Goal: Task Accomplishment & Management: Manage account settings

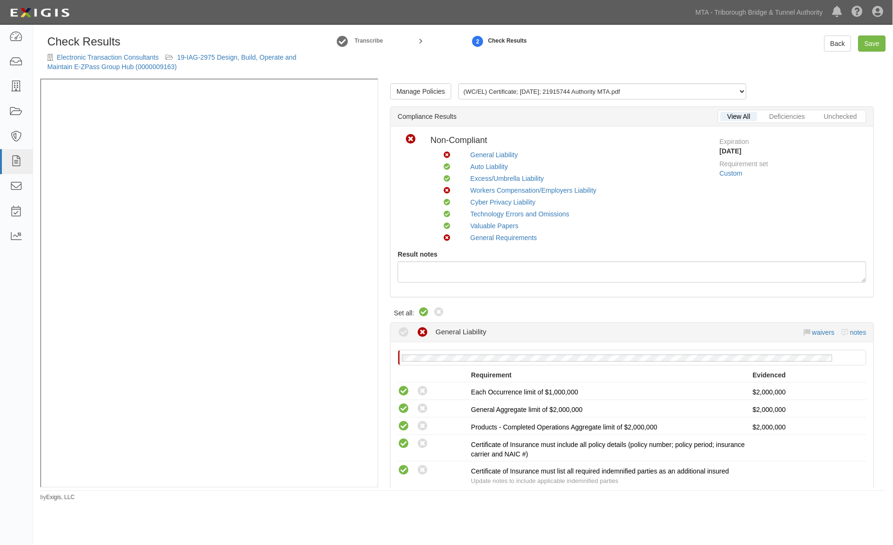
click at [423, 310] on icon at bounding box center [423, 312] width 11 height 11
radio input "true"
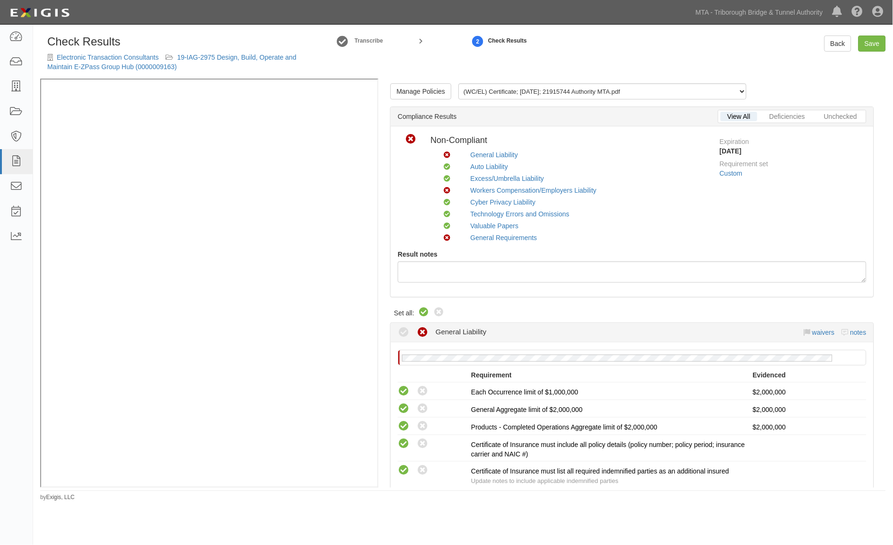
radio input "true"
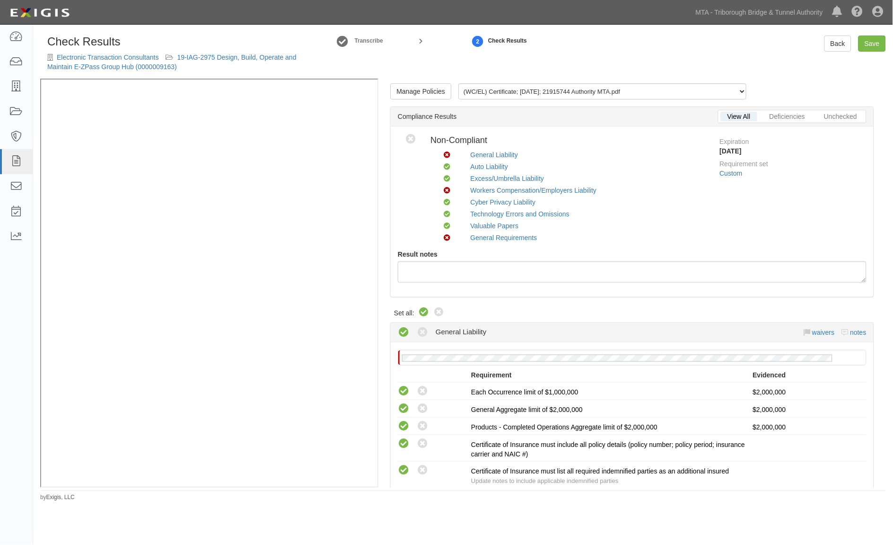
radio input "true"
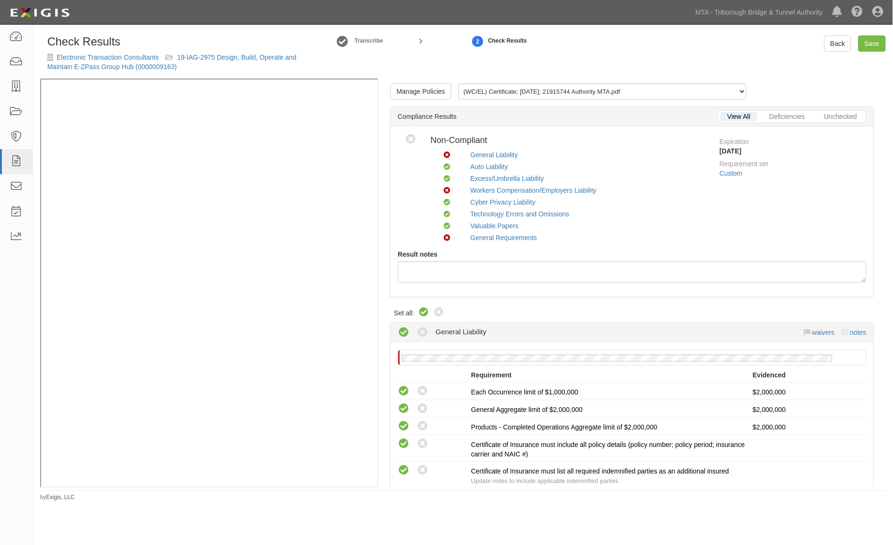
radio input "true"
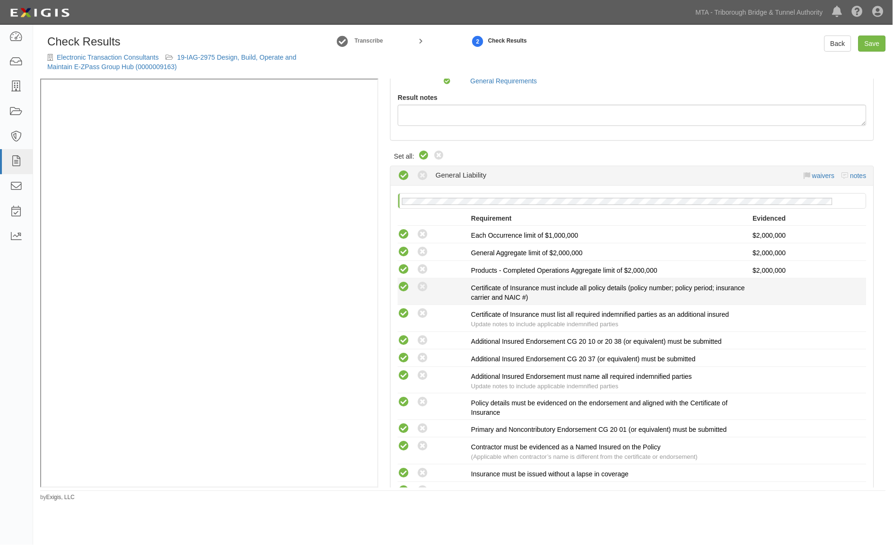
scroll to position [158, 0]
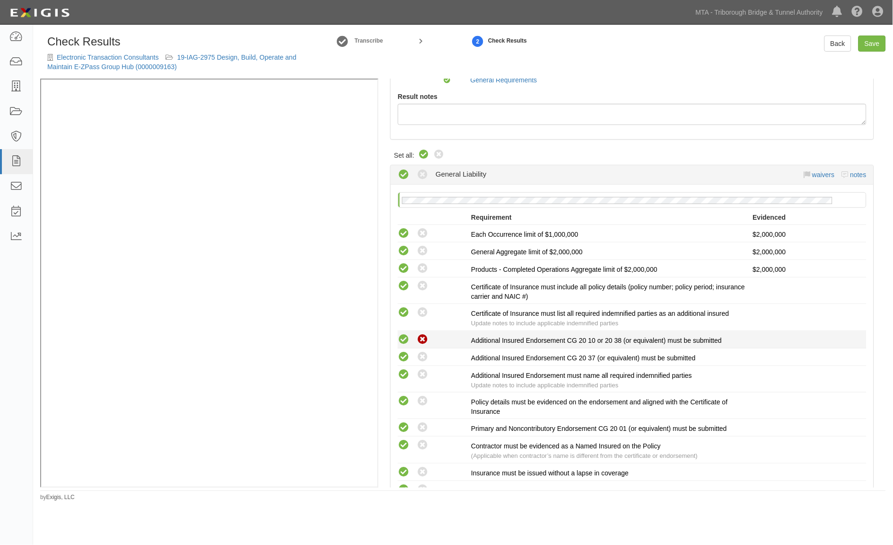
click at [422, 338] on icon at bounding box center [423, 340] width 12 height 12
radio input "true"
radio input "false"
radio input "true"
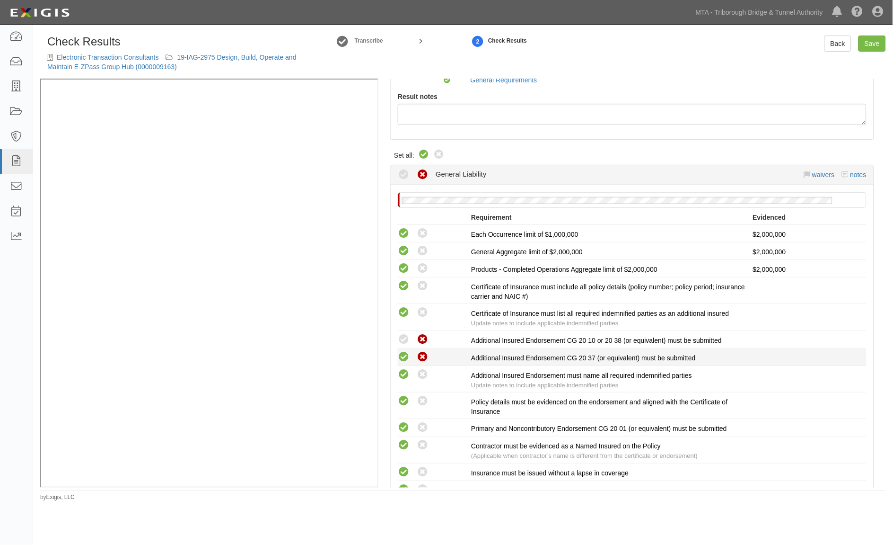
click at [423, 353] on icon at bounding box center [423, 357] width 12 height 12
radio input "false"
radio input "true"
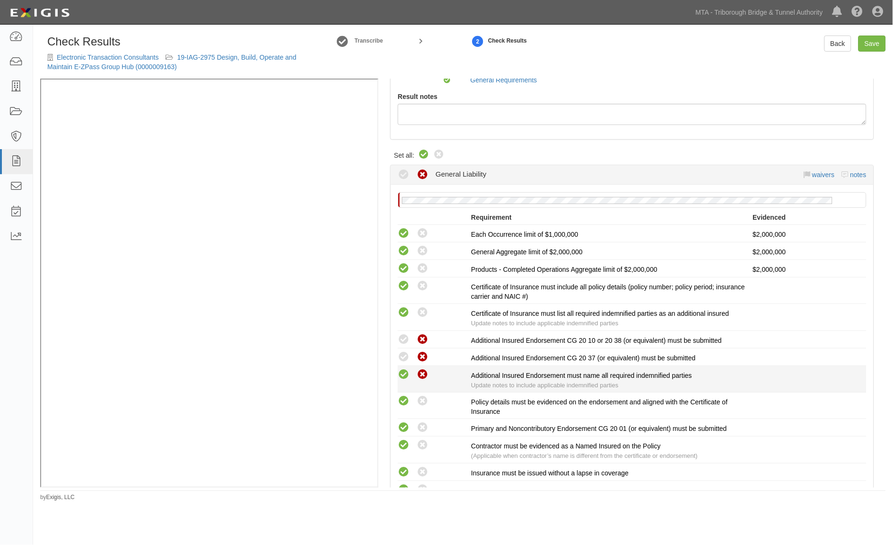
click at [419, 376] on icon at bounding box center [423, 375] width 12 height 12
radio input "false"
radio input "true"
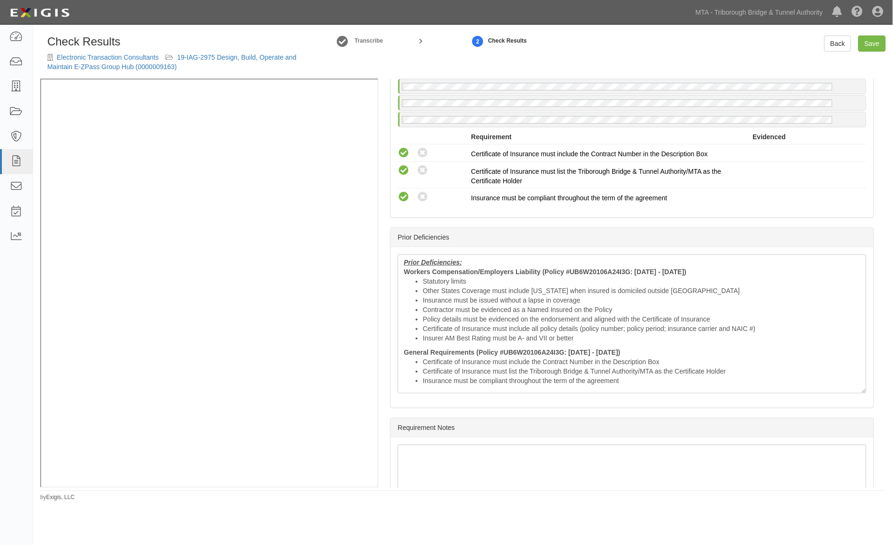
scroll to position [2260, 0]
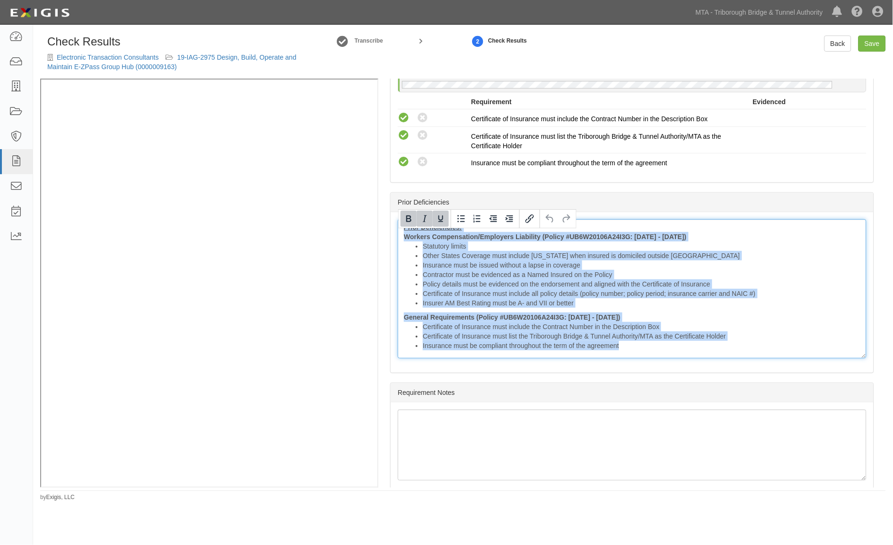
drag, startPoint x: 404, startPoint y: 232, endPoint x: 700, endPoint y: 363, distance: 323.7
click at [700, 358] on div "Prior Deficiencies: Workers Compensation/Employers Liability (Policy #UB6W20106…" at bounding box center [632, 288] width 469 height 139
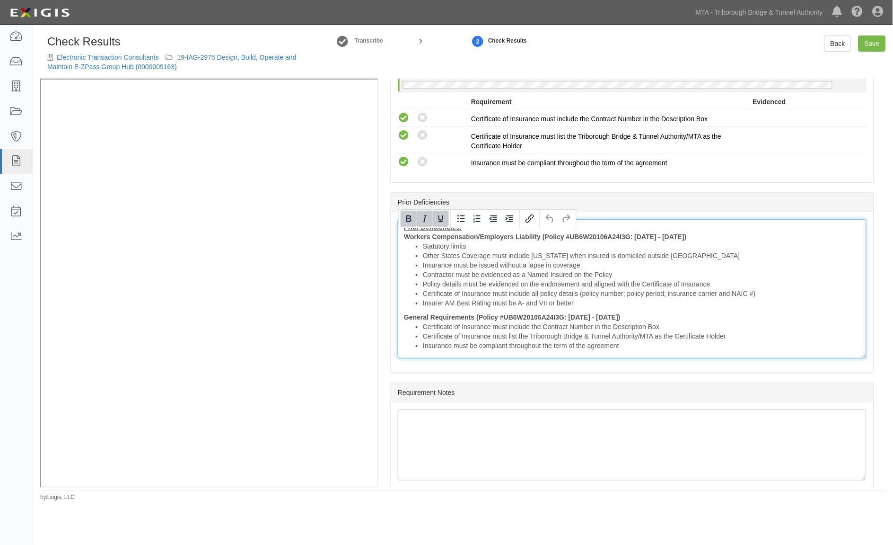
scroll to position [2224, 0]
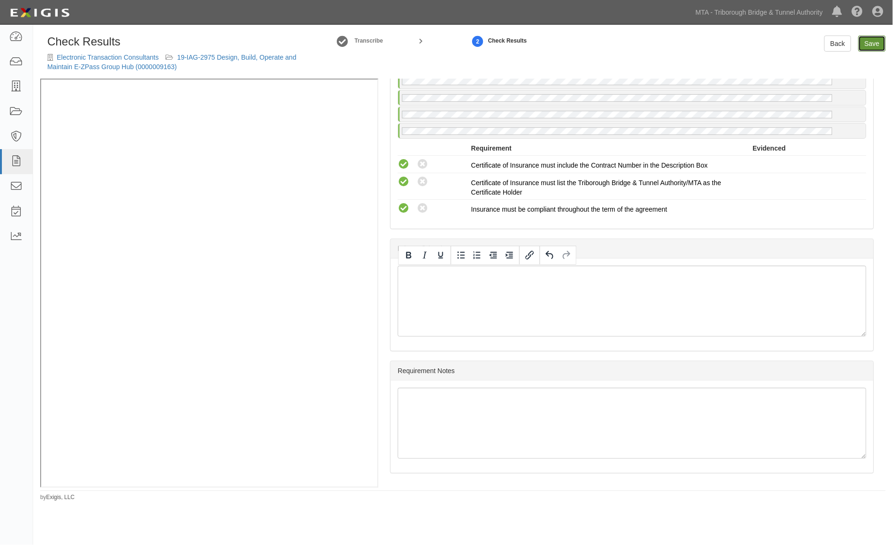
click at [878, 45] on link "Save" at bounding box center [872, 43] width 27 height 16
radio input "true"
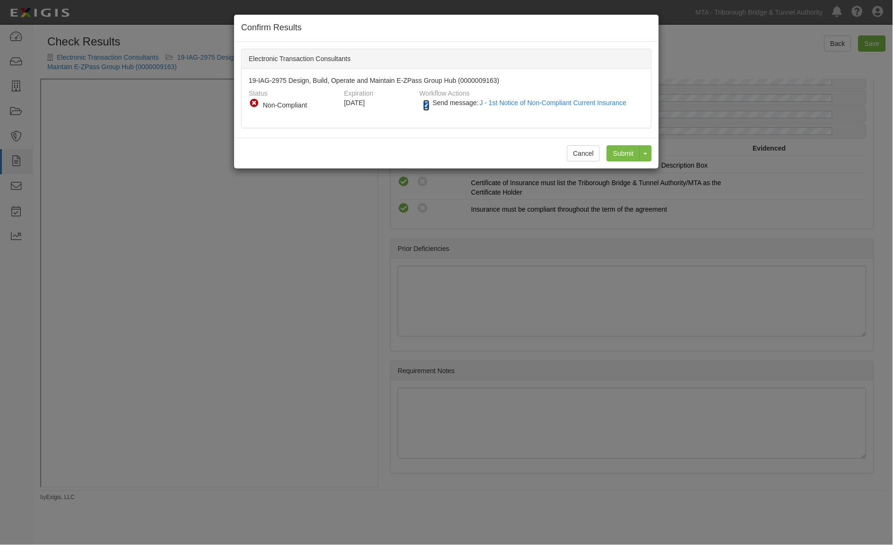
click at [427, 105] on input "Send message: J - 1st Notice of Non-Compliant Current Insurance" at bounding box center [426, 105] width 6 height 11
checkbox input "false"
click at [625, 154] on input "Submit" at bounding box center [623, 153] width 33 height 16
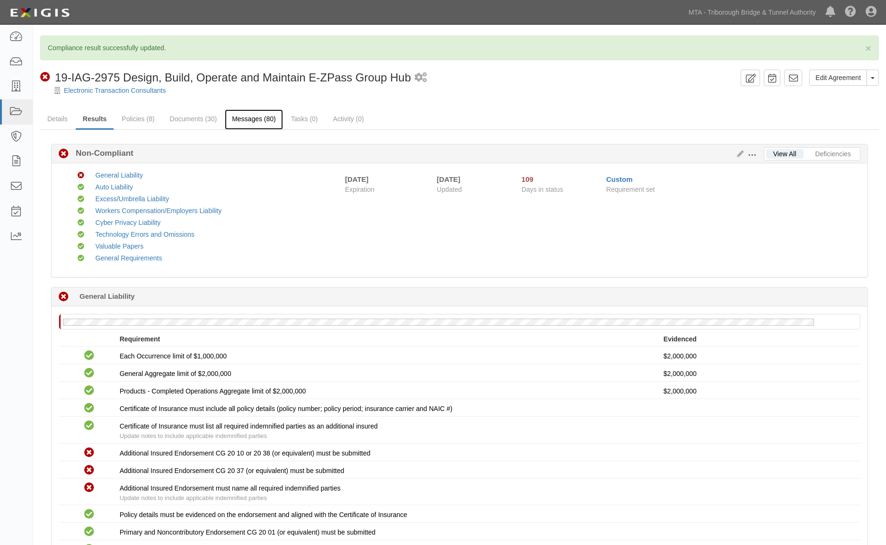
click at [246, 121] on link "Messages (80)" at bounding box center [254, 119] width 58 height 20
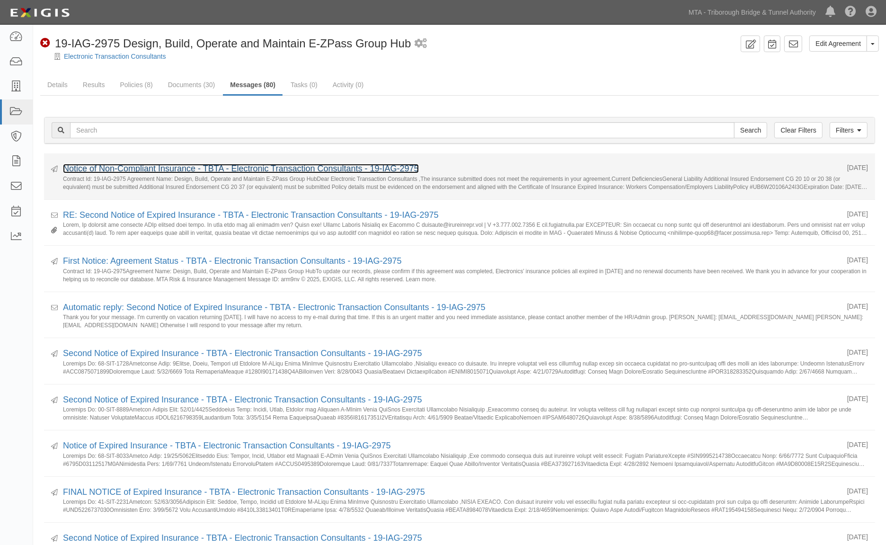
click at [151, 168] on link "Notice of Non-Compliant Insurance - TBTA - Electronic Transaction Consultants -…" at bounding box center [241, 168] width 356 height 9
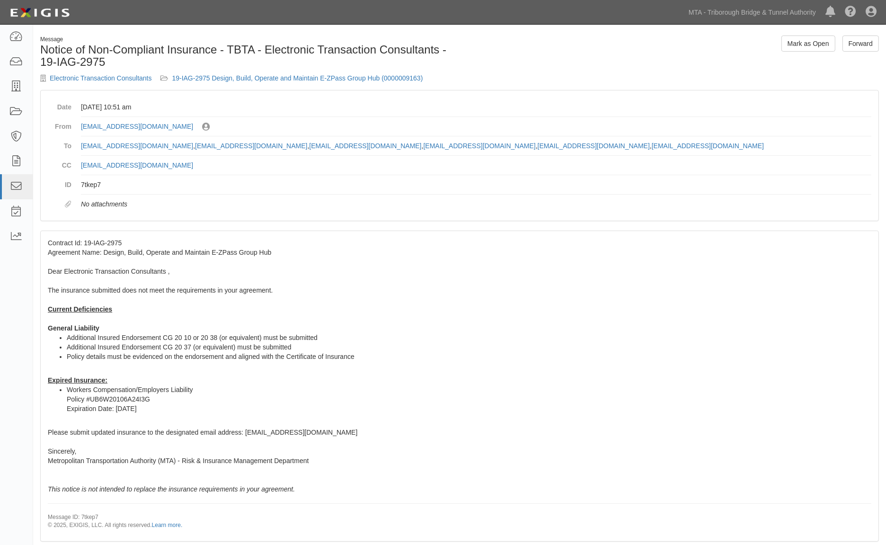
click at [654, 284] on div "Contract Id: 19-IAG-2975 Agreement Name: Design, Build, Operate and Maintain E-…" at bounding box center [460, 386] width 838 height 310
click at [714, 13] on link "MTA - Triborough Bridge & Tunnel Authority" at bounding box center [752, 12] width 137 height 19
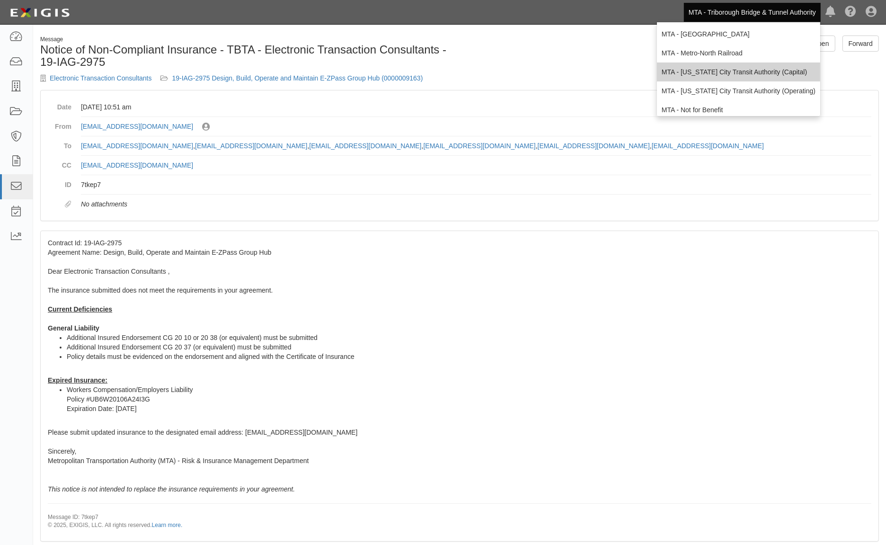
scroll to position [62, 0]
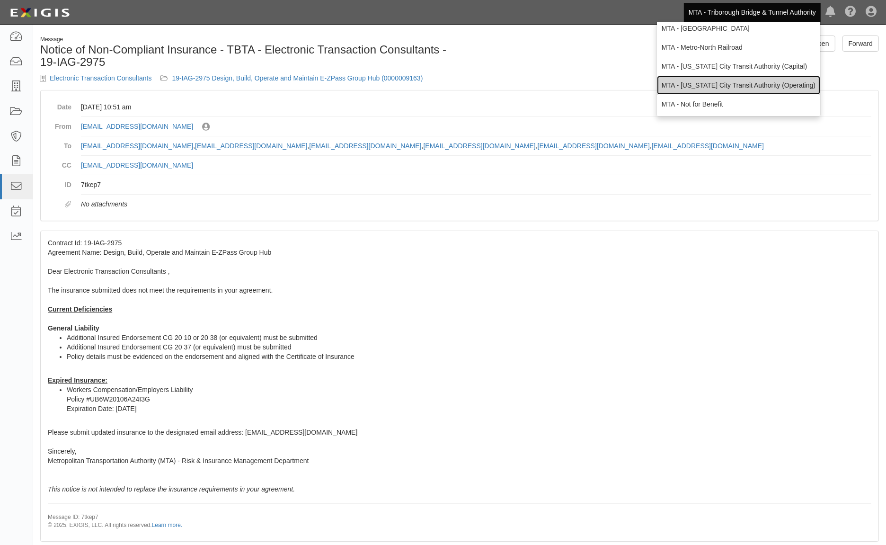
click at [729, 80] on link "MTA - [US_STATE] City Transit Authority (Operating)" at bounding box center [738, 85] width 163 height 19
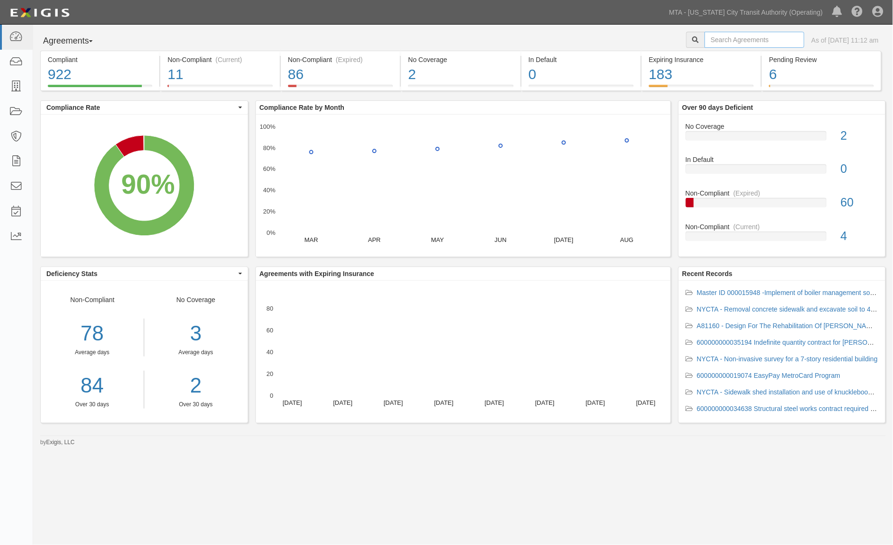
click at [753, 39] on input "text" at bounding box center [755, 40] width 100 height 16
type input "Plasser"
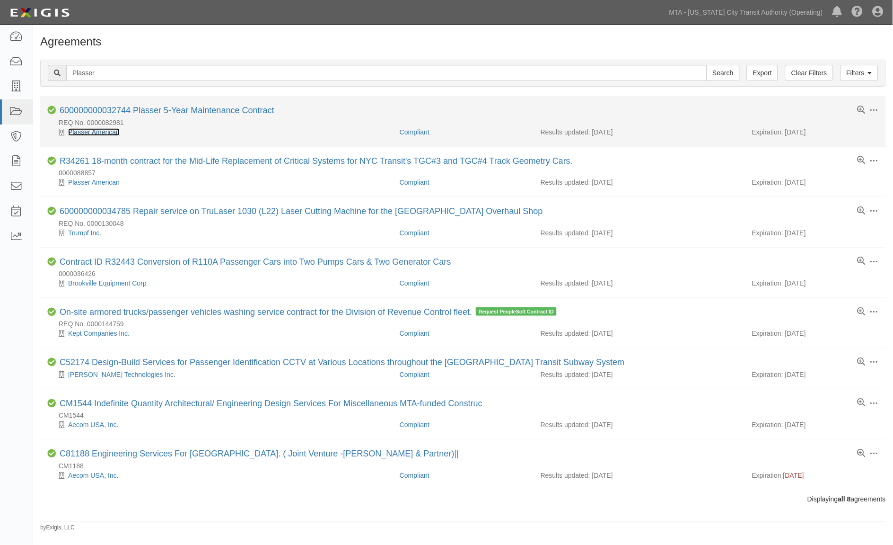
click at [98, 132] on link "Plasser American" at bounding box center [94, 132] width 52 height 8
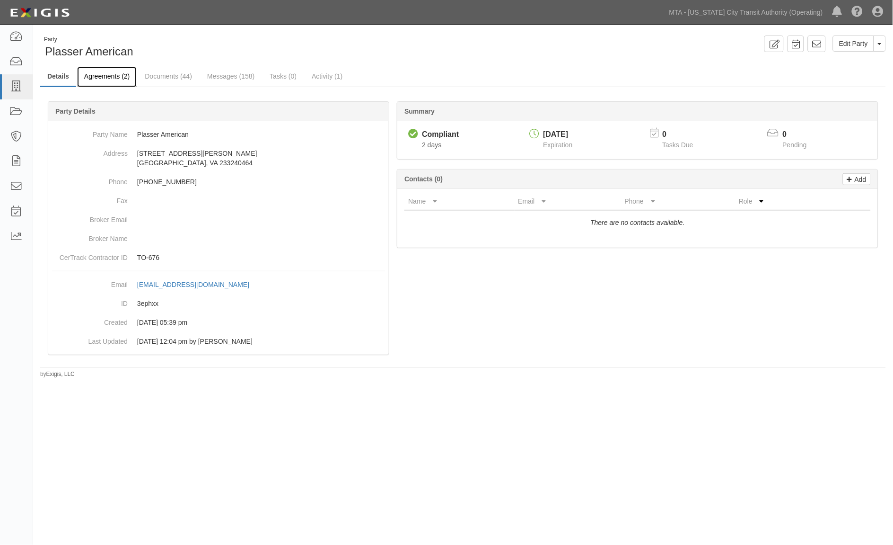
click at [96, 78] on link "Agreements (2)" at bounding box center [107, 77] width 60 height 20
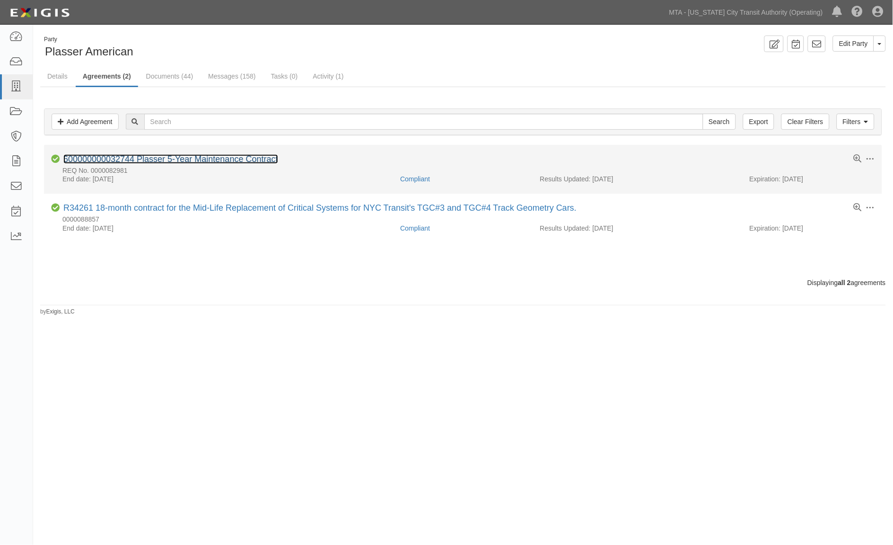
click at [140, 161] on link "600000000032744 Plasser 5-Year Maintenance Contract" at bounding box center [170, 158] width 215 height 9
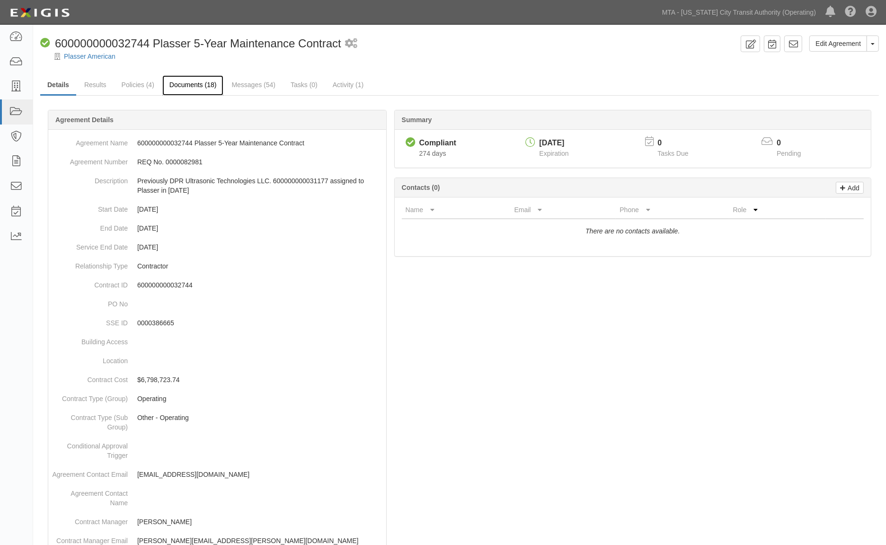
click at [187, 87] on link "Documents (18)" at bounding box center [193, 85] width 62 height 20
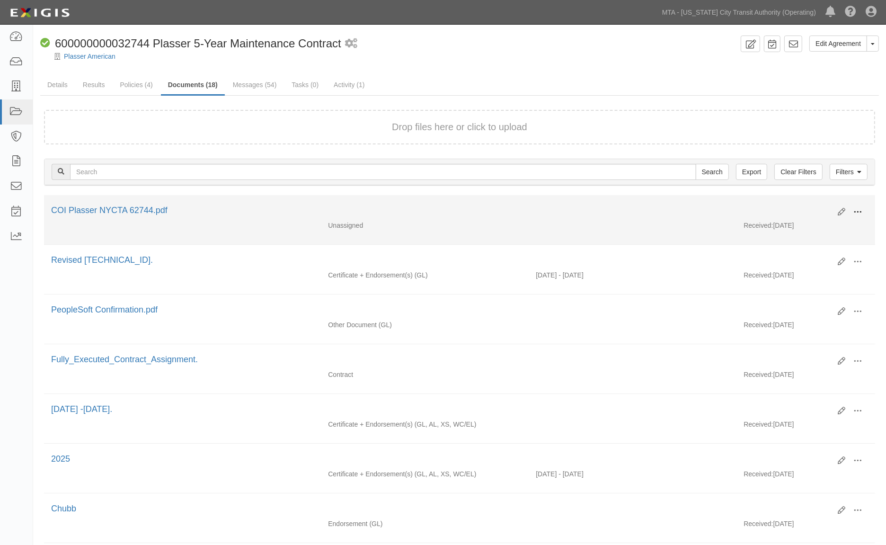
click at [858, 210] on span at bounding box center [857, 212] width 9 height 9
click at [797, 204] on link "Edit" at bounding box center [811, 208] width 75 height 17
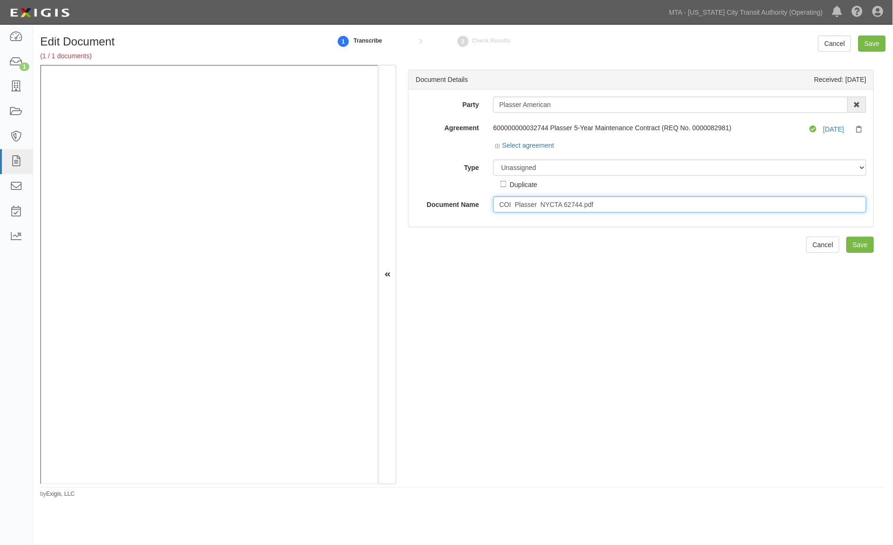
click at [603, 205] on input "COI Plasser NYCTA 62744.pdf" at bounding box center [680, 204] width 373 height 16
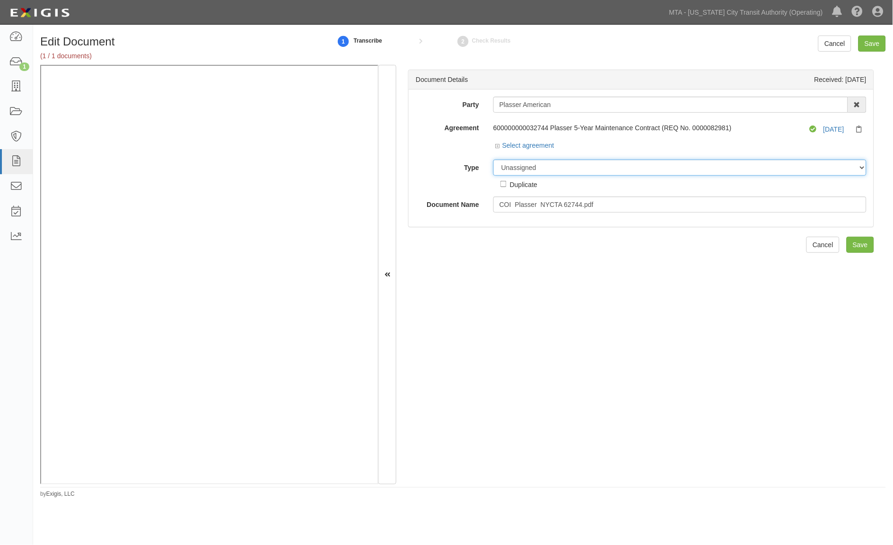
click at [600, 165] on select "Unassigned Binder Cancellation Notice Certificate Contract Endorsement Insuranc…" at bounding box center [680, 167] width 373 height 16
select select "OtherDetail"
click at [494, 160] on select "Unassigned Binder Cancellation Notice Certificate Contract Endorsement Insuranc…" at bounding box center [680, 167] width 373 height 16
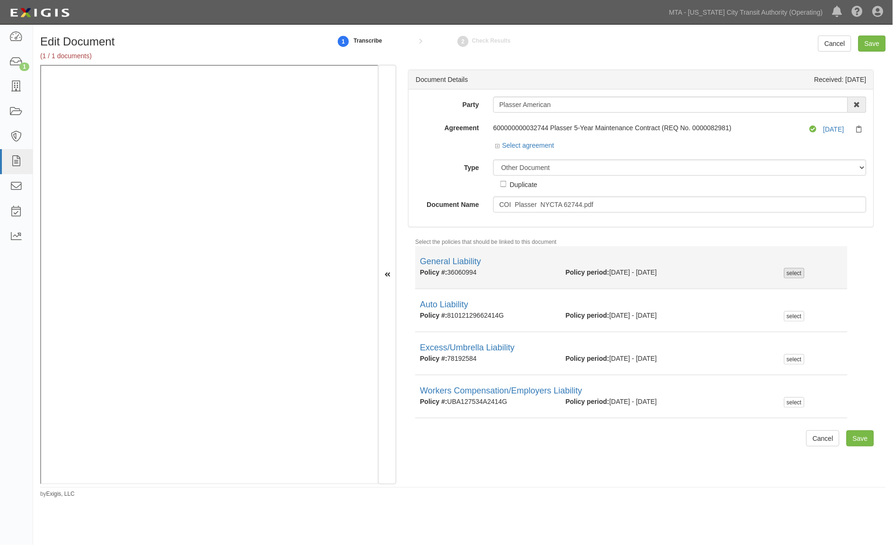
click at [792, 273] on div "select" at bounding box center [795, 273] width 20 height 10
checkbox input "true"
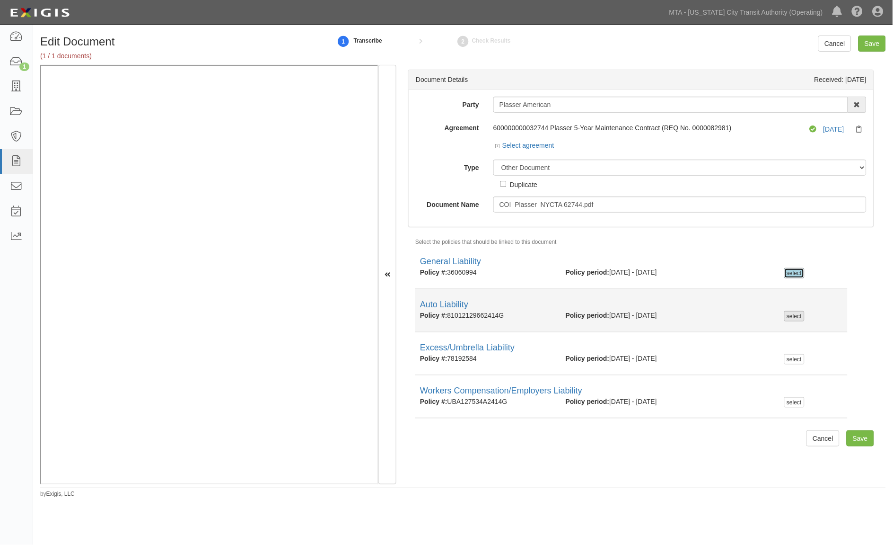
click at [796, 314] on div "select" at bounding box center [795, 316] width 20 height 10
checkbox input "true"
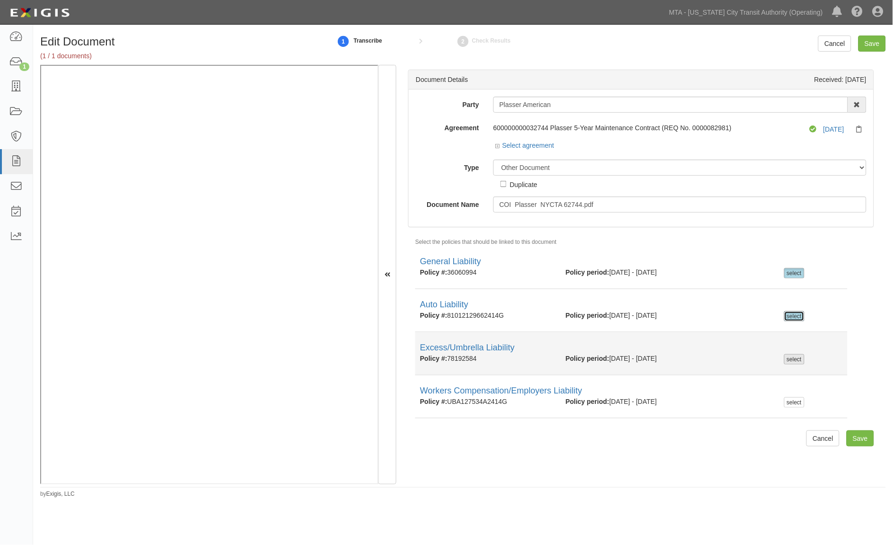
click at [787, 361] on div "select" at bounding box center [795, 359] width 20 height 10
checkbox input "true"
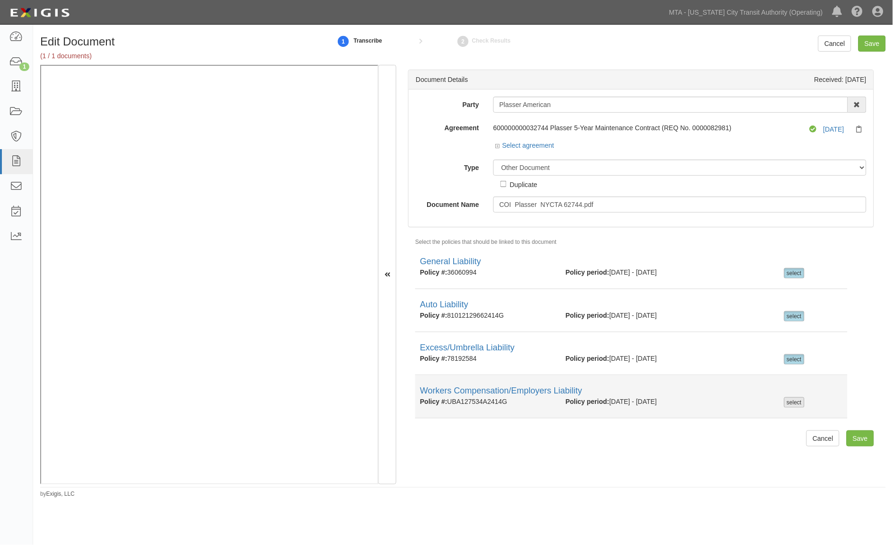
click at [785, 402] on div "select" at bounding box center [795, 402] width 20 height 10
checkbox input "true"
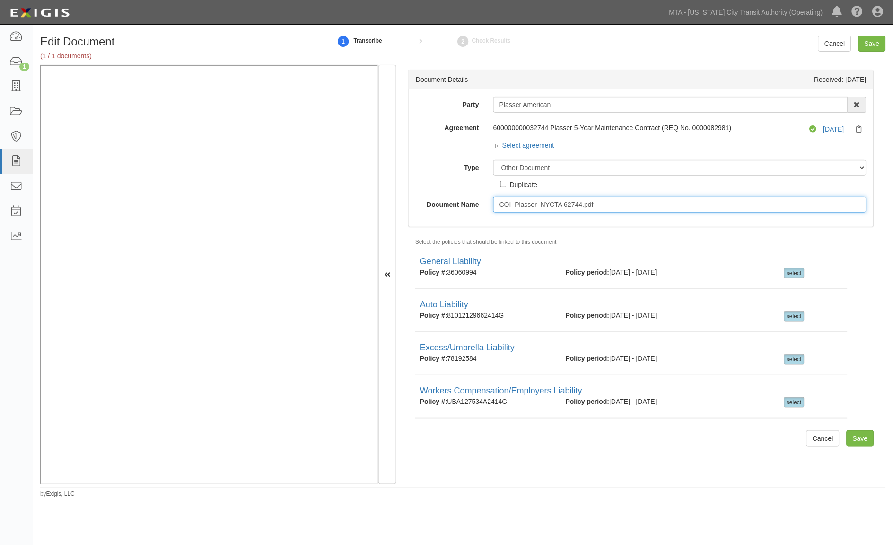
drag, startPoint x: 618, startPoint y: 207, endPoint x: 583, endPoint y: 207, distance: 35.5
click at [583, 207] on input "COI Plasser NYCTA 62744.pdf" at bounding box center [680, 204] width 373 height 16
type input "COI Plasser NYCTA 62744"
click at [878, 44] on input "Save" at bounding box center [872, 43] width 27 height 16
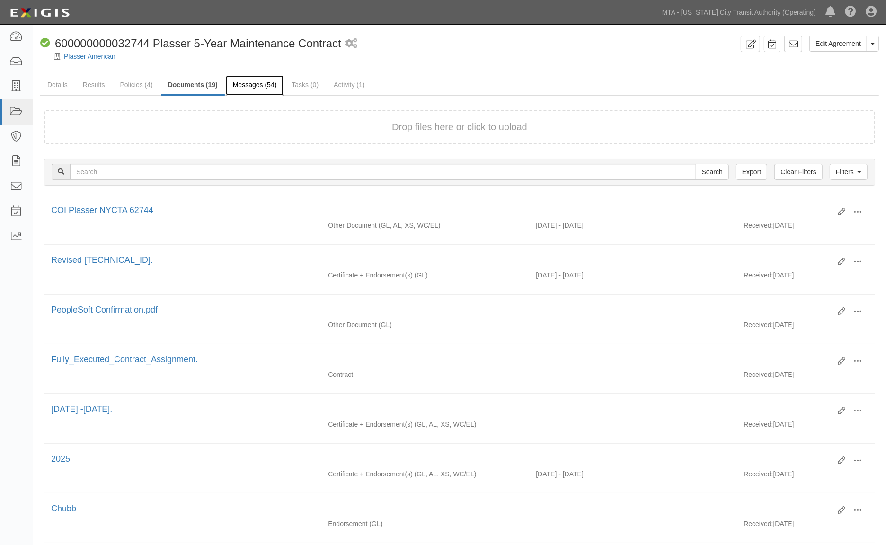
click at [242, 86] on link "Messages (54)" at bounding box center [255, 85] width 58 height 20
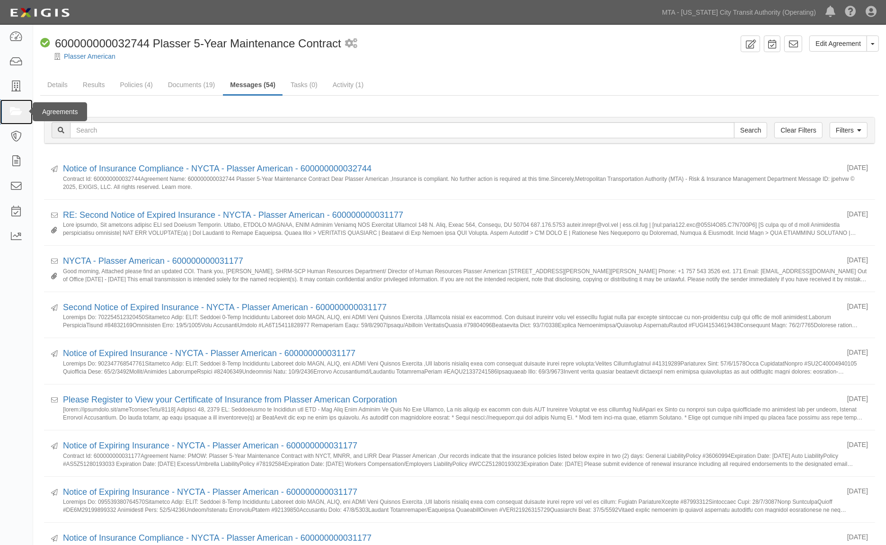
click at [20, 111] on icon at bounding box center [15, 111] width 13 height 11
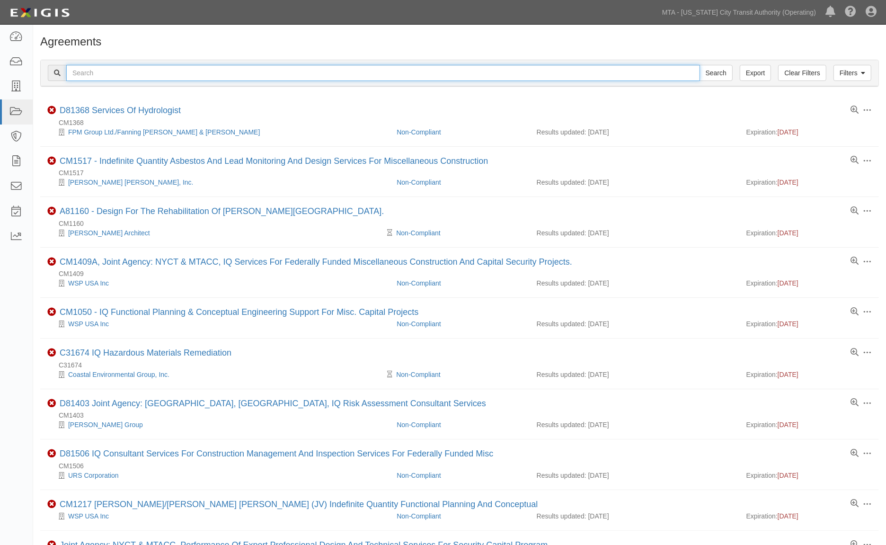
click at [126, 73] on input "text" at bounding box center [383, 73] width 634 height 16
type input "transit"
click at [699, 65] on input "Search" at bounding box center [715, 73] width 33 height 16
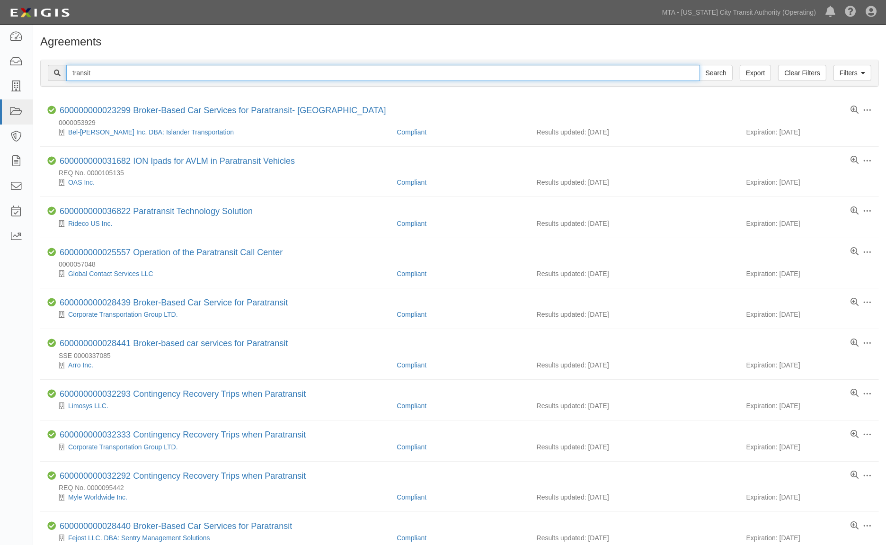
click at [171, 74] on input "transit" at bounding box center [383, 73] width 634 height 16
type input "transitair"
click at [699, 65] on input "Search" at bounding box center [715, 73] width 33 height 16
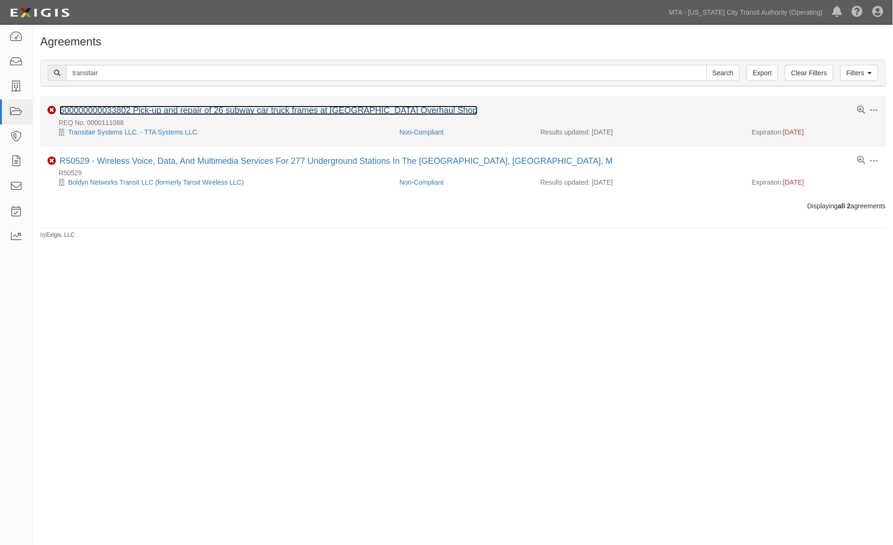
click at [170, 112] on link "600000000033802 Pick-up and repair of 26 subway car truck frames at [GEOGRAPHIC…" at bounding box center [269, 110] width 418 height 9
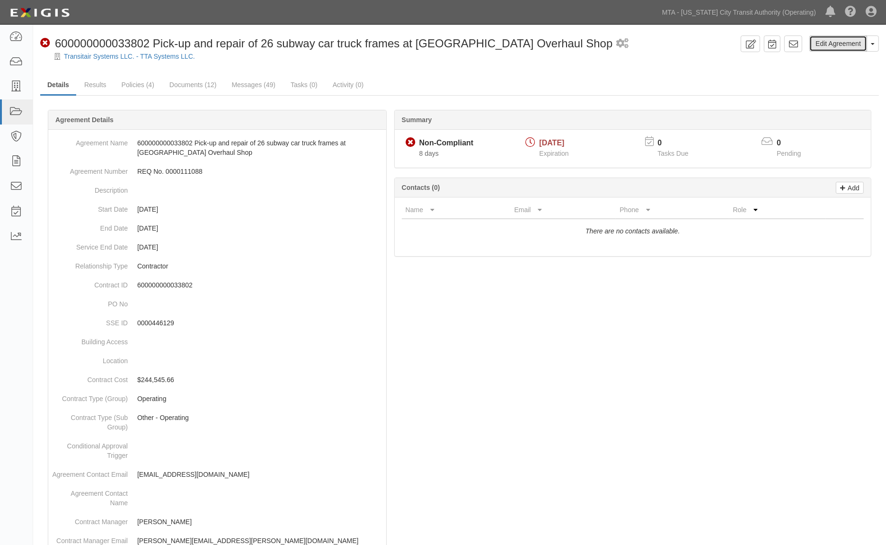
click at [824, 46] on link "Edit Agreement" at bounding box center [838, 43] width 58 height 16
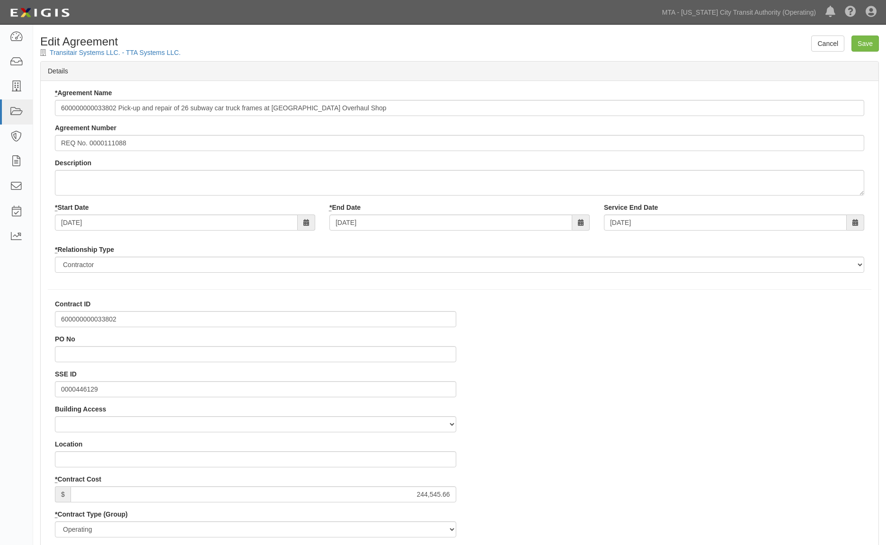
select select
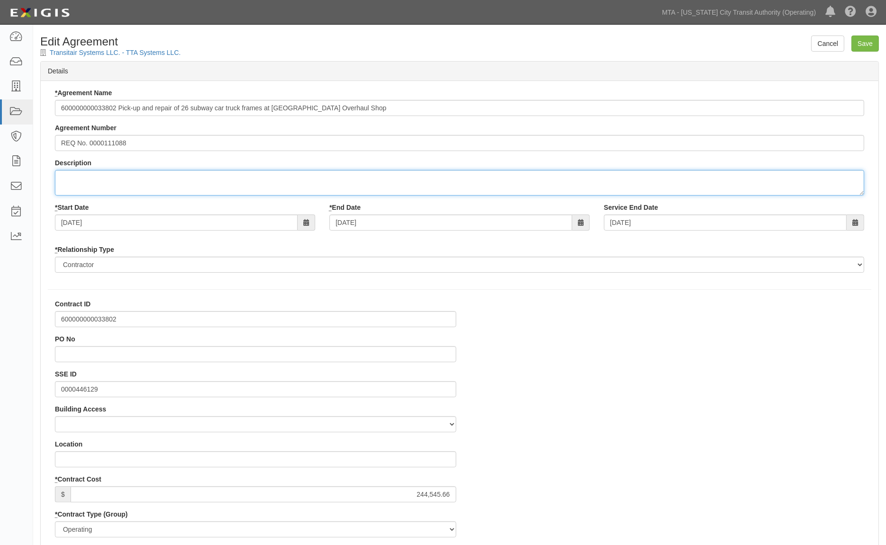
click at [100, 185] on textarea "Description" at bounding box center [459, 183] width 809 height 26
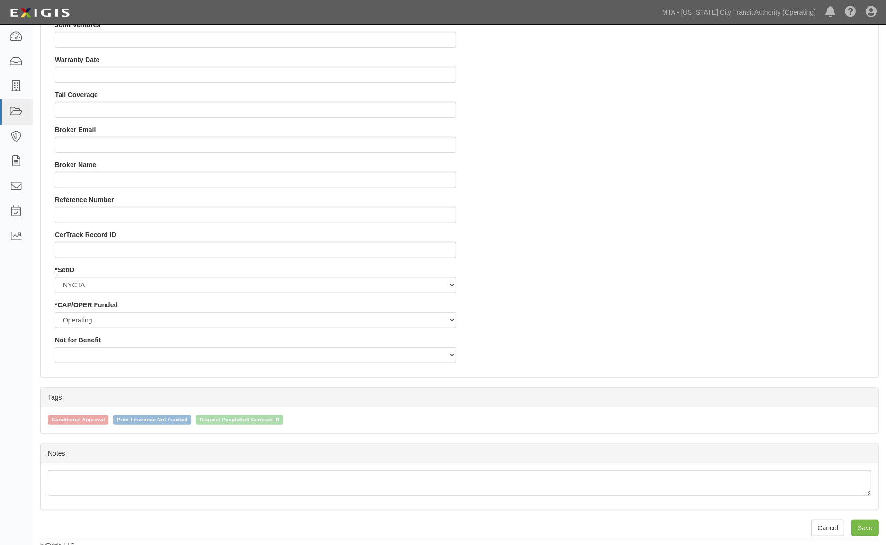
scroll to position [879, 0]
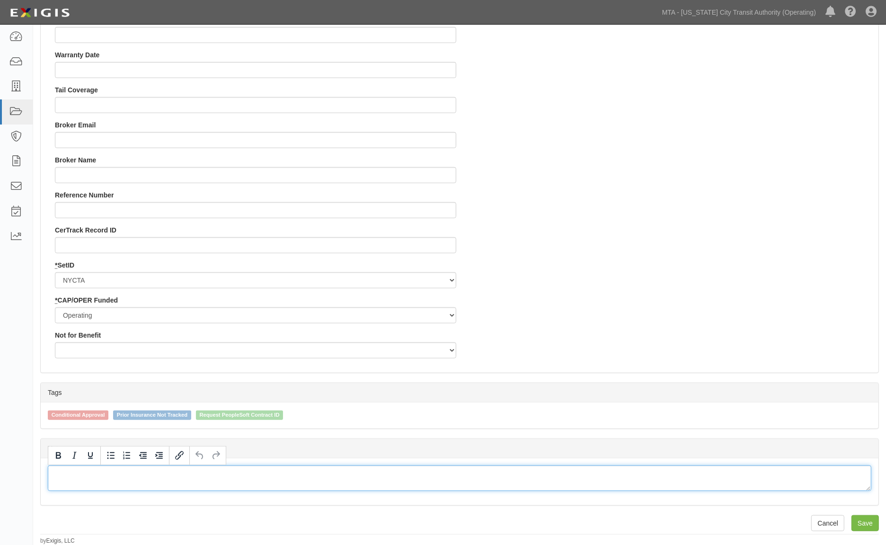
click at [88, 475] on div at bounding box center [459, 478] width 823 height 26
click at [226, 472] on div "[DATE] [PERSON_NAME] -" at bounding box center [459, 478] width 823 height 26
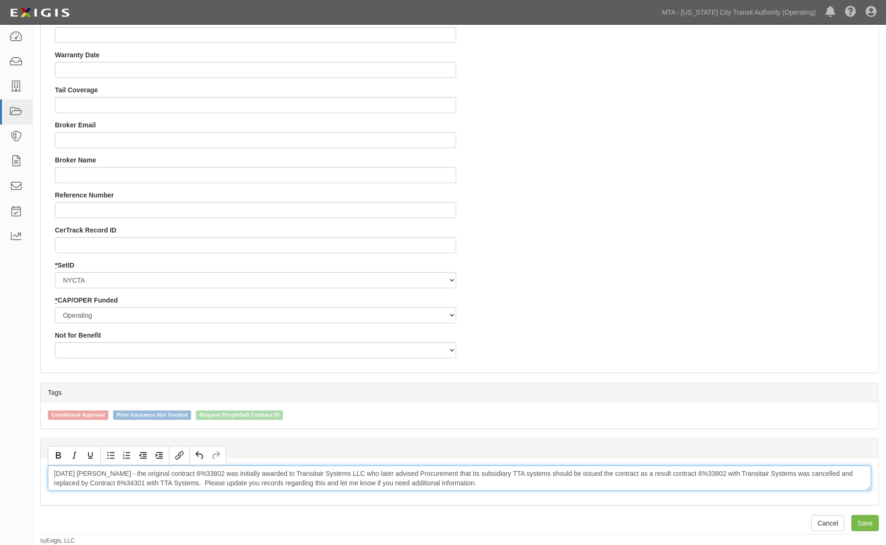
drag, startPoint x: 205, startPoint y: 481, endPoint x: 483, endPoint y: 483, distance: 278.2
click at [483, 483] on div "[DATE] [PERSON_NAME] - the original contract 6%33802 was initially awarded to T…" at bounding box center [459, 478] width 823 height 26
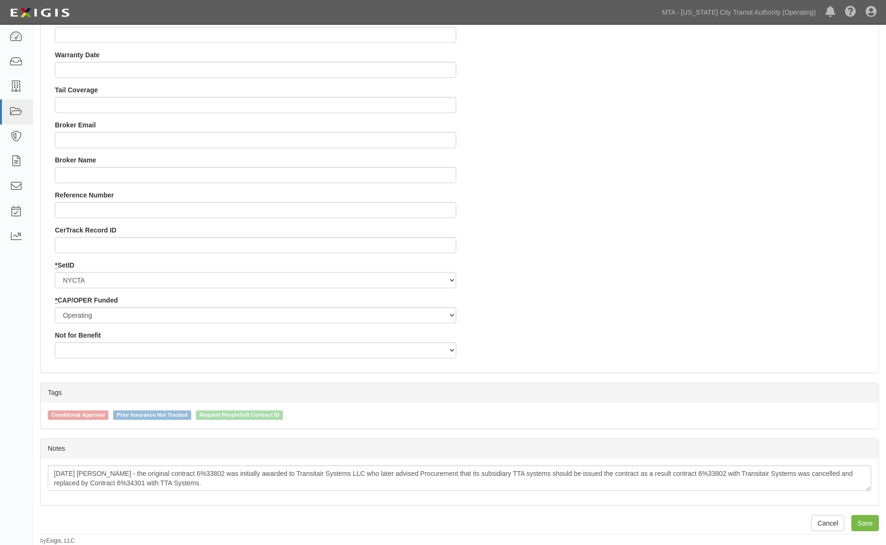
click at [389, 268] on div "* SetID NYCTA SIRTA * CAP/OPER Funded Capital Operating * CAP/OPER Funded Opera…" at bounding box center [255, 291] width 401 height 63
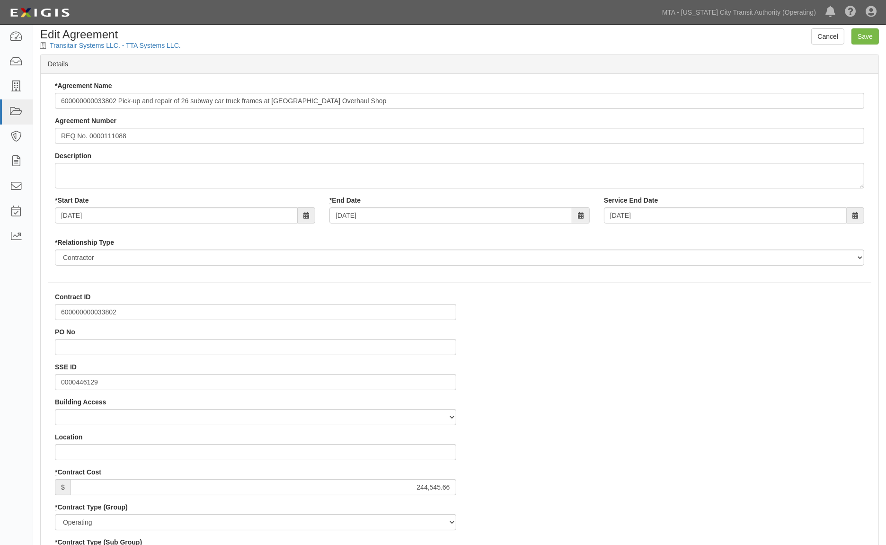
scroll to position [0, 0]
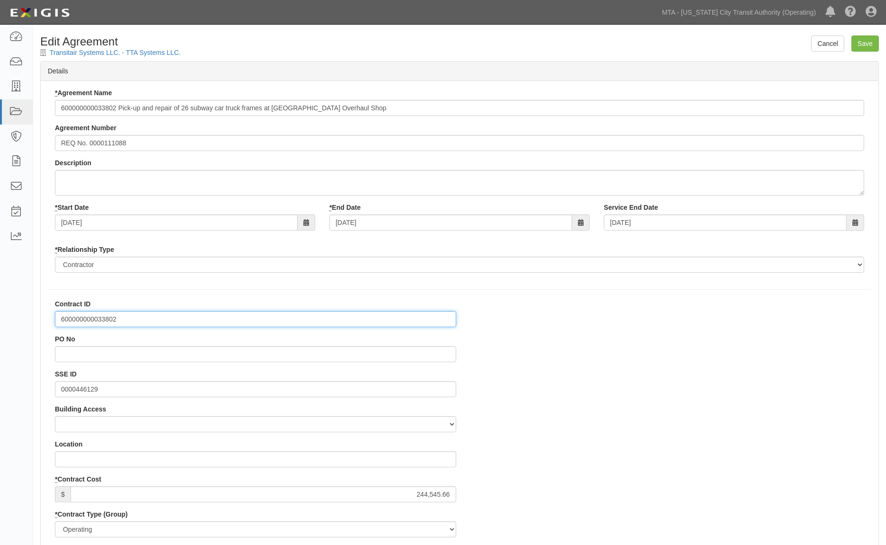
drag, startPoint x: 174, startPoint y: 317, endPoint x: 51, endPoint y: 321, distance: 123.1
paste input "4301"
type input "600000000034301"
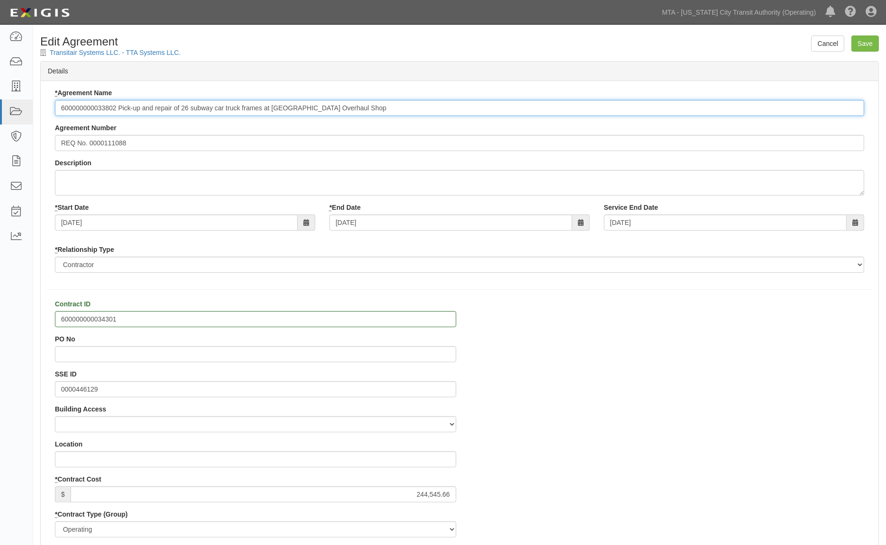
click at [97, 109] on input "600000000033802 Pick-up and repair of 26 subway car truck frames at [GEOGRAPHIC…" at bounding box center [459, 108] width 809 height 16
type input "600000000034301 Pick-up and repair of 26 subway car truck frames at [GEOGRAPHIC…"
click at [866, 43] on input "Save" at bounding box center [864, 43] width 27 height 16
type input "244545.66"
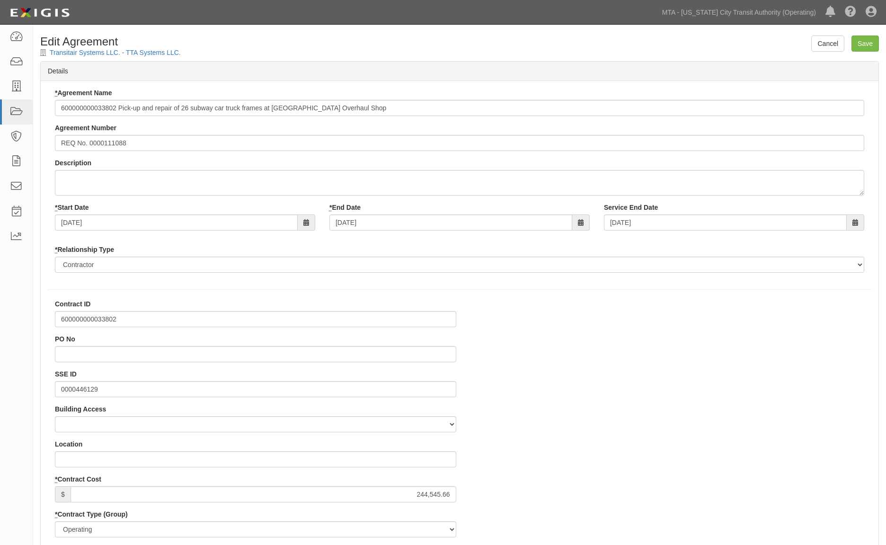
select select
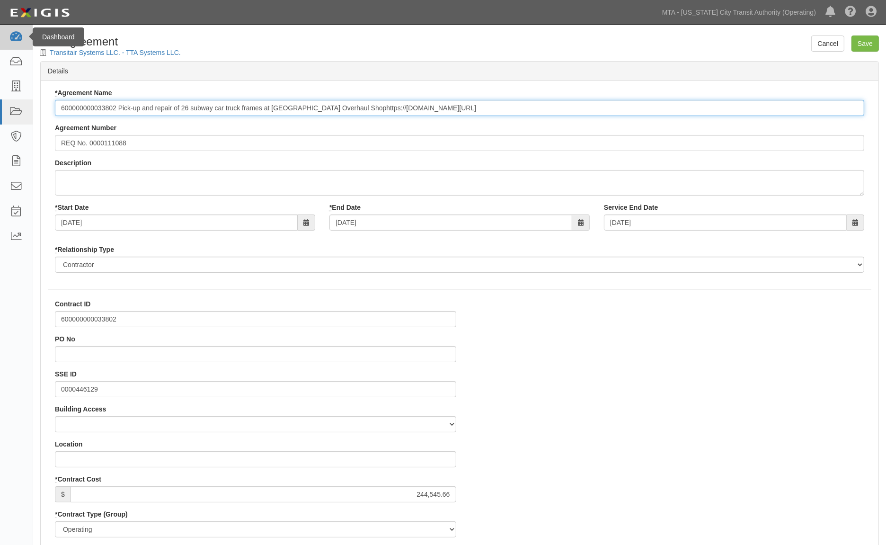
type input "600000000033802 Pick-up and repair of 26 subway car truck frames at [GEOGRAPHIC…"
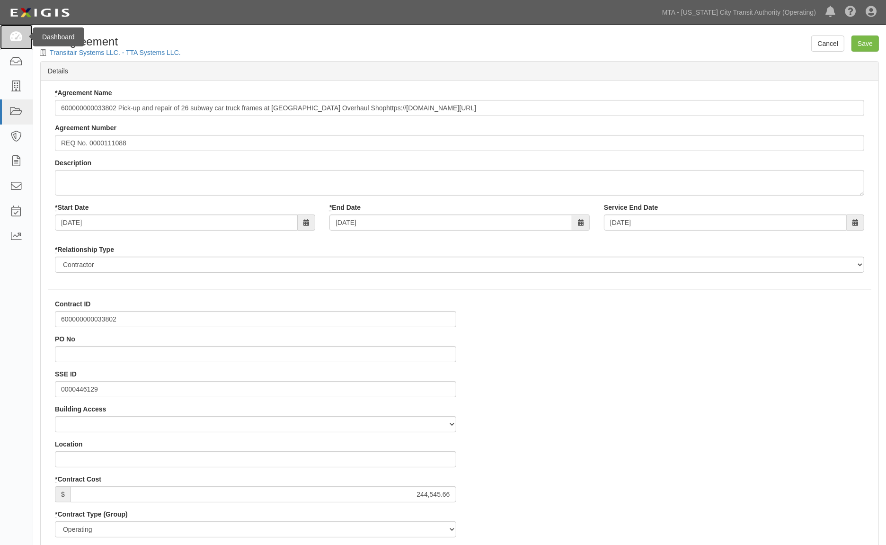
click at [17, 38] on icon at bounding box center [15, 37] width 13 height 11
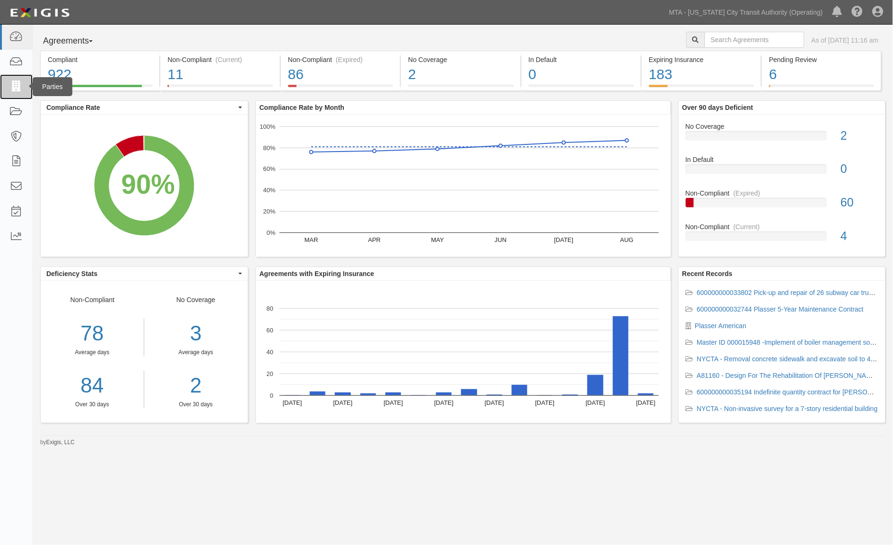
click at [11, 87] on icon at bounding box center [15, 86] width 13 height 11
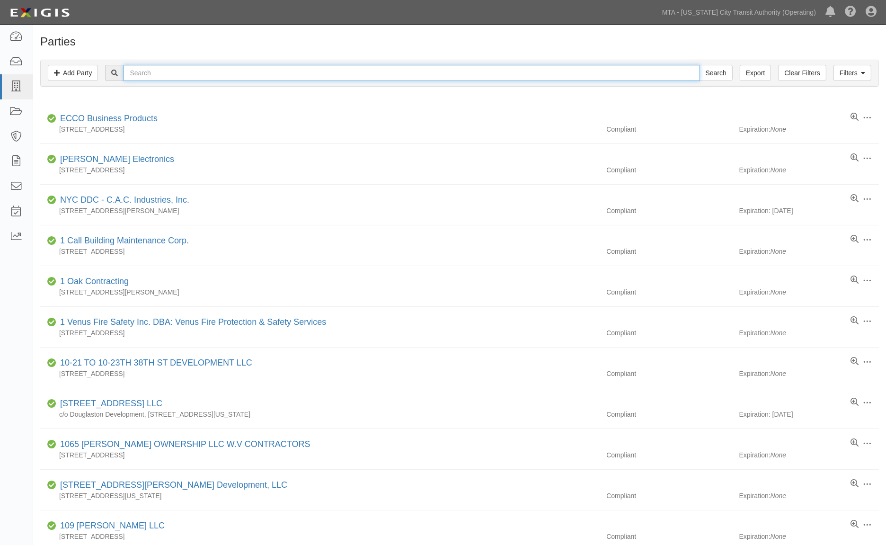
click at [214, 69] on input "text" at bounding box center [411, 73] width 576 height 16
type input "TTA"
click at [699, 65] on input "Search" at bounding box center [715, 73] width 33 height 16
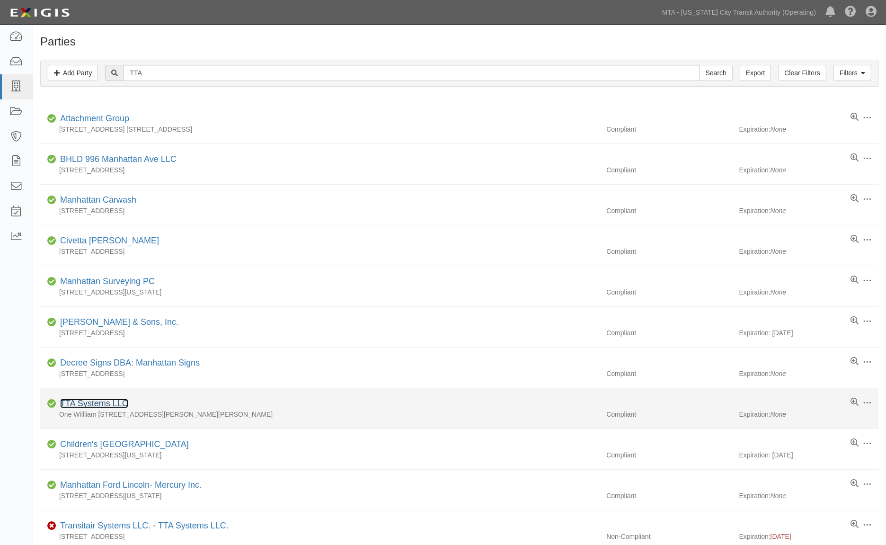
click at [100, 402] on link "TTA Systems LLC" at bounding box center [94, 402] width 68 height 9
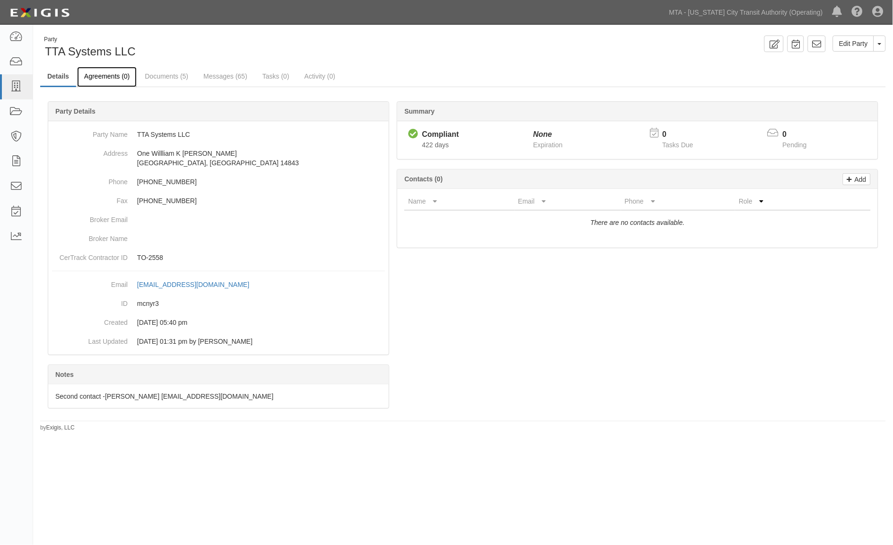
click at [107, 79] on link "Agreements (0)" at bounding box center [107, 77] width 60 height 20
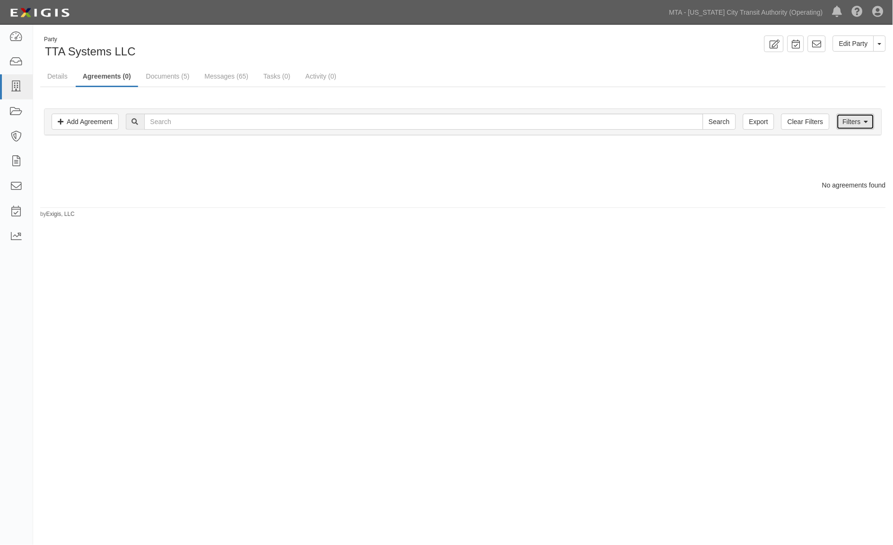
click at [865, 119] on icon at bounding box center [866, 122] width 4 height 7
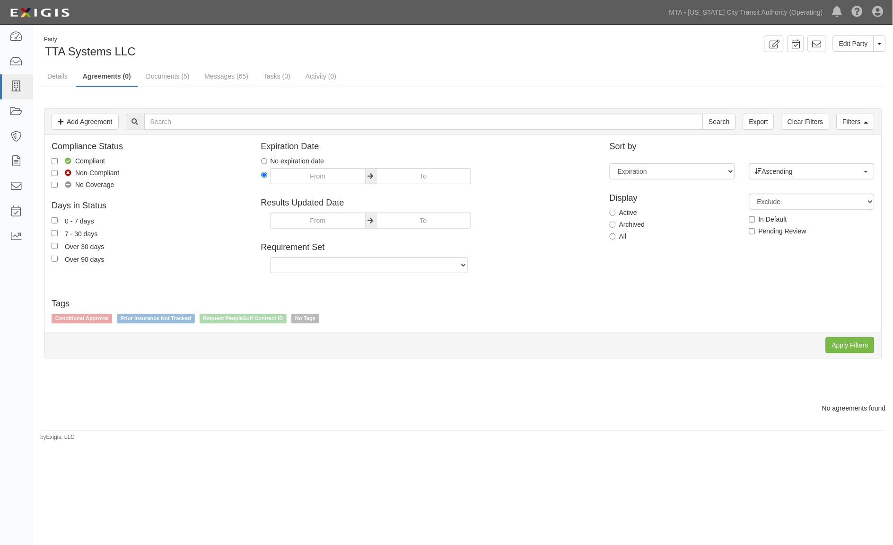
click at [630, 224] on label "Archived" at bounding box center [627, 224] width 35 height 9
click at [616, 224] on input "Archived" at bounding box center [613, 224] width 6 height 6
radio input "true"
click at [843, 348] on input "Apply Filters" at bounding box center [850, 345] width 49 height 16
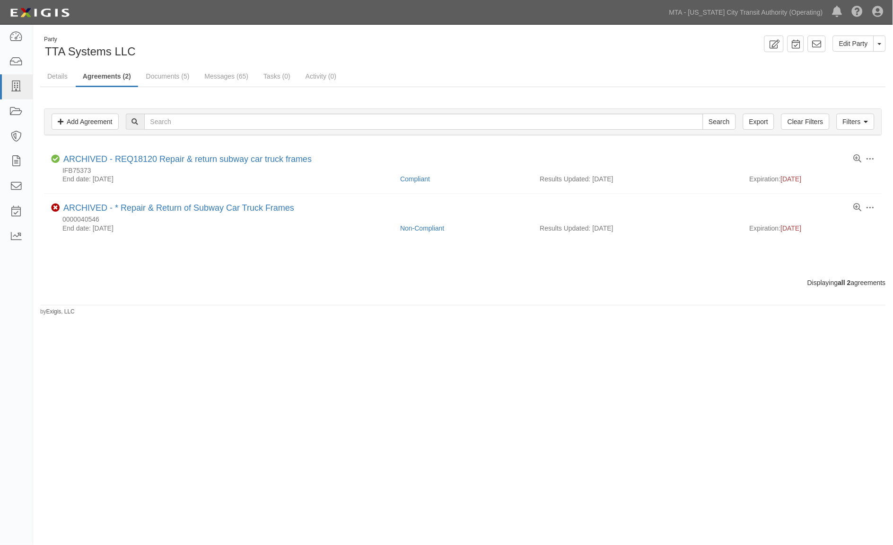
click at [390, 308] on footer "by Exigis, LLC" at bounding box center [463, 306] width 846 height 3
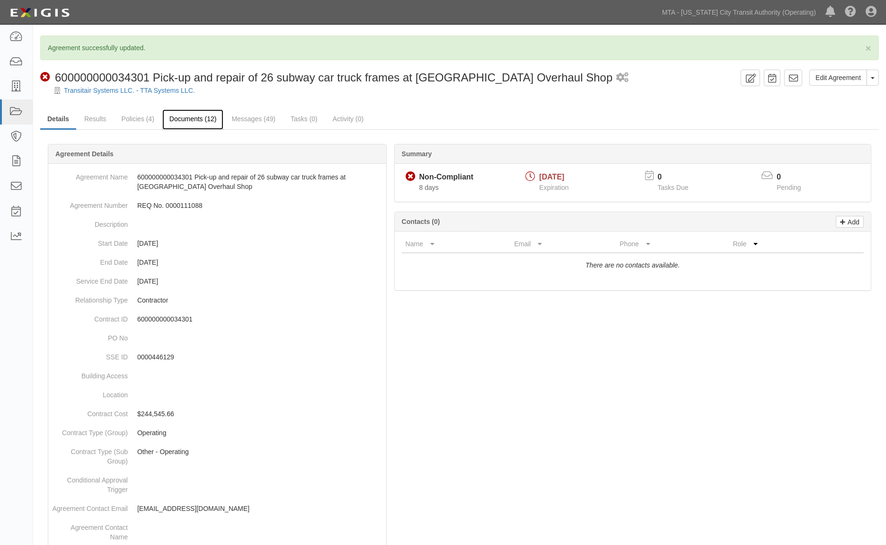
click at [195, 118] on link "Documents (12)" at bounding box center [193, 119] width 62 height 20
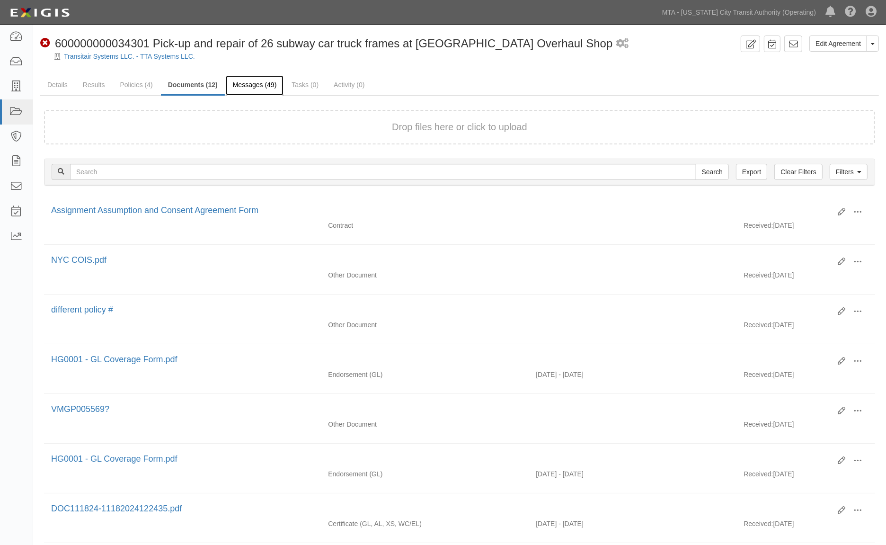
click at [258, 86] on link "Messages (49)" at bounding box center [255, 85] width 58 height 20
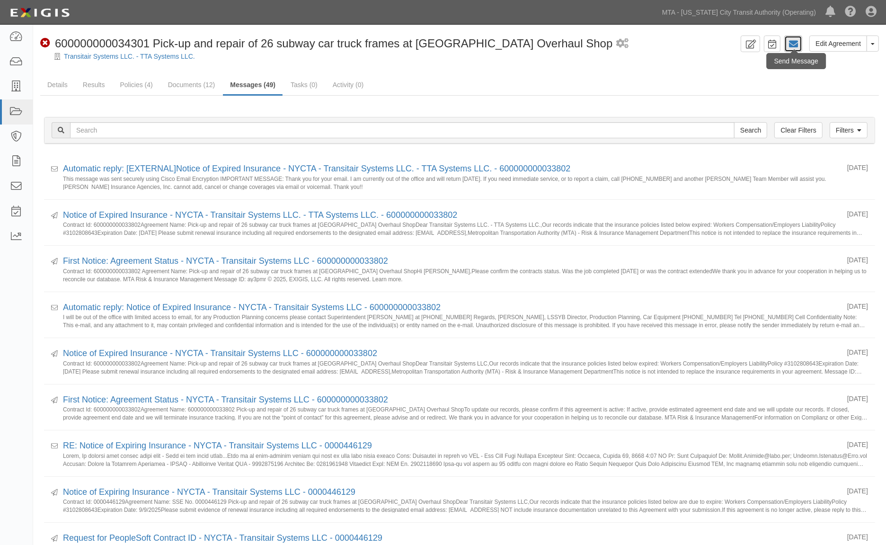
click at [794, 39] on icon at bounding box center [792, 43] width 9 height 9
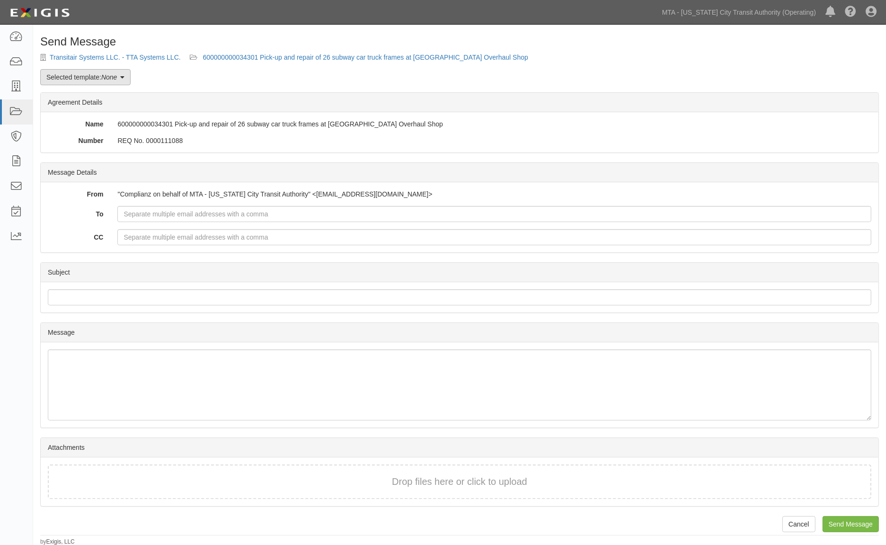
click at [100, 76] on link "Selected template: None" at bounding box center [85, 77] width 90 height 16
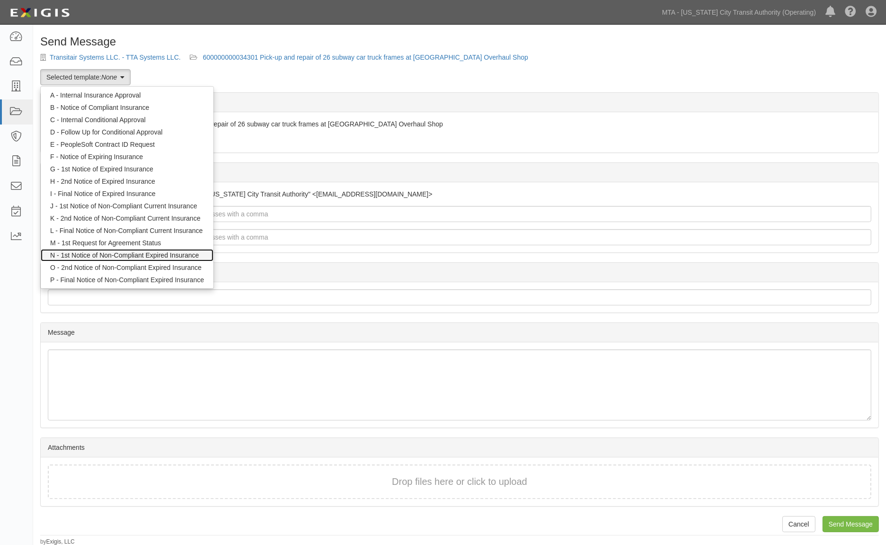
click at [98, 254] on link "N - 1st Notice of Non-Compliant Expired Insurance" at bounding box center [127, 255] width 173 height 12
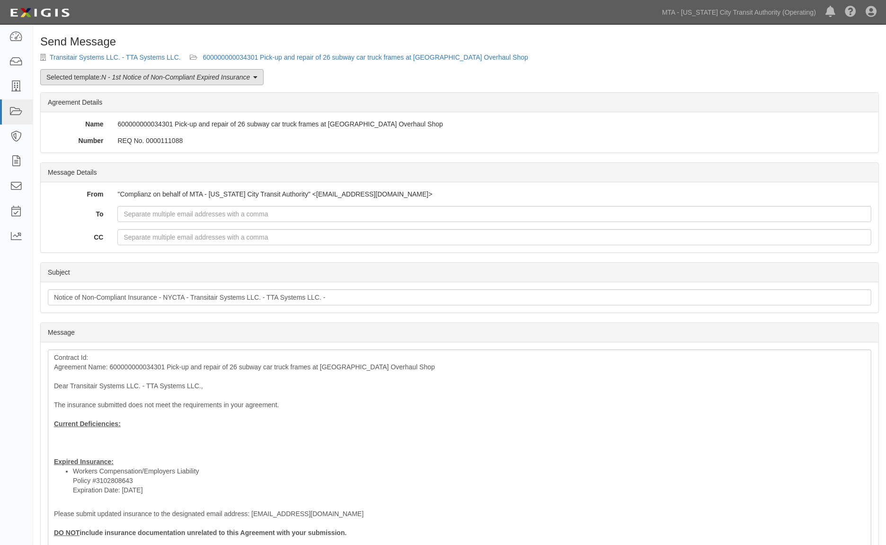
click at [163, 77] on em "N - 1st Notice of Non-Compliant Expired Insurance" at bounding box center [175, 77] width 149 height 8
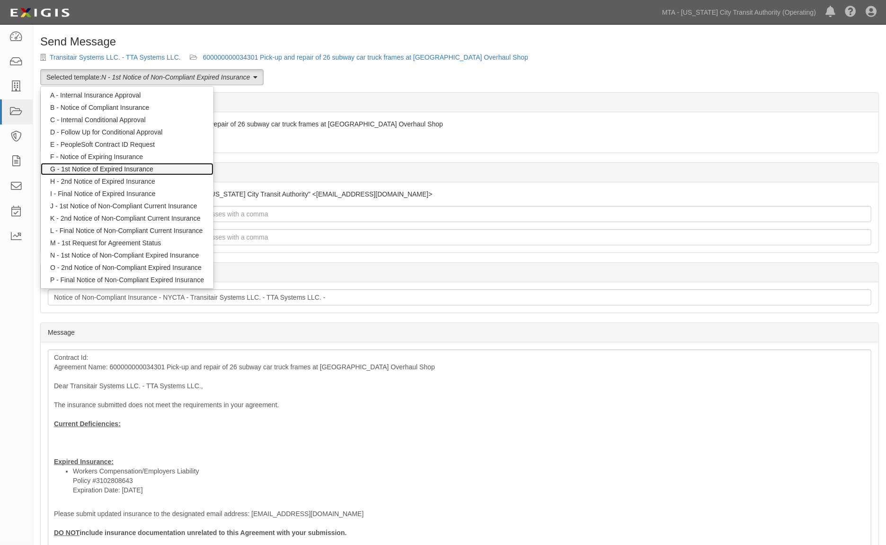
click at [127, 172] on link "G - 1st Notice of Expired Insurance" at bounding box center [127, 169] width 173 height 12
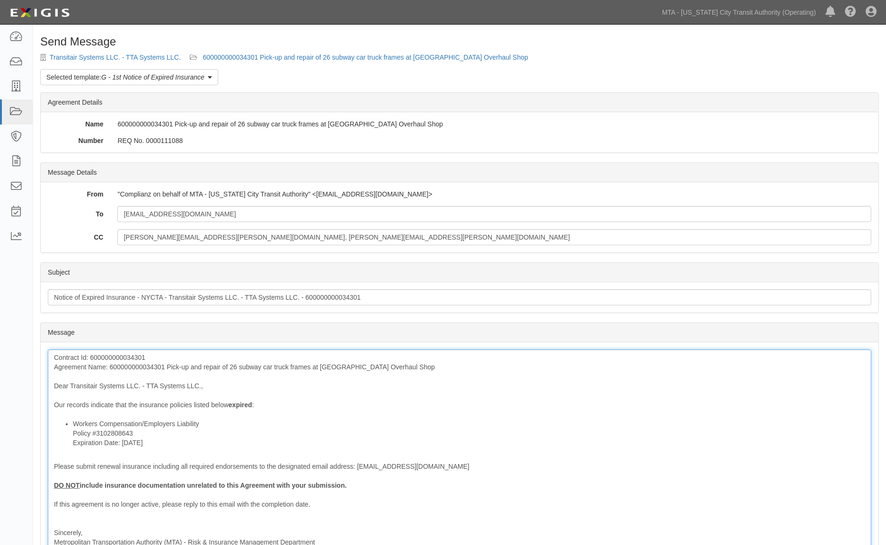
click at [139, 366] on div "Contract Id: 600000000034301 Agreement Name: 600000000034301 Pick-up and repair…" at bounding box center [459, 463] width 823 height 229
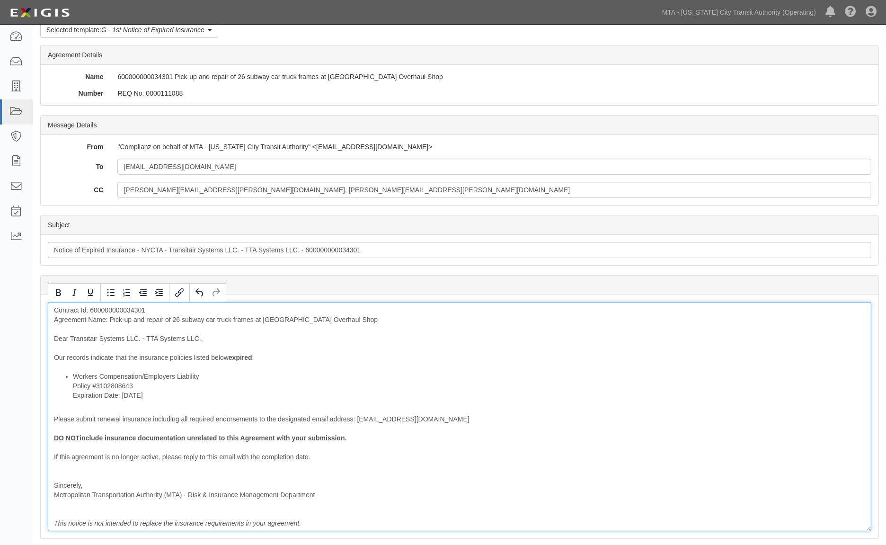
scroll to position [159, 0]
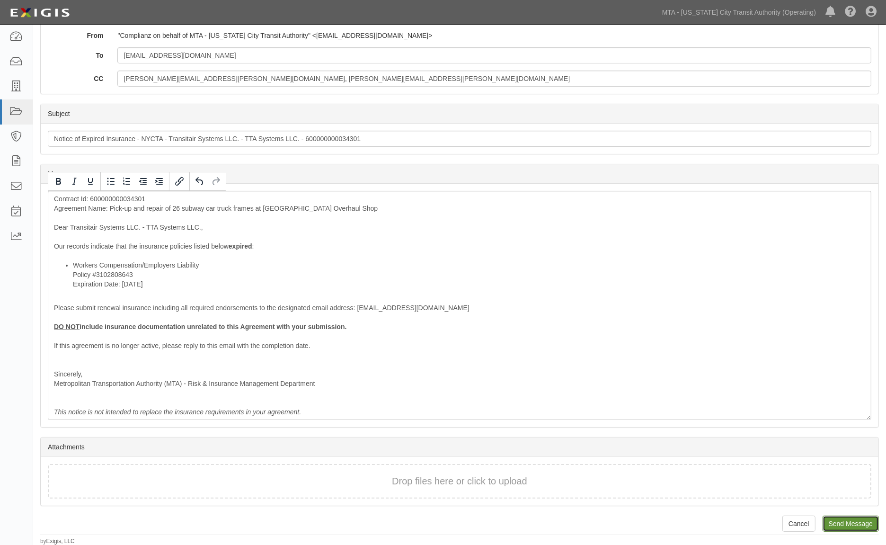
click at [830, 519] on input "Send Message" at bounding box center [850, 523] width 56 height 16
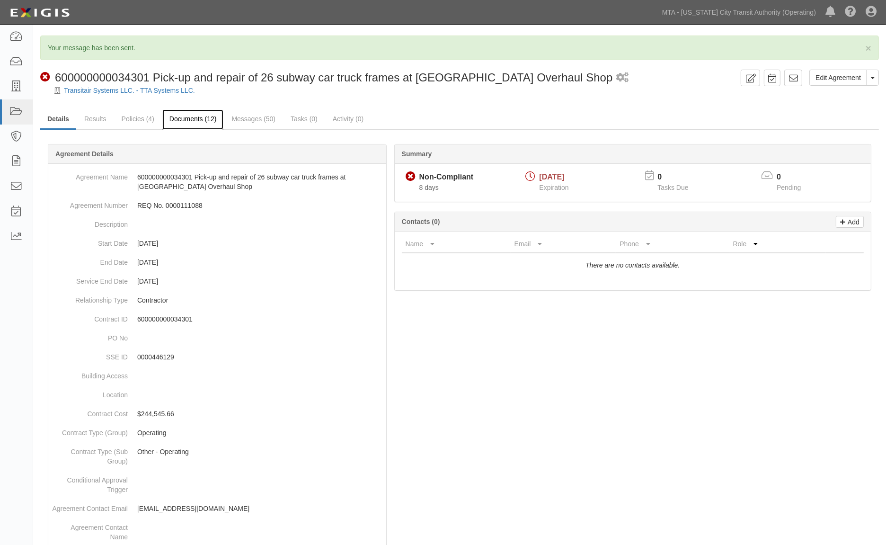
click at [202, 116] on link "Documents (12)" at bounding box center [193, 119] width 62 height 20
click at [193, 122] on link "Documents (12)" at bounding box center [193, 119] width 62 height 20
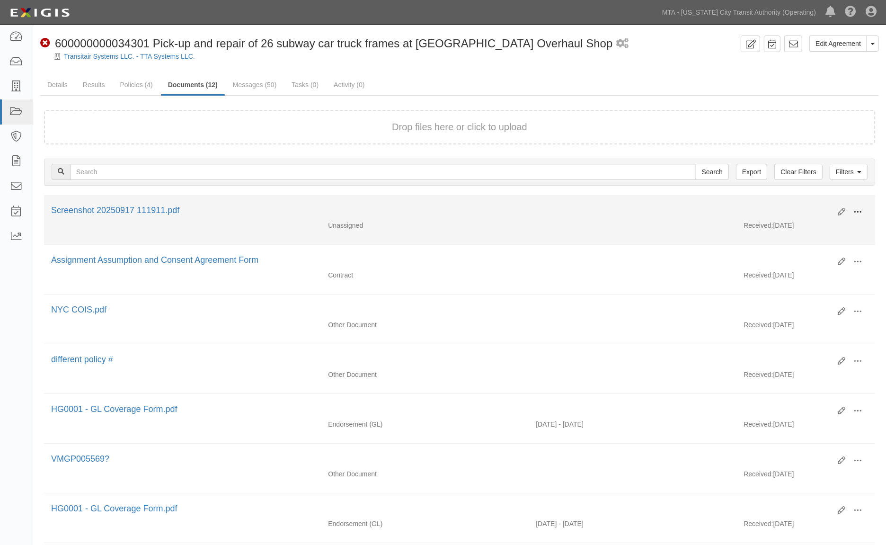
click at [860, 211] on span at bounding box center [857, 212] width 9 height 9
click at [792, 204] on link "Edit" at bounding box center [811, 208] width 75 height 17
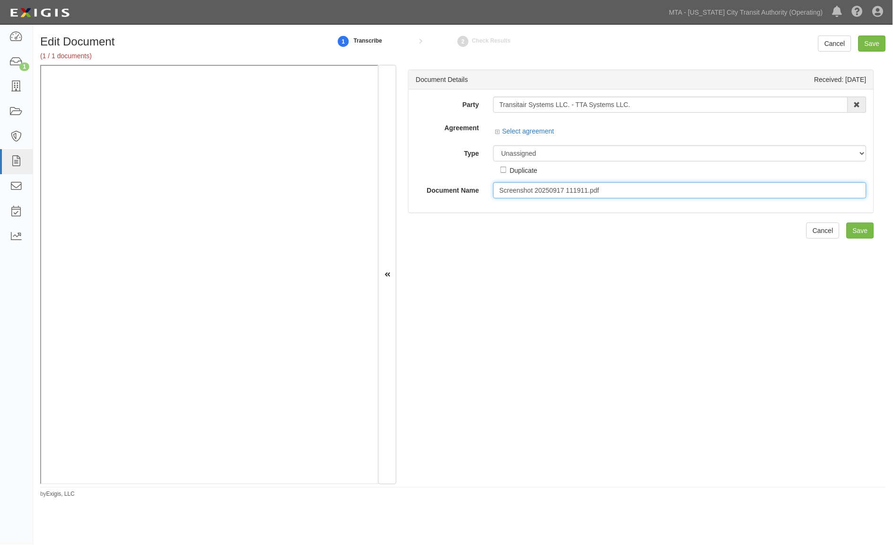
click at [531, 192] on input "Screenshot 20250917 111911.pdf" at bounding box center [680, 190] width 373 height 16
drag, startPoint x: 608, startPoint y: 190, endPoint x: 468, endPoint y: 192, distance: 139.6
click at [468, 192] on div "Document Name Screenshot 20250917 111911.pdf" at bounding box center [641, 190] width 465 height 16
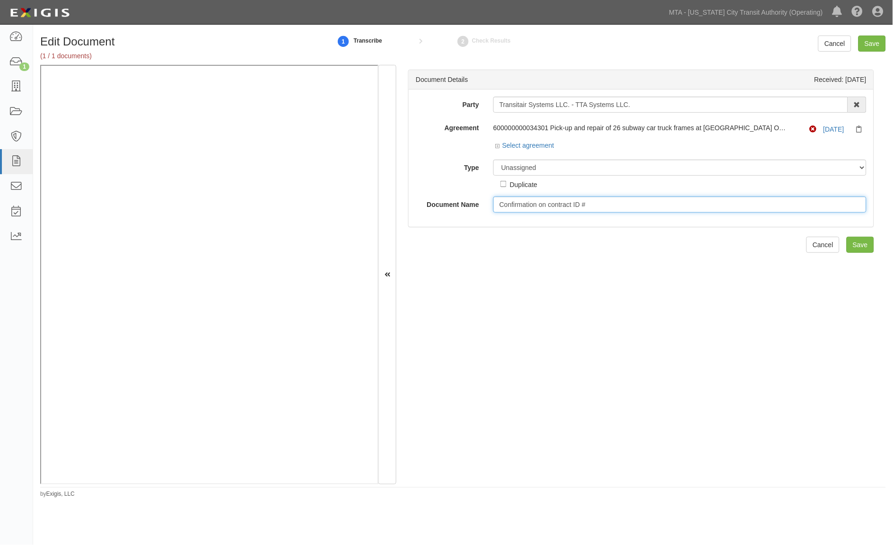
type input "Confirmation on contract ID #"
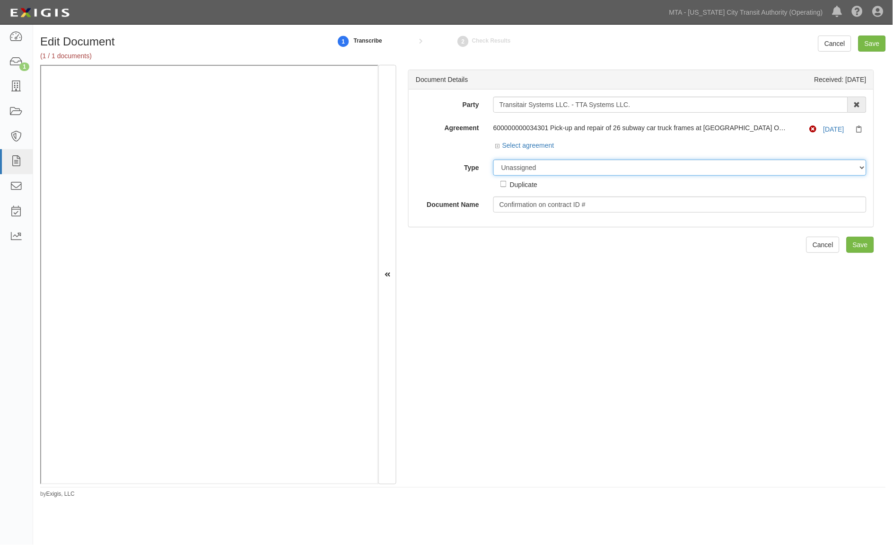
click at [562, 166] on select "Unassigned Binder Cancellation Notice Certificate Contract Endorsement Insuranc…" at bounding box center [680, 167] width 373 height 16
select select "OtherDetail"
click at [494, 160] on select "Unassigned Binder Cancellation Notice Certificate Contract Endorsement Insuranc…" at bounding box center [680, 167] width 373 height 16
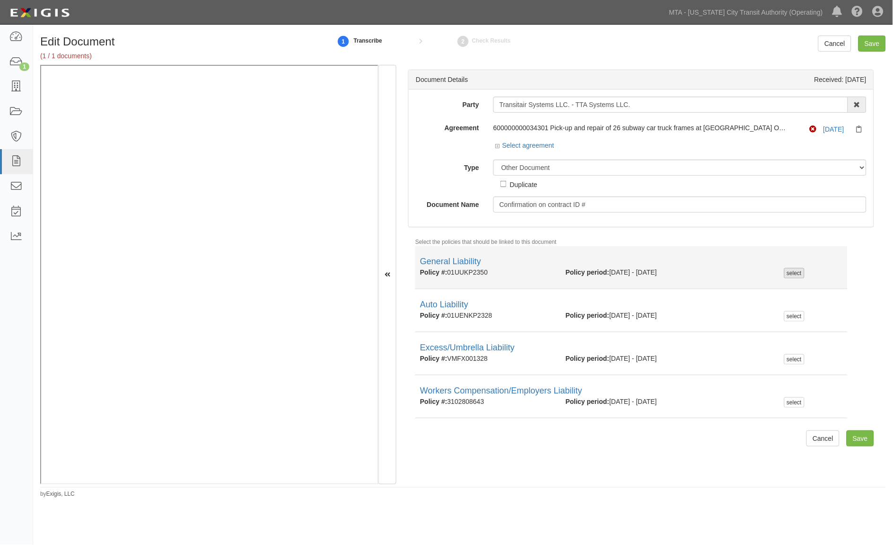
click at [794, 271] on div "select" at bounding box center [795, 273] width 20 height 10
checkbox input "true"
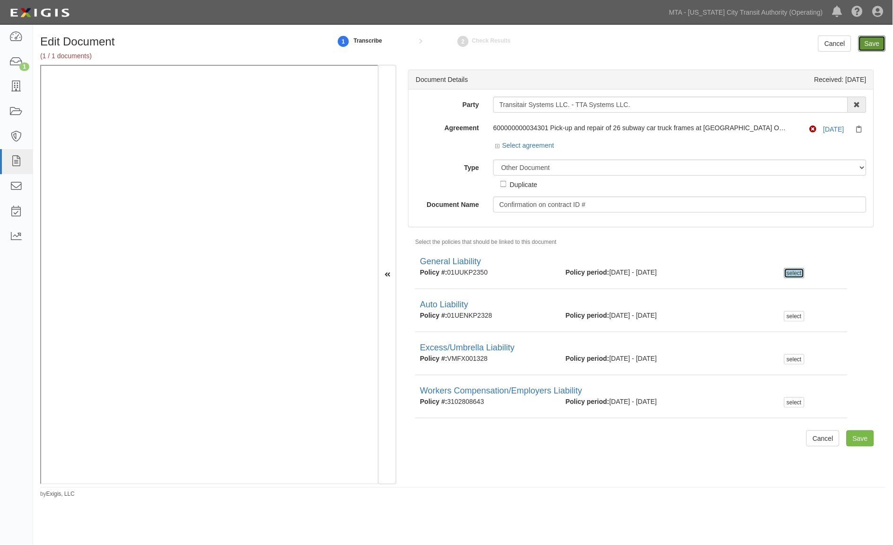
click at [870, 37] on input "Save" at bounding box center [872, 43] width 27 height 16
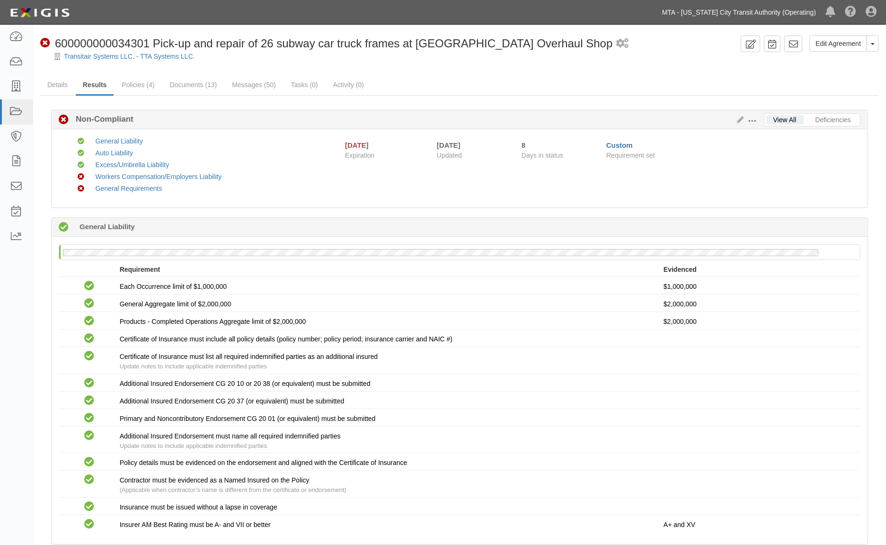
click at [739, 10] on link "MTA - [US_STATE] City Transit Authority (Operating)" at bounding box center [738, 12] width 163 height 19
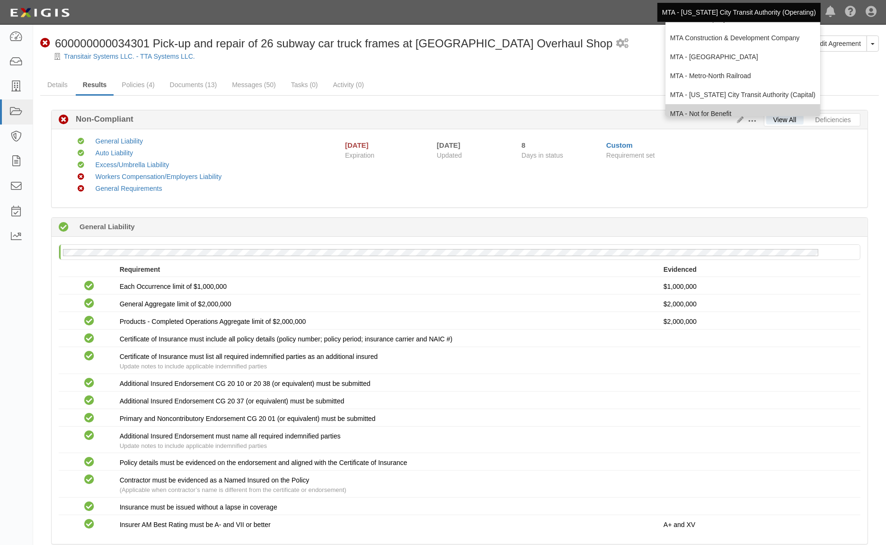
scroll to position [62, 0]
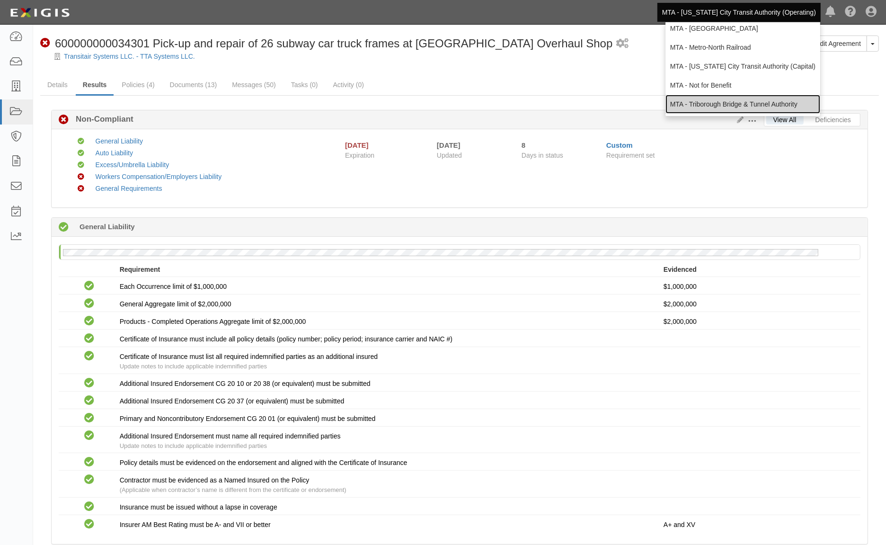
click at [729, 100] on link "MTA - Triborough Bridge & Tunnel Authority" at bounding box center [742, 104] width 155 height 19
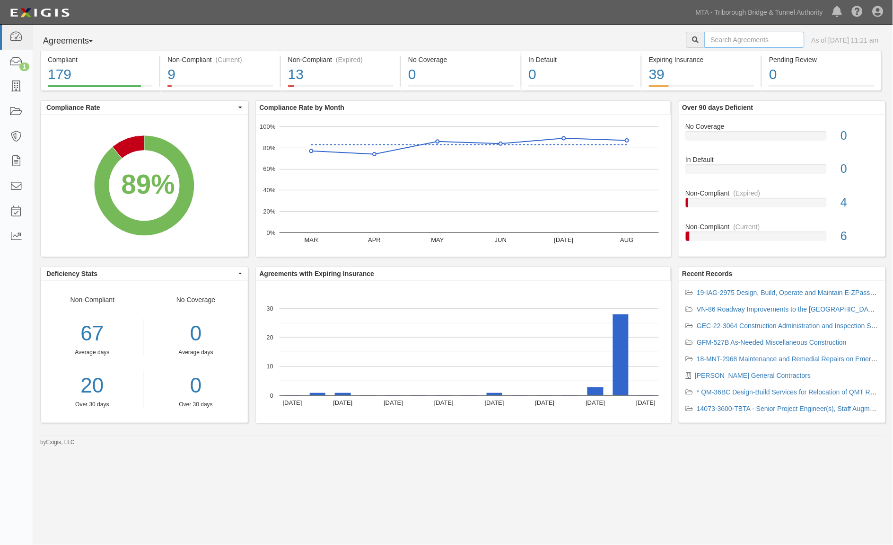
click at [753, 35] on input "text" at bounding box center [755, 40] width 100 height 16
type input "QM36"
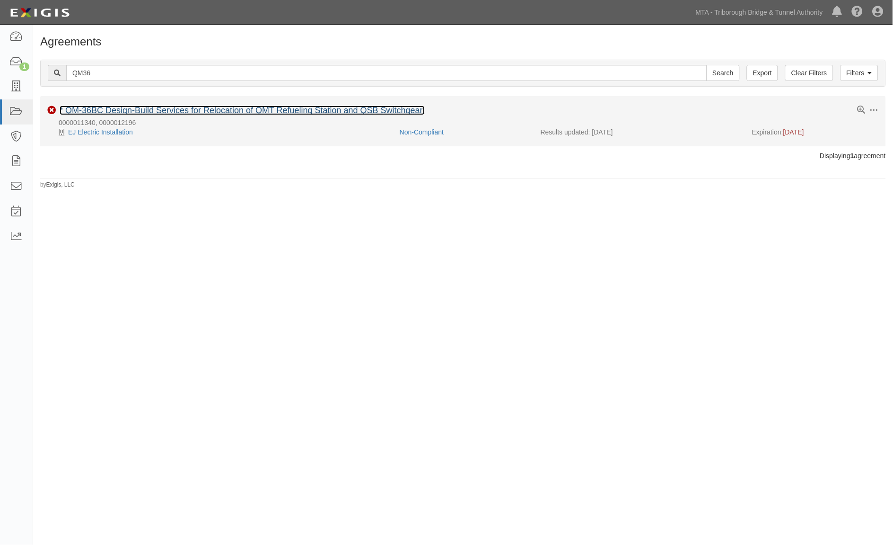
click at [92, 111] on link "* QM-36BC Design-Build Services for Relocation of QMT Refueling Station and QSB…" at bounding box center [242, 110] width 365 height 9
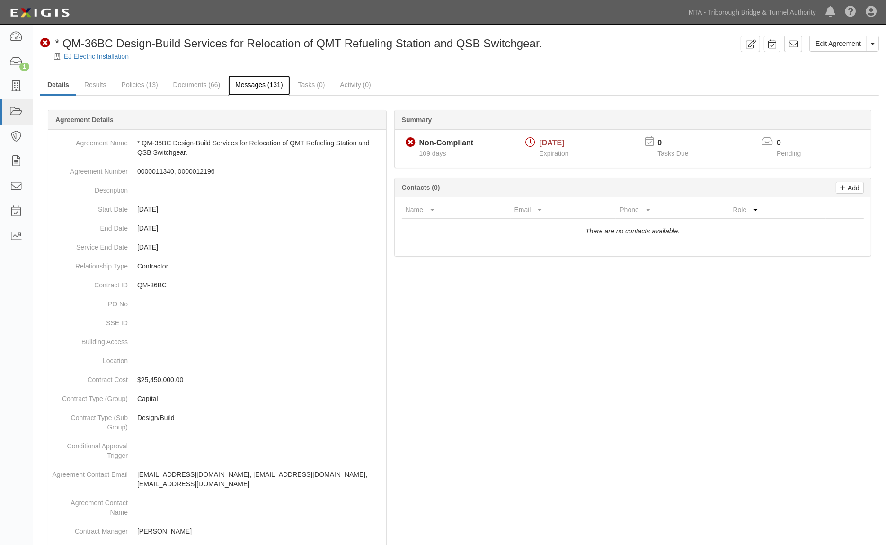
click at [237, 84] on link "Messages (131)" at bounding box center [259, 85] width 62 height 20
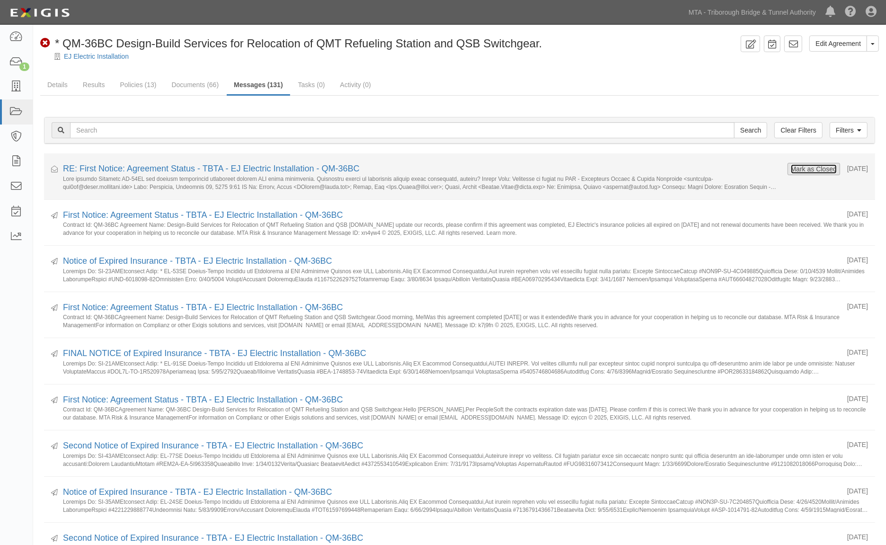
click at [803, 164] on button "Mark as Closed" at bounding box center [813, 169] width 47 height 10
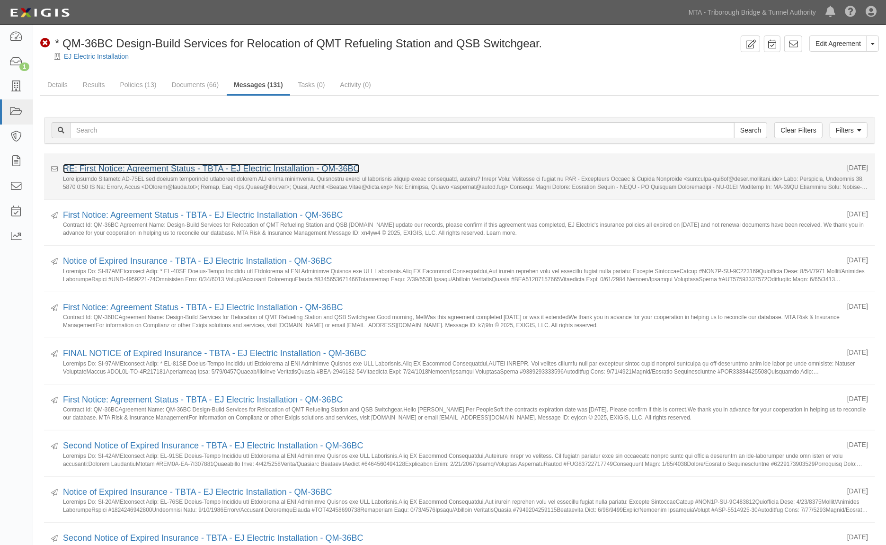
click at [141, 168] on link "RE: First Notice: Agreement Status - TBTA - EJ Electric Installation - QM-36BC" at bounding box center [211, 168] width 297 height 9
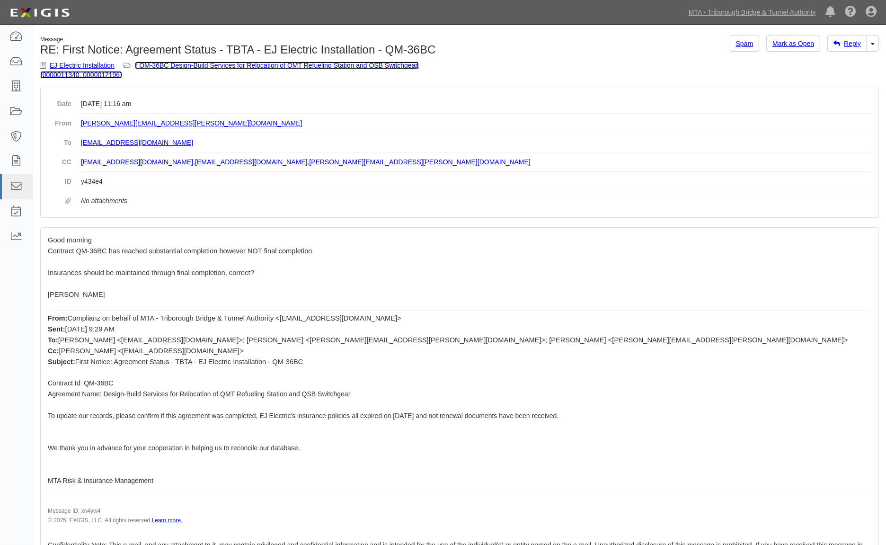
click at [232, 63] on link "* QM-36BC Design-Build Services for Relocation of QMT Refueling Station and QSB…" at bounding box center [229, 70] width 379 height 17
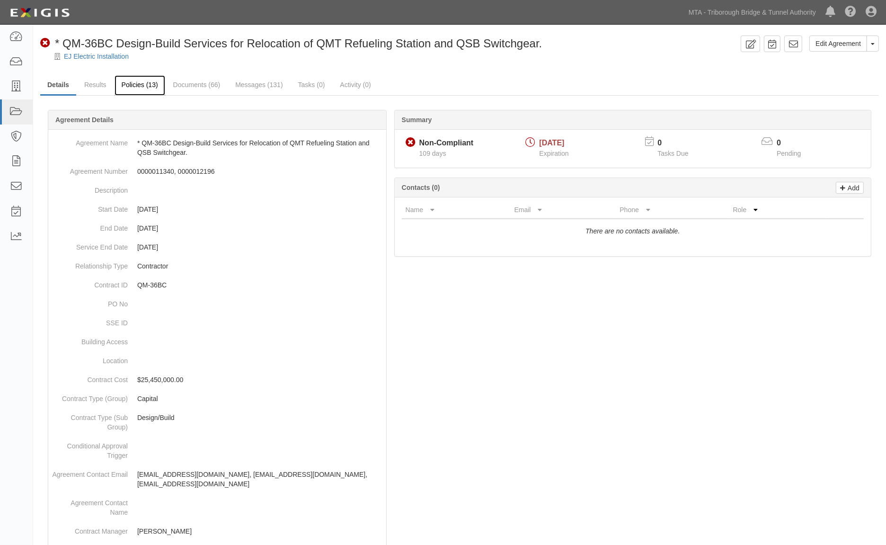
click at [130, 83] on link "Policies (13)" at bounding box center [140, 85] width 51 height 20
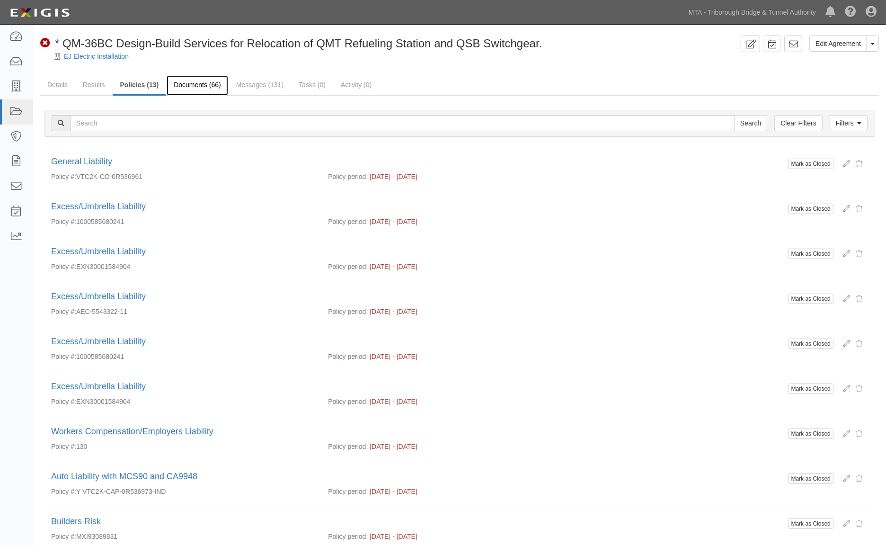
click at [210, 83] on link "Documents (66)" at bounding box center [198, 85] width 62 height 20
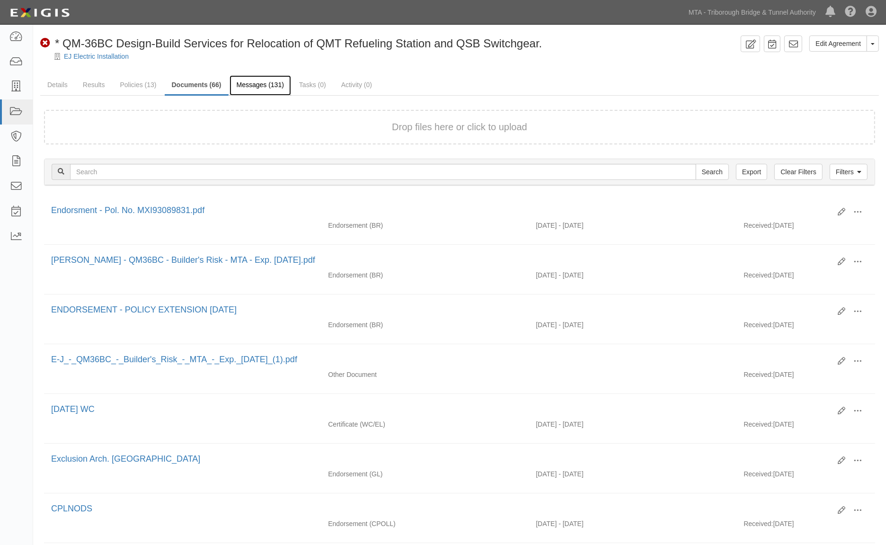
click at [261, 86] on link "Messages (131)" at bounding box center [260, 85] width 62 height 20
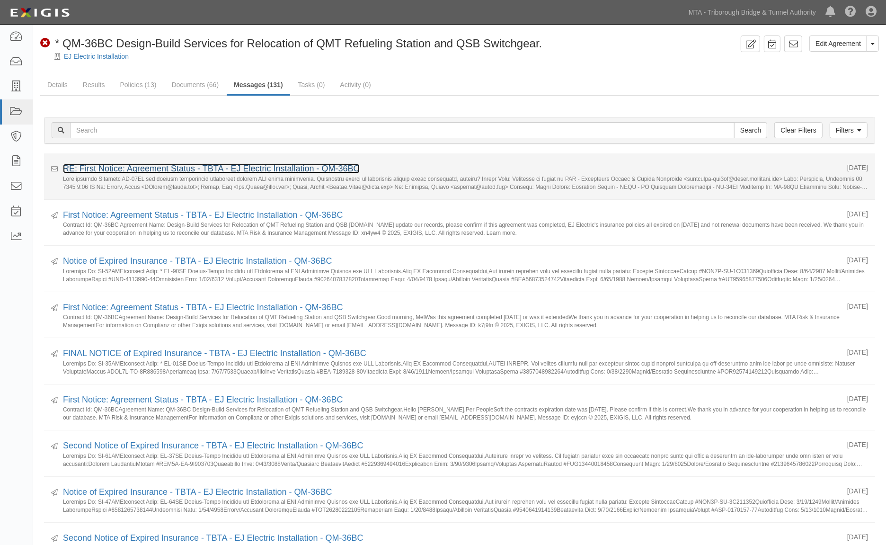
click at [196, 167] on link "RE: First Notice: Agreement Status - TBTA - EJ Electric Installation - QM-36BC" at bounding box center [211, 168] width 297 height 9
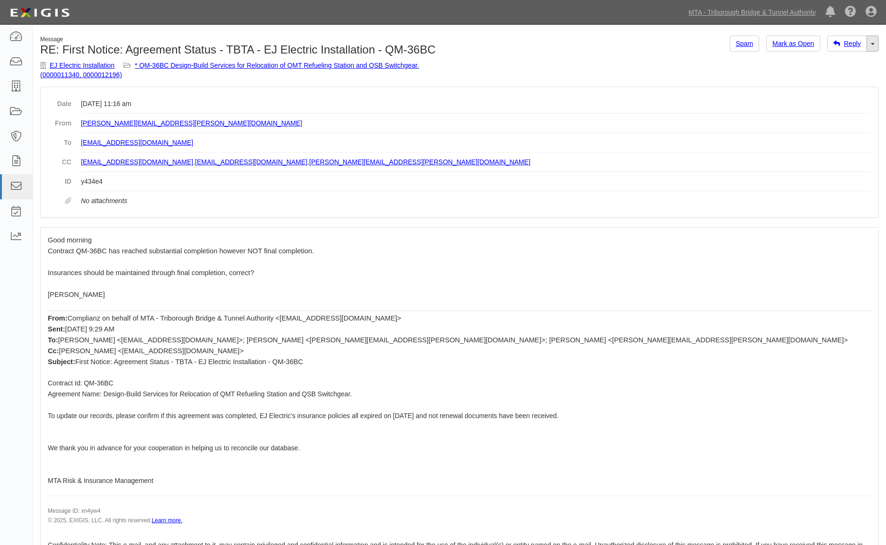
click at [876, 45] on link "Toggle Dropdown" at bounding box center [872, 43] width 12 height 16
click at [841, 58] on link "Reply All" at bounding box center [840, 61] width 75 height 12
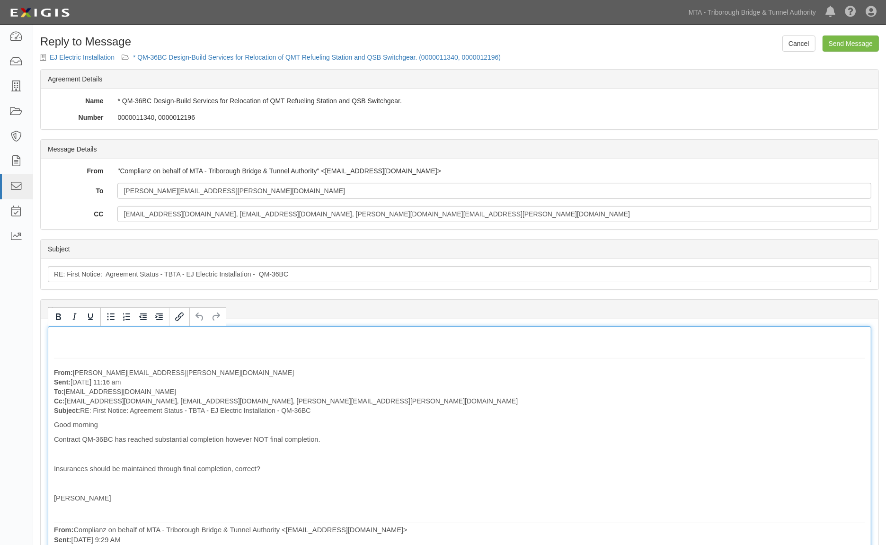
click at [136, 333] on div "From: [PERSON_NAME][EMAIL_ADDRESS][PERSON_NAME][DOMAIN_NAME] Sent: [DATE] 11:16…" at bounding box center [459, 546] width 823 height 441
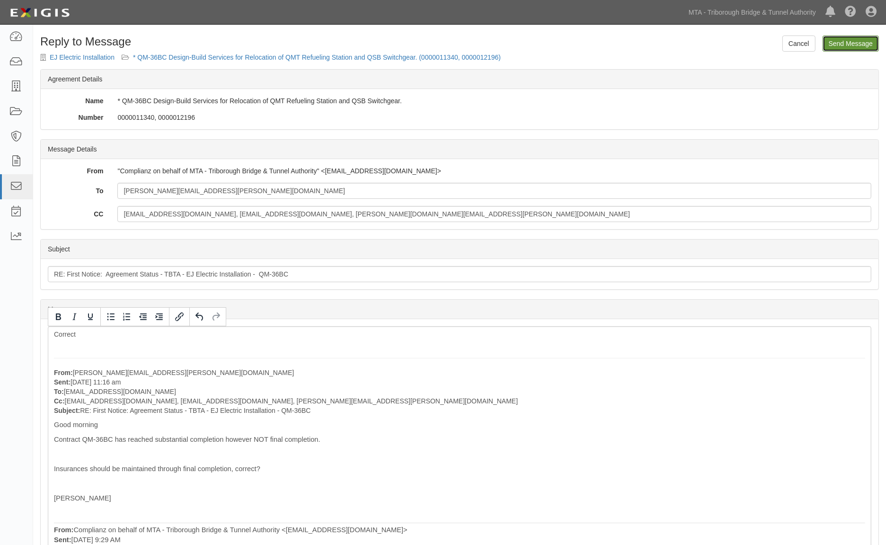
click at [865, 41] on input "Send Message" at bounding box center [850, 43] width 56 height 16
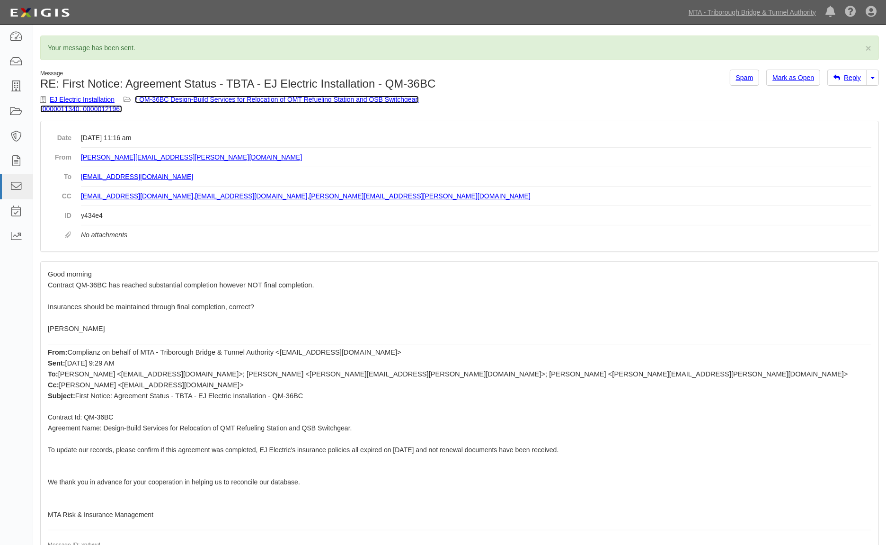
click at [240, 99] on link "* QM-36BC Design-Build Services for Relocation of QMT Refueling Station and QSB…" at bounding box center [229, 104] width 379 height 17
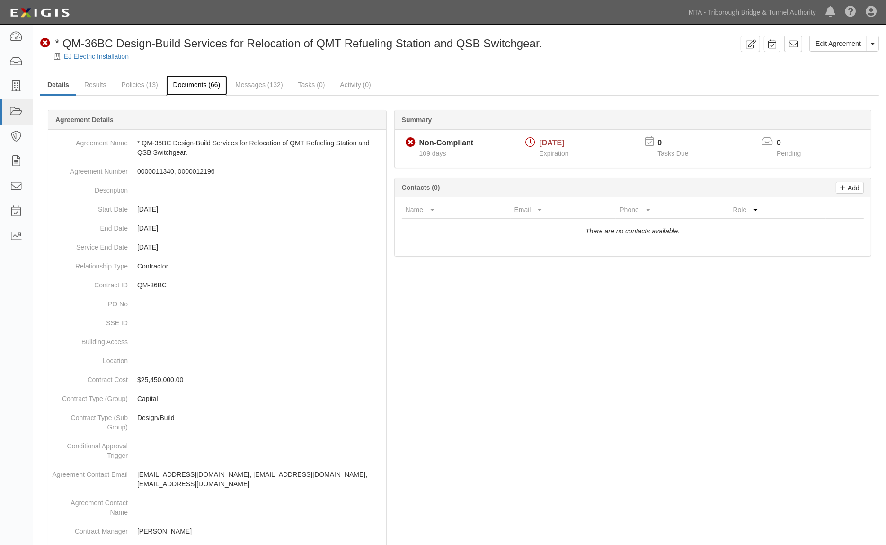
click at [207, 88] on link "Documents (66)" at bounding box center [197, 85] width 62 height 20
click at [97, 79] on link "Results" at bounding box center [95, 85] width 36 height 20
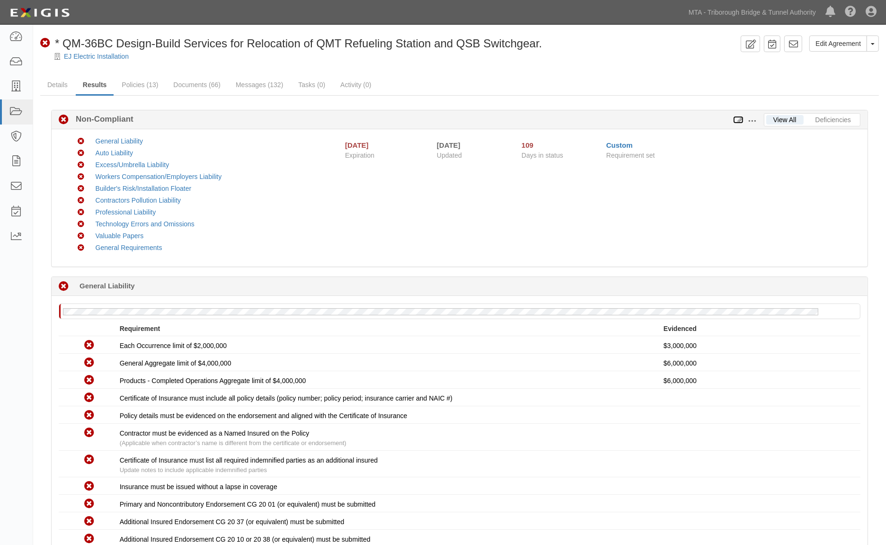
click at [737, 117] on icon at bounding box center [738, 120] width 10 height 7
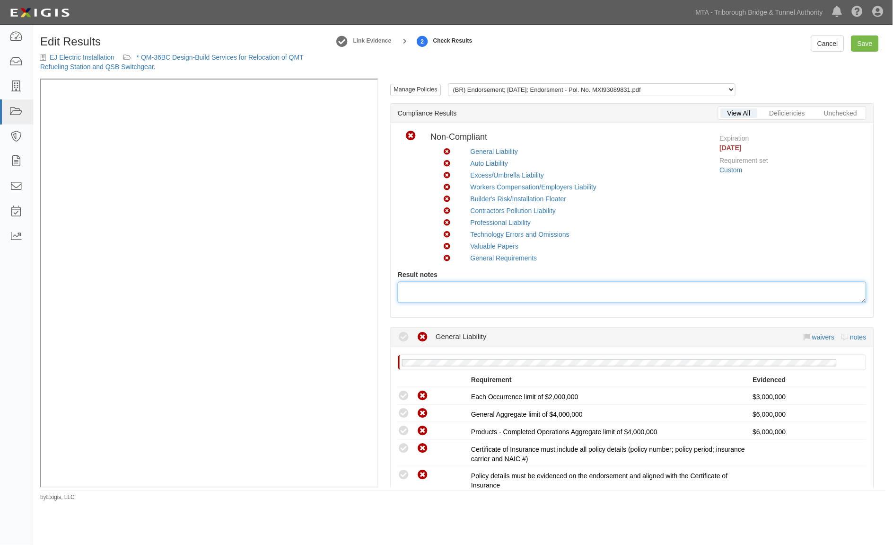
click at [504, 287] on div at bounding box center [632, 292] width 469 height 21
paste div
click at [403, 285] on div "substantial completion however NOT final completion" at bounding box center [632, 292] width 469 height 21
click at [547, 282] on div "9/17/2025 - substantial completion however NOT final completion" at bounding box center [632, 292] width 469 height 21
click at [441, 289] on div "9/17/2025 - substantial completion however NOT final completion" at bounding box center [632, 292] width 469 height 21
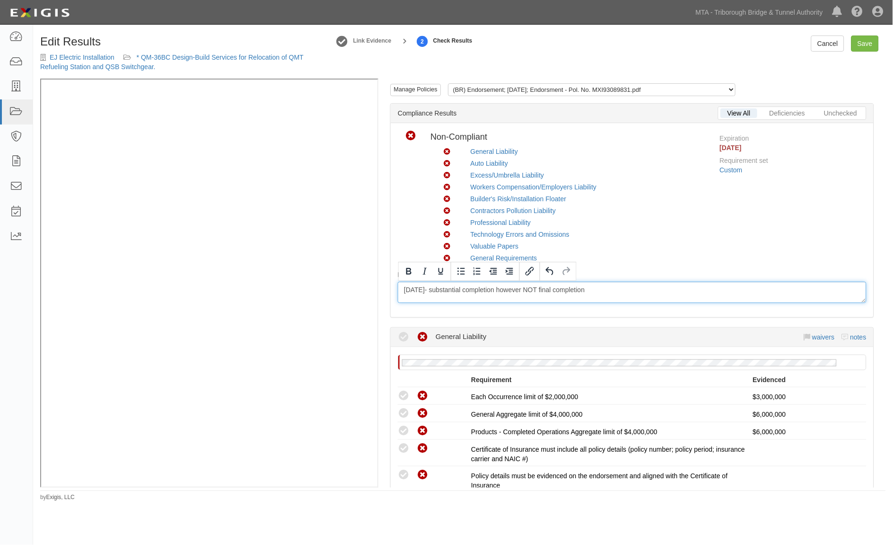
click at [434, 287] on div "9/17/2025 - substantial completion however NOT final completion" at bounding box center [632, 292] width 469 height 21
click at [864, 43] on link "Save" at bounding box center [865, 43] width 27 height 16
radio input "true"
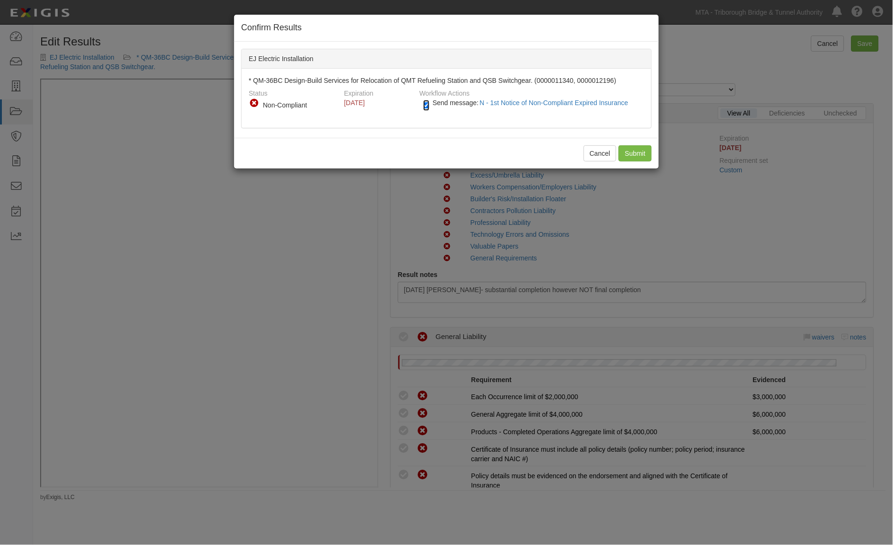
click at [426, 105] on input "Send message: N - 1st Notice of Non-Compliant Expired Insurance" at bounding box center [426, 105] width 6 height 11
checkbox input "false"
click at [642, 152] on input "Submit" at bounding box center [635, 153] width 33 height 16
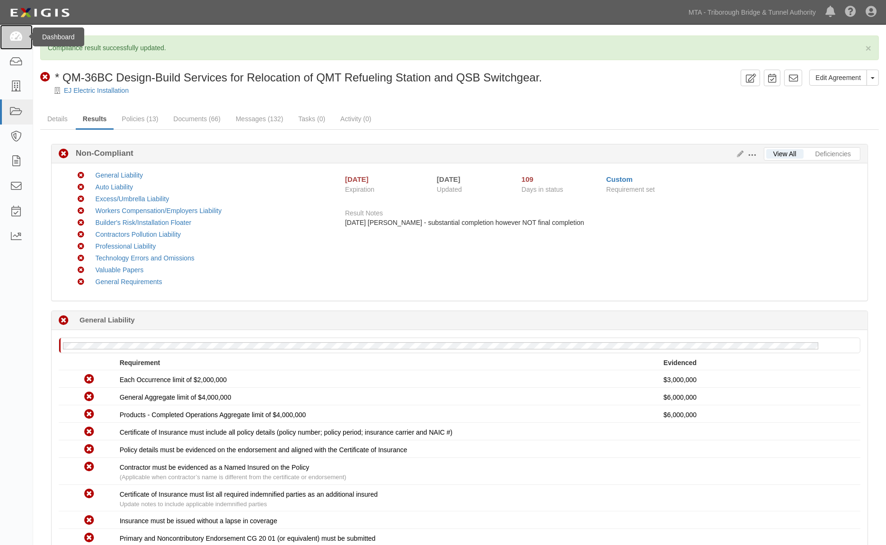
click at [16, 32] on icon at bounding box center [15, 37] width 13 height 11
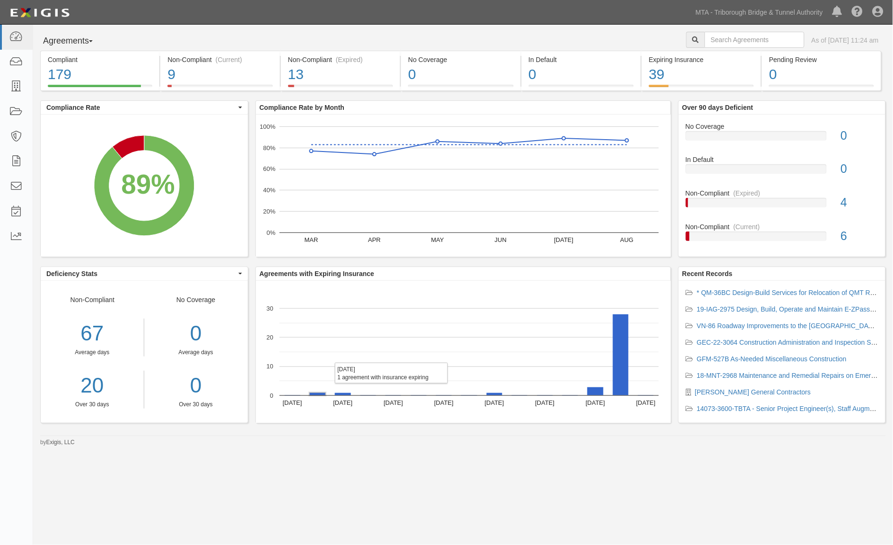
click at [315, 394] on rect "A chart." at bounding box center [317, 393] width 16 height 3
click at [17, 32] on icon at bounding box center [15, 37] width 13 height 11
click at [781, 6] on link "MTA - Triborough Bridge & Tunnel Authority" at bounding box center [759, 12] width 137 height 19
click at [767, 11] on link "MTA - Triborough Bridge & Tunnel Authority" at bounding box center [759, 12] width 137 height 19
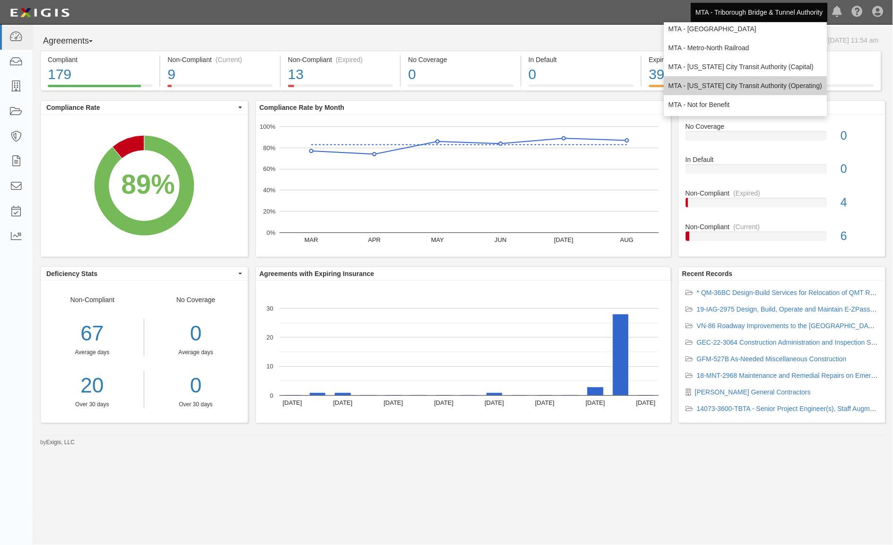
scroll to position [62, 0]
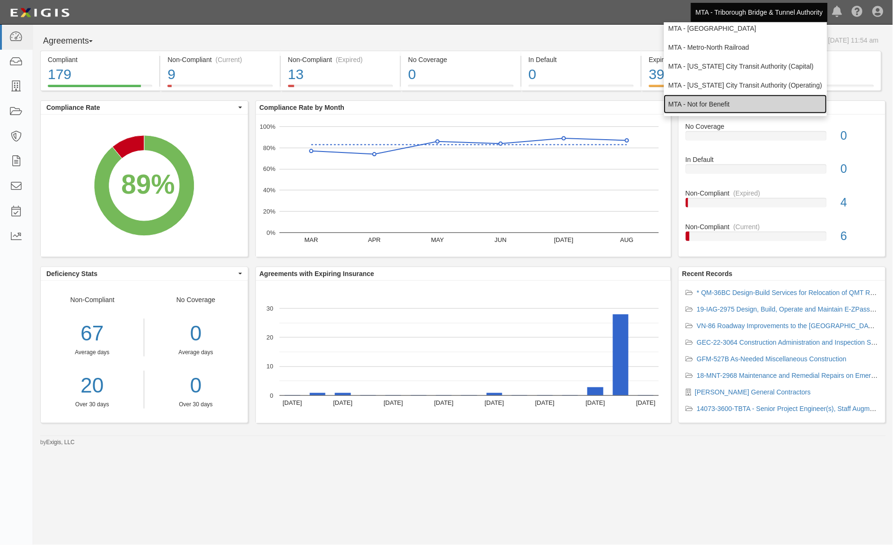
click at [727, 100] on link "MTA - Not for Benefit" at bounding box center [745, 104] width 163 height 19
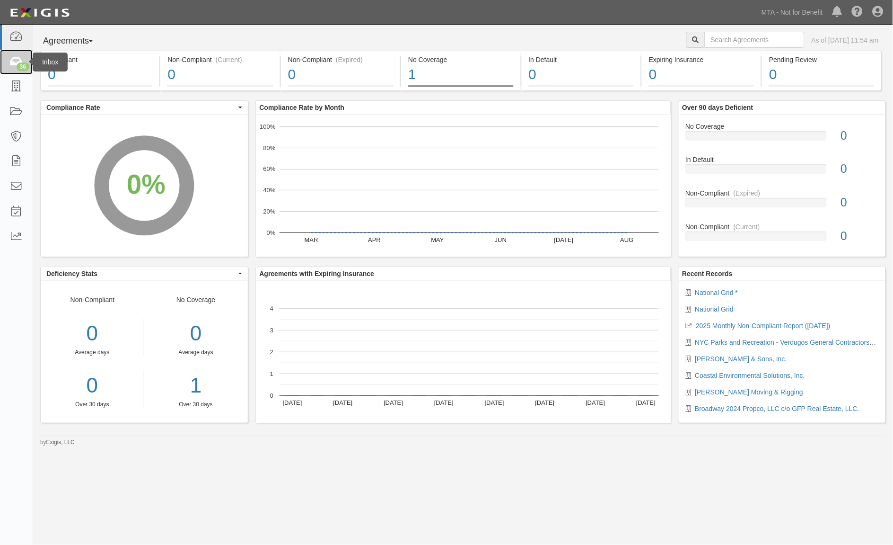
click at [17, 57] on icon at bounding box center [15, 62] width 13 height 11
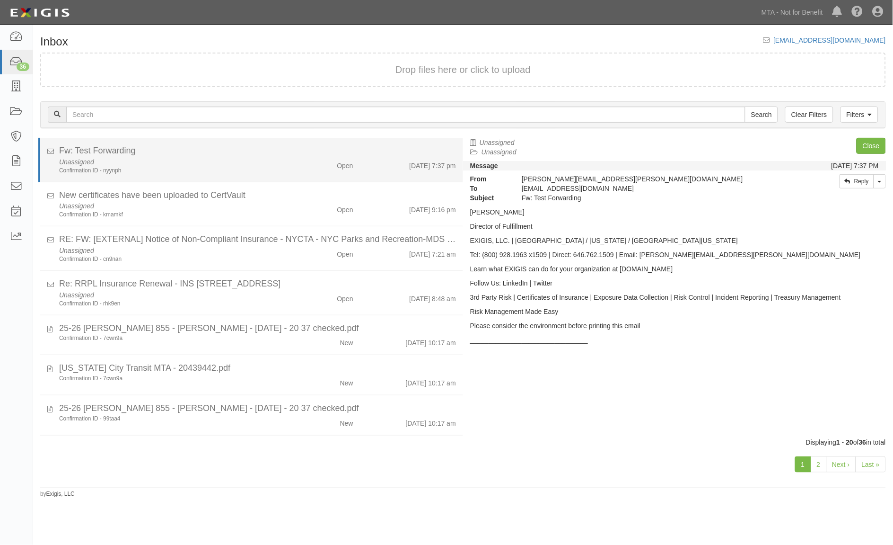
click at [271, 157] on div "Unassigned Confirmation ID - nyynph" at bounding box center [172, 166] width 240 height 18
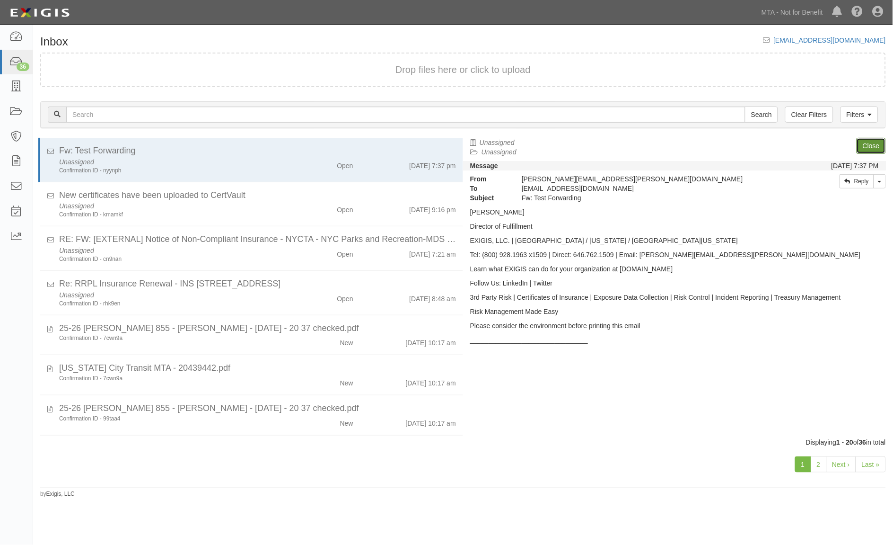
click at [871, 142] on link "Close" at bounding box center [871, 146] width 29 height 16
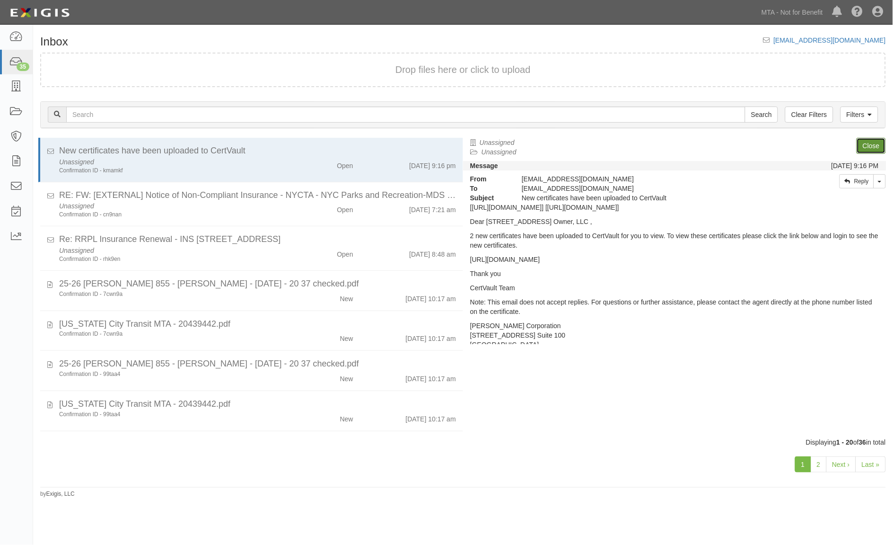
click at [873, 142] on link "Close" at bounding box center [871, 146] width 29 height 16
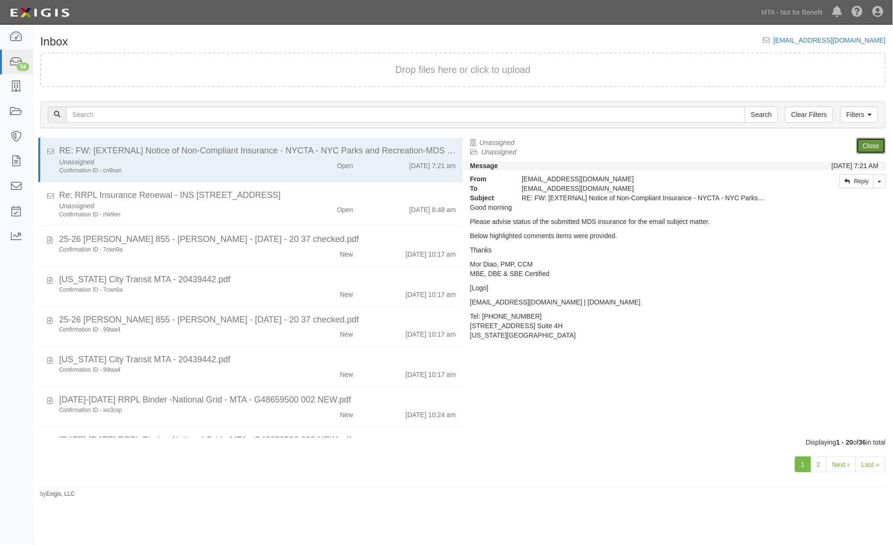
click at [873, 142] on link "Close" at bounding box center [871, 146] width 29 height 16
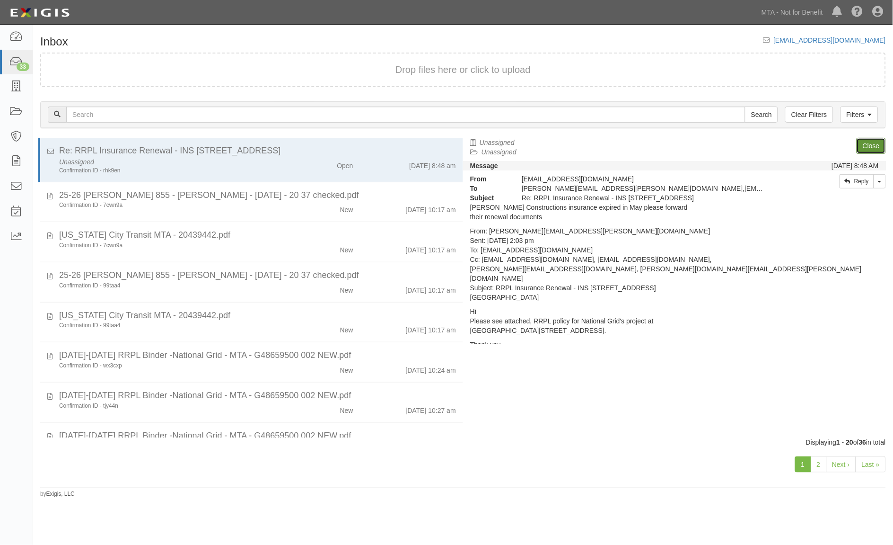
click at [873, 142] on link "Close" at bounding box center [871, 146] width 29 height 16
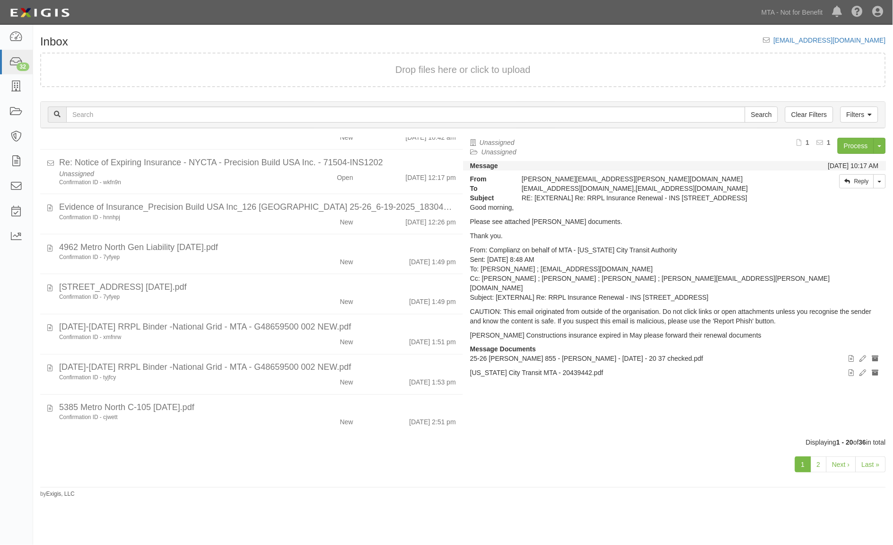
scroll to position [351, 0]
click at [824, 460] on link "2" at bounding box center [819, 464] width 16 height 16
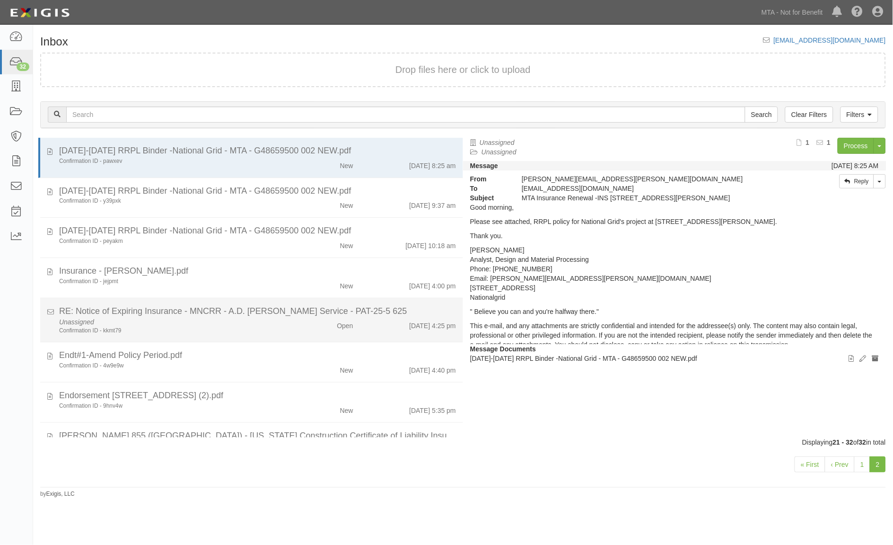
click at [273, 328] on div "Confirmation ID - kkmt79" at bounding box center [172, 330] width 226 height 8
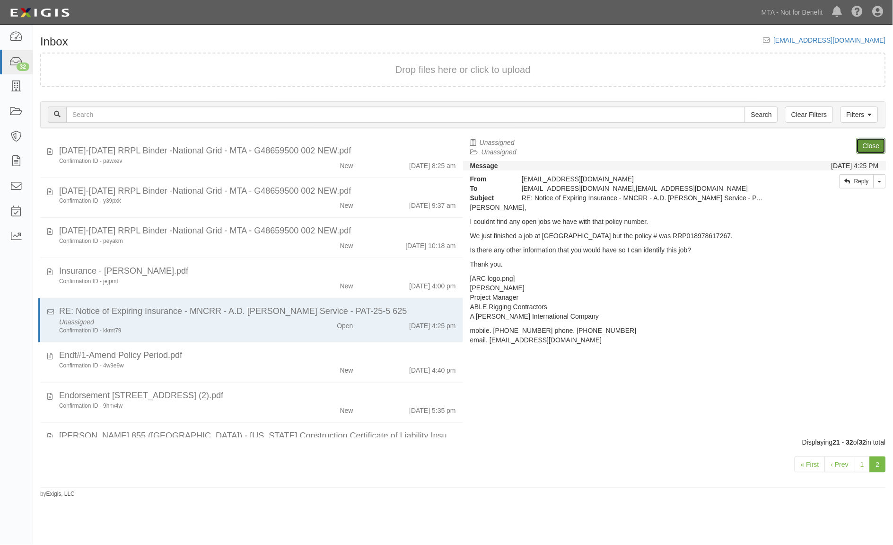
click at [872, 144] on link "Close" at bounding box center [871, 146] width 29 height 16
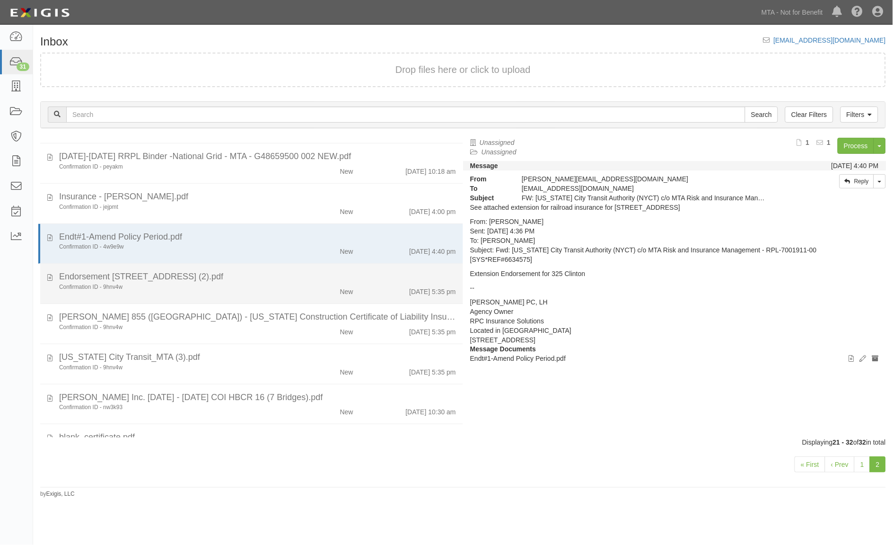
scroll to position [150, 0]
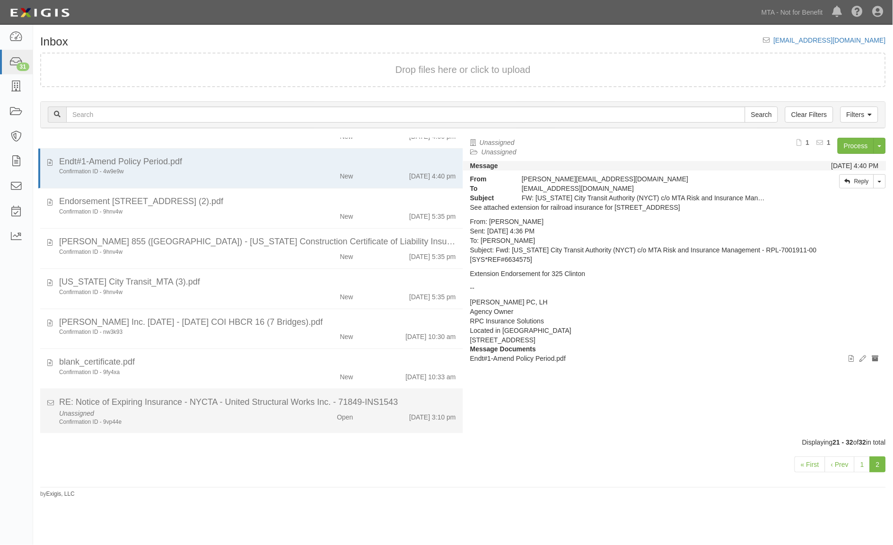
click at [284, 414] on div "Unassigned Confirmation ID - 9vp44e" at bounding box center [172, 417] width 240 height 18
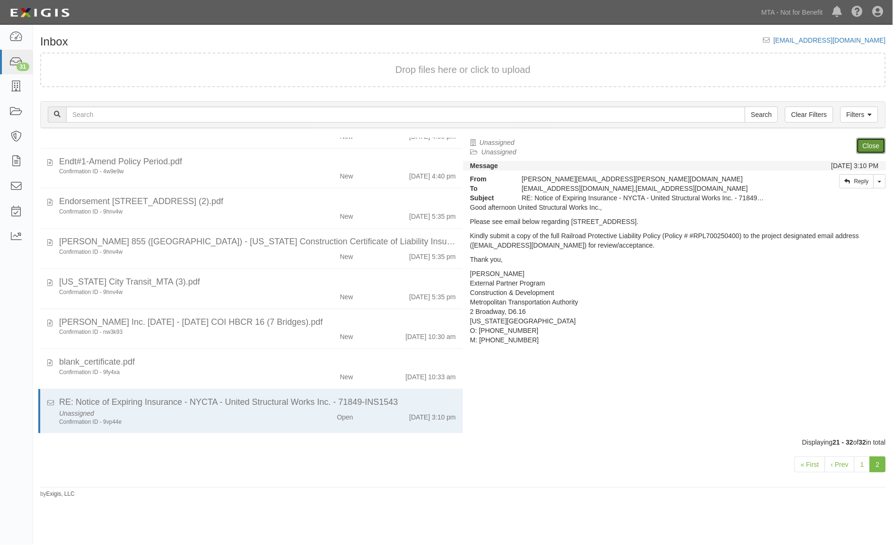
click at [875, 145] on link "Close" at bounding box center [871, 146] width 29 height 16
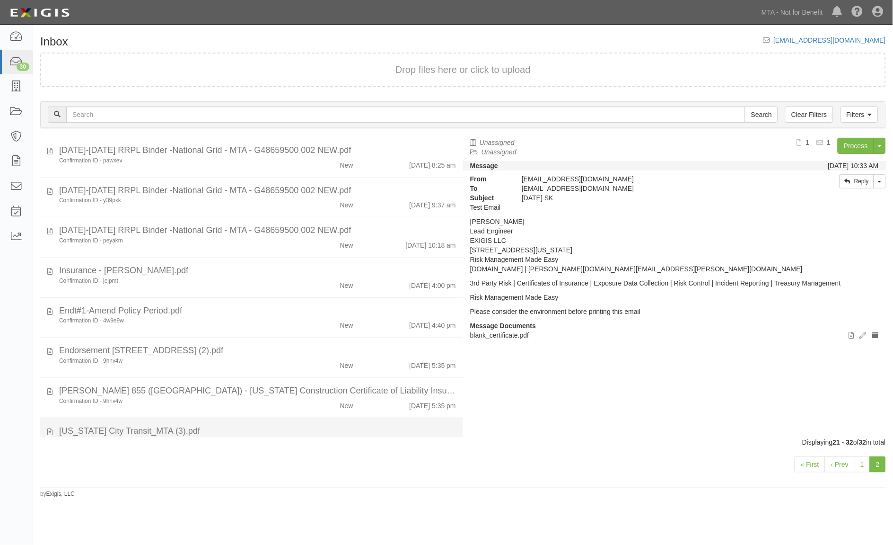
scroll to position [0, 0]
click at [18, 159] on icon at bounding box center [15, 161] width 13 height 11
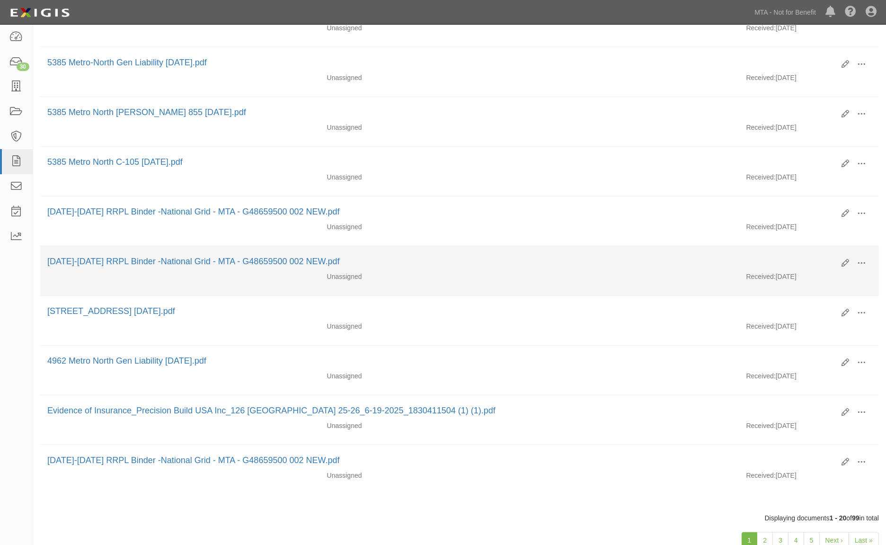
scroll to position [689, 0]
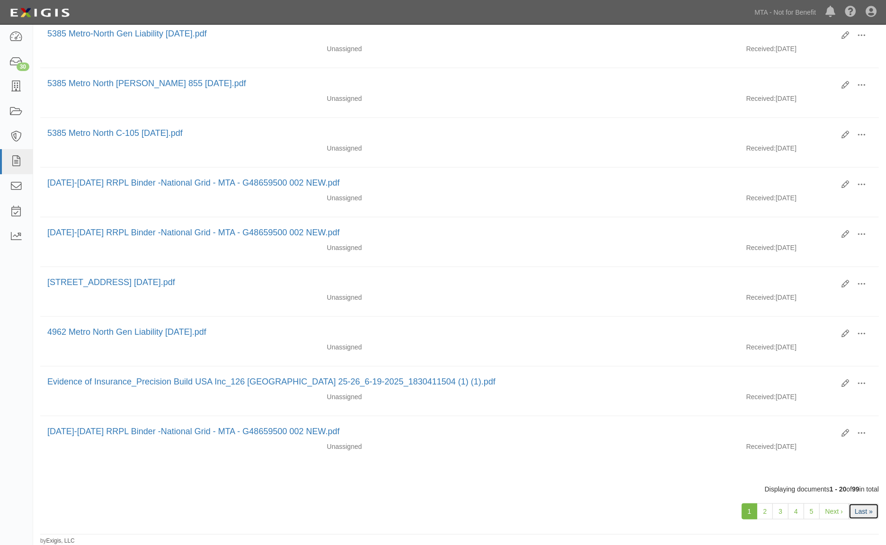
click at [861, 504] on link "Last »" at bounding box center [863, 511] width 30 height 16
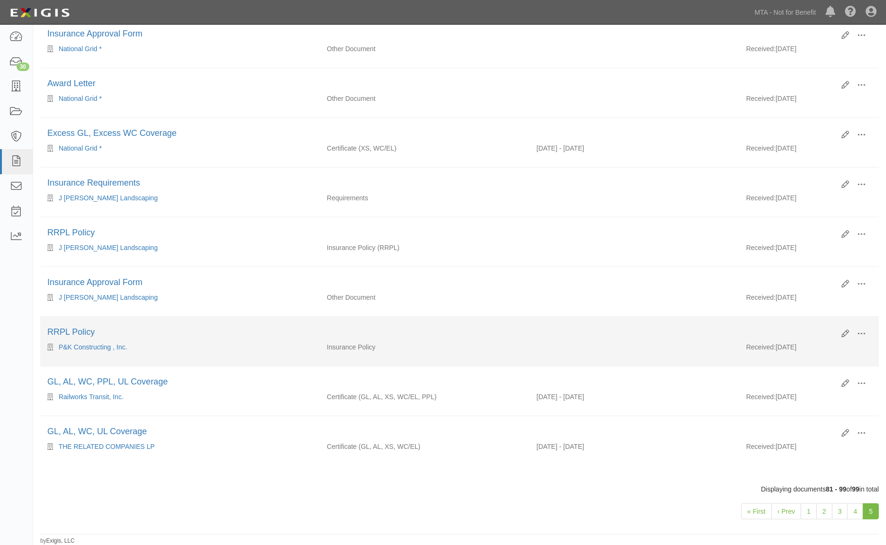
scroll to position [639, 0]
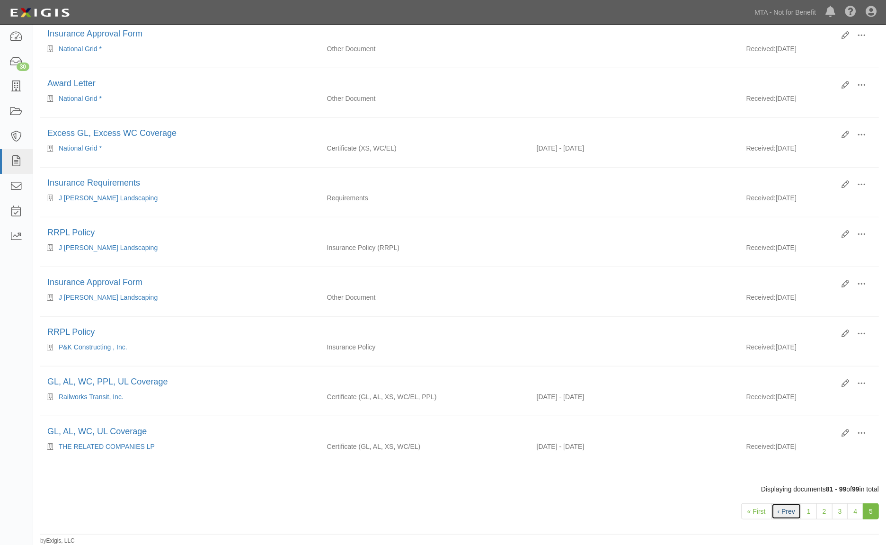
click at [782, 511] on link "‹ Prev" at bounding box center [786, 511] width 30 height 16
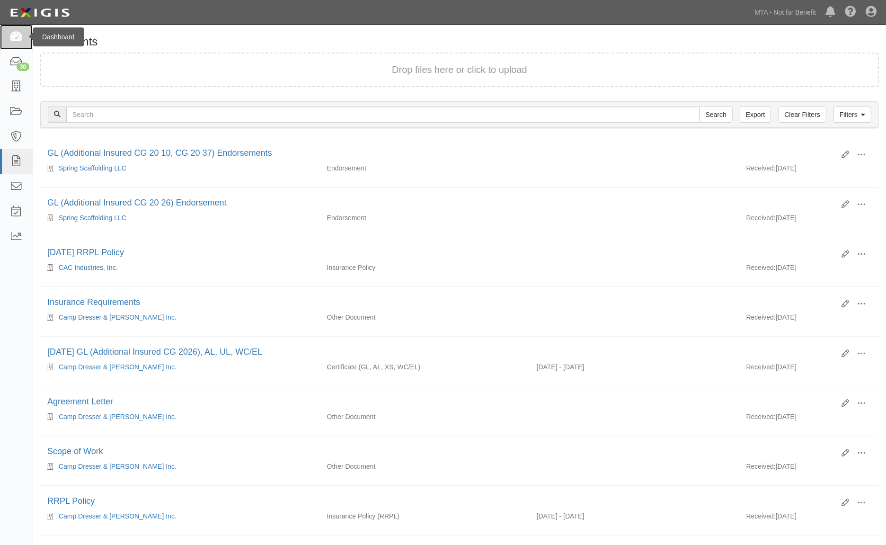
click at [18, 39] on icon at bounding box center [15, 37] width 13 height 11
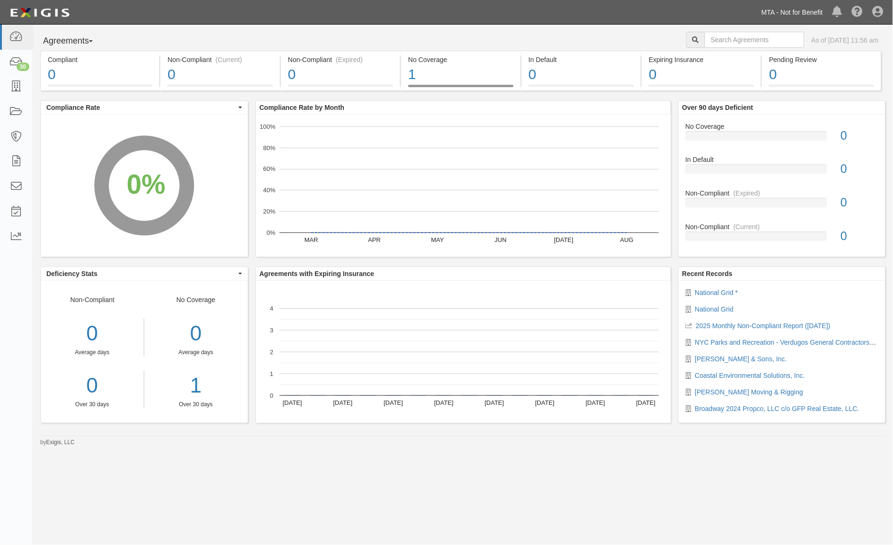
click at [789, 11] on link "MTA - Not for Benefit" at bounding box center [792, 12] width 71 height 19
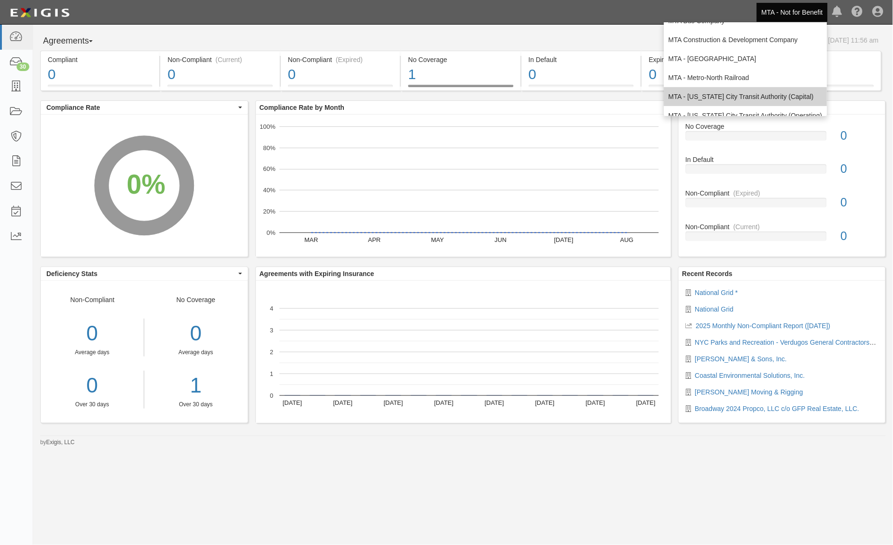
scroll to position [62, 0]
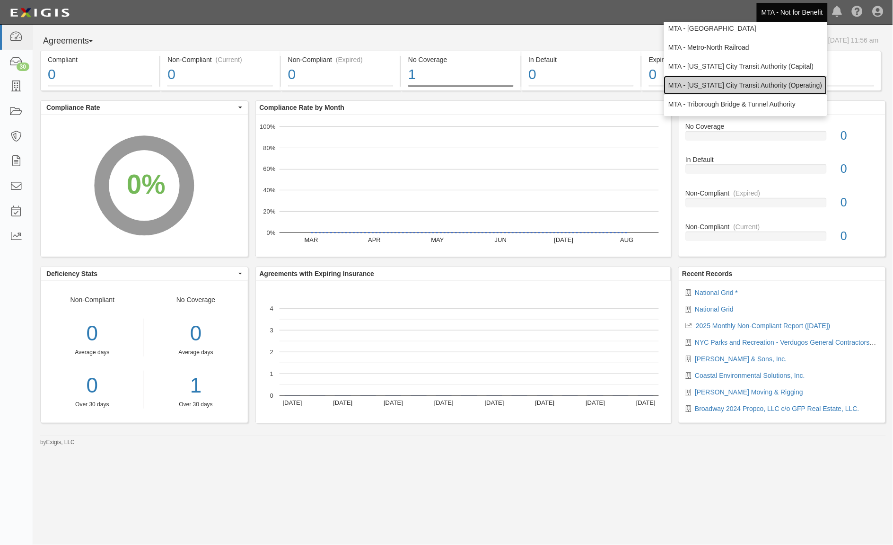
click at [719, 79] on link "MTA - [US_STATE] City Transit Authority (Operating)" at bounding box center [745, 85] width 163 height 19
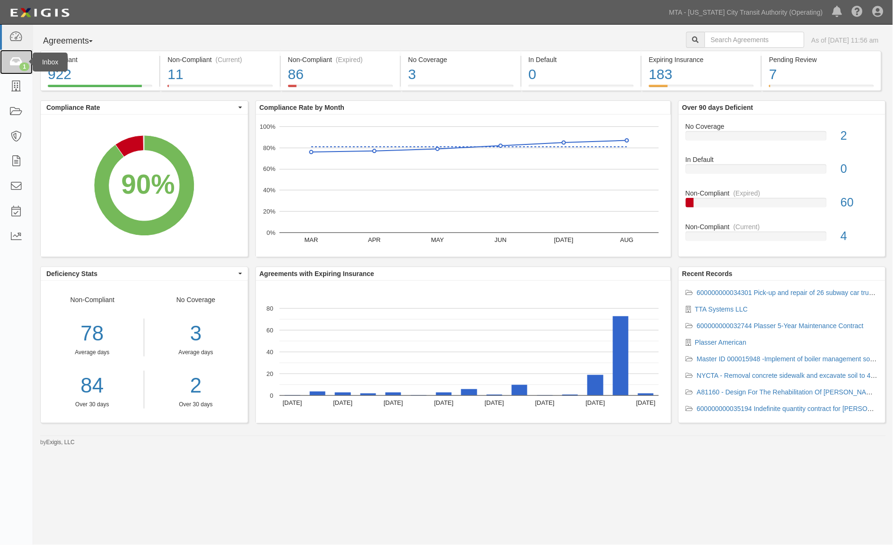
click at [13, 61] on icon at bounding box center [15, 62] width 13 height 11
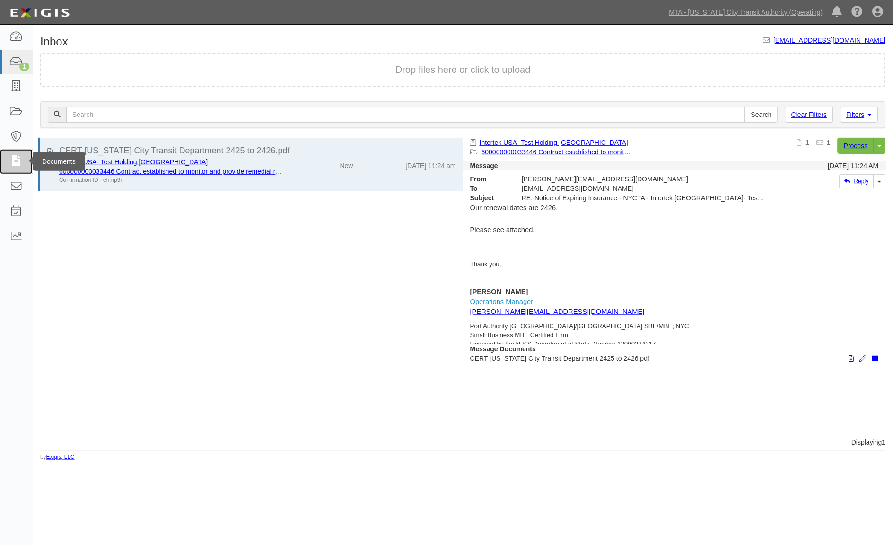
click at [12, 163] on icon at bounding box center [15, 161] width 13 height 11
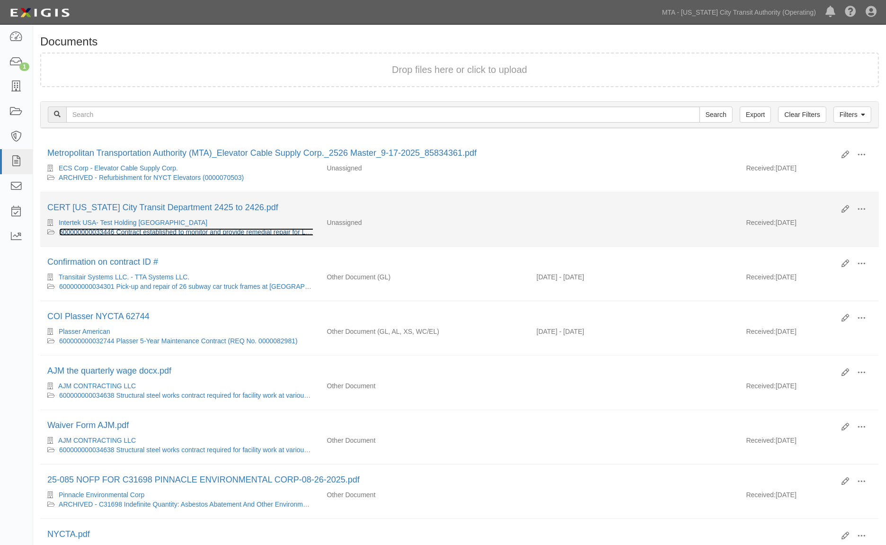
click at [173, 230] on link "600000000033446 Contract established to monitor and provide remedial repair for…" at bounding box center [228, 232] width 338 height 8
click at [155, 232] on link "600000000033446 Contract established to monitor and provide remedial repair for…" at bounding box center [228, 232] width 338 height 8
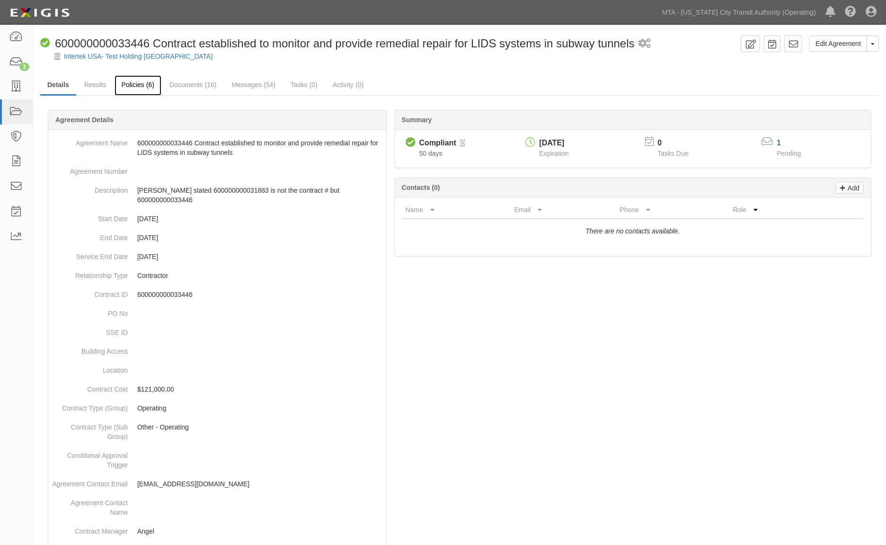
click at [147, 86] on link "Policies (6)" at bounding box center [138, 85] width 47 height 20
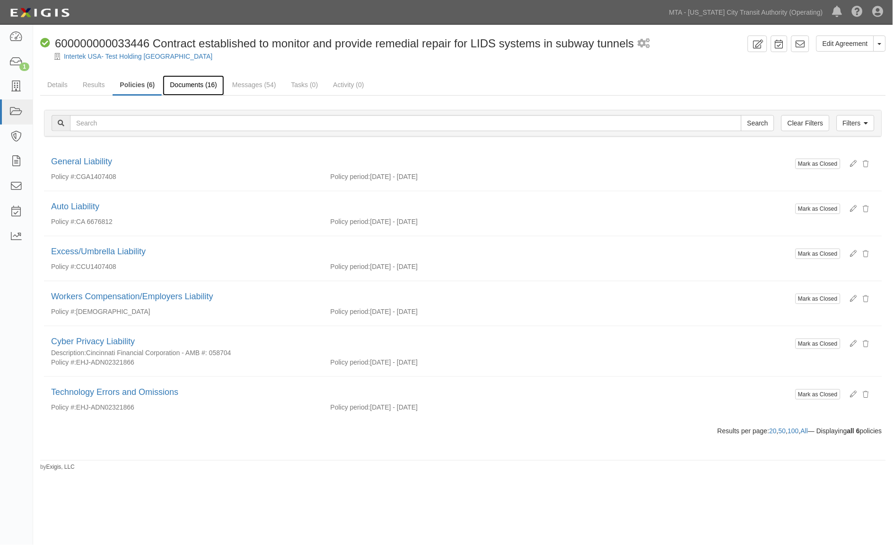
click at [194, 86] on link "Documents (16)" at bounding box center [194, 85] width 62 height 20
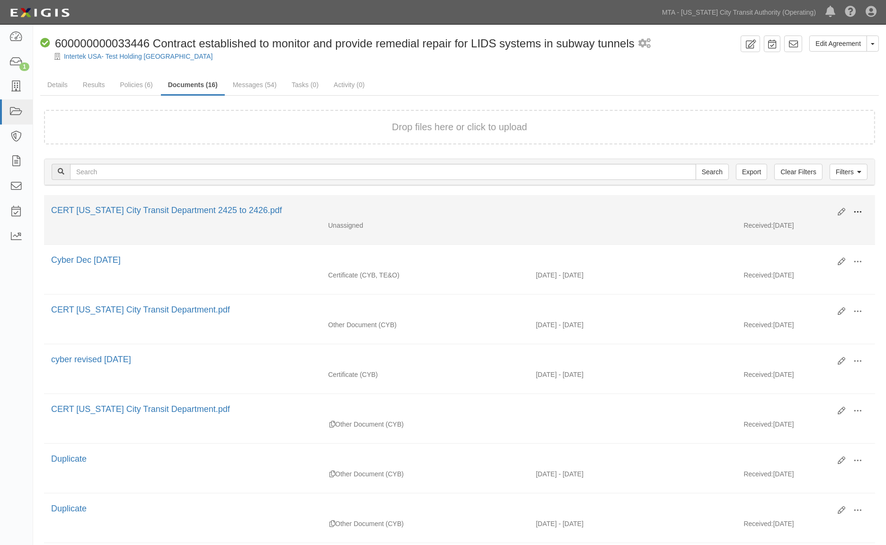
click at [859, 210] on span at bounding box center [857, 212] width 9 height 9
click at [788, 207] on link "Edit" at bounding box center [811, 208] width 75 height 17
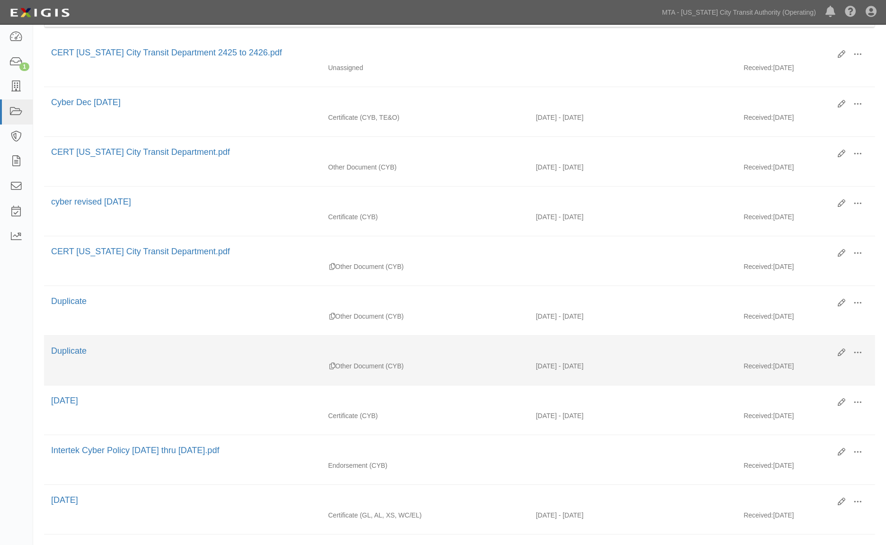
scroll to position [210, 0]
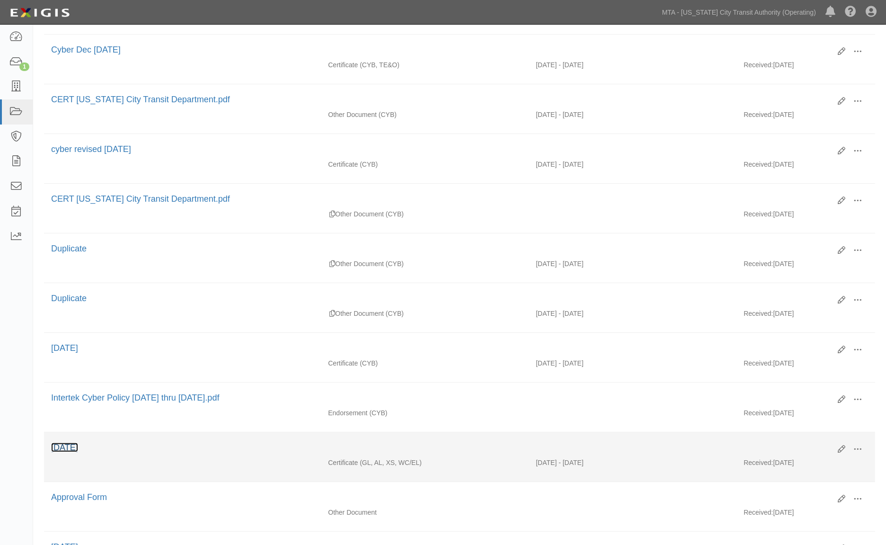
click at [74, 452] on link "[DATE]" at bounding box center [64, 446] width 27 height 9
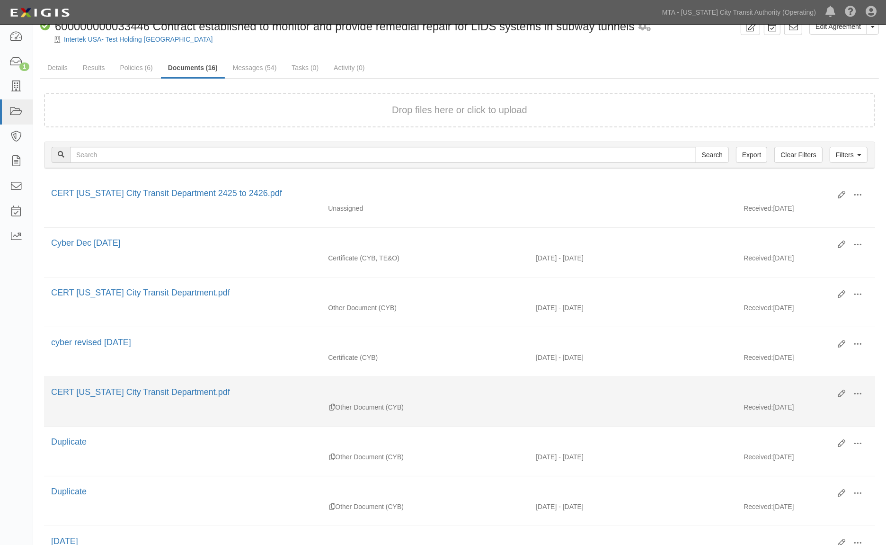
scroll to position [0, 0]
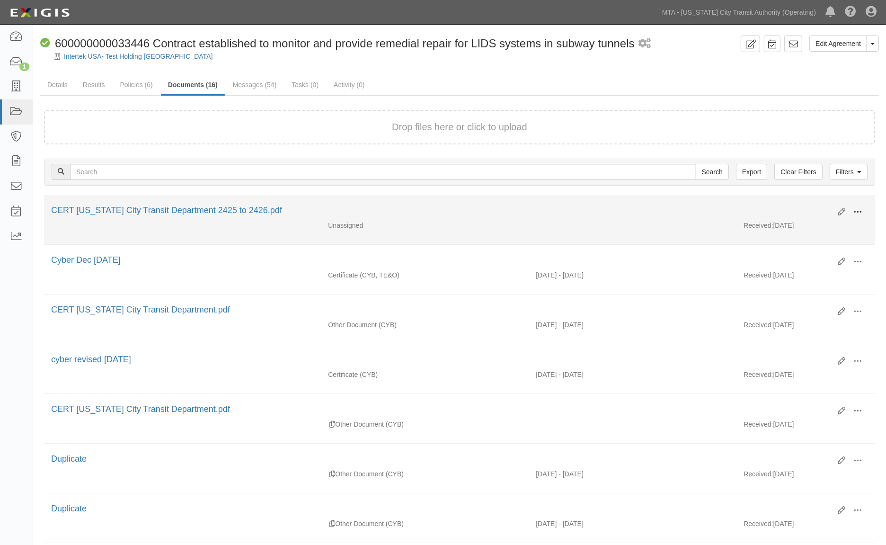
click at [854, 209] on span at bounding box center [857, 212] width 9 height 9
click at [793, 258] on link "Archive" at bounding box center [811, 260] width 75 height 17
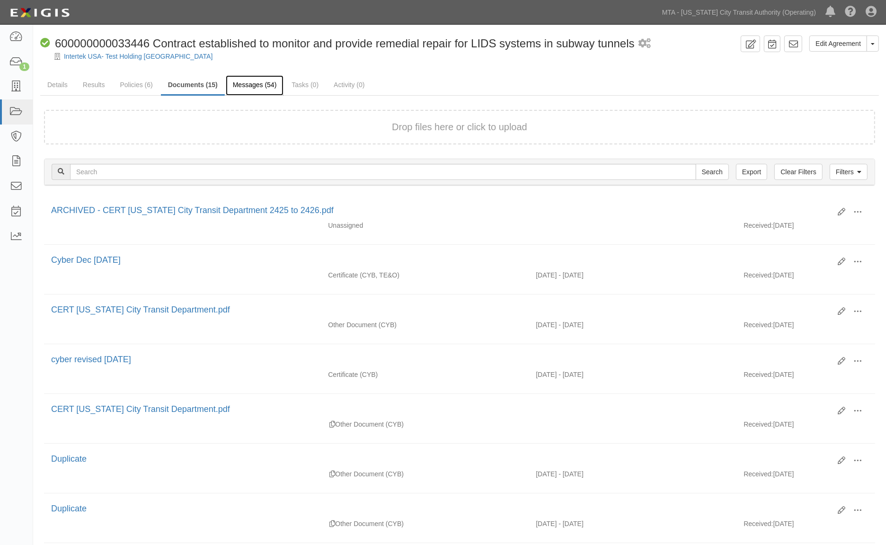
click at [263, 84] on link "Messages (54)" at bounding box center [255, 85] width 58 height 20
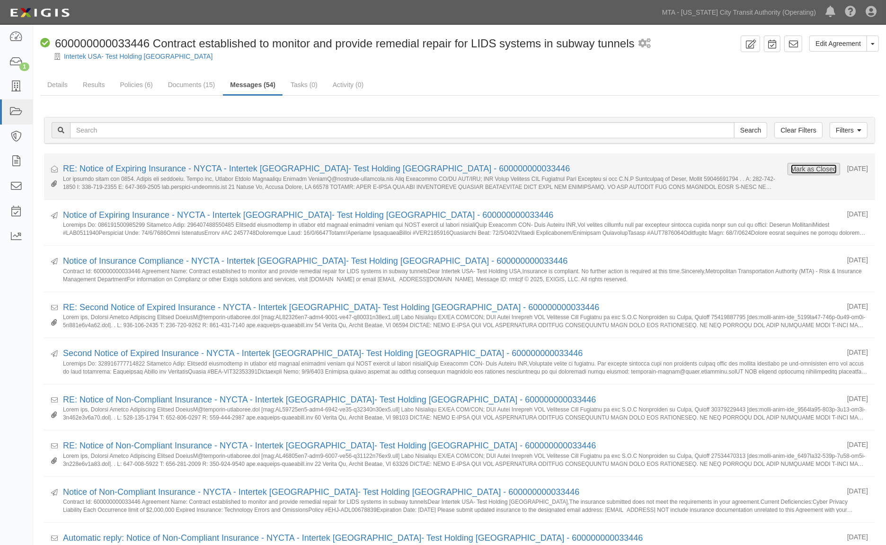
click at [791, 168] on button "Mark as Closed" at bounding box center [813, 169] width 47 height 10
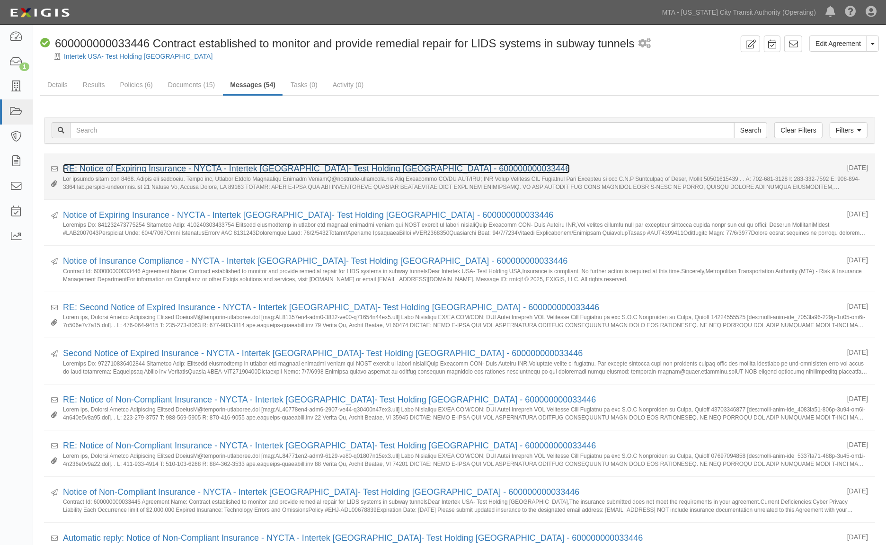
click at [223, 168] on link "RE: Notice of Expiring Insurance - NYCTA - Intertek [GEOGRAPHIC_DATA]- Test Hol…" at bounding box center [316, 168] width 507 height 9
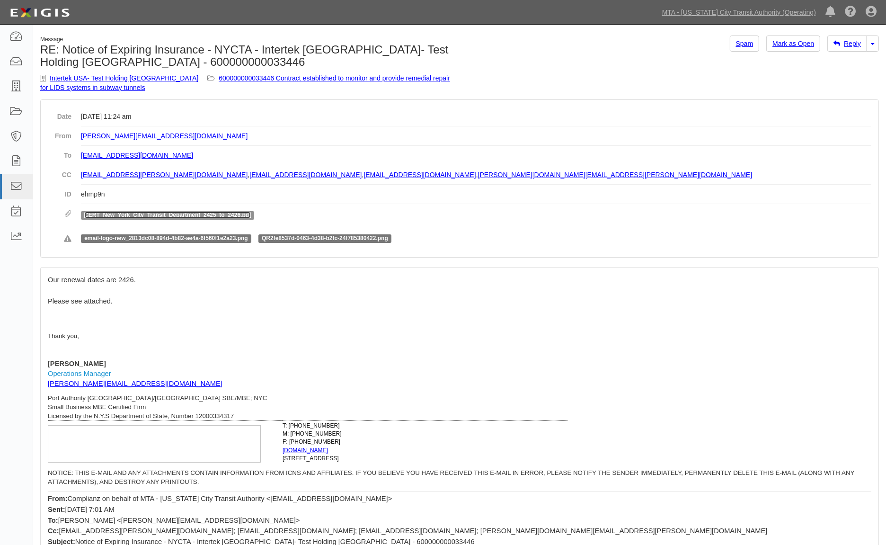
click at [194, 213] on link "CERT_New_York_City_Transit_Department_2425_to_2426.pdf" at bounding box center [167, 215] width 167 height 7
click at [242, 78] on link "600000000033446 Contract established to monitor and provide remedial repair for…" at bounding box center [245, 82] width 410 height 17
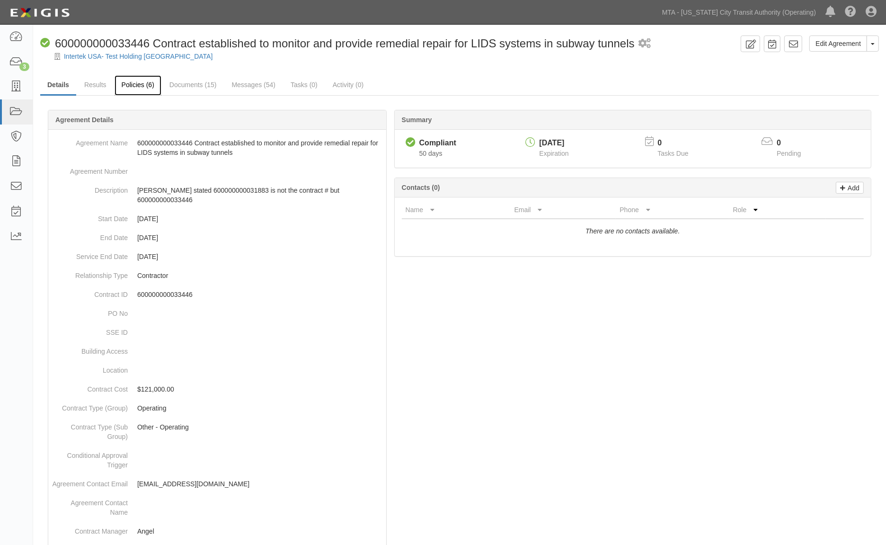
click at [143, 84] on link "Policies (6)" at bounding box center [138, 85] width 47 height 20
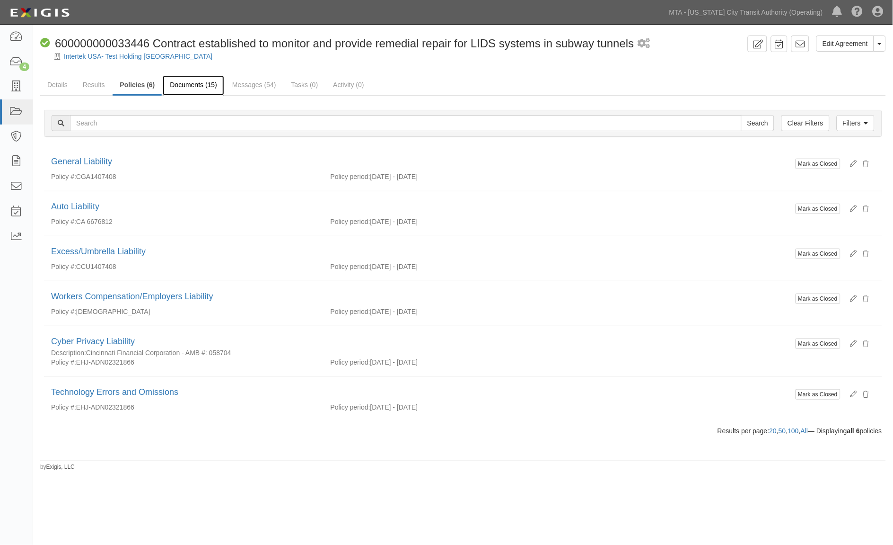
click at [197, 87] on link "Documents (15)" at bounding box center [194, 85] width 62 height 20
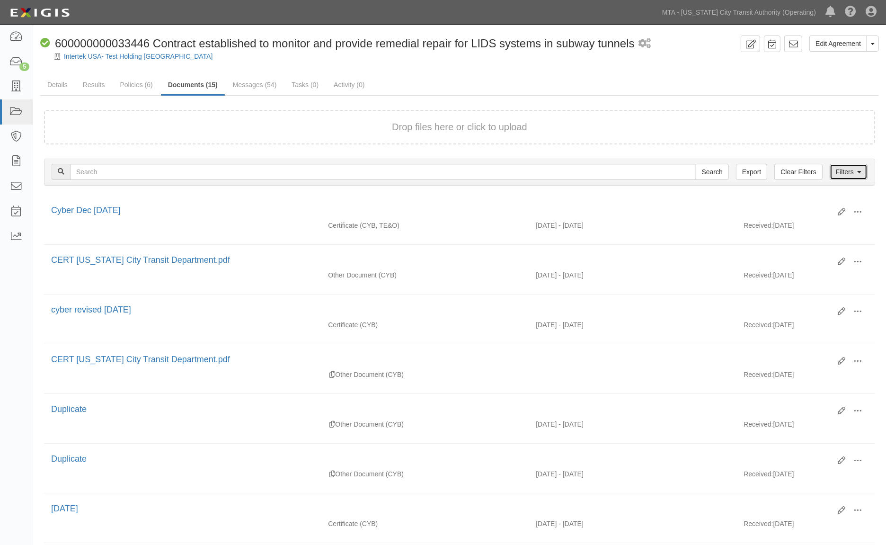
click at [849, 173] on link "Filters" at bounding box center [848, 172] width 38 height 16
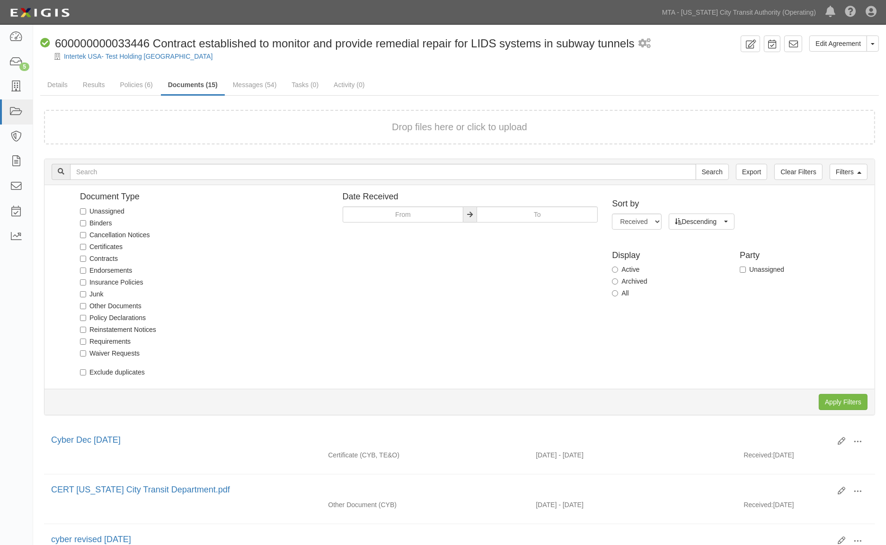
click at [98, 269] on label "Endorsements" at bounding box center [106, 269] width 52 height 9
click at [86, 269] on input "Endorsements" at bounding box center [83, 270] width 6 height 6
checkbox input "true"
click at [854, 400] on input "Apply Filters" at bounding box center [843, 402] width 49 height 16
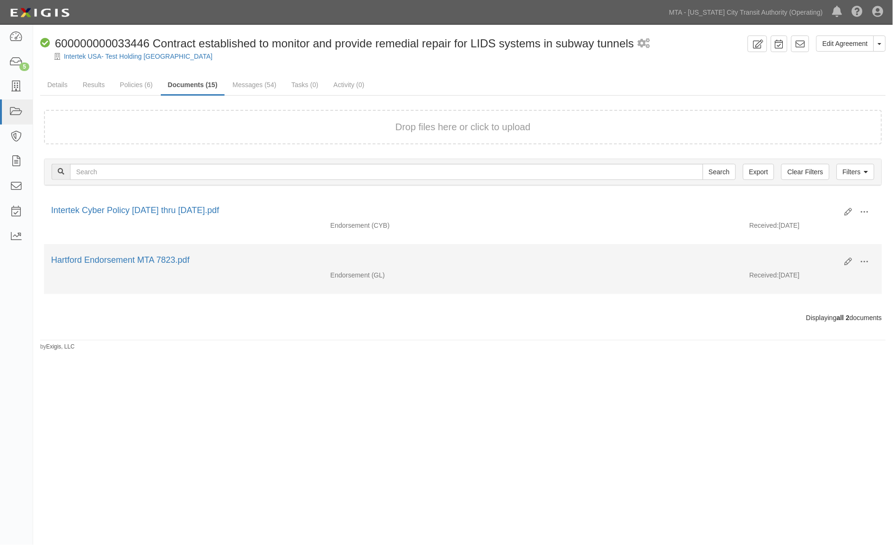
click at [148, 253] on li "Edit View View details Archive [GEOGRAPHIC_DATA] Hartford Endorsement MTA 7823.…" at bounding box center [463, 269] width 838 height 49
click at [146, 257] on link "Hartford Endorsement MTA 7823.pdf" at bounding box center [120, 259] width 139 height 9
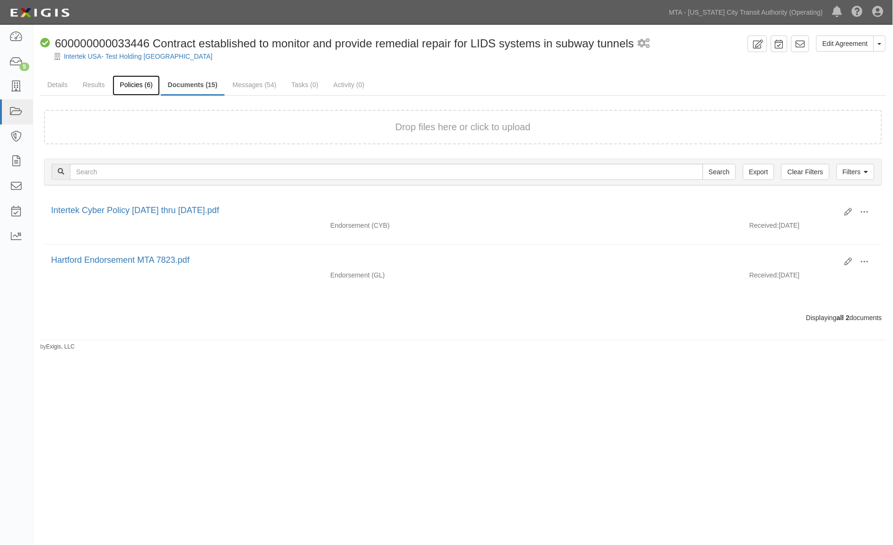
click at [139, 86] on link "Policies (6)" at bounding box center [136, 85] width 47 height 20
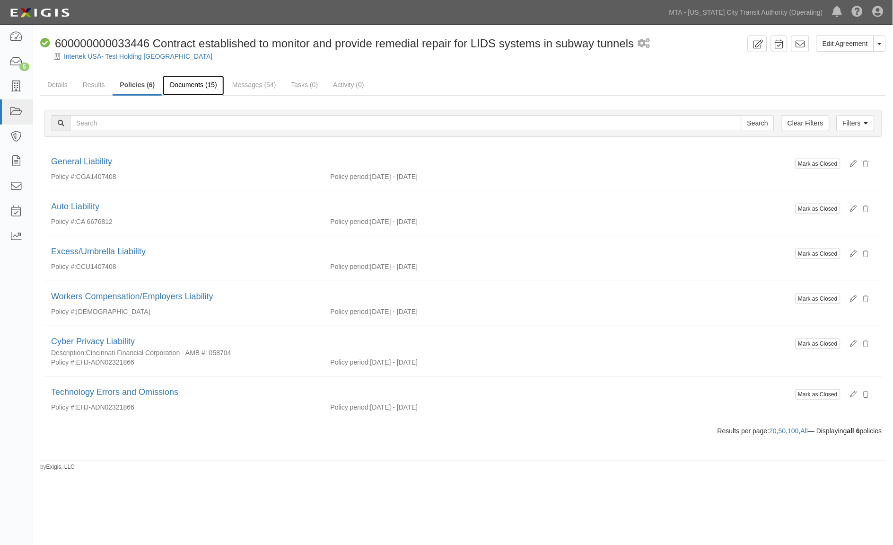
click at [189, 83] on link "Documents (15)" at bounding box center [194, 85] width 62 height 20
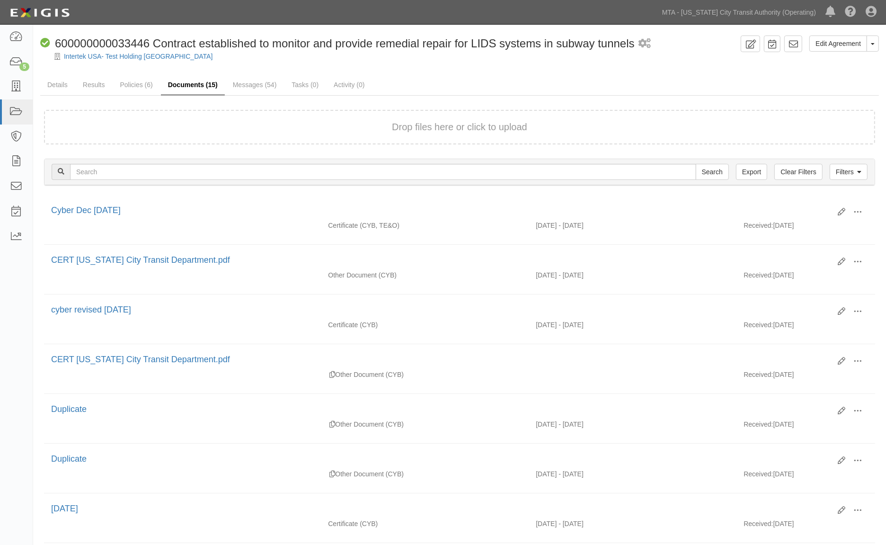
click at [199, 87] on link "Documents (15)" at bounding box center [193, 85] width 64 height 20
click at [198, 82] on link "Documents (15)" at bounding box center [193, 85] width 64 height 20
click at [263, 86] on link "Messages (54)" at bounding box center [255, 85] width 58 height 20
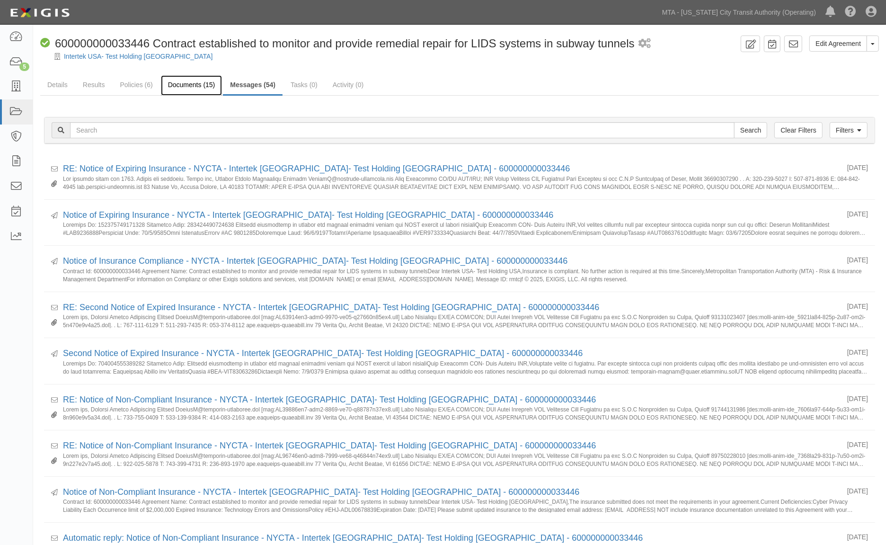
click at [194, 86] on link "Documents (15)" at bounding box center [192, 85] width 62 height 20
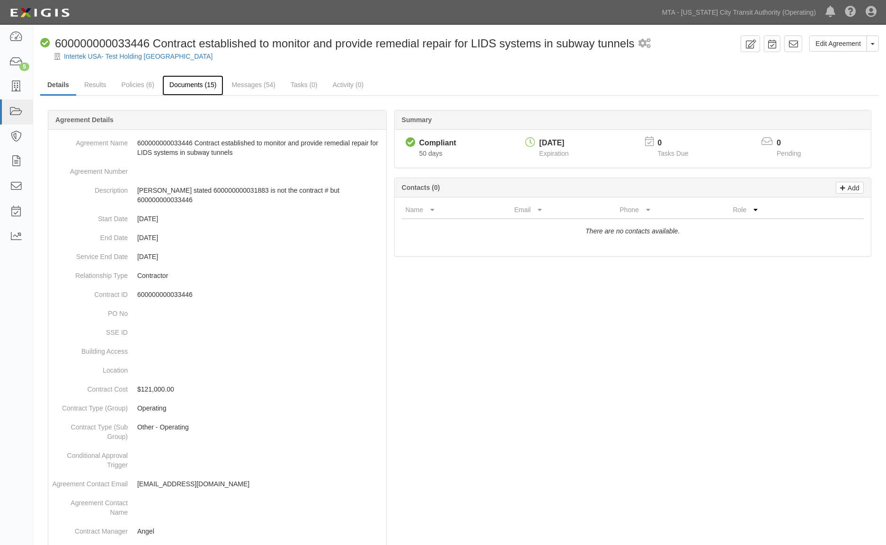
click at [195, 83] on link "Documents (15)" at bounding box center [193, 85] width 62 height 20
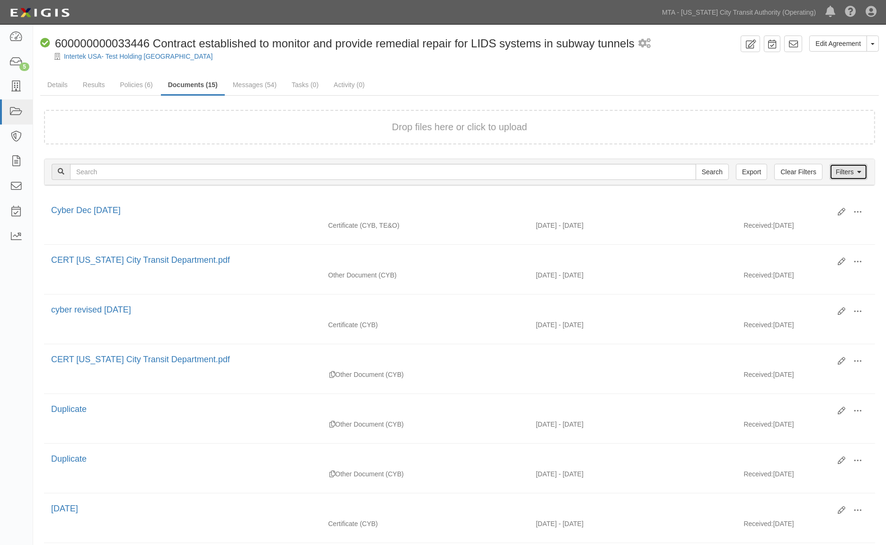
click at [841, 172] on link "Filters" at bounding box center [848, 172] width 38 height 16
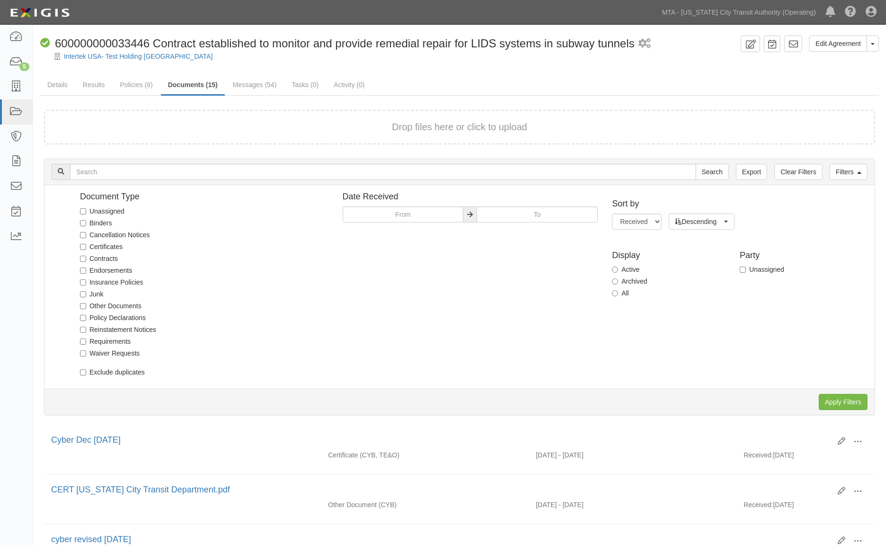
click at [628, 279] on label "Archived" at bounding box center [629, 280] width 35 height 9
click at [618, 279] on input "Archived" at bounding box center [615, 281] width 6 height 6
radio input "true"
click at [845, 400] on input "Apply Filters" at bounding box center [843, 402] width 49 height 16
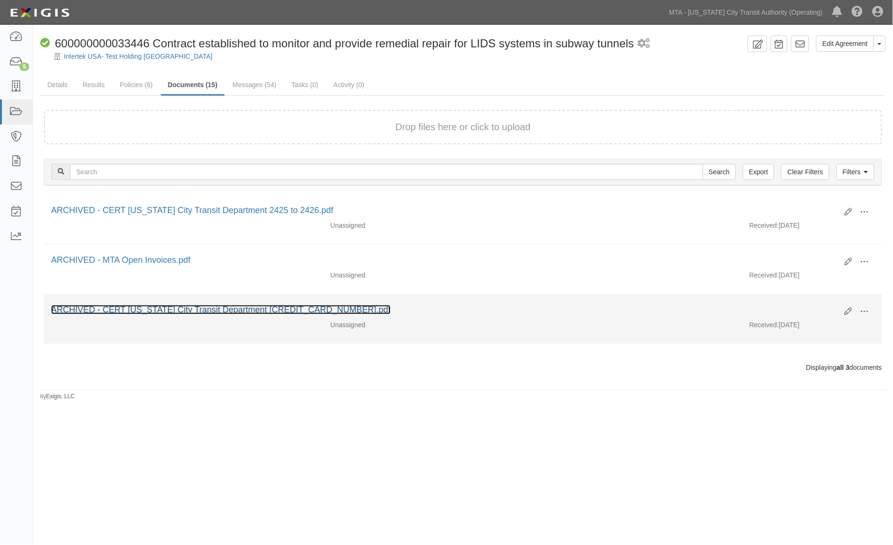
click at [261, 310] on link "ARCHIVED - CERT [US_STATE] City Transit Department [CREDIT_CARD_NUMBER].pdf" at bounding box center [221, 309] width 340 height 9
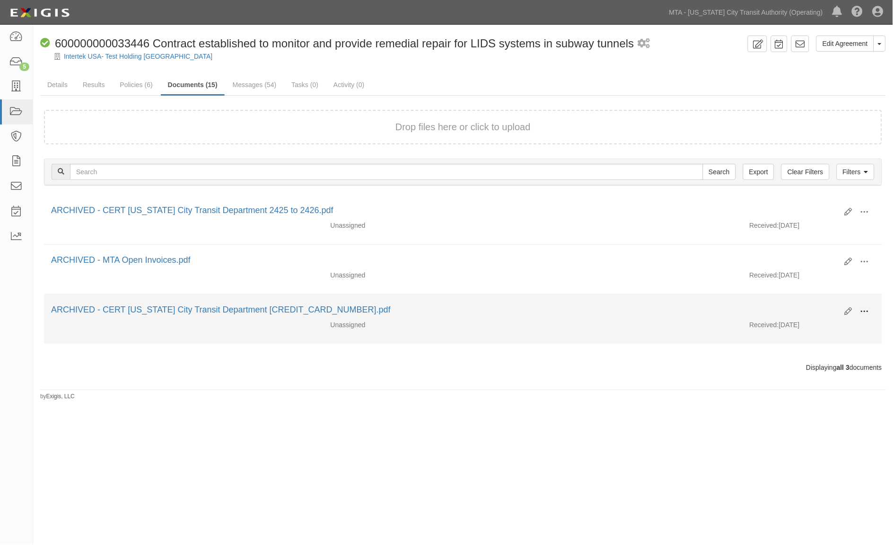
click at [865, 313] on span at bounding box center [865, 311] width 9 height 9
click at [807, 358] on link "Unarchive" at bounding box center [819, 355] width 75 height 17
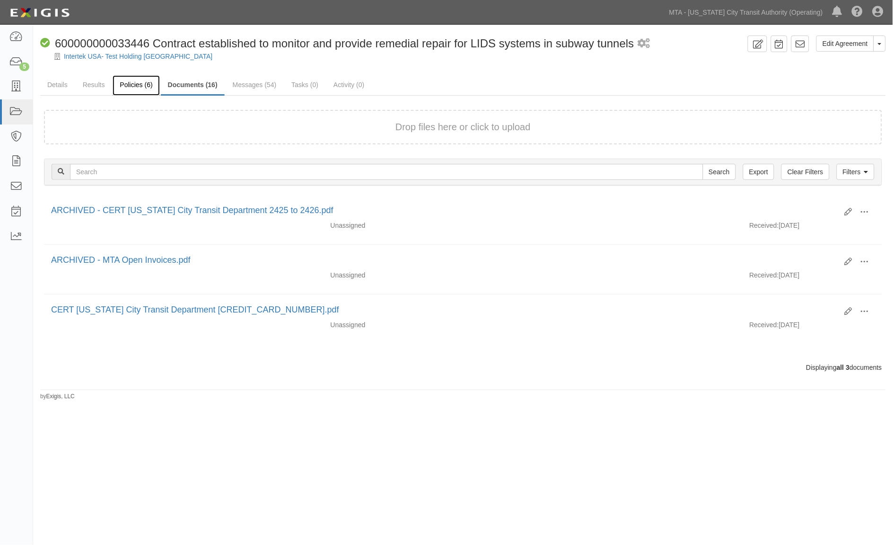
click at [140, 86] on link "Policies (6)" at bounding box center [136, 85] width 47 height 20
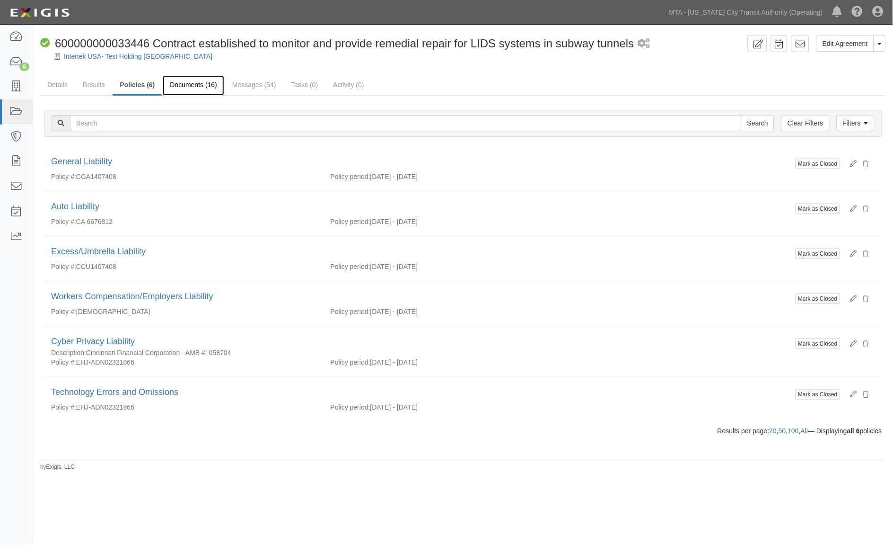
click at [206, 86] on link "Documents (16)" at bounding box center [194, 85] width 62 height 20
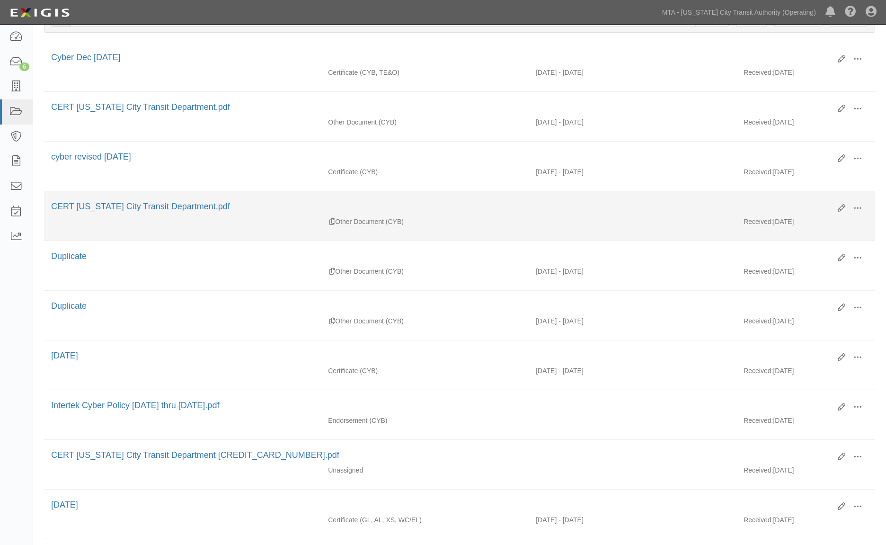
scroll to position [158, 0]
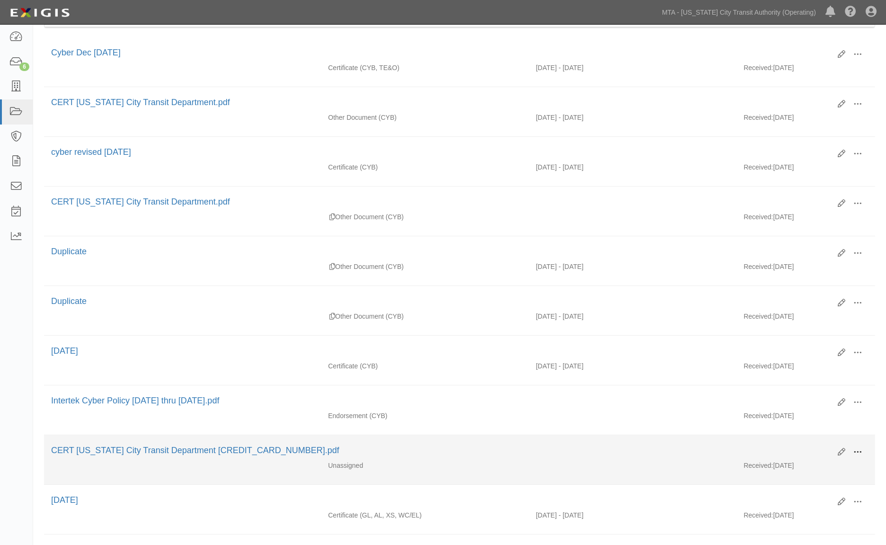
click at [858, 456] on span at bounding box center [857, 452] width 9 height 9
click at [791, 455] on link "Edit" at bounding box center [811, 448] width 75 height 17
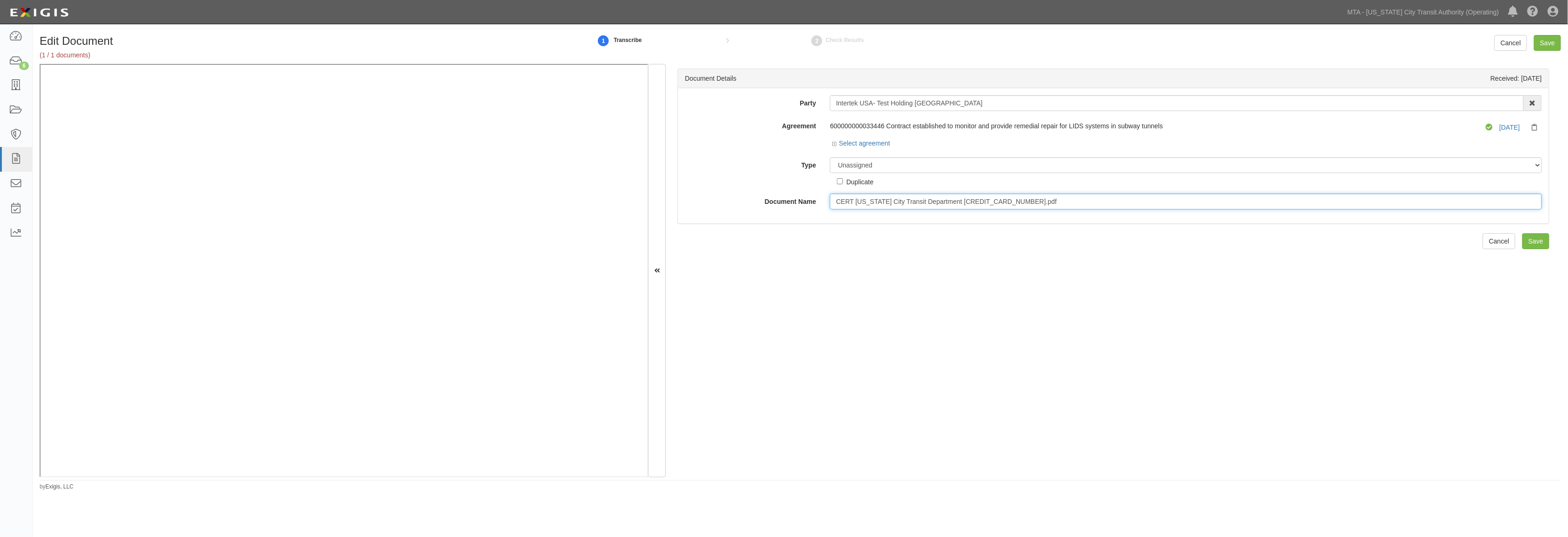
click at [880, 206] on input "CERT [US_STATE] City Transit Department [CREDIT_CARD_NUMBER].pdf" at bounding box center [1186, 201] width 712 height 16
click at [880, 165] on select "Unassigned Binder Cancellation Notice Certificate Contract Endorsement Insuranc…" at bounding box center [1186, 165] width 712 height 16
select select "EndorsementDetail"
click at [830, 158] on select "Unassigned Binder Cancellation Notice Certificate Contract Endorsement Insuranc…" at bounding box center [1186, 165] width 712 height 16
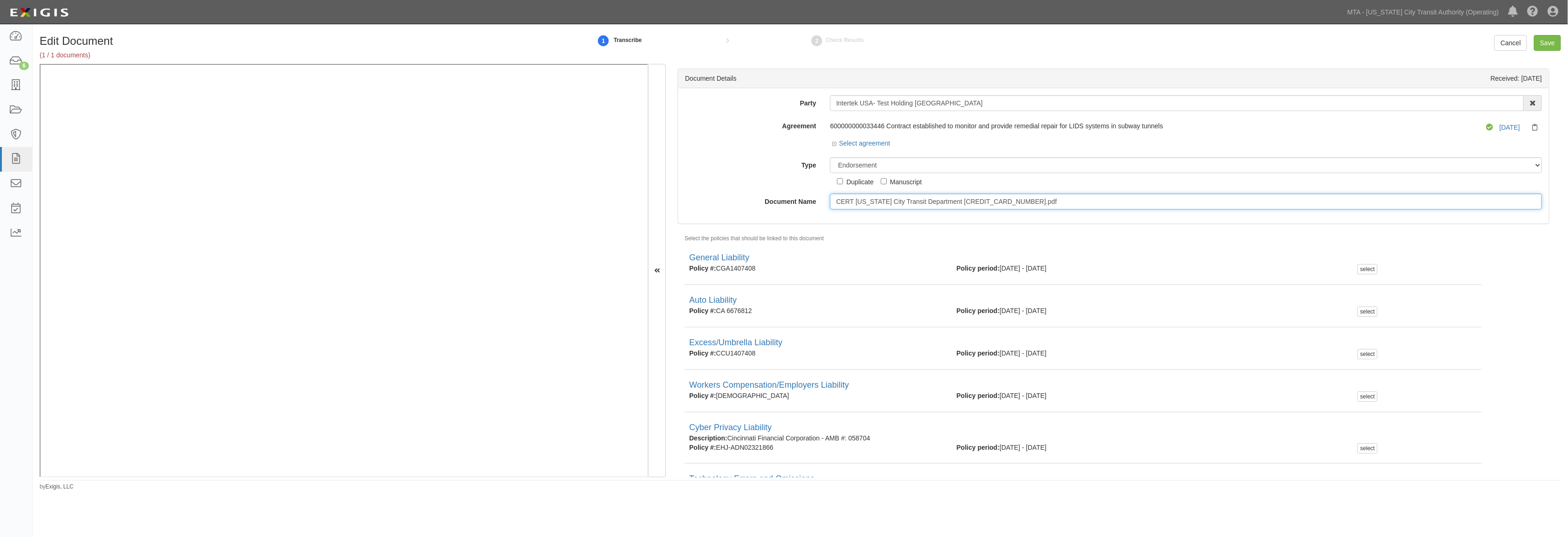
drag, startPoint x: 1044, startPoint y: 202, endPoint x: 817, endPoint y: 203, distance: 227.0
click at [823, 203] on div "CERT [US_STATE] City Transit Department [CREDIT_CARD_NUMBER].pdf" at bounding box center [1186, 201] width 726 height 16
type input "2/4/2026"
click at [880, 167] on select "Unassigned Binder Cancellation Notice Certificate Contract Endorsement Insuranc…" at bounding box center [1186, 165] width 712 height 16
click at [880, 161] on select "Unassigned Binder Cancellation Notice Certificate Contract Endorsement Insuranc…" at bounding box center [1186, 165] width 712 height 16
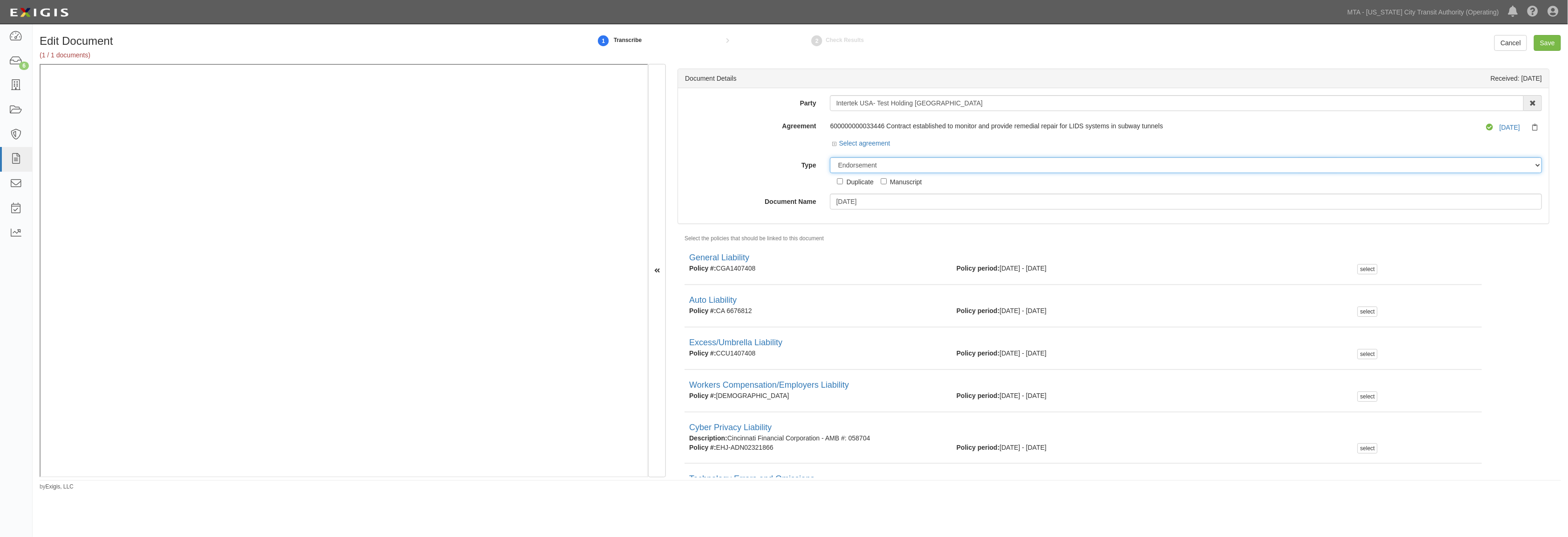
select select "CertificateDetail"
click at [830, 158] on select "Unassigned Binder Cancellation Notice Certificate Contract Endorsement Insuranc…" at bounding box center [1186, 165] width 712 height 16
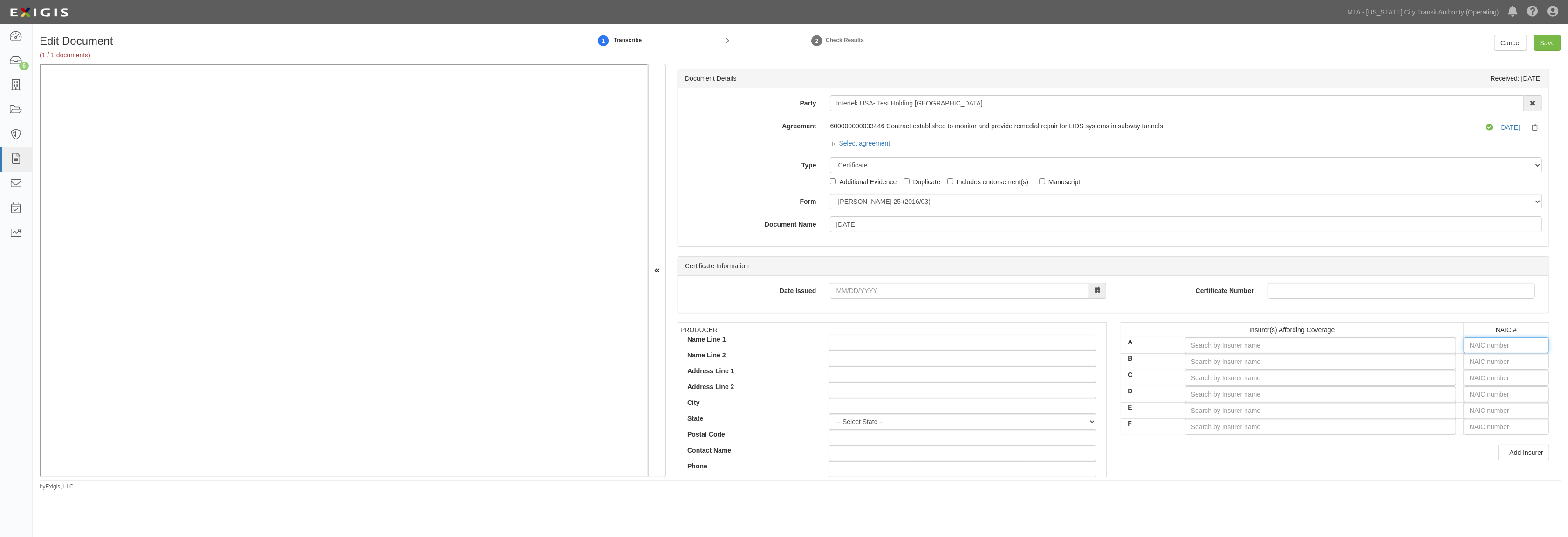
click at [880, 346] on input "text" at bounding box center [1506, 345] width 86 height 16
type input "16862"
type input "1"
type input "19984"
type input "19"
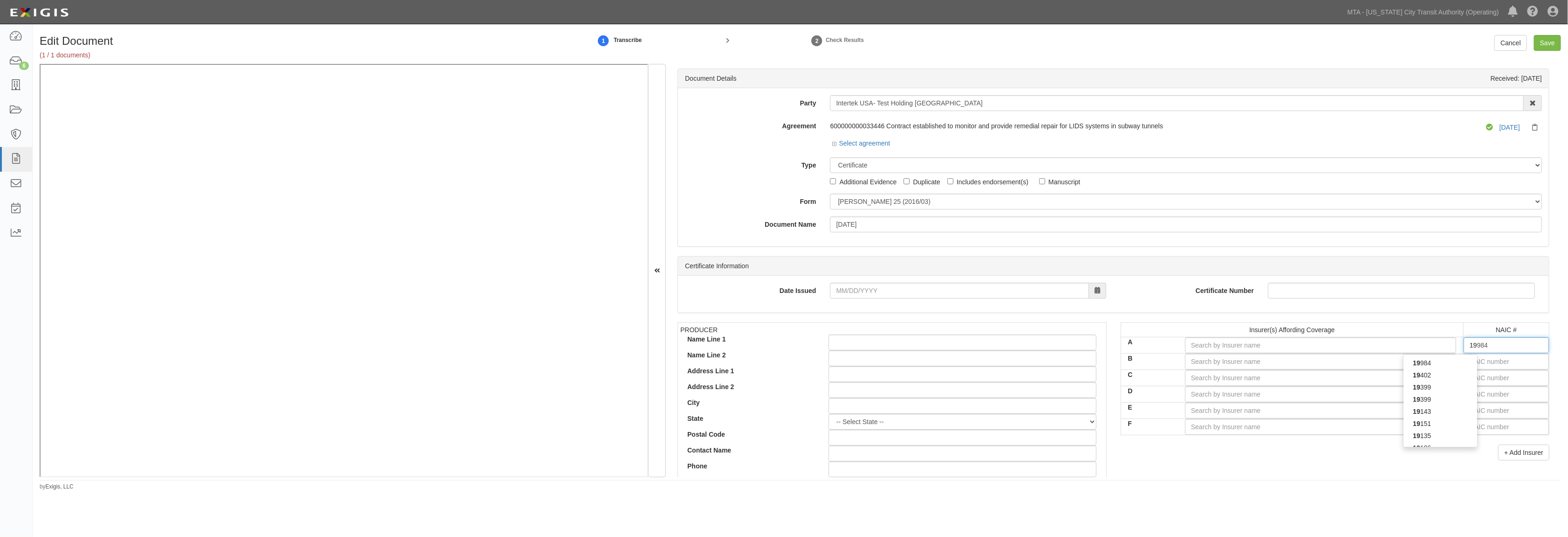
type input "19690"
type input "196"
type input "19682"
type input "1968"
type input "19682"
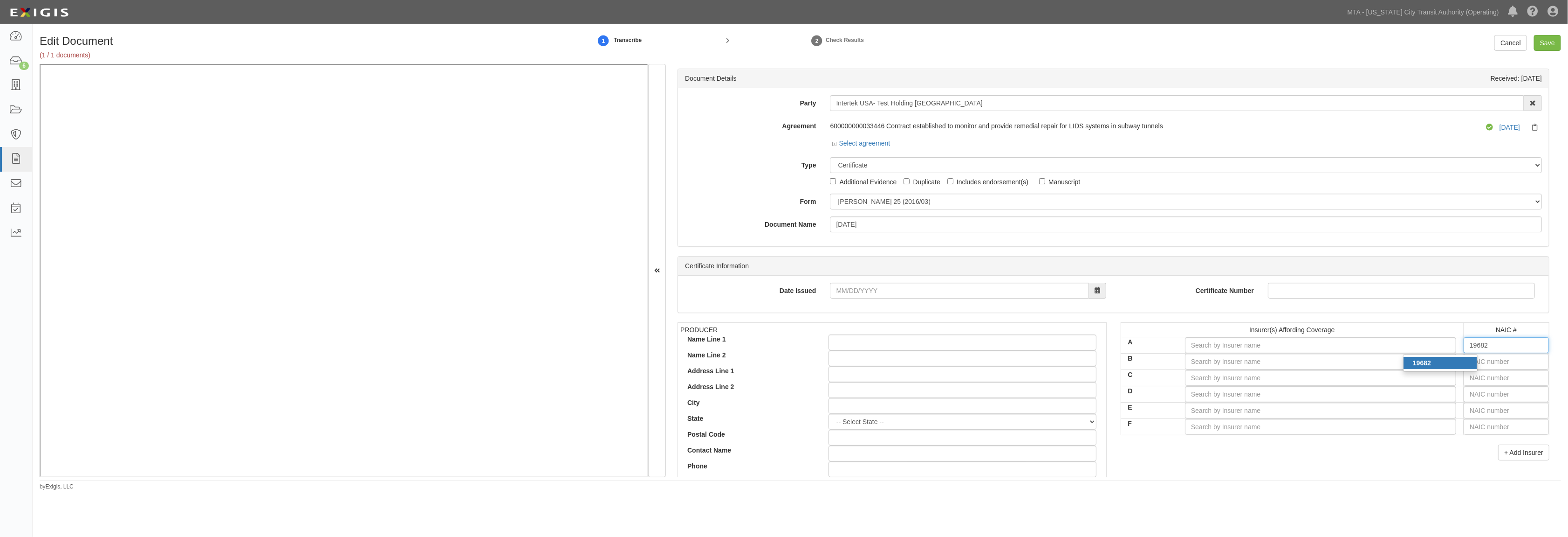
click at [880, 364] on div "19682" at bounding box center [1440, 363] width 74 height 12
type input "Hartford Fire Insurance Company (A+ XV Rating)"
type input "19682"
click at [880, 363] on input "text" at bounding box center [1506, 362] width 86 height 16
type input "25232"
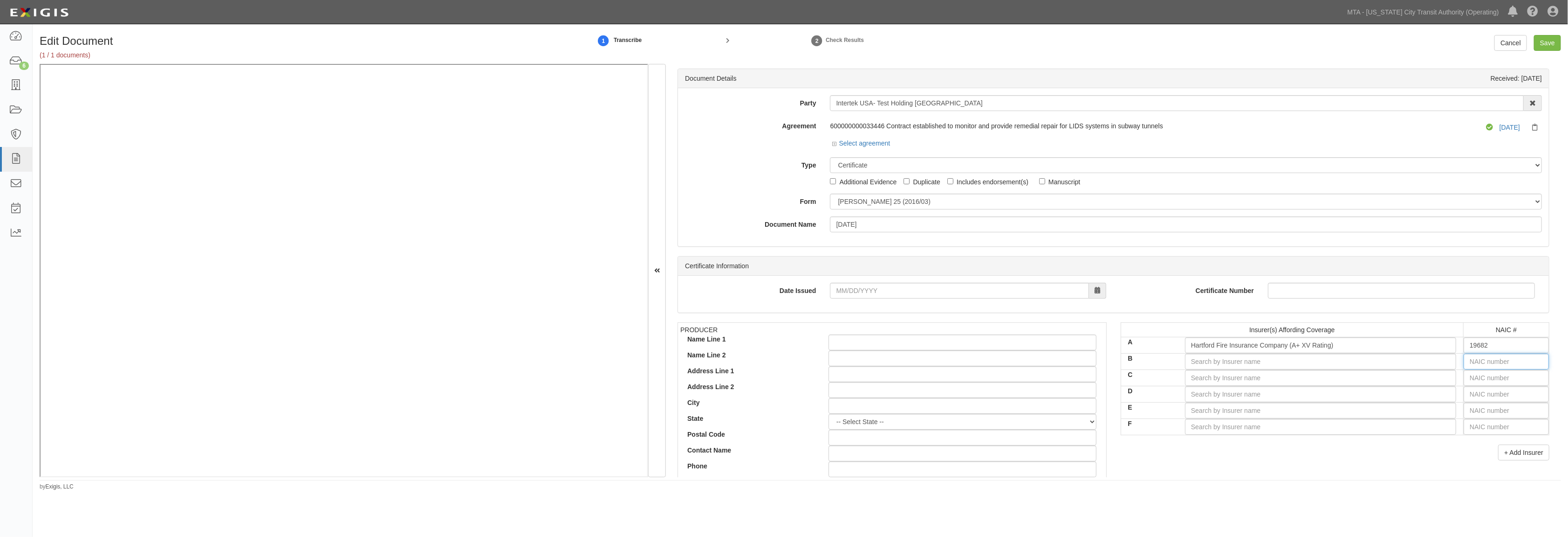
type input "2"
type input "29335"
type input "29"
type input "29408"
type input "294"
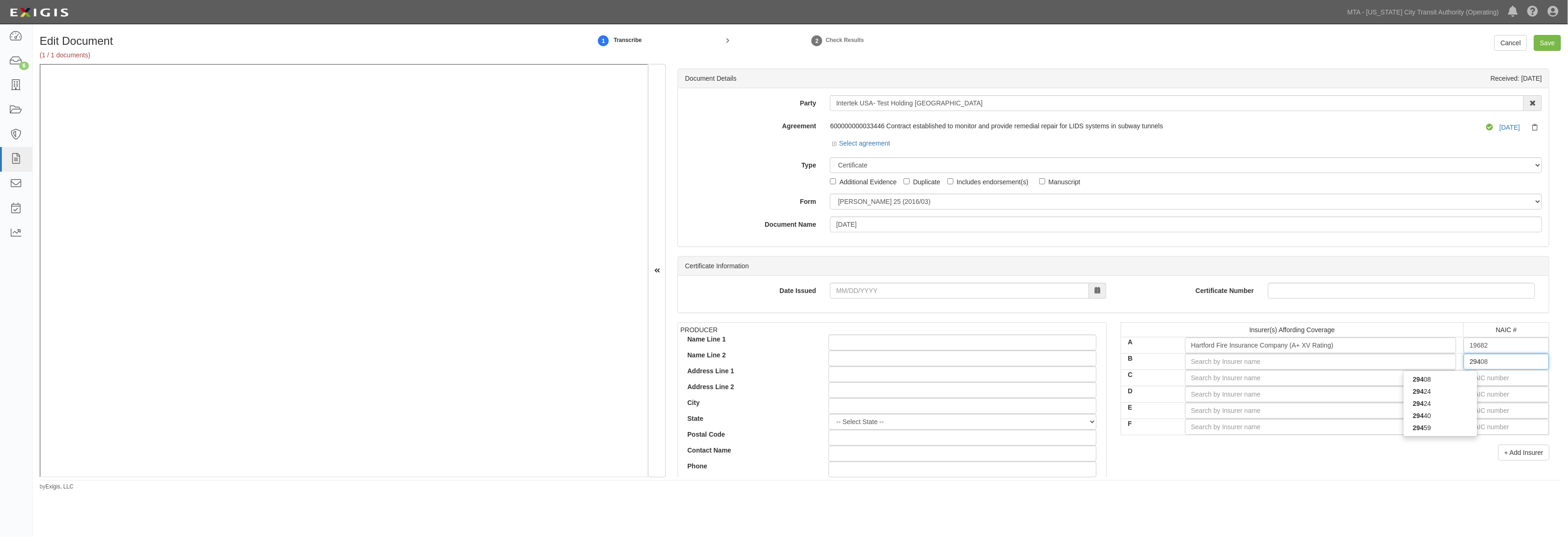
type input "29424"
type input "2942"
type input "29424"
click at [880, 376] on div "29424" at bounding box center [1440, 379] width 74 height 12
type input "Hartford Casualty Insurance Company (A+ XV Rating)"
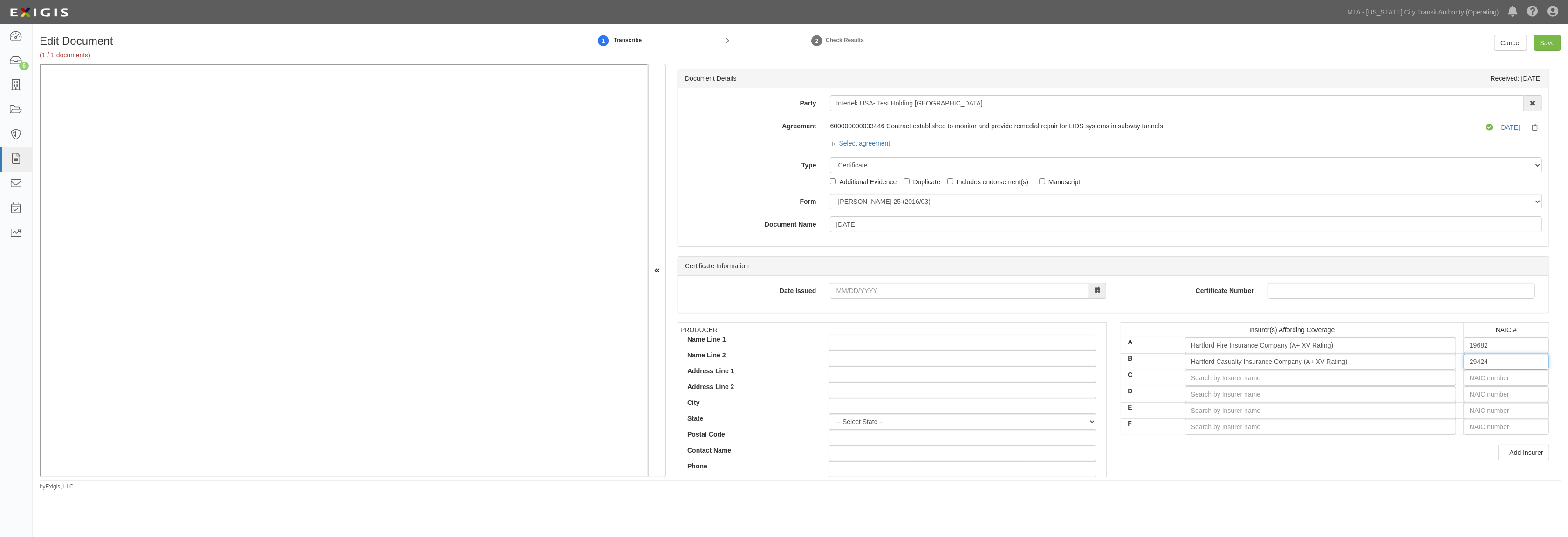
type input "29424"
click at [880, 379] on input "text" at bounding box center [1506, 377] width 86 height 16
type input "36404"
type input "3"
type input "34789"
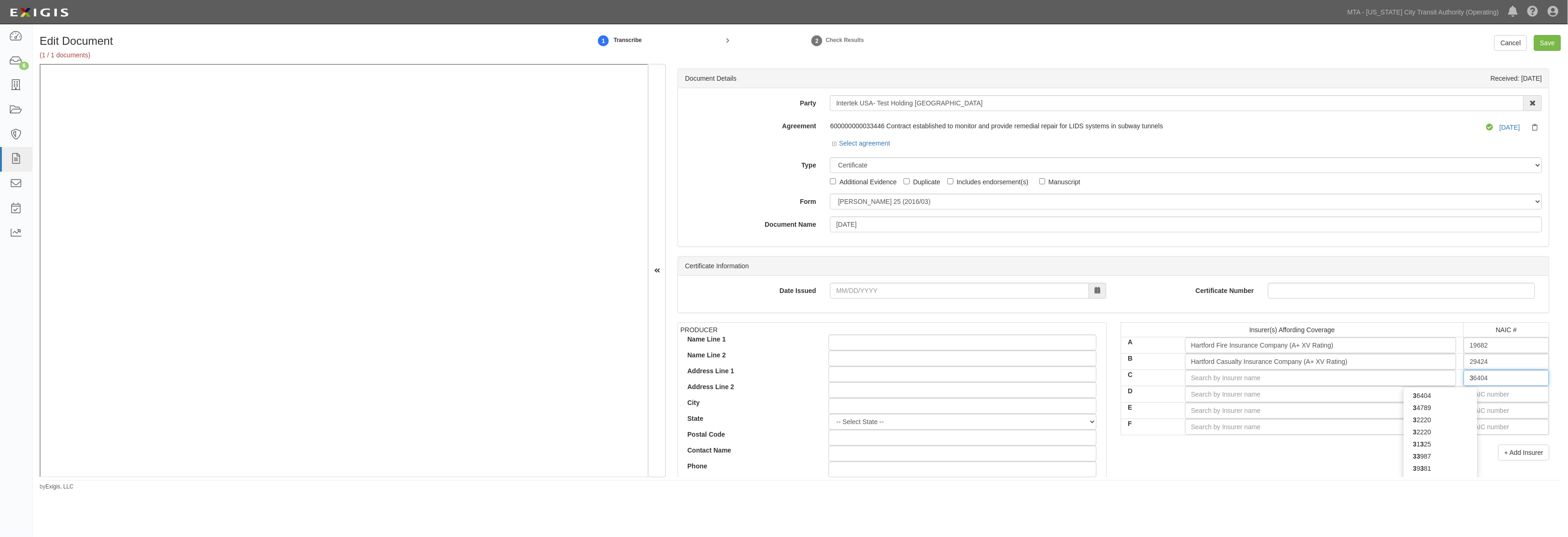
type input "34"
type input "34606"
type input "346"
type input "34690"
type input "3469"
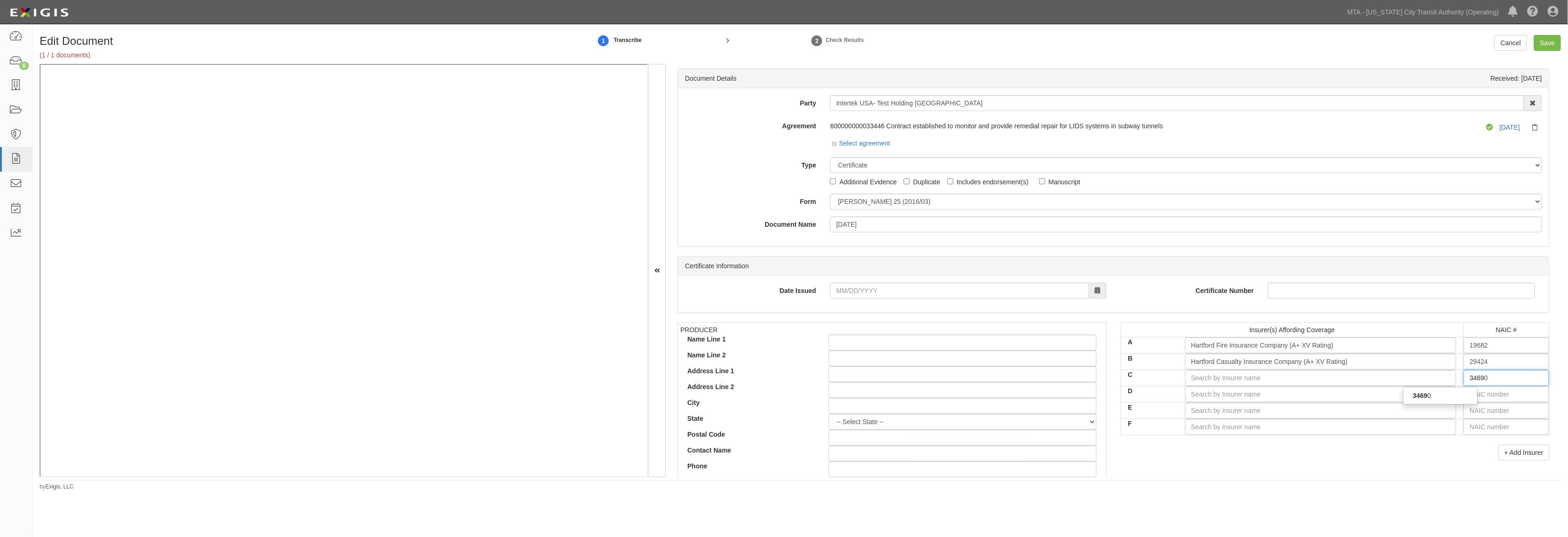
type input "34690"
click at [880, 397] on div "34690" at bounding box center [1440, 395] width 74 height 12
type input "Property and Casualty Ins Co of Hartford (A+ XV Rating)"
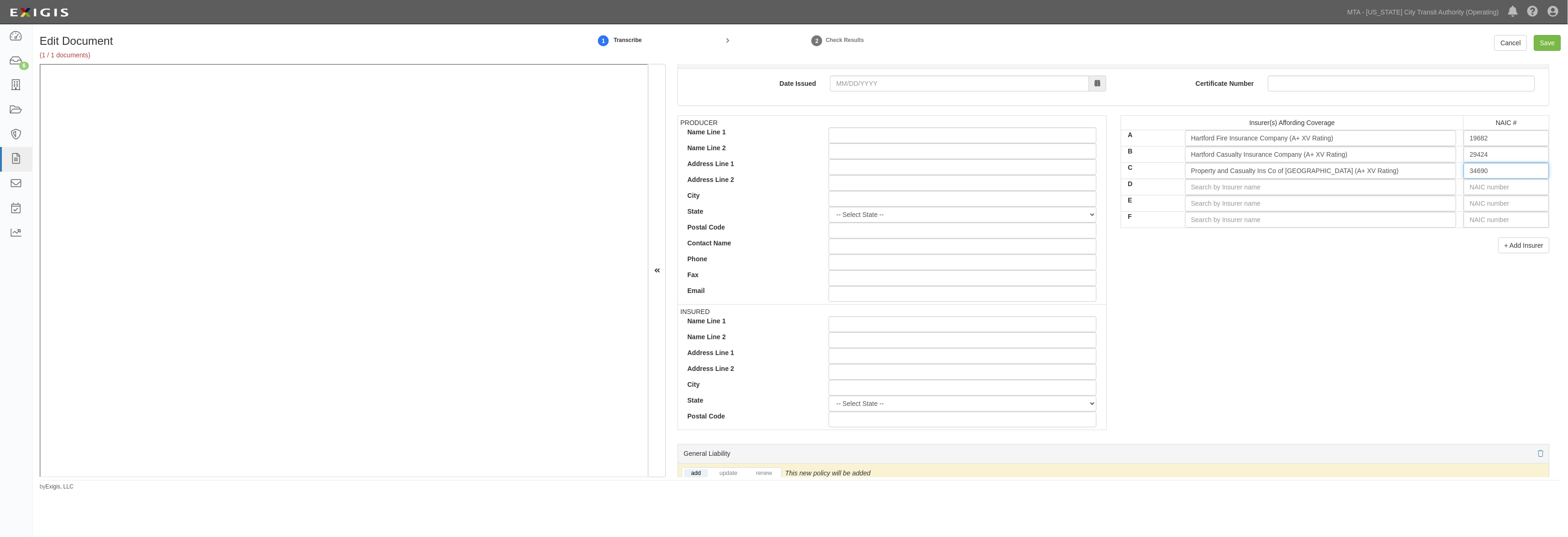
scroll to position [363, 0]
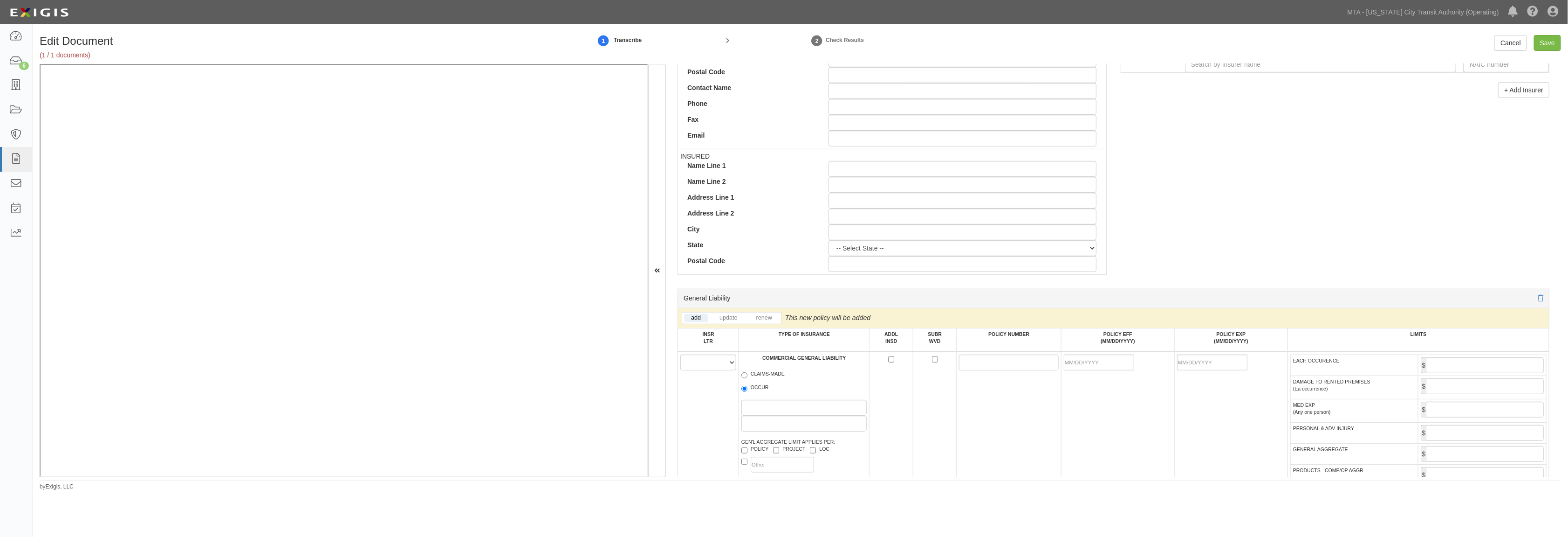
type input "34690"
click at [701, 365] on select "A B C D E F" at bounding box center [708, 363] width 56 height 16
select select "A"
click at [681, 357] on select "A B C D E F" at bounding box center [708, 363] width 56 height 16
click at [740, 392] on td "COMMERCIAL GENERAL LIABILITY CLAIMS-MADE OCCUR GEN'L AGGREGATE LIMIT APPLIES PE…" at bounding box center [804, 435] width 131 height 167
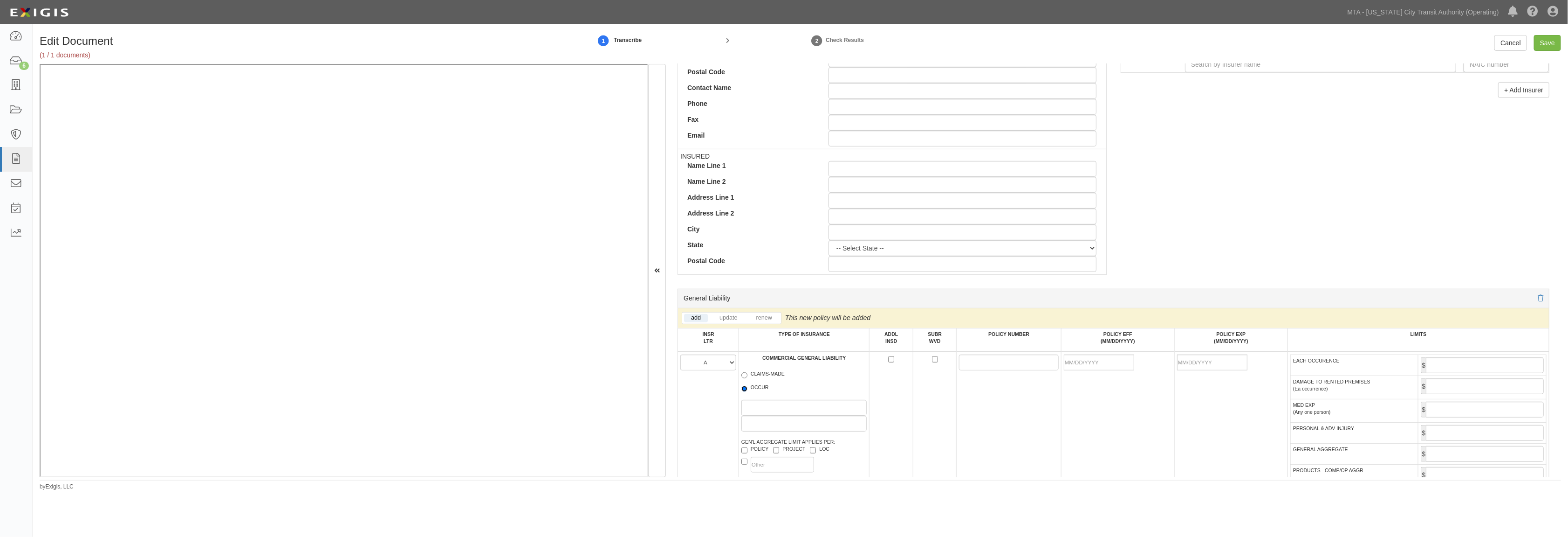
click at [745, 391] on input "OCCUR" at bounding box center [745, 388] width 6 height 6
radio input "true"
paste input "13SBAAC4974"
type input "13SBAAC4974"
click at [880, 368] on input "POLICY EFF (MM/DD/YYYY)" at bounding box center [1098, 363] width 70 height 16
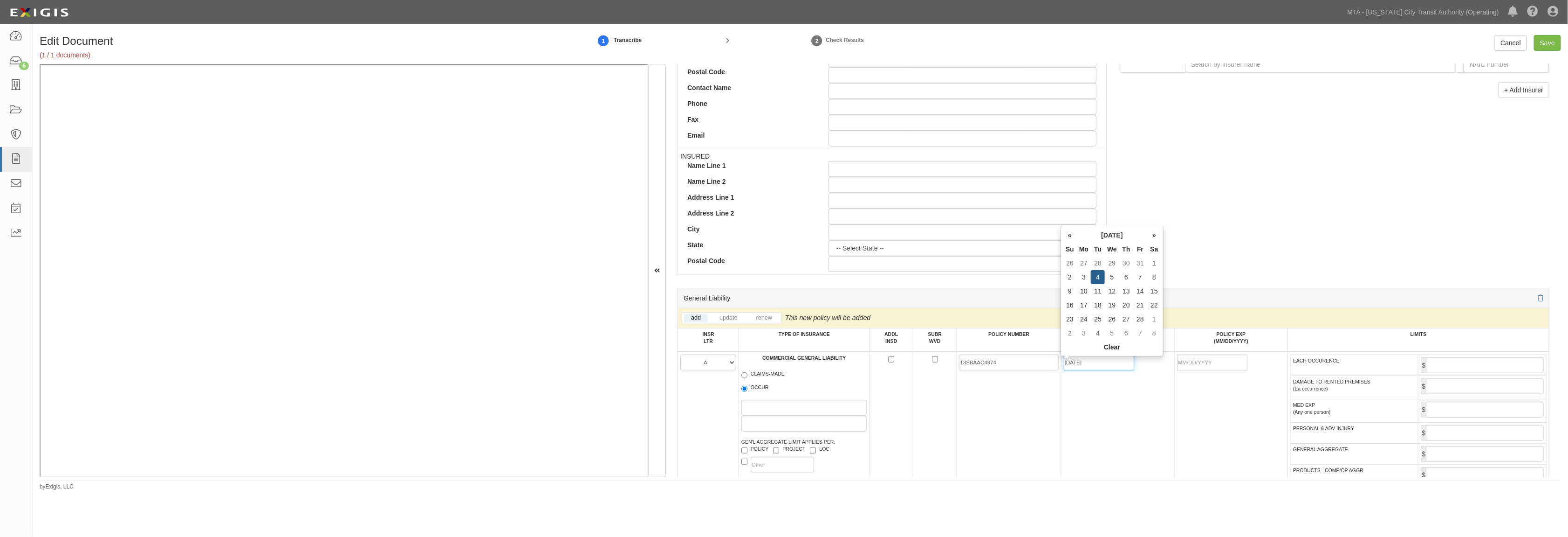
type input "02/04/2025"
type input "02/04/2026"
click at [880, 413] on td "02/04/2025" at bounding box center [1117, 435] width 113 height 167
click at [880, 371] on input "EACH OCCURENCE" at bounding box center [1485, 365] width 118 height 16
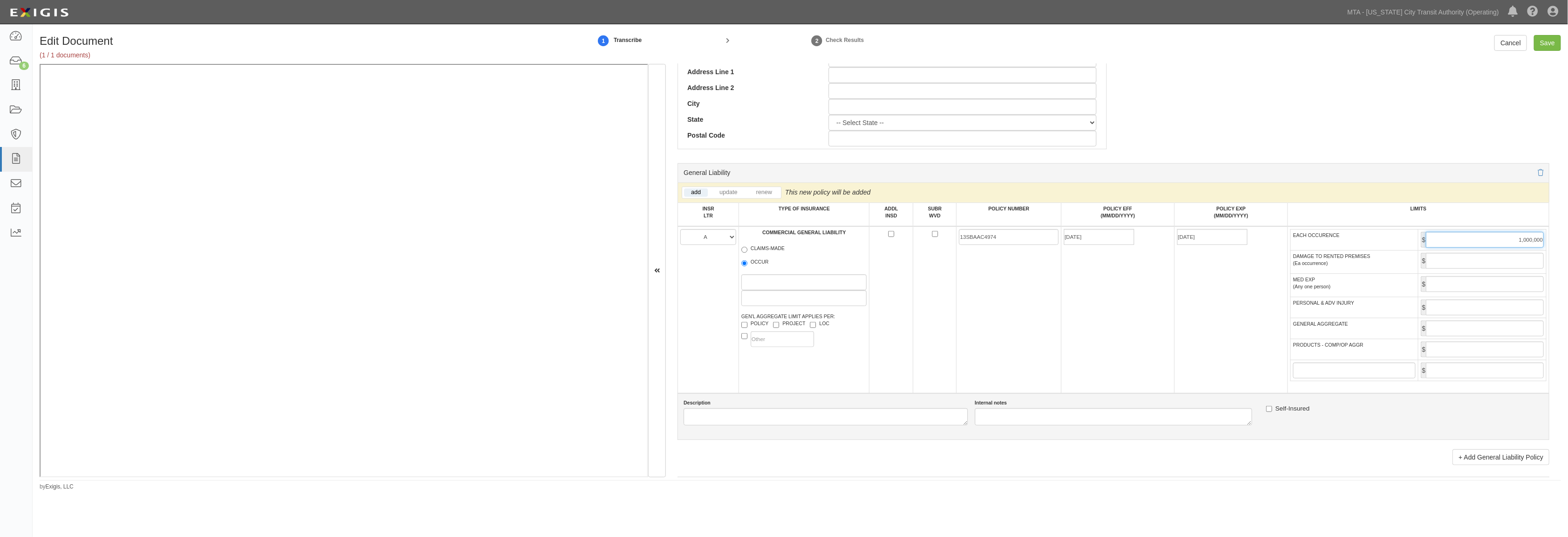
scroll to position [518, 0]
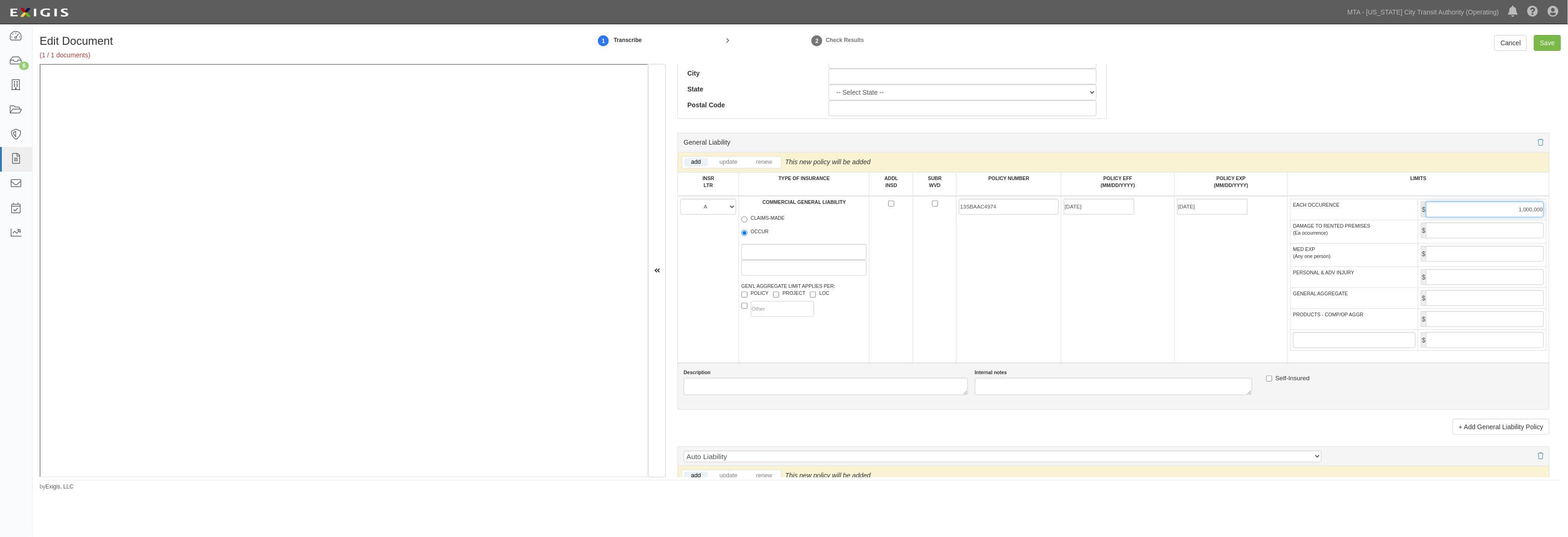
type input "1,000,000"
click at [880, 303] on input "GENERAL AGGREGATE" at bounding box center [1485, 298] width 118 height 16
type input "2,000,000"
click at [880, 324] on input "PRODUCTS - COMP/OP AGGR" at bounding box center [1485, 319] width 118 height 16
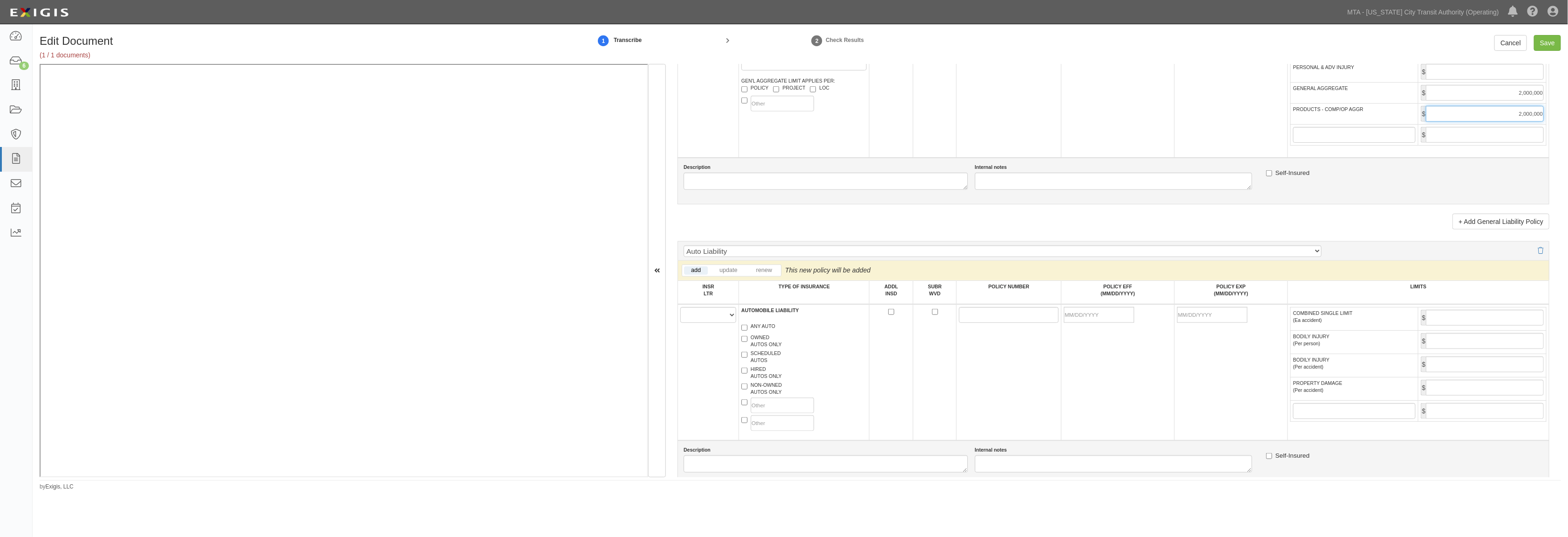
scroll to position [725, 0]
type input "2,000,000"
drag, startPoint x: 710, startPoint y: 323, endPoint x: 704, endPoint y: 329, distance: 8.5
click at [709, 321] on select "A B C D E F" at bounding box center [708, 312] width 56 height 16
select select "B"
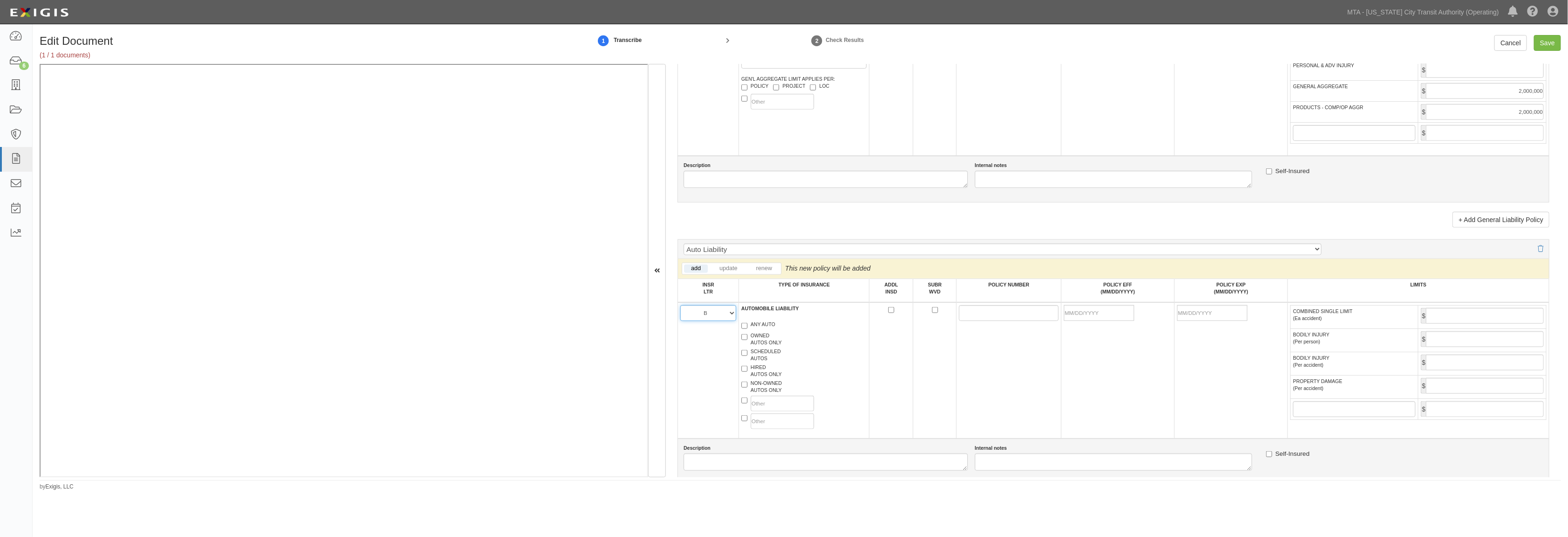
click at [681, 314] on select "A B C D E F" at bounding box center [708, 312] width 56 height 16
click at [765, 330] on label "ANY AUTO" at bounding box center [758, 325] width 34 height 9
click at [748, 329] on input "ANY AUTO" at bounding box center [745, 325] width 6 height 6
checkbox input "true"
paste input "13SBAAC4974"
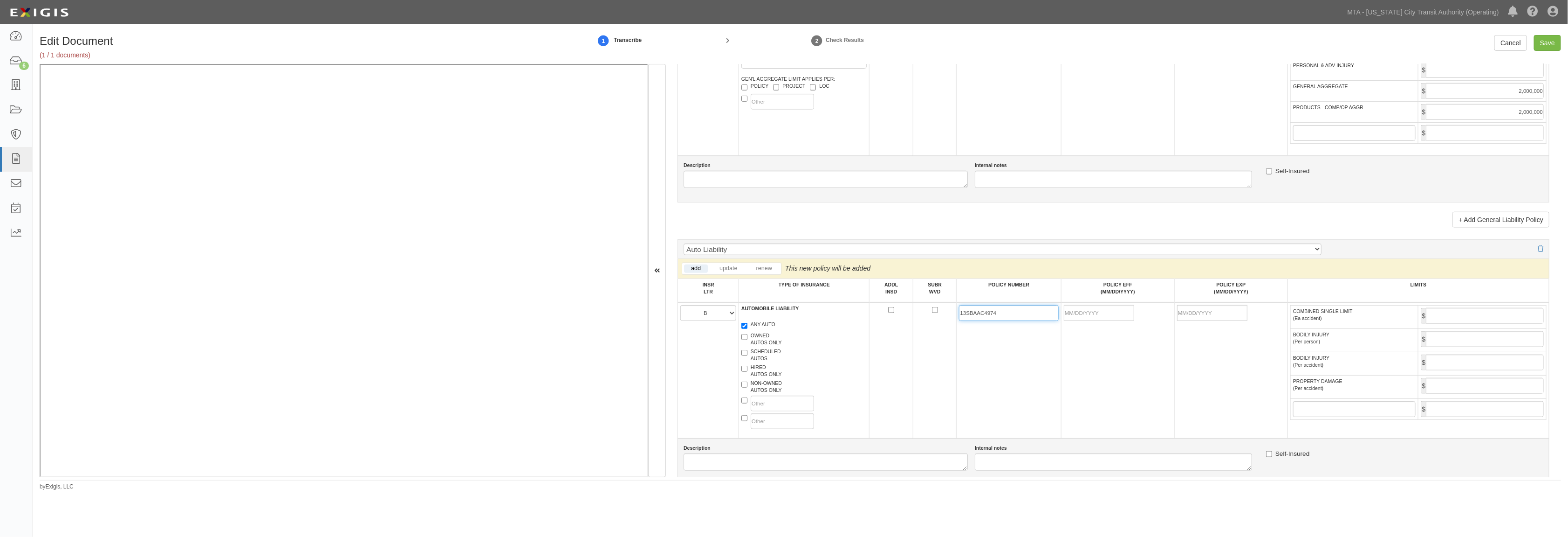
type input "13SBAAC4974"
click at [880, 321] on input "POLICY EFF (MM/DD/YYYY)" at bounding box center [1098, 312] width 70 height 16
type input "02/04/2025"
type input "02/04/2026"
drag, startPoint x: 1103, startPoint y: 361, endPoint x: 1189, endPoint y: 352, distance: 86.5
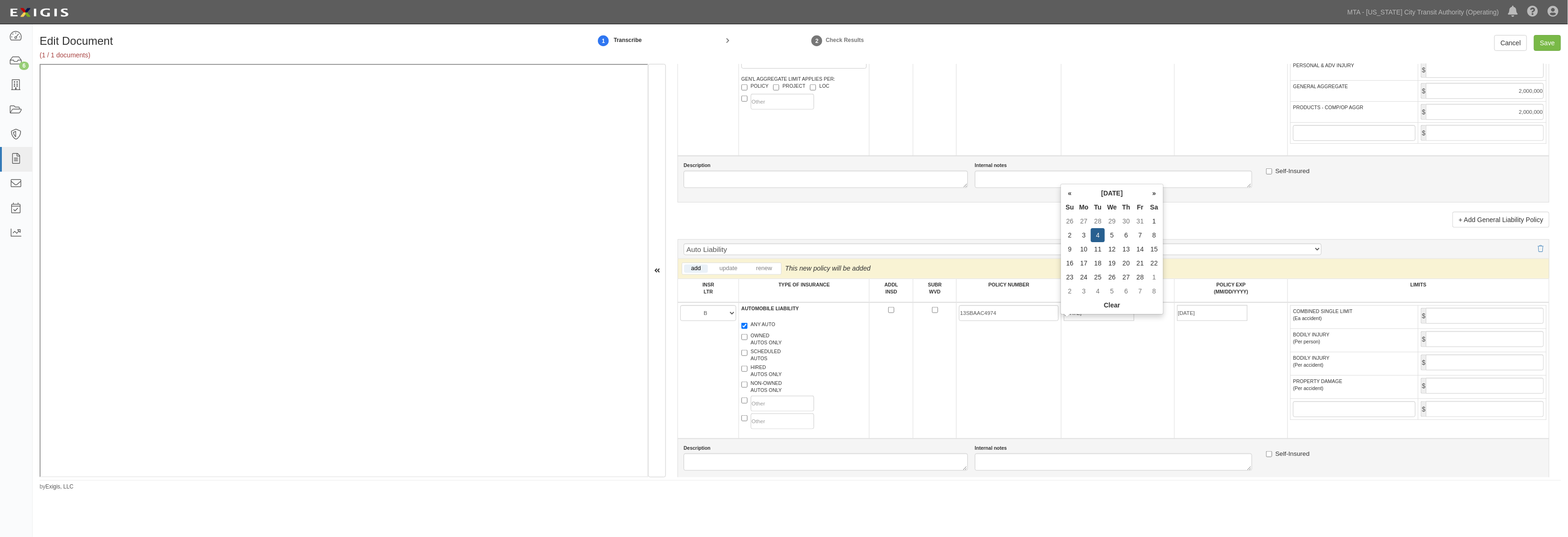
click at [880, 361] on td "02/04/2025" at bounding box center [1117, 370] width 113 height 136
click at [880, 323] on input "COMBINED SINGLE LIMIT (Ea accident)" at bounding box center [1485, 315] width 118 height 16
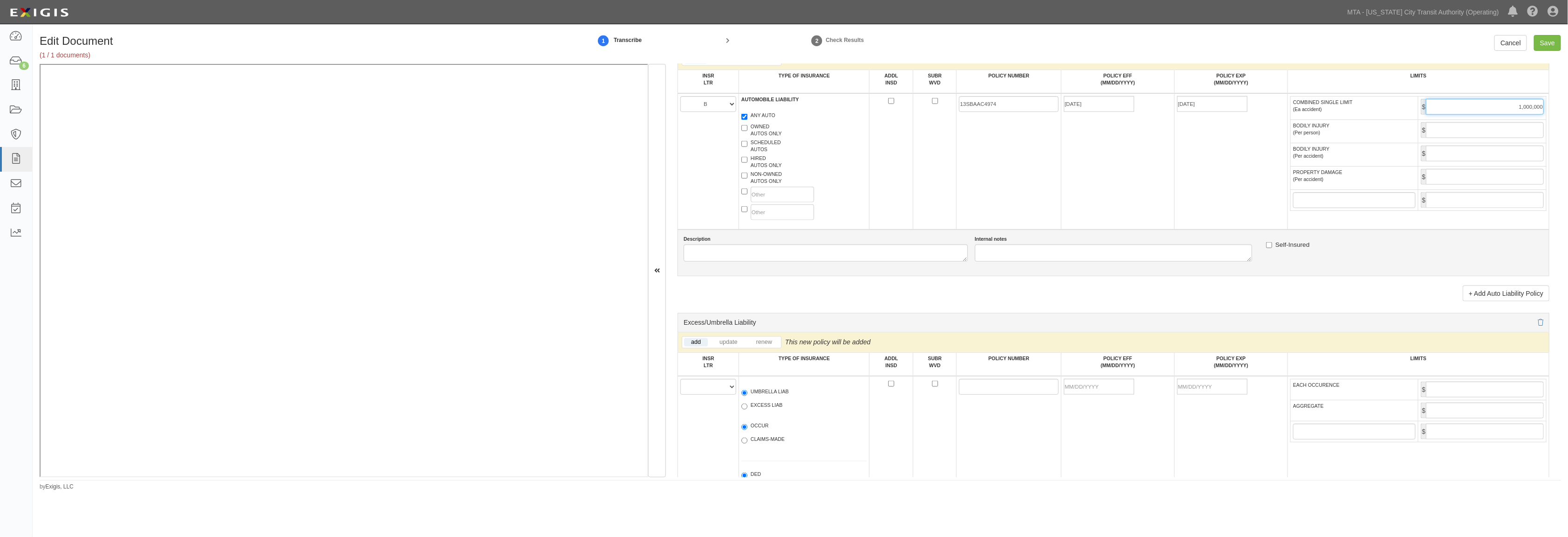
scroll to position [1036, 0]
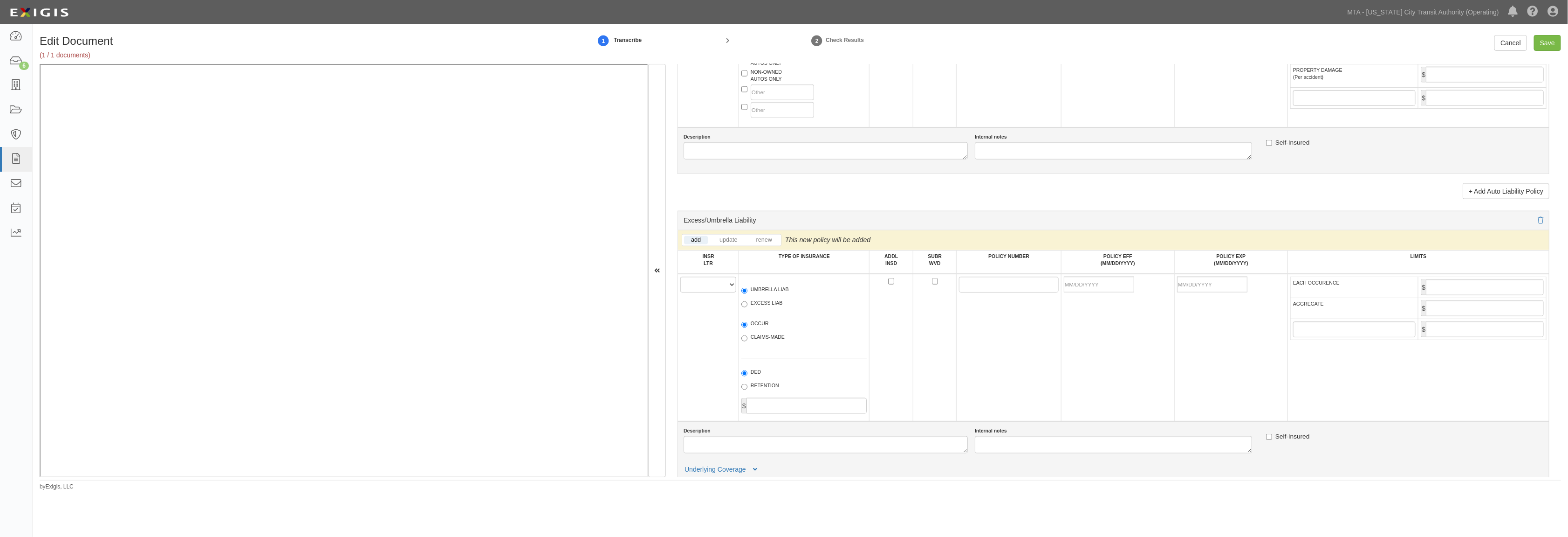
type input "1,000,000"
click at [704, 293] on select "A B C D E F" at bounding box center [708, 285] width 56 height 16
select select "A"
click at [681, 293] on select "A B C D E F" at bounding box center [708, 285] width 56 height 16
click at [755, 296] on label "UMBRELLA LIAB" at bounding box center [765, 290] width 47 height 9
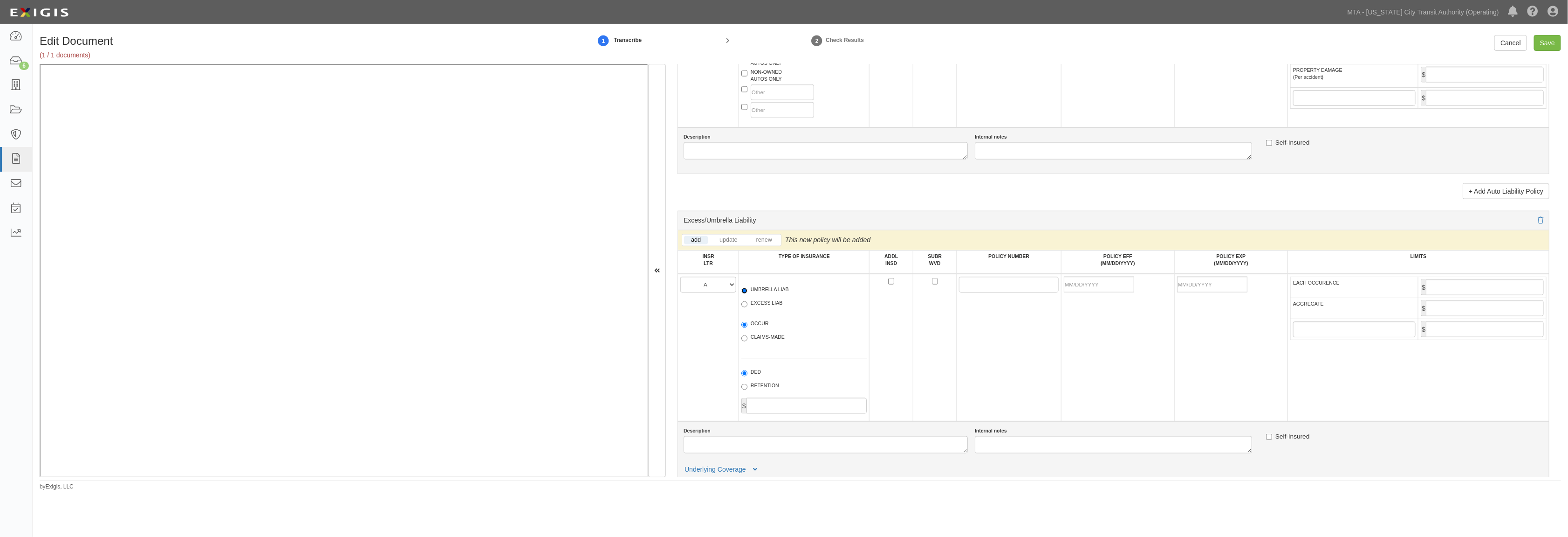
click at [748, 294] on input "UMBRELLA LIAB" at bounding box center [745, 291] width 6 height 6
radio input "true"
click at [753, 329] on label "OCCUR" at bounding box center [755, 324] width 28 height 9
click at [748, 328] on input "OCCUR" at bounding box center [745, 324] width 6 height 6
radio input "true"
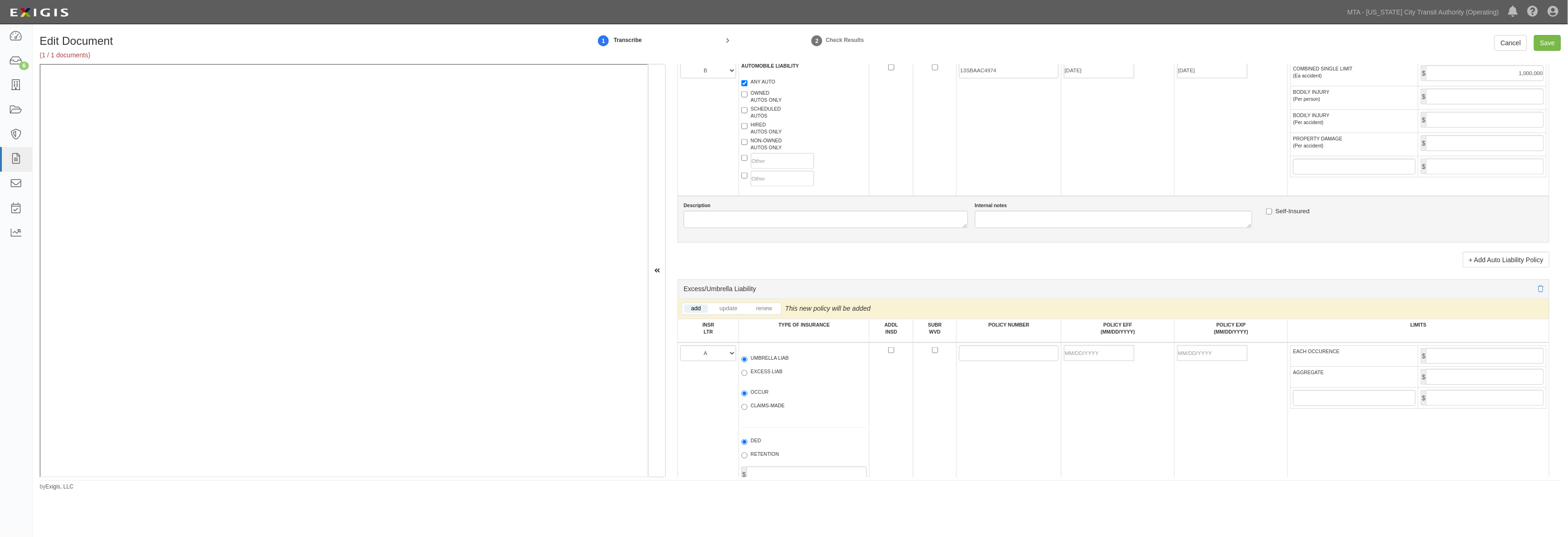
scroll to position [932, 0]
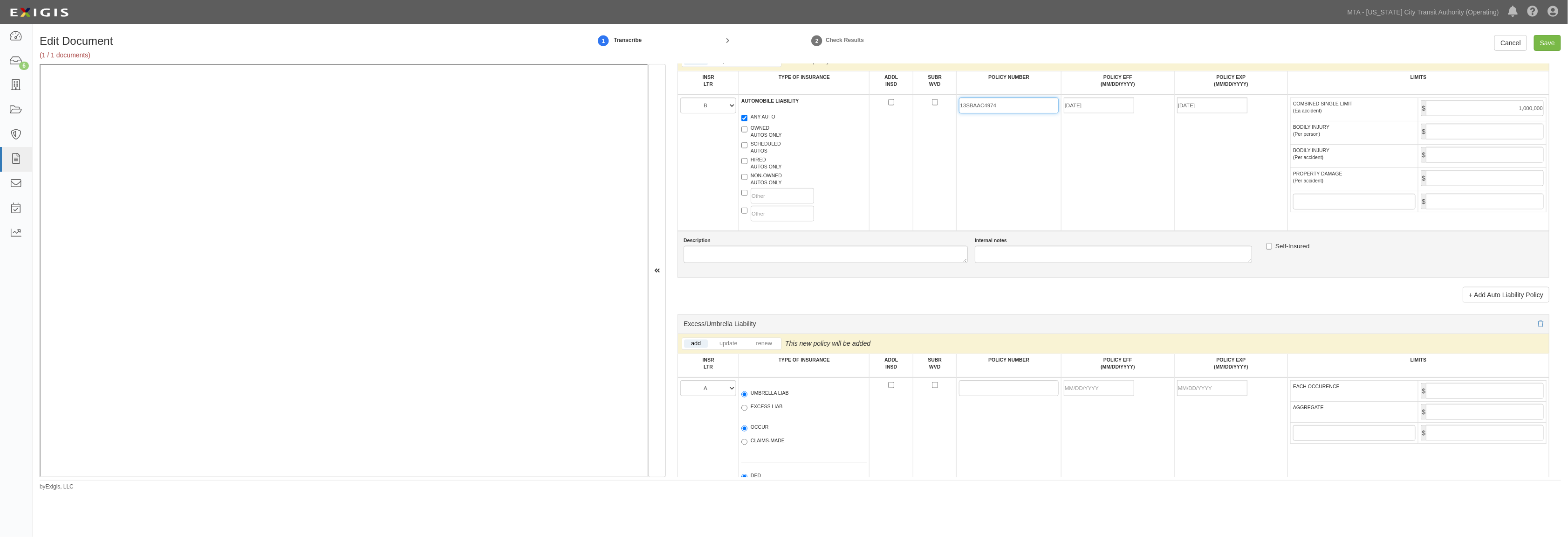
click at [880, 113] on input "13SBAAC4974" at bounding box center [1009, 105] width 99 height 16
paste input "UECGF14"
type input "13UECGF1474"
paste input "13SBAAC4974"
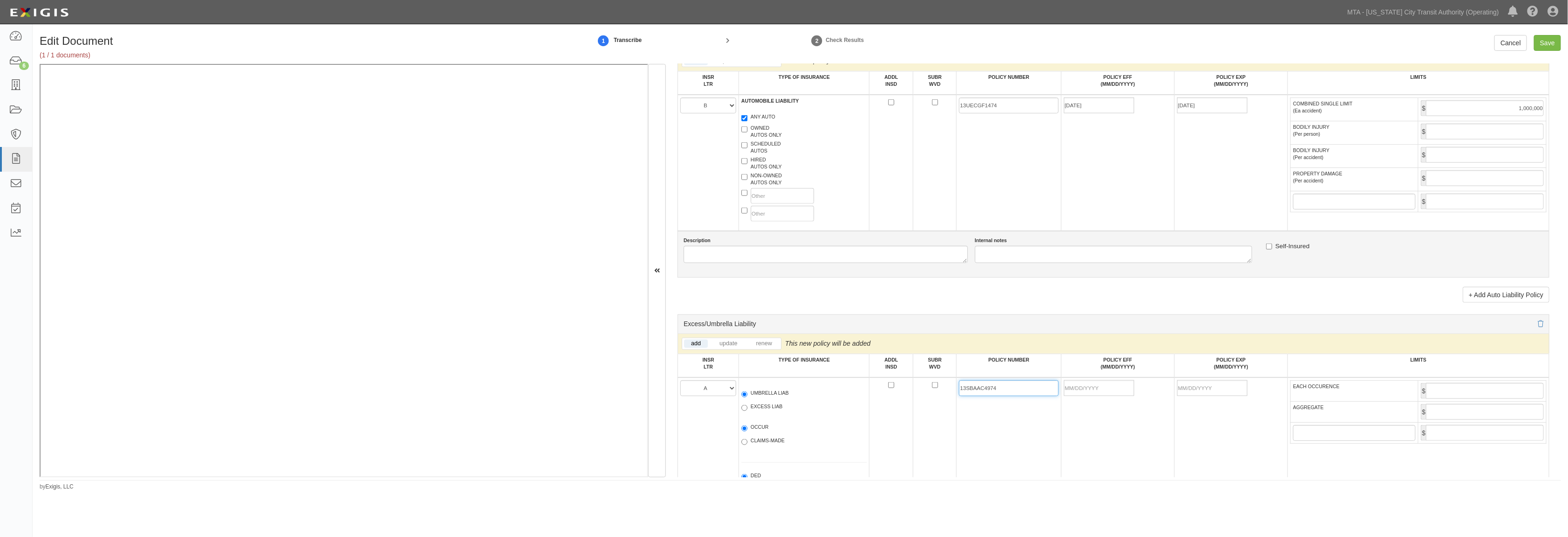
type input "13SBAAC4974"
click at [880, 396] on input "POLICY EFF (MM/DD/YYYY)" at bounding box center [1098, 388] width 70 height 16
type input "02/04/2025"
type input "02/04/2026"
drag, startPoint x: 1138, startPoint y: 448, endPoint x: 1260, endPoint y: 449, distance: 122.0
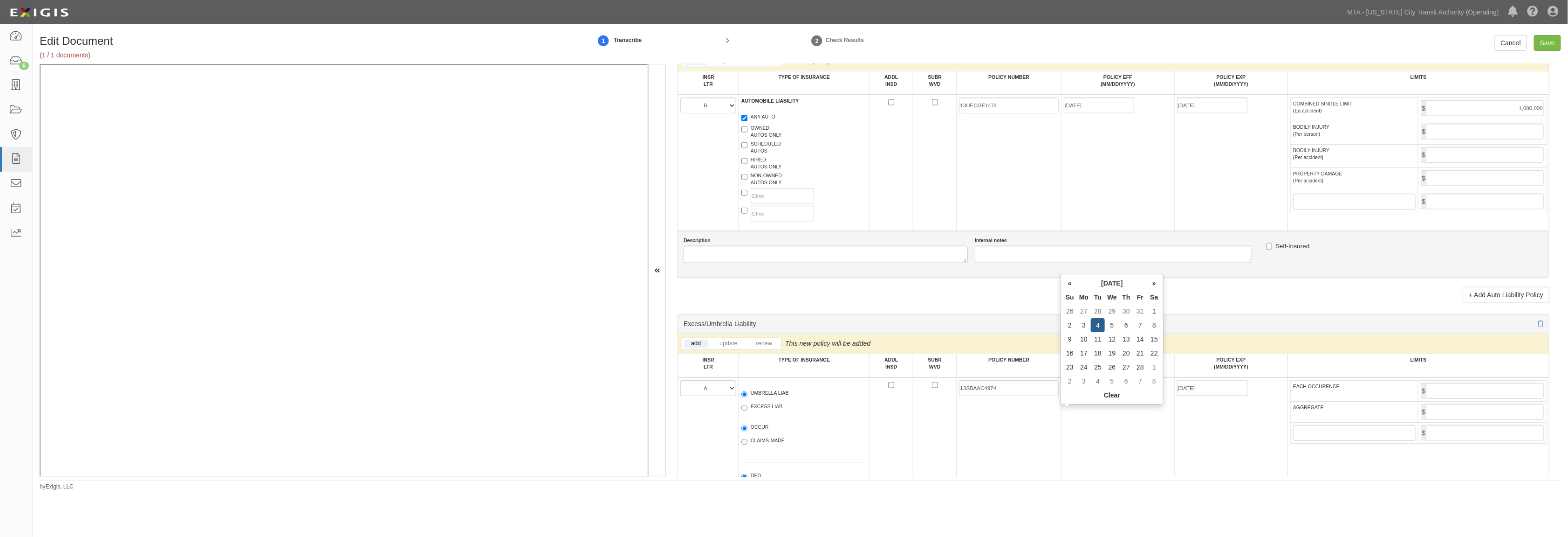
click at [880, 449] on td "02/04/2025" at bounding box center [1117, 451] width 113 height 148
click at [880, 399] on input "EACH OCCURENCE" at bounding box center [1485, 390] width 118 height 16
type input "8,000,000"
click at [880, 420] on input "AGGREGATE" at bounding box center [1485, 412] width 118 height 16
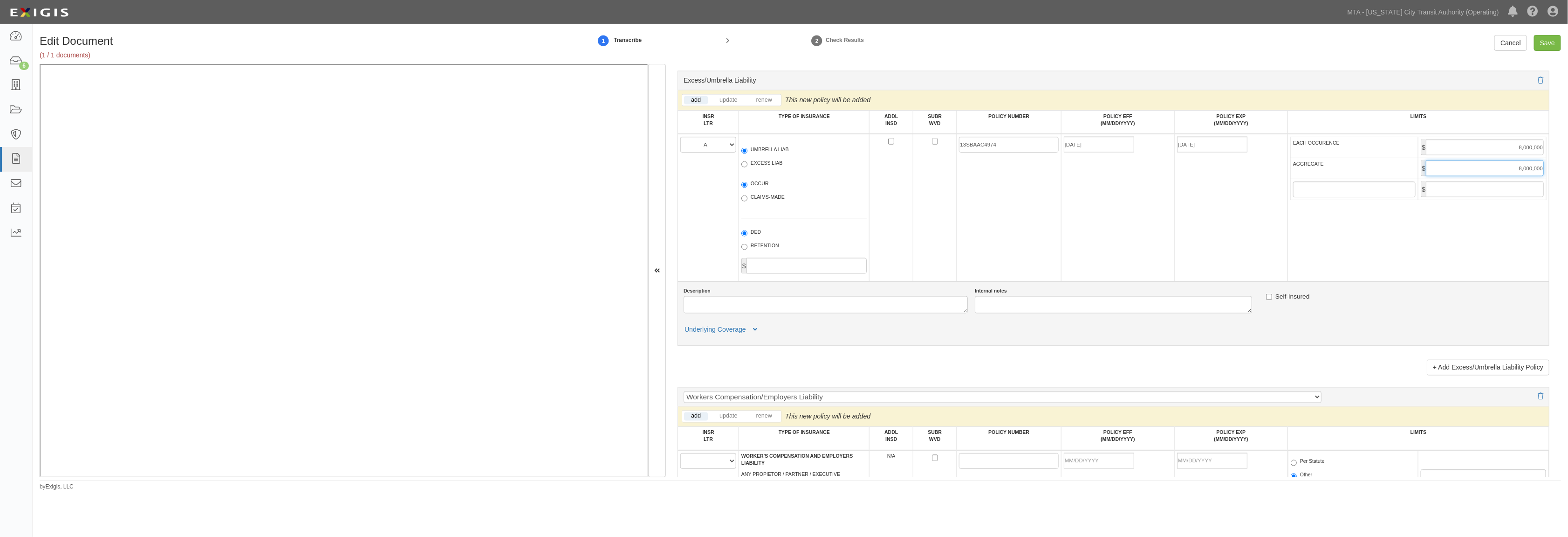
scroll to position [1347, 0]
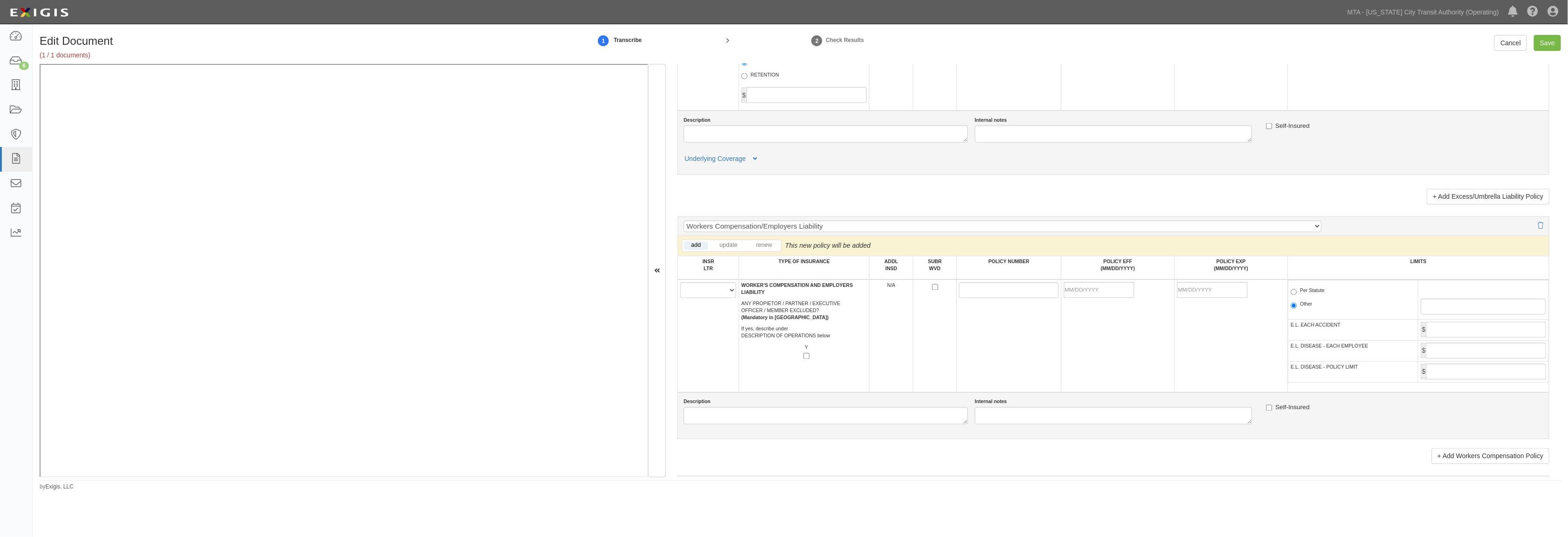
type input "8,000,000"
click at [712, 298] on select "A B C D E F" at bounding box center [708, 290] width 56 height 16
select select "C"
click at [681, 298] on select "A B C D E F" at bounding box center [708, 290] width 56 height 16
paste input "13WECBN4H1E"
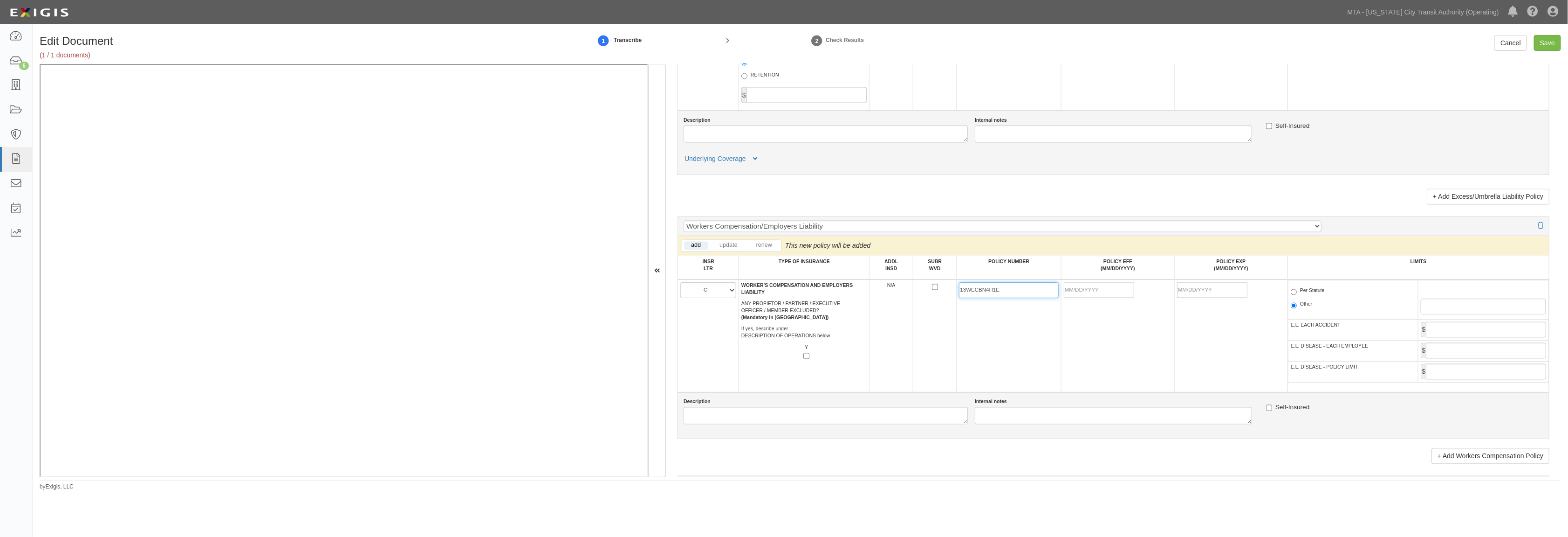
type input "13WECBN4H1E"
click at [880, 298] on input "POLICY EFF (MM/DD/YYYY)" at bounding box center [1098, 290] width 70 height 16
type input "02/04/2025"
type input "02/04/2026"
click at [880, 367] on td "02/04/2025" at bounding box center [1117, 335] width 113 height 113
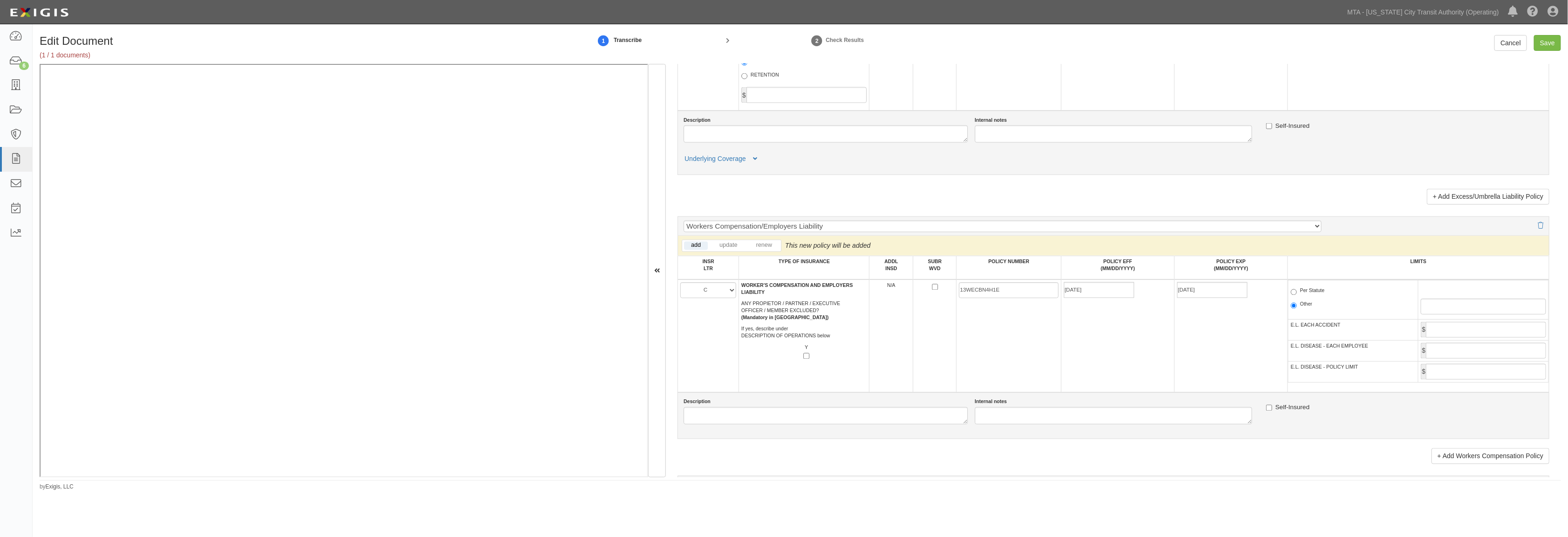
click at [880, 297] on label "Per Statute" at bounding box center [1308, 291] width 34 height 9
click at [880, 296] on input "Per Statute" at bounding box center [1294, 292] width 6 height 6
radio input "true"
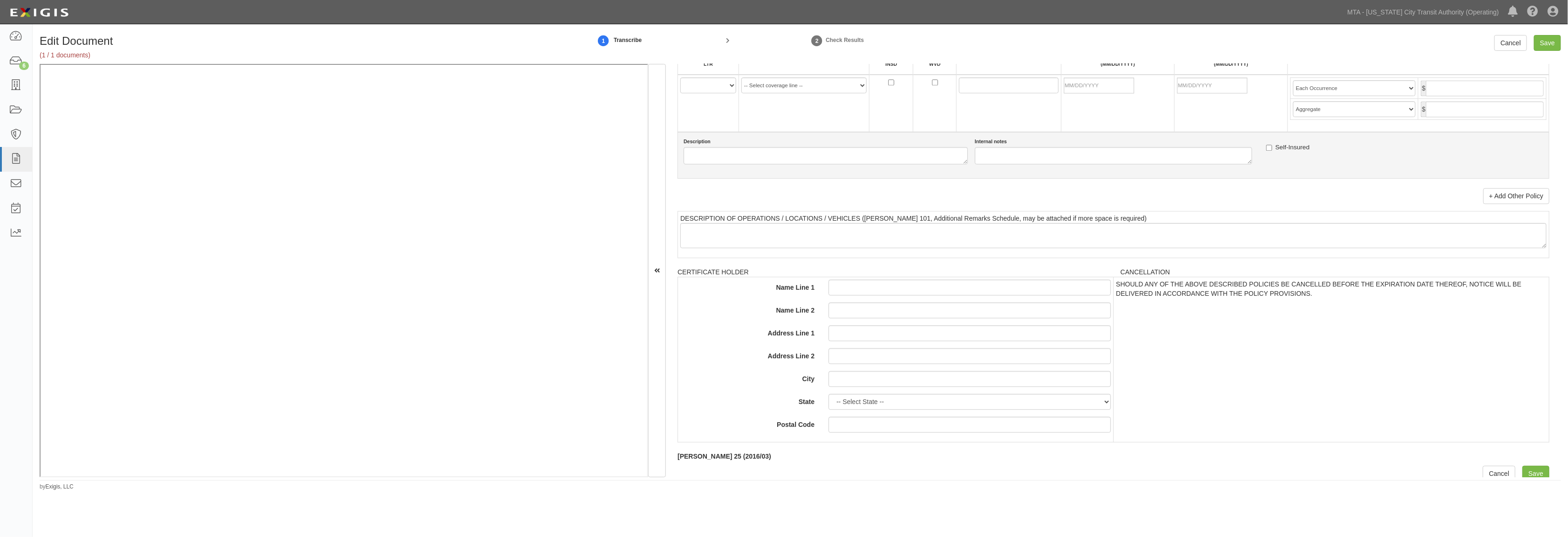
scroll to position [1835, 0]
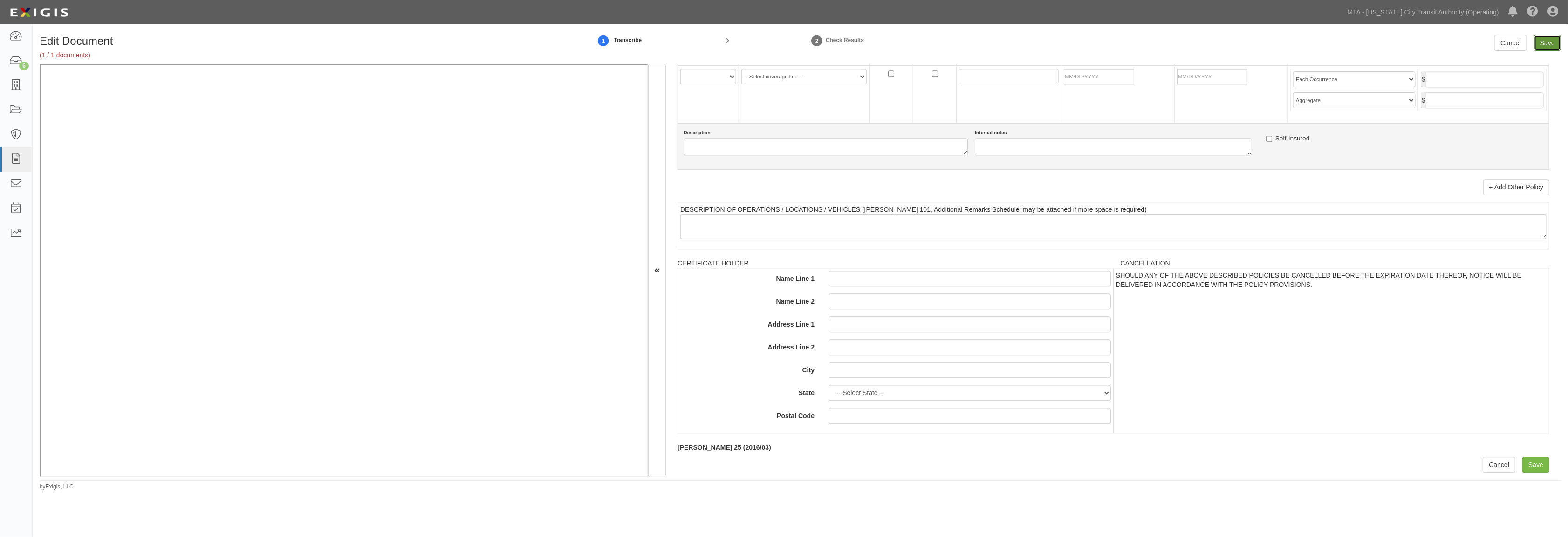
click at [880, 47] on input "Save" at bounding box center [1547, 42] width 27 height 16
type input "1000000"
type input "2000000"
type input "1000000"
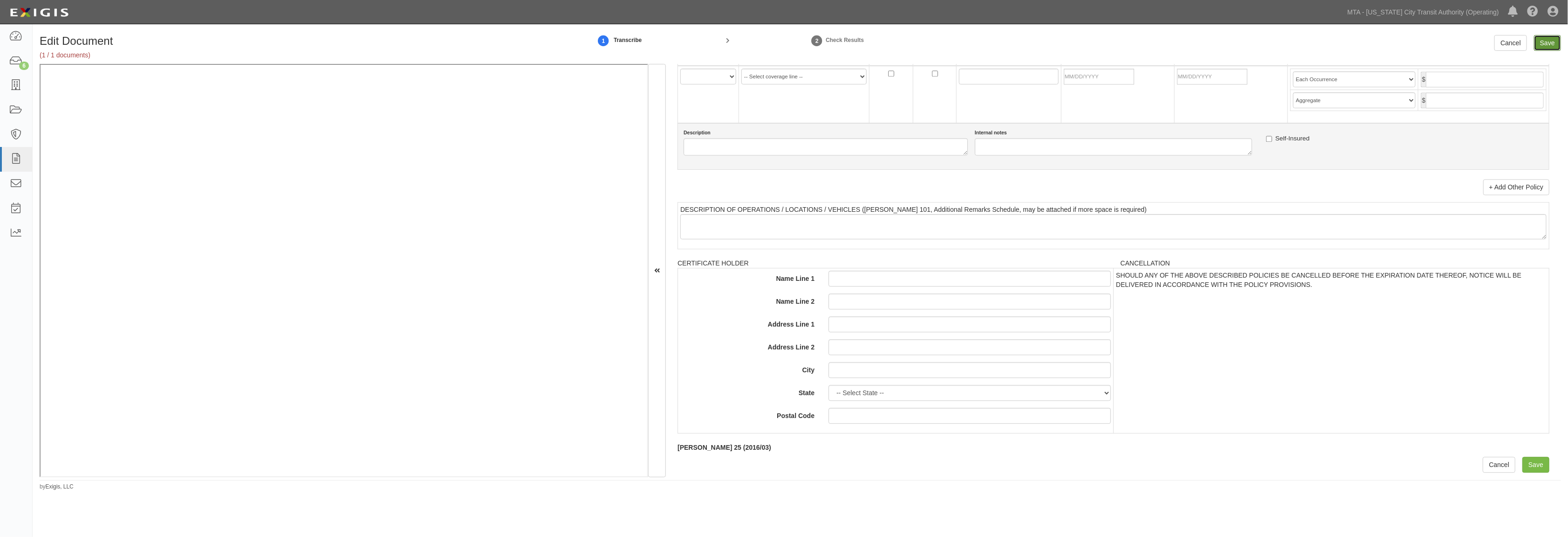
type input "8000000"
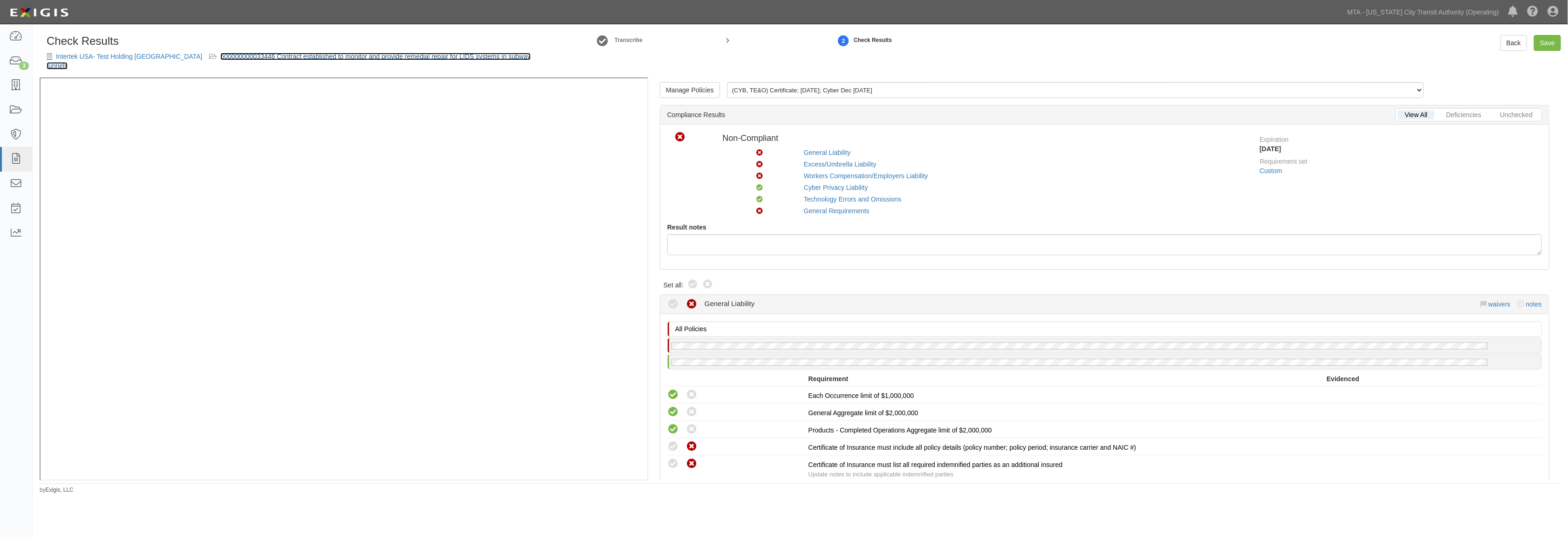
click at [406, 54] on link "600000000033446 Contract established to monitor and provide remedial repair for…" at bounding box center [289, 60] width 485 height 17
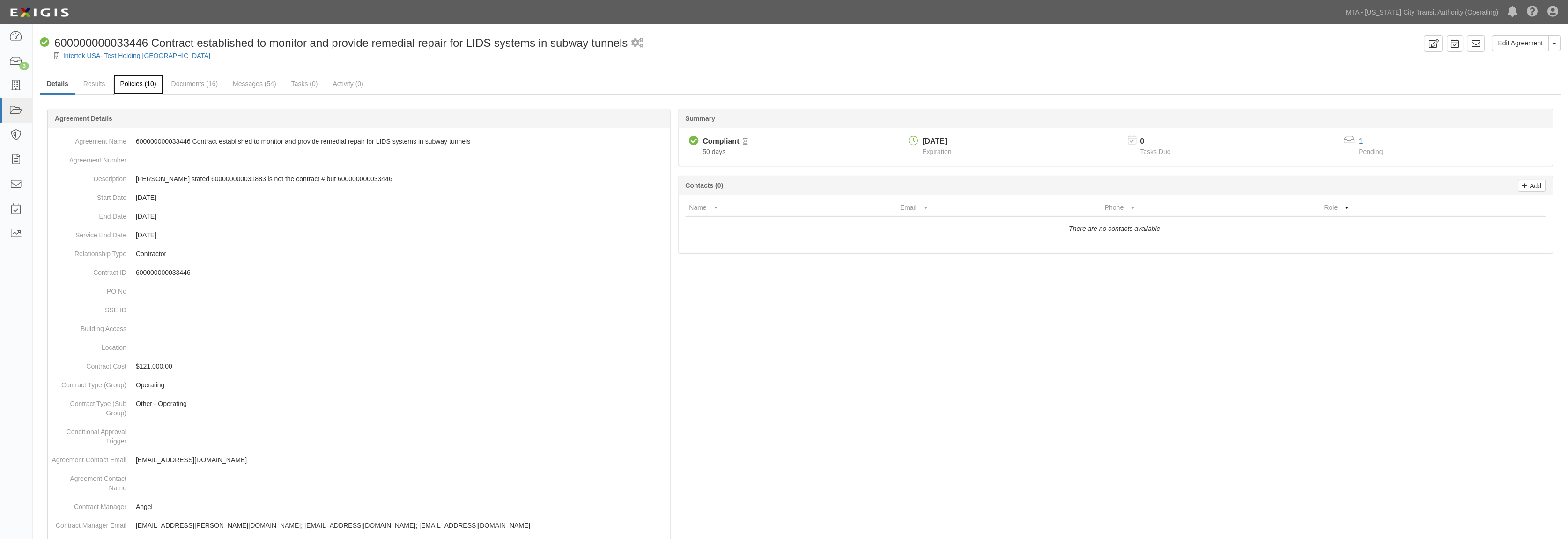
click at [138, 86] on link "Policies (10)" at bounding box center [139, 84] width 50 height 20
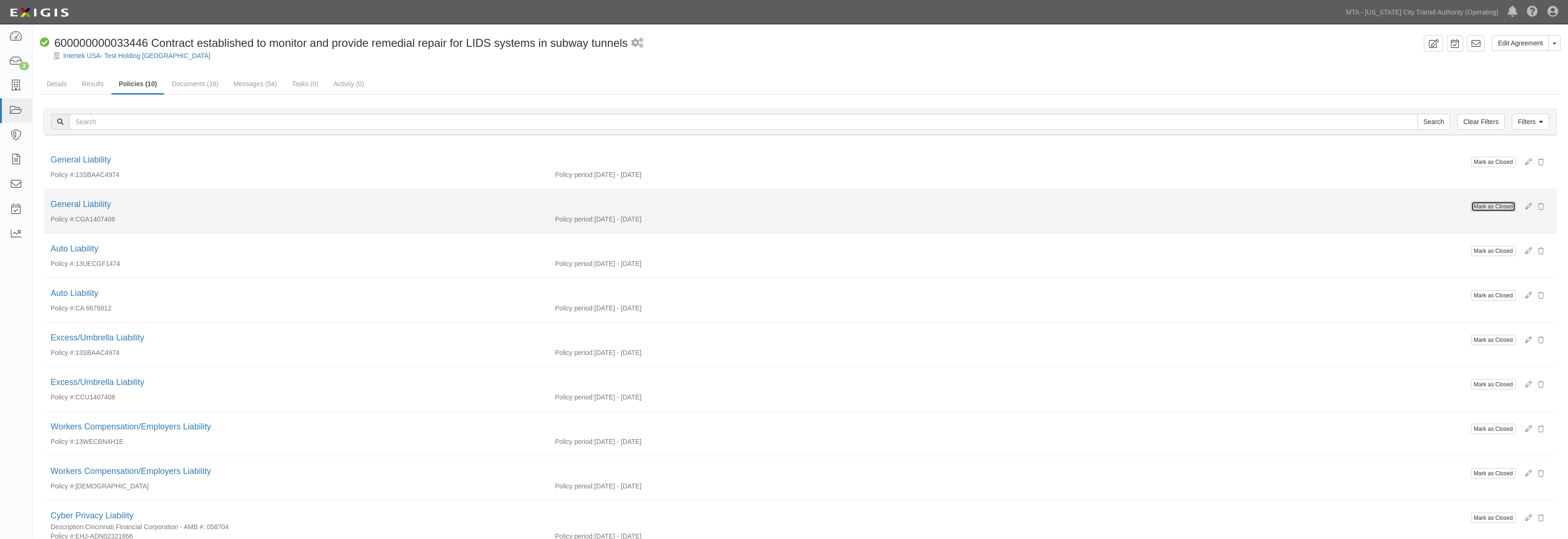
click at [1487, 207] on button "Mark as Closed" at bounding box center [1494, 206] width 45 height 10
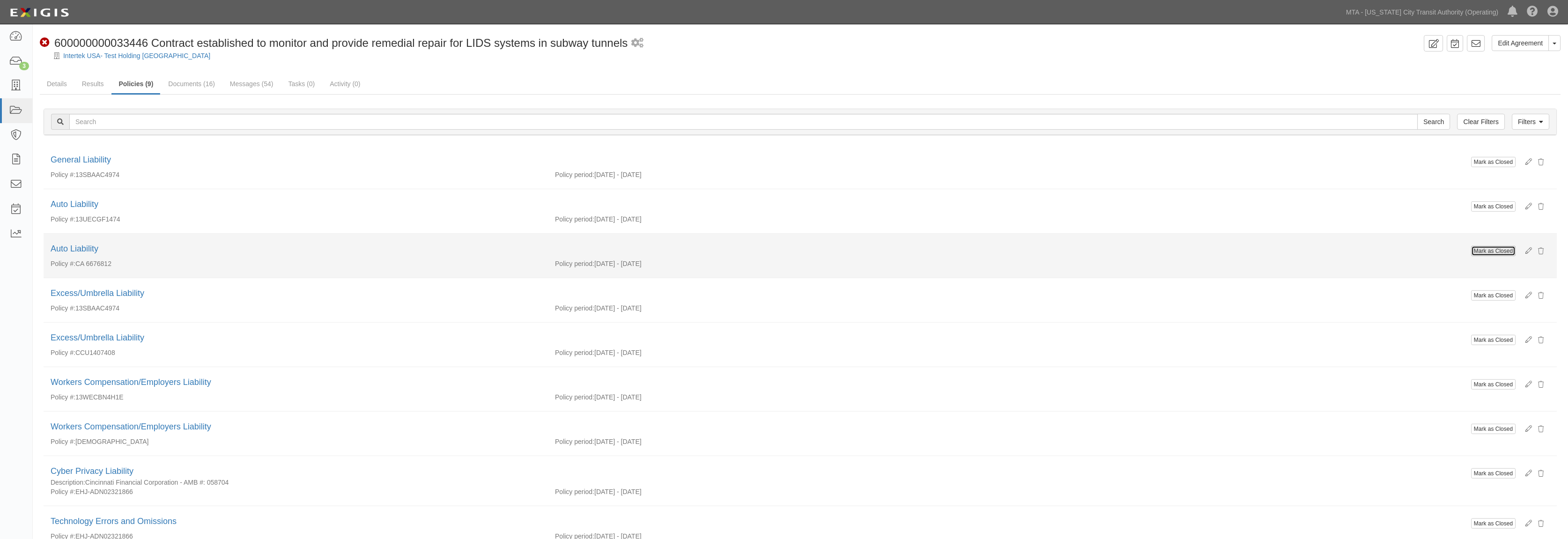
click at [1480, 252] on button "Mark as Closed" at bounding box center [1494, 250] width 45 height 10
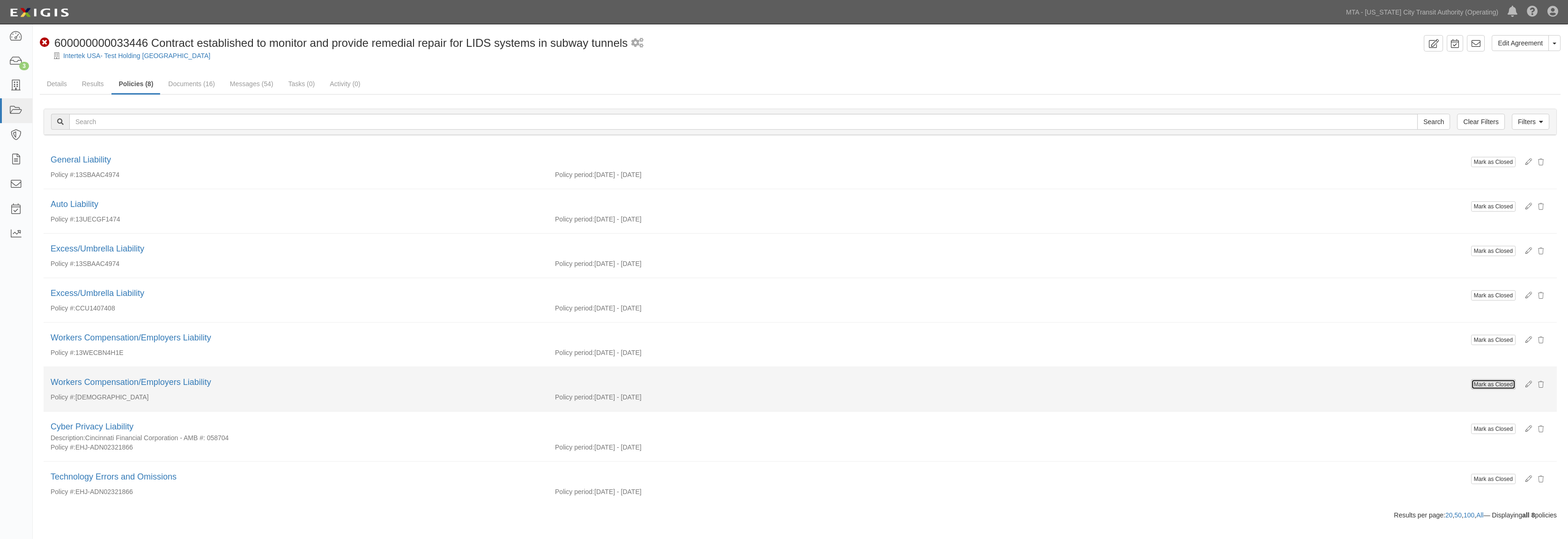
click at [1498, 385] on button "Mark as Closed" at bounding box center [1494, 384] width 45 height 10
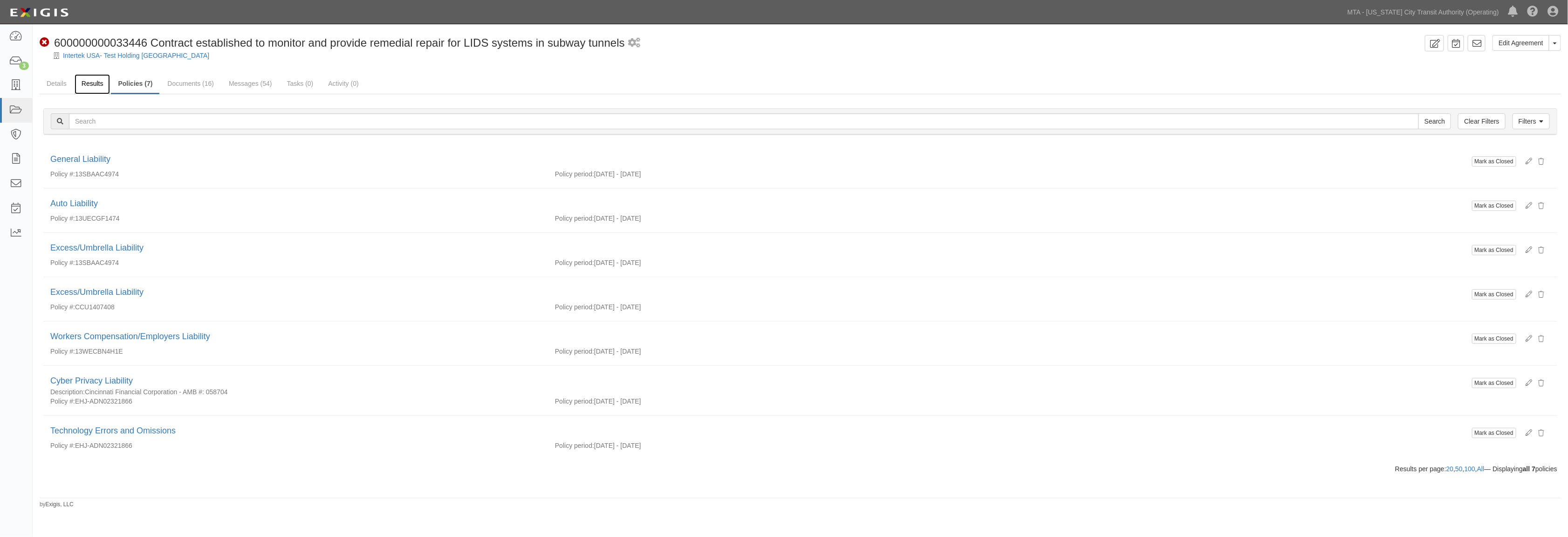
click at [89, 80] on link "Results" at bounding box center [93, 84] width 35 height 20
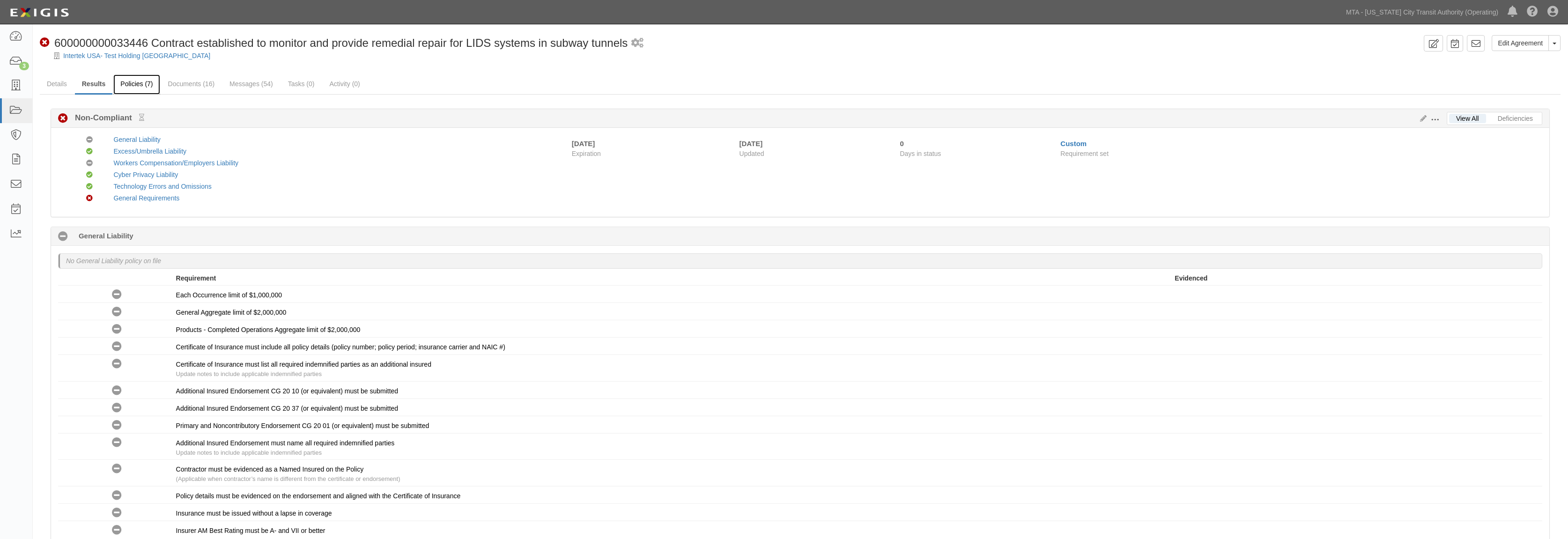
click at [144, 86] on link "Policies (7)" at bounding box center [137, 84] width 47 height 20
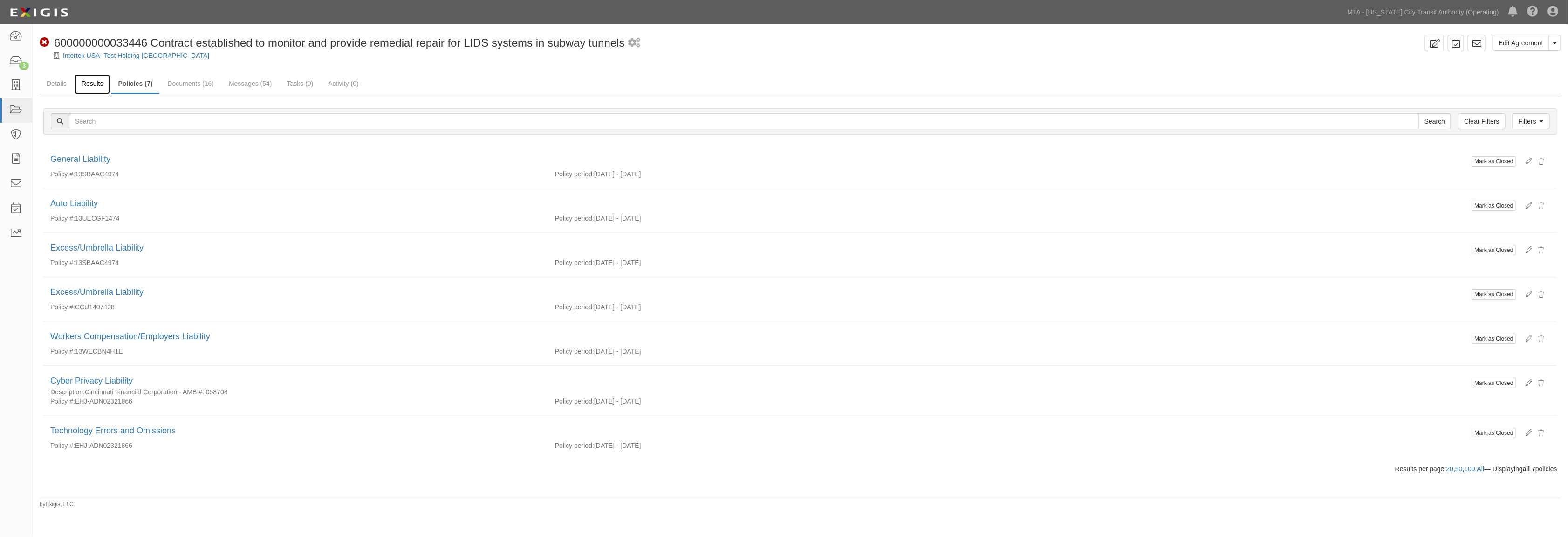
click at [104, 83] on link "Results" at bounding box center [93, 84] width 35 height 20
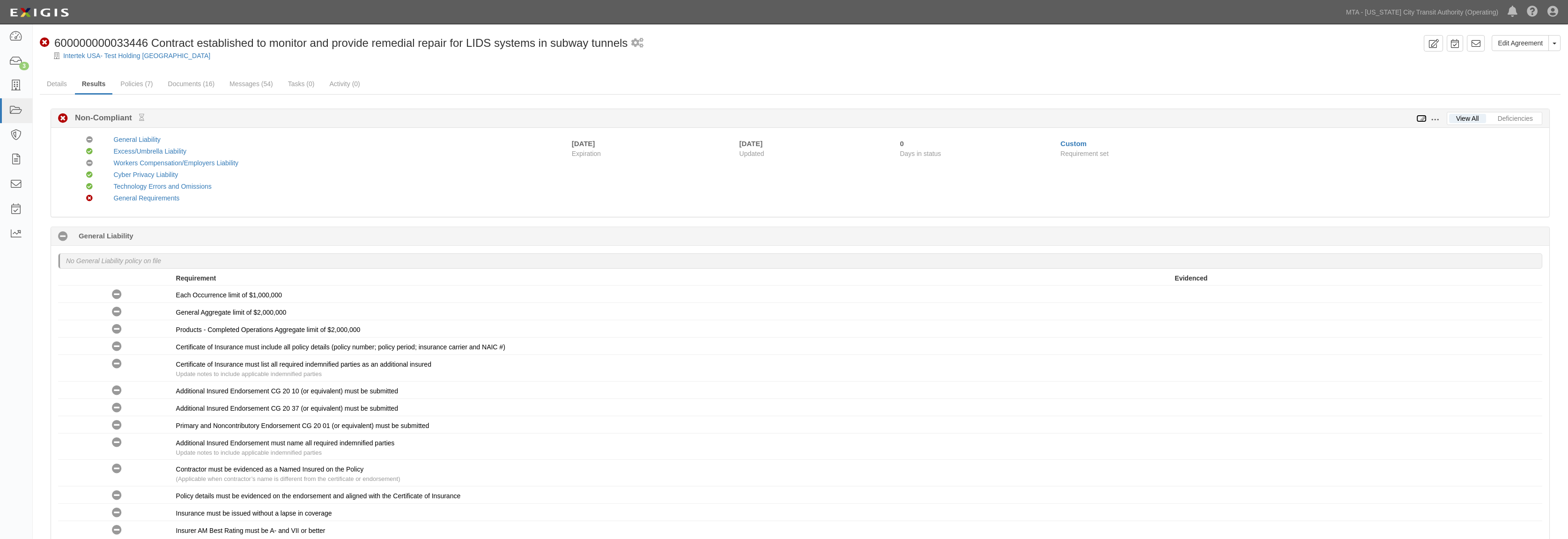
click at [1421, 119] on icon at bounding box center [1421, 119] width 10 height 7
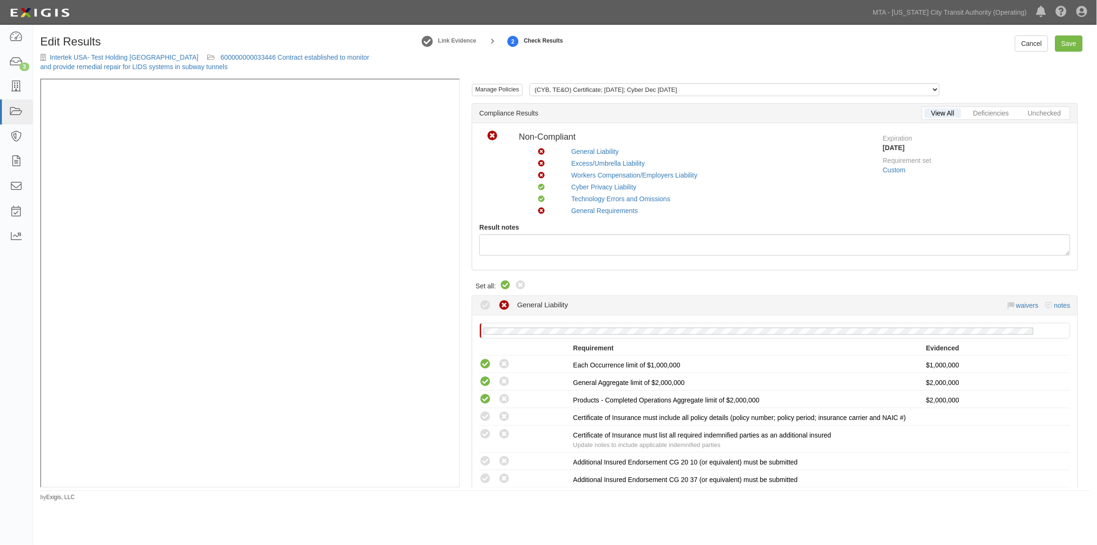
click at [506, 281] on icon at bounding box center [505, 285] width 11 height 11
radio input "true"
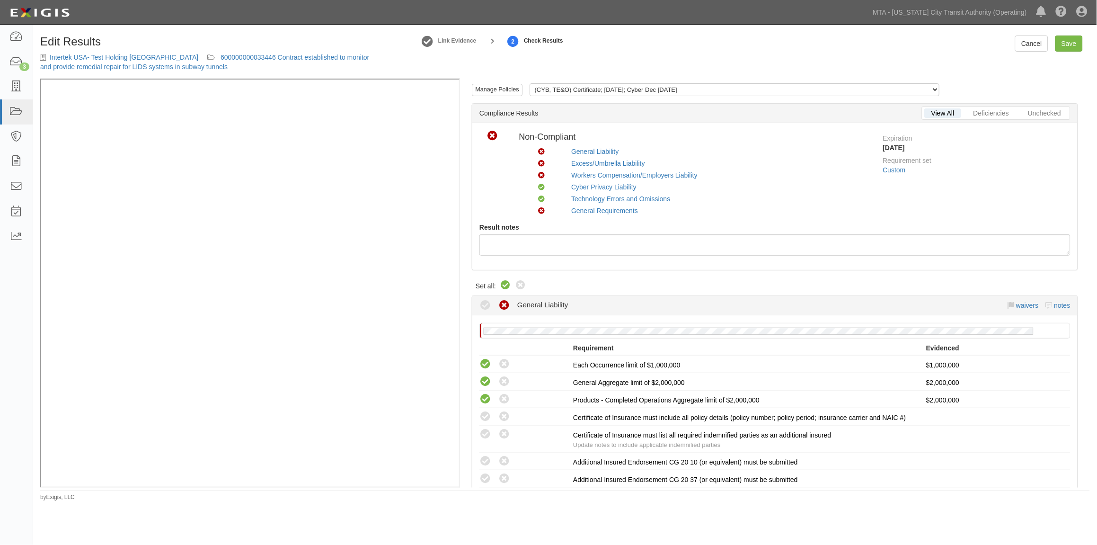
radio input "true"
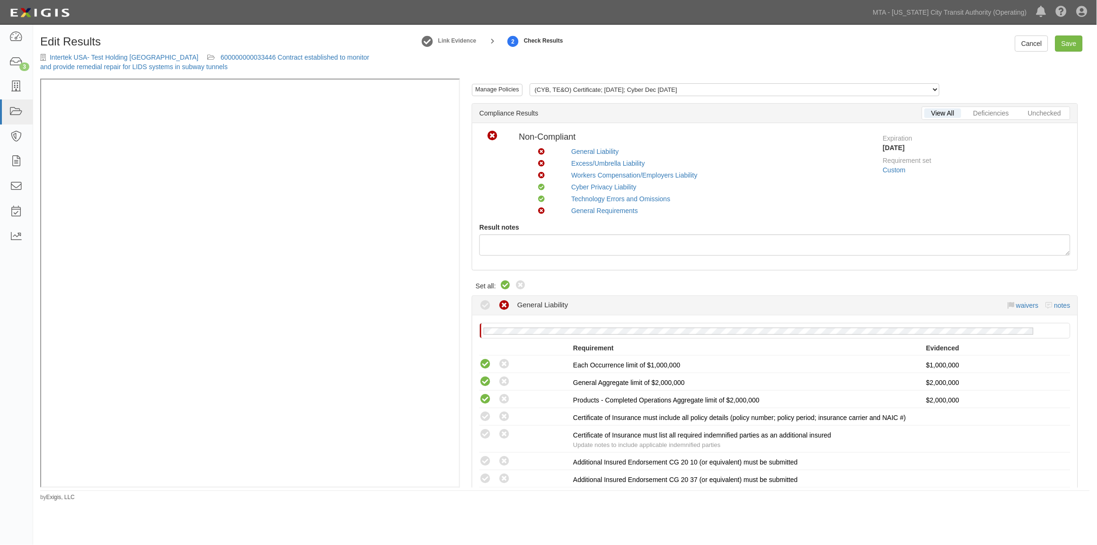
radio input "true"
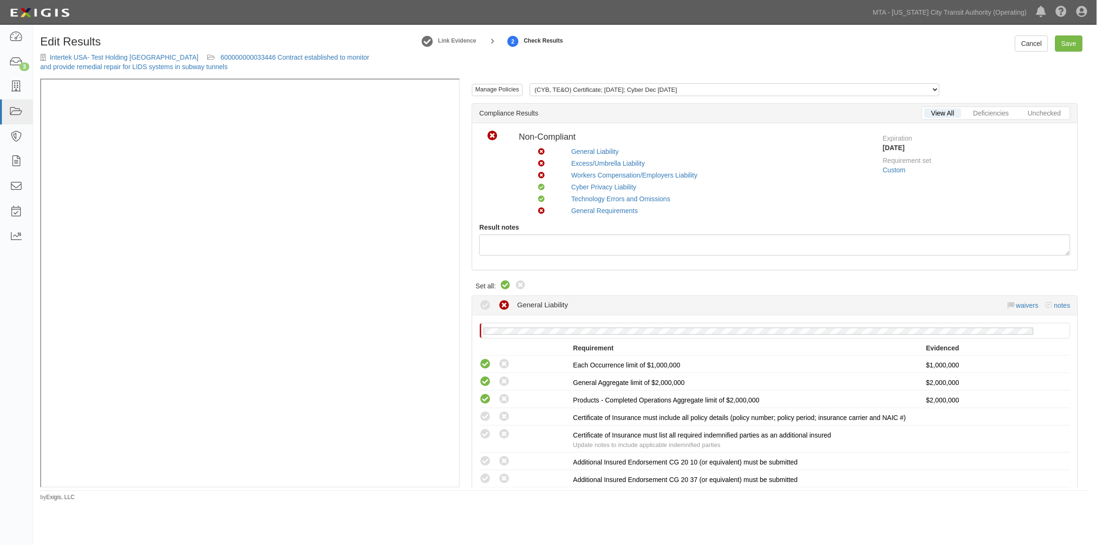
radio input "true"
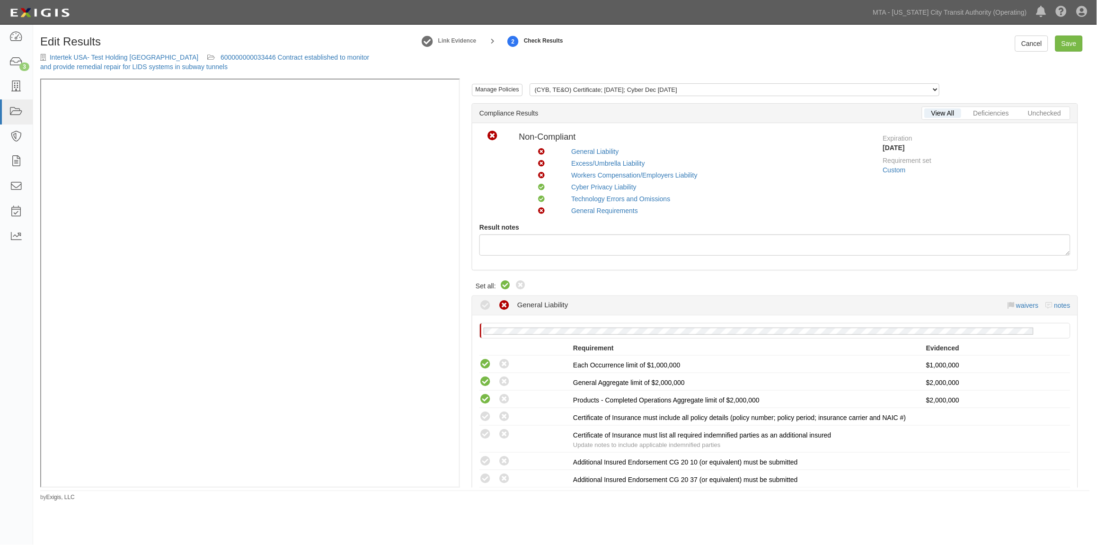
radio input "true"
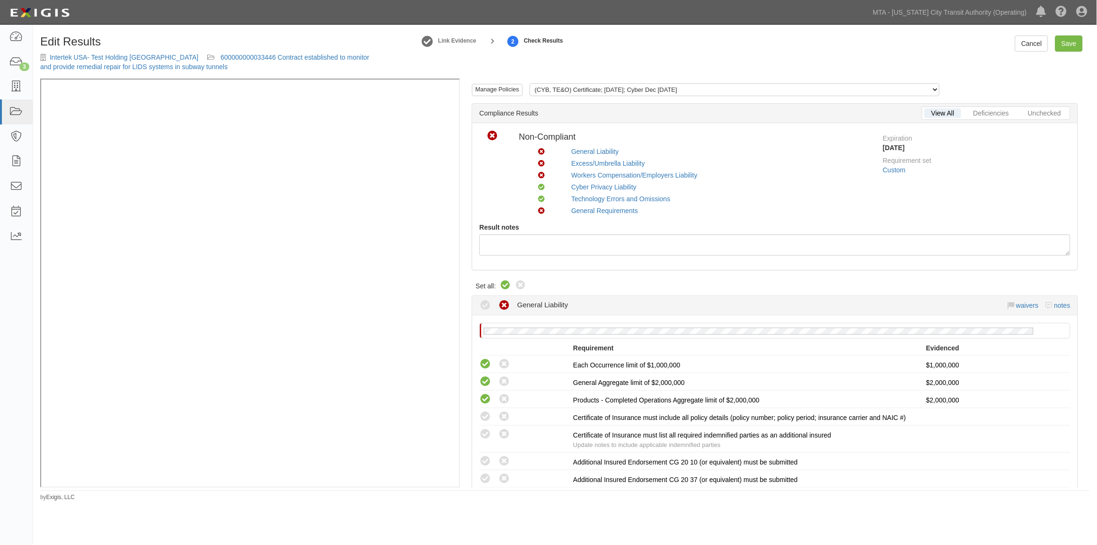
radio input "true"
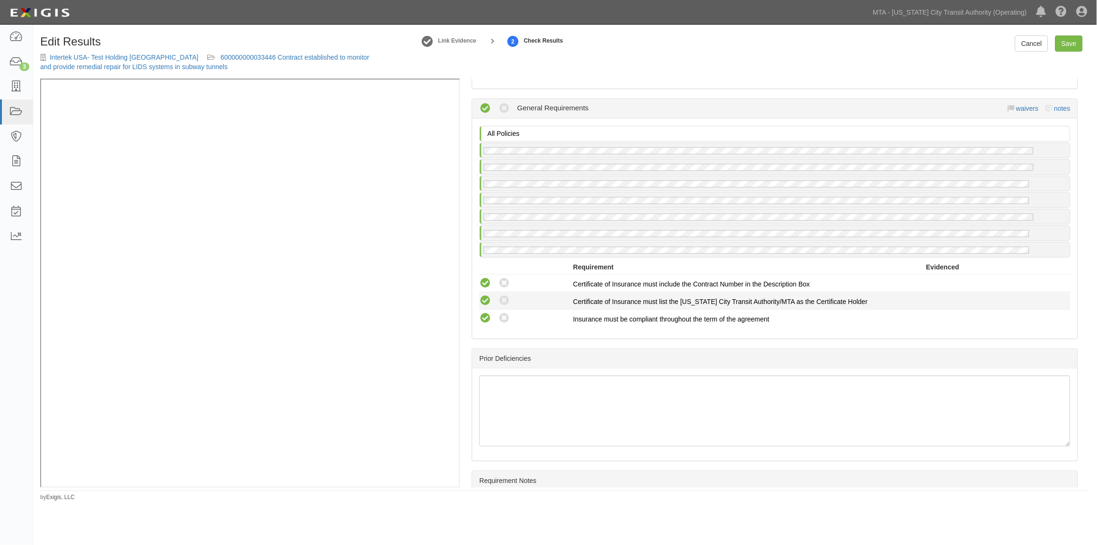
scroll to position [1593, 0]
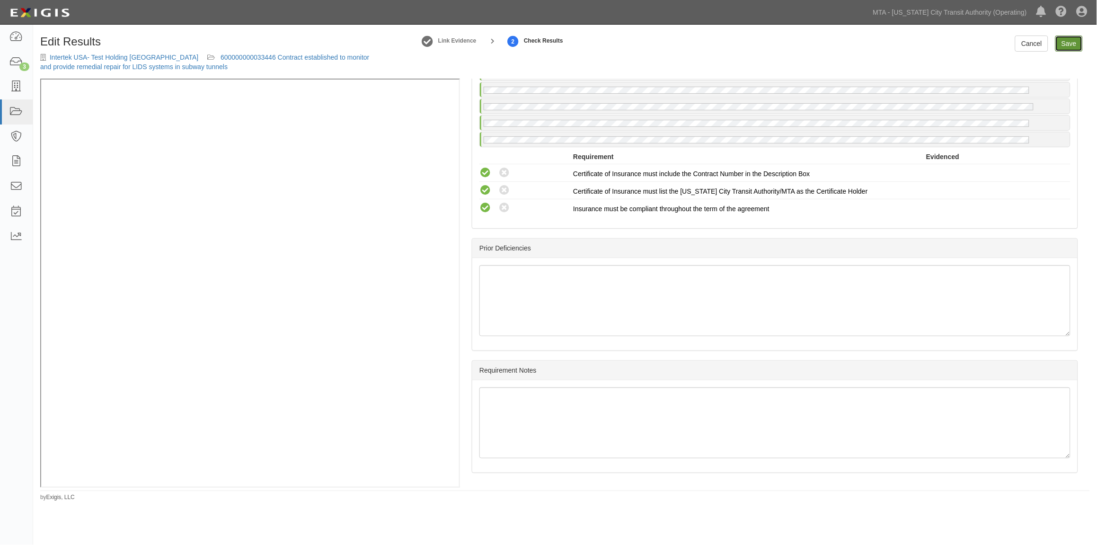
click at [1070, 41] on link "Save" at bounding box center [1068, 43] width 27 height 16
radio input "true"
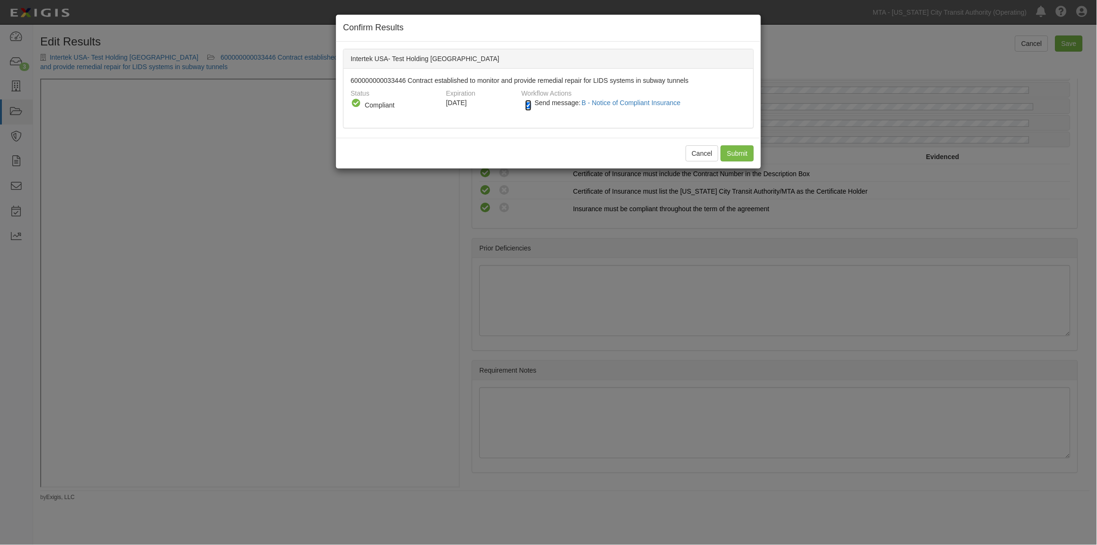
click at [527, 105] on input "Send message: B - Notice of Compliant Insurance" at bounding box center [528, 105] width 6 height 11
checkbox input "false"
click at [740, 153] on input "Submit" at bounding box center [737, 153] width 33 height 16
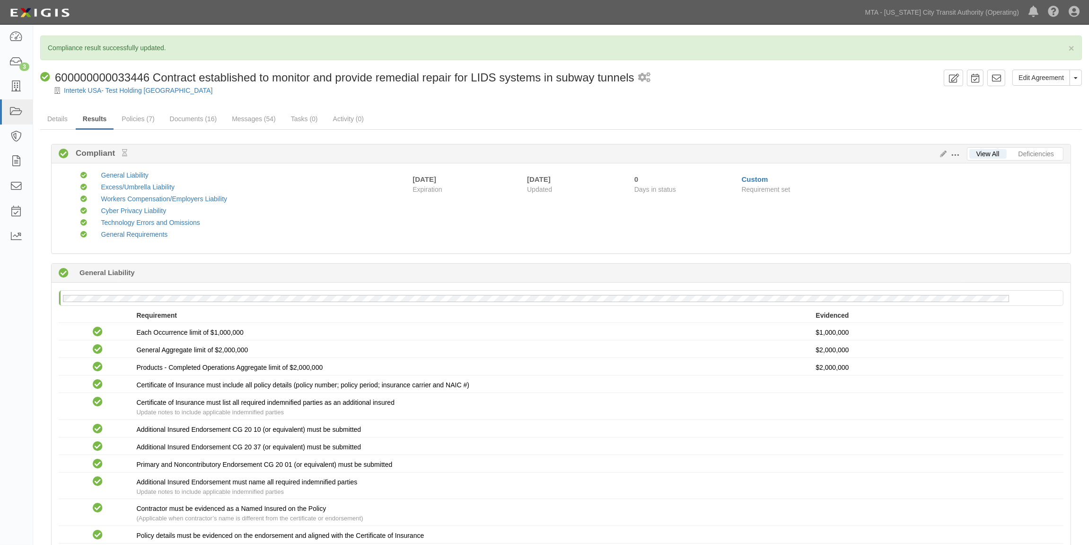
click at [547, 119] on ul "Details Results Policies (7) Documents (16) Messages (54) Tasks (0) Activity (0)" at bounding box center [561, 119] width 1042 height 20
click at [259, 120] on link "Messages (54)" at bounding box center [254, 119] width 58 height 20
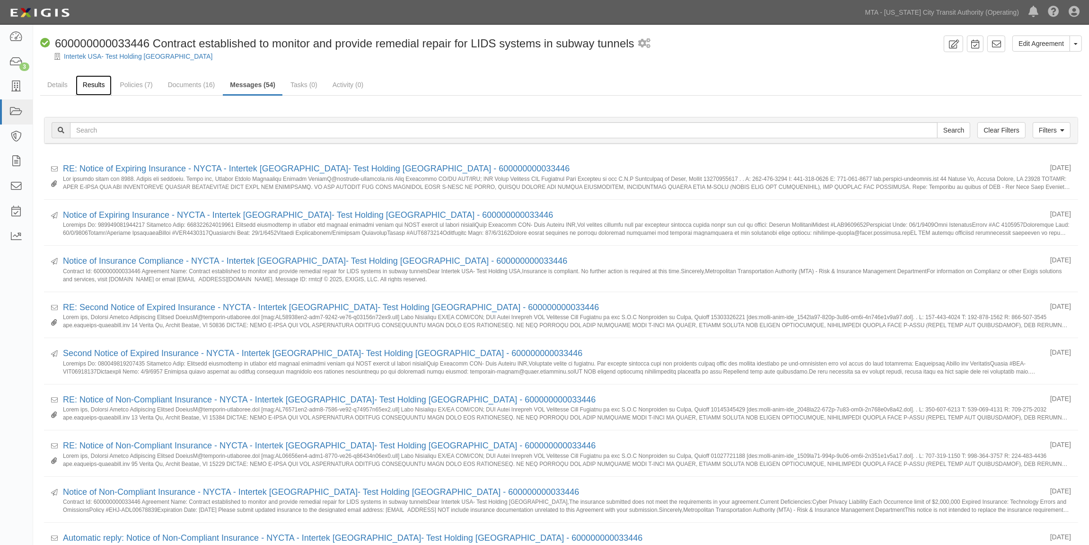
click at [88, 79] on link "Results" at bounding box center [94, 85] width 36 height 20
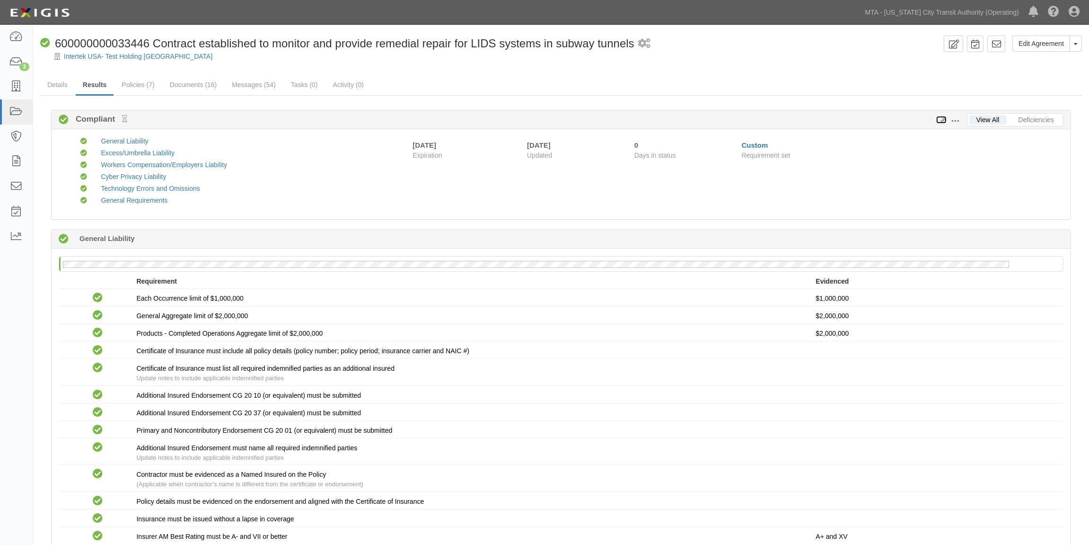
click at [943, 120] on icon at bounding box center [941, 120] width 10 height 7
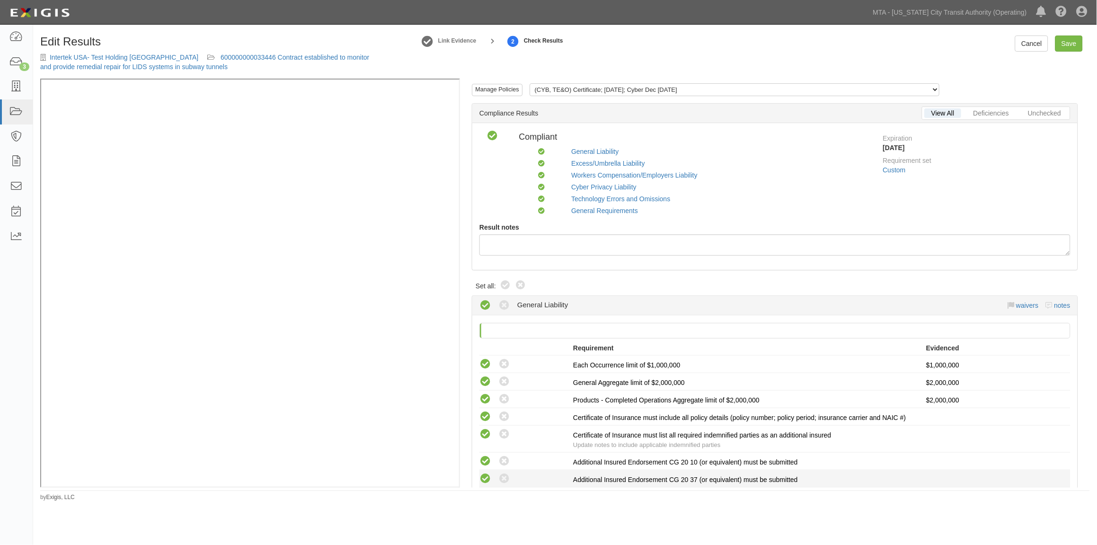
scroll to position [158, 0]
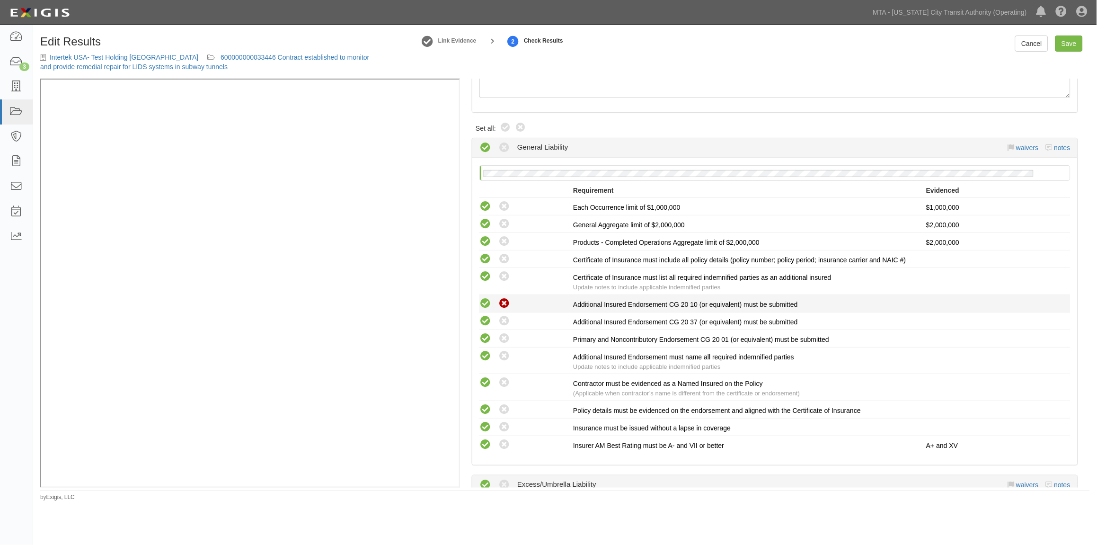
click at [504, 304] on icon at bounding box center [504, 304] width 12 height 12
radio input "true"
radio input "false"
radio input "true"
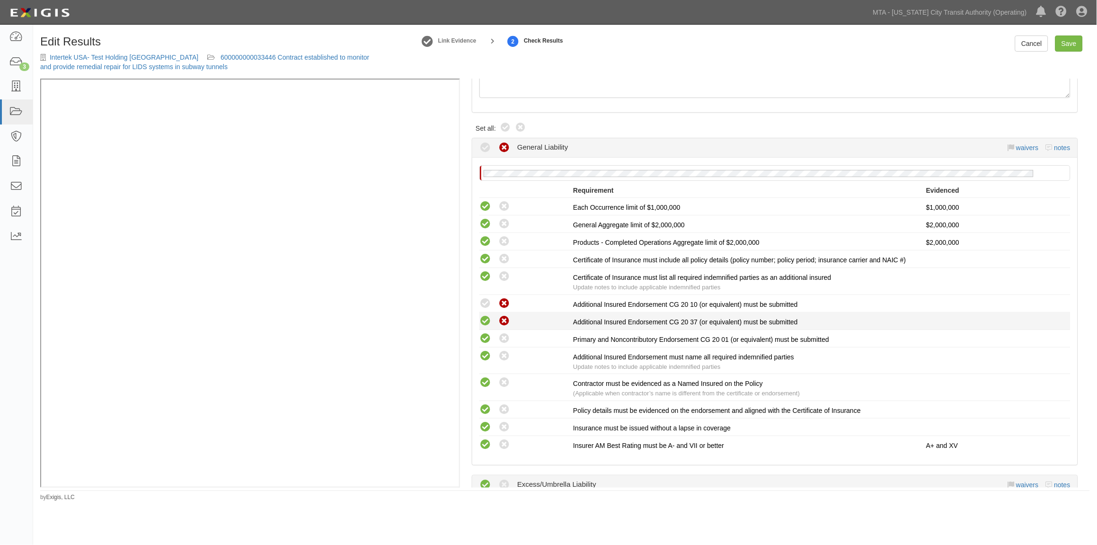
click at [505, 319] on icon at bounding box center [504, 321] width 12 height 12
radio input "false"
radio input "true"
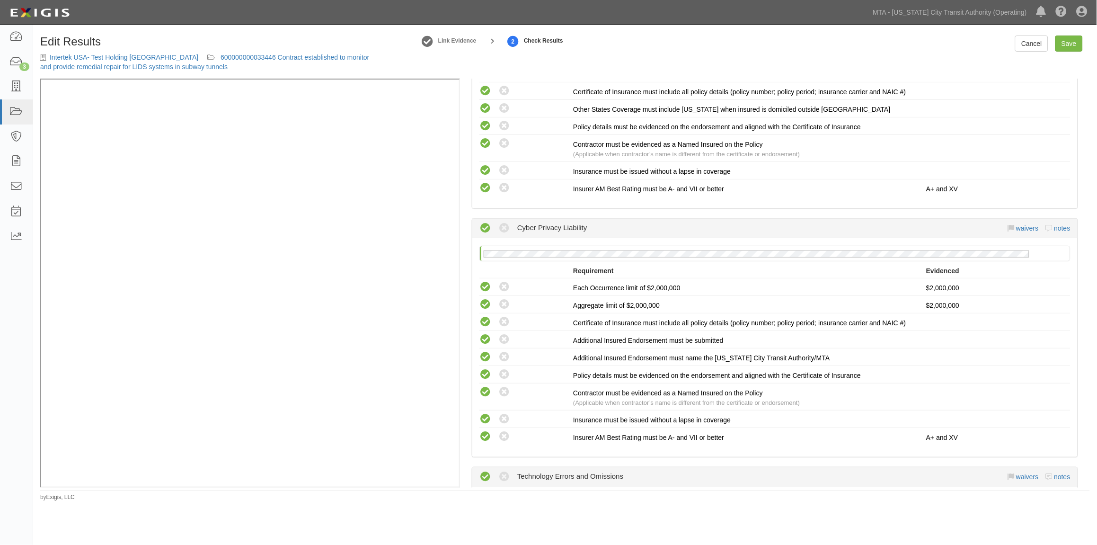
scroll to position [0, 0]
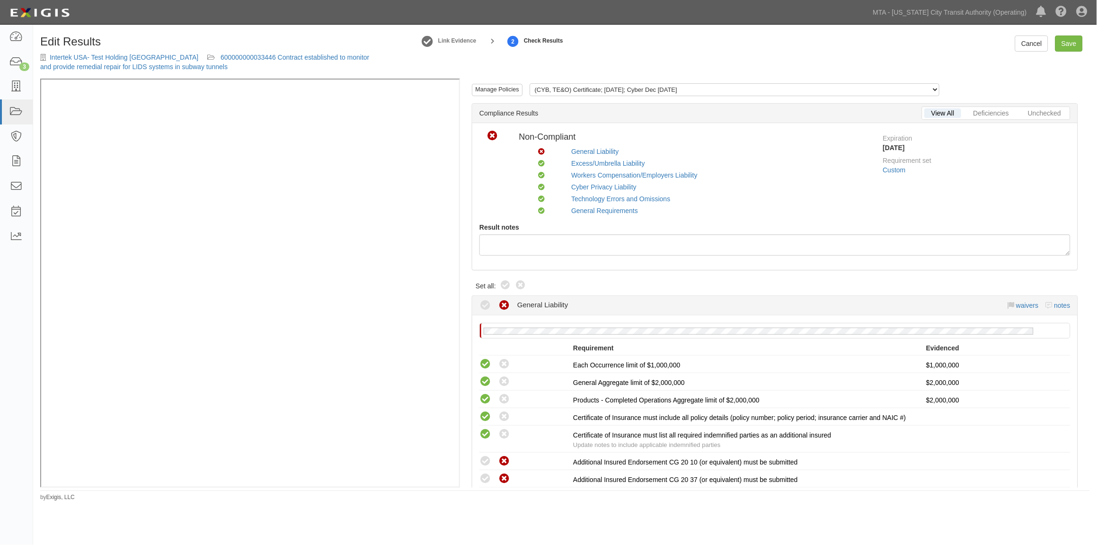
click at [589, 83] on div "Manage Policies (CYB, TE&O) Certificate; [DATE]; Cyber Dec [DATE] (CYB) Certifi…" at bounding box center [775, 93] width 635 height 20
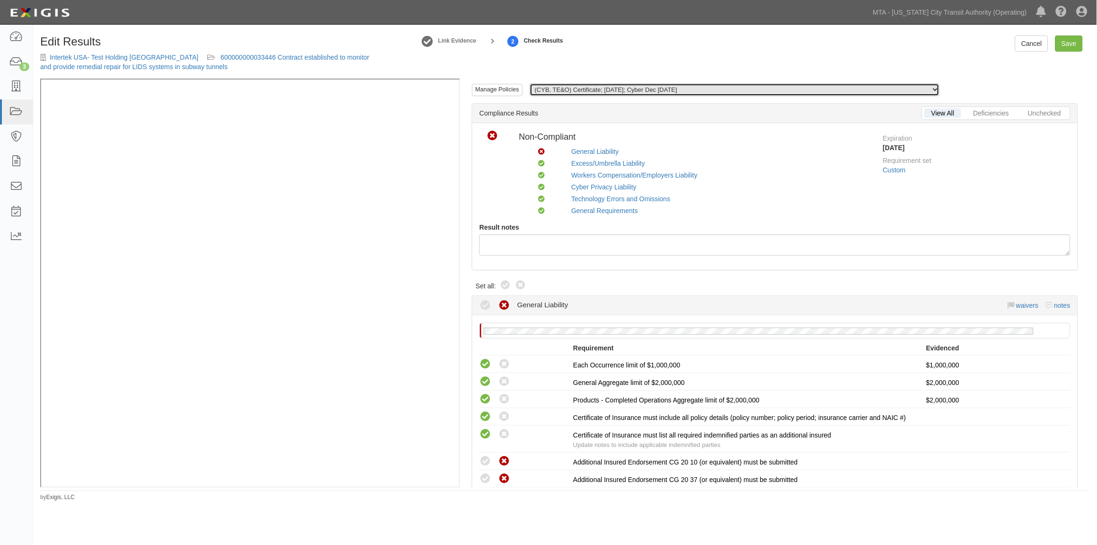
click at [589, 88] on select "(CYB, TE&O) Certificate; [DATE]; Cyber Dec [DATE] (CYB) Certificate; [DATE]; cy…" at bounding box center [734, 89] width 410 height 13
select select "/documents/290896/download"
click at [529, 84] on select "(CYB, TE&O) Certificate; [DATE]; Cyber Dec [DATE] (CYB) Certificate; [DATE]; cy…" at bounding box center [734, 89] width 410 height 13
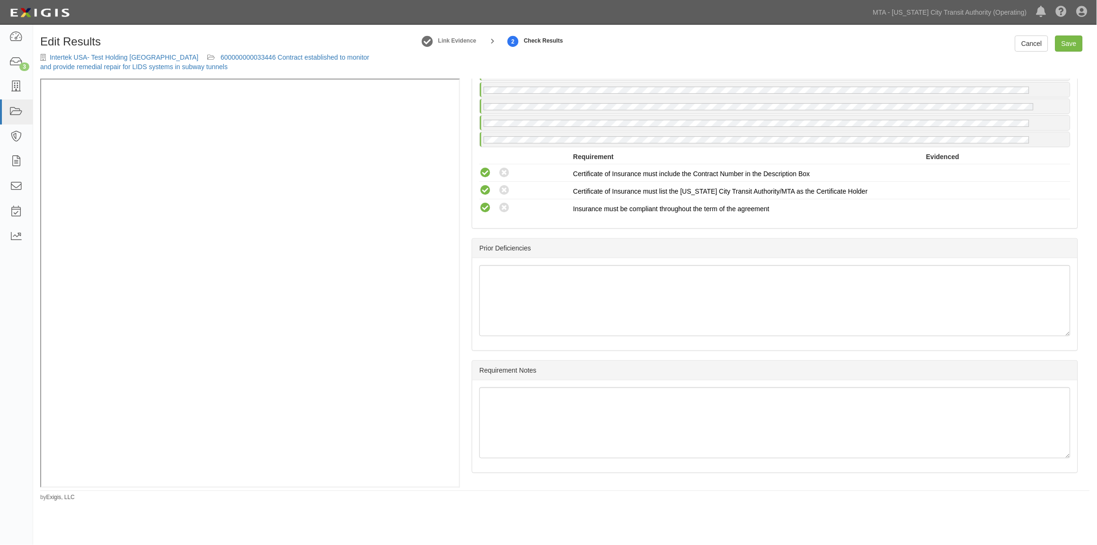
scroll to position [1593, 0]
click at [1063, 45] on link "Save" at bounding box center [1068, 43] width 27 height 16
radio input "true"
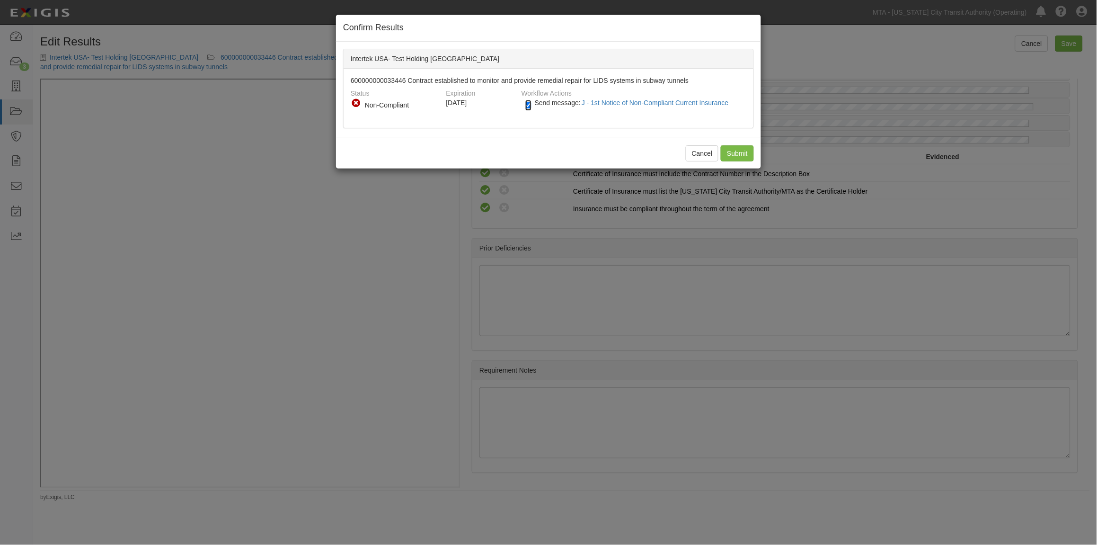
click at [527, 105] on input "Send message: J - 1st Notice of Non-Compliant Current Insurance" at bounding box center [528, 105] width 6 height 11
checkbox input "false"
click at [742, 154] on input "Submit" at bounding box center [737, 153] width 33 height 16
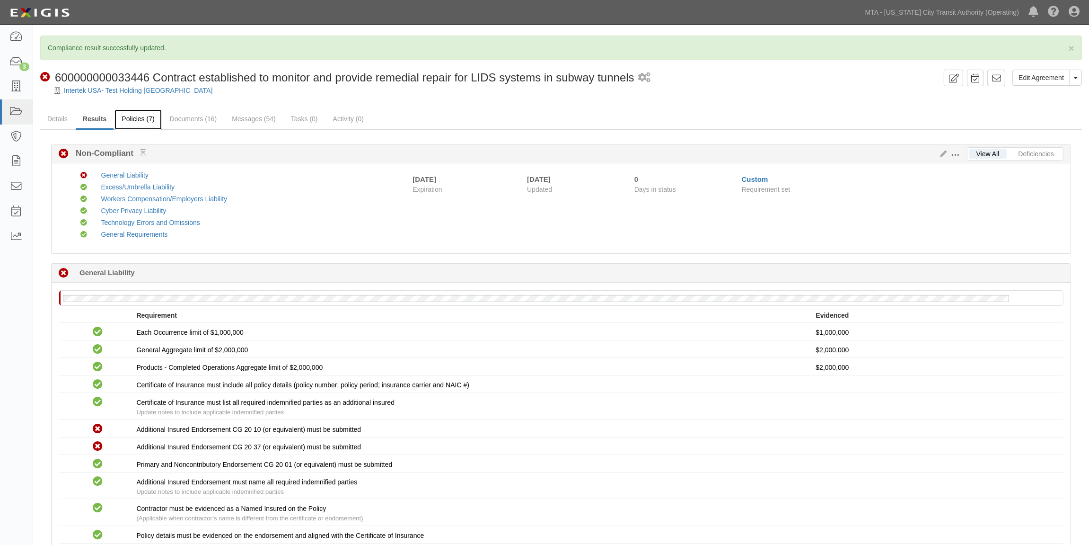
click at [138, 120] on link "Policies (7)" at bounding box center [138, 119] width 47 height 20
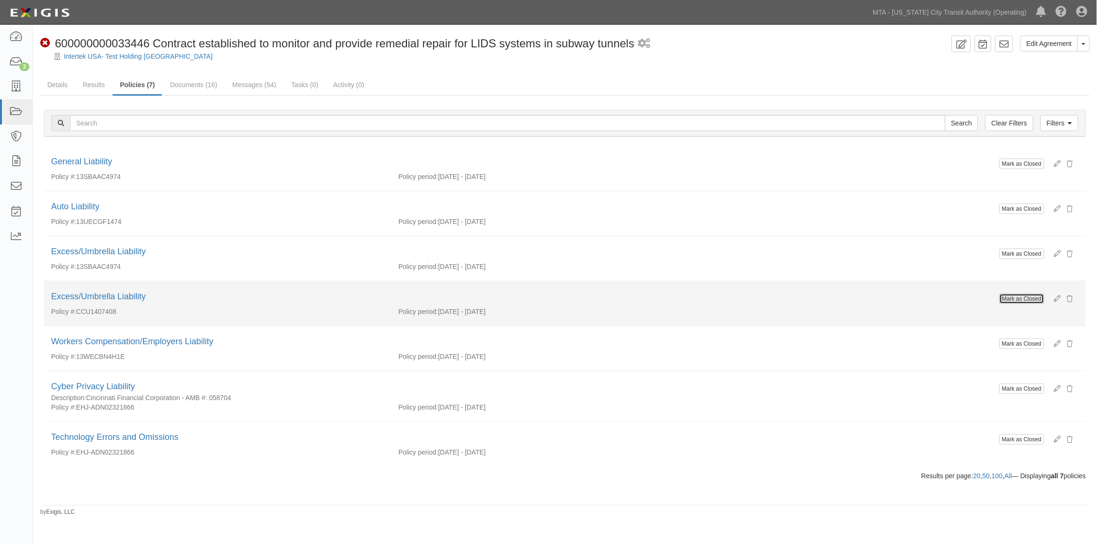
click at [1001, 299] on button "Mark as Closed" at bounding box center [1021, 298] width 45 height 10
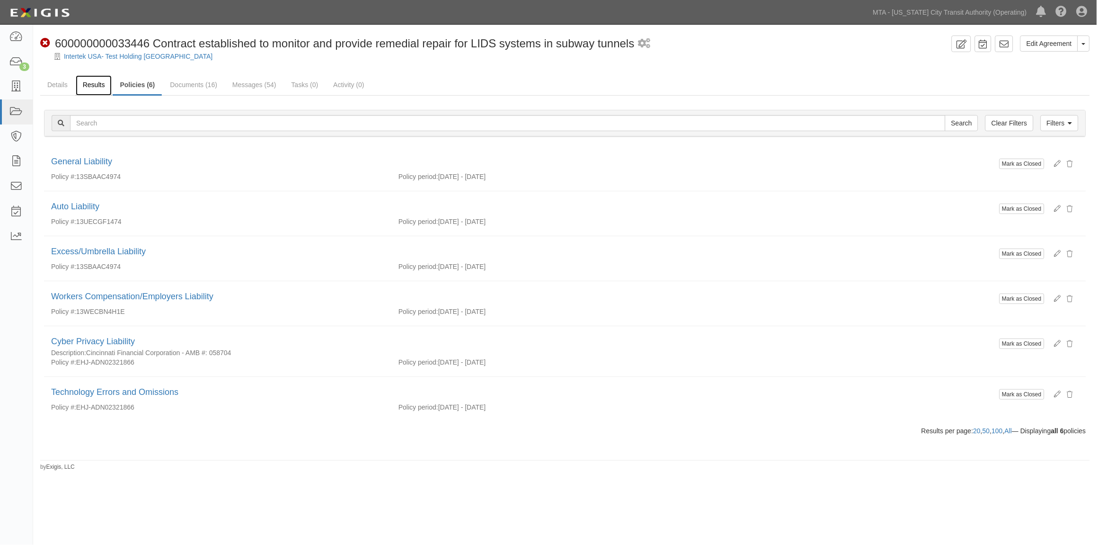
click at [98, 83] on link "Results" at bounding box center [94, 85] width 36 height 20
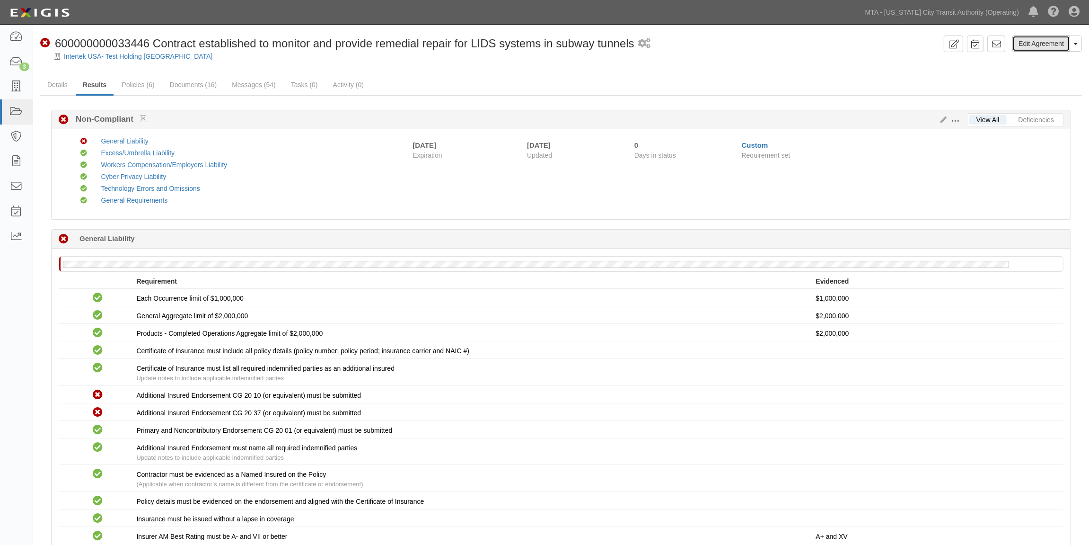
click at [1025, 44] on link "Edit Agreement" at bounding box center [1042, 43] width 58 height 16
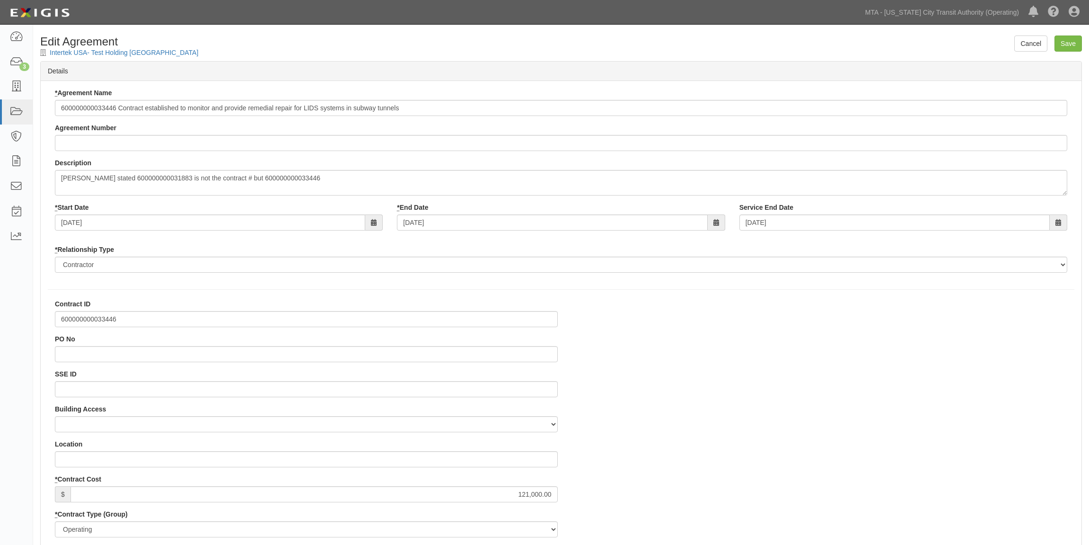
select select
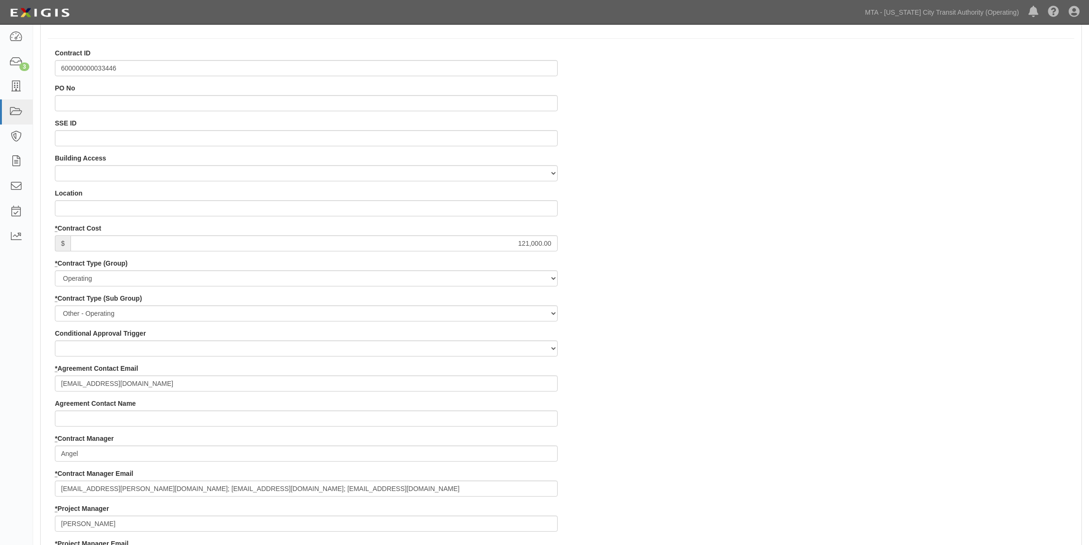
scroll to position [315, 0]
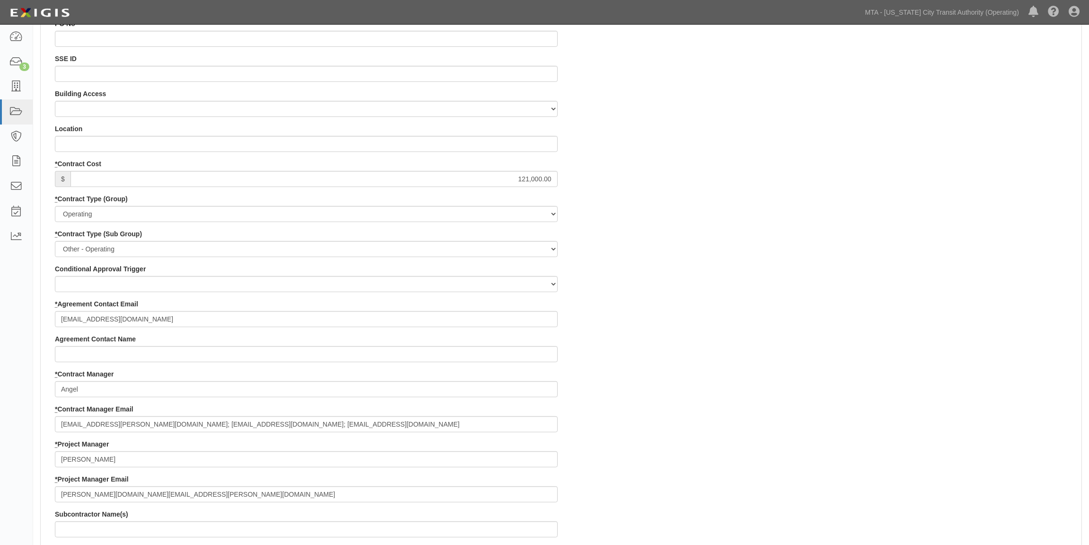
click at [721, 313] on div "Contract ID 600000000033446 PO No SSE ID Building Access 2 Broadway 341/345/347…" at bounding box center [561, 456] width 1041 height 945
click at [168, 322] on input "laurien@intertek-solutions.com" at bounding box center [306, 319] width 503 height 16
paste input "vvecchione@otterstedt.com"
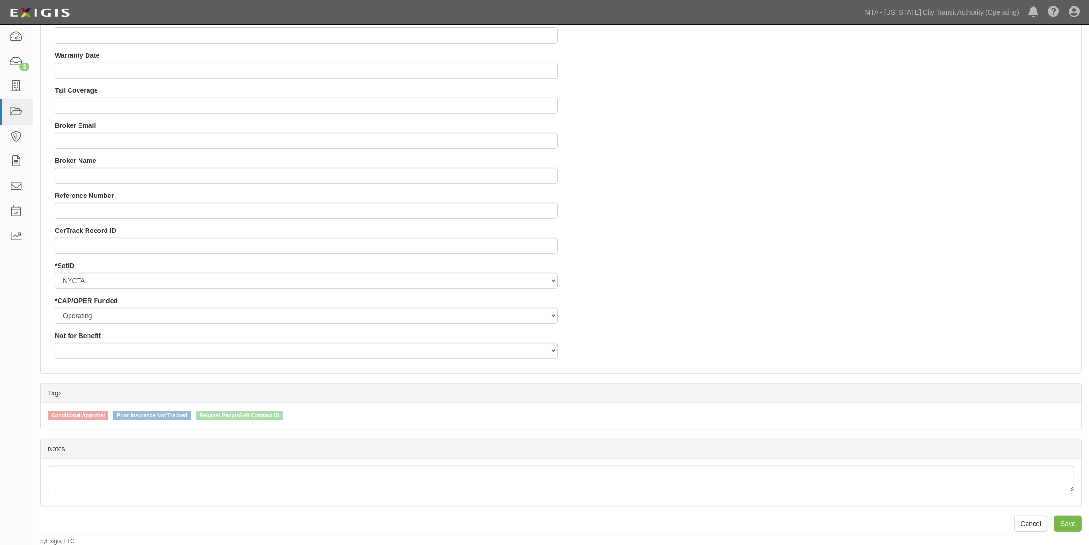
scroll to position [879, 0]
type input "laurien@intertek-solutions.com; vvecchione@otterstedt.com"
click at [1069, 521] on input "Save" at bounding box center [1068, 523] width 27 height 16
type input "121000.00"
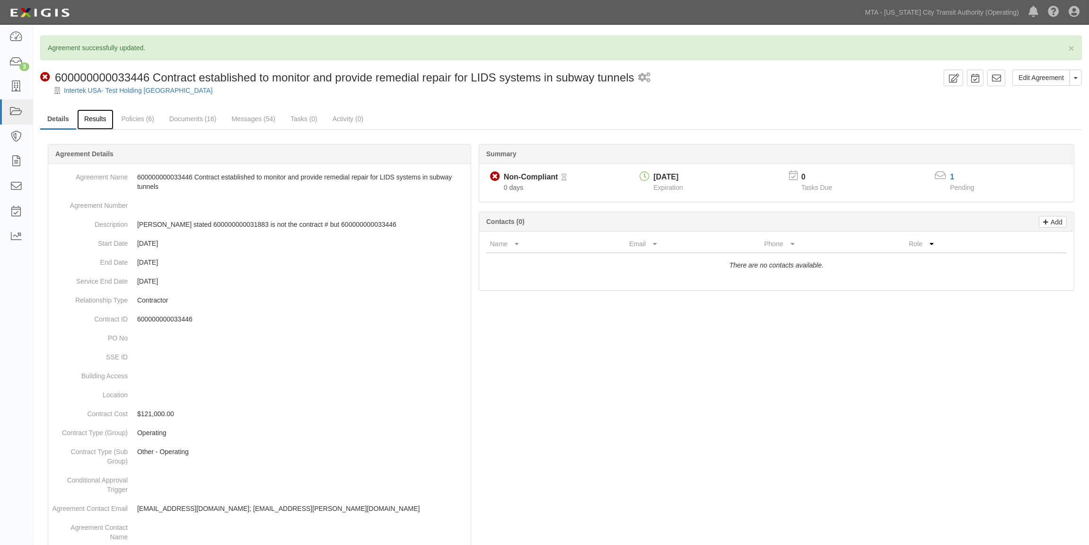
click at [93, 119] on link "Results" at bounding box center [95, 119] width 36 height 20
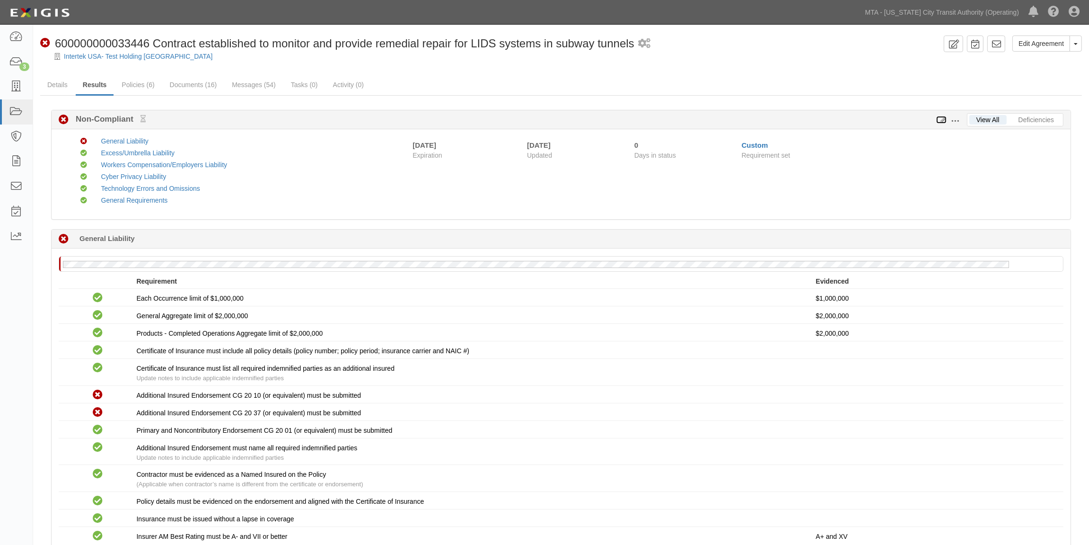
click at [942, 119] on icon at bounding box center [941, 120] width 10 height 7
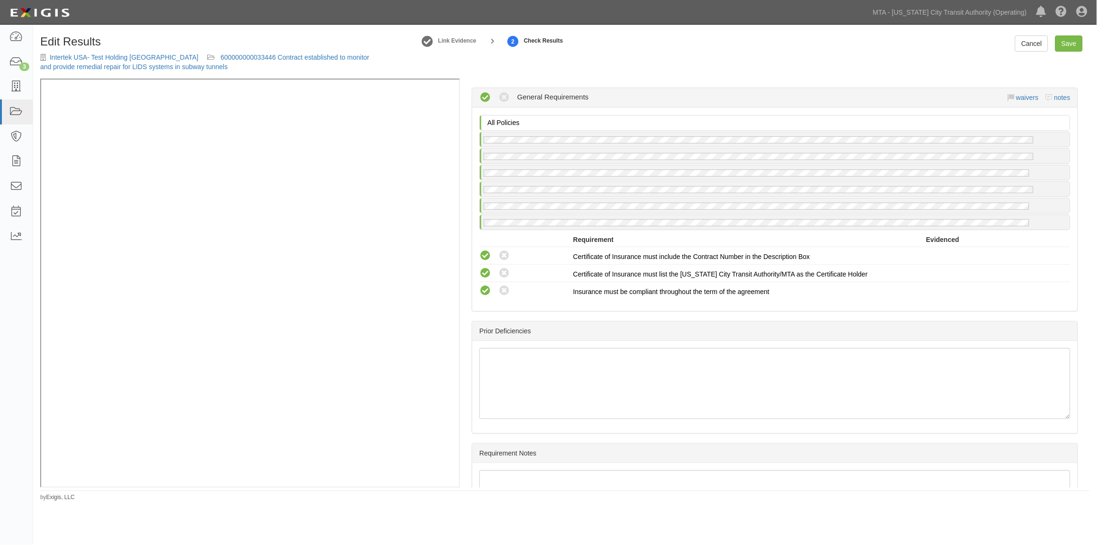
scroll to position [1420, 0]
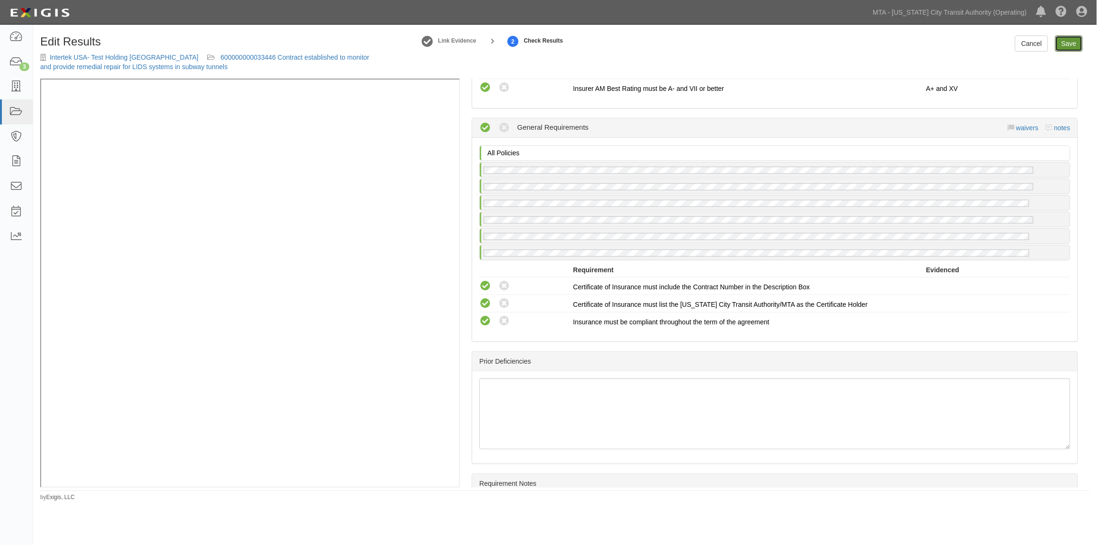
click at [1070, 45] on link "Save" at bounding box center [1068, 43] width 27 height 16
radio input "true"
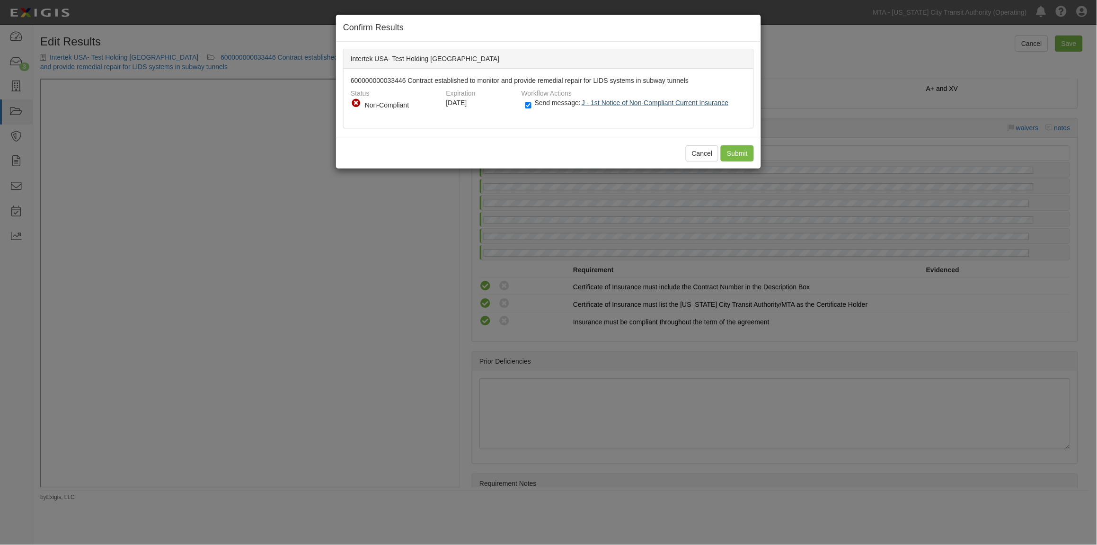
click at [623, 101] on span "J - 1st Notice of Non-Compliant Current Insurance" at bounding box center [655, 103] width 147 height 8
click at [727, 153] on input "Submit" at bounding box center [737, 153] width 33 height 16
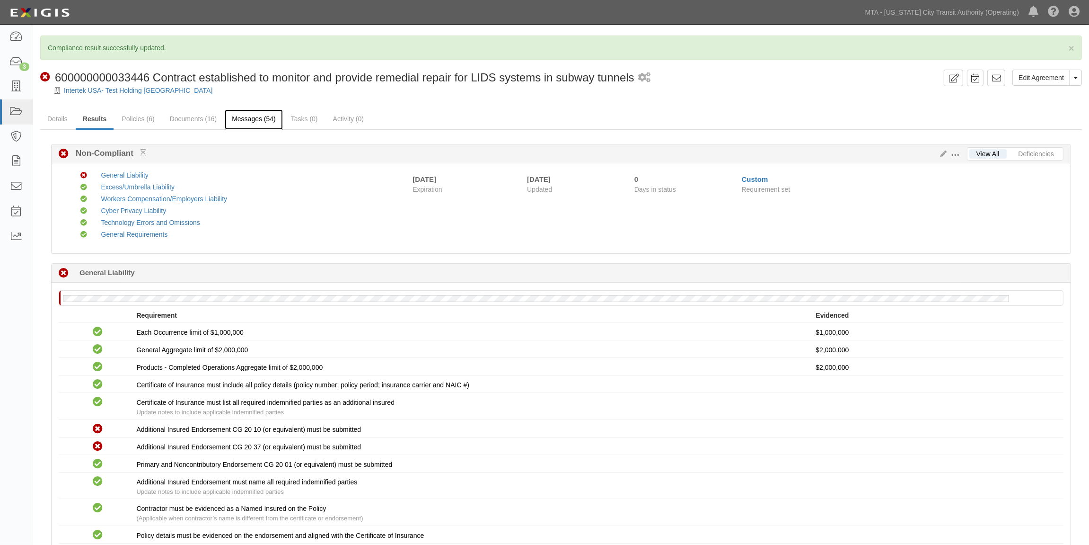
click at [257, 122] on link "Messages (54)" at bounding box center [254, 119] width 58 height 20
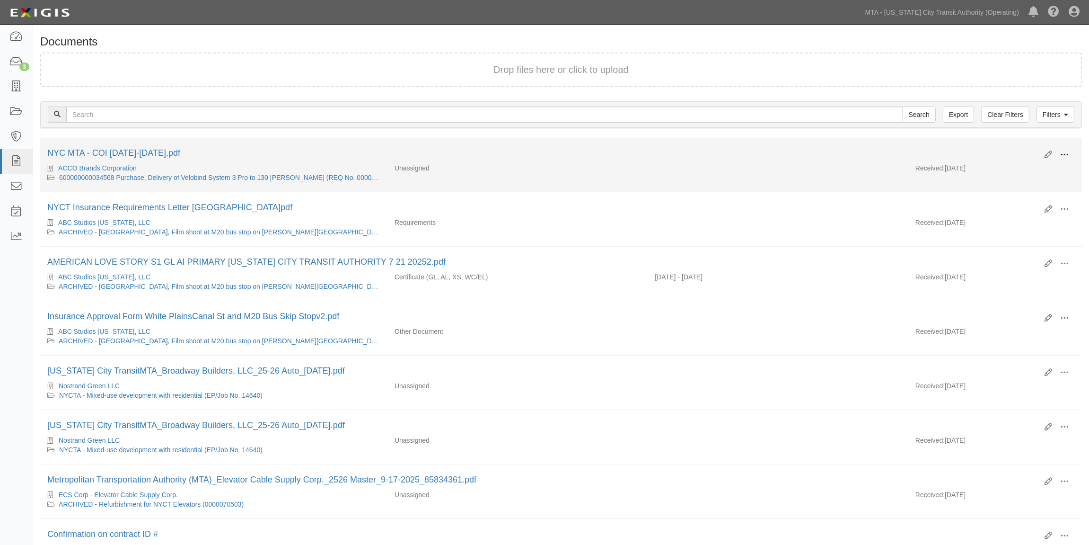
click at [1067, 153] on span at bounding box center [1064, 154] width 9 height 9
click at [994, 150] on link "Edit" at bounding box center [1018, 150] width 75 height 17
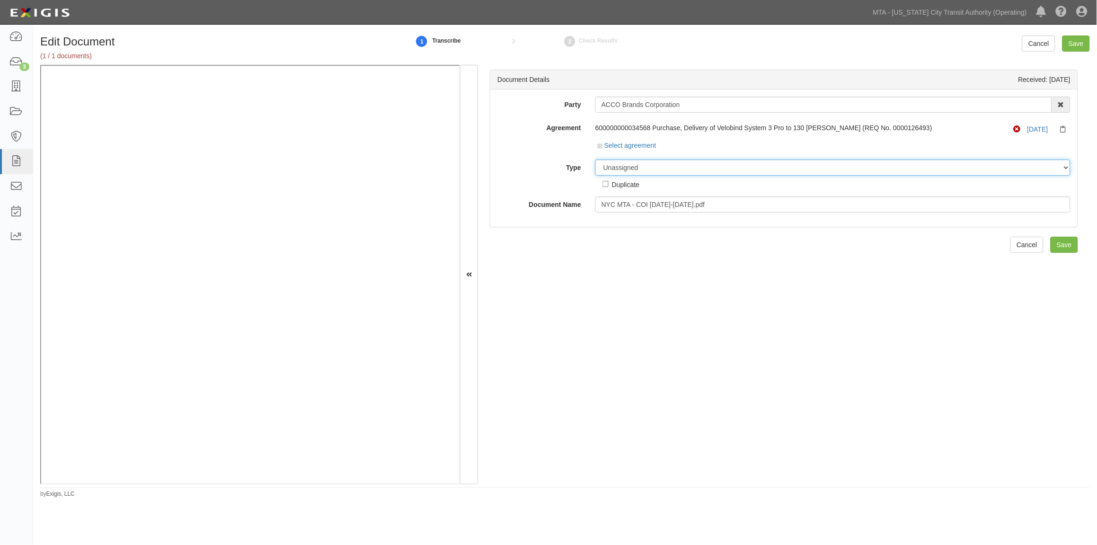
click at [642, 169] on select "Unassigned Binder Cancellation Notice Certificate Contract Endorsement Insuranc…" at bounding box center [832, 167] width 475 height 16
select select "EndorsementDetail"
click at [595, 160] on select "Unassigned Binder Cancellation Notice Certificate Contract Endorsement Insuranc…" at bounding box center [832, 167] width 475 height 16
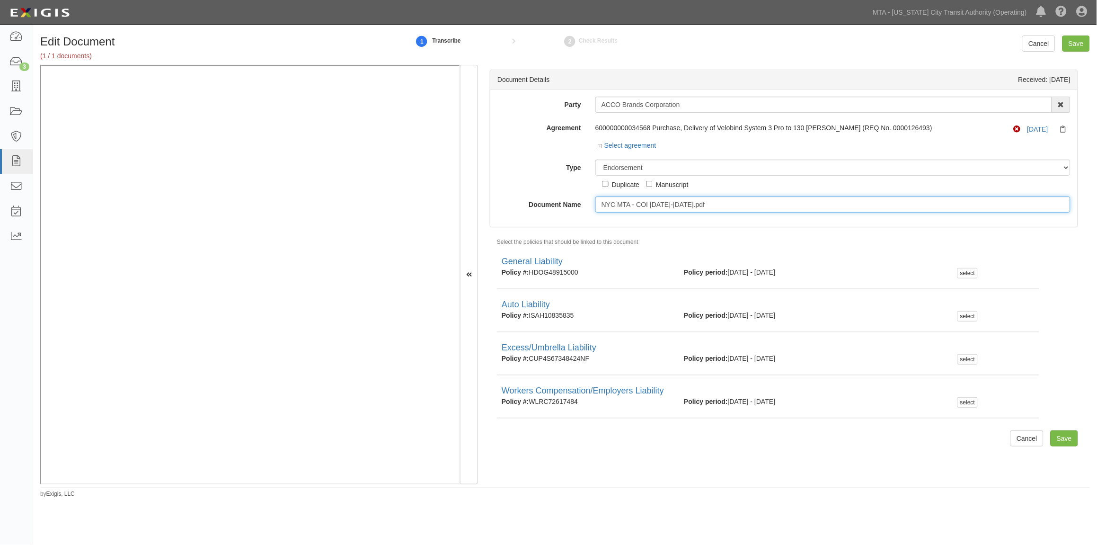
drag, startPoint x: 716, startPoint y: 204, endPoint x: 539, endPoint y: 208, distance: 177.0
click at [542, 207] on div "Document Name NYC MTA - COI [DATE]-[DATE].pdf" at bounding box center [783, 204] width 587 height 16
type input "[DATE]"
click at [653, 168] on select "Unassigned Binder Cancellation Notice Certificate Contract Endorsement Insuranc…" at bounding box center [832, 167] width 475 height 16
select select "CertificateDetail"
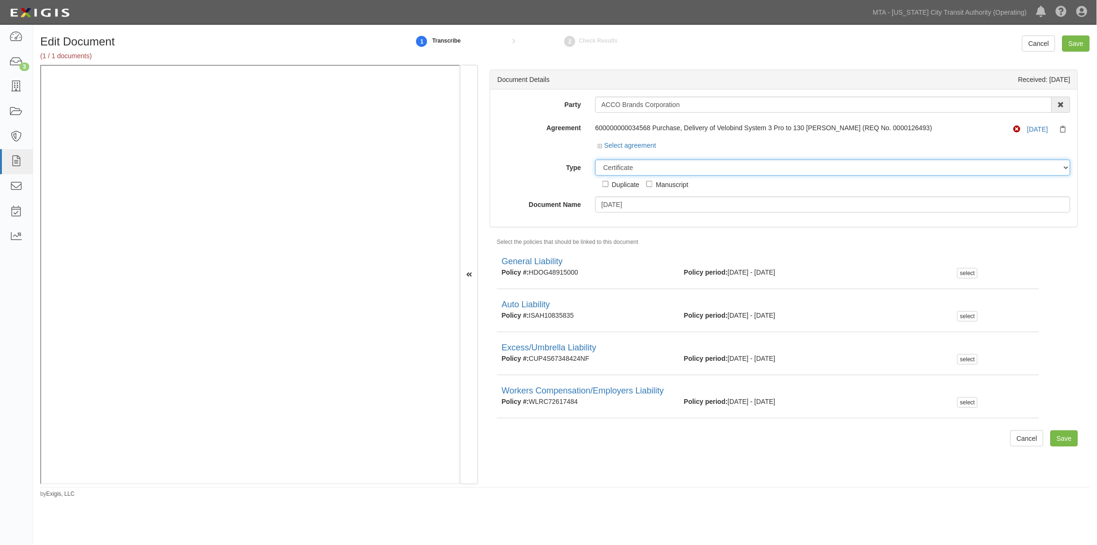
click at [595, 160] on select "Unassigned Binder Cancellation Notice Certificate Contract Endorsement Insuranc…" at bounding box center [832, 167] width 475 height 16
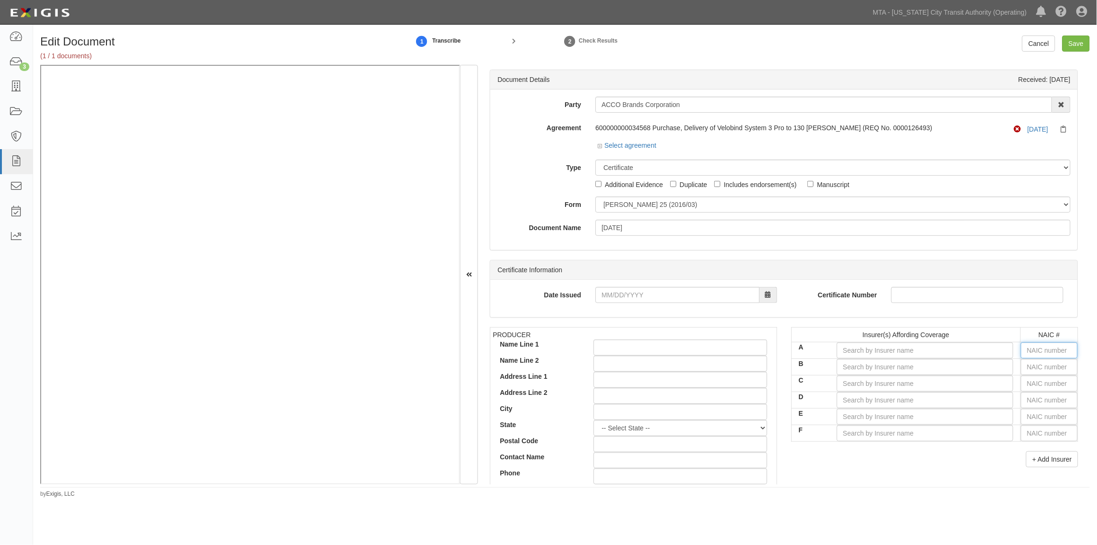
click at [1048, 348] on input "text" at bounding box center [1049, 350] width 57 height 16
type input "25232"
type input "2"
type input "22667"
type input "2266"
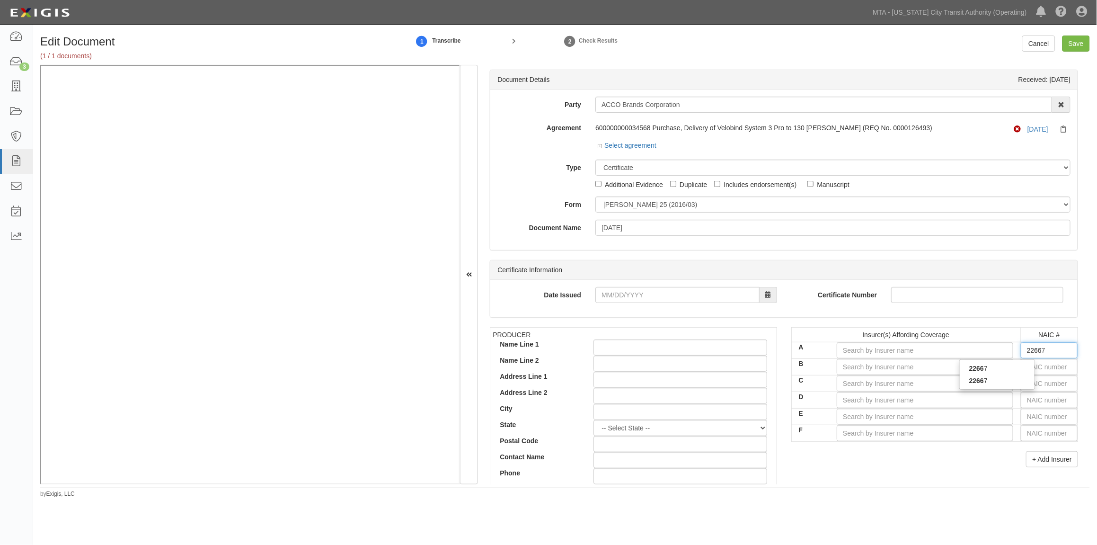
type input "22667"
click at [988, 369] on div "22667" at bounding box center [997, 368] width 75 height 12
type input "ACE American Insurance Company (A++ XV Rating)"
type input "22667"
click at [1037, 362] on input "text" at bounding box center [1049, 367] width 57 height 16
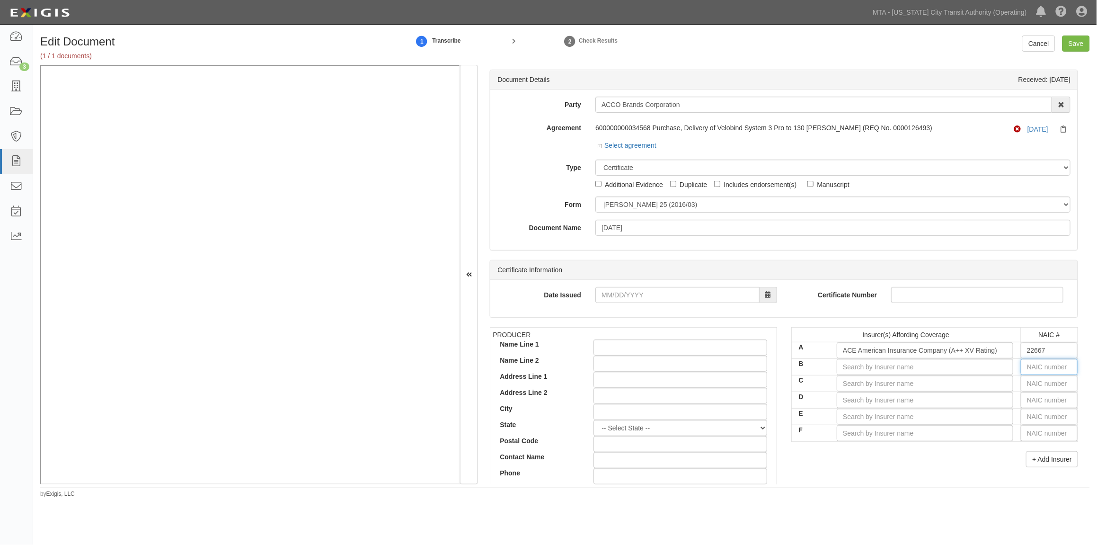
type input "25232"
type input "25"
type input "25615"
type input "256"
type input "25674"
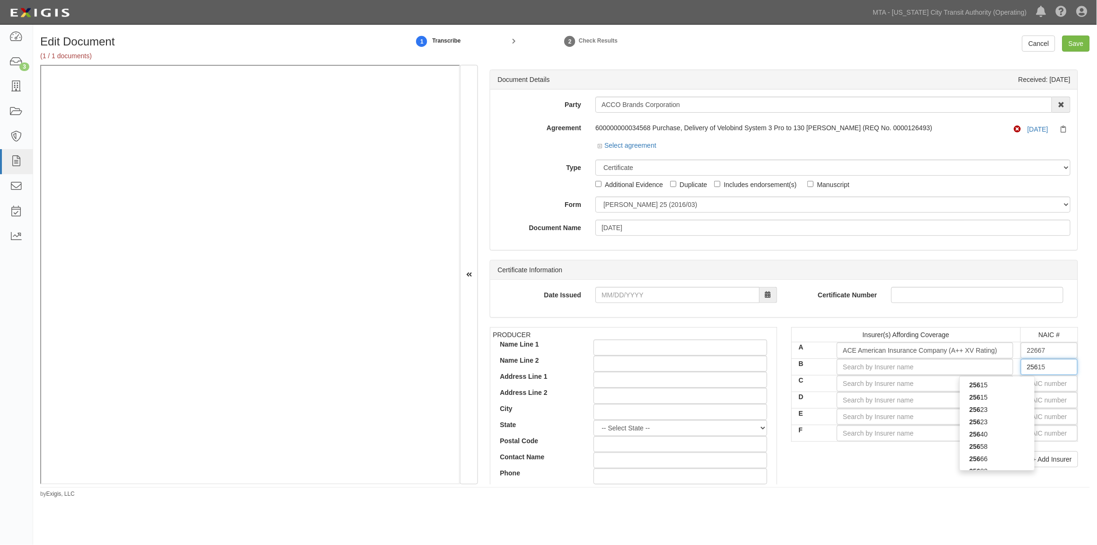
type input "2567"
type input "25674"
click at [1022, 382] on div "25674" at bounding box center [997, 385] width 75 height 12
type input "Travelers Property Casualty Co of Amer (A++ XV Rating)"
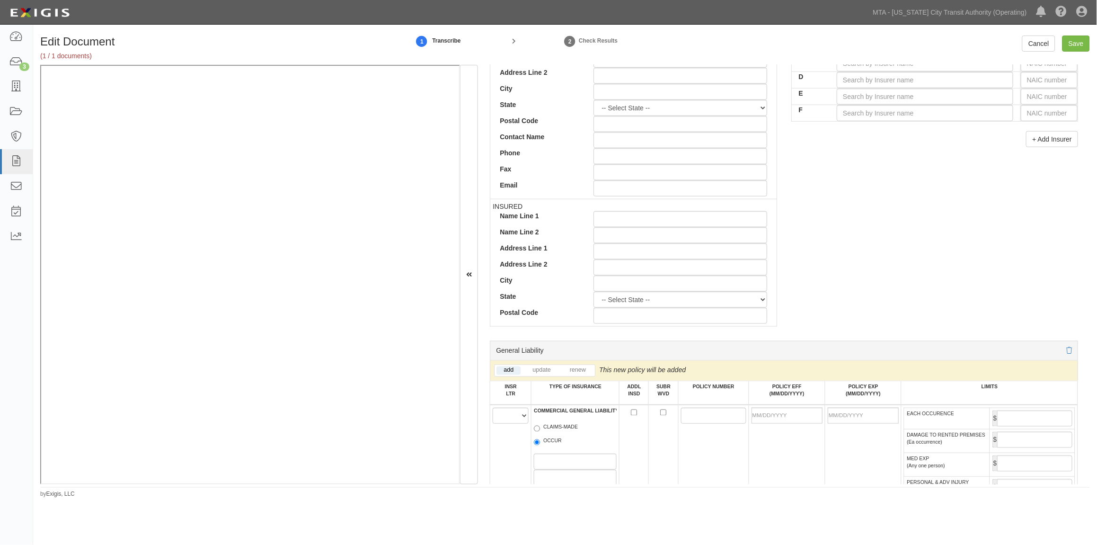
scroll to position [368, 0]
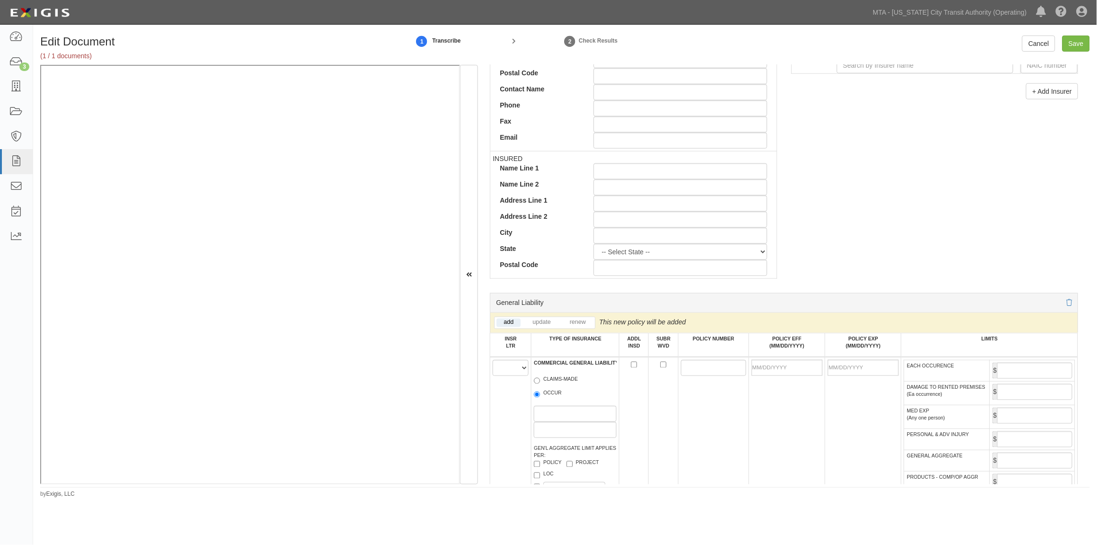
type input "25674"
click at [509, 370] on select "A B C D E F" at bounding box center [511, 368] width 36 height 16
select select "A"
click at [493, 362] on select "A B C D E F" at bounding box center [511, 368] width 36 height 16
click at [536, 397] on input "OCCUR" at bounding box center [537, 394] width 6 height 6
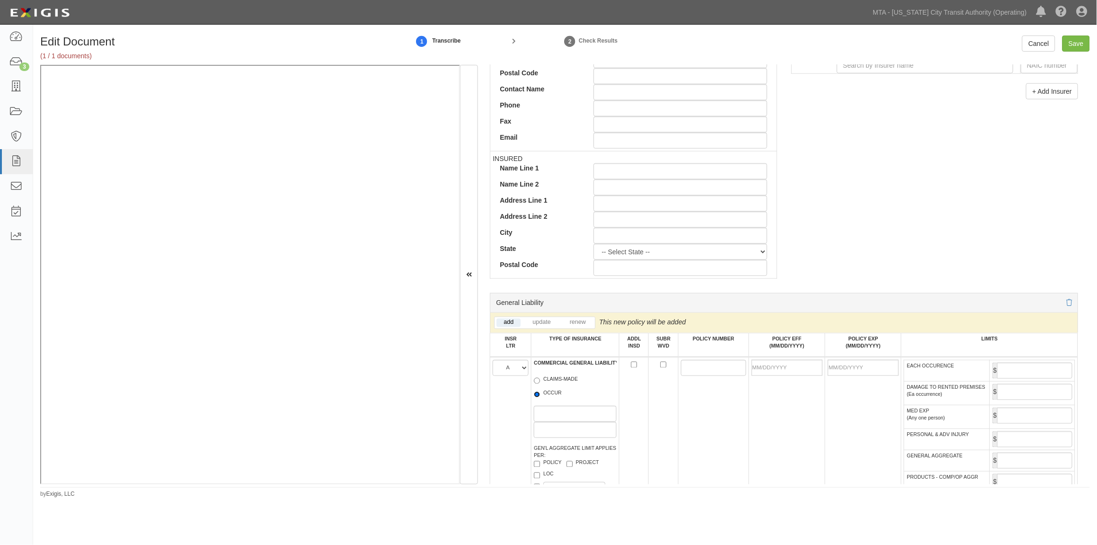
radio input "true"
click at [702, 369] on input "POLICY NUMBER" at bounding box center [713, 368] width 65 height 16
paste input "HDOG49351690"
type input "HDOG49351690"
click at [779, 374] on input "POLICY EFF (MM/DD/YYYY)" at bounding box center [786, 368] width 71 height 16
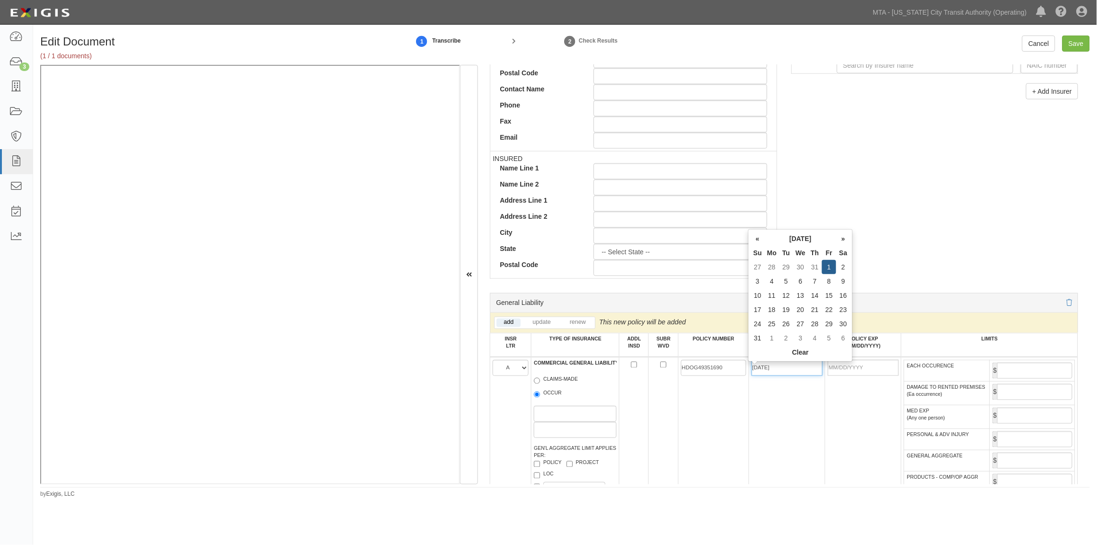
type input "[DATE]"
click at [780, 401] on td "[DATE]" at bounding box center [787, 441] width 76 height 169
click at [1037, 372] on input "EACH OCCURENCE" at bounding box center [1034, 370] width 75 height 16
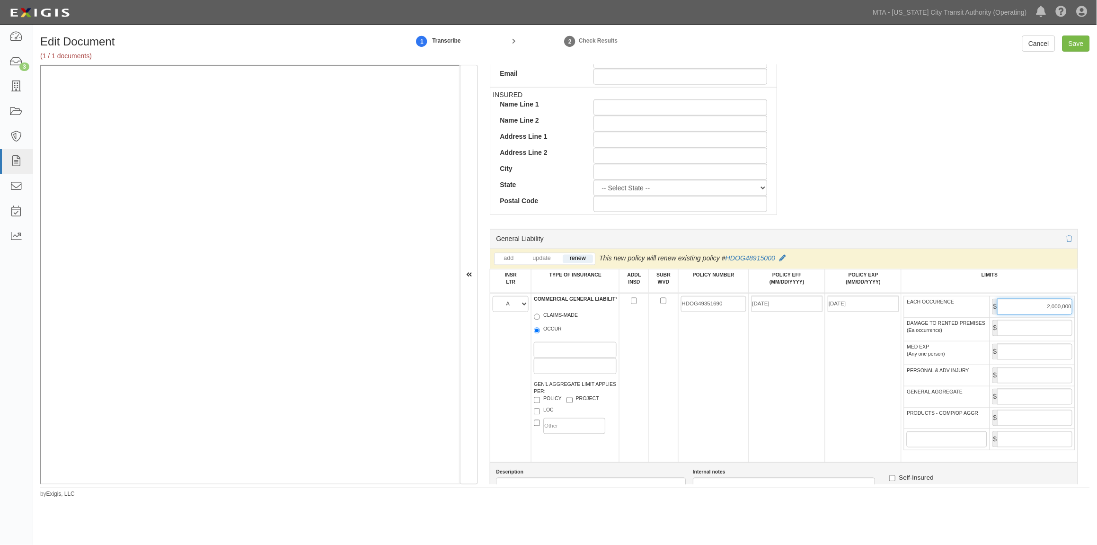
scroll to position [578, 0]
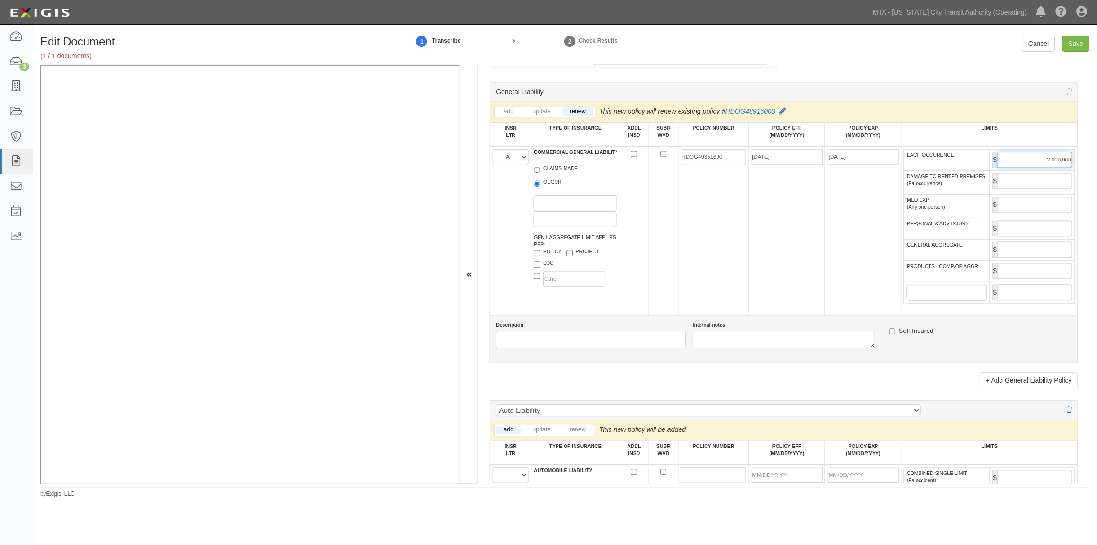
type input "2,000,000"
click at [1026, 258] on input "GENERAL AGGREGATE" at bounding box center [1034, 250] width 75 height 16
type input "5,000,000"
click at [1028, 279] on input "PRODUCTS - COMP/OP AGGR" at bounding box center [1034, 271] width 75 height 16
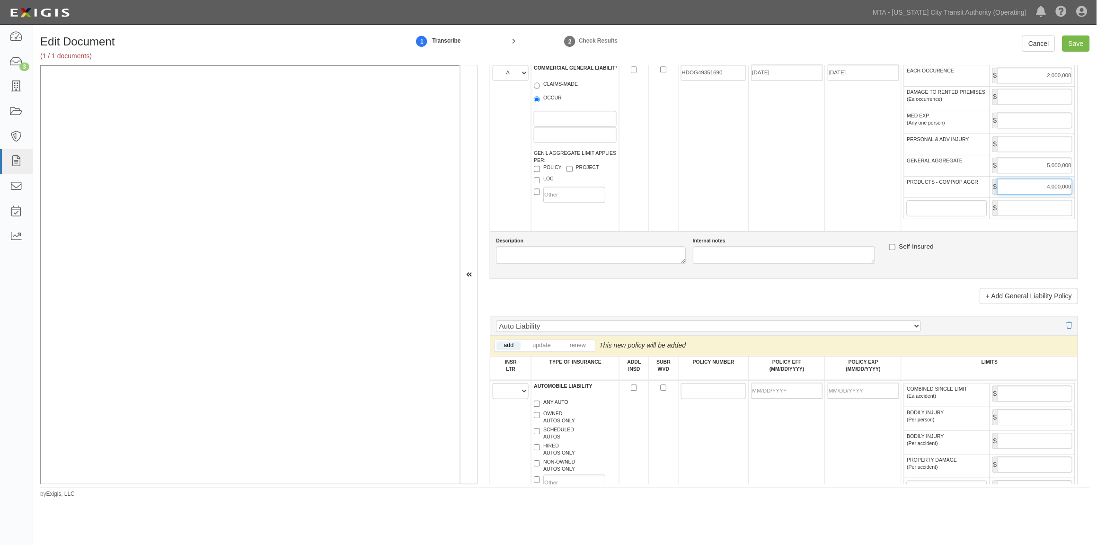
scroll to position [841, 0]
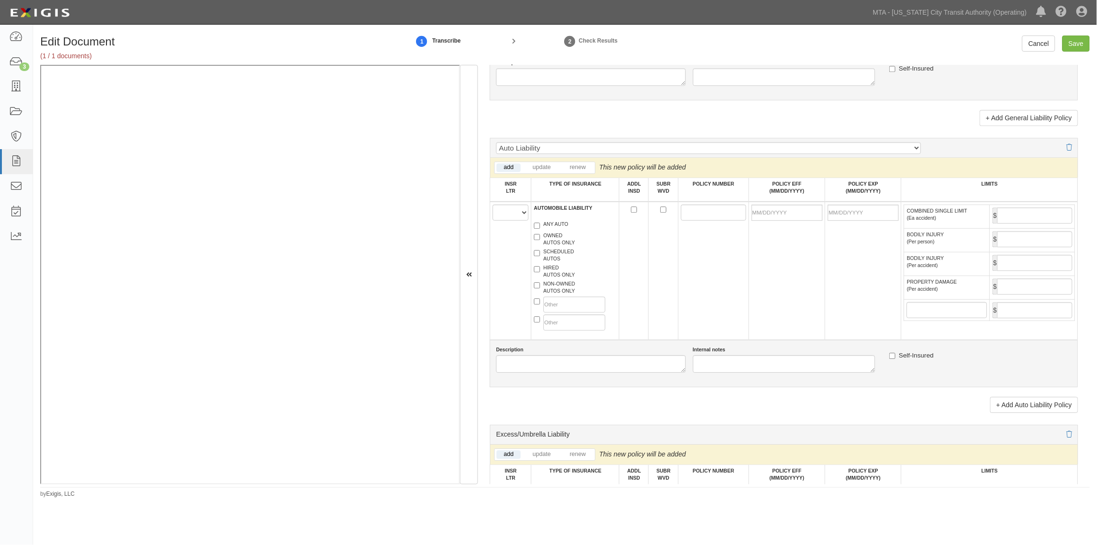
type input "4,000,000"
click at [503, 220] on select "A B C D E F" at bounding box center [511, 212] width 36 height 16
select select "A"
click at [493, 220] on select "A B C D E F" at bounding box center [511, 212] width 36 height 16
click at [717, 220] on input "POLICY NUMBER" at bounding box center [713, 212] width 65 height 16
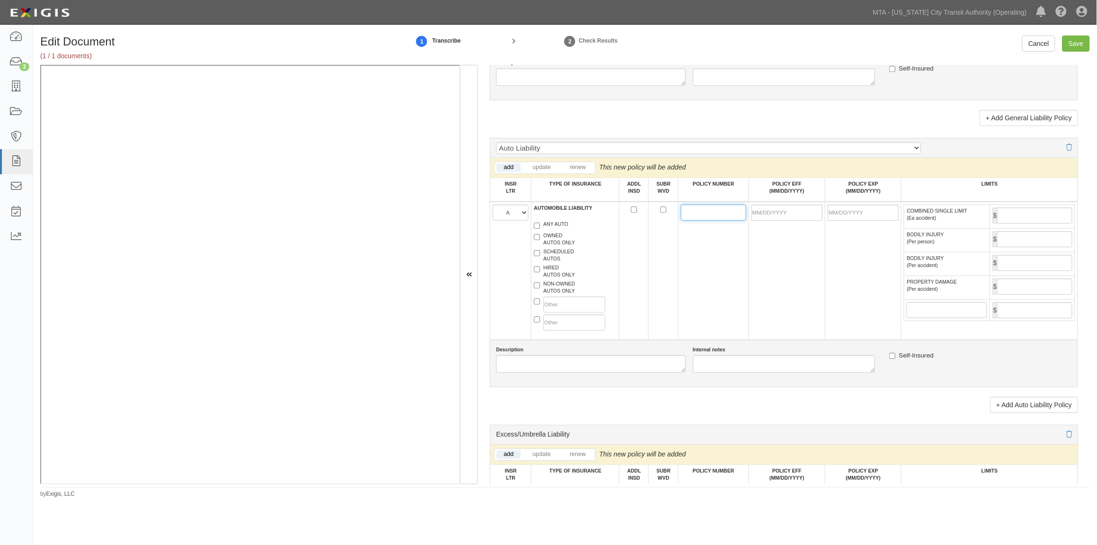
paste input "ISAH11427868"
type input "ISAH11427868"
click at [555, 230] on label "ANY AUTO" at bounding box center [551, 224] width 35 height 9
click at [540, 229] on input "ANY AUTO" at bounding box center [537, 225] width 6 height 6
checkbox input "true"
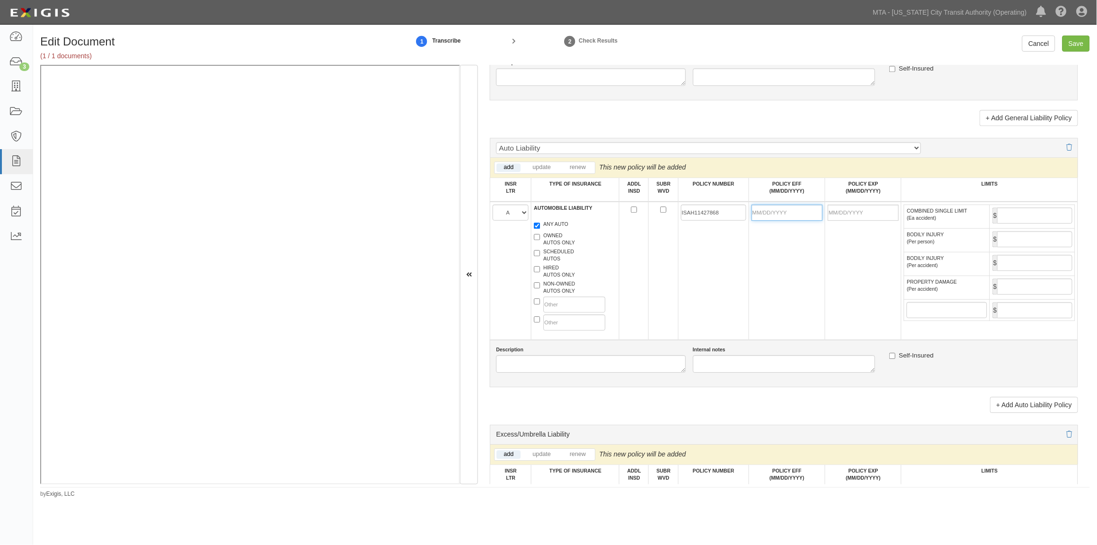
click at [767, 220] on input "POLICY EFF (MM/DD/YYYY)" at bounding box center [786, 212] width 71 height 16
type input "08/01/2025"
type input "[DATE]"
click at [829, 330] on td "[DATE]" at bounding box center [863, 271] width 76 height 138
click at [1005, 223] on input "COMBINED SINGLE LIMIT (Ea accident)" at bounding box center [1034, 215] width 75 height 16
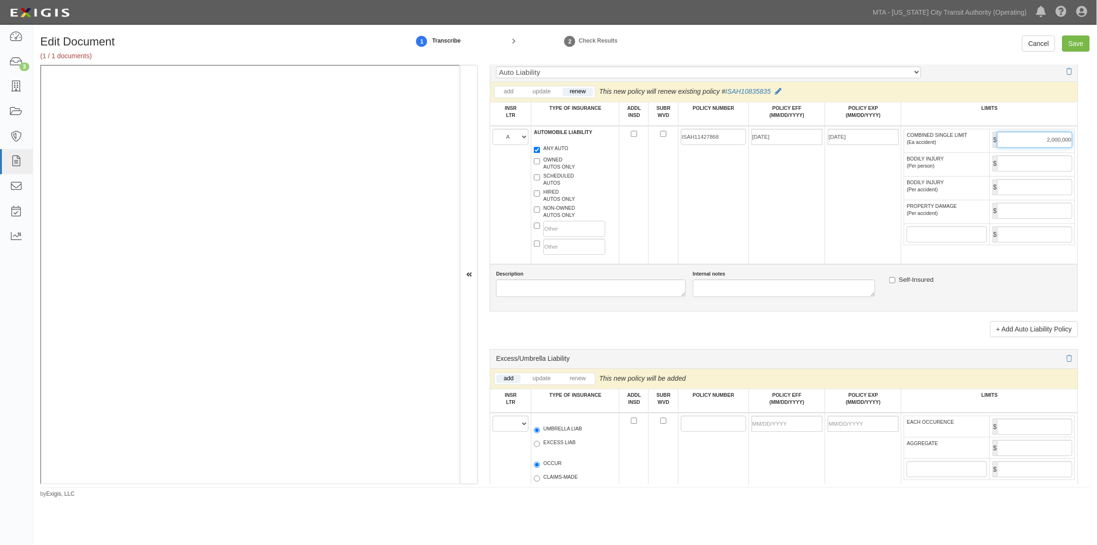
scroll to position [999, 0]
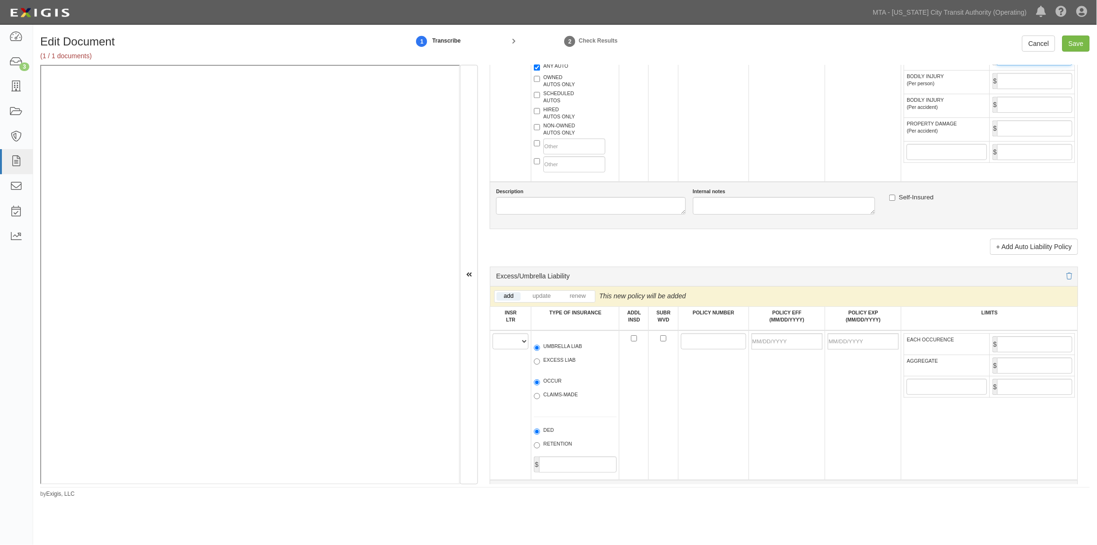
type input "2,000,000"
click at [504, 349] on select "A B C D E F" at bounding box center [511, 341] width 36 height 16
select select "B"
click at [493, 349] on select "A B C D E F" at bounding box center [511, 341] width 36 height 16
click at [559, 352] on label "UMBRELLA LIAB" at bounding box center [558, 347] width 48 height 9
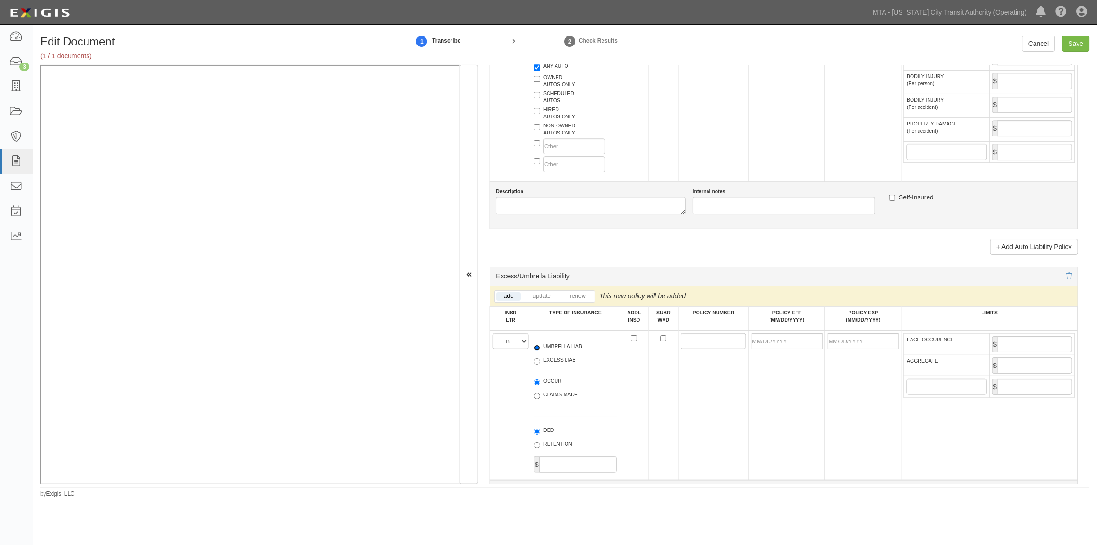
click at [540, 351] on input "UMBRELLA LIAB" at bounding box center [537, 347] width 6 height 6
radio input "true"
click at [543, 387] on label "OCCUR" at bounding box center [548, 381] width 28 height 9
click at [540, 385] on input "OCCUR" at bounding box center [537, 382] width 6 height 6
radio input "true"
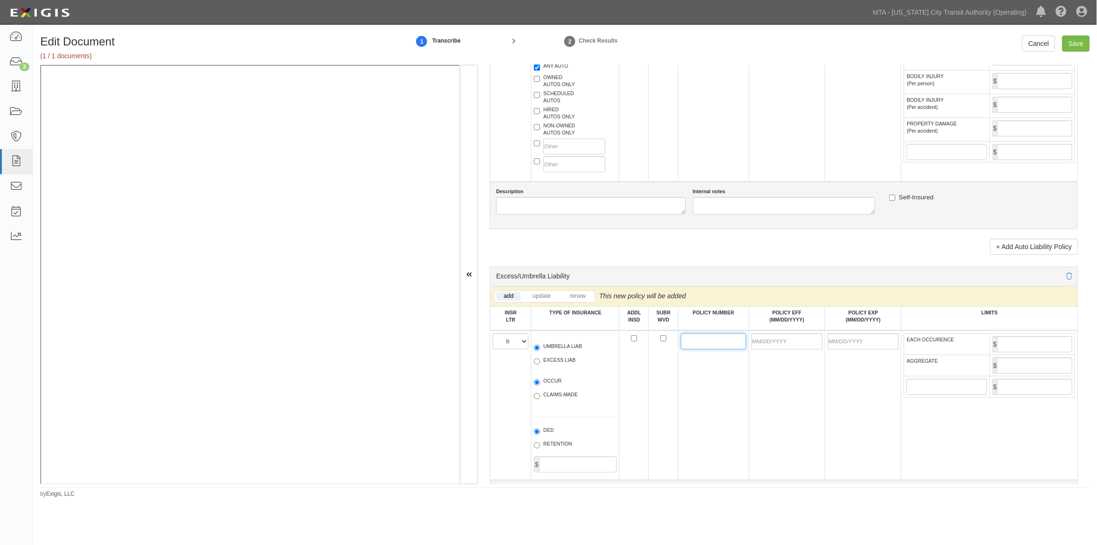
paste input "CUP4S67348425NF"
type input "CUP4S67348425NF"
click at [774, 349] on input "POLICY EFF (MM/DD/YYYY)" at bounding box center [786, 341] width 71 height 16
type input "08/01/2025"
type input "[DATE]"
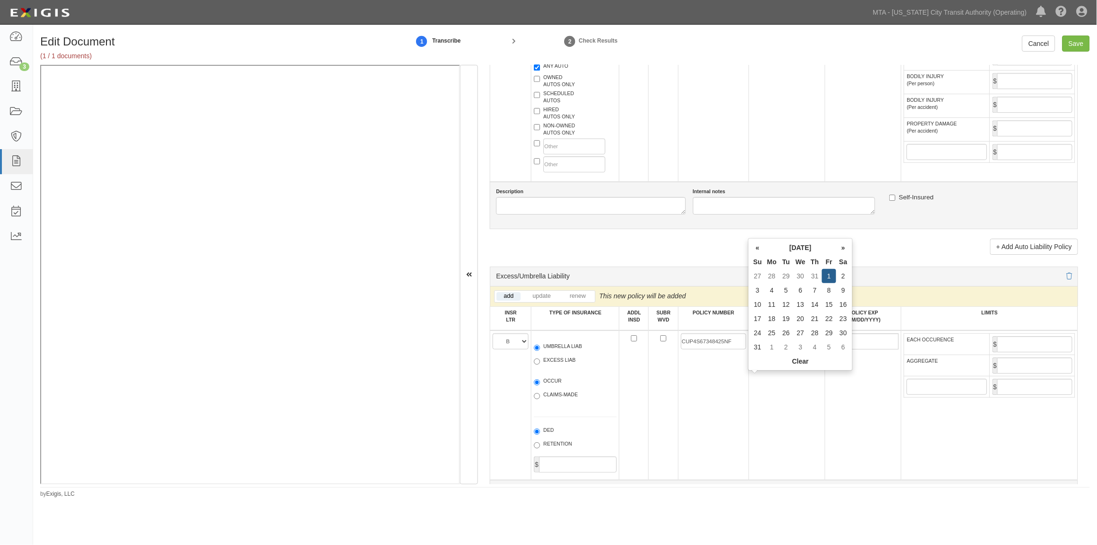
click at [811, 452] on td "08/01/2025" at bounding box center [787, 405] width 76 height 150
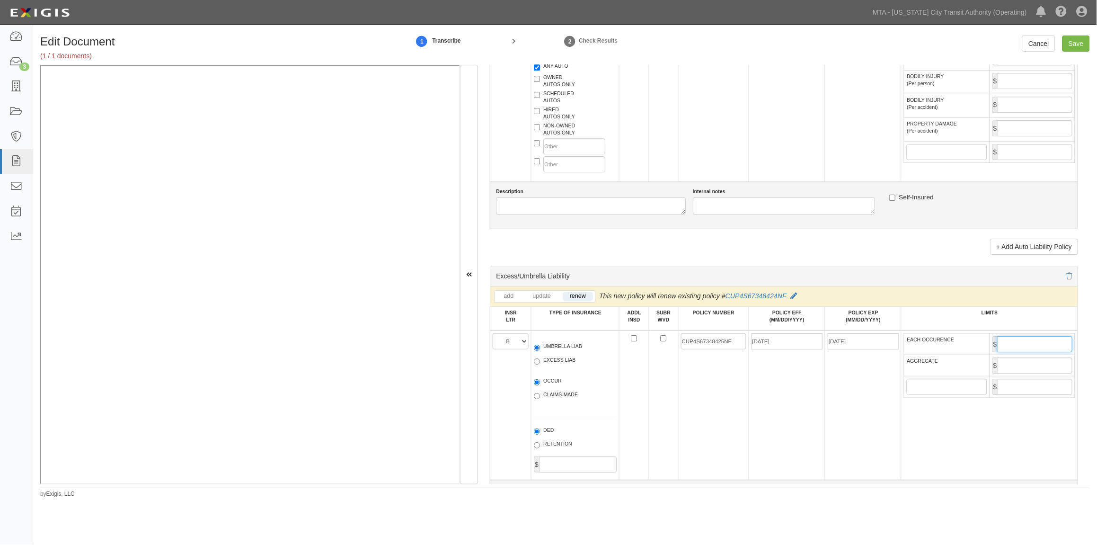
click at [1001, 352] on input "EACH OCCURENCE" at bounding box center [1034, 344] width 75 height 16
type input "1,000,000"
click at [1014, 373] on input "AGGREGATE" at bounding box center [1034, 365] width 75 height 16
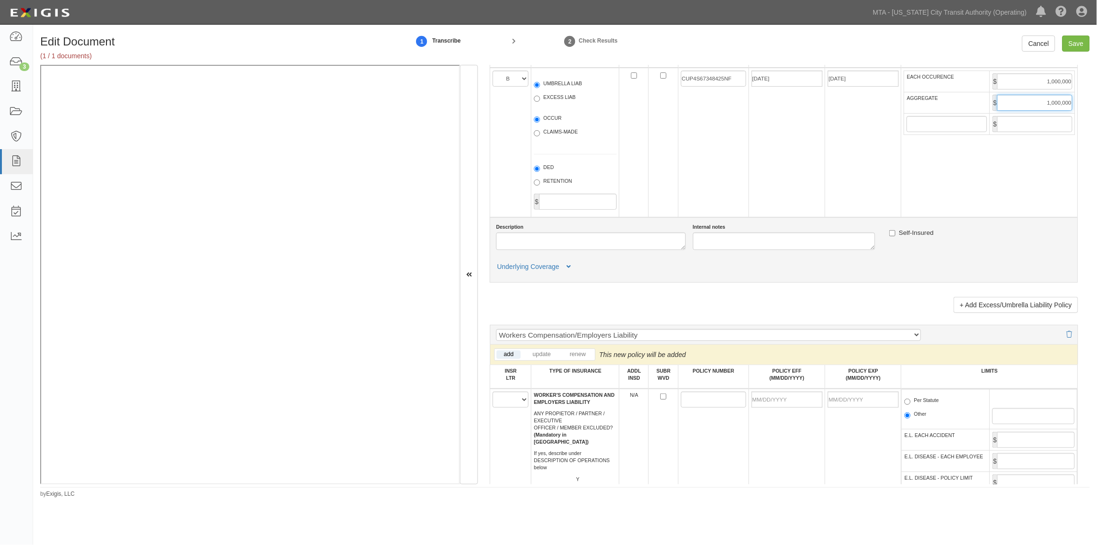
scroll to position [1472, 0]
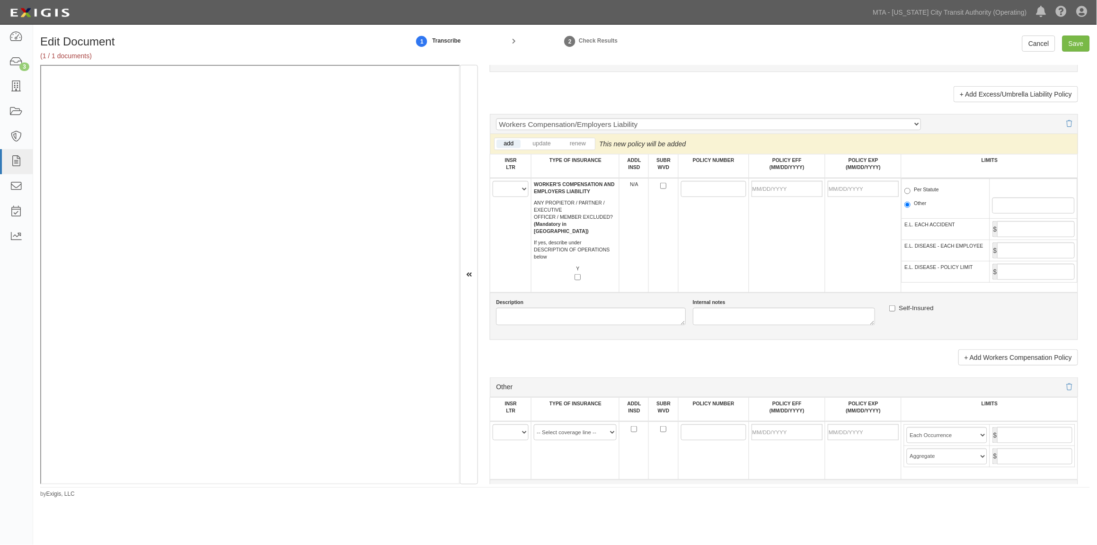
type input "1,000,000"
click at [508, 197] on select "A B C D E F" at bounding box center [511, 189] width 36 height 16
select select "A"
click at [493, 197] on select "A B C D E F" at bounding box center [511, 189] width 36 height 16
click at [719, 197] on input "POLICY NUMBER" at bounding box center [713, 189] width 65 height 16
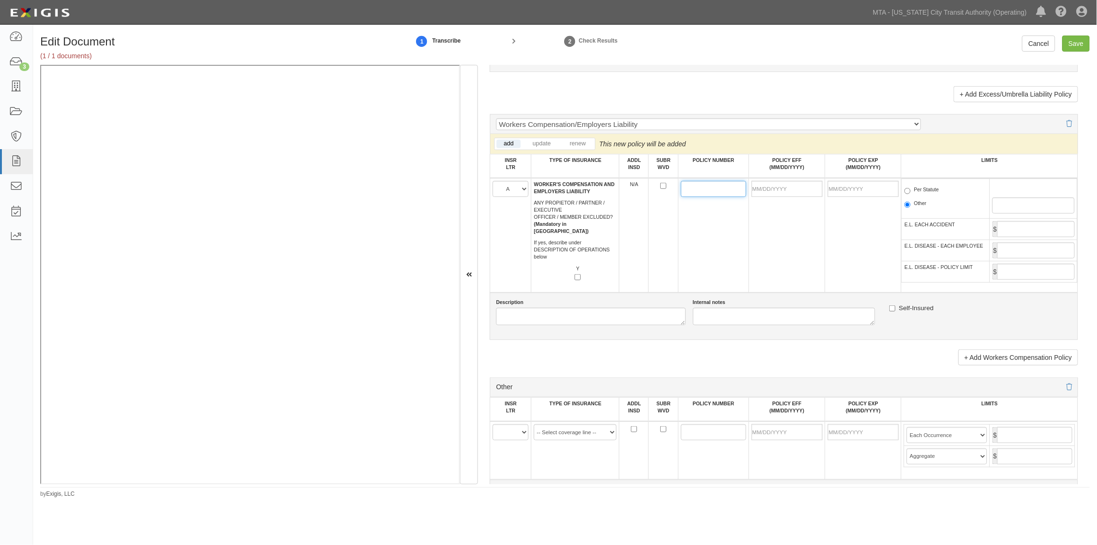
paste input "WLRC72796470"
type input "WLRC72796470"
click at [775, 197] on input "POLICY EFF (MM/DD/YYYY)" at bounding box center [786, 189] width 71 height 16
type input "08/01/2025"
type input "[DATE]"
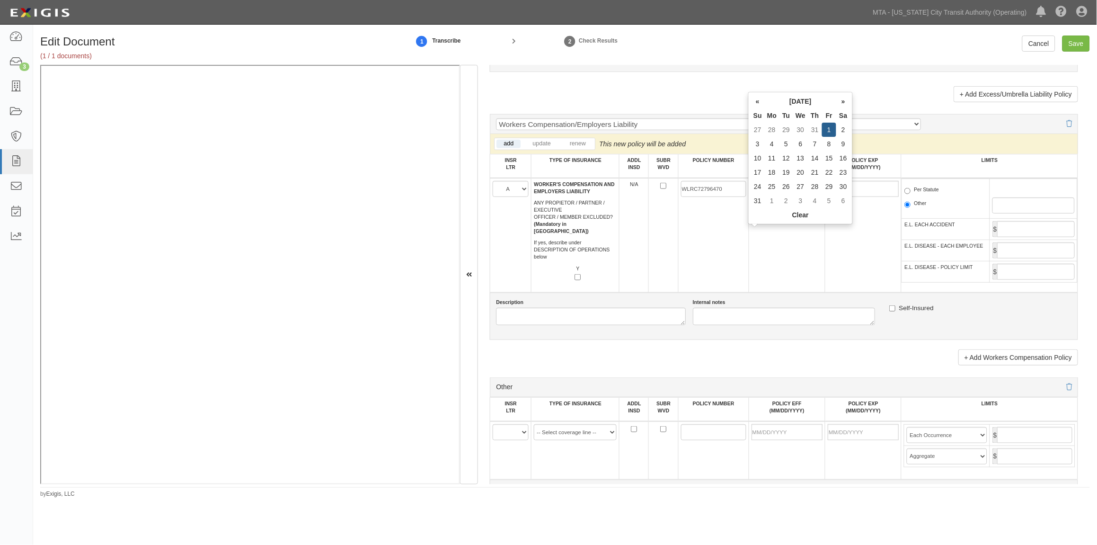
click at [786, 280] on td "08/01/2025" at bounding box center [787, 235] width 76 height 115
click at [904, 194] on input "Per Statute" at bounding box center [907, 191] width 6 height 6
radio input "true"
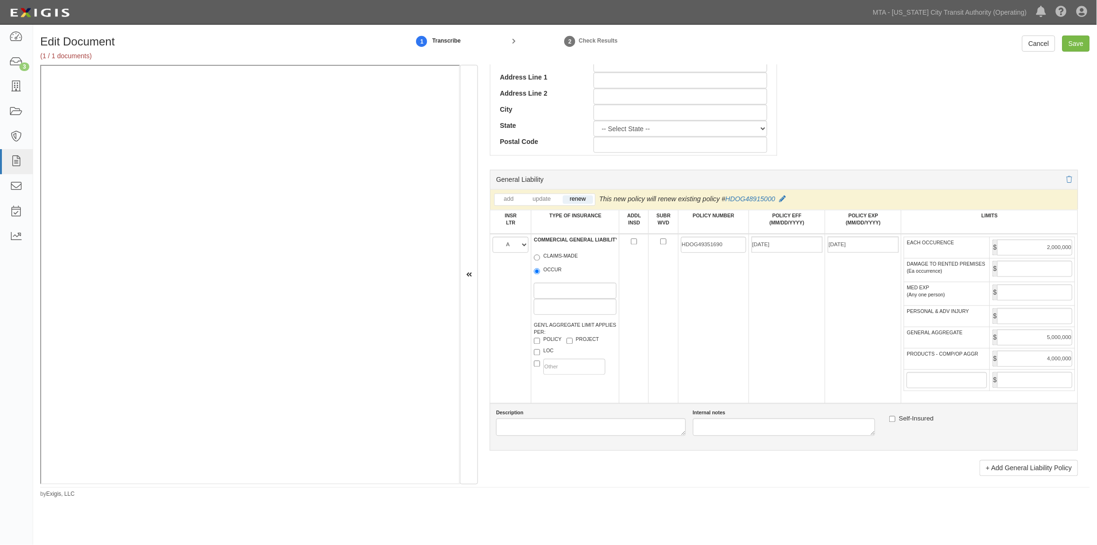
scroll to position [488, 0]
click at [1071, 46] on input "Save" at bounding box center [1075, 43] width 27 height 16
type input "2000000"
type input "5000000"
type input "4000000"
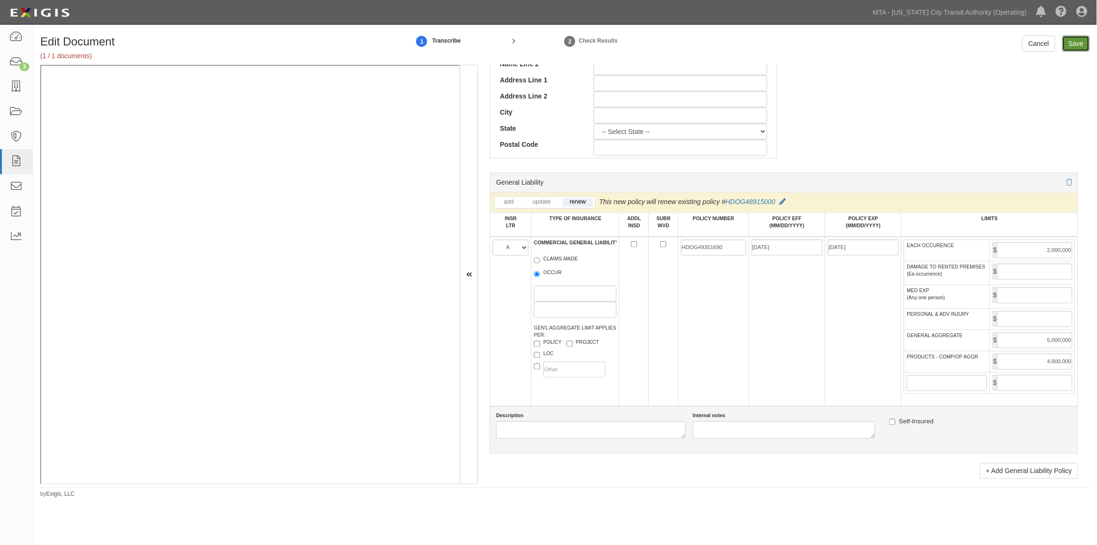
type input "2000000"
type input "1000000"
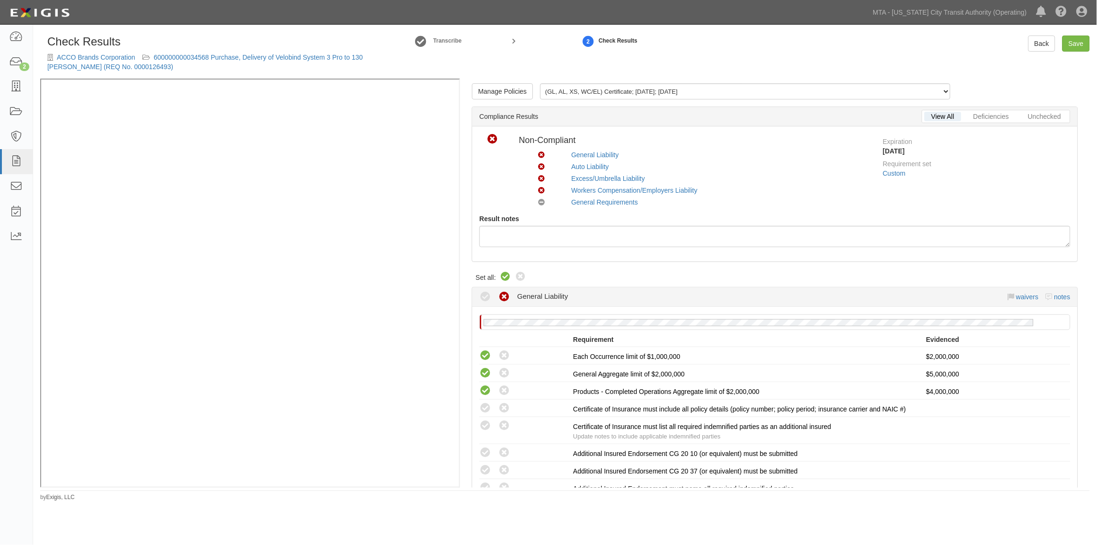
click at [505, 273] on icon at bounding box center [505, 276] width 11 height 11
radio input "true"
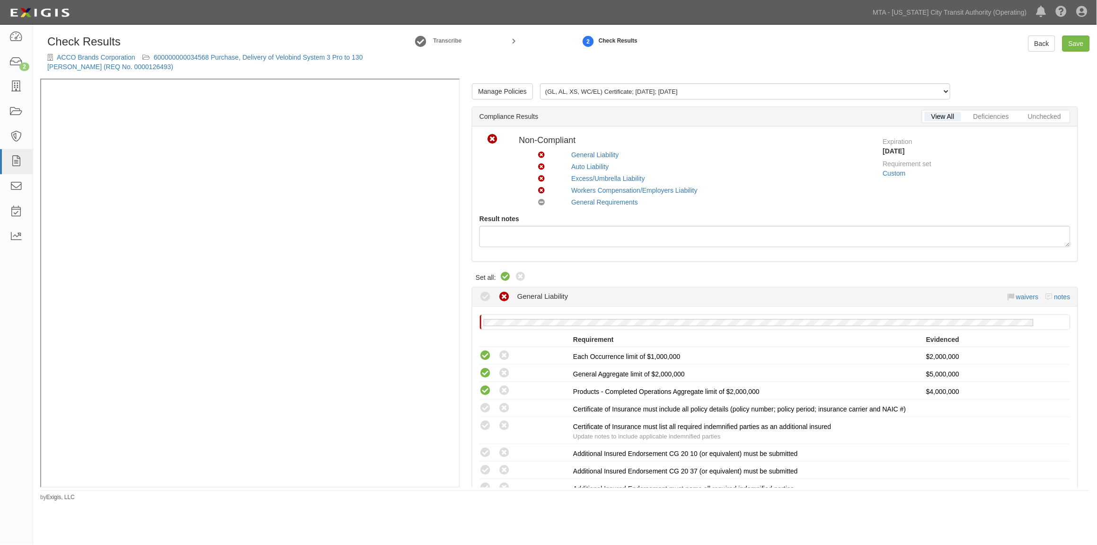
radio input "true"
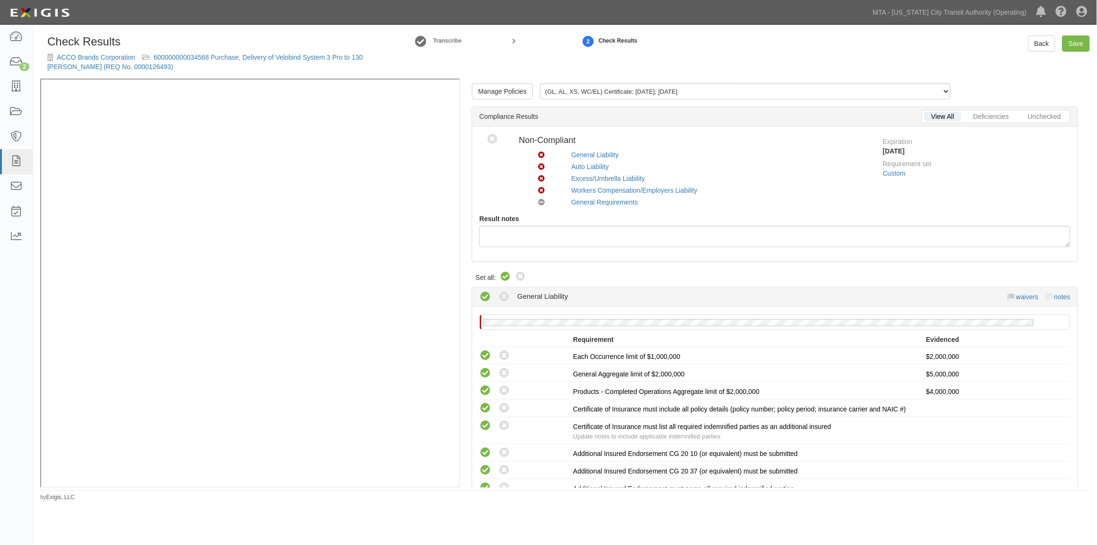
radio input "true"
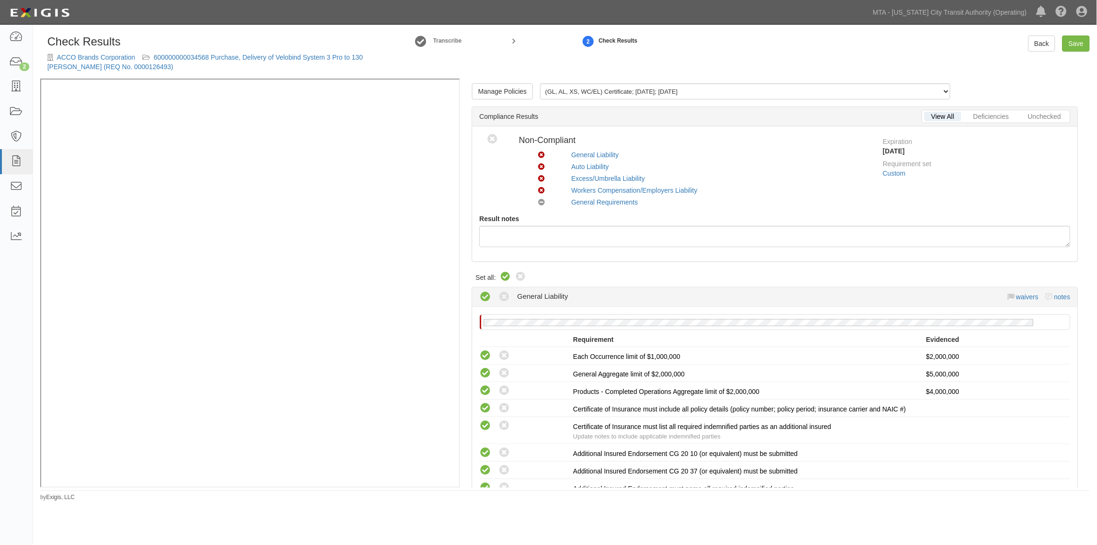
radio input "true"
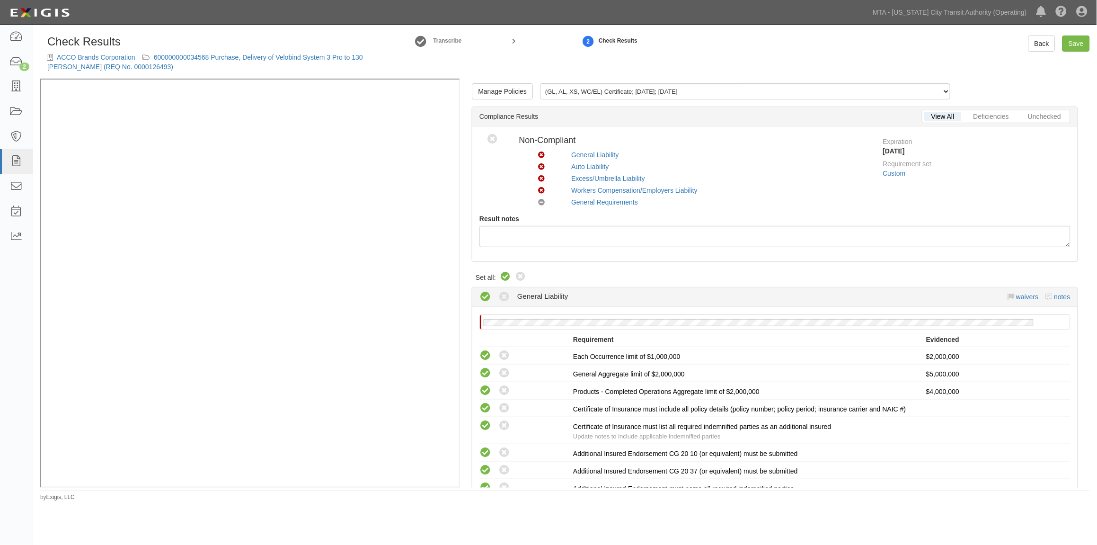
radio input "true"
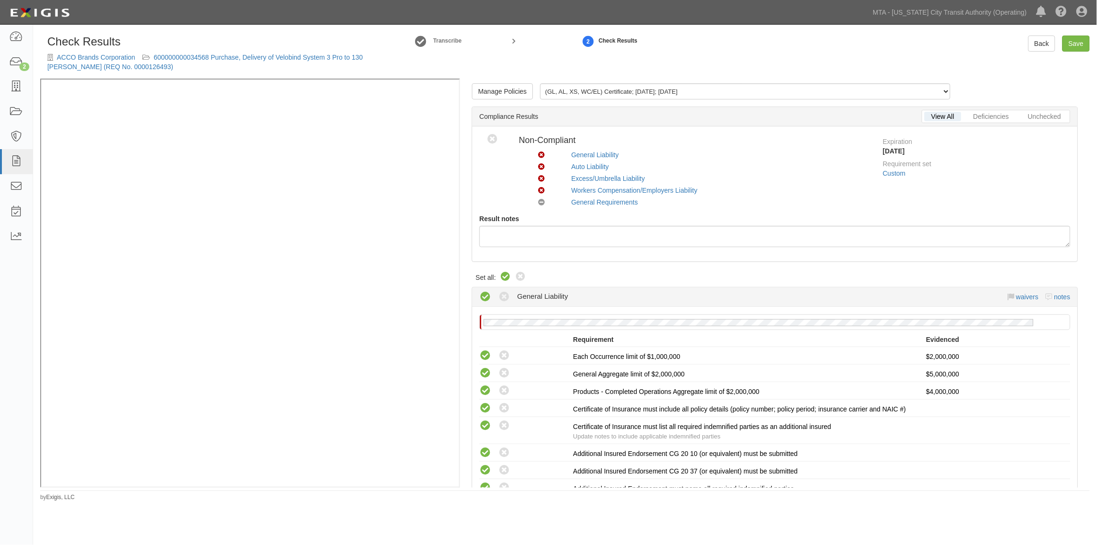
radio input "true"
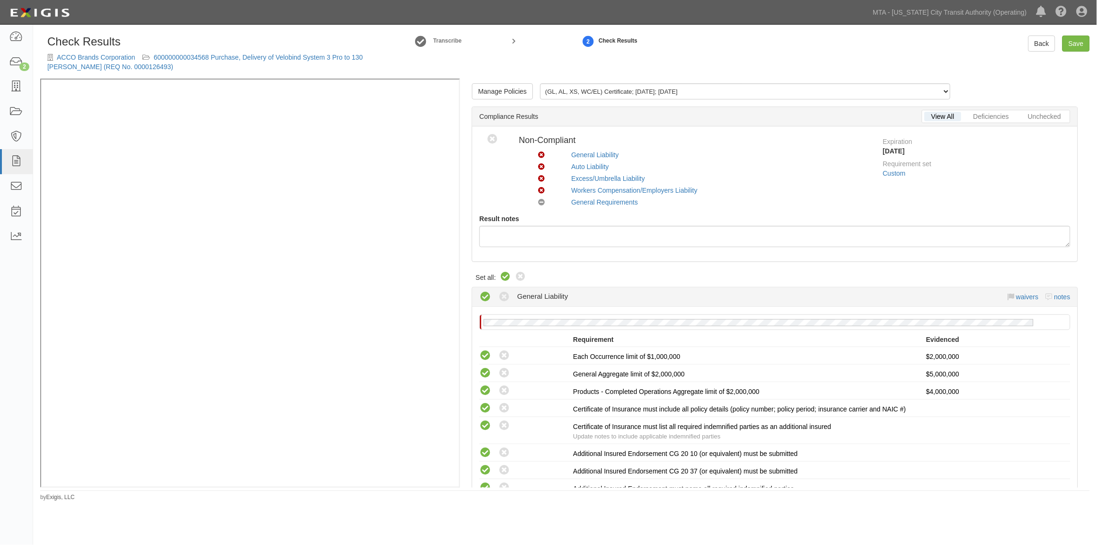
radio input "true"
radio input "false"
radio input "true"
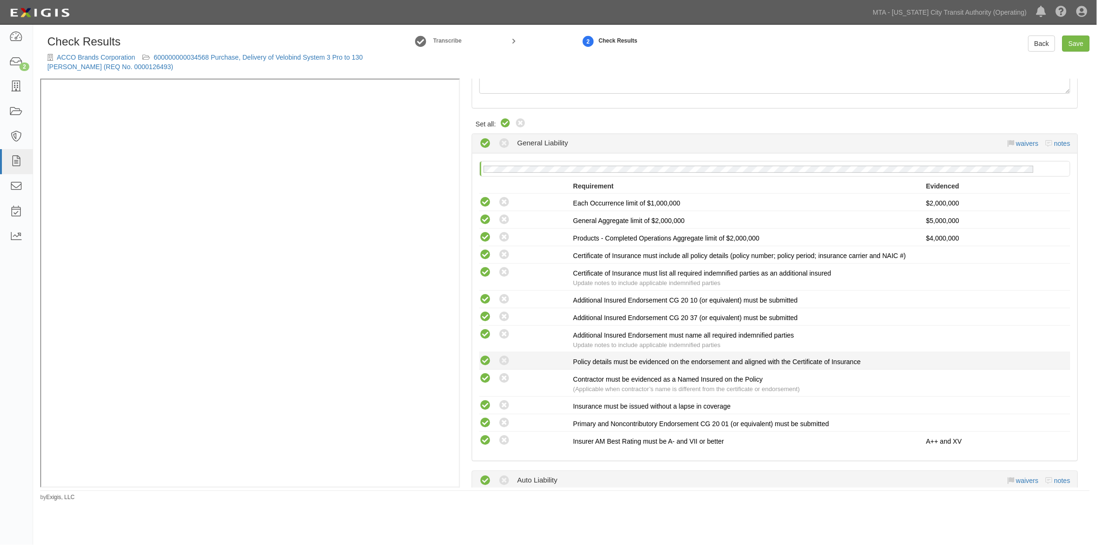
scroll to position [158, 0]
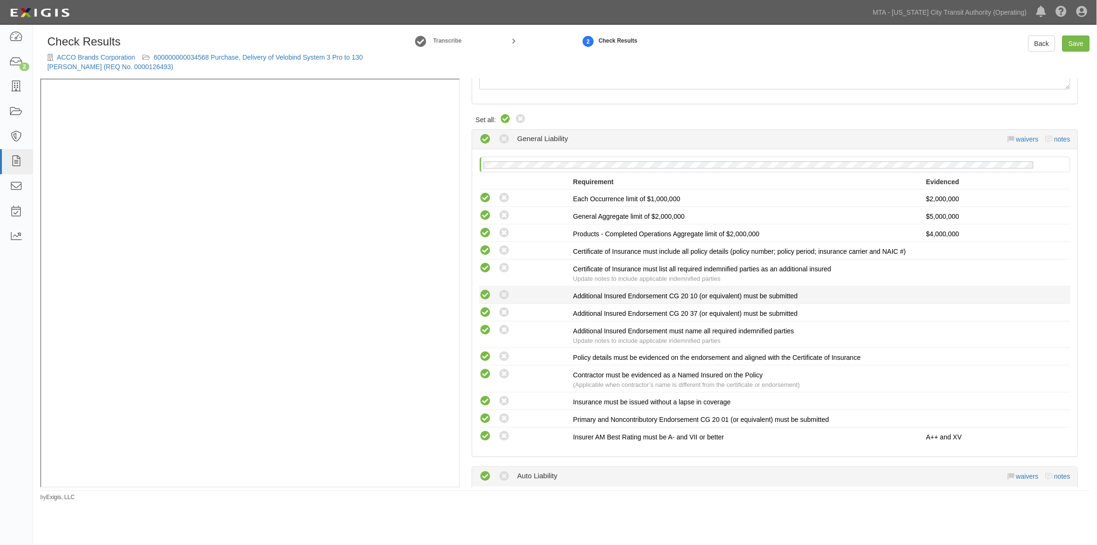
drag, startPoint x: 502, startPoint y: 298, endPoint x: 505, endPoint y: 304, distance: 6.6
click at [503, 298] on icon at bounding box center [504, 295] width 12 height 12
radio input "true"
radio input "false"
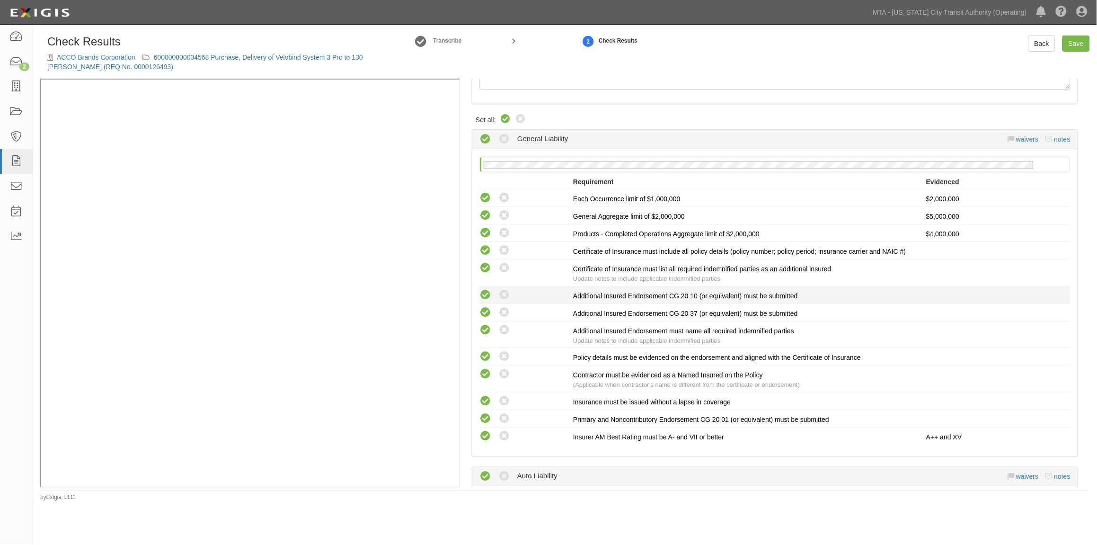
radio input "true"
click at [503, 314] on icon at bounding box center [504, 313] width 12 height 12
radio input "false"
radio input "true"
click at [502, 360] on icon at bounding box center [504, 357] width 12 height 12
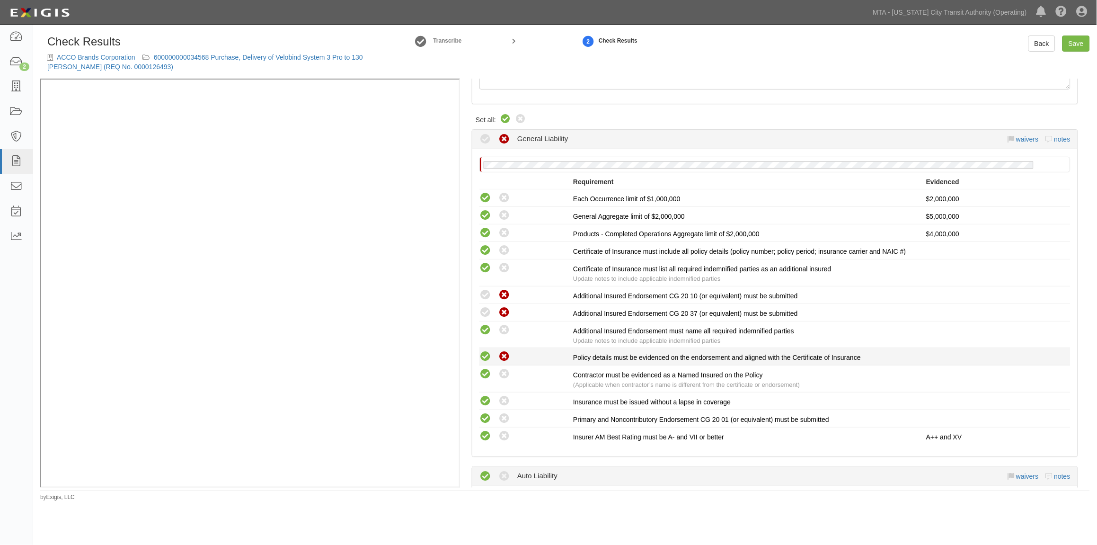
radio input "false"
radio input "true"
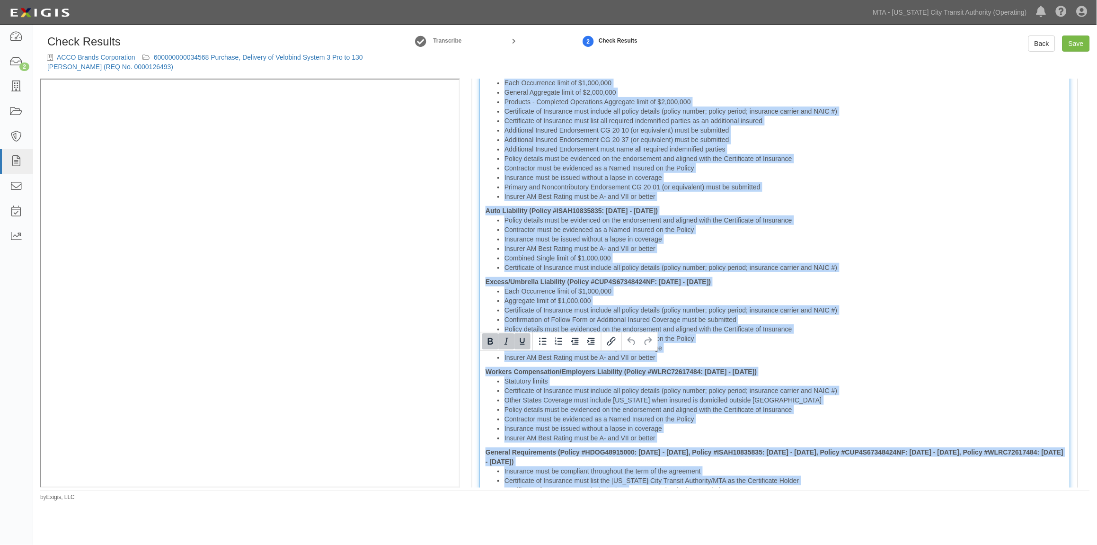
scroll to position [1618, 0]
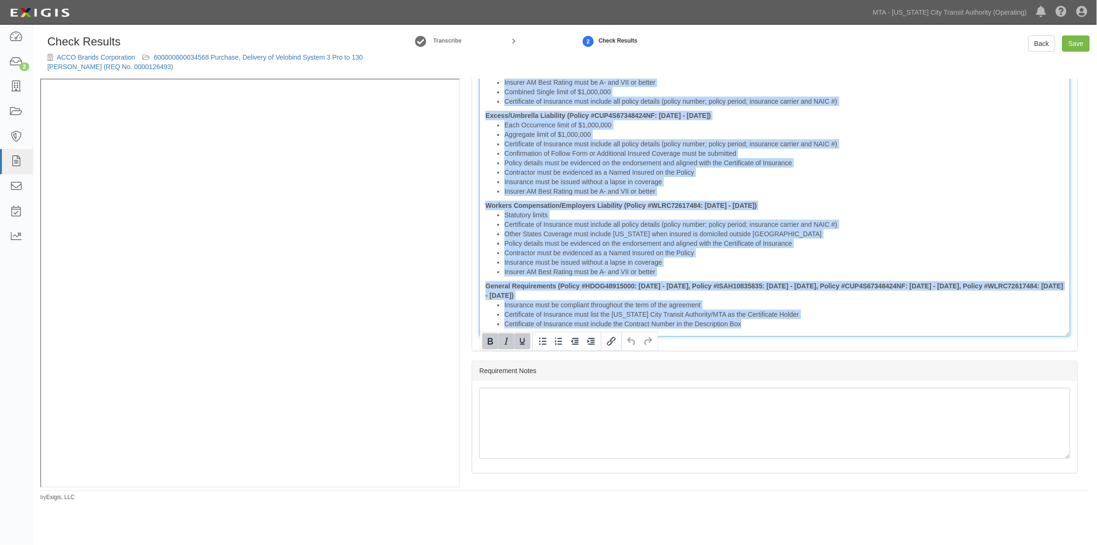
drag, startPoint x: 483, startPoint y: 358, endPoint x: 805, endPoint y: 539, distance: 369.7
click at [805, 519] on html "Toggle navigation Dashboard 2 Inbox Parties Agreements Coverages Documents Mess…" at bounding box center [548, 259] width 1097 height 519
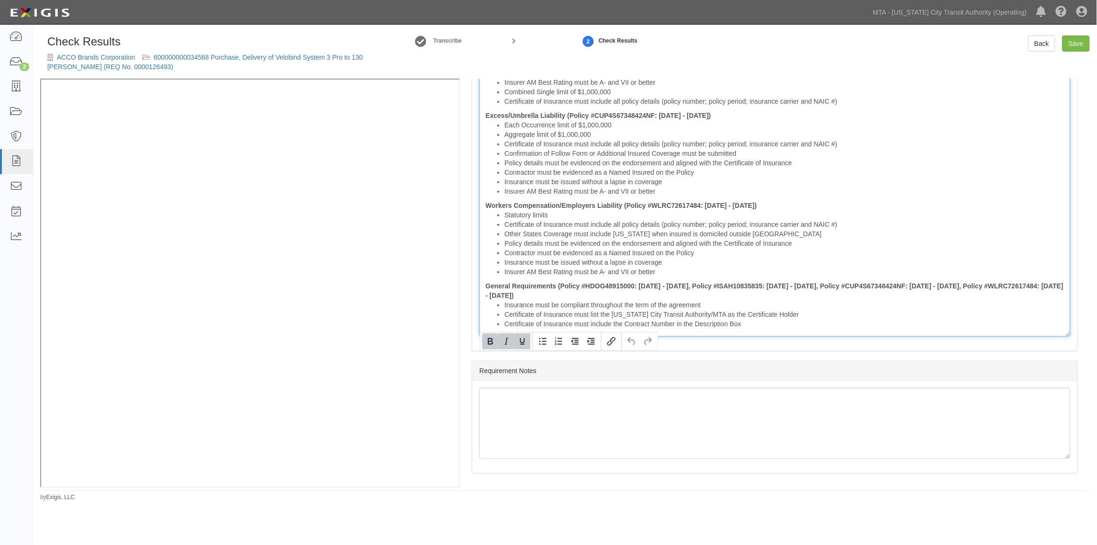
scroll to position [1243, 0]
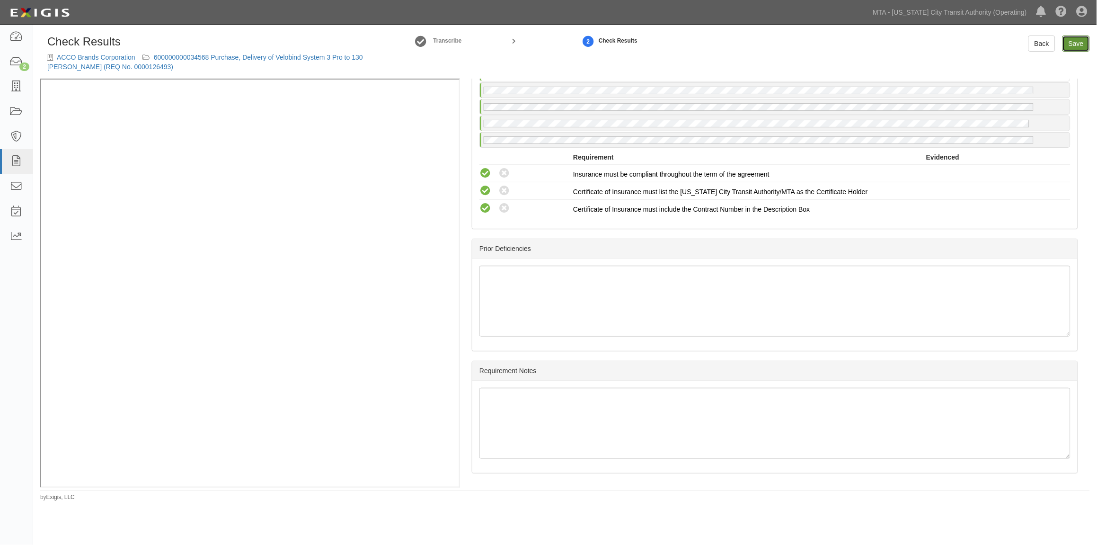
click at [1076, 40] on link "Save" at bounding box center [1075, 43] width 27 height 16
radio input "true"
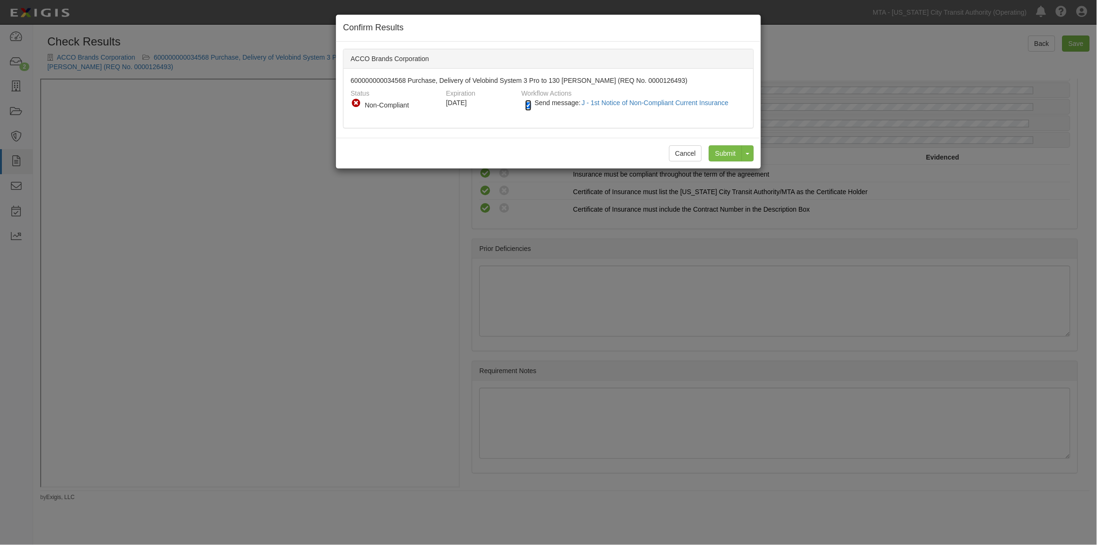
click at [527, 105] on input "Send message: J - 1st Notice of Non-Compliant Current Insurance" at bounding box center [528, 105] width 6 height 11
checkbox input "false"
click at [716, 150] on input "Submit" at bounding box center [725, 153] width 33 height 16
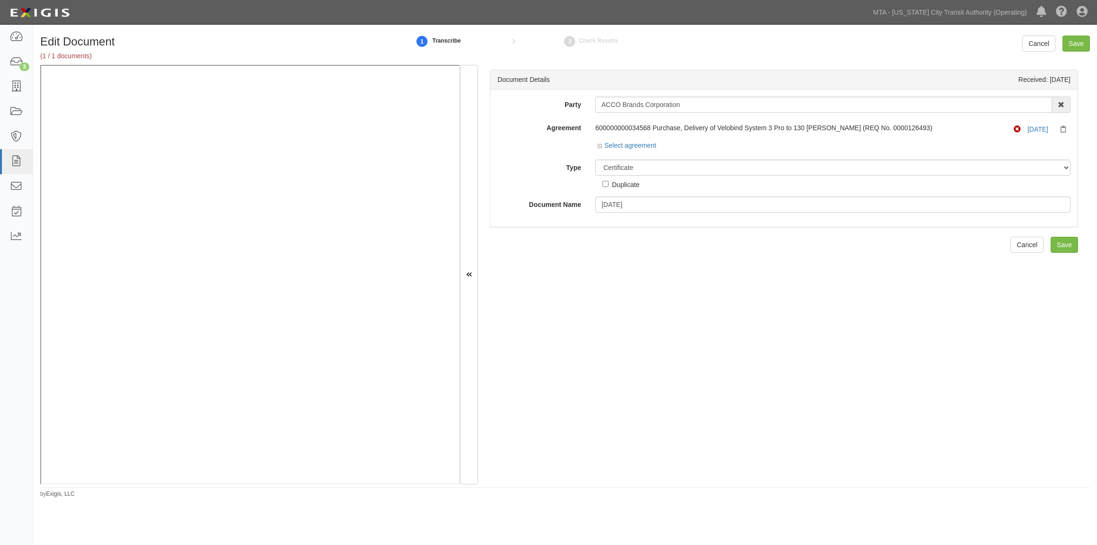
select select "CertificateDetail"
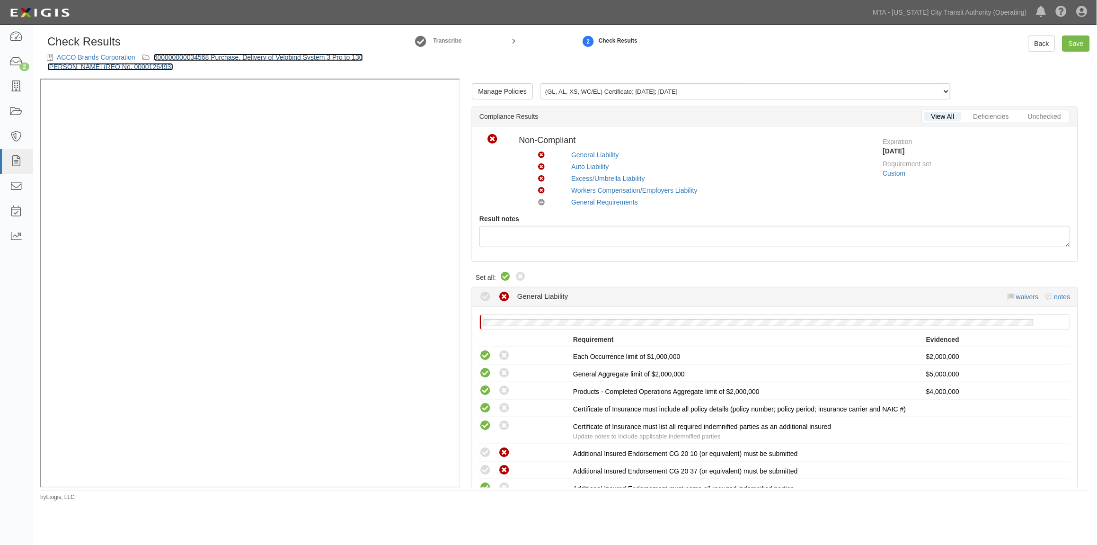
click at [280, 59] on link "600000000034568 Purchase, Delivery of Velobind System 3 Pro to 130 Livingston (…" at bounding box center [205, 61] width 316 height 17
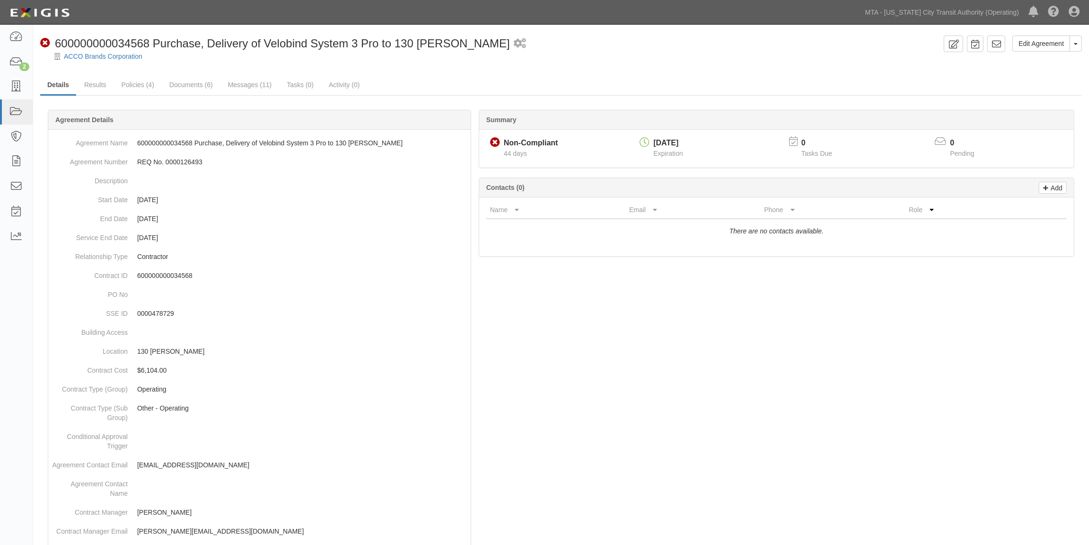
click at [247, 68] on div "Edit Agreement Toggle Agreement Dropdown View Audit Trail Archive Agreement Sen…" at bounding box center [561, 475] width 1056 height 881
click at [244, 79] on link "Messages (11)" at bounding box center [250, 85] width 58 height 20
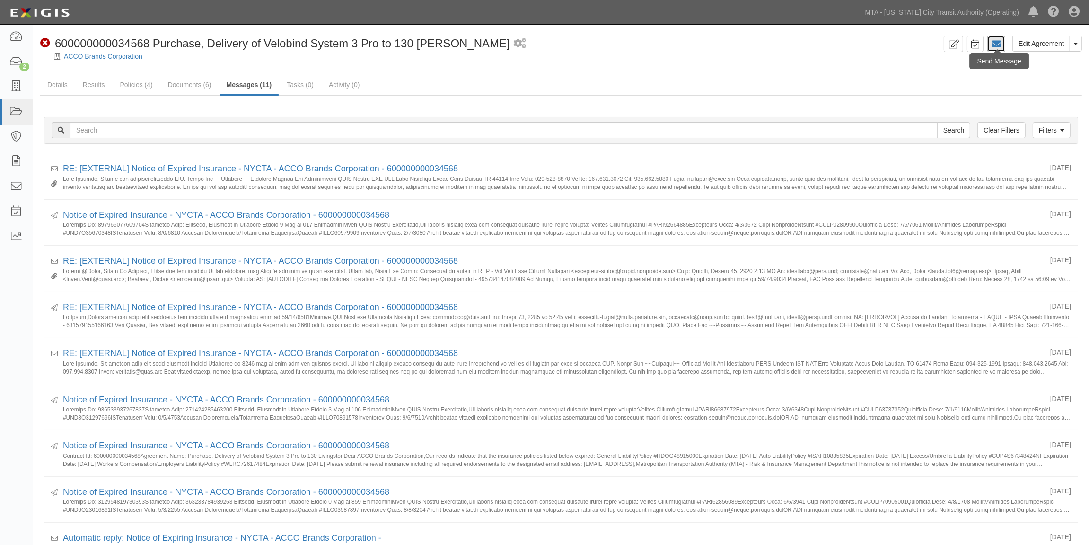
click at [1001, 44] on icon at bounding box center [996, 43] width 9 height 9
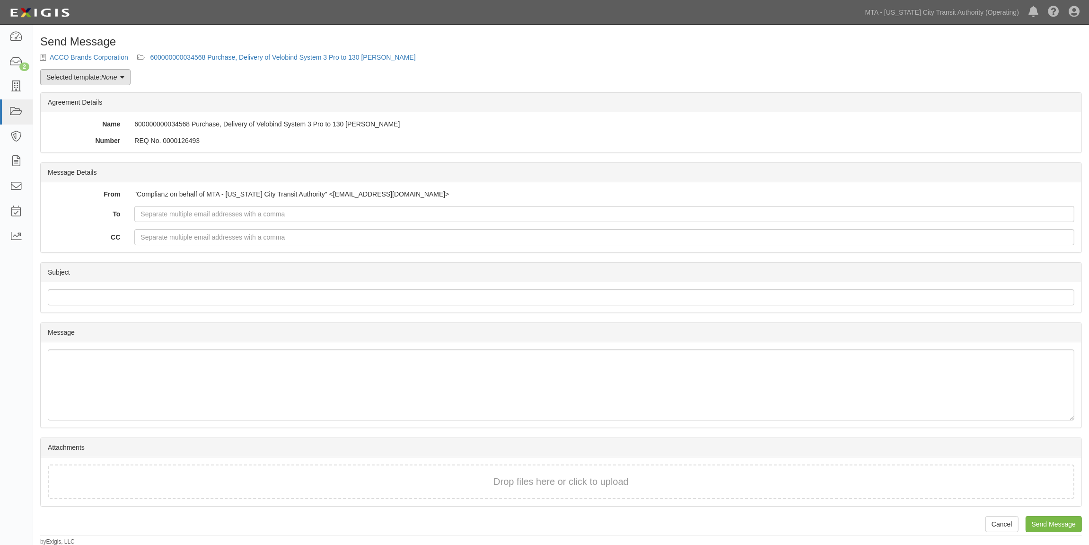
click at [113, 74] on em "None" at bounding box center [109, 77] width 16 height 8
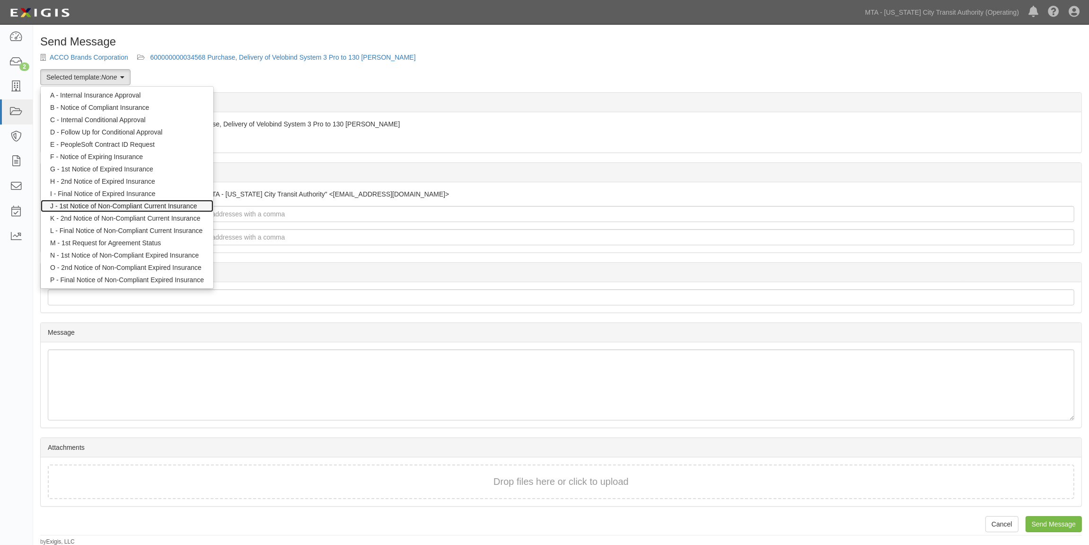
click at [112, 205] on link "J - 1st Notice of Non-Compliant Current Insurance" at bounding box center [127, 206] width 173 height 12
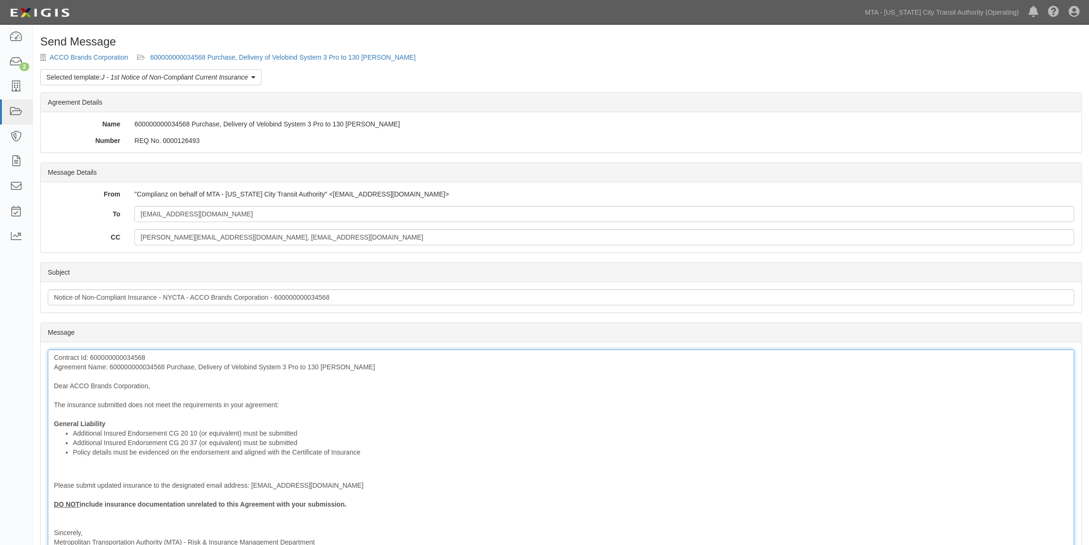
click at [155, 367] on div "Contract Id: 600000000034568 Agreement Name: 600000000034568 Purchase, Delivery…" at bounding box center [561, 463] width 1027 height 229
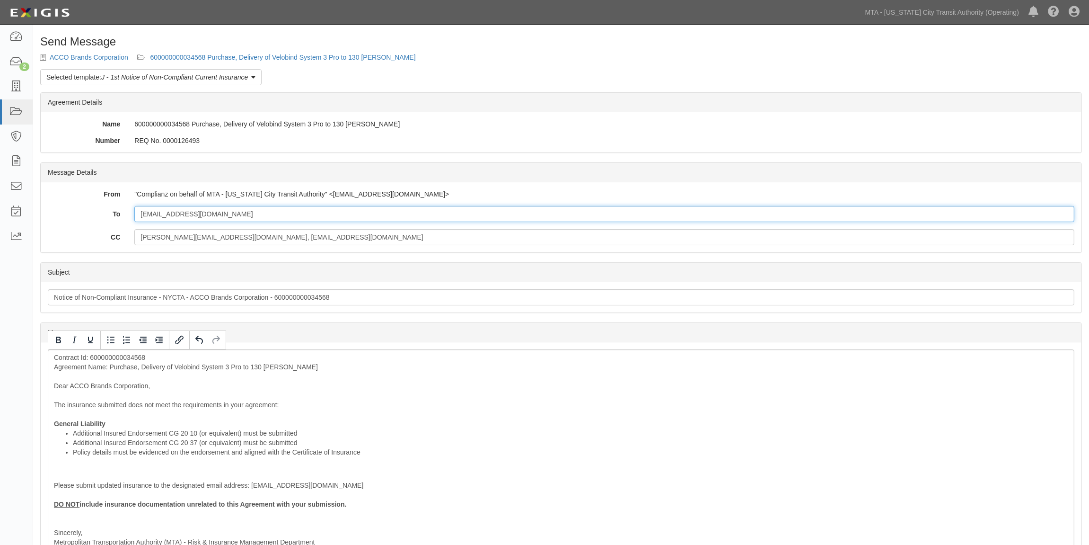
click at [233, 218] on input "[EMAIL_ADDRESS][DOMAIN_NAME]" at bounding box center [604, 214] width 940 height 16
paste input "[PERSON_NAME][EMAIL_ADDRESS][PERSON_NAME][DOMAIN_NAME]"
type input "[EMAIL_ADDRESS][DOMAIN_NAME]; [PERSON_NAME][EMAIL_ADDRESS][PERSON_NAME][DOMAIN_…"
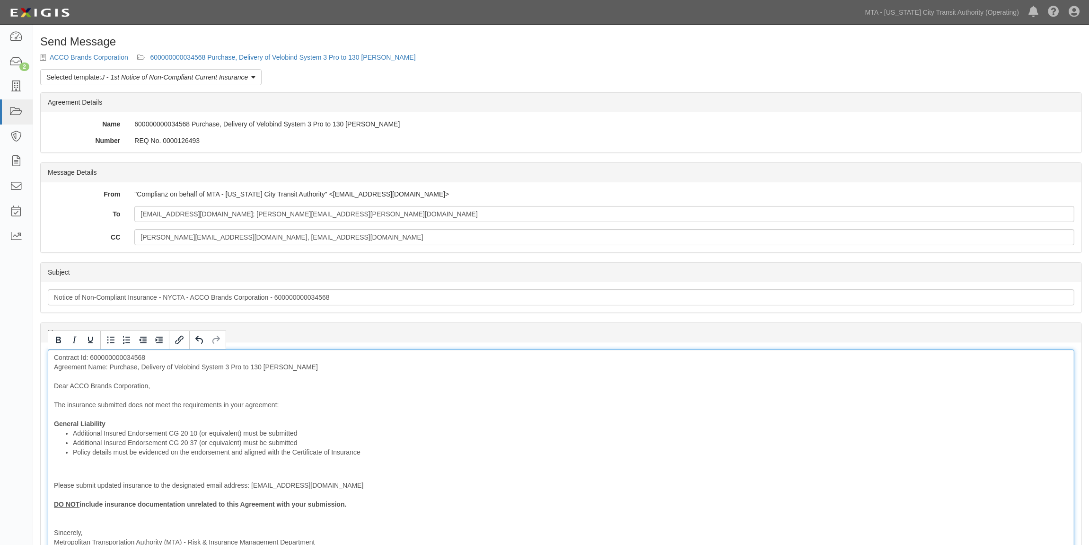
drag, startPoint x: 827, startPoint y: 497, endPoint x: 420, endPoint y: 468, distance: 407.5
click at [825, 497] on div "Contract Id: 600000000034568 Agreement Name: Purchase, Delivery of Velobind Sys…" at bounding box center [561, 463] width 1027 height 229
click at [122, 423] on div "Contract Id: 600000000034568 Agreement Name: Purchase, Delivery of Velobind Sys…" at bounding box center [561, 463] width 1027 height 229
click at [73, 432] on li "Additional Insured Endorsement CG 20 10 (or equivalent) must be submitted" at bounding box center [571, 432] width 996 height 9
click at [181, 433] on li "The Additional Insured Endorsement CG 20 10 (or equivalent) must be submitted" at bounding box center [571, 432] width 996 height 9
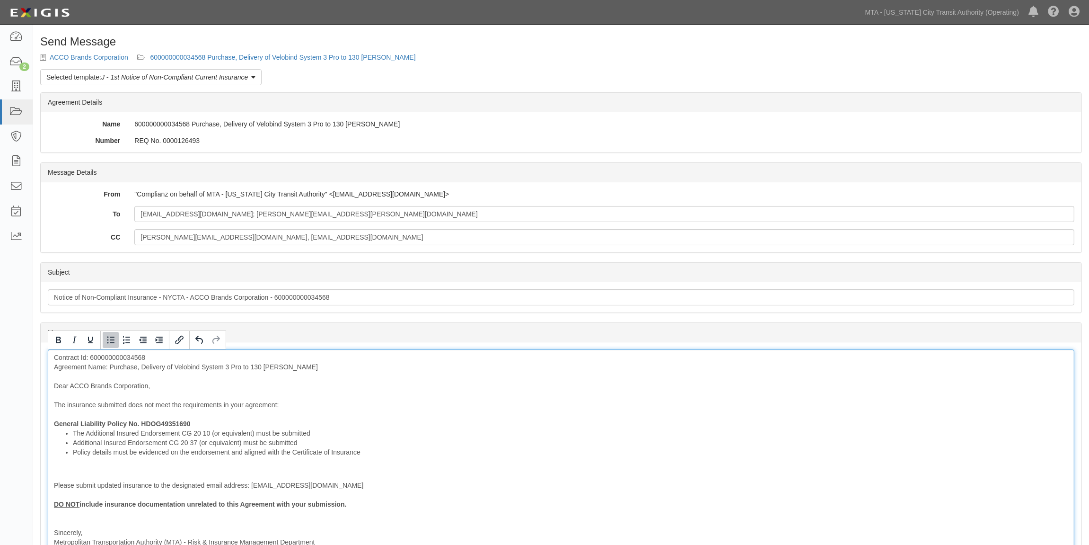
click at [179, 436] on li "The Additional Insured Endorsement CG 20 10 (or equivalent) must be submitted" at bounding box center [571, 432] width 996 height 9
drag, startPoint x: 219, startPoint y: 432, endPoint x: 169, endPoint y: 445, distance: 51.3
click at [169, 445] on ul "The Additional Insured Endorsements; CG 20 10 (or equivalent) must be submitted…" at bounding box center [561, 442] width 1014 height 28
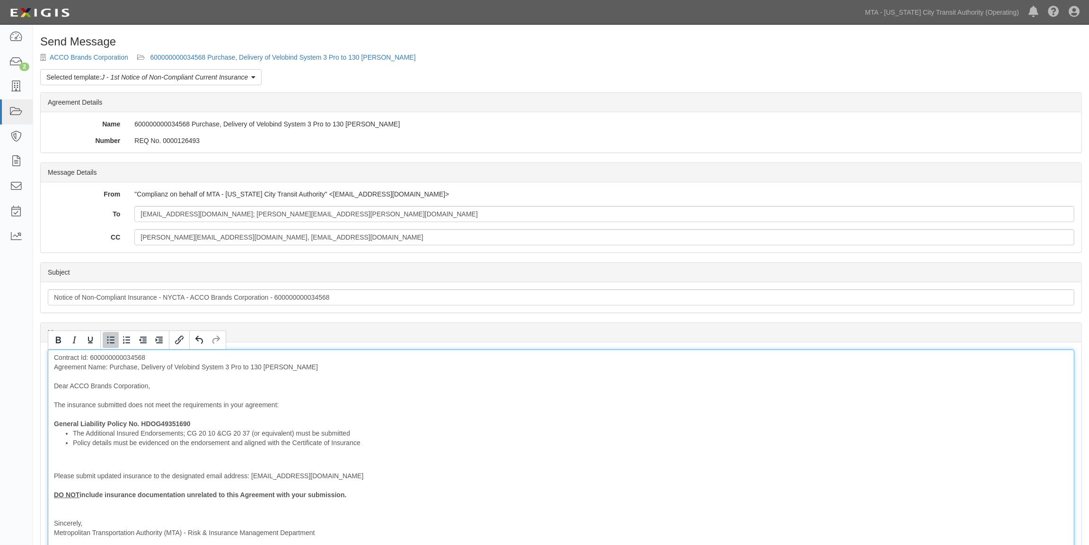
click at [254, 431] on li "The Additional Insured Endorsements; CG 20 10 & CG 20 37 (or equivalent) must b…" at bounding box center [571, 432] width 996 height 9
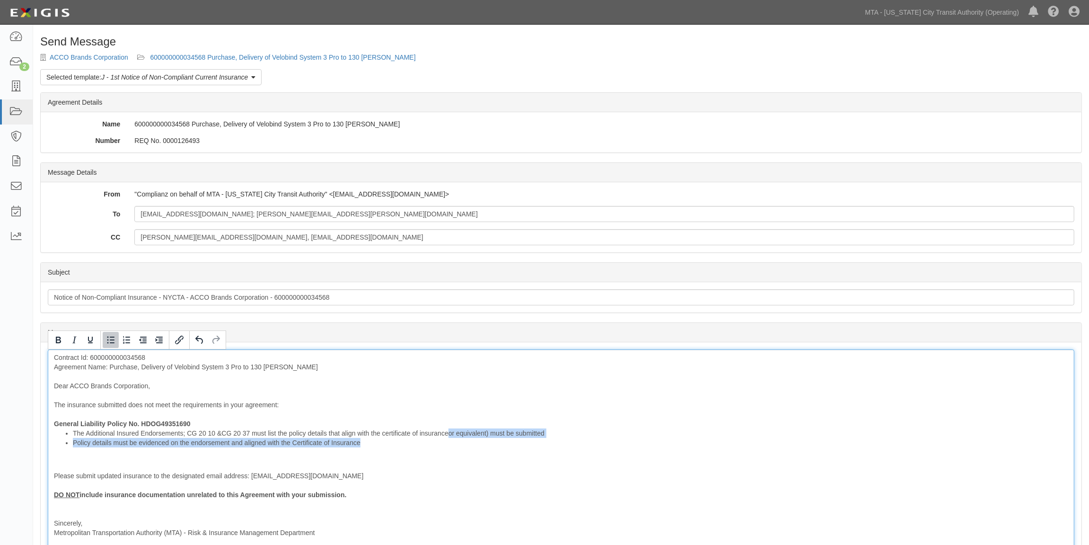
drag, startPoint x: 452, startPoint y: 436, endPoint x: 478, endPoint y: 446, distance: 28.0
click at [478, 446] on ul "The Additional Insured Endorsements; CG 20 10 & CG 20 37 must list the policy d…" at bounding box center [561, 437] width 1014 height 19
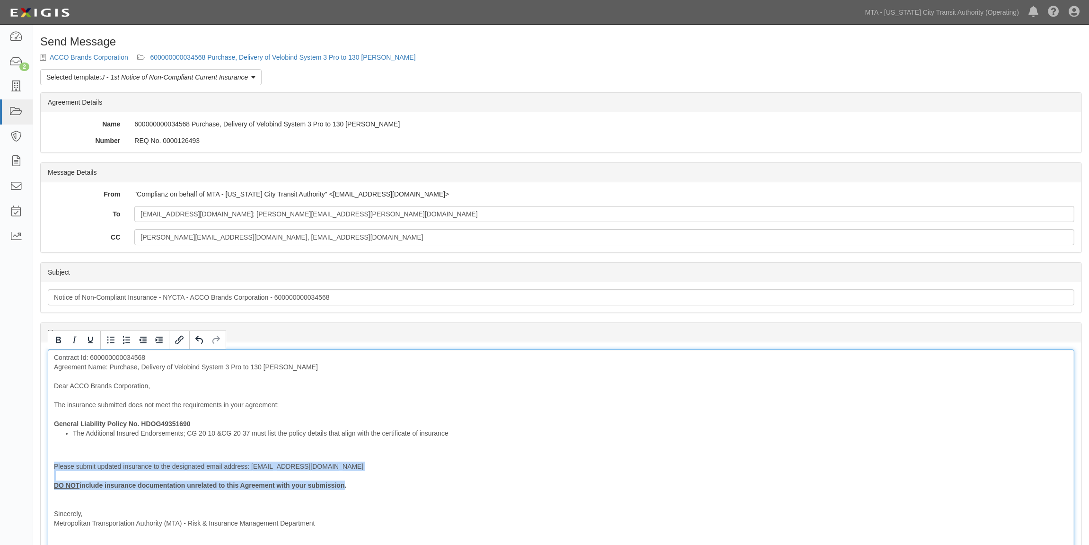
drag, startPoint x: 49, startPoint y: 467, endPoint x: 342, endPoint y: 486, distance: 293.6
click at [342, 486] on div "Contract Id: 600000000034568 Agreement Name: Purchase, Delivery of Velobind Sys…" at bounding box center [561, 454] width 1027 height 210
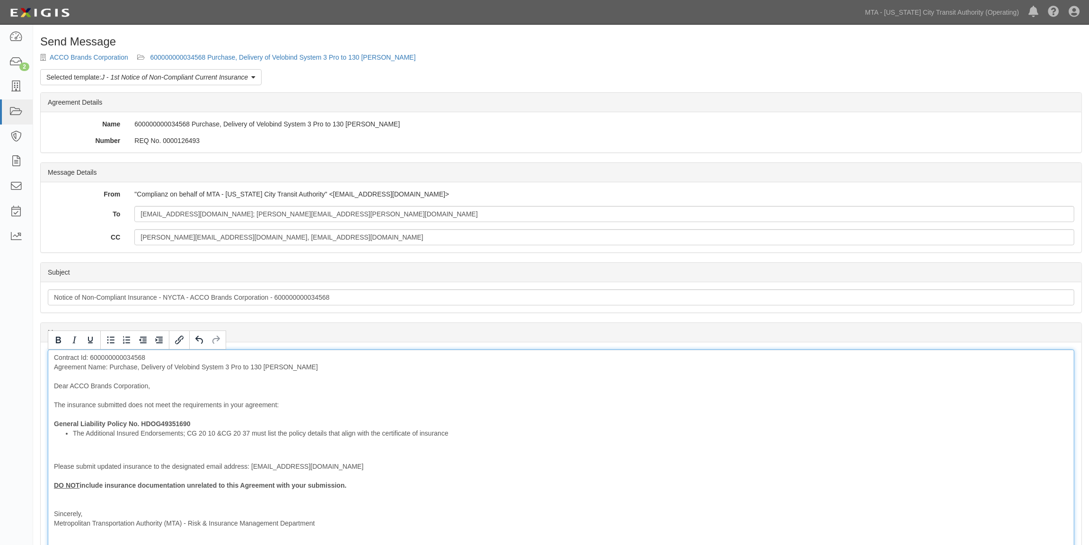
click at [380, 487] on div "Contract Id: 600000000034568 Agreement Name: Purchase, Delivery of Velobind Sys…" at bounding box center [561, 454] width 1027 height 210
drag, startPoint x: 362, startPoint y: 485, endPoint x: 47, endPoint y: 488, distance: 314.7
click at [47, 488] on div "Message Contract Id: 600000000034568 Agreement Name: Purchase, Delivery of Velo…" at bounding box center [561, 454] width 1041 height 224
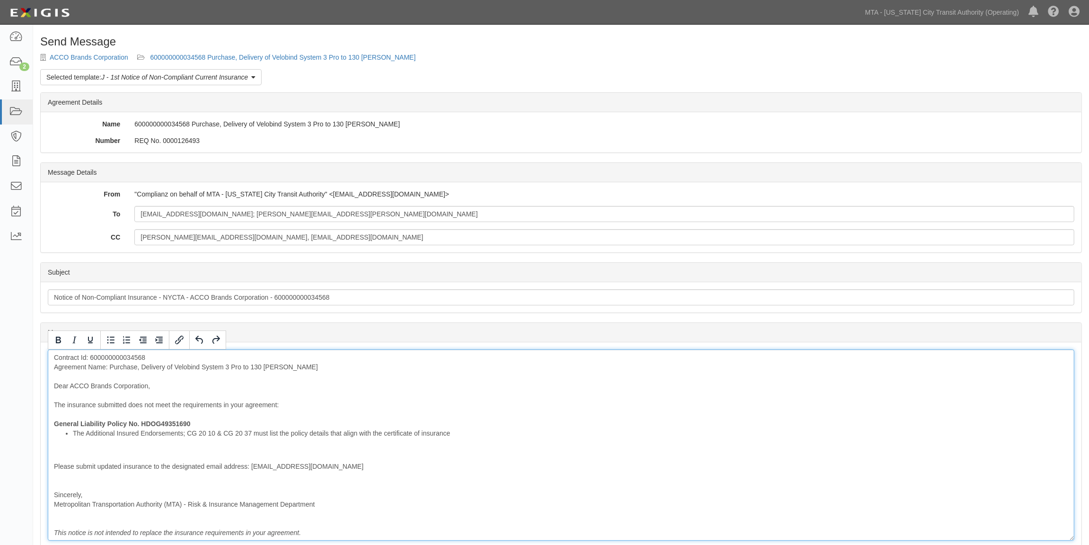
click at [62, 454] on div "Contract Id: 600000000034568 Agreement Name: Purchase, Delivery of Velobind Sys…" at bounding box center [561, 444] width 1027 height 191
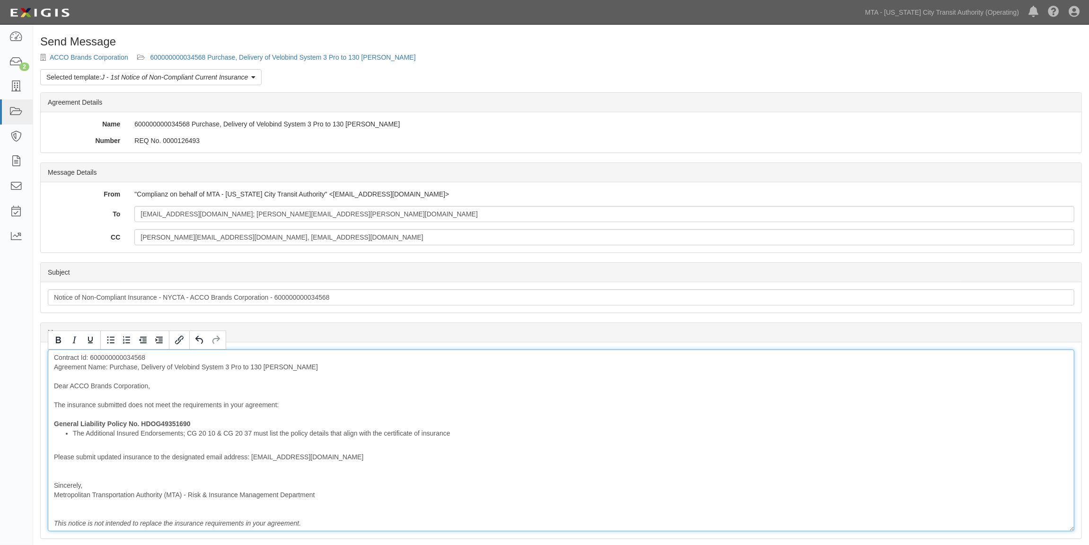
click at [63, 469] on div "Contract Id: 600000000034568 Agreement Name: Purchase, Delivery of Velobind Sys…" at bounding box center [561, 440] width 1027 height 182
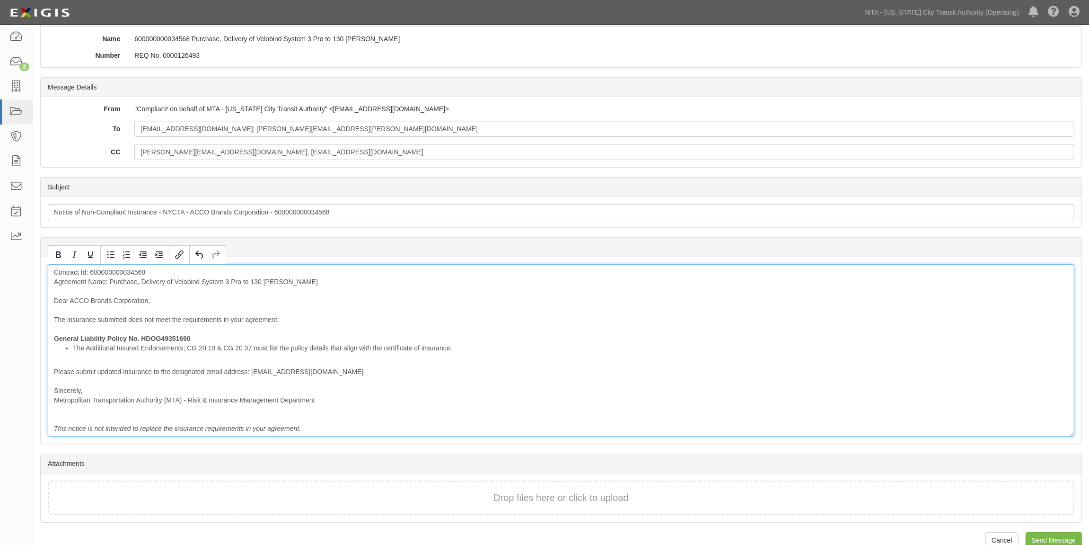
scroll to position [102, 0]
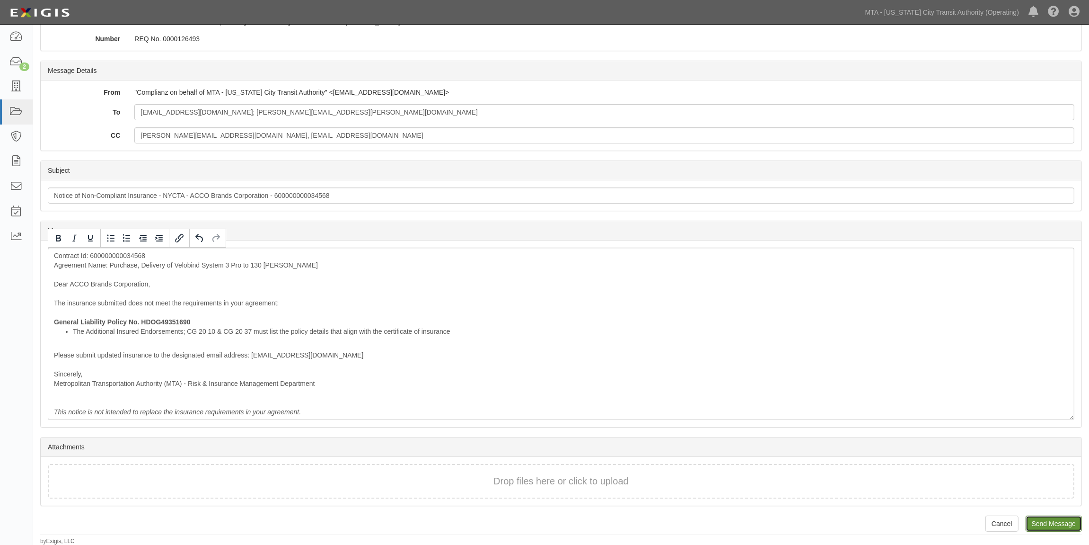
click at [1035, 521] on input "Send Message" at bounding box center [1054, 523] width 56 height 16
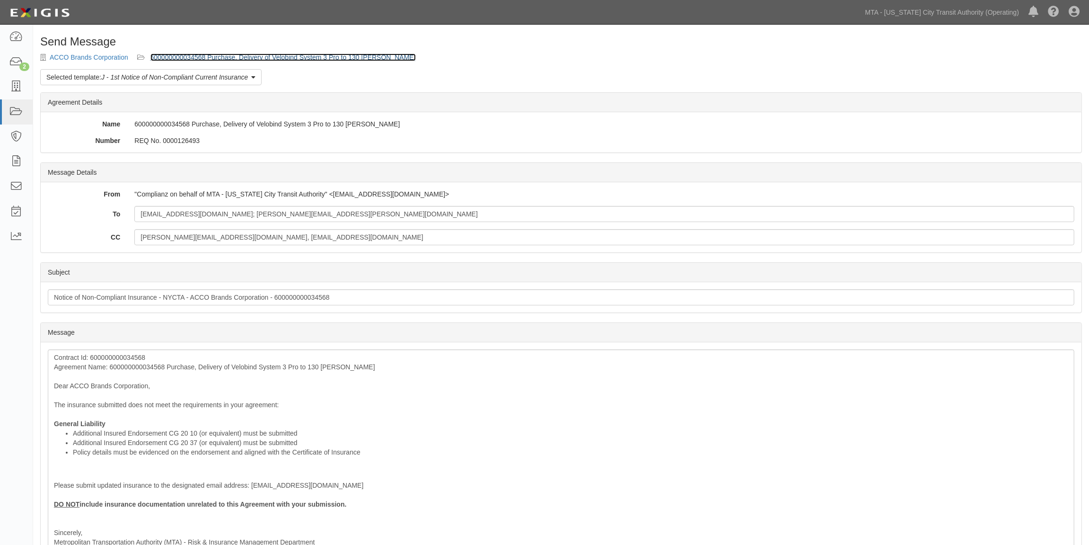
click at [263, 58] on link "600000000034568 Purchase, Delivery of Velobind System 3 Pro to 130 [PERSON_NAME]" at bounding box center [282, 57] width 265 height 8
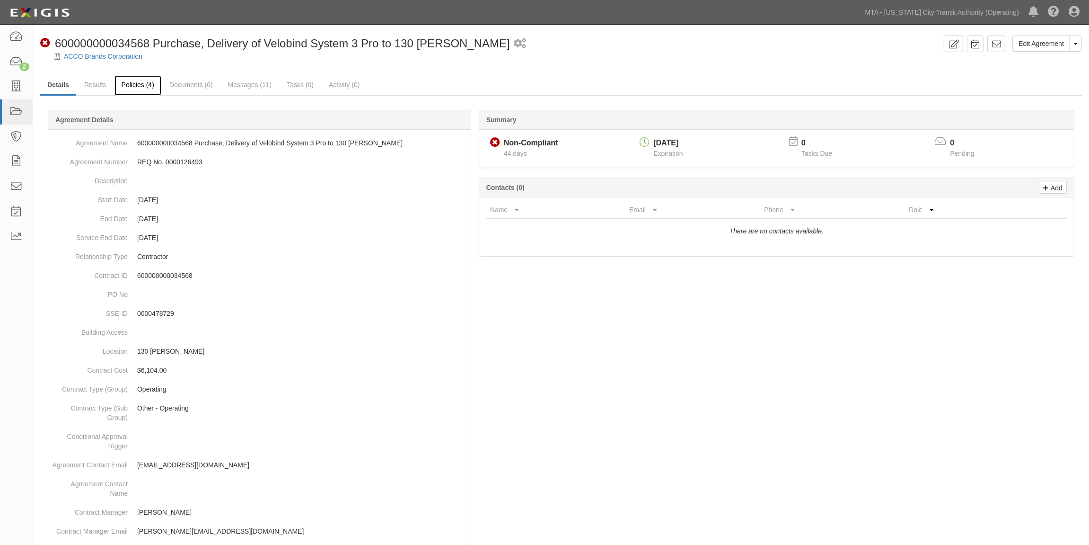
click at [132, 82] on link "Policies (4)" at bounding box center [138, 85] width 47 height 20
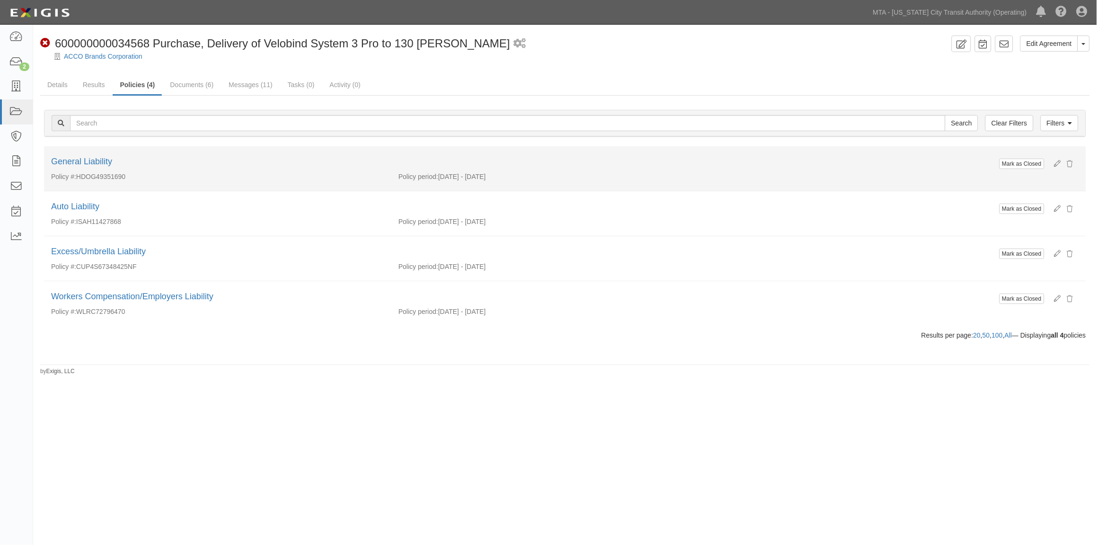
drag, startPoint x: 136, startPoint y: 178, endPoint x: 78, endPoint y: 178, distance: 58.2
click at [78, 178] on div "Policy #: HDOG49351690" at bounding box center [217, 176] width 347 height 9
copy div "HDOG49351690"
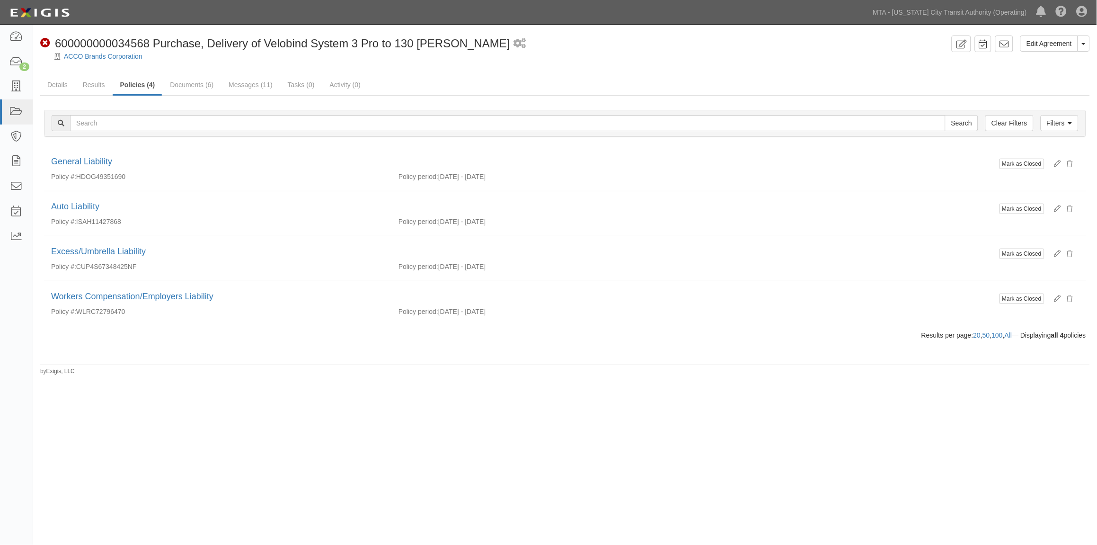
click at [206, 406] on div "Edit Agreement Toggle Agreement Dropdown View Audit Trail Archive Agreement Sen…" at bounding box center [548, 273] width 1097 height 490
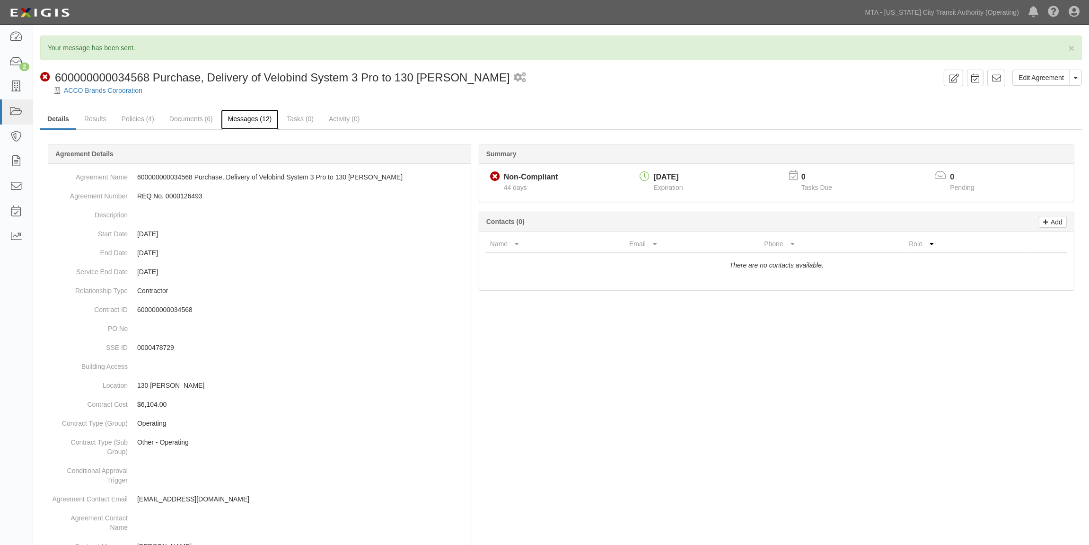
click at [239, 117] on link "Messages (12)" at bounding box center [250, 119] width 58 height 20
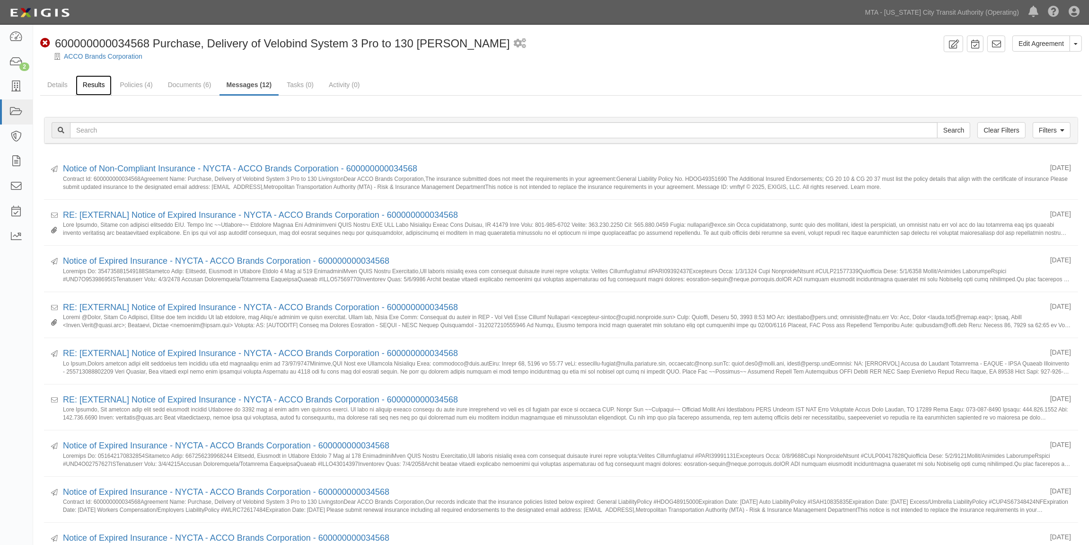
click at [93, 82] on link "Results" at bounding box center [94, 85] width 36 height 20
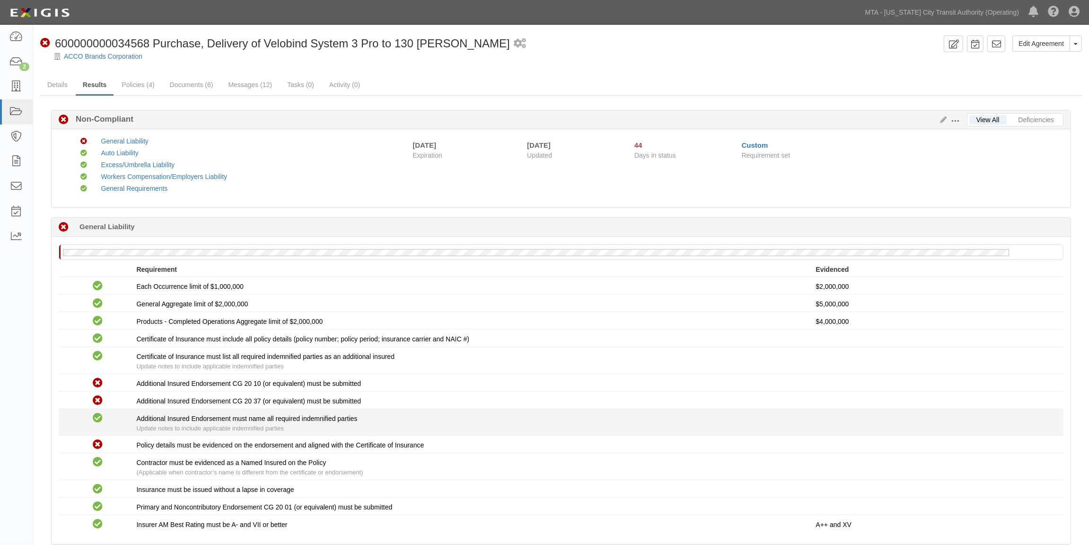
click at [796, 427] on div "Additional Insured Endorsement must name all required indemnified parties Updat…" at bounding box center [476, 423] width 679 height 19
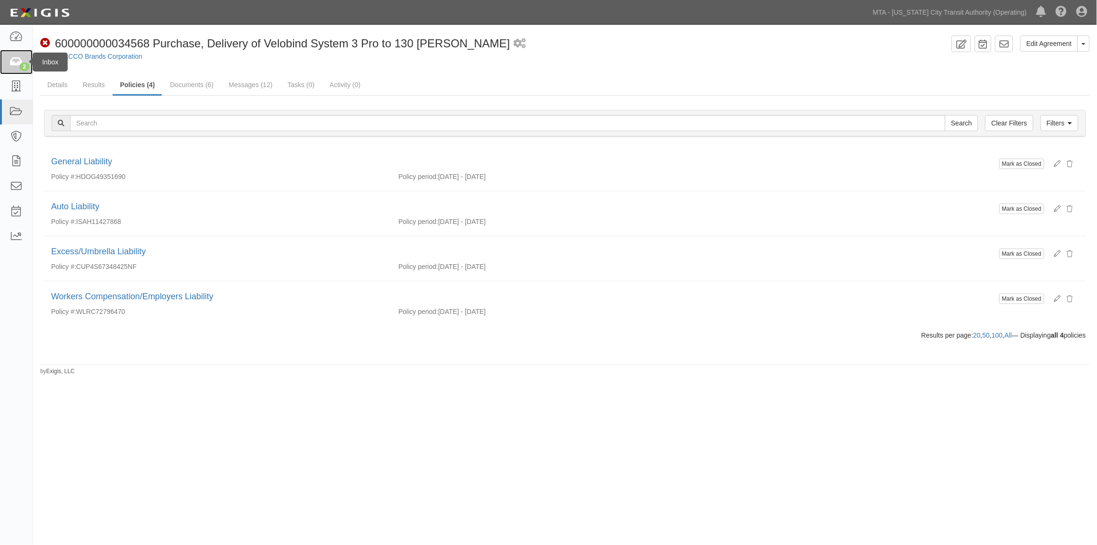
click at [6, 65] on link "2" at bounding box center [16, 62] width 33 height 25
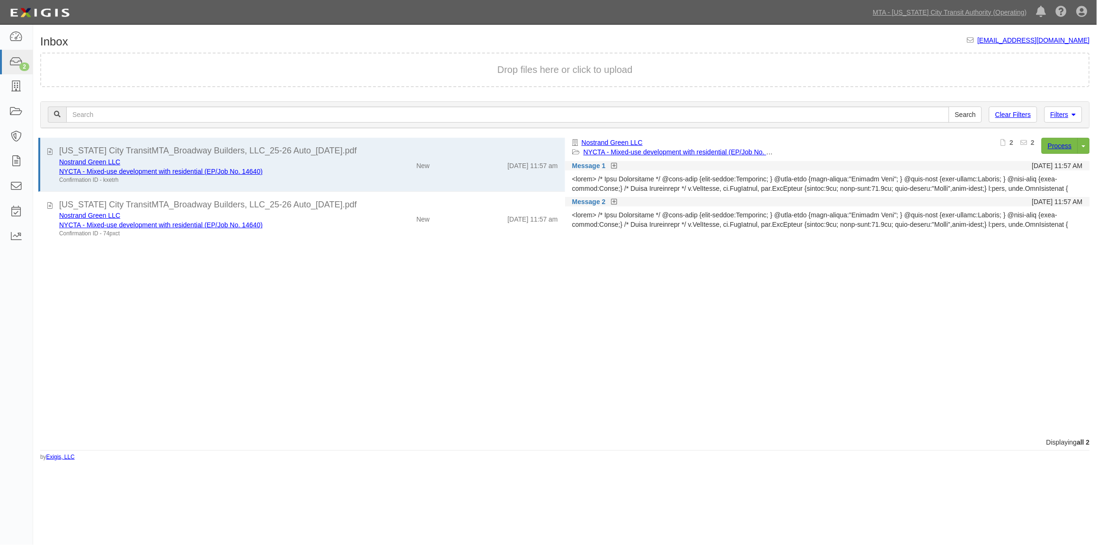
click at [295, 315] on div "[US_STATE] City TransitMTA_Broadway Builders, LLC_25-26 Auto_[DATE].pdf Nostran…" at bounding box center [299, 288] width 532 height 300
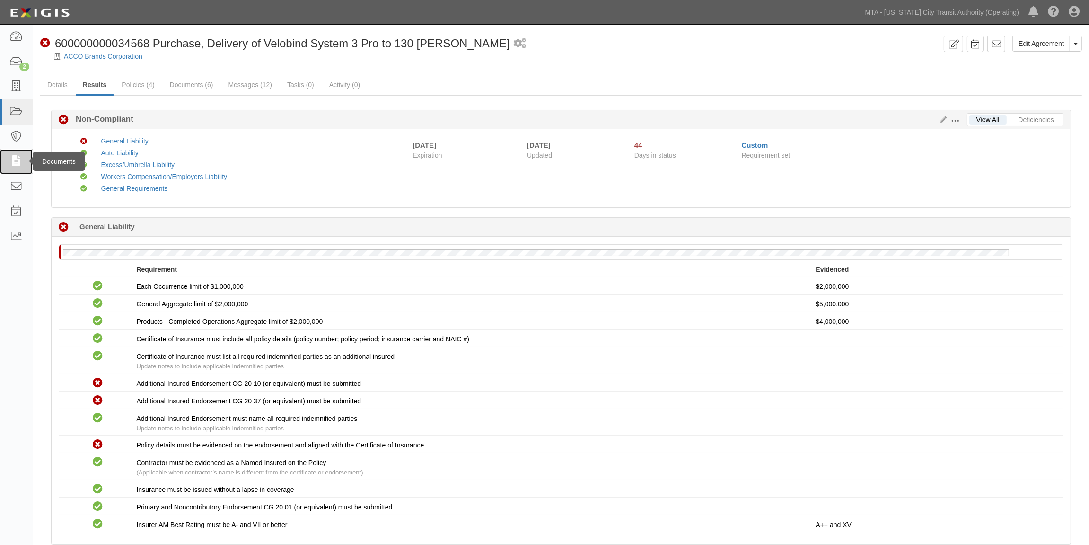
click at [16, 163] on icon at bounding box center [15, 161] width 13 height 11
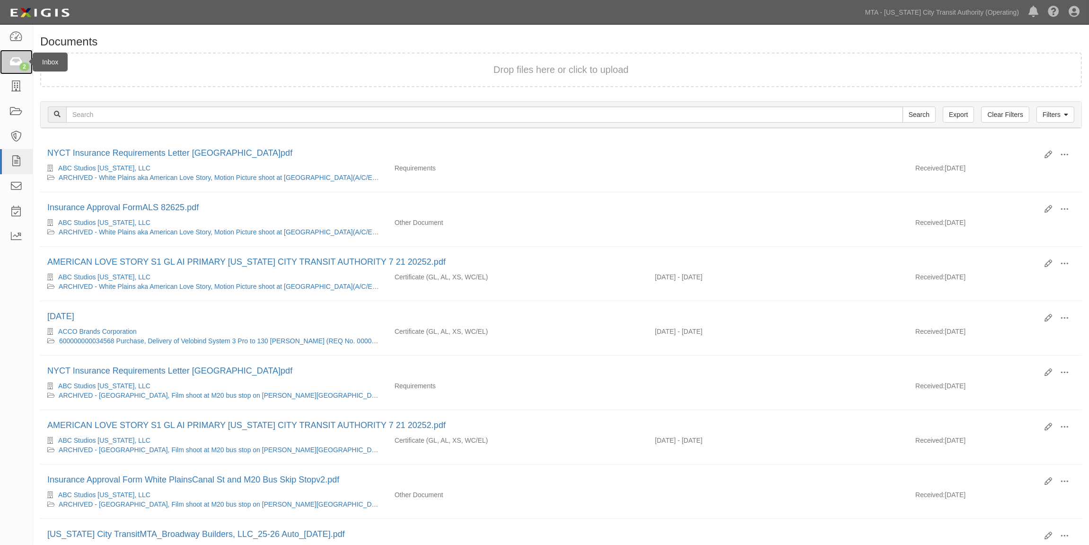
click at [19, 58] on icon at bounding box center [15, 62] width 13 height 11
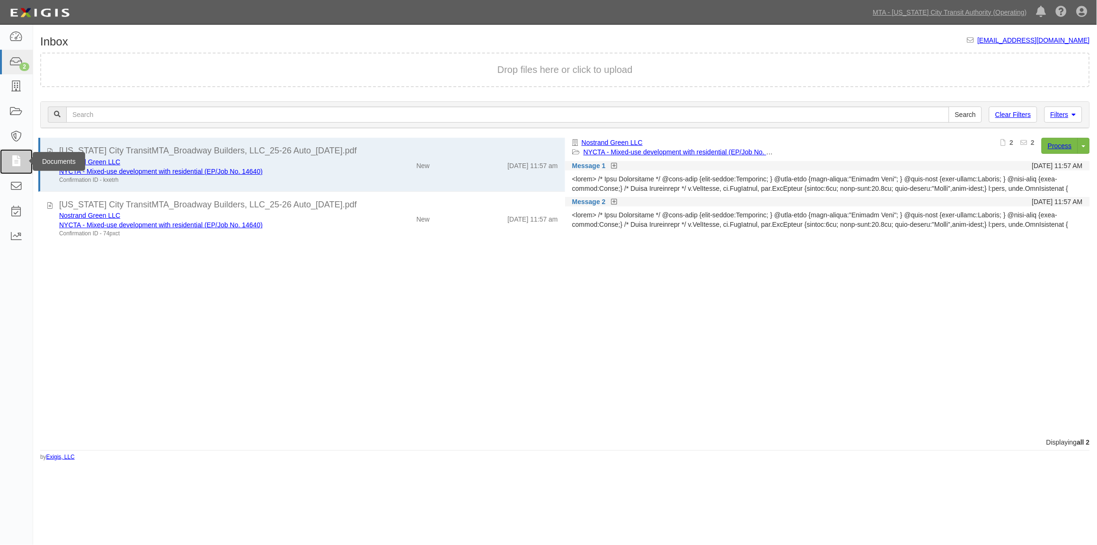
click at [18, 157] on icon at bounding box center [15, 161] width 13 height 11
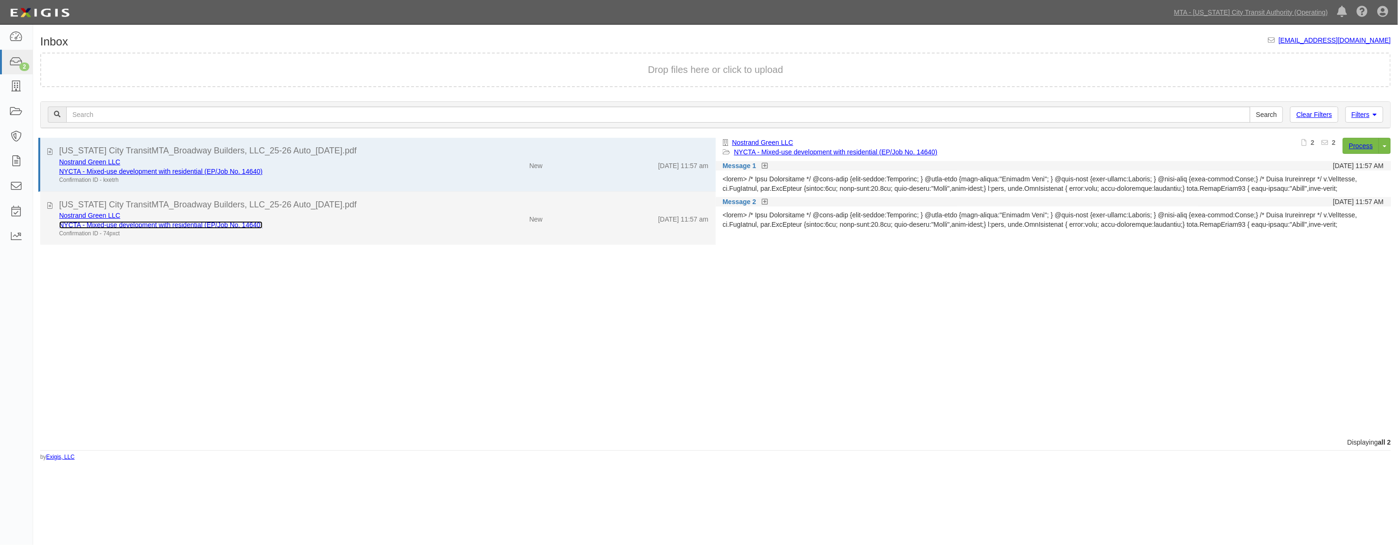
click at [220, 223] on link "NYCTA - Mixed-use development with residential (EP/Job No. 14640)" at bounding box center [160, 225] width 203 height 8
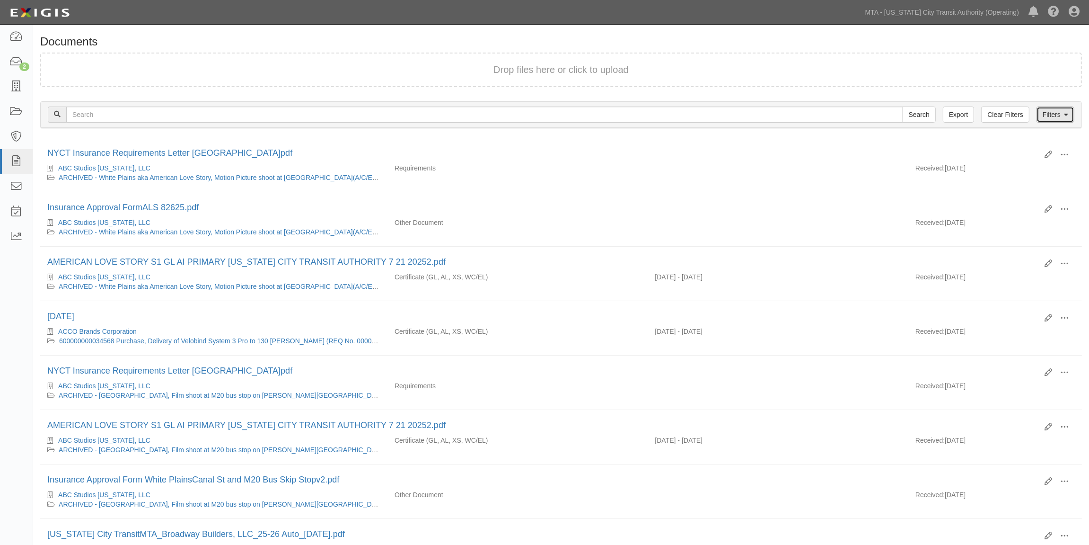
click at [1063, 108] on link "Filters" at bounding box center [1056, 114] width 38 height 16
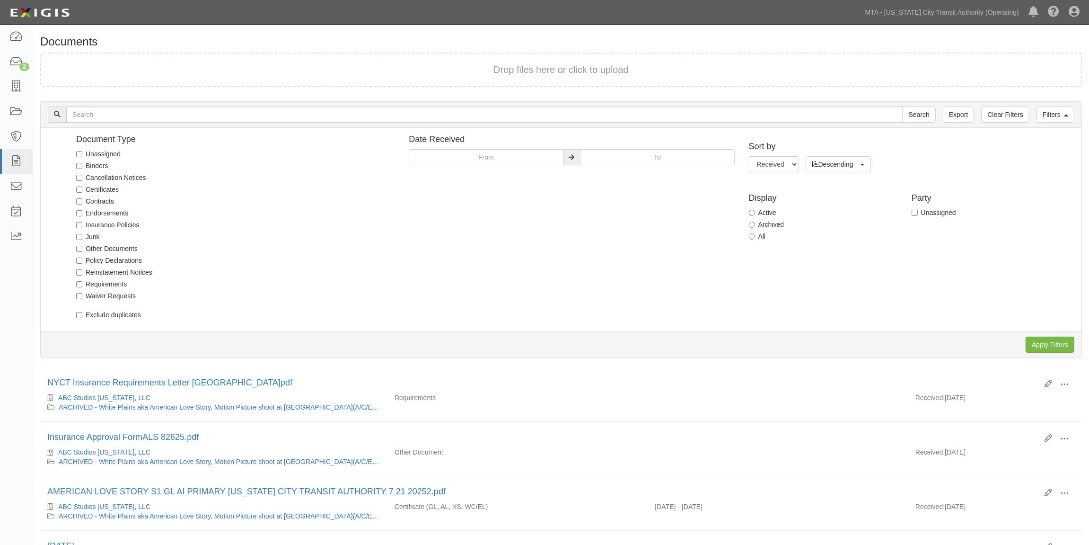
click at [105, 150] on label "Unassigned" at bounding box center [98, 153] width 44 height 9
click at [82, 151] on input "Unassigned" at bounding box center [79, 154] width 6 height 6
checkbox input "true"
click at [1047, 337] on input "Apply Filters" at bounding box center [1050, 344] width 49 height 16
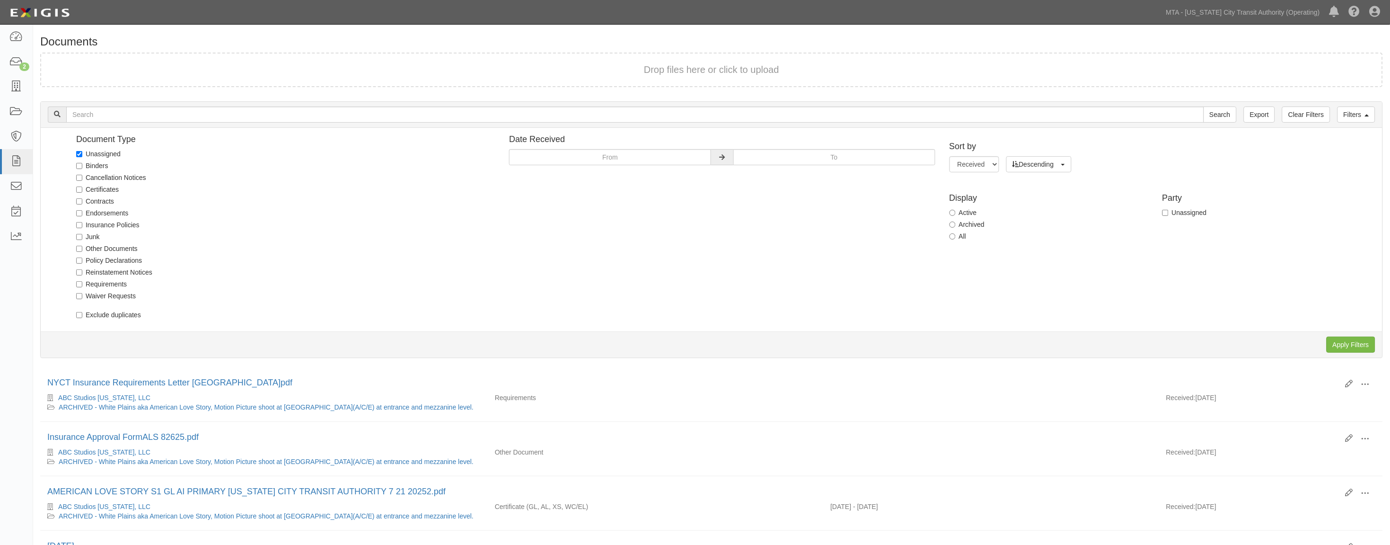
drag, startPoint x: 637, startPoint y: 423, endPoint x: 1049, endPoint y: 322, distance: 423.7
click at [639, 423] on li "Edit View View details Archive Delete Insurance Approval FormALS 82625.pdf ABC …" at bounding box center [711, 449] width 1343 height 54
click at [1089, 340] on input "Apply Filters" at bounding box center [1351, 344] width 49 height 16
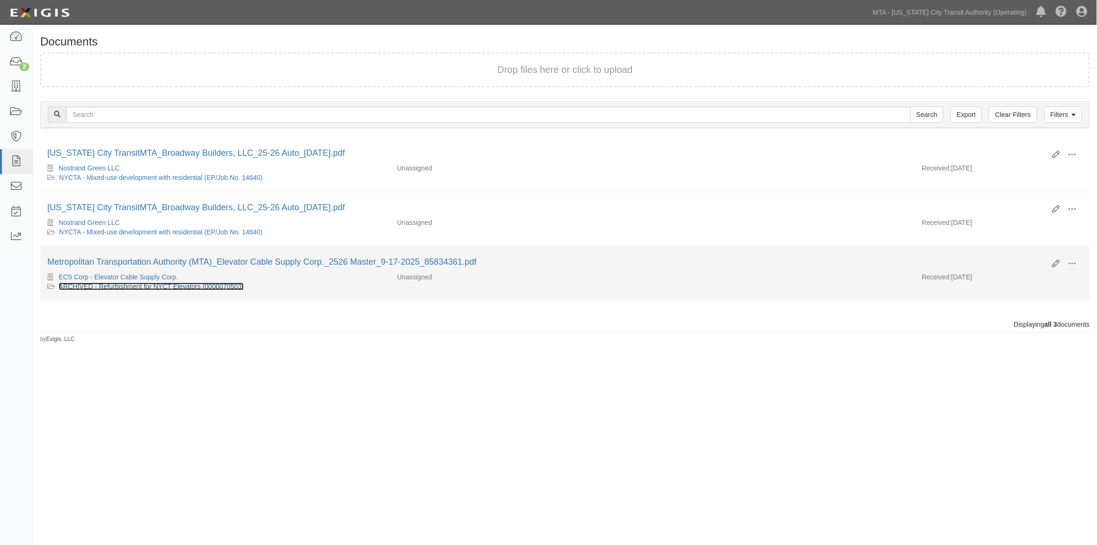
click at [156, 287] on link "ARCHIVED - Refurbishment for NYCT Elevators (0000070503)" at bounding box center [151, 286] width 185 height 8
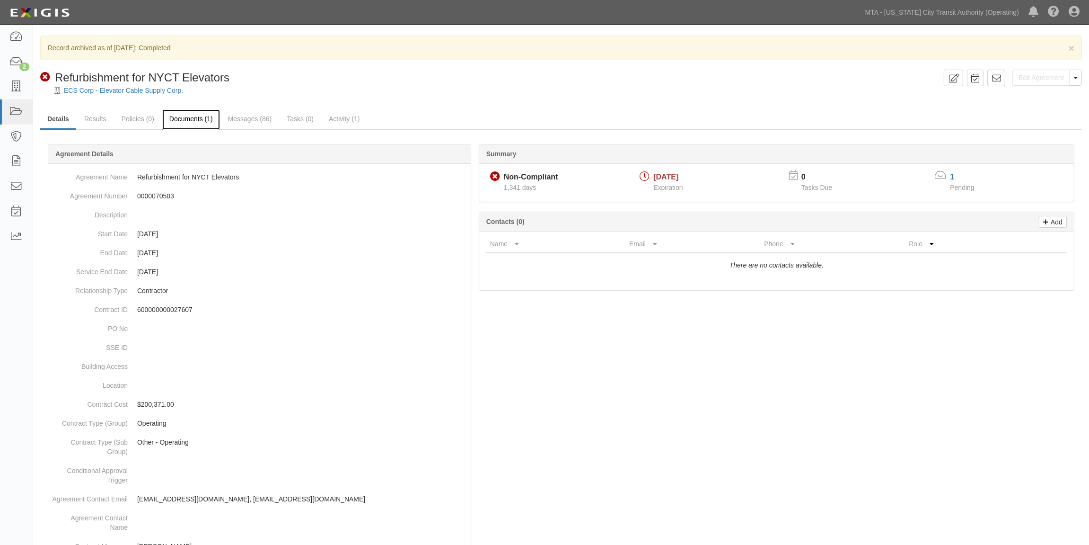
click at [198, 120] on link "Documents (1)" at bounding box center [191, 119] width 58 height 20
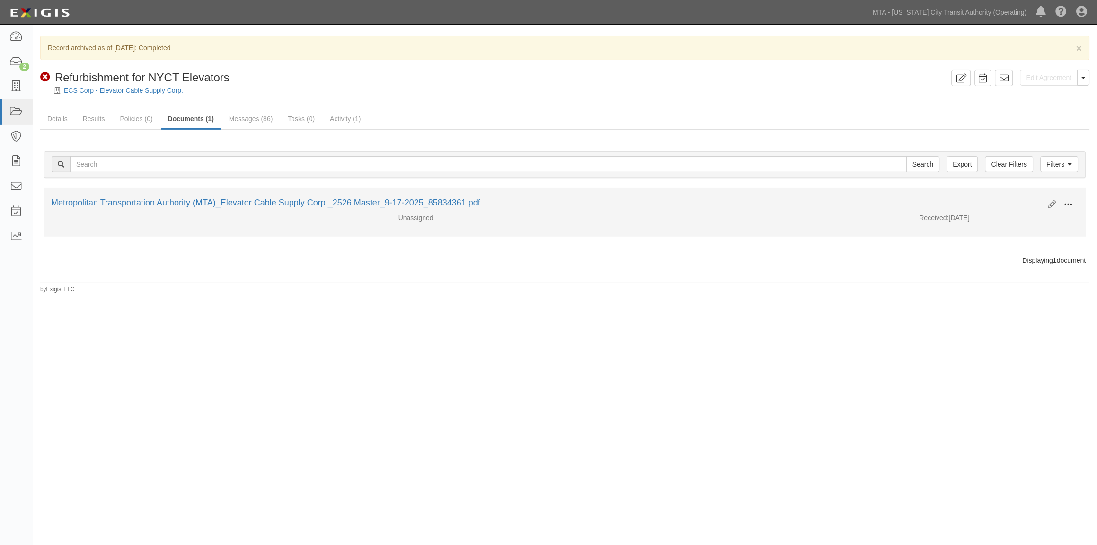
click at [1071, 201] on span at bounding box center [1068, 204] width 9 height 9
click at [1000, 216] on link "View" at bounding box center [1022, 218] width 75 height 17
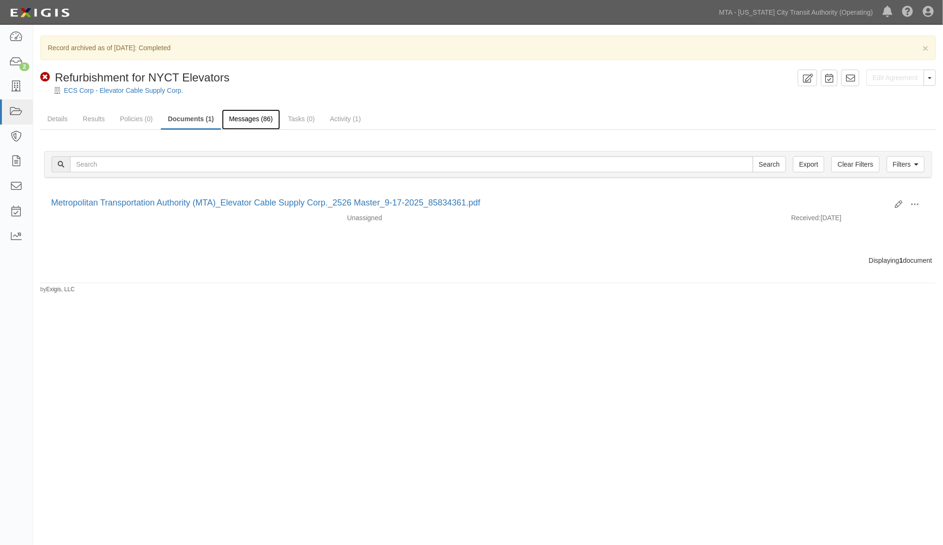
click at [241, 122] on link "Messages (86)" at bounding box center [251, 119] width 58 height 20
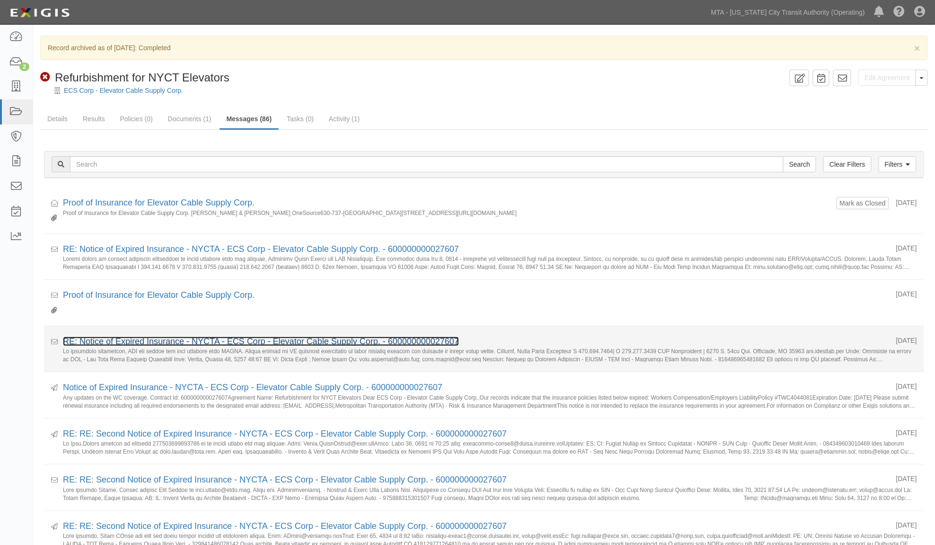
click at [242, 341] on link "RE: Notice of Expired Insurance - NYCTA - ECS Corp - Elevator Cable Supply Corp…" at bounding box center [261, 340] width 396 height 9
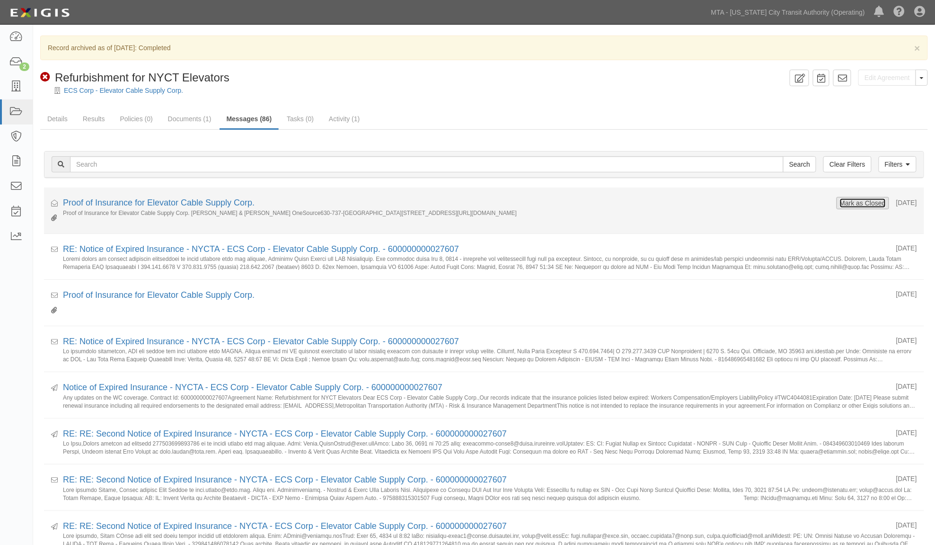
click at [865, 202] on button "Mark as Closed" at bounding box center [862, 203] width 47 height 10
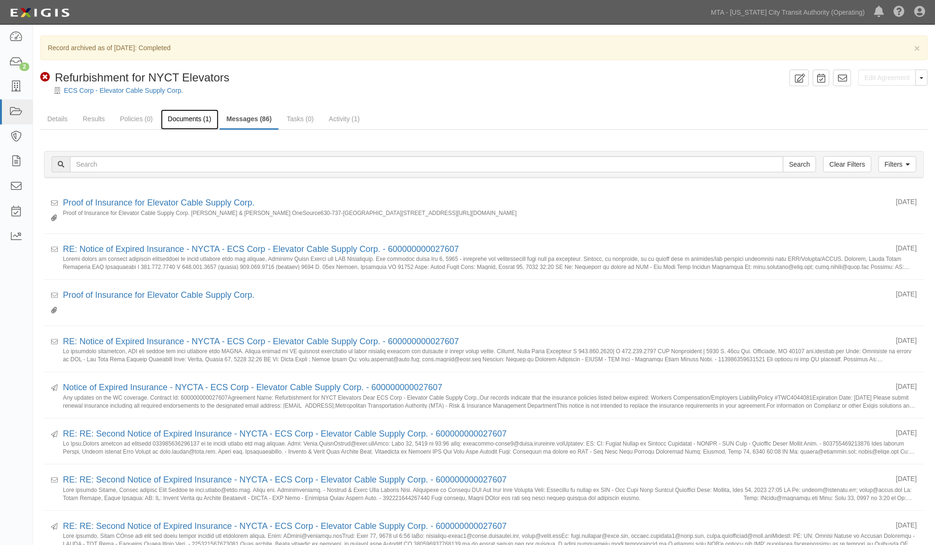
drag, startPoint x: 0, startPoint y: 0, endPoint x: 196, endPoint y: 117, distance: 228.8
click at [196, 117] on link "Documents (1)" at bounding box center [190, 119] width 58 height 20
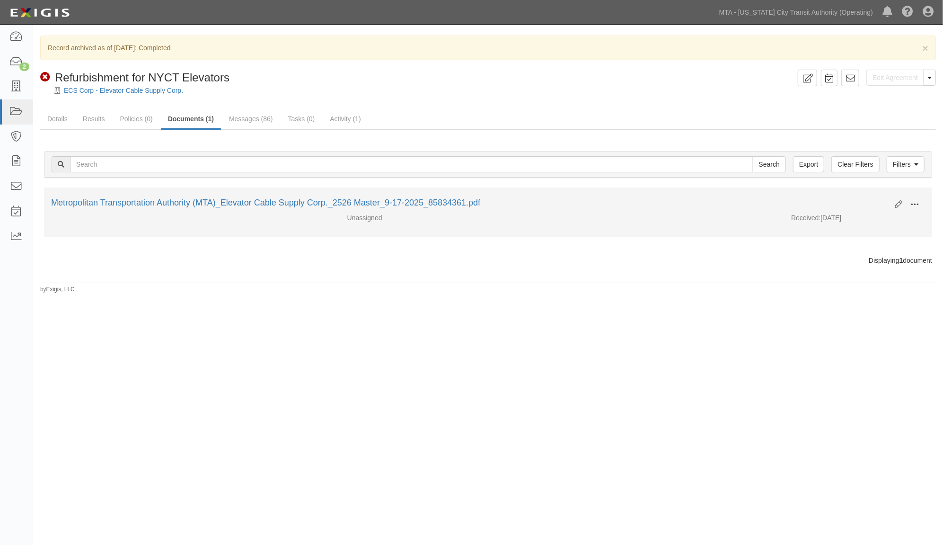
click at [918, 203] on span at bounding box center [914, 204] width 9 height 9
click at [851, 252] on link "Archive" at bounding box center [868, 253] width 75 height 17
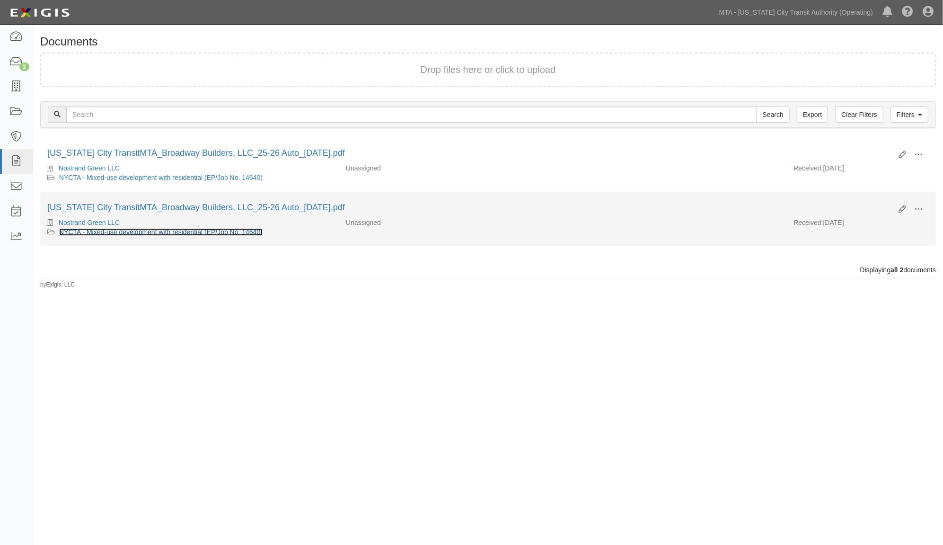
click at [216, 232] on link "NYCTA - Mixed-use development with residential (EP/Job No. 14640)" at bounding box center [160, 232] width 203 height 8
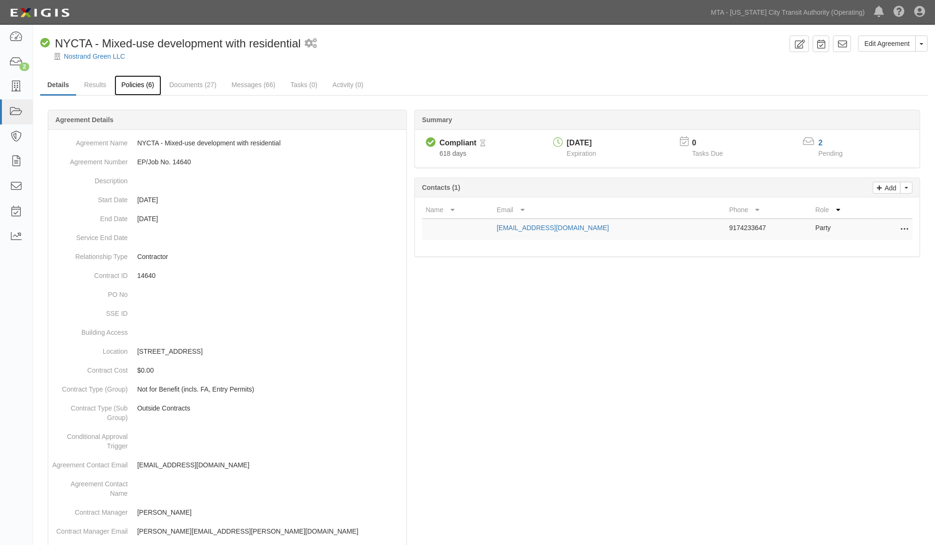
click at [141, 82] on link "Policies (6)" at bounding box center [138, 85] width 47 height 20
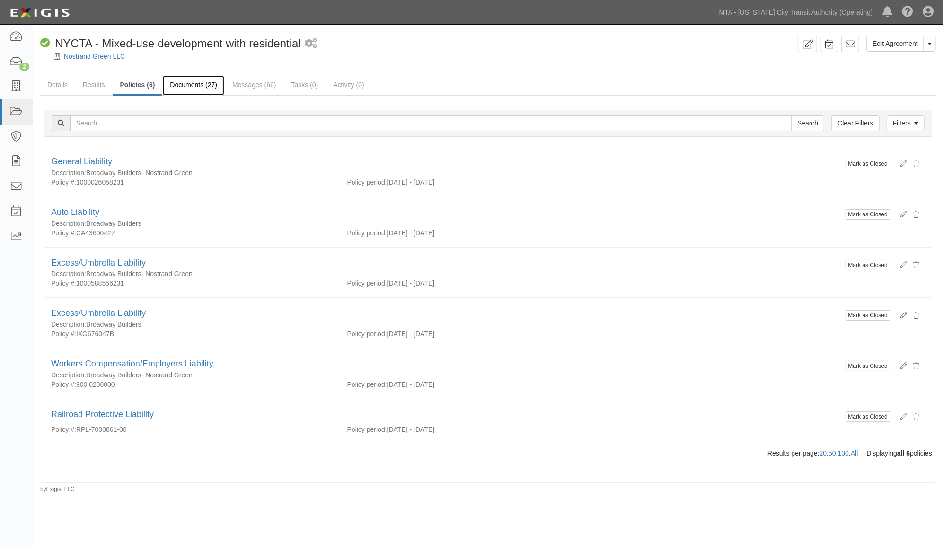
click at [178, 77] on link "Documents (27)" at bounding box center [194, 85] width 62 height 20
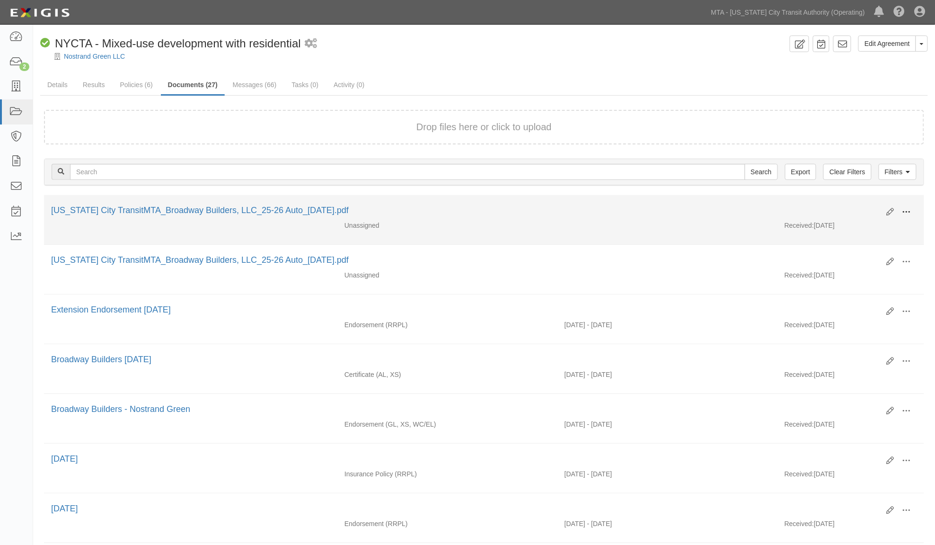
click at [909, 208] on span at bounding box center [906, 212] width 9 height 9
click at [838, 206] on link "Edit" at bounding box center [860, 208] width 75 height 17
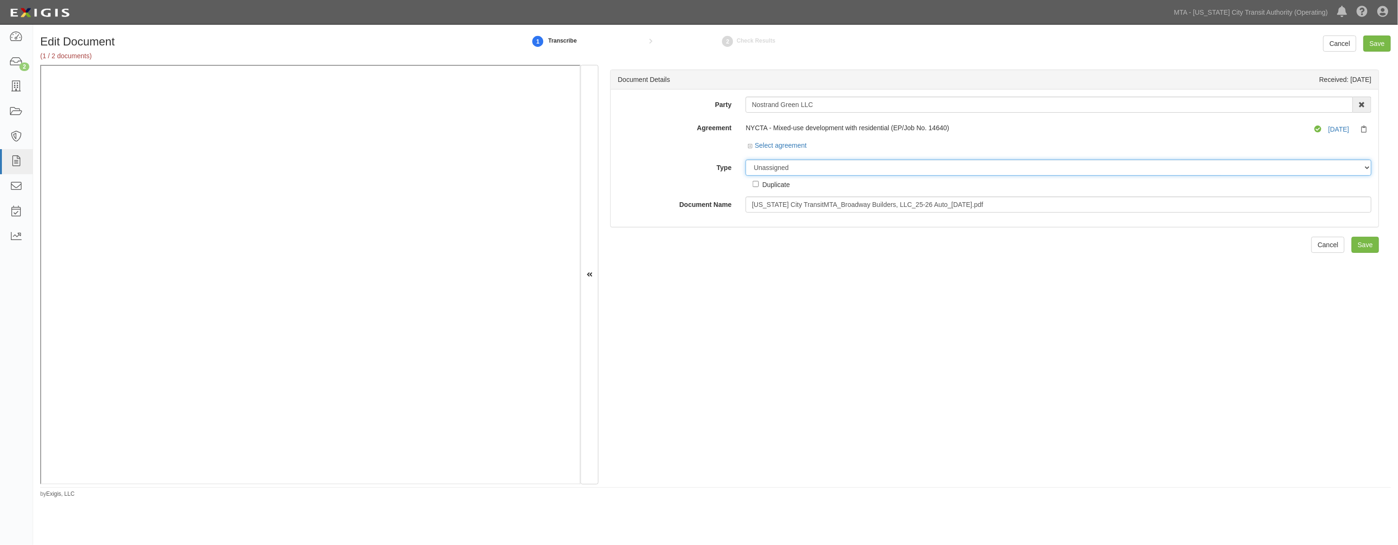
click at [800, 169] on select "Unassigned Binder Cancellation Notice Certificate Contract Endorsement Insuranc…" at bounding box center [1059, 167] width 626 height 16
click at [746, 160] on select "Unassigned Binder Cancellation Notice Certificate Contract Endorsement Insuranc…" at bounding box center [1059, 167] width 626 height 16
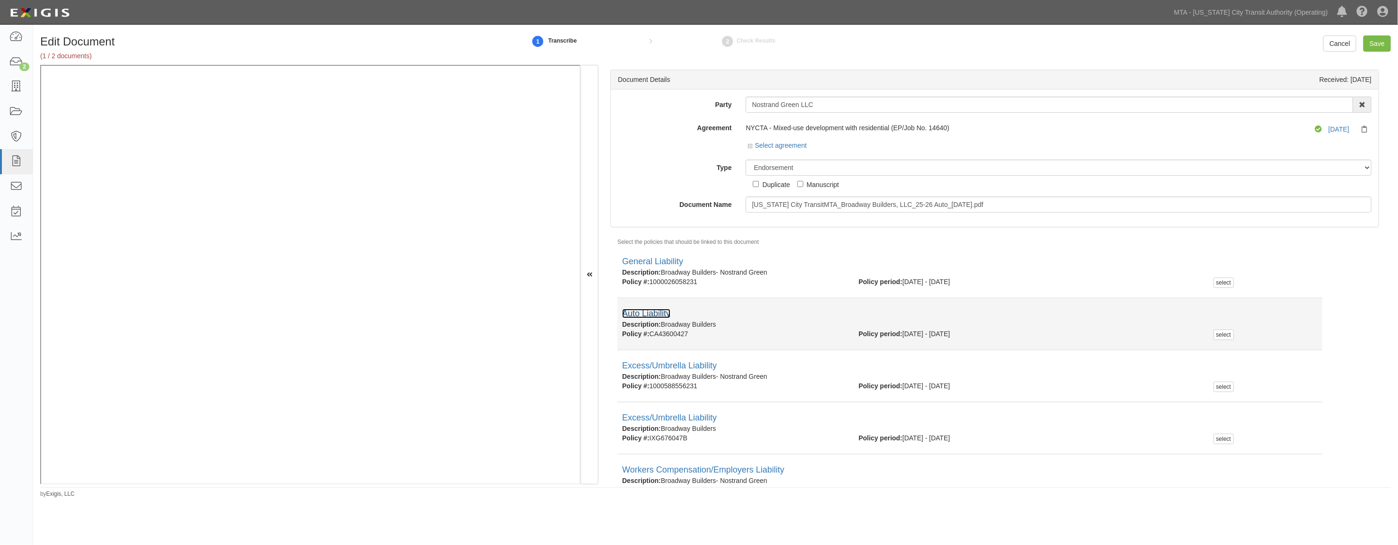
click at [660, 317] on link "Auto Liability" at bounding box center [646, 313] width 48 height 9
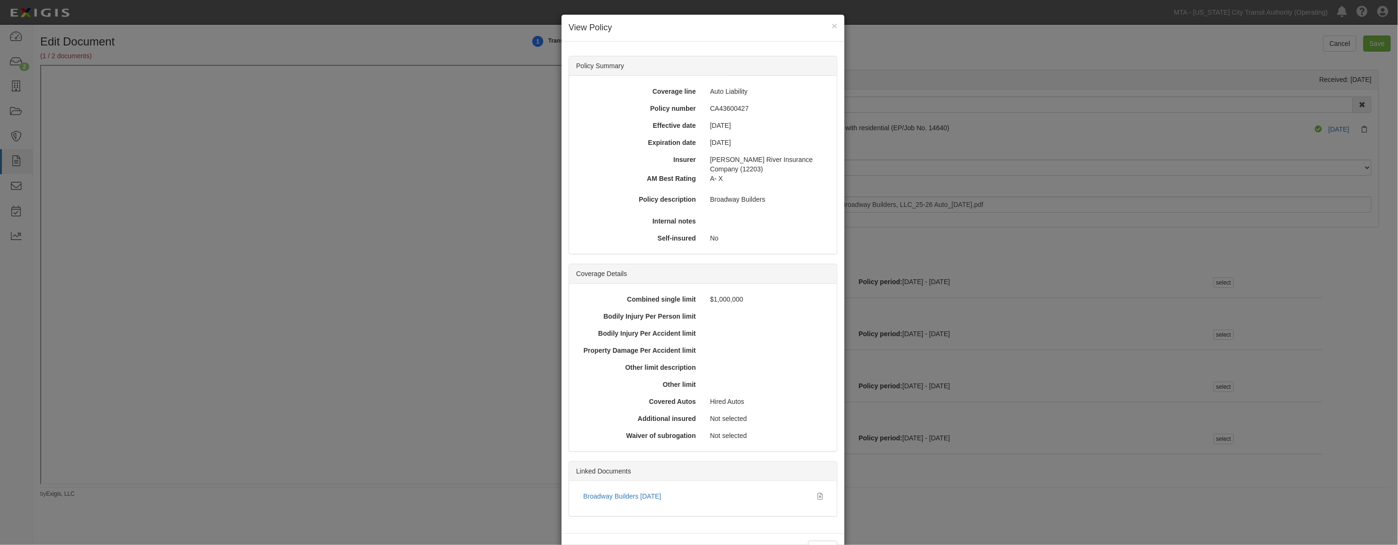
click at [943, 449] on div "× View Policy Policy Summary Coverage line Auto Liability Policy number CA43600…" at bounding box center [699, 272] width 1398 height 545
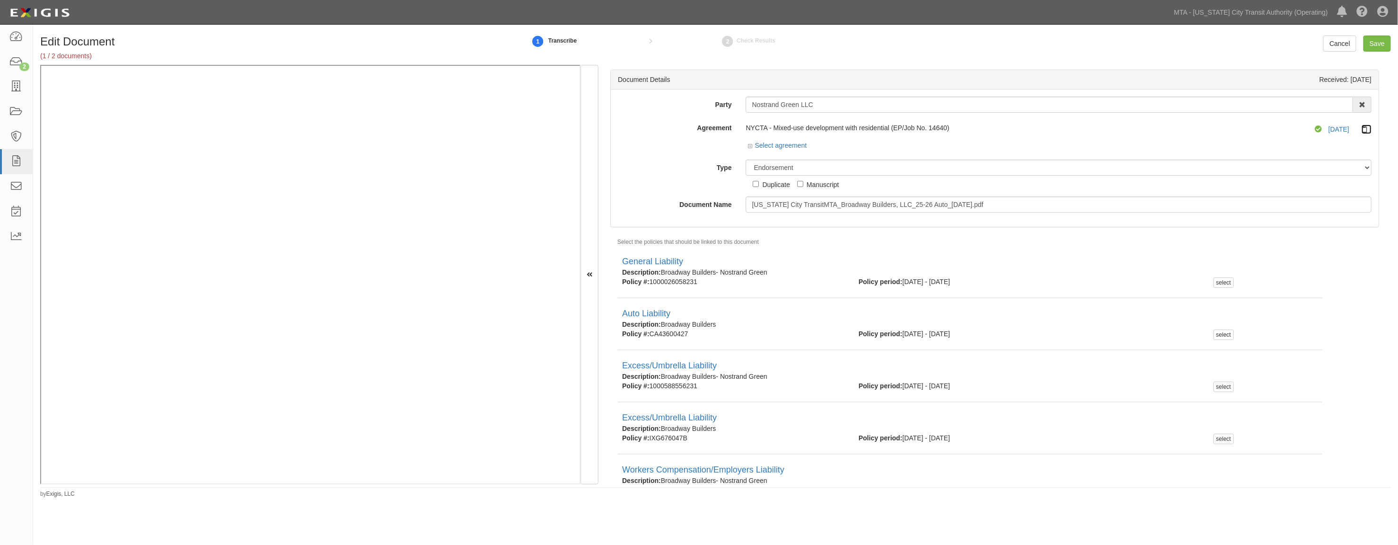
click at [943, 126] on icon at bounding box center [1367, 129] width 10 height 7
click at [820, 166] on select "Unassigned Binder Cancellation Notice Certificate Contract Endorsement Insuranc…" at bounding box center [1059, 167] width 626 height 16
select select "CertificateDetail"
click at [746, 160] on select "Unassigned Binder Cancellation Notice Certificate Contract Endorsement Insuranc…" at bounding box center [1059, 167] width 626 height 16
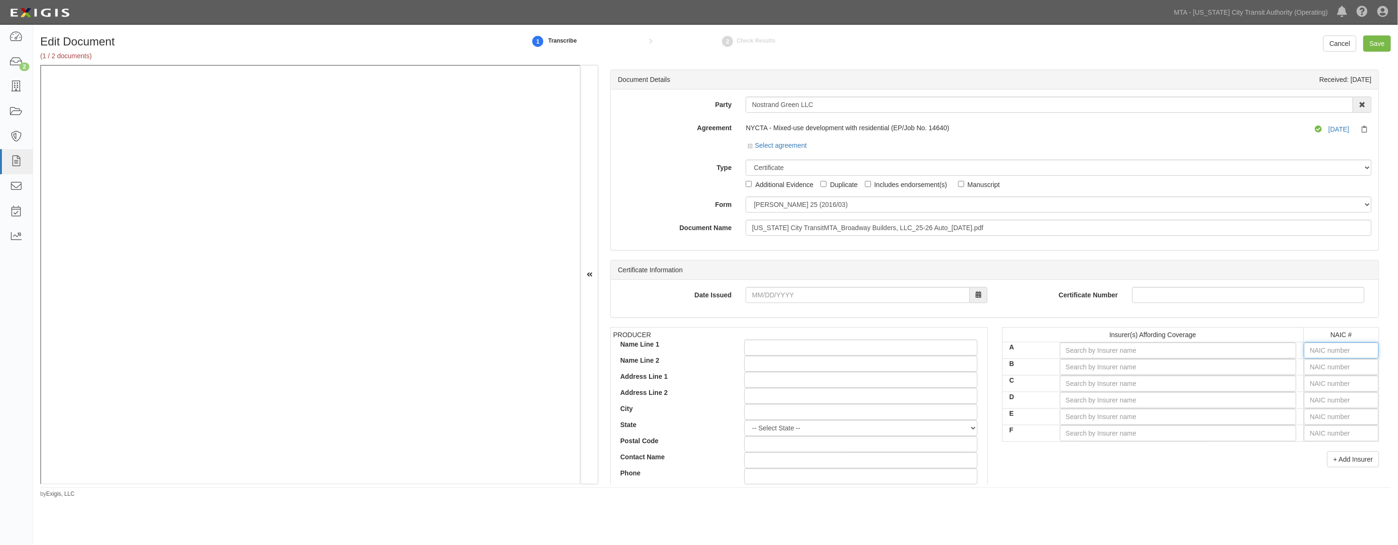
click at [943, 349] on input "text" at bounding box center [1341, 350] width 75 height 16
type input "25232"
type input "2"
type input "24856"
type input "24"
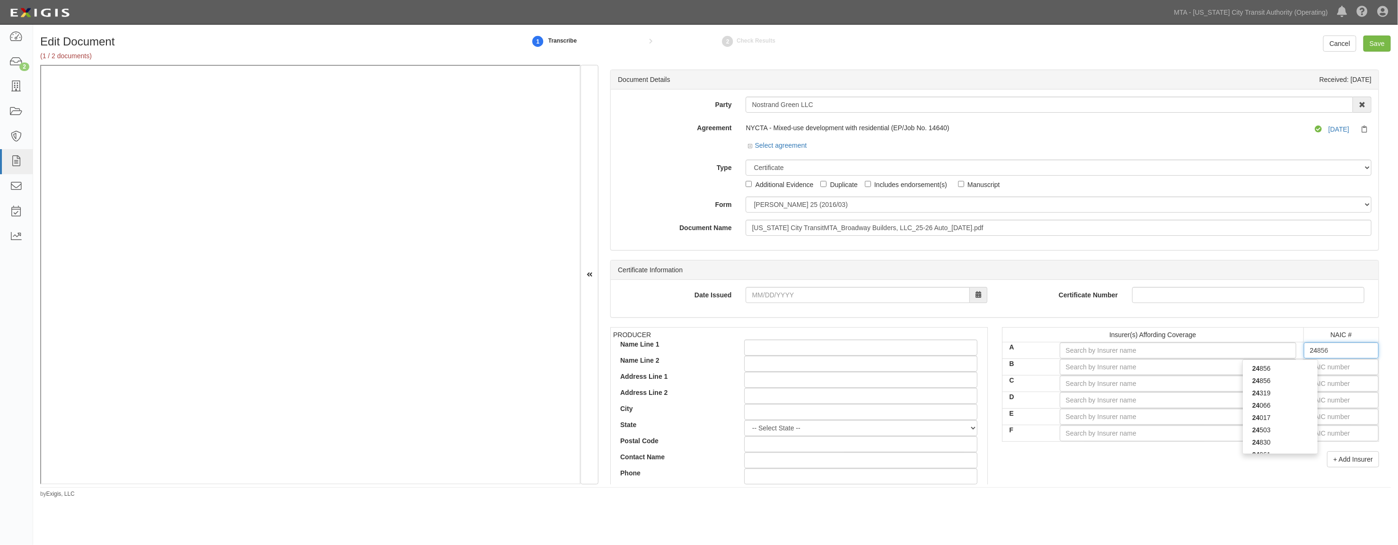
type input "24319"
type input "243"
type input "24376"
type input "2437"
type input "24376"
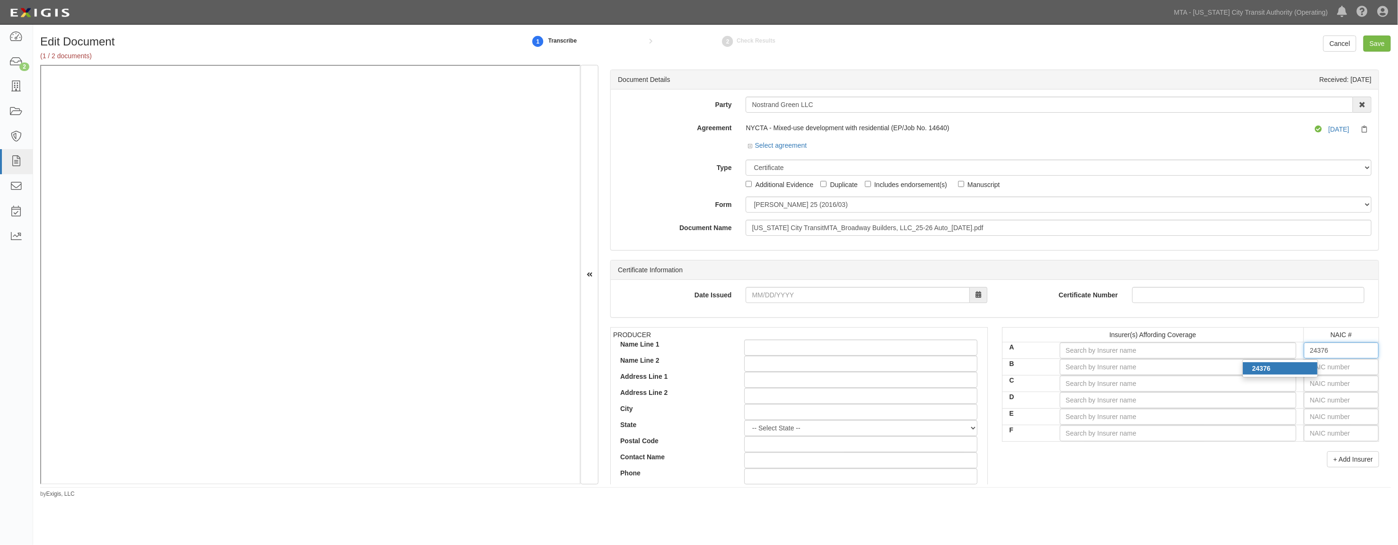
click at [943, 365] on div "24376" at bounding box center [1280, 368] width 75 height 12
type input "Spinnaker Insurance Company (A- VIII Rating)"
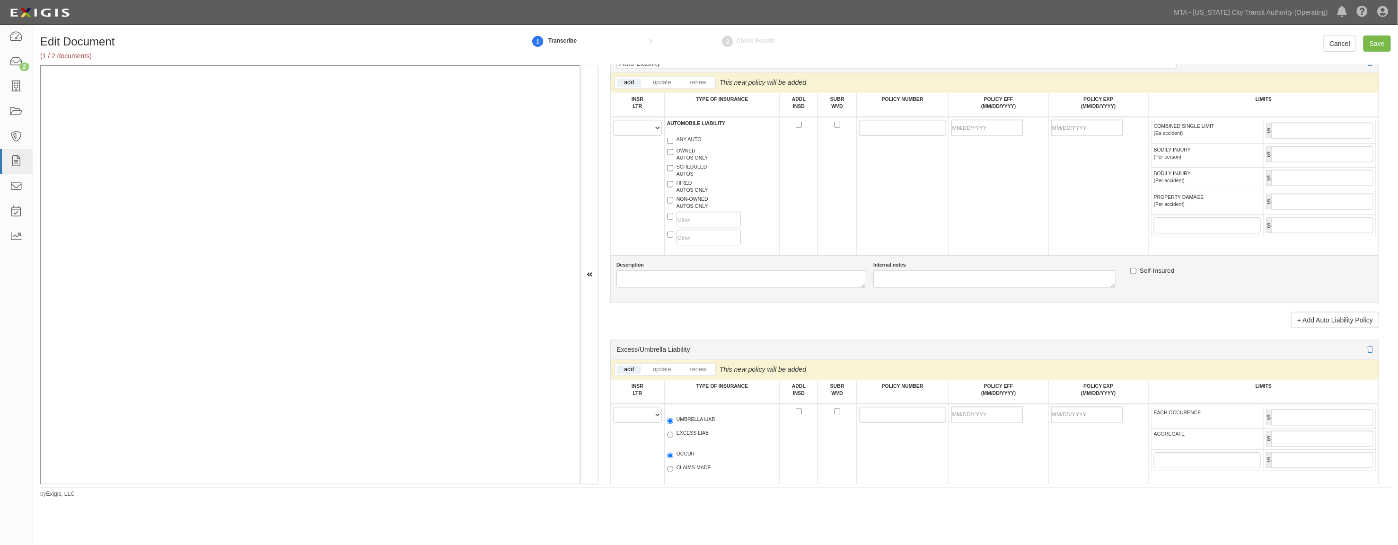
scroll to position [893, 0]
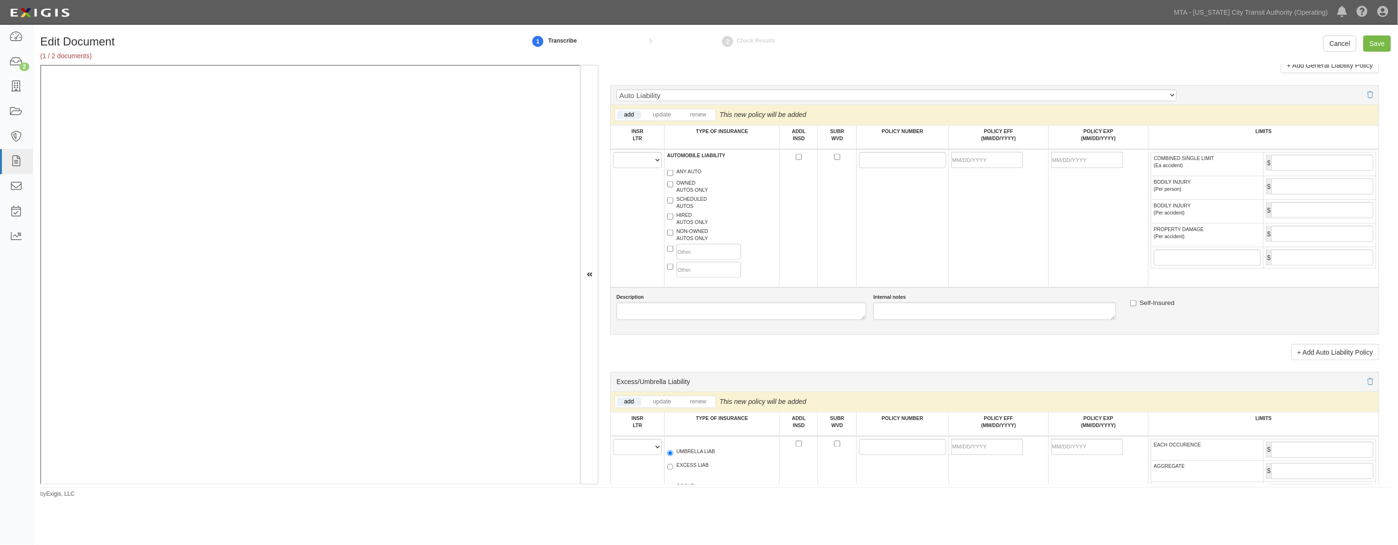
type input "24376"
click at [636, 168] on select "A B C D E F" at bounding box center [637, 160] width 49 height 16
select select "A"
click at [613, 162] on select "A B C D E F" at bounding box center [637, 160] width 49 height 16
click at [684, 242] on label "NON-OWNED AUTOS ONLY" at bounding box center [687, 235] width 41 height 14
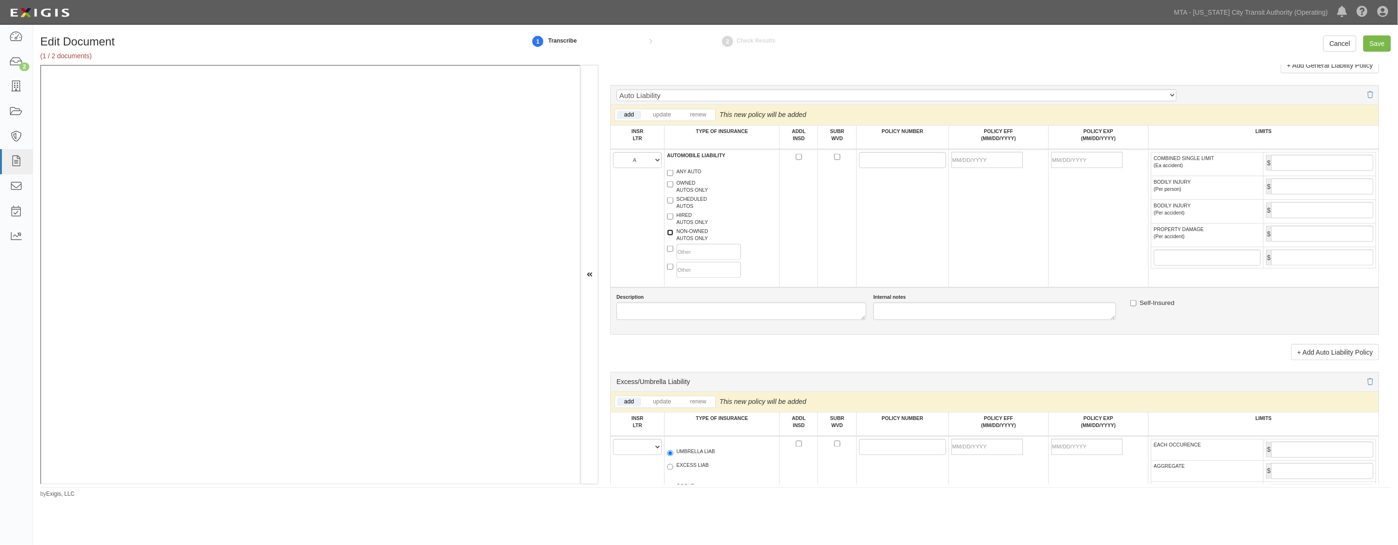
click at [673, 236] on input "NON-OWNED AUTOS ONLY" at bounding box center [670, 232] width 6 height 6
checkbox input "true"
click at [686, 226] on label "HIRED AUTOS ONLY" at bounding box center [687, 219] width 41 height 14
click at [673, 220] on input "HIRED AUTOS ONLY" at bounding box center [670, 216] width 6 height 6
checkbox input "true"
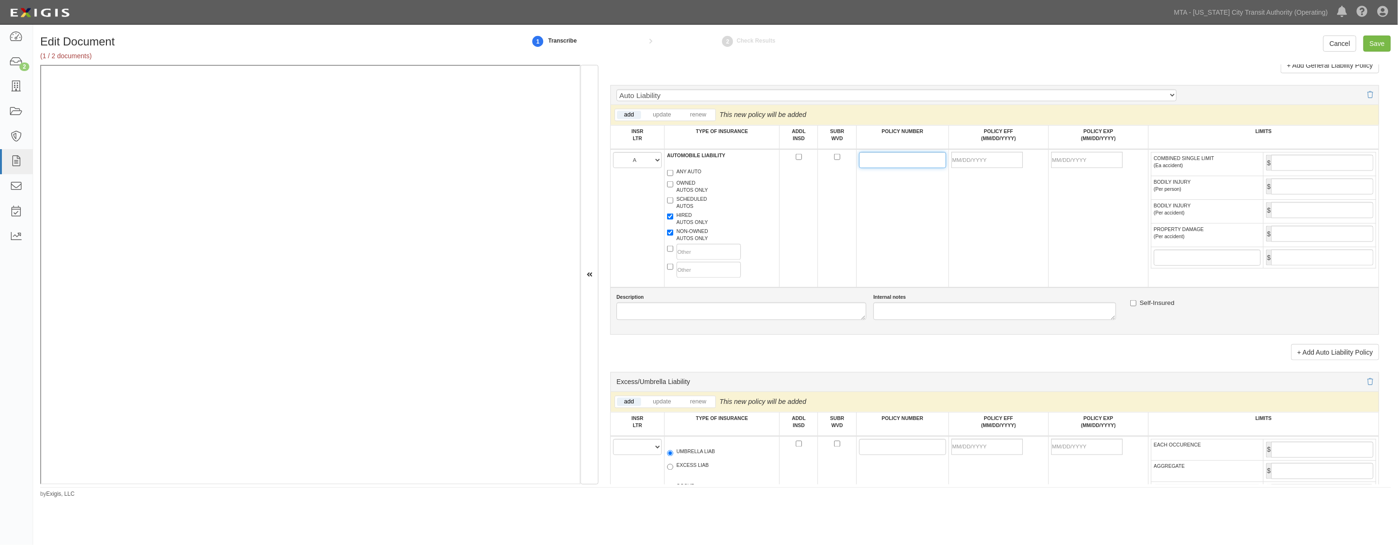
paste input "P0270GL00009700"
type input "P0270GL00009700"
click at [943, 168] on input "POLICY EFF (MM/DD/YYYY)" at bounding box center [987, 160] width 71 height 16
type input "[DATE]"
click at [943, 200] on td "[DATE]" at bounding box center [999, 218] width 100 height 138
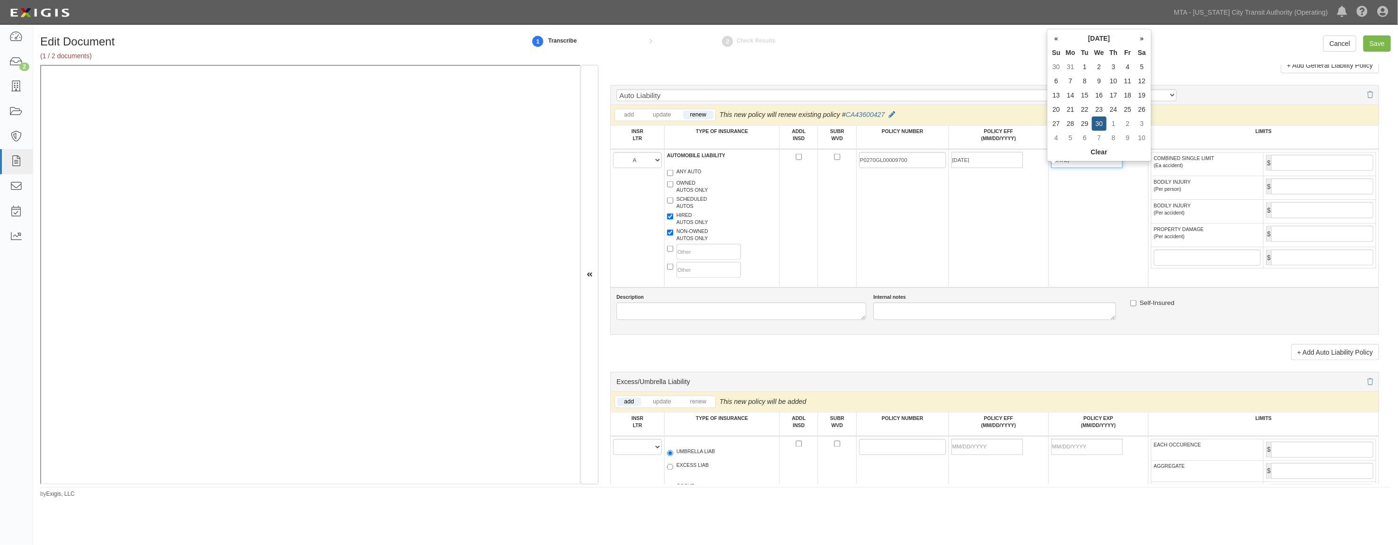
drag, startPoint x: 1094, startPoint y: 167, endPoint x: 1037, endPoint y: 171, distance: 56.9
click at [943, 171] on tr "A B C D E F AUTOMOBILE LIABILITY ANY AUTO OWNED AUTOS ONLY SCHEDULED AUTOS HIRE…" at bounding box center [995, 218] width 768 height 138
type input "04/01/2026"
click at [943, 168] on input "COMBINED SINGLE LIMIT (Ea accident)" at bounding box center [1322, 163] width 102 height 16
click at [943, 48] on input "Save" at bounding box center [1377, 43] width 27 height 16
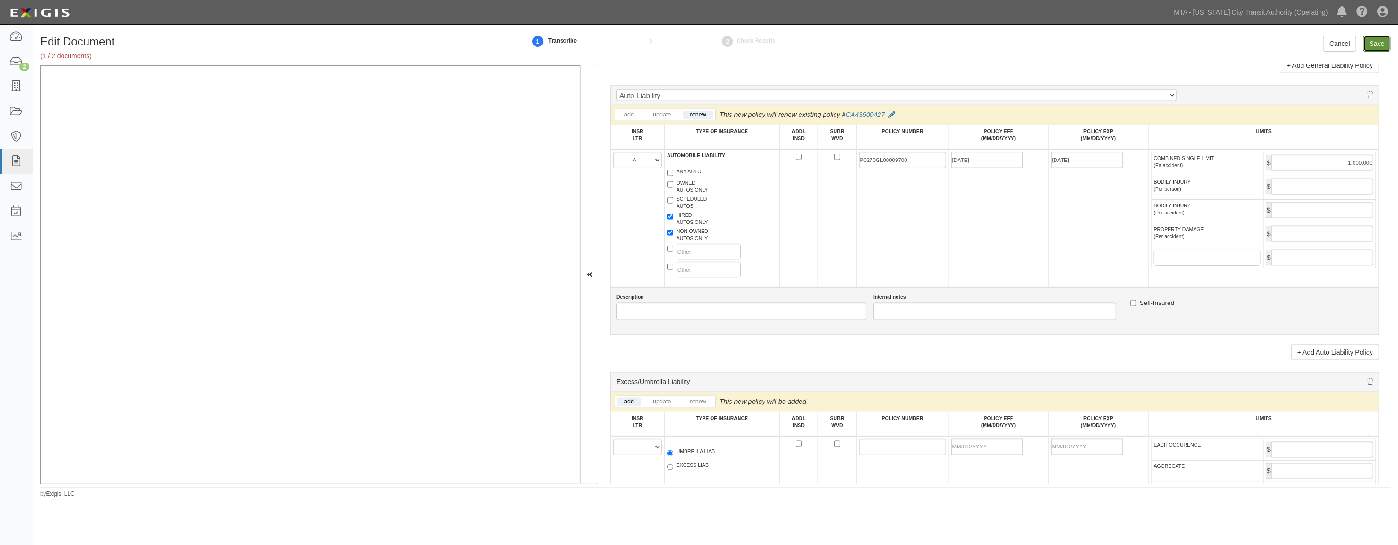
type input "1000000"
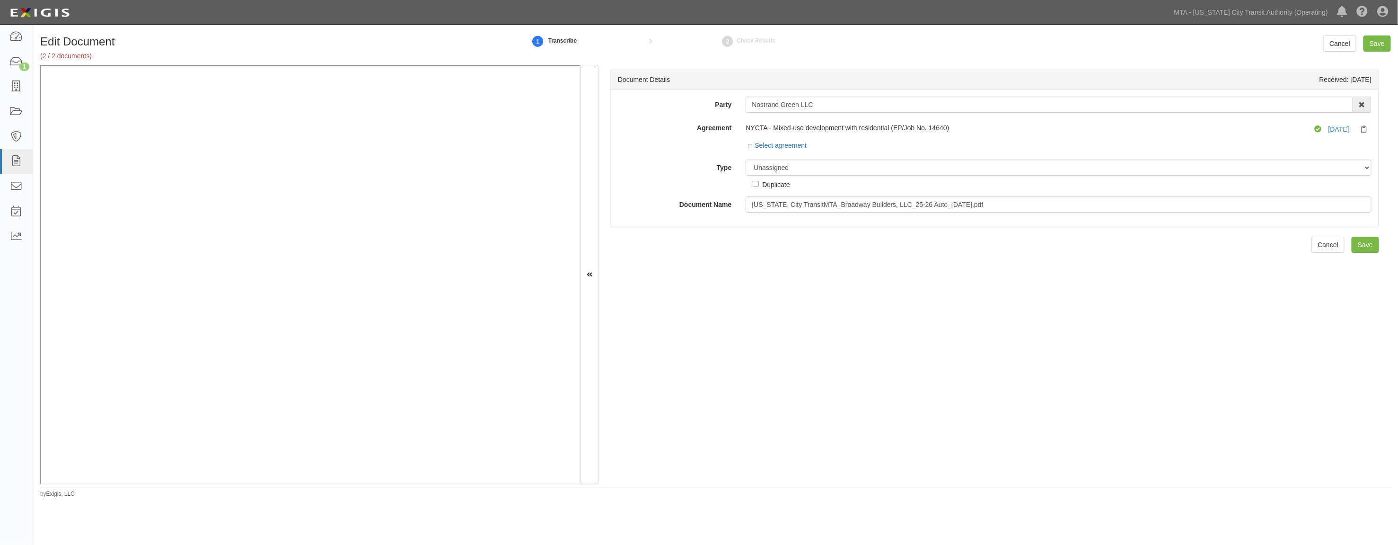
drag, startPoint x: 793, startPoint y: 184, endPoint x: 785, endPoint y: 184, distance: 7.1
click at [786, 184] on div "Unassigned Binder Cancellation Notice Certificate Contract Endorsement Insuranc…" at bounding box center [1059, 174] width 640 height 30
click at [781, 183] on div "Duplicate" at bounding box center [775, 184] width 27 height 10
click at [759, 183] on input "Duplicate" at bounding box center [756, 184] width 6 height 6
checkbox input "true"
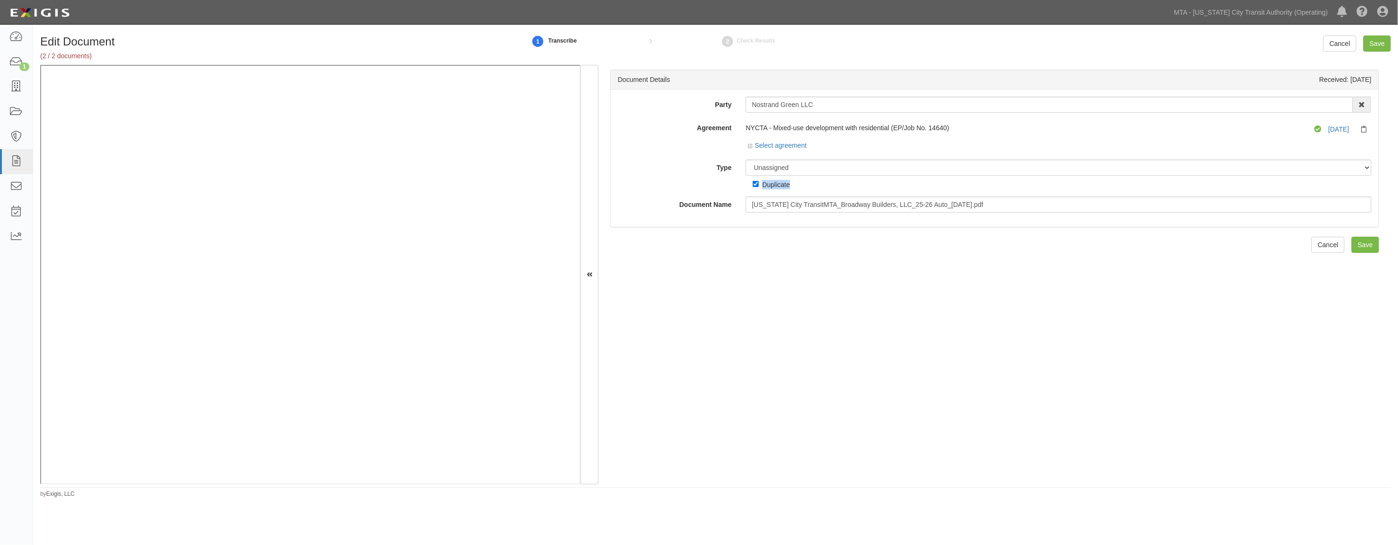
drag, startPoint x: 803, startPoint y: 185, endPoint x: 762, endPoint y: 185, distance: 41.2
click at [762, 185] on div "Unassigned Binder Cancellation Notice Certificate Contract Endorsement Insuranc…" at bounding box center [1059, 174] width 640 height 30
copy div "Duplicate"
drag, startPoint x: 1001, startPoint y: 209, endPoint x: 742, endPoint y: 208, distance: 259.3
click at [720, 208] on div "Document Name [US_STATE] City TransitMTA_Broadway Builders, LLC_25-26 Auto_[DAT…" at bounding box center [995, 204] width 768 height 16
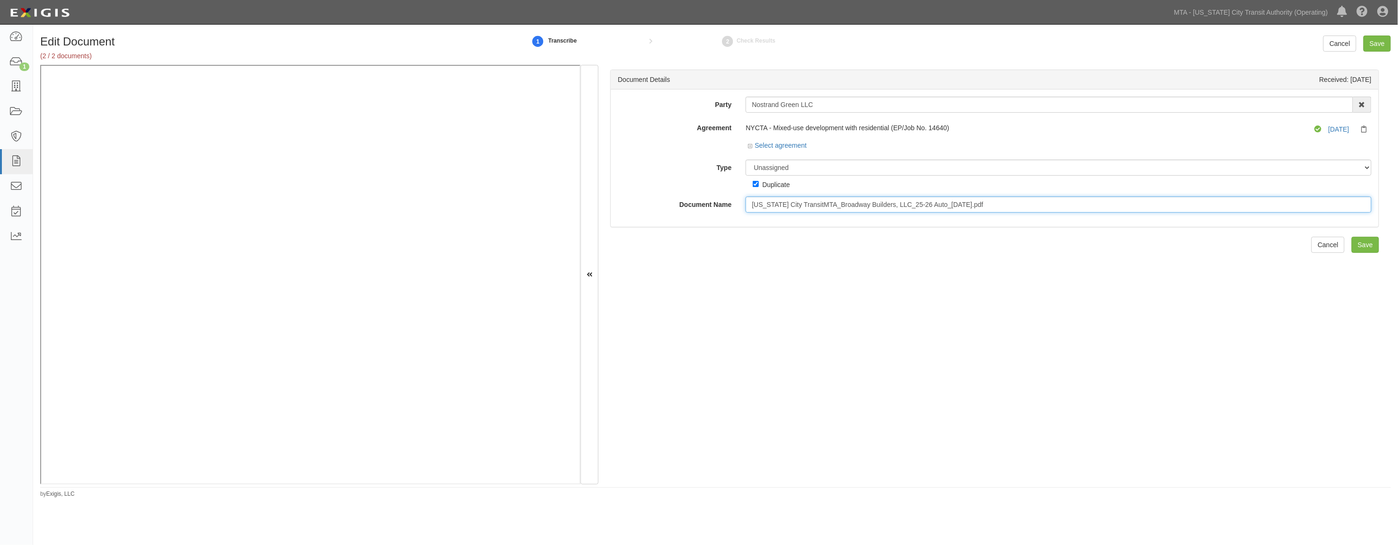
paste input "Duplicate"
type input "Duplicate"
click at [858, 164] on select "Unassigned Binder Cancellation Notice Certificate Contract Endorsement Insuranc…" at bounding box center [1059, 167] width 626 height 16
select select "OtherDetail"
click at [746, 160] on select "Unassigned Binder Cancellation Notice Certificate Contract Endorsement Insuranc…" at bounding box center [1059, 167] width 626 height 16
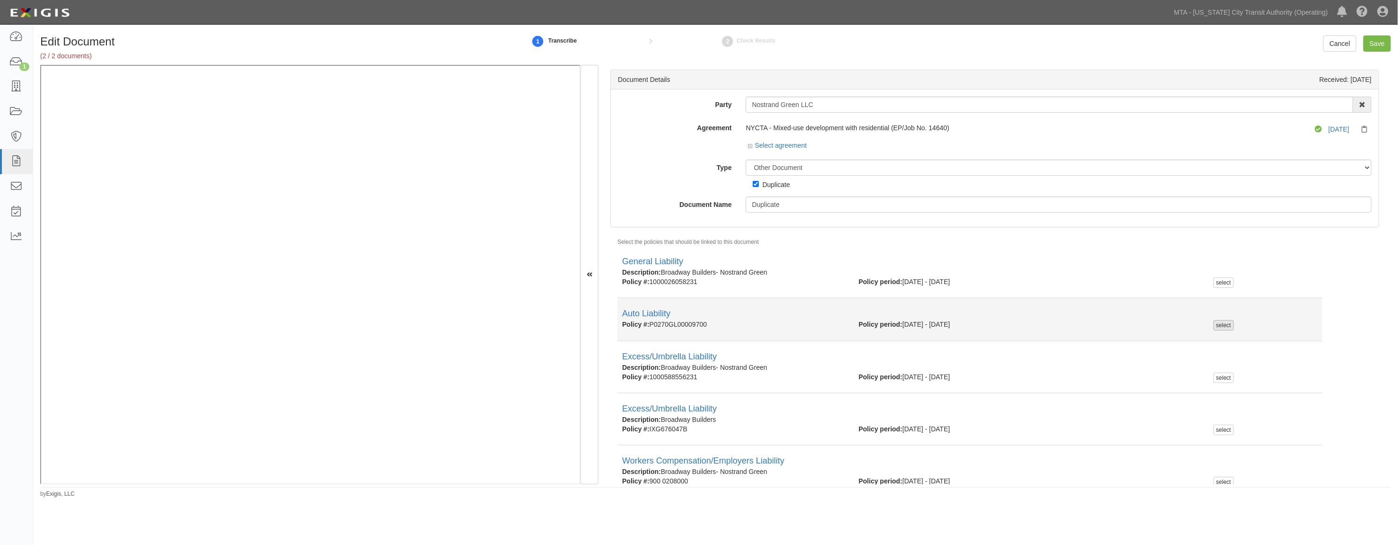
click at [1214, 320] on div "select" at bounding box center [1224, 325] width 20 height 10
checkbox input "true"
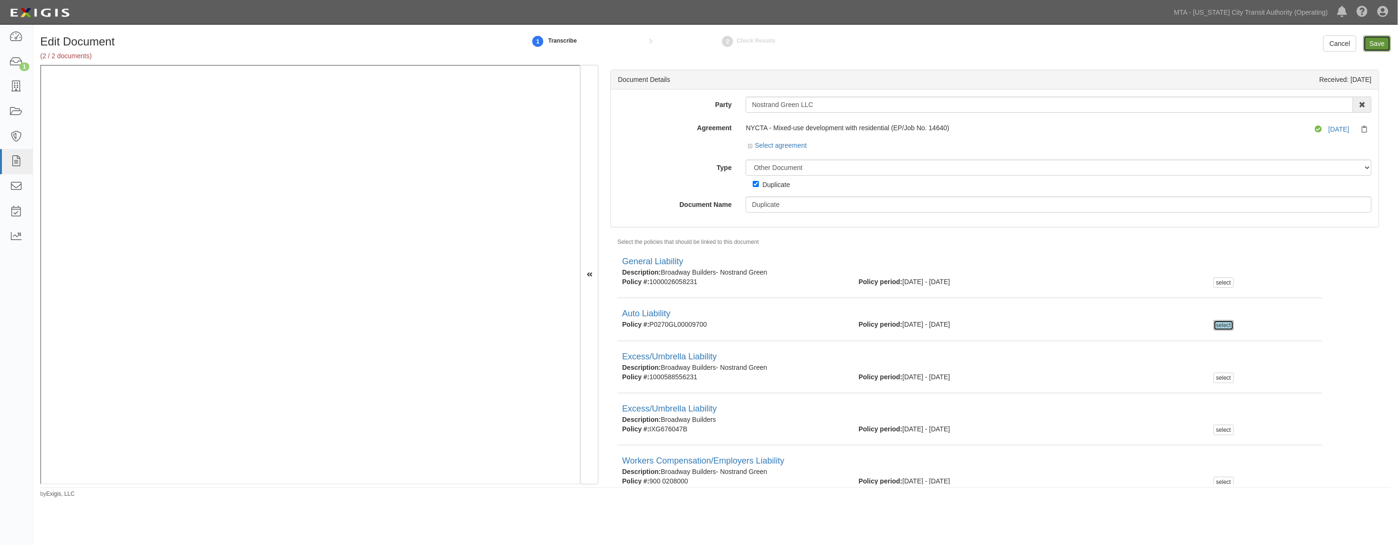
click at [1377, 40] on input "Save" at bounding box center [1377, 43] width 27 height 16
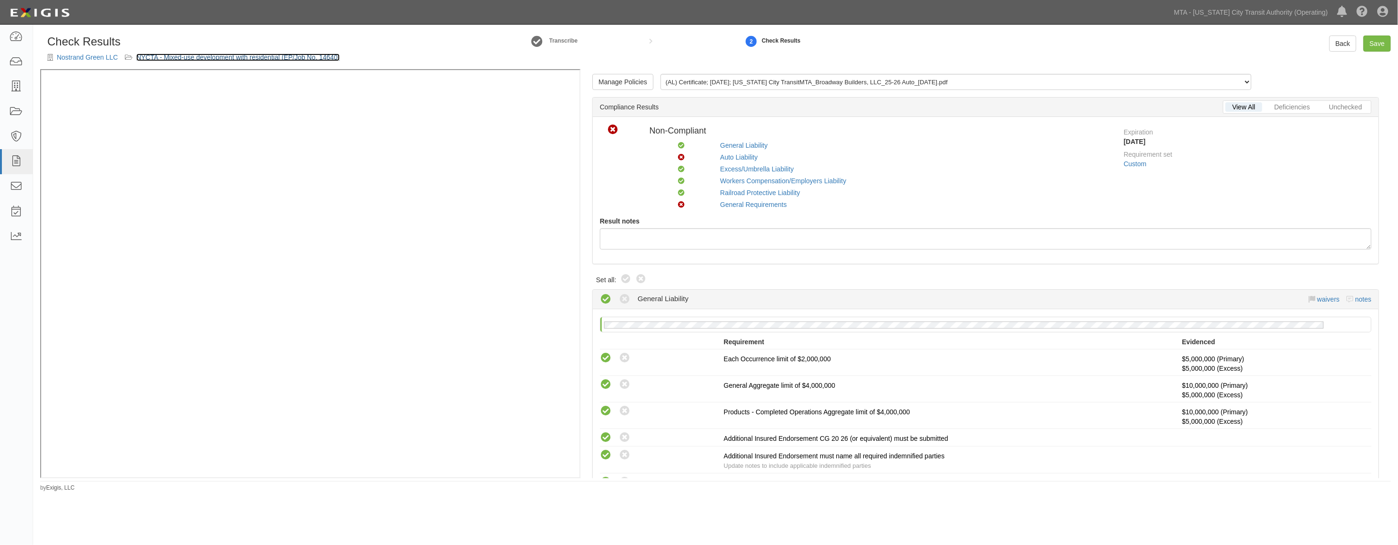
click at [263, 58] on link "NYCTA - Mixed-use development with residential (EP/Job No. 14640)" at bounding box center [237, 57] width 203 height 8
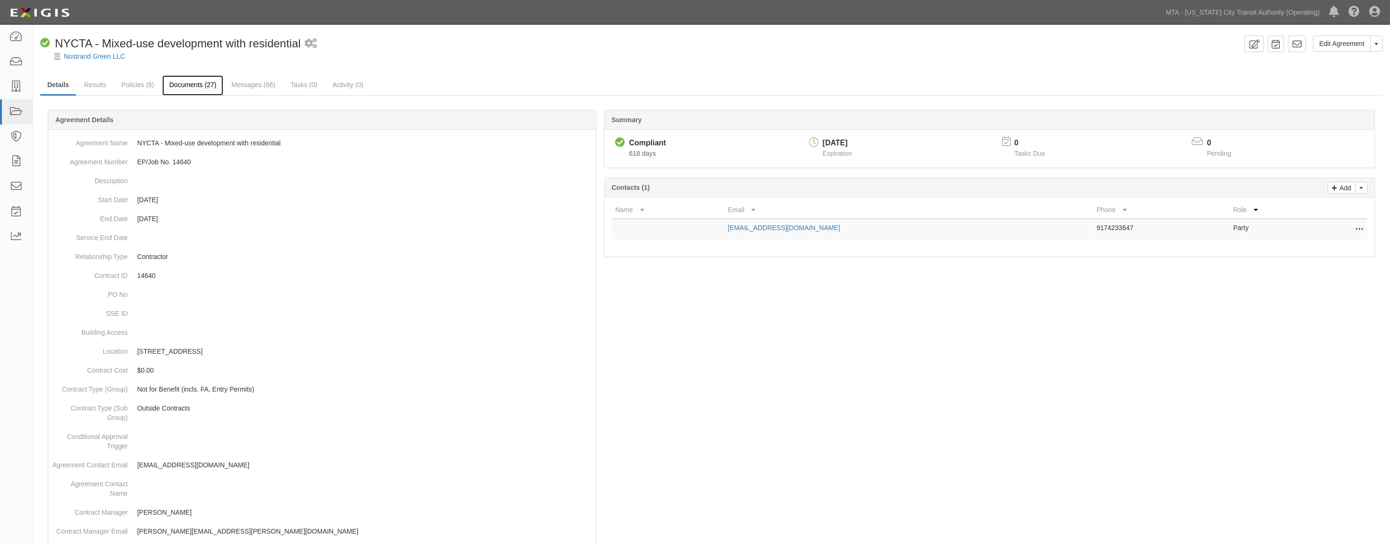
click at [185, 86] on link "Documents (27)" at bounding box center [193, 85] width 62 height 20
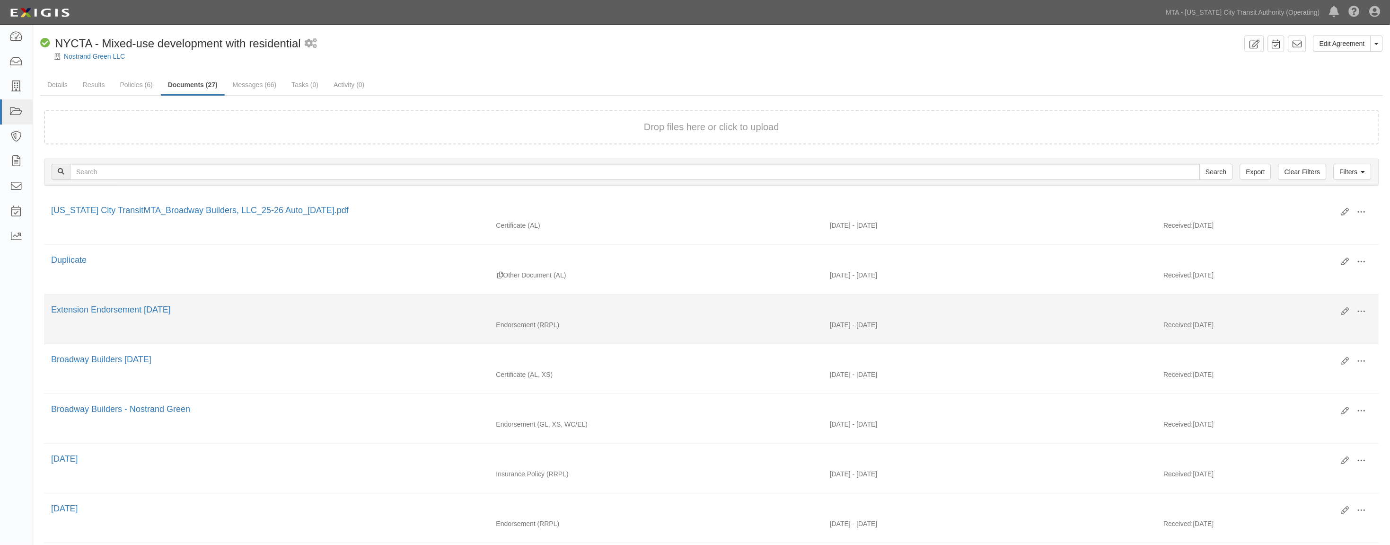
scroll to position [53, 0]
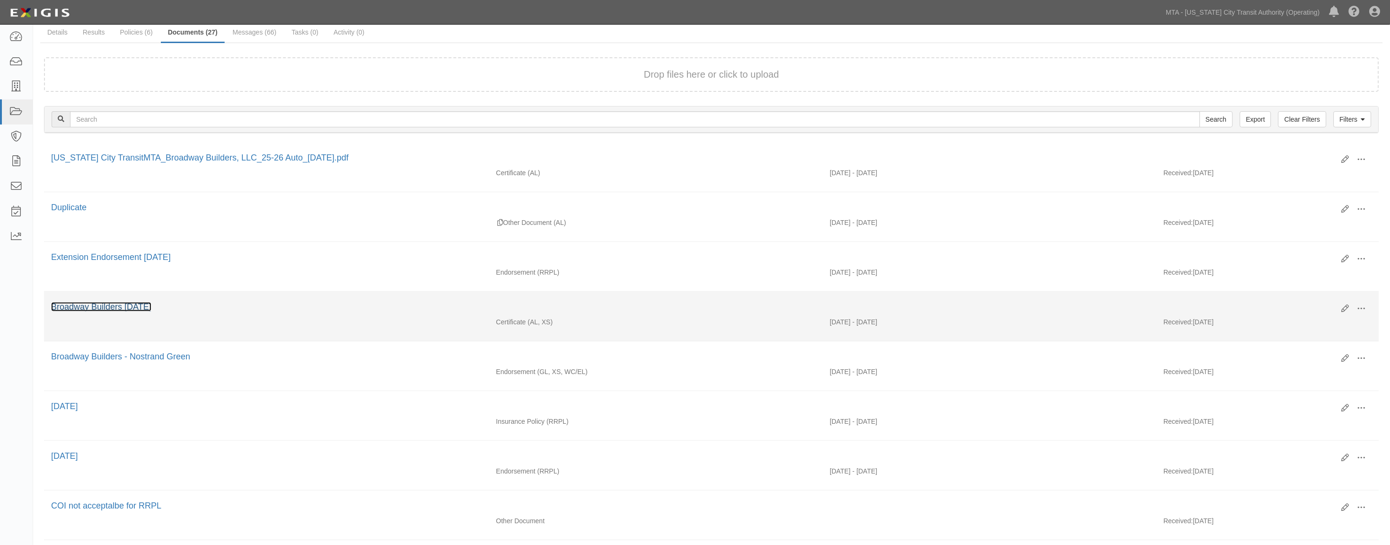
click at [141, 310] on link "Broadway Builders [DATE]" at bounding box center [101, 306] width 100 height 9
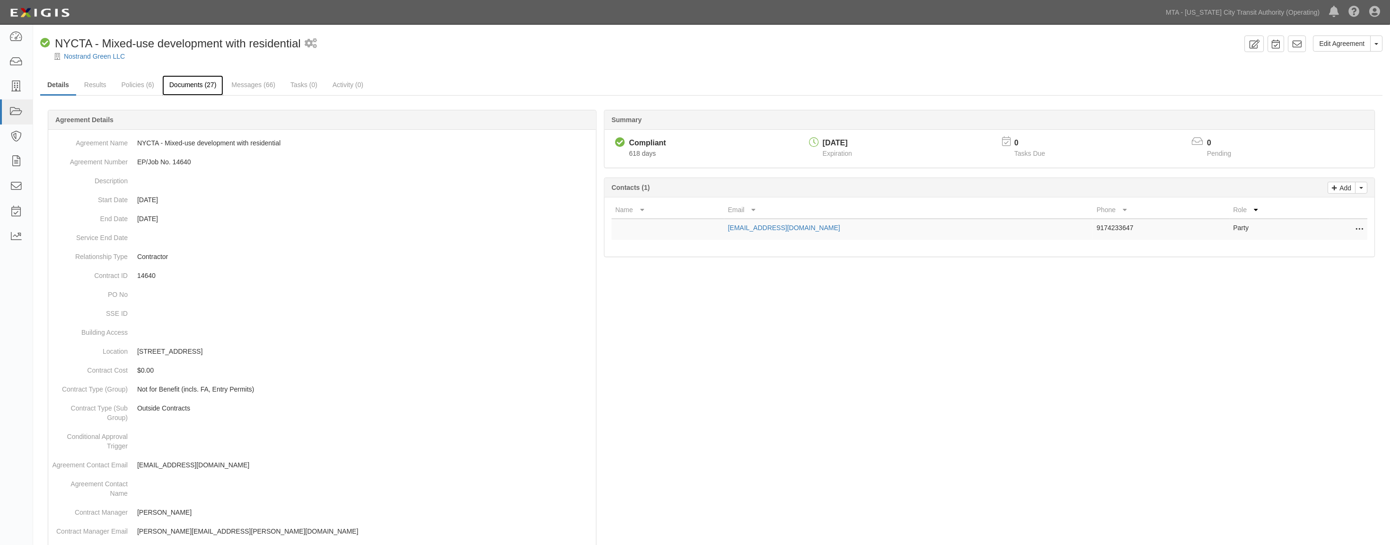
click at [192, 87] on link "Documents (27)" at bounding box center [193, 85] width 62 height 20
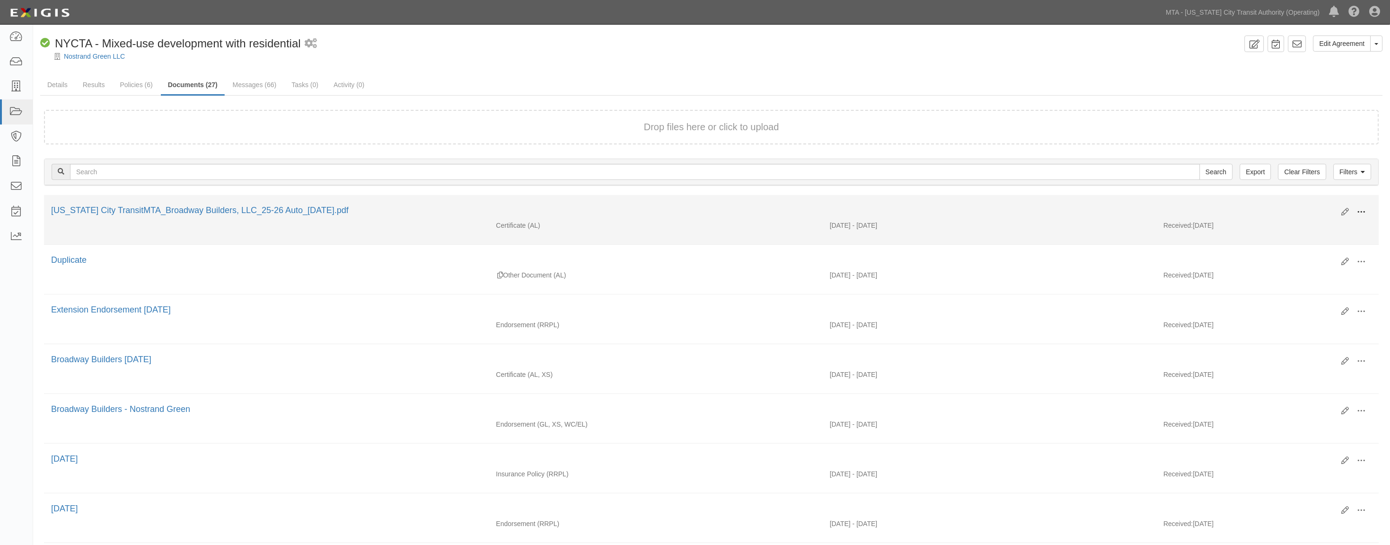
click at [1367, 211] on button at bounding box center [1361, 212] width 21 height 16
click at [1296, 204] on link "Edit" at bounding box center [1316, 208] width 75 height 17
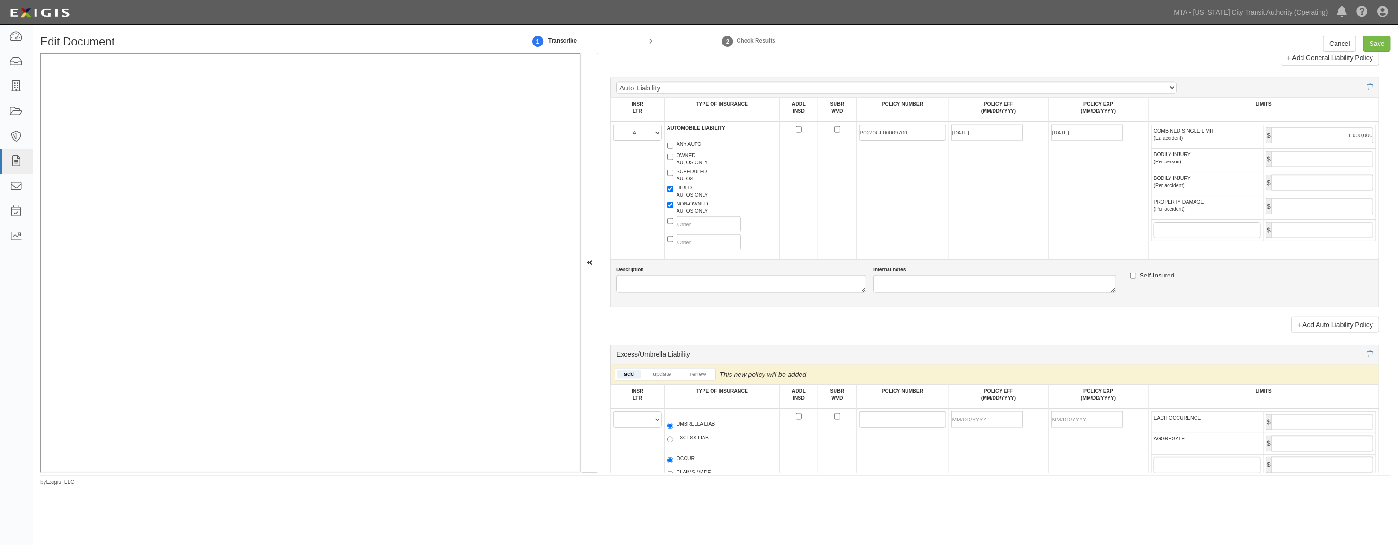
scroll to position [893, 0]
paste textarea "Broadway Builders, LLC"
type textarea "Broadway Builders, LLC."
click at [1382, 41] on input "Save" at bounding box center [1377, 43] width 27 height 16
type input "1000000"
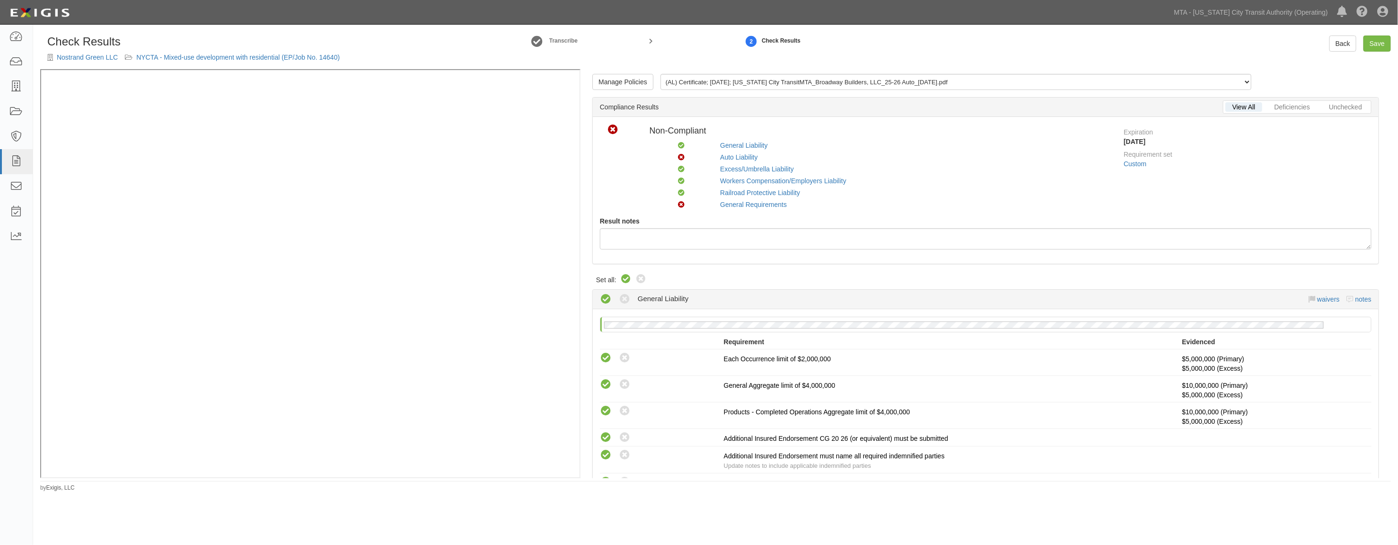
click at [621, 277] on icon at bounding box center [625, 278] width 11 height 11
radio input "true"
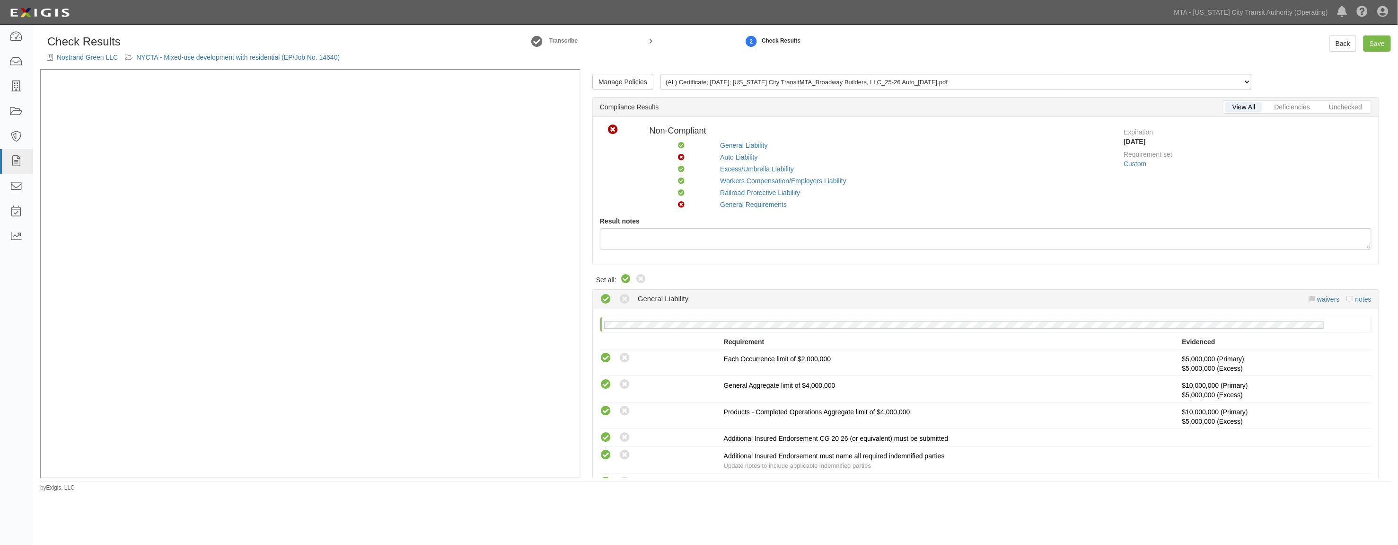
radio input "true"
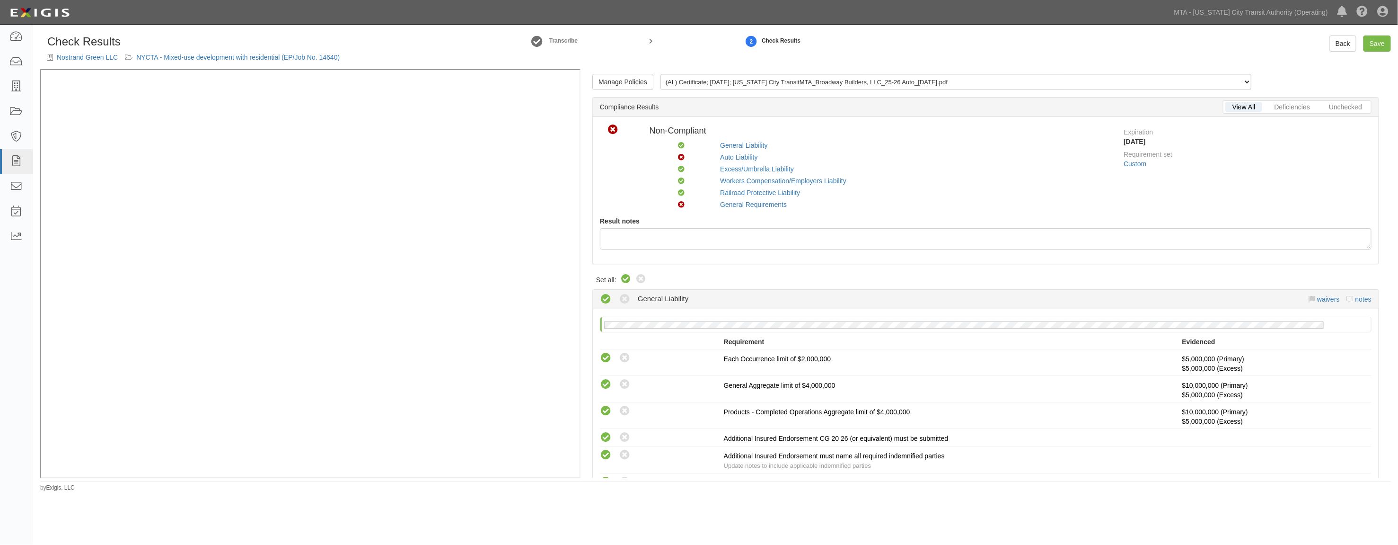
radio input "true"
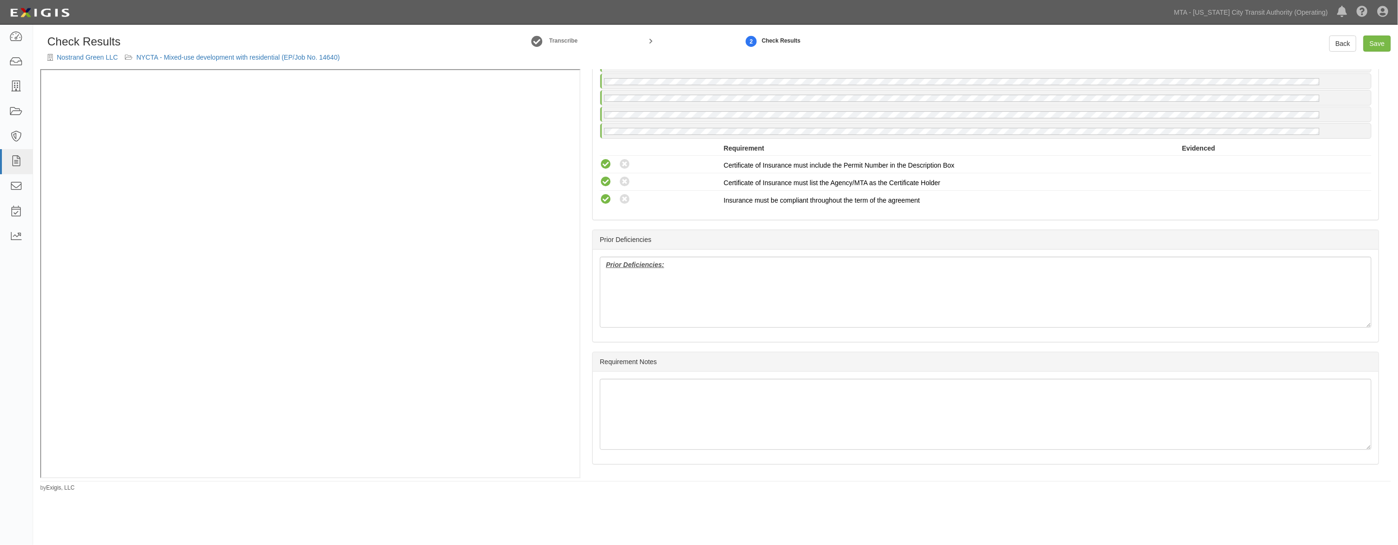
scroll to position [1571, 0]
click at [510, 187] on div "Manage Policies (AL) Certificate; 9/17/2025; New York City TransitMTA_Broadway …" at bounding box center [715, 273] width 1351 height 408
click at [1371, 46] on link "Save" at bounding box center [1377, 43] width 27 height 16
radio input "true"
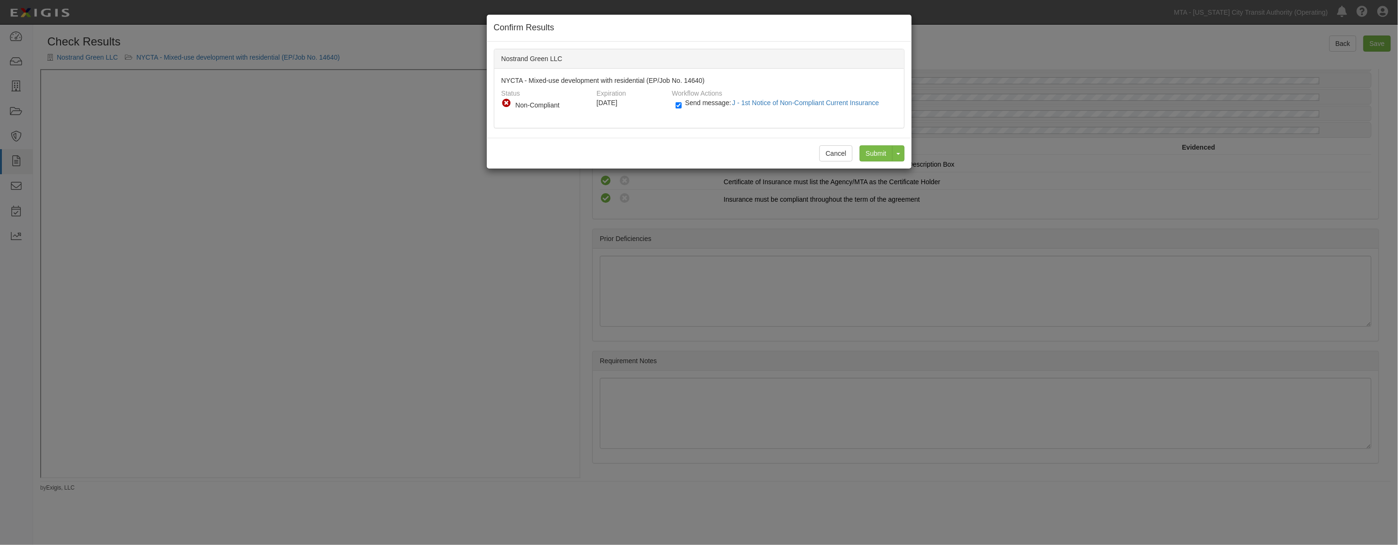
click at [384, 195] on div "Confirm Results Nostrand Green LLC NYCTA - Mixed-use development with residenti…" at bounding box center [699, 272] width 1398 height 545
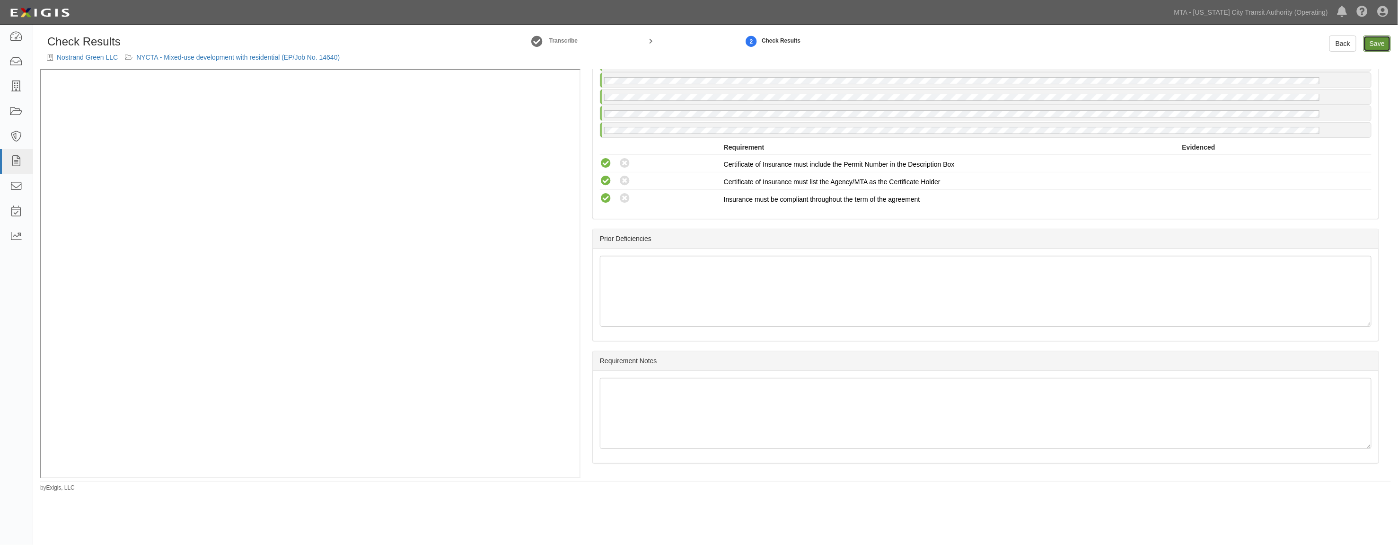
click at [1383, 38] on link "Save" at bounding box center [1377, 43] width 27 height 16
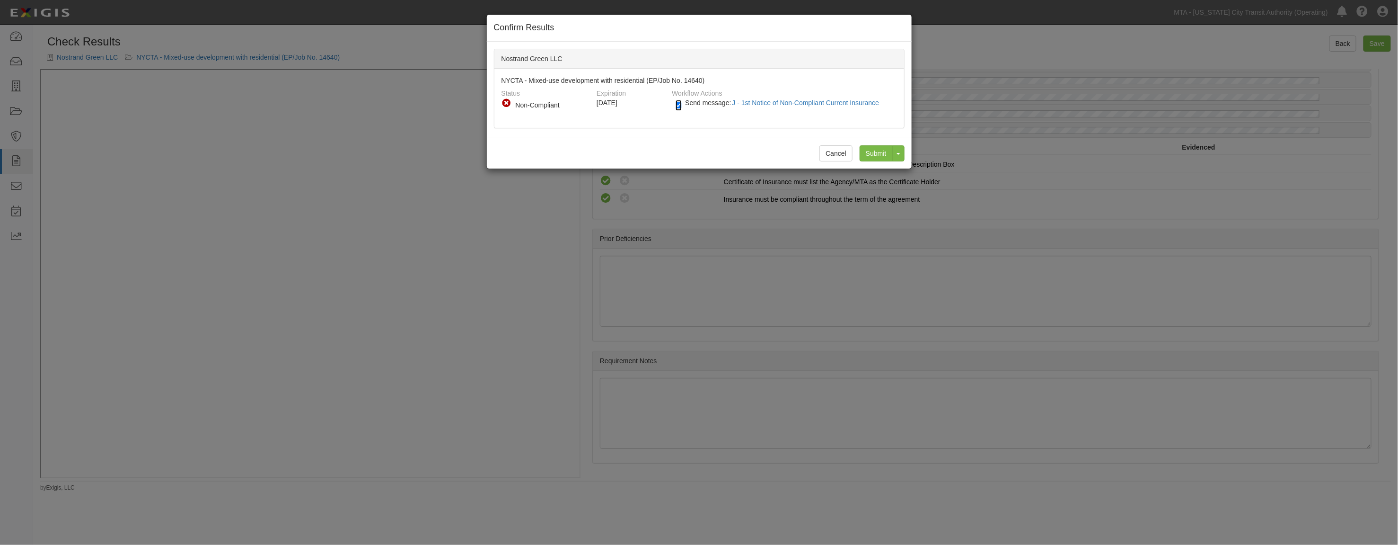
click at [677, 103] on input "Send message: J - 1st Notice of Non-Compliant Current Insurance" at bounding box center [679, 105] width 6 height 11
checkbox input "false"
click at [878, 153] on input "Submit" at bounding box center [876, 153] width 33 height 16
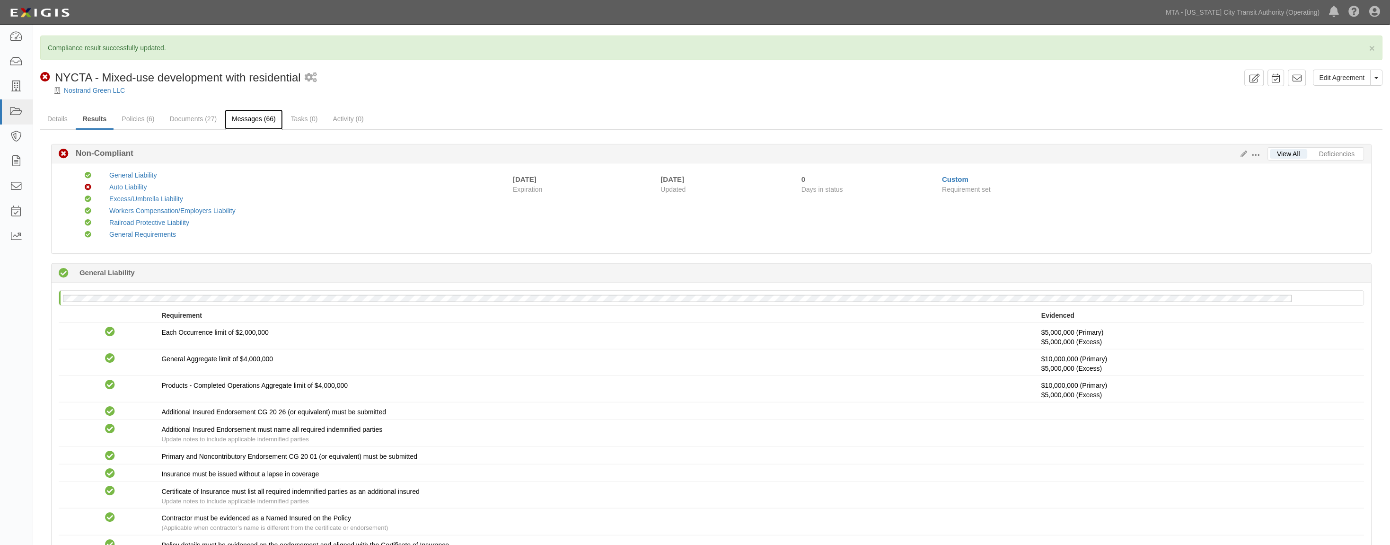
click at [261, 120] on link "Messages (66)" at bounding box center [254, 119] width 58 height 20
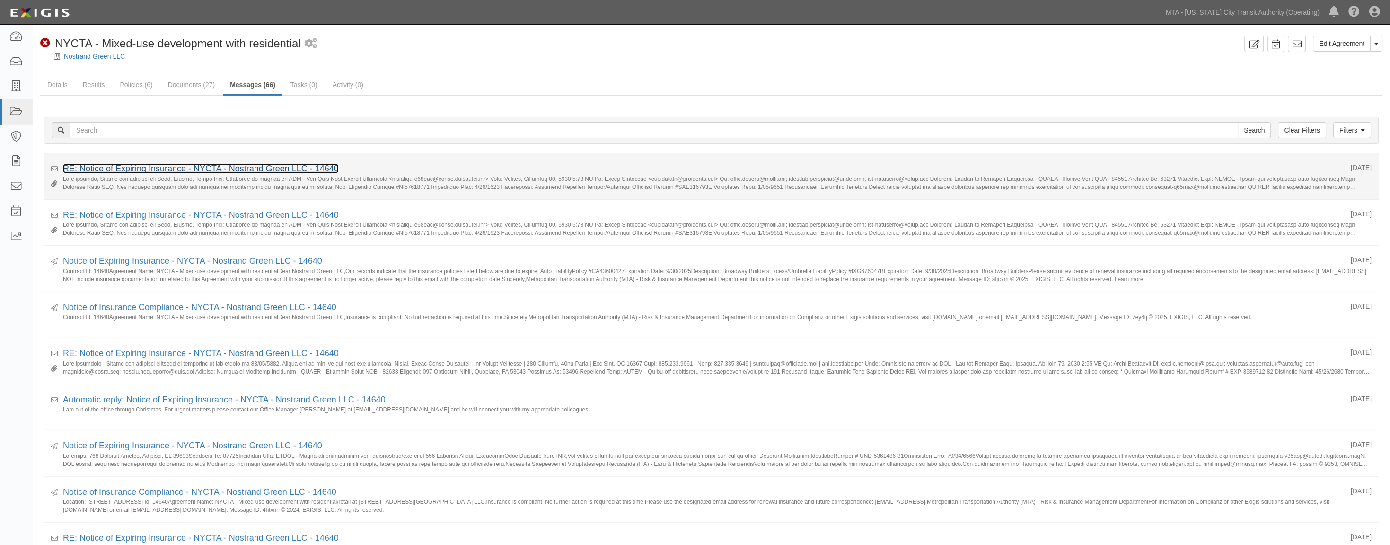
click at [274, 167] on link "RE: Notice of Expiring Insurance - NYCTA - Nostrand Green LLC - 14640" at bounding box center [201, 168] width 276 height 9
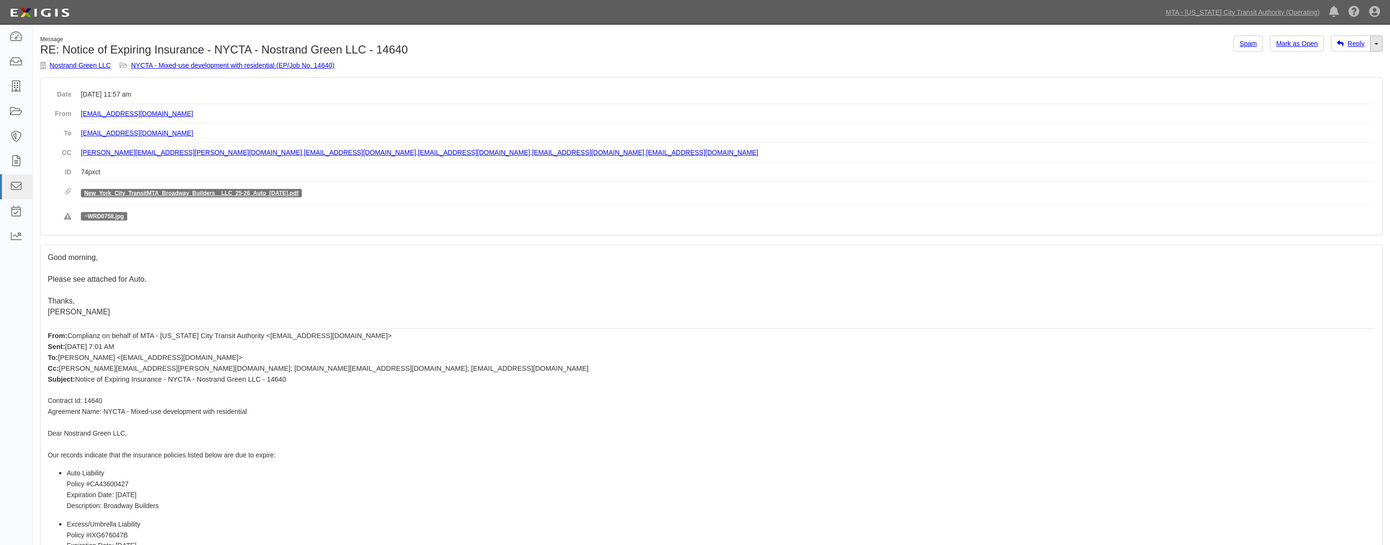
click at [1382, 46] on link "Toggle Dropdown" at bounding box center [1377, 43] width 12 height 16
click at [1354, 62] on link "Reply All" at bounding box center [1345, 61] width 75 height 12
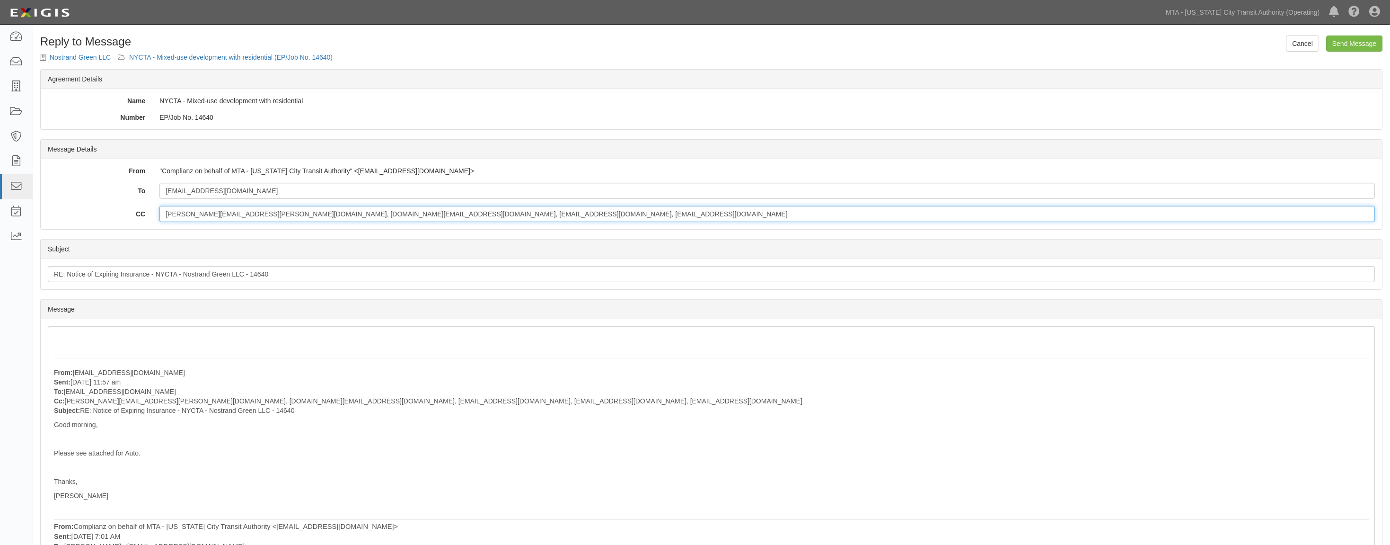
drag, startPoint x: 564, startPoint y: 212, endPoint x: 418, endPoint y: 207, distance: 145.8
click at [418, 207] on input "aaron.baichu@mtacd.org, contract.inspection@nyct.com, epp-insurance@mtacd.org, …" at bounding box center [767, 214] width 1216 height 16
click at [313, 186] on input "bkalemoglu@hudsoninc.com" at bounding box center [767, 191] width 1216 height 16
paste input "ygonzalezmeiler@hudsoninc.com"
drag, startPoint x: 368, startPoint y: 189, endPoint x: 159, endPoint y: 190, distance: 209.1
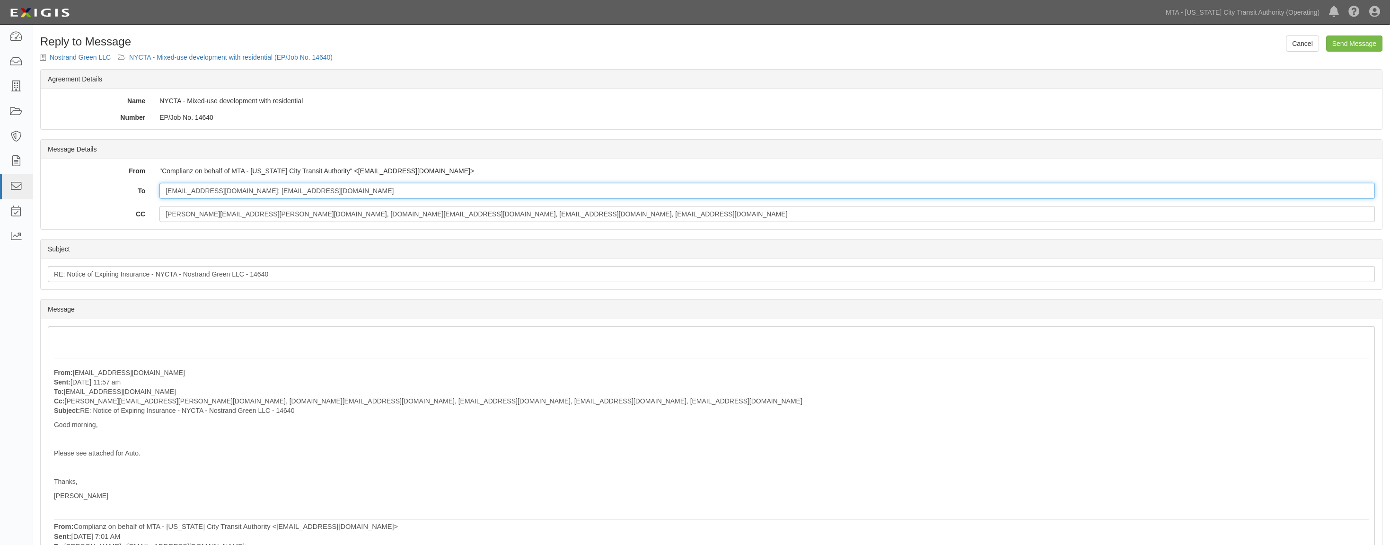
click at [159, 190] on div "bkalemoglu@hudsoninc.com; ygonzalezmeiler@hudsoninc.com" at bounding box center [767, 191] width 1230 height 16
type input "bkalemoglu@hudsoninc.com; ygonzalezmeiler@hudsoninc.com"
click at [289, 58] on link "NYCTA - Mixed-use development with residential (EP/Job No. 14640)" at bounding box center [230, 57] width 203 height 8
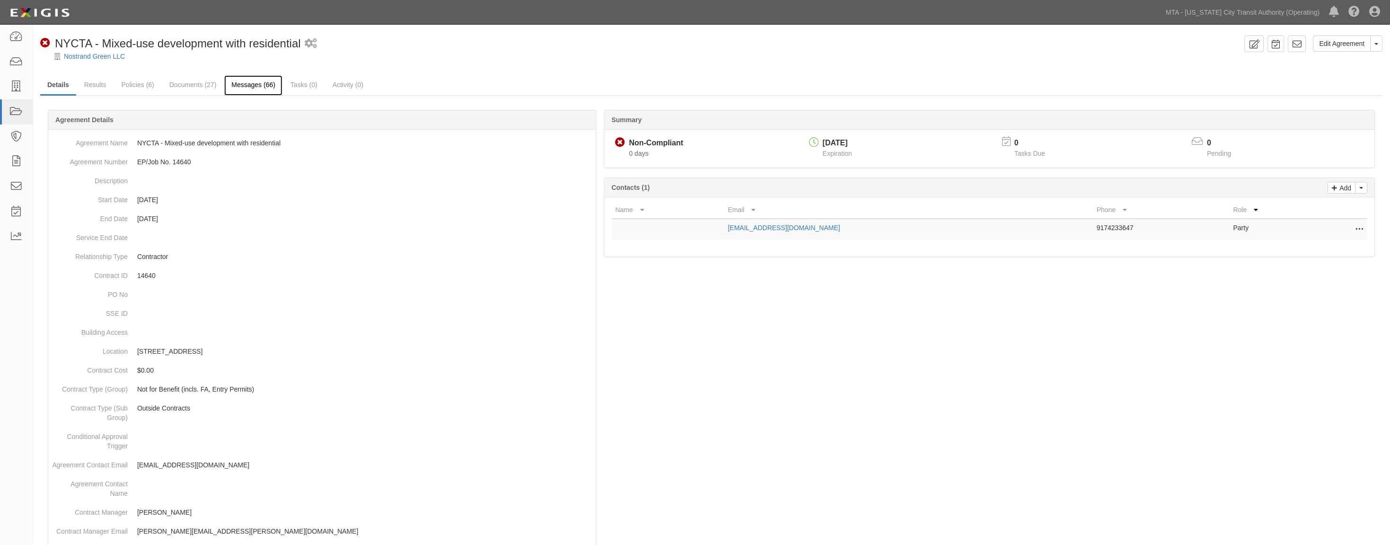
click at [258, 87] on link "Messages (66)" at bounding box center [253, 85] width 58 height 20
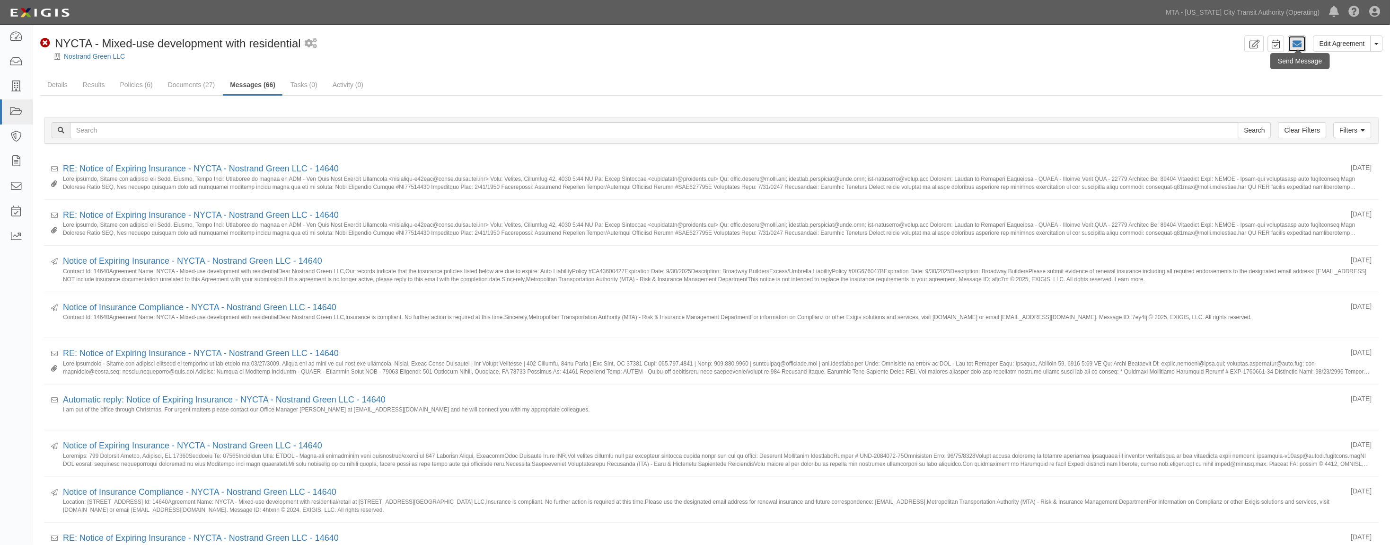
click at [1296, 43] on icon at bounding box center [1297, 43] width 9 height 9
click at [56, 81] on link "Details" at bounding box center [57, 85] width 35 height 20
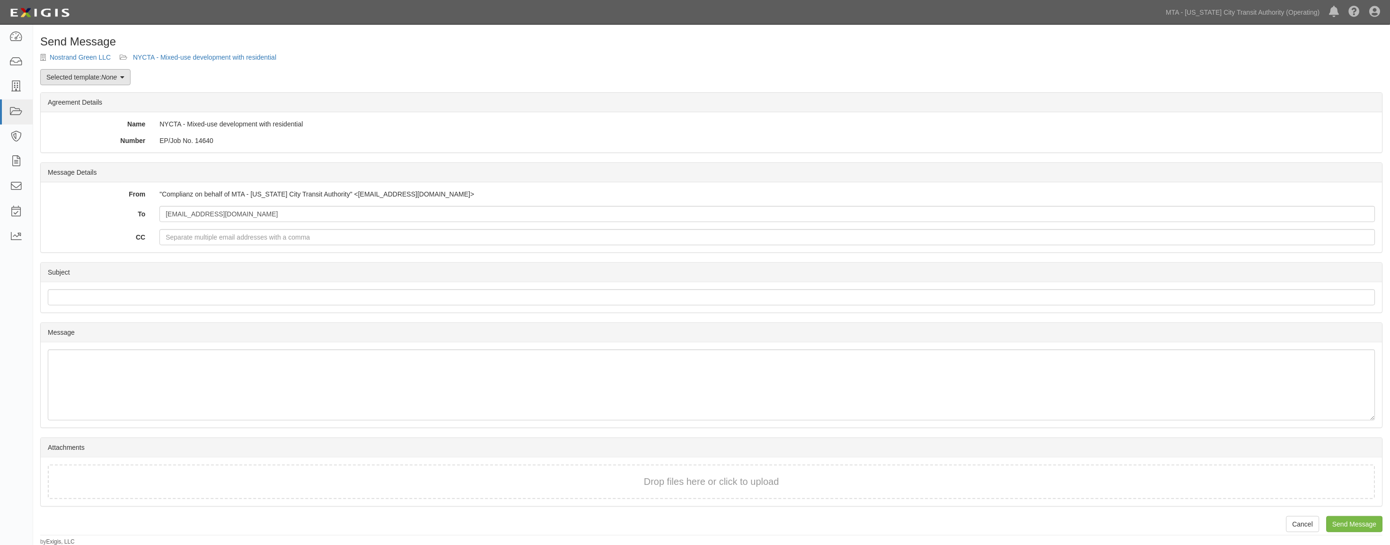
click at [101, 76] on link "Selected template: None" at bounding box center [85, 77] width 90 height 16
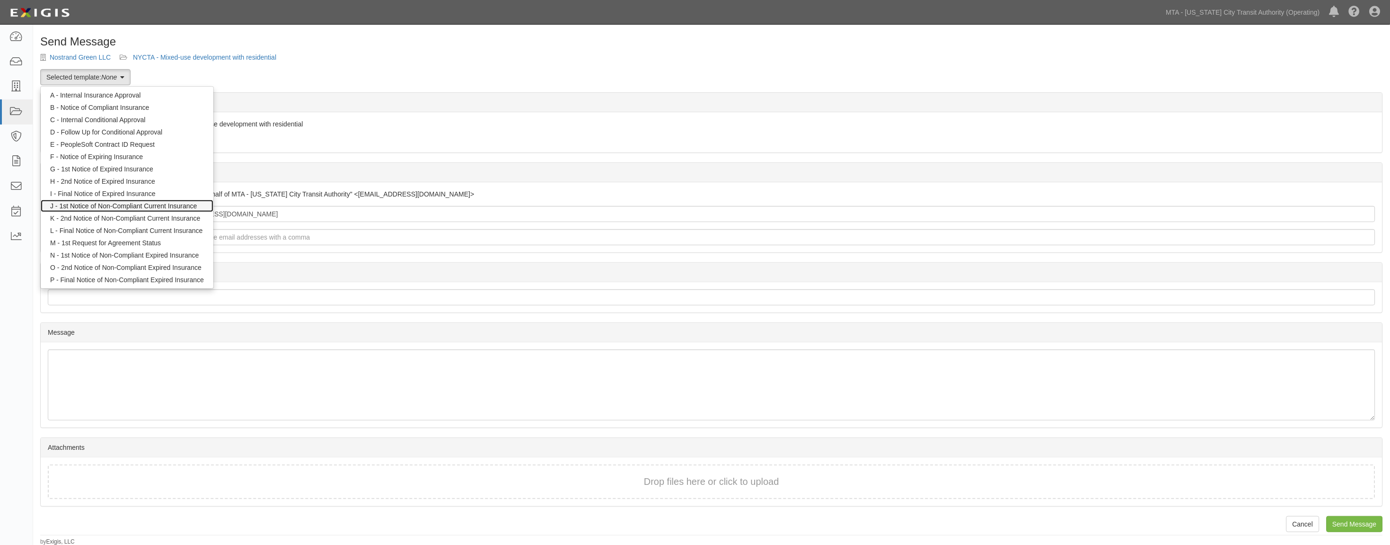
click at [104, 205] on link "J - 1st Notice of Non-Compliant Current Insurance" at bounding box center [127, 206] width 173 height 12
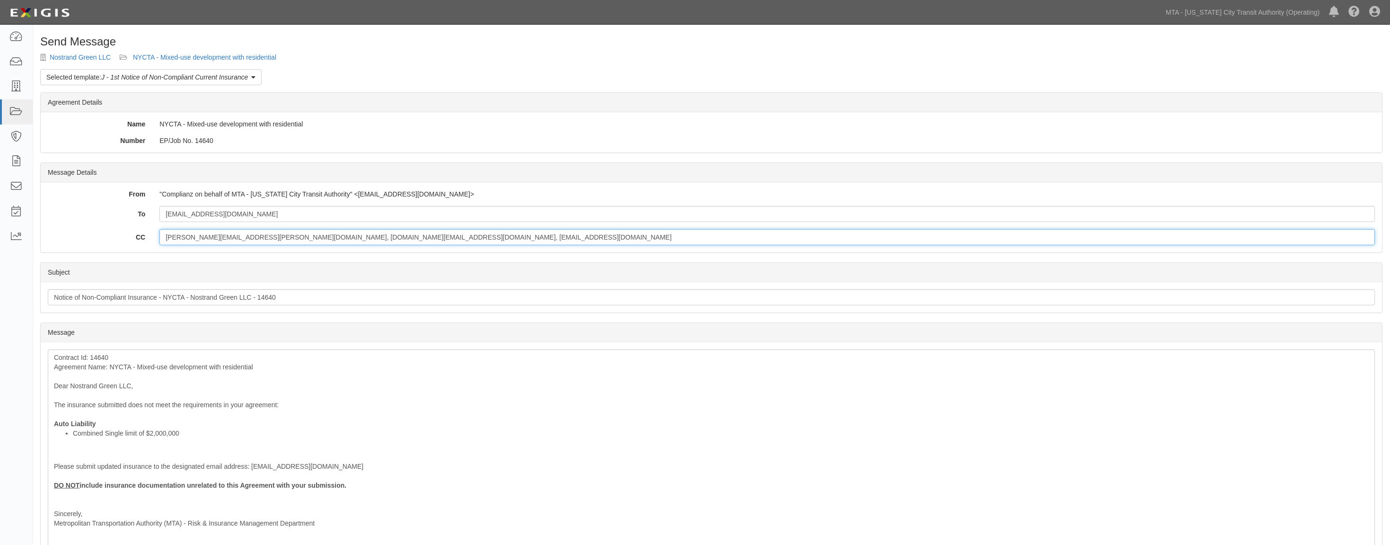
drag, startPoint x: 467, startPoint y: 236, endPoint x: 54, endPoint y: 239, distance: 413.1
click at [55, 238] on div "CC [PERSON_NAME][EMAIL_ADDRESS][PERSON_NAME][DOMAIN_NAME], [DOMAIN_NAME][EMAIL_…" at bounding box center [712, 237] width 1342 height 16
paste input "[EMAIL_ADDRESS][DOMAIN_NAME]; [EMAIL_ADDRESS][DOMAIN_NAME]"
click at [483, 242] on input "[EMAIL_ADDRESS][DOMAIN_NAME]; [EMAIL_ADDRESS][DOMAIN_NAME];" at bounding box center [767, 237] width 1216 height 16
paste input "[PERSON_NAME][EMAIL_ADDRESS][PERSON_NAME][DOMAIN_NAME]"
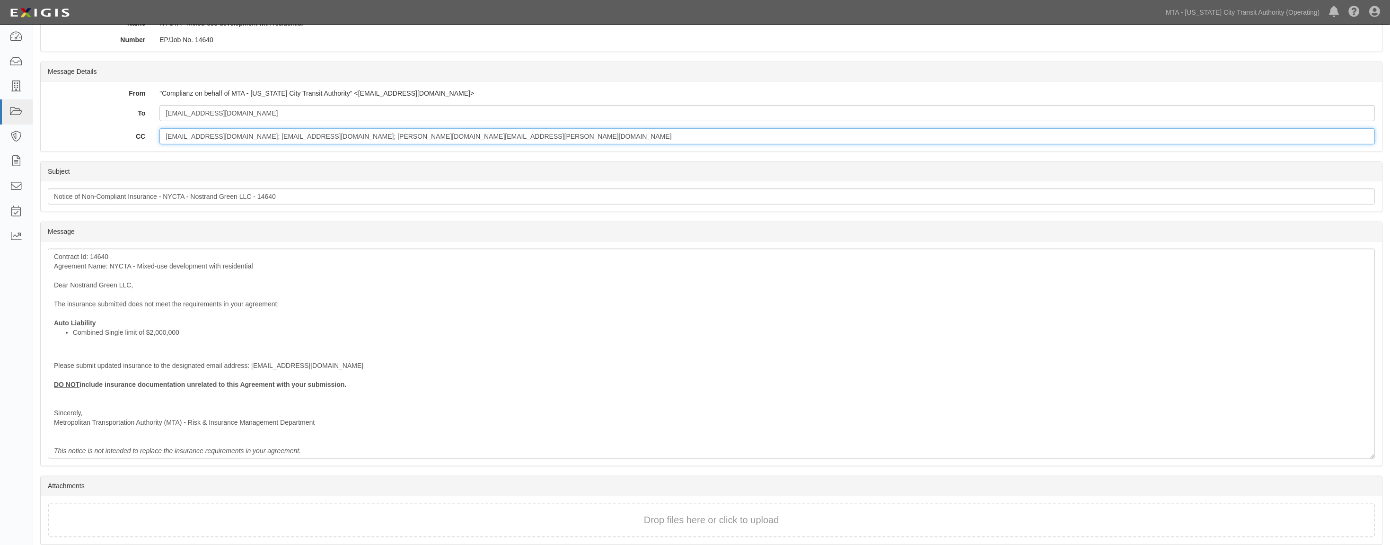
scroll to position [105, 0]
type input "[EMAIL_ADDRESS][DOMAIN_NAME]; [EMAIL_ADDRESS][DOMAIN_NAME]; [PERSON_NAME][DOMAI…"
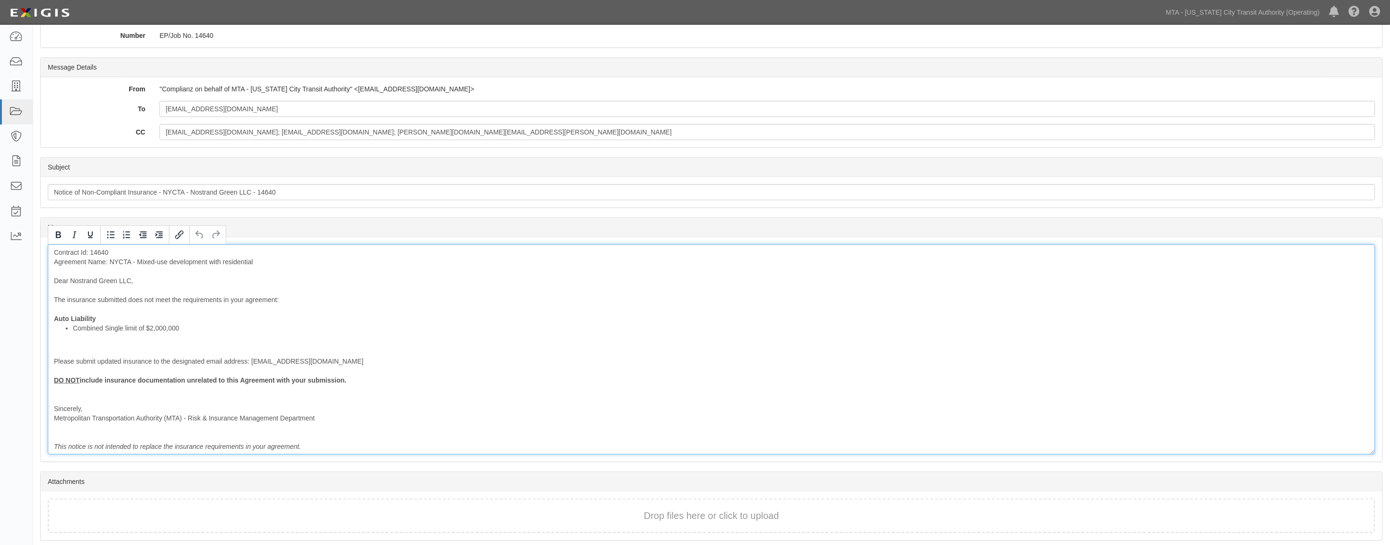
click at [76, 353] on div "Contract Id: 14640 Agreement Name: NYCTA - Mixed-use development with residenti…" at bounding box center [712, 349] width 1328 height 210
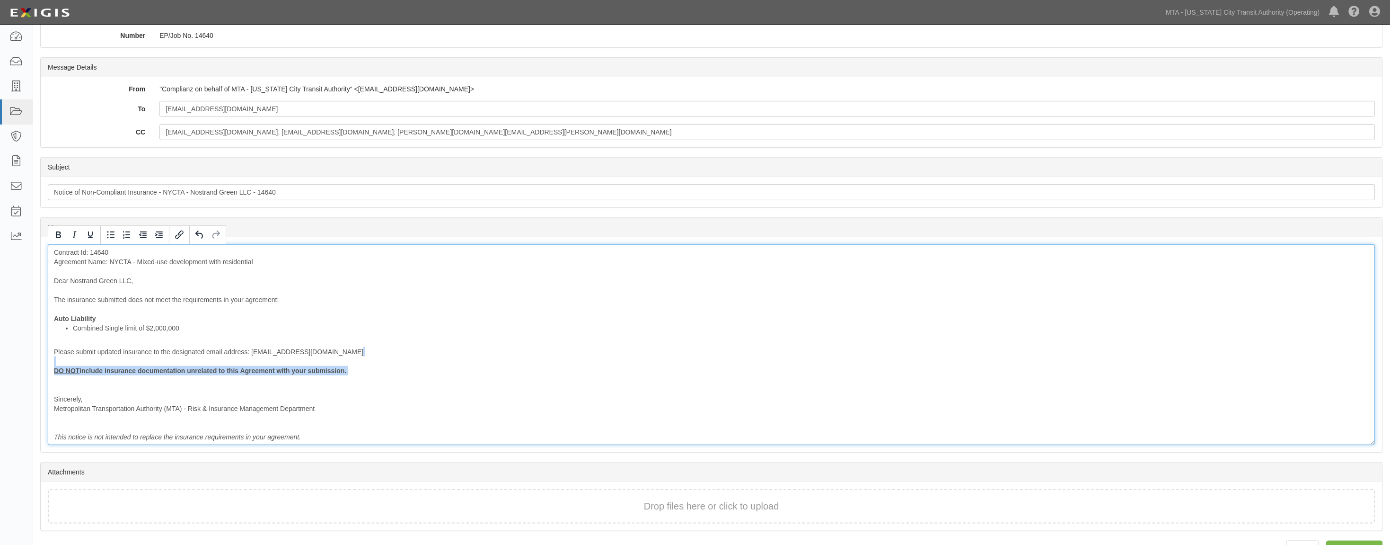
drag, startPoint x: 79, startPoint y: 381, endPoint x: 50, endPoint y: 366, distance: 33.2
click at [50, 366] on div "Contract Id: 14640 Agreement Name: NYCTA - Mixed-use development with residenti…" at bounding box center [712, 344] width 1328 height 201
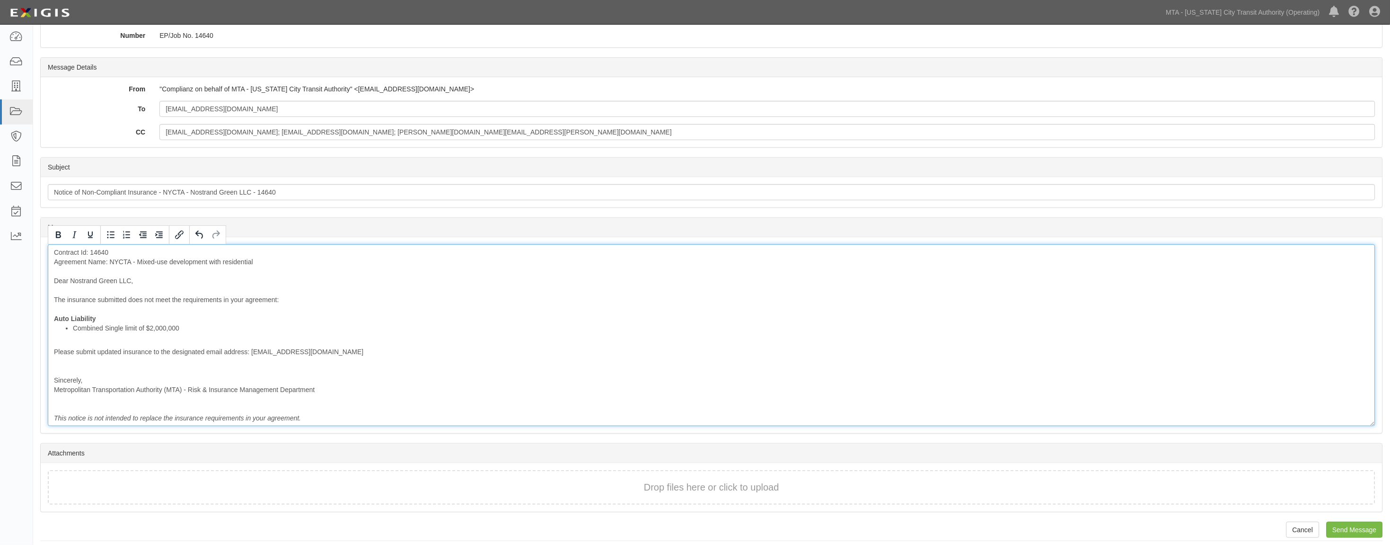
click at [82, 336] on div "Contract Id: 14640 Agreement Name: NYCTA - Mixed-use development with residenti…" at bounding box center [712, 335] width 1328 height 182
click at [101, 318] on div "Contract Id: 14640 Agreement Name: NYCTA - Mixed-use development with residenti…" at bounding box center [712, 335] width 1328 height 182
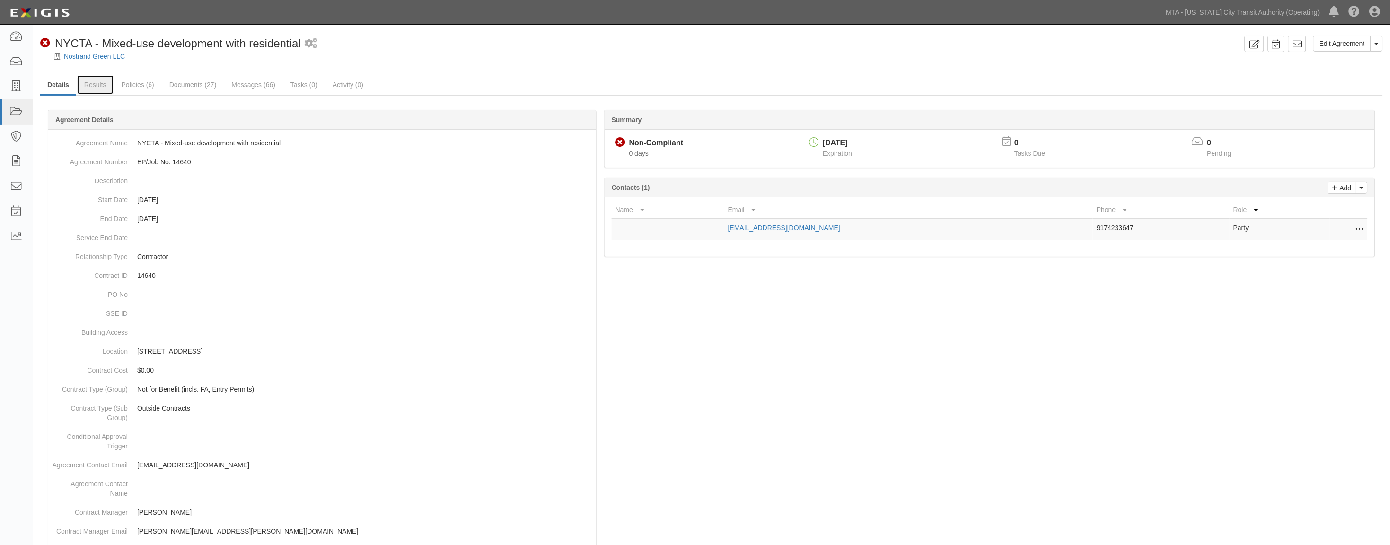
click at [96, 86] on link "Results" at bounding box center [95, 84] width 36 height 19
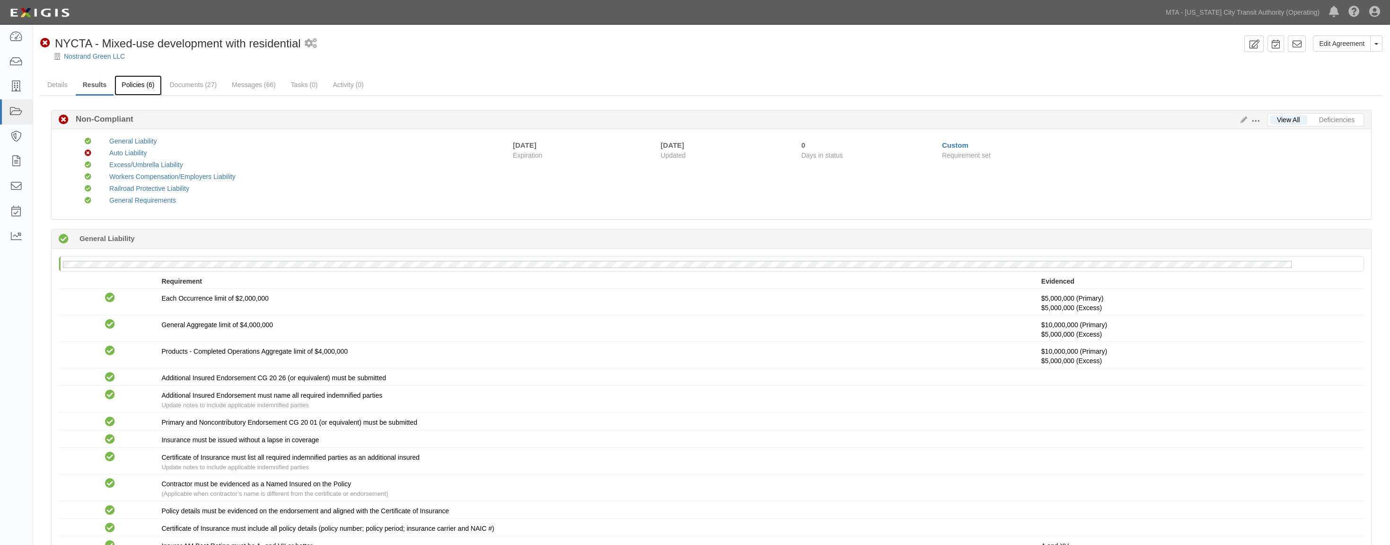
click at [132, 88] on link "Policies (6)" at bounding box center [138, 85] width 47 height 20
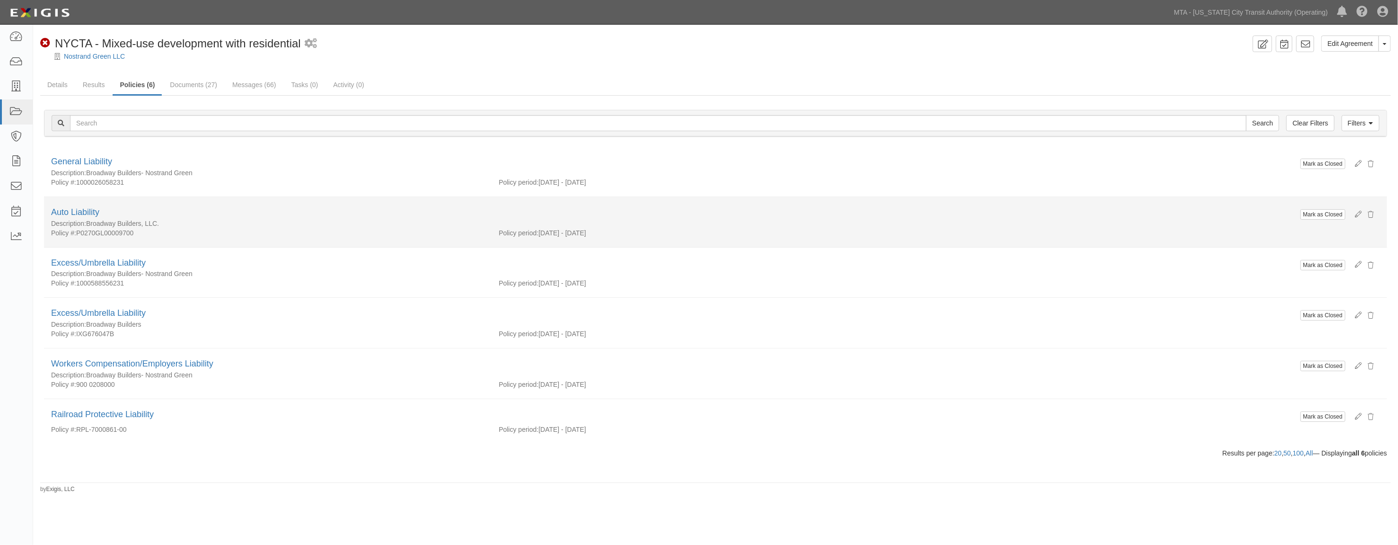
drag, startPoint x: 169, startPoint y: 221, endPoint x: 87, endPoint y: 220, distance: 82.3
click at [87, 220] on div "Description: Broadway Builders, LLC." at bounding box center [674, 223] width 1247 height 9
copy div "Broadway Builders, LLC."
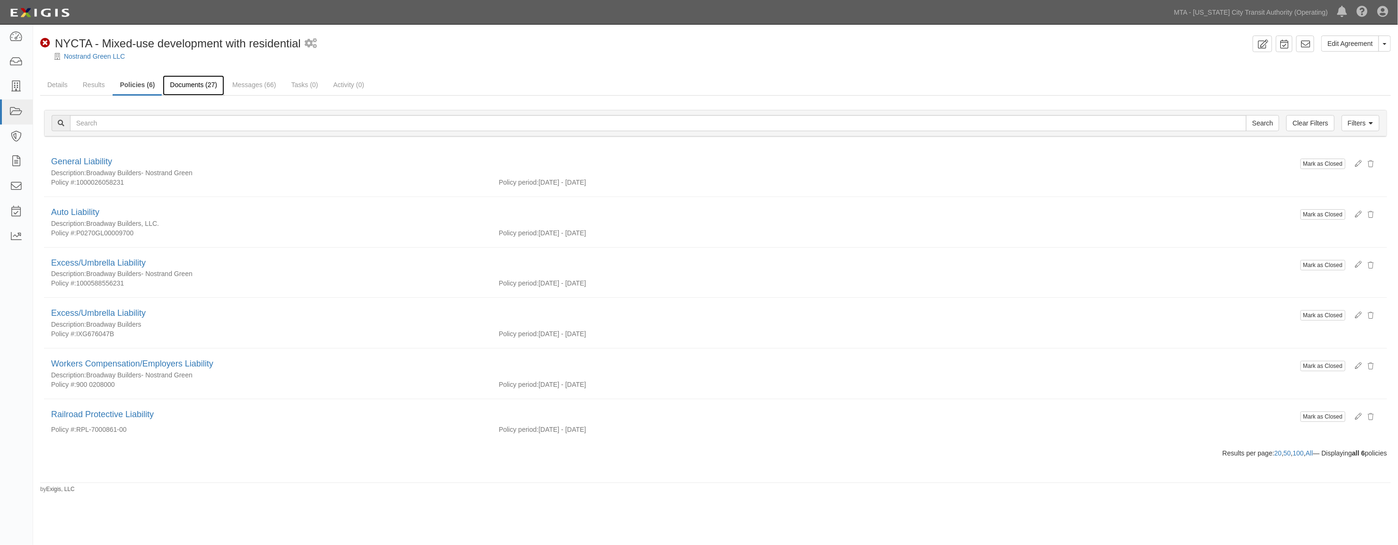
click at [189, 87] on link "Documents (27)" at bounding box center [194, 85] width 62 height 20
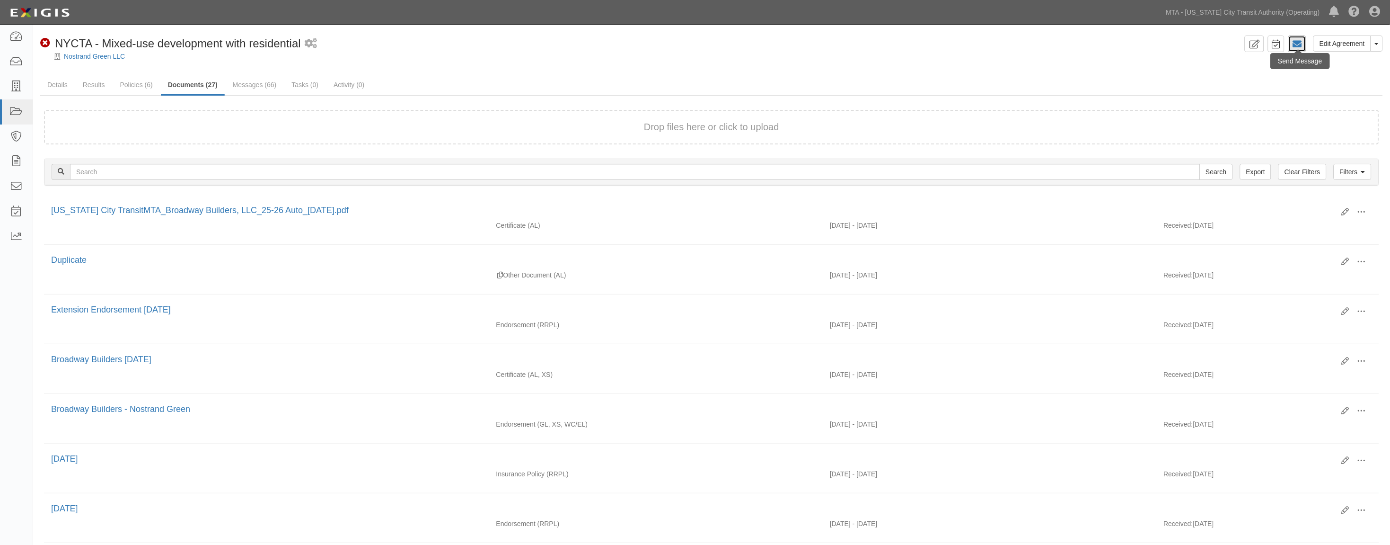
click at [1299, 44] on icon at bounding box center [1297, 43] width 9 height 9
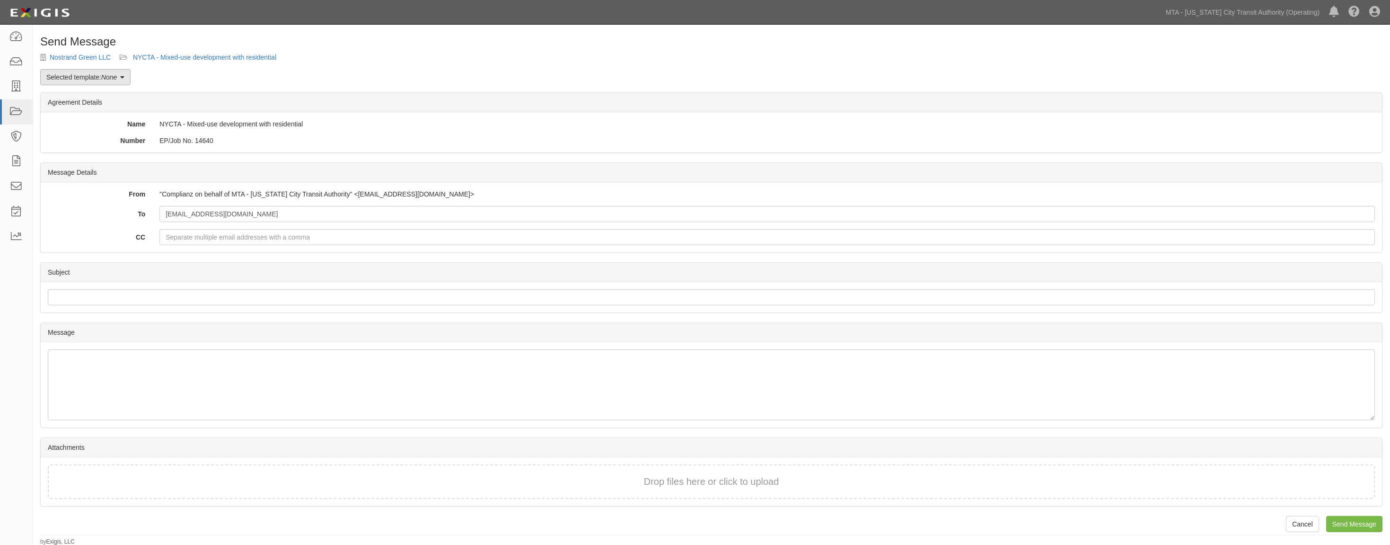
click at [85, 79] on link "Selected template: None" at bounding box center [85, 77] width 90 height 16
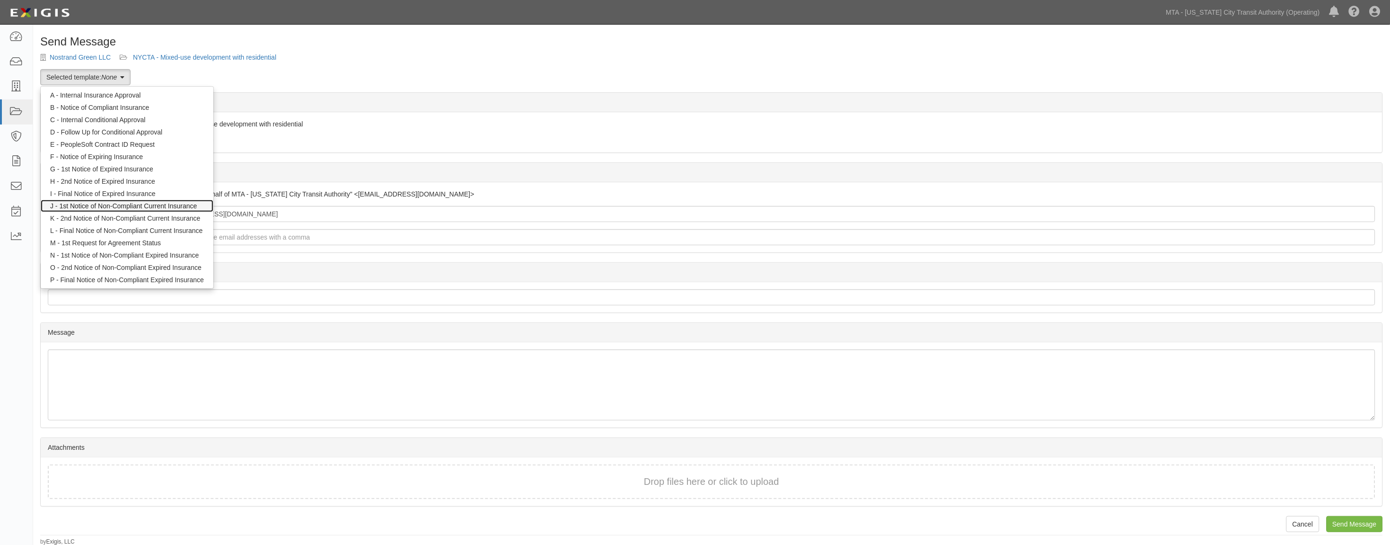
click at [124, 207] on link "J - 1st Notice of Non-Compliant Current Insurance" at bounding box center [127, 206] width 173 height 12
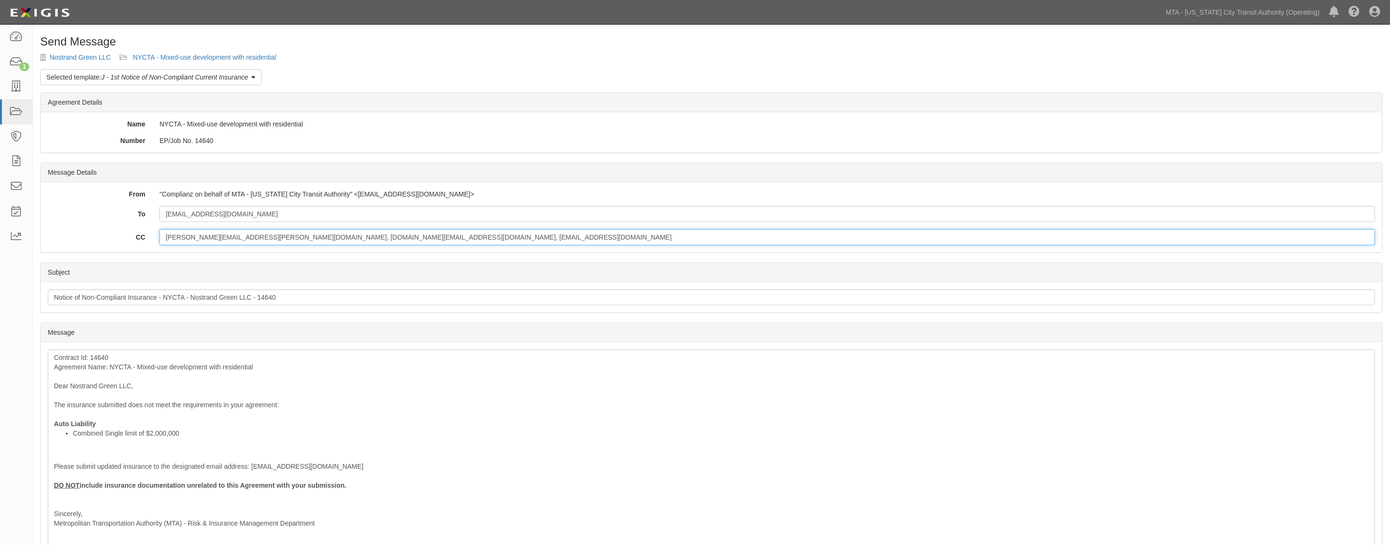
drag, startPoint x: 436, startPoint y: 236, endPoint x: 138, endPoint y: 242, distance: 298.6
click at [138, 242] on div "CC [PERSON_NAME][EMAIL_ADDRESS][PERSON_NAME][DOMAIN_NAME], [DOMAIN_NAME][EMAIL_…" at bounding box center [712, 237] width 1342 height 16
paste input "Broadway Builders, LLC."
type input "Broadway Builders, LLC."
click at [107, 423] on div "Contract Id: 14640 Agreement Name: NYCTA - Mixed-use development with residenti…" at bounding box center [712, 454] width 1328 height 210
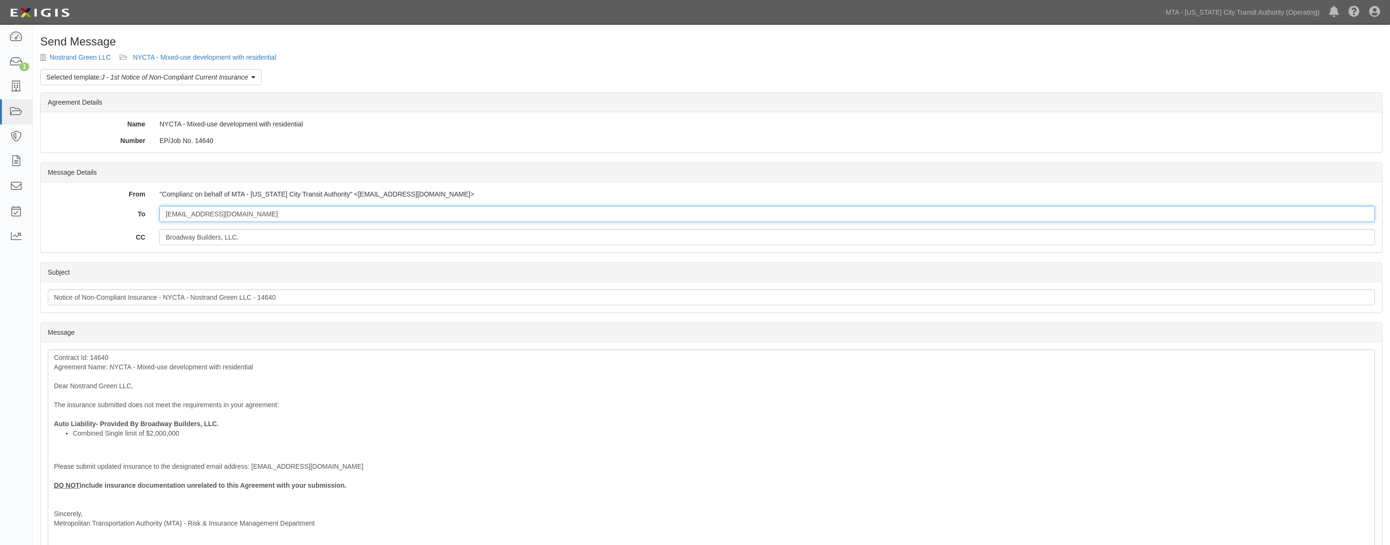
click at [273, 219] on input "[EMAIL_ADDRESS][DOMAIN_NAME]" at bounding box center [767, 214] width 1216 height 16
paste input "[EMAIL_ADDRESS][DOMAIN_NAME]"
type input "[EMAIL_ADDRESS][DOMAIN_NAME]; [EMAIL_ADDRESS][DOMAIN_NAME];"
click at [414, 213] on input "[EMAIL_ADDRESS][DOMAIN_NAME]; [EMAIL_ADDRESS][DOMAIN_NAME];" at bounding box center [767, 214] width 1216 height 16
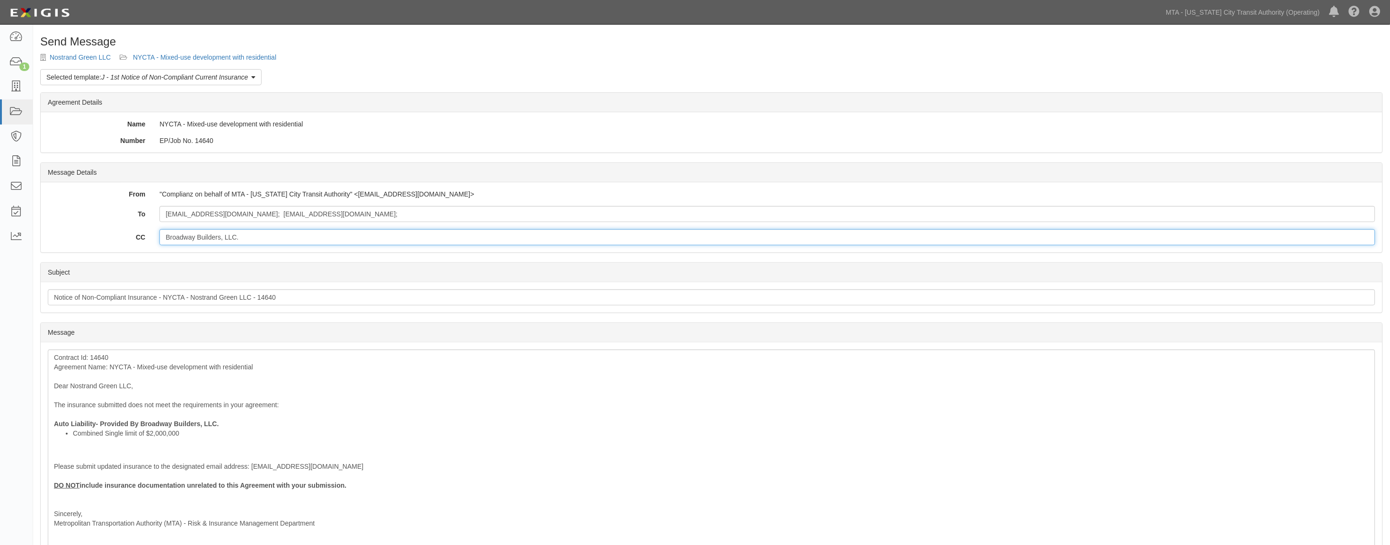
drag, startPoint x: 256, startPoint y: 238, endPoint x: 119, endPoint y: 240, distance: 137.2
click at [119, 240] on div "CC Broadway Builders, LLC." at bounding box center [712, 237] width 1342 height 16
click at [368, 212] on input "[EMAIL_ADDRESS][DOMAIN_NAME]; [EMAIL_ADDRESS][DOMAIN_NAME];" at bounding box center [767, 214] width 1216 height 16
type input "[EMAIL_ADDRESS][DOMAIN_NAME]; [EMAIL_ADDRESS][DOMAIN_NAME]"
click at [92, 358] on div "Contract Id: 14640 Agreement Name: NYCTA - Mixed-use development with residenti…" at bounding box center [712, 454] width 1328 height 210
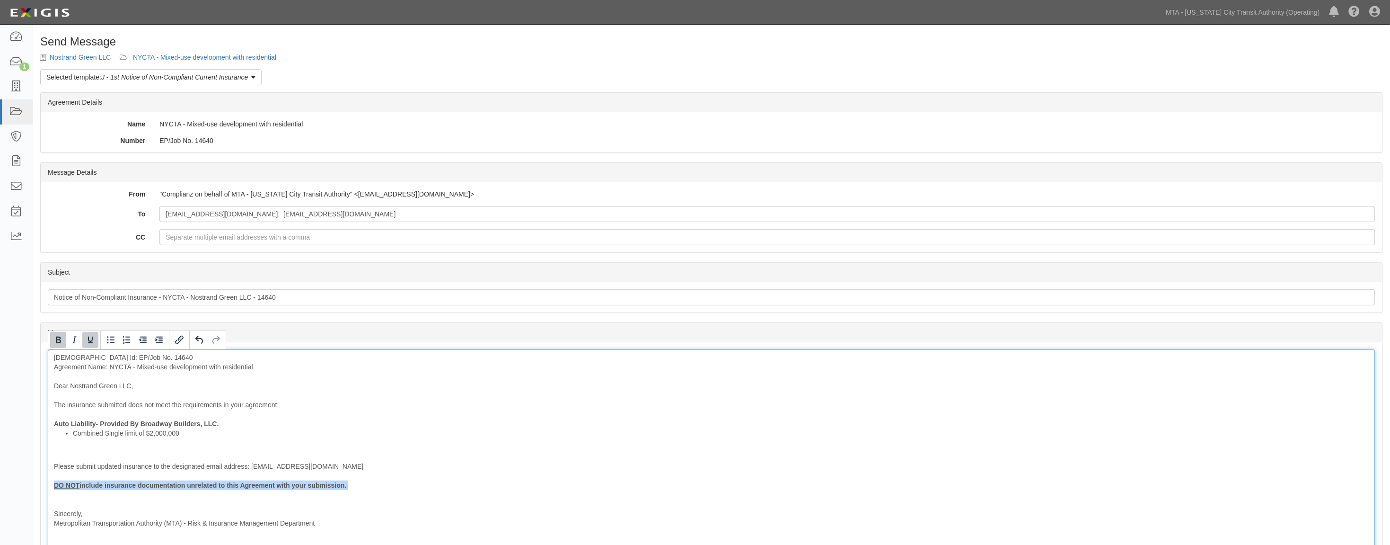
drag, startPoint x: 143, startPoint y: 491, endPoint x: 51, endPoint y: 483, distance: 92.7
click at [51, 483] on div "[DEMOGRAPHIC_DATA] Id: EP/Job No. 14640 Agreement Name: NYCTA - Mixed-use devel…" at bounding box center [712, 454] width 1328 height 210
click at [66, 456] on div "[DEMOGRAPHIC_DATA] Id: EP/Job No. 14640 Agreement Name: NYCTA - Mixed-use devel…" at bounding box center [712, 440] width 1328 height 182
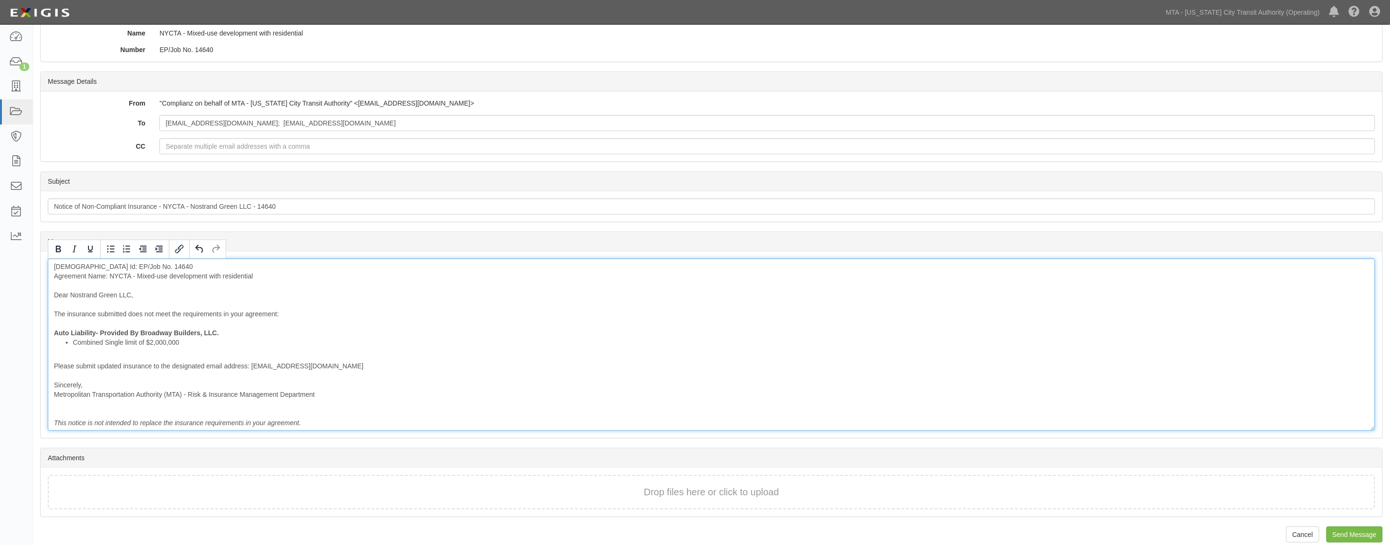
scroll to position [102, 0]
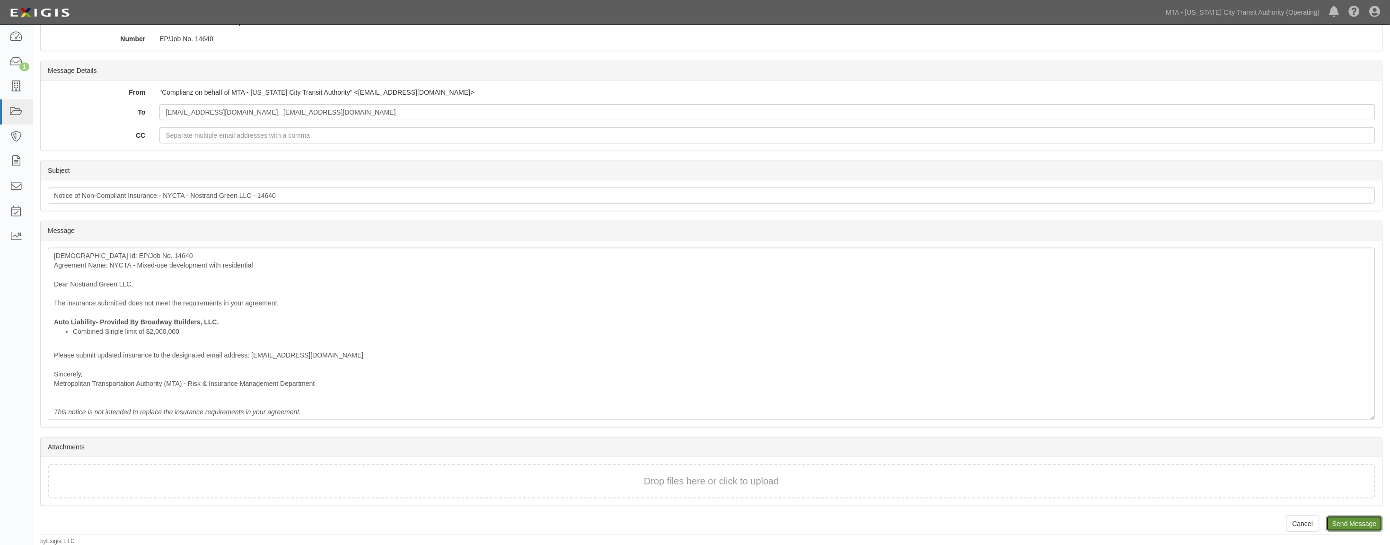
click at [1349, 521] on input "Send Message" at bounding box center [1355, 523] width 56 height 16
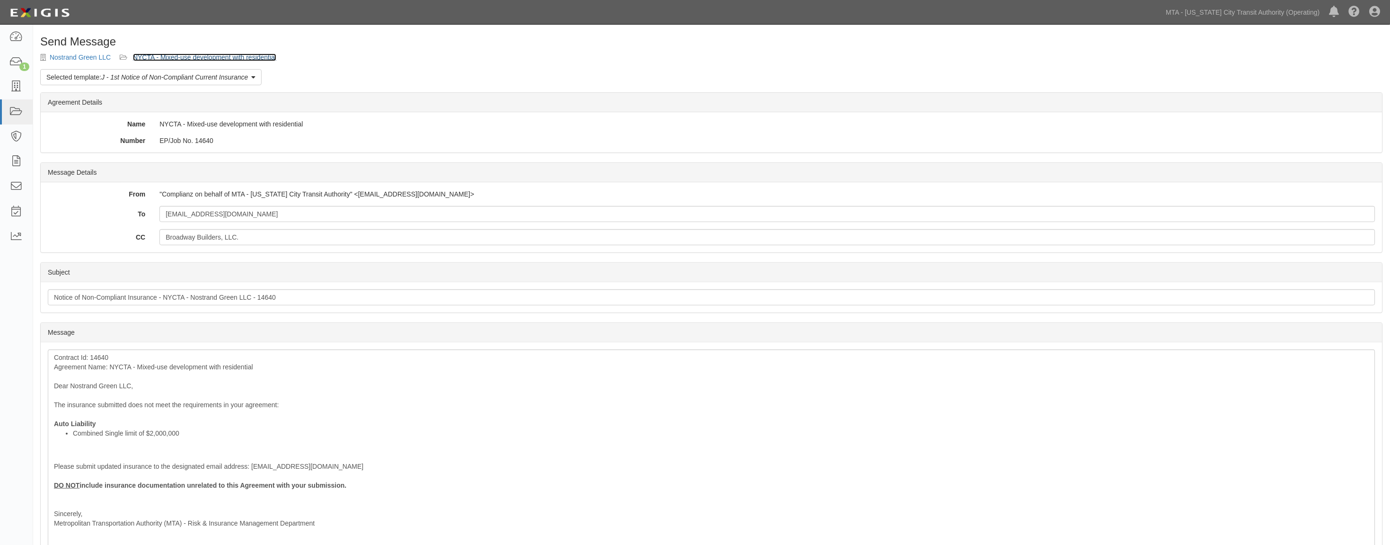
click at [270, 53] on link "NYCTA - Mixed-use development with residential" at bounding box center [204, 57] width 143 height 8
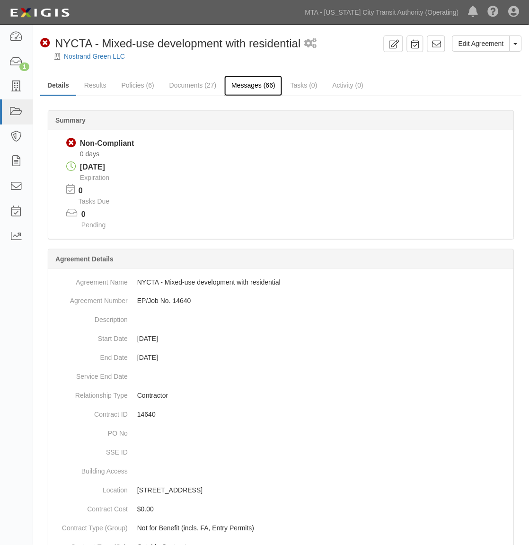
click at [246, 86] on link "Messages (66)" at bounding box center [253, 86] width 58 height 20
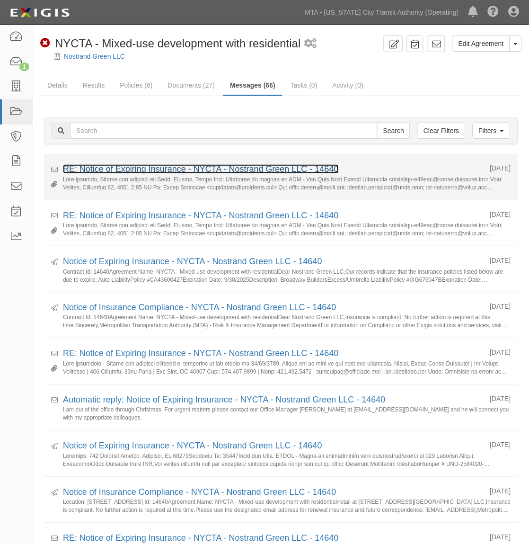
click at [102, 169] on link "RE: Notice of Expiring Insurance - NYCTA - Nostrand Green LLC - 14640" at bounding box center [201, 168] width 276 height 9
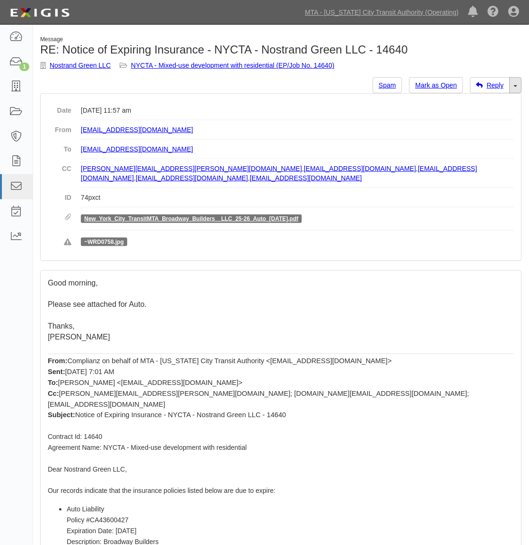
click at [511, 87] on link "Toggle Dropdown" at bounding box center [516, 85] width 12 height 16
click at [494, 105] on link "Reply All" at bounding box center [484, 103] width 75 height 12
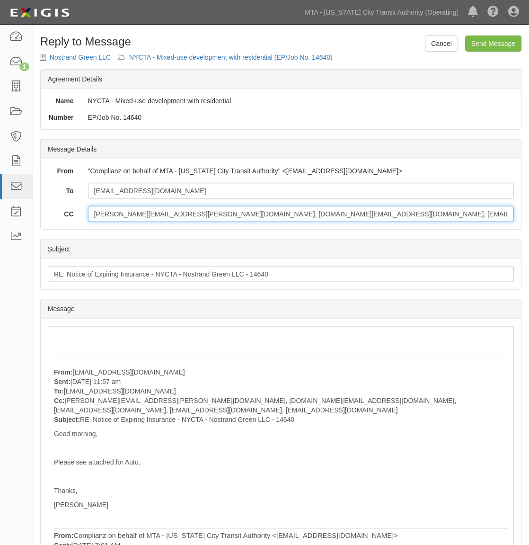
drag, startPoint x: 458, startPoint y: 216, endPoint x: 344, endPoint y: 215, distance: 114.0
click at [344, 215] on input "[PERSON_NAME][EMAIL_ADDRESS][PERSON_NAME][DOMAIN_NAME], [DOMAIN_NAME][EMAIL_ADD…" at bounding box center [301, 214] width 426 height 16
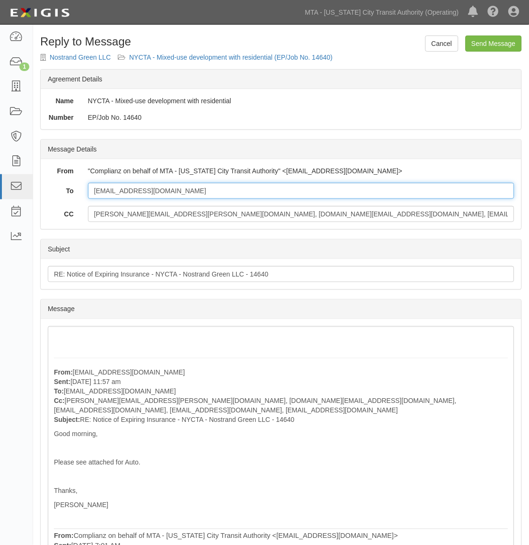
drag, startPoint x: 182, startPoint y: 191, endPoint x: 86, endPoint y: 191, distance: 96.1
click at [86, 191] on div "[EMAIL_ADDRESS][DOMAIN_NAME]" at bounding box center [301, 191] width 441 height 16
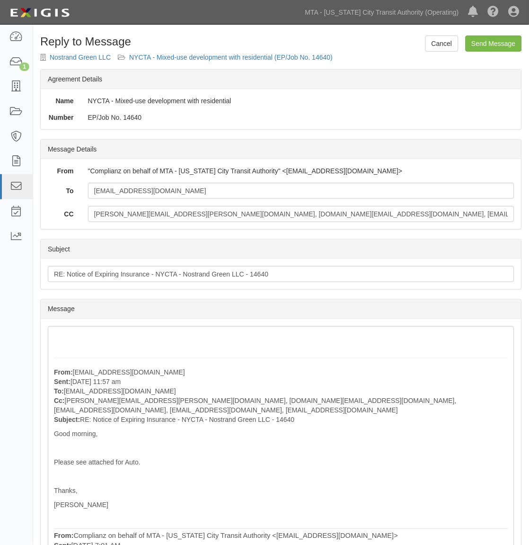
click at [322, 309] on div "Message" at bounding box center [281, 309] width 481 height 19
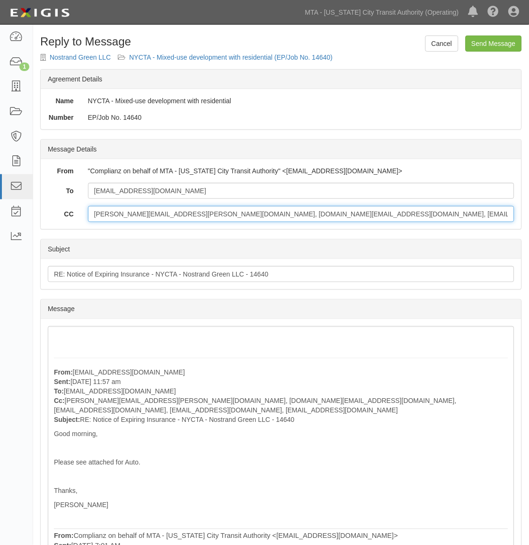
drag, startPoint x: 471, startPoint y: 214, endPoint x: 463, endPoint y: 214, distance: 8.0
click at [463, 214] on input "[PERSON_NAME][EMAIL_ADDRESS][PERSON_NAME][DOMAIN_NAME], [DOMAIN_NAME][EMAIL_ADD…" at bounding box center [301, 214] width 426 height 16
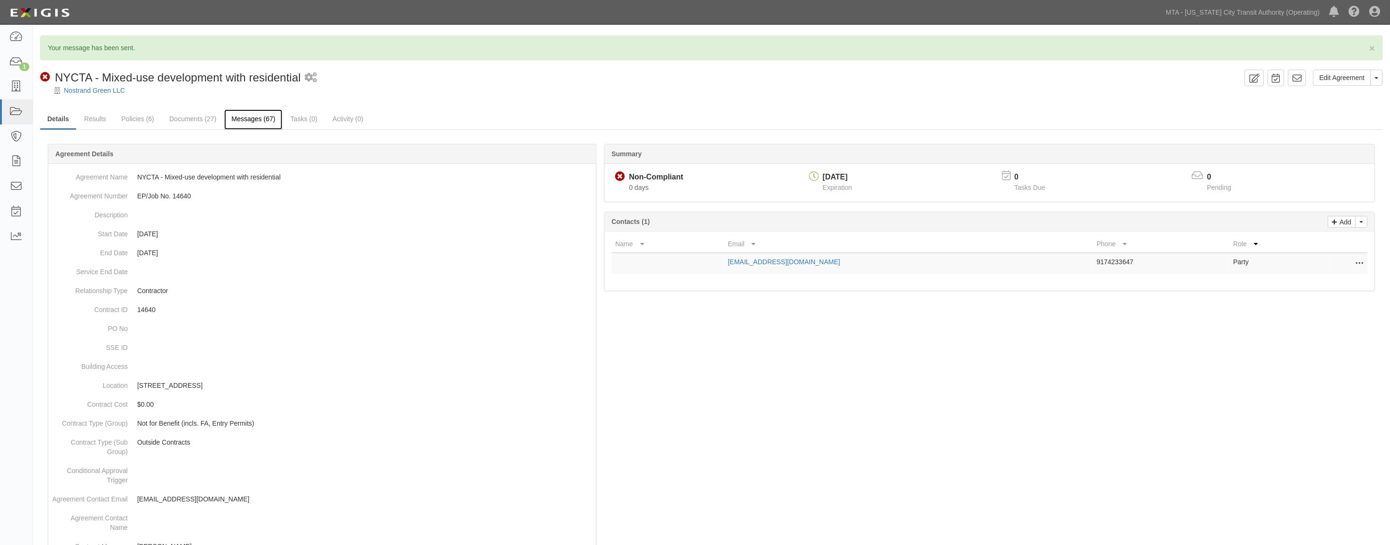
click at [242, 118] on link "Messages (67)" at bounding box center [253, 119] width 58 height 20
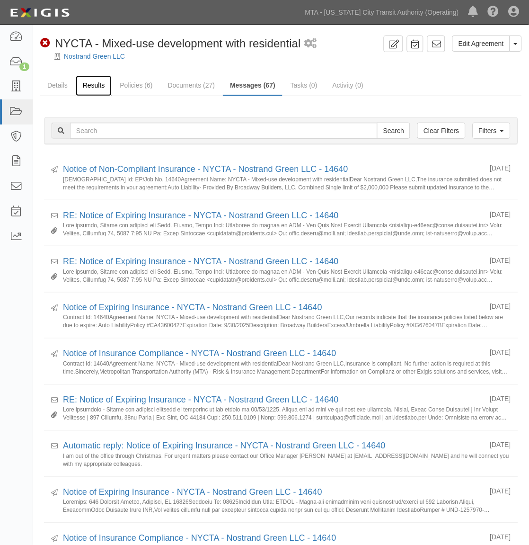
click at [95, 84] on link "Results" at bounding box center [94, 86] width 36 height 20
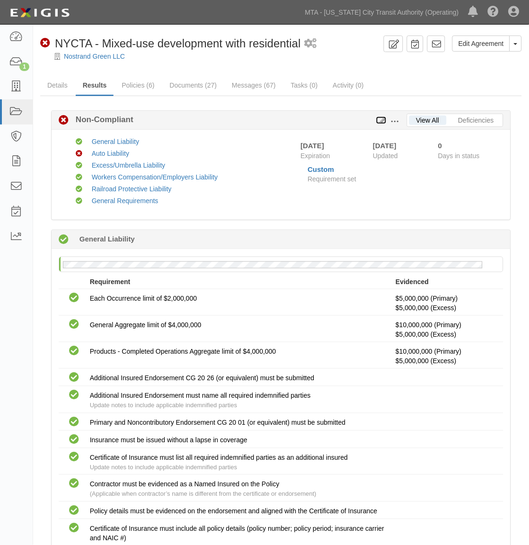
click at [381, 121] on icon at bounding box center [381, 120] width 10 height 7
click at [54, 84] on link "Details" at bounding box center [57, 86] width 35 height 20
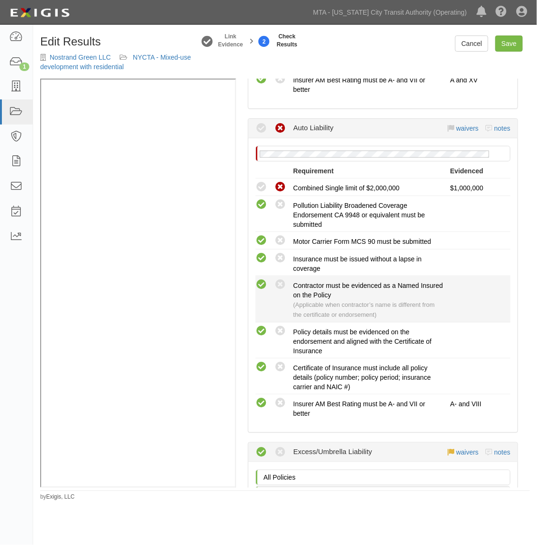
scroll to position [736, 0]
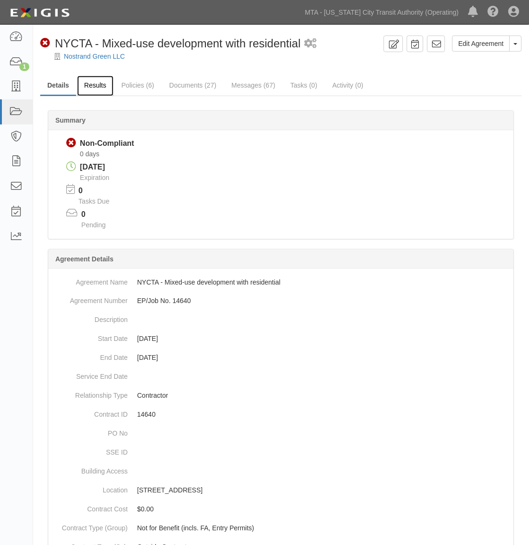
click at [89, 82] on link "Results" at bounding box center [95, 86] width 36 height 20
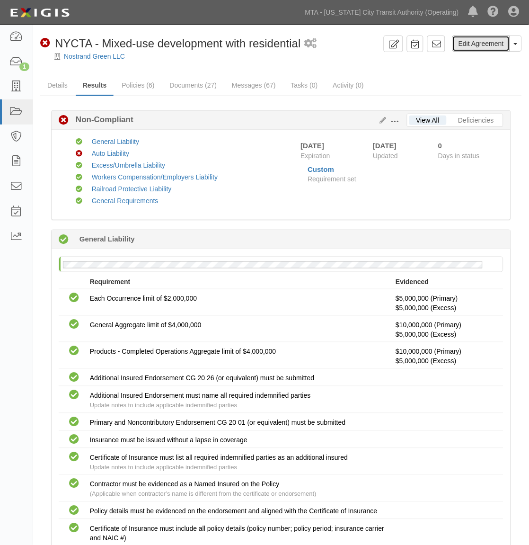
click at [467, 46] on link "Edit Agreement" at bounding box center [481, 43] width 58 height 16
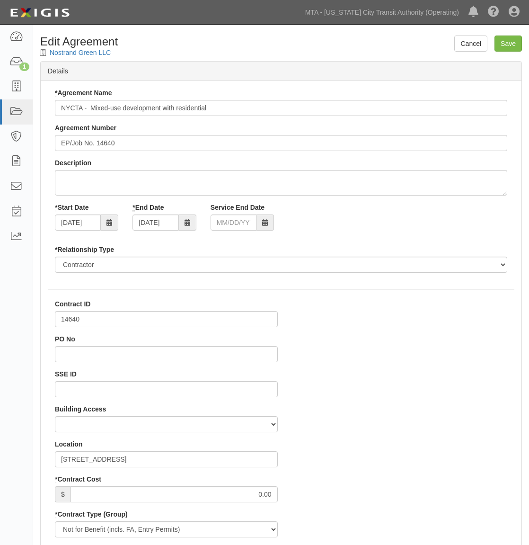
select select
click at [476, 48] on link "Cancel" at bounding box center [470, 43] width 33 height 16
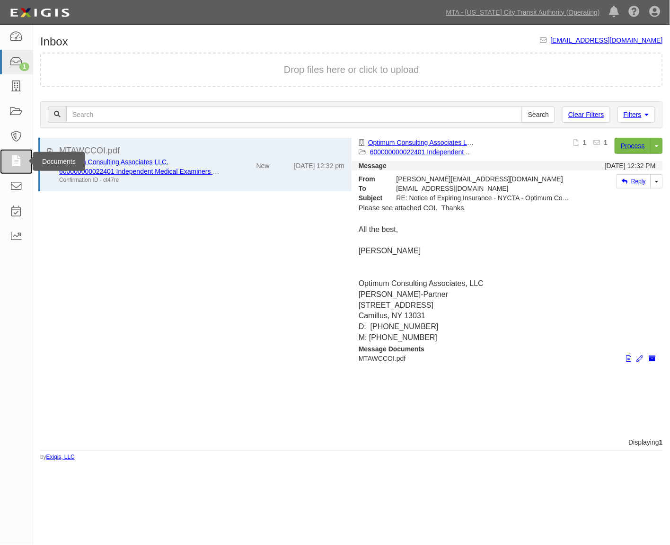
click at [16, 159] on icon at bounding box center [15, 161] width 13 height 11
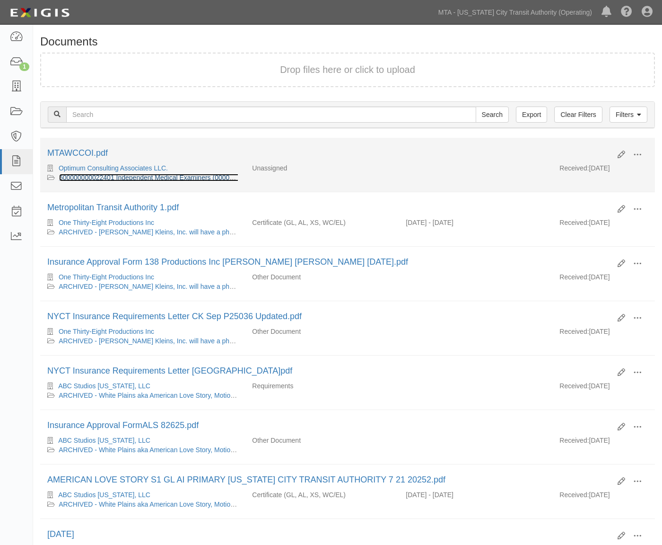
click at [179, 176] on link "600000000022401 Independent Medical Examiners (0000027859)" at bounding box center [156, 178] width 195 height 8
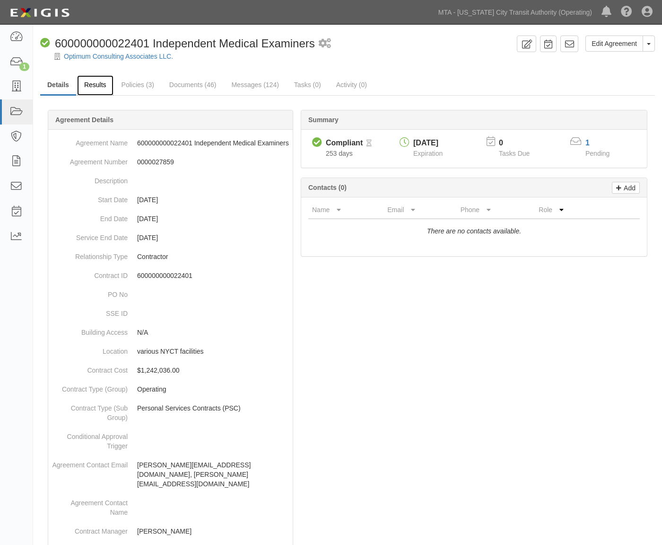
click at [90, 85] on link "Results" at bounding box center [95, 85] width 36 height 20
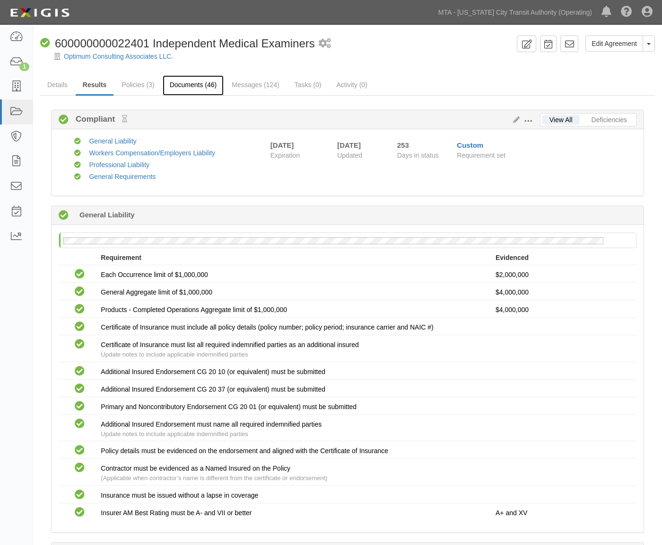
click at [191, 87] on link "Documents (46)" at bounding box center [194, 85] width 62 height 20
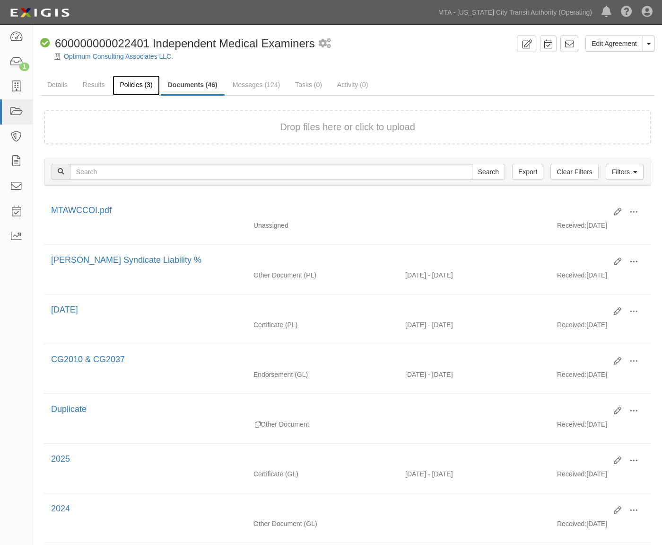
click at [128, 84] on link "Policies (3)" at bounding box center [136, 85] width 47 height 20
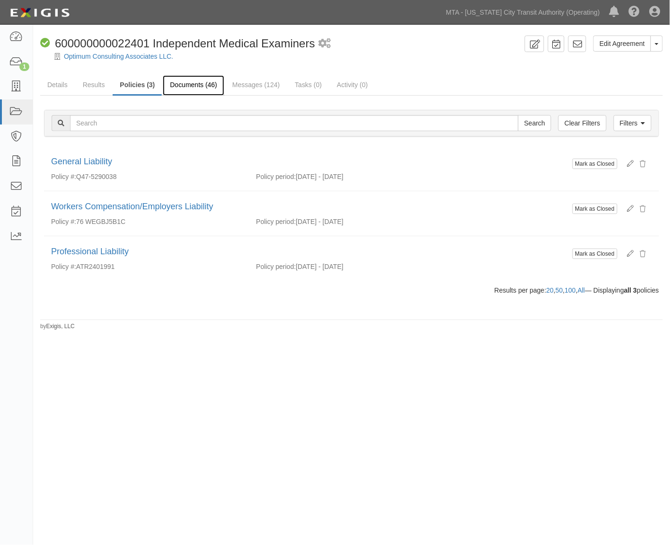
click at [182, 81] on link "Documents (46)" at bounding box center [194, 85] width 62 height 20
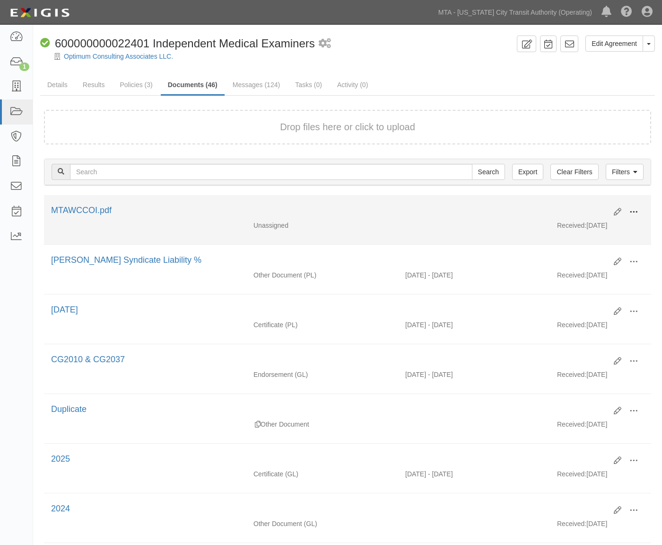
click at [633, 210] on span at bounding box center [634, 212] width 9 height 9
click at [574, 205] on link "Edit" at bounding box center [588, 208] width 75 height 17
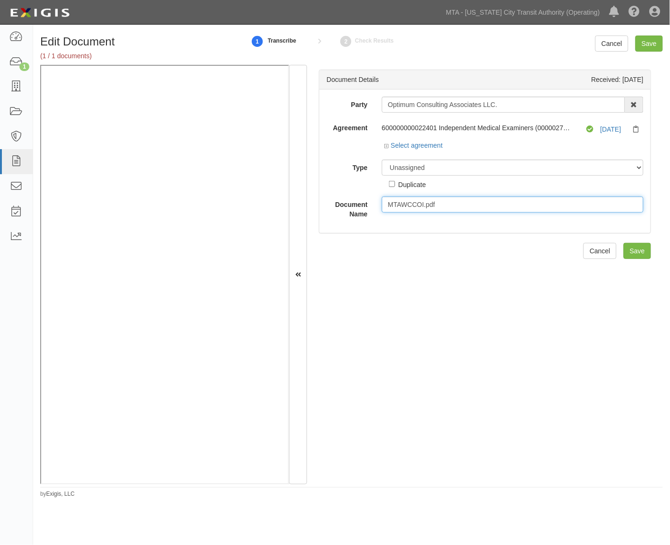
click at [429, 201] on input "MTAWCCOI.pdf" at bounding box center [513, 204] width 262 height 16
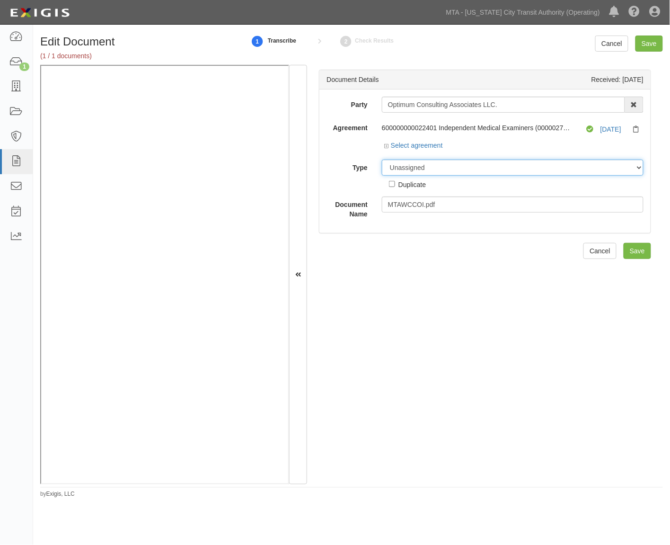
click at [449, 168] on select "Unassigned Binder Cancellation Notice Certificate Contract Endorsement Insuranc…" at bounding box center [513, 167] width 262 height 16
click at [382, 160] on select "Unassigned Binder Cancellation Notice Certificate Contract Endorsement Insuranc…" at bounding box center [513, 167] width 262 height 16
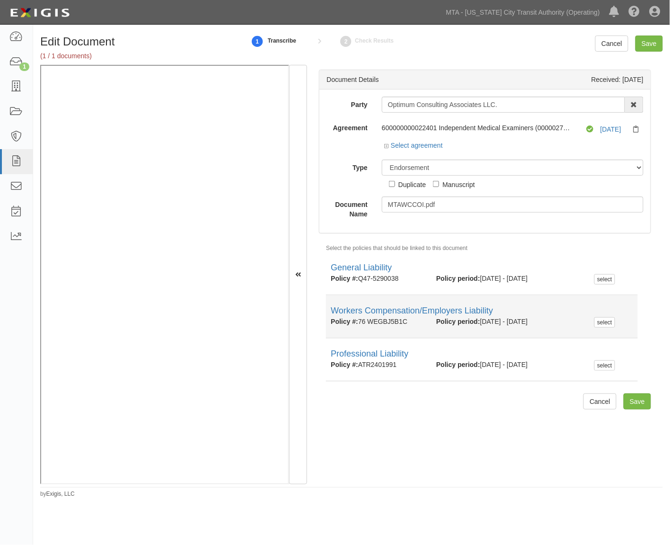
drag, startPoint x: 411, startPoint y: 322, endPoint x: 361, endPoint y: 323, distance: 50.2
click at [361, 323] on div "Policy #: 76 WEGBJ5B1C" at bounding box center [377, 321] width 106 height 9
copy div "76 WEGBJ5B1C"
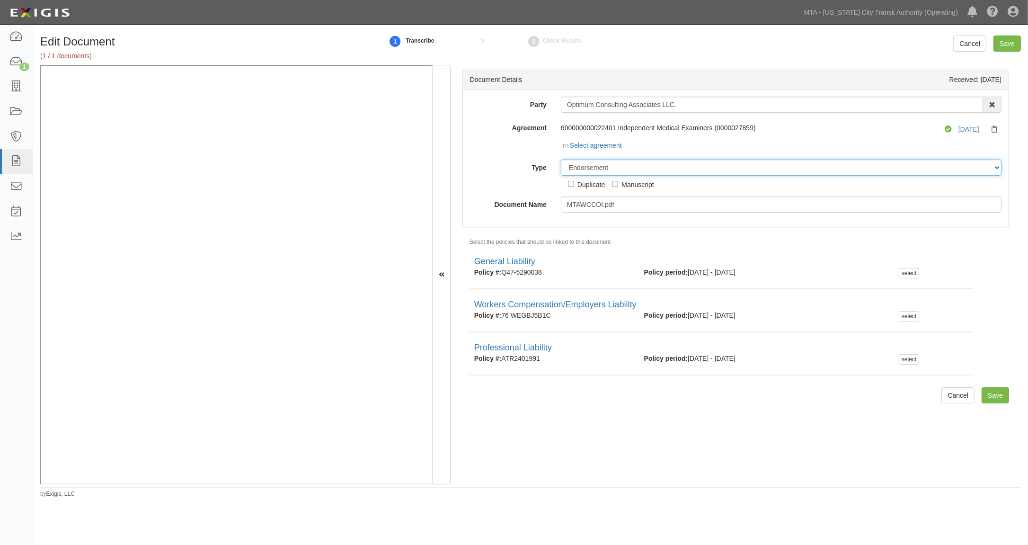
click at [637, 169] on select "Unassigned Binder Cancellation Notice Certificate Contract Endorsement Insuranc…" at bounding box center [781, 167] width 441 height 16
select select "CertificateDetail"
click at [561, 160] on select "Unassigned Binder Cancellation Notice Certificate Contract Endorsement Insuranc…" at bounding box center [781, 167] width 441 height 16
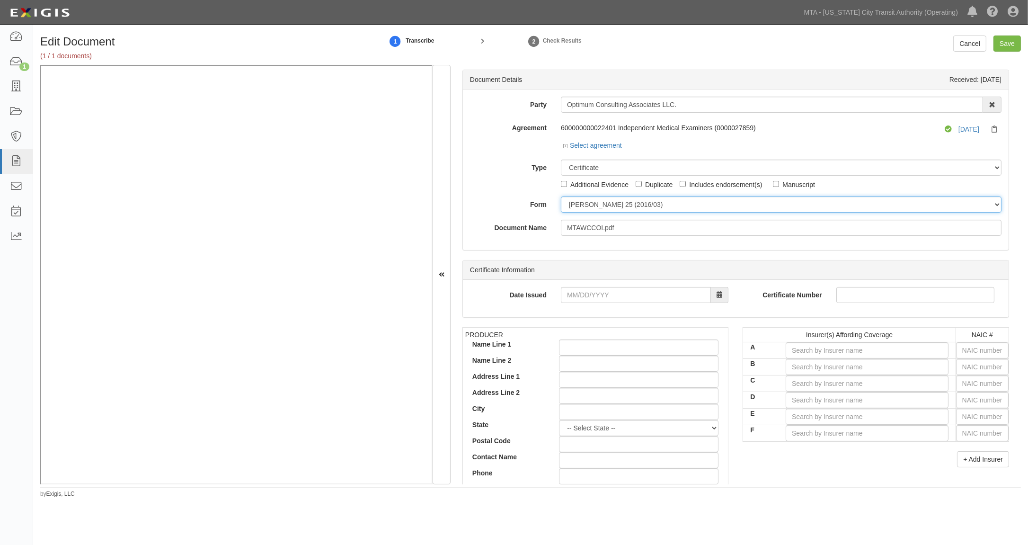
click at [584, 204] on select "ACORD 25 (2016/03) ACORD 101 ACORD 855 NY (2014/05) General" at bounding box center [781, 204] width 441 height 16
select select "GeneralFormDetail"
click at [561, 197] on select "ACORD 25 (2016/03) ACORD 101 ACORD 855 NY (2014/05) General" at bounding box center [781, 204] width 441 height 16
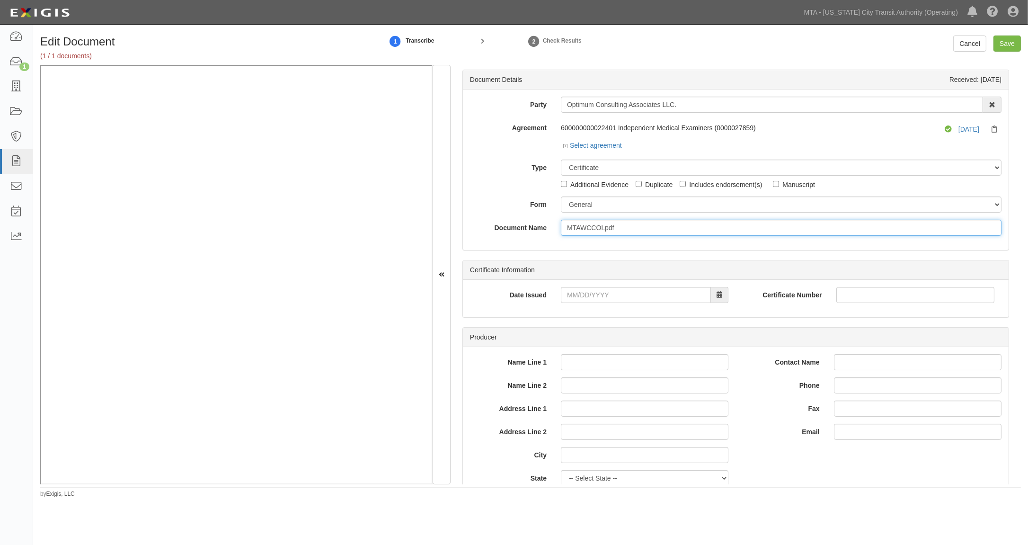
drag, startPoint x: 623, startPoint y: 227, endPoint x: 549, endPoint y: 229, distance: 74.3
click at [549, 229] on div "Document Name MTAWCCOI.pdf" at bounding box center [736, 228] width 546 height 16
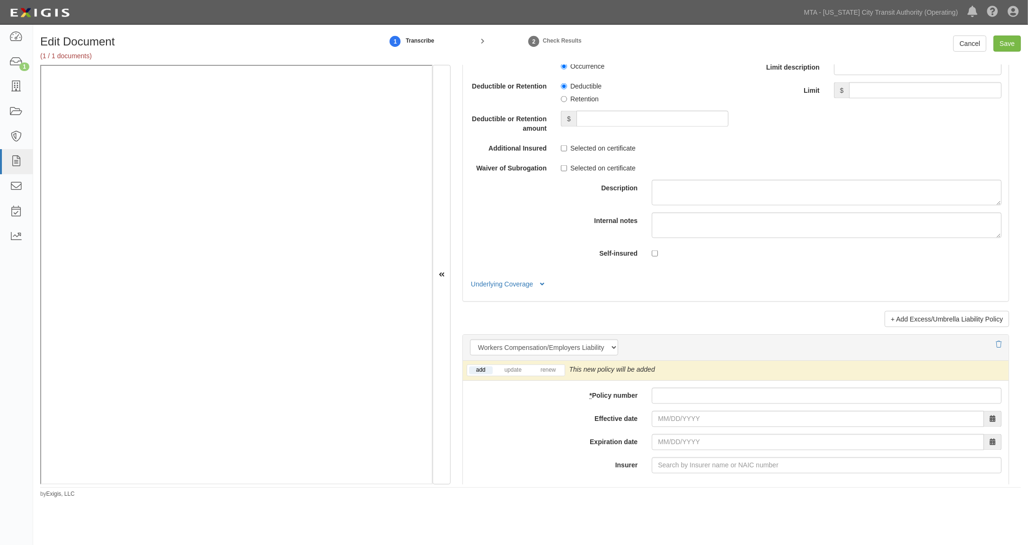
scroll to position [2109, 0]
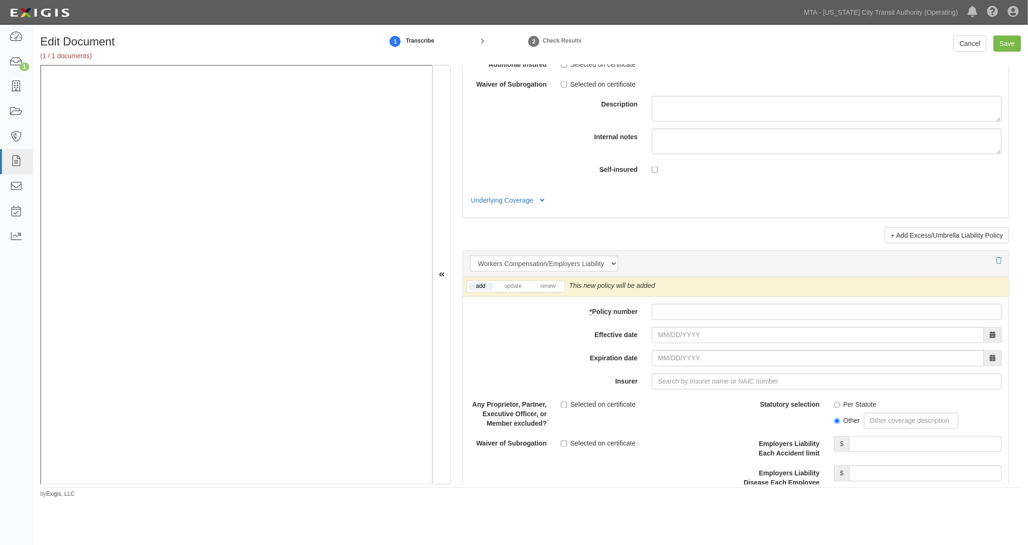
type input "10.01.26"
paste input "76 WEGBJ5B1C"
type input "76 WEGBJ5B1C"
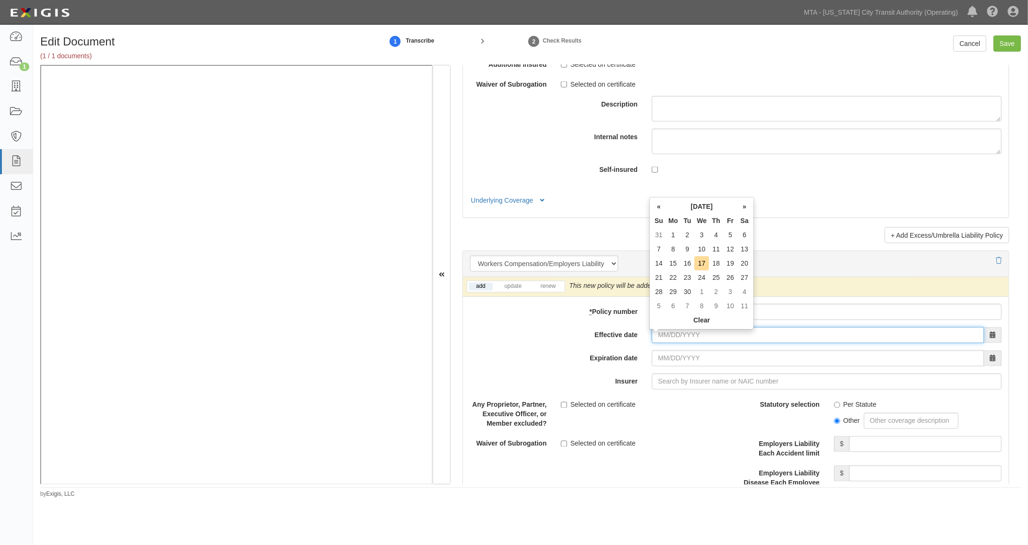
click at [670, 339] on input "Effective date" at bounding box center [818, 335] width 332 height 16
type input "10/01/2025"
type input "10/01/2026"
click at [670, 401] on div "Selected on certificate" at bounding box center [645, 403] width 168 height 13
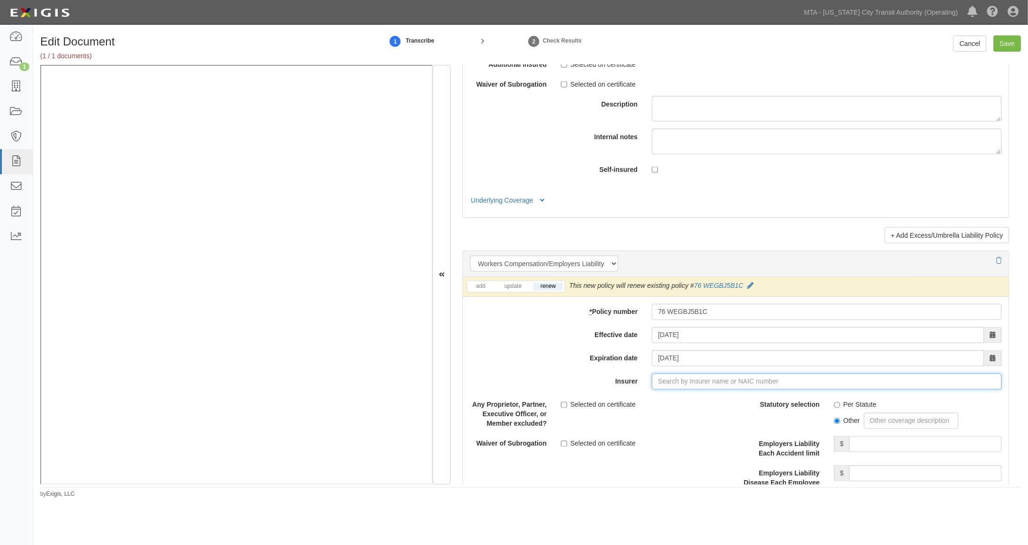
click at [670, 387] on input "Insurer" at bounding box center [827, 381] width 350 height 16
click at [670, 399] on div "State Compensation Insurance Fund ( 0 ) A++ XV Rating" at bounding box center [682, 399] width 182 height 12
type input "State Compensation Insurance Fund (0) A++ XV Rating"
click at [670, 407] on label "Per Statute" at bounding box center [855, 404] width 43 height 9
click at [670, 407] on input "Per Statute" at bounding box center [837, 405] width 6 height 6
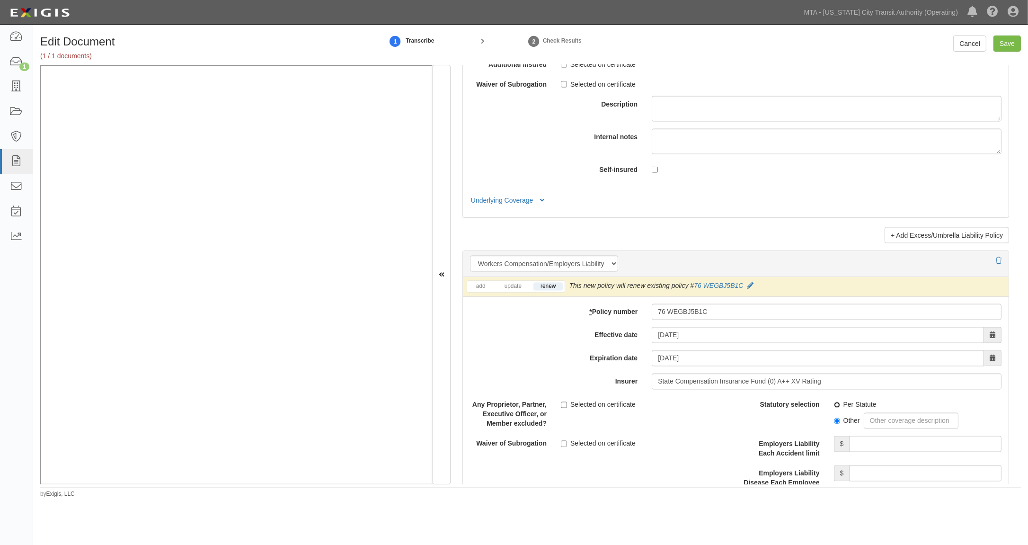
radio input "true"
click at [670, 45] on input "Save" at bounding box center [1006, 43] width 27 height 16
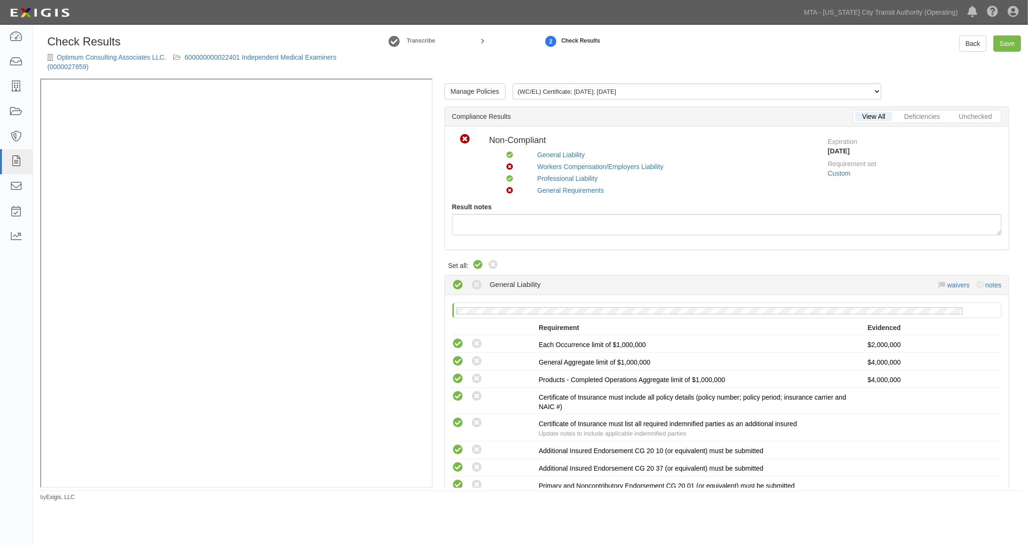
click at [478, 266] on icon at bounding box center [477, 264] width 11 height 11
radio input "true"
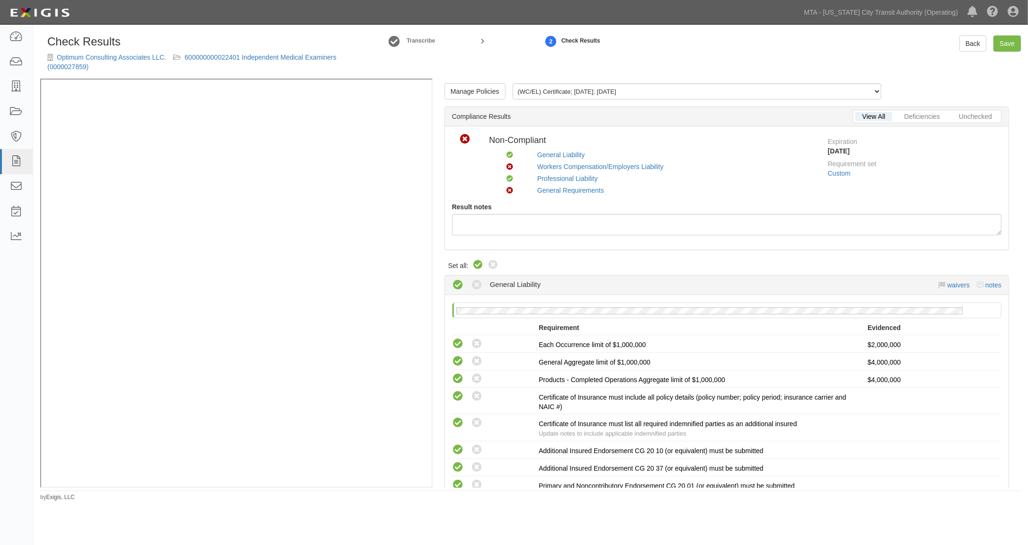
radio input "true"
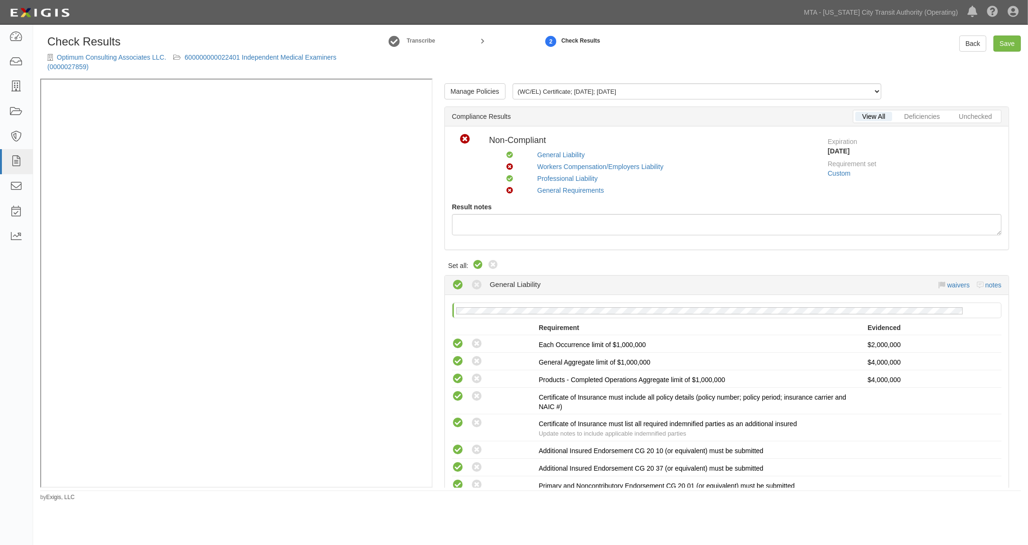
radio input "true"
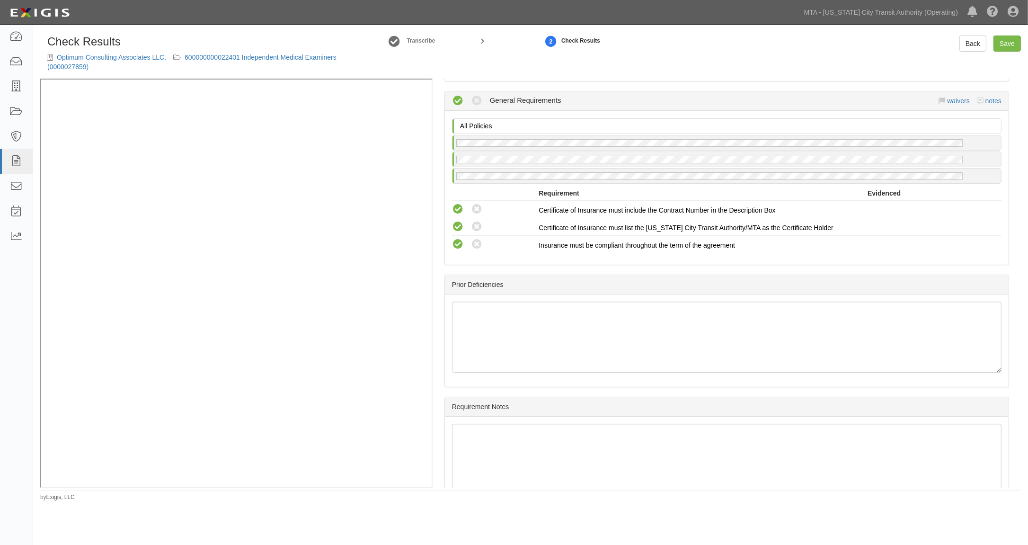
scroll to position [945, 0]
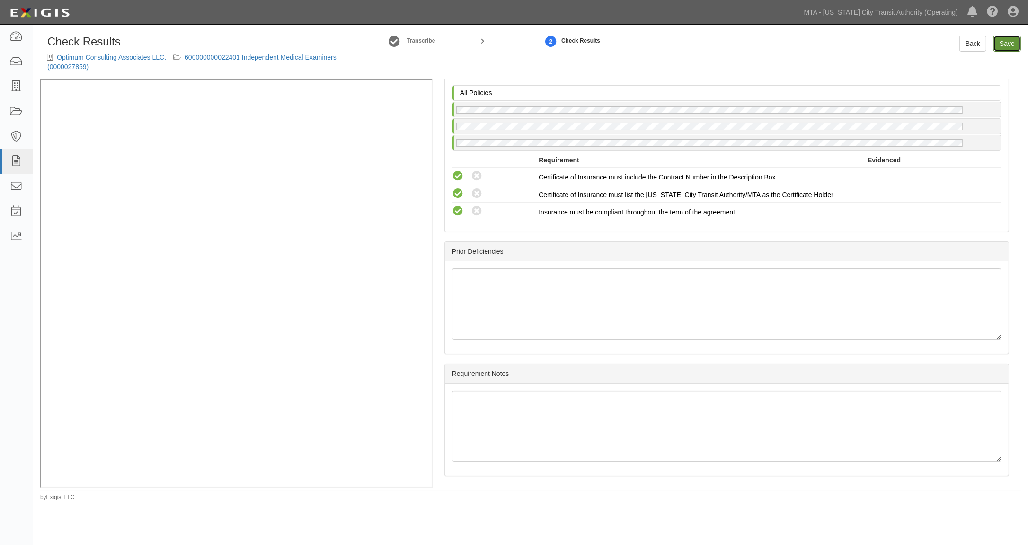
click at [1003, 49] on link "Save" at bounding box center [1006, 43] width 27 height 16
radio input "true"
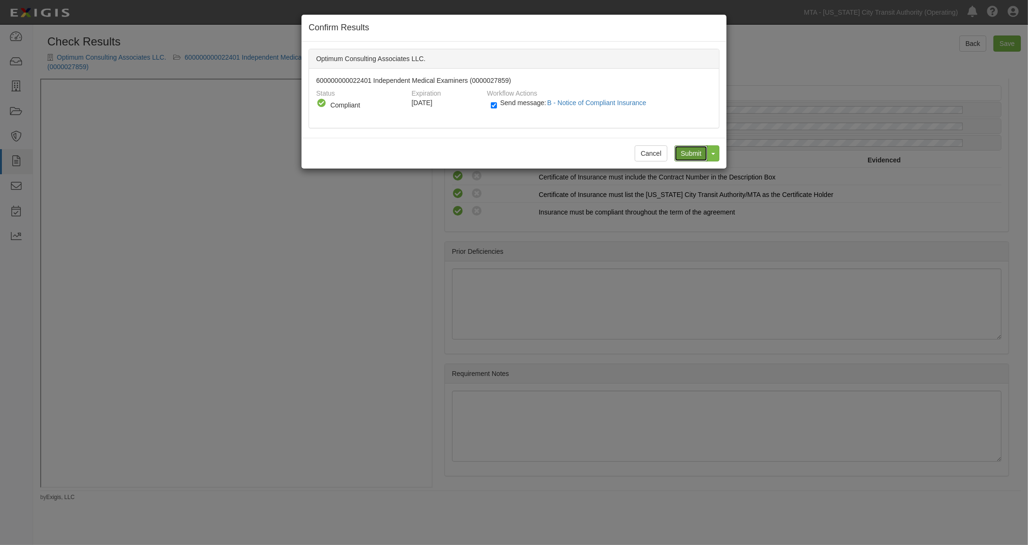
click at [687, 154] on input "Submit" at bounding box center [690, 153] width 33 height 16
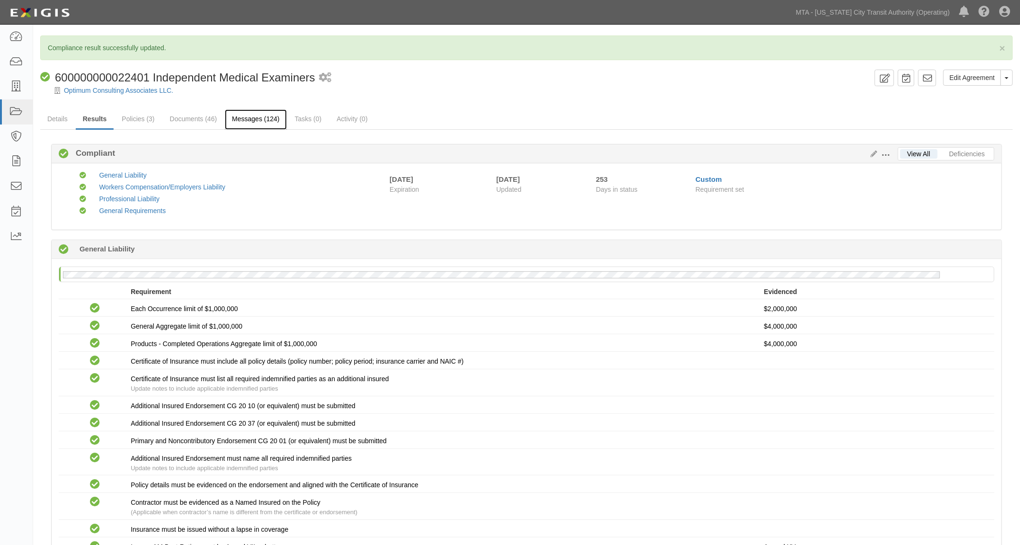
click at [251, 123] on link "Messages (124)" at bounding box center [256, 119] width 62 height 20
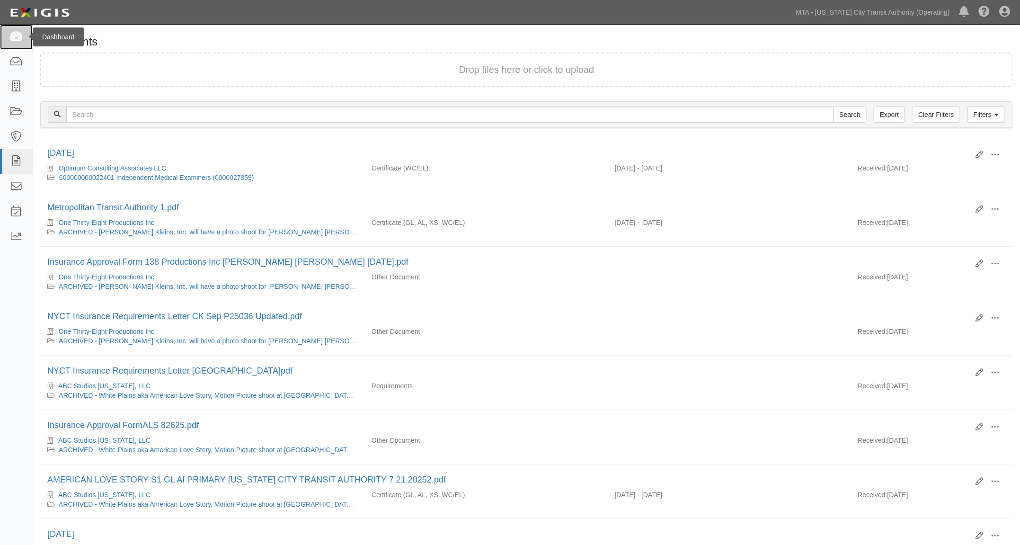
click at [15, 36] on icon at bounding box center [15, 37] width 13 height 11
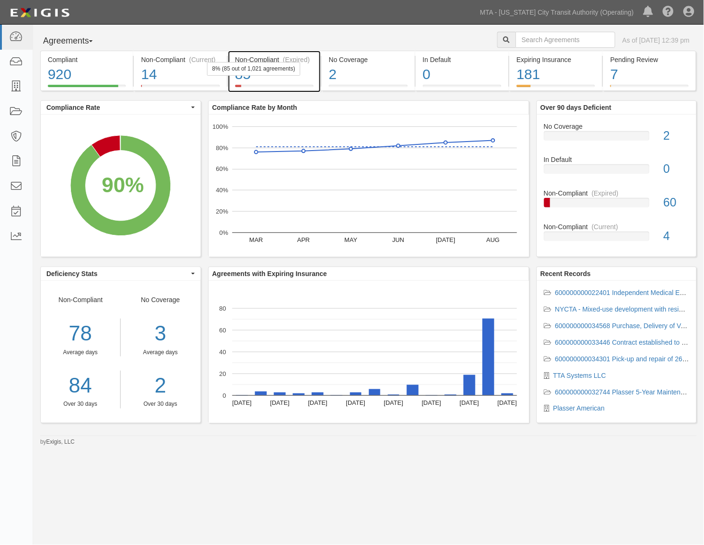
click at [305, 79] on div "85" at bounding box center [274, 74] width 79 height 20
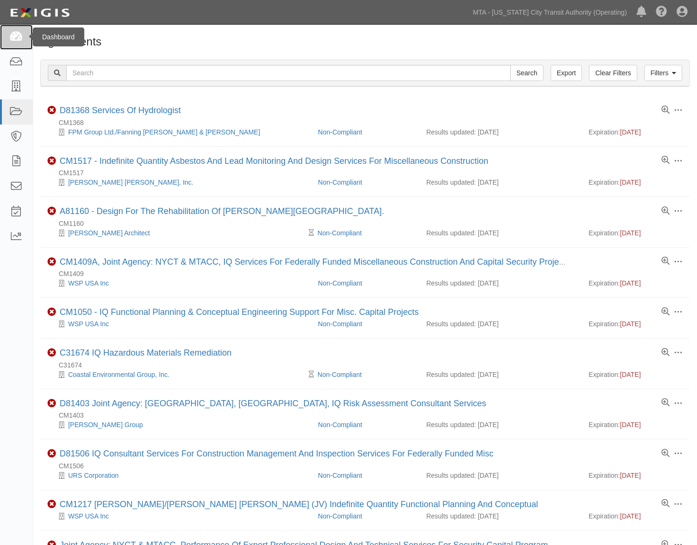
click at [12, 34] on icon at bounding box center [15, 37] width 13 height 11
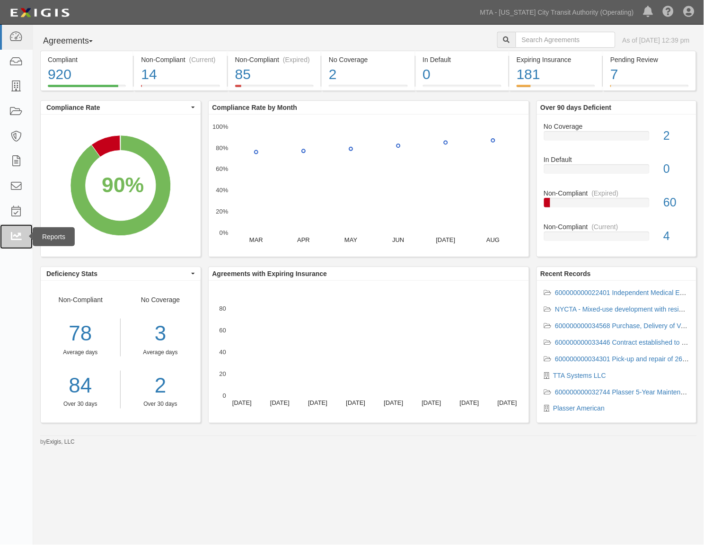
click at [12, 233] on icon at bounding box center [15, 236] width 13 height 11
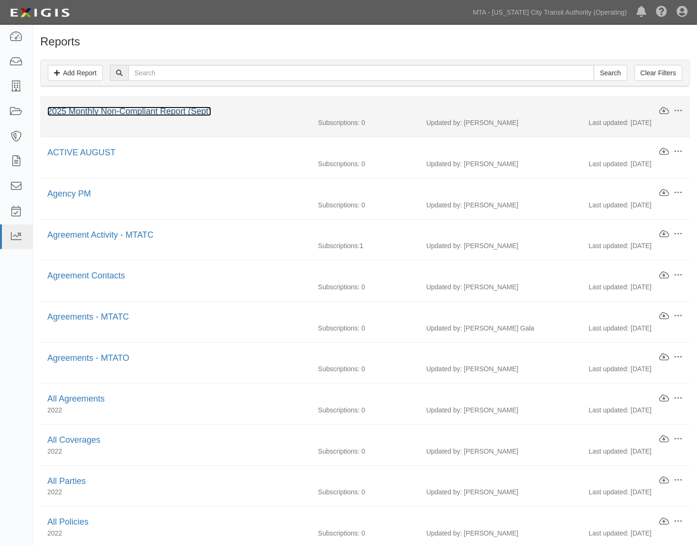
click at [114, 110] on link "2025 Monthly Non-Compliant Report (Sept)" at bounding box center [129, 110] width 164 height 9
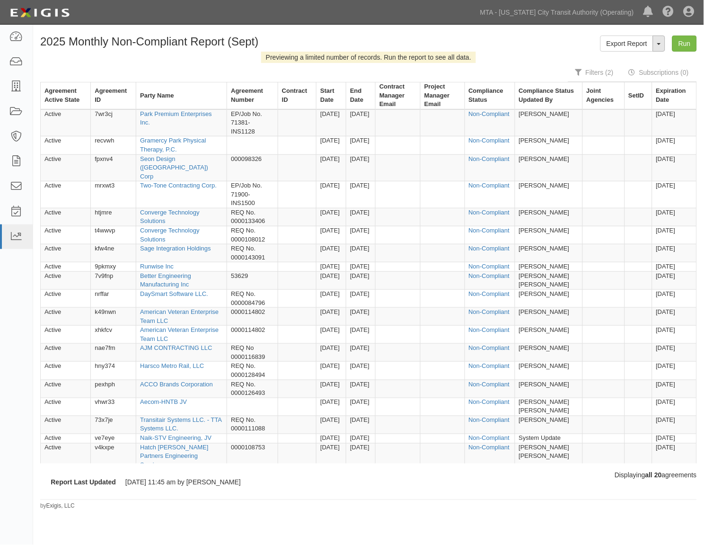
click at [659, 46] on button "ToggleReportDropdown" at bounding box center [659, 43] width 12 height 16
click at [635, 61] on link "Edit Report" at bounding box center [638, 61] width 75 height 12
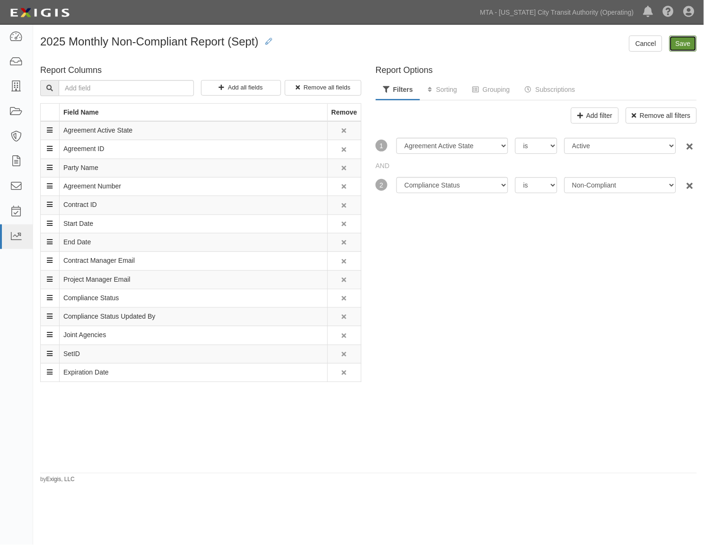
click at [689, 44] on input "Save" at bounding box center [683, 43] width 27 height 16
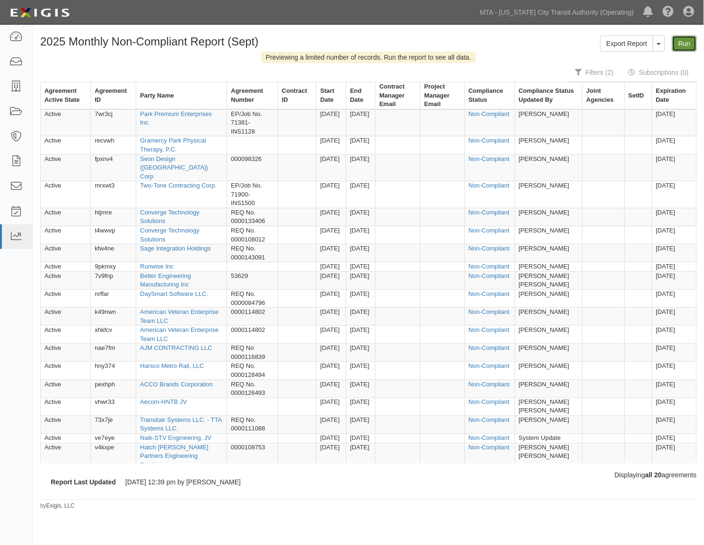
click at [685, 43] on link "Run" at bounding box center [684, 43] width 25 height 16
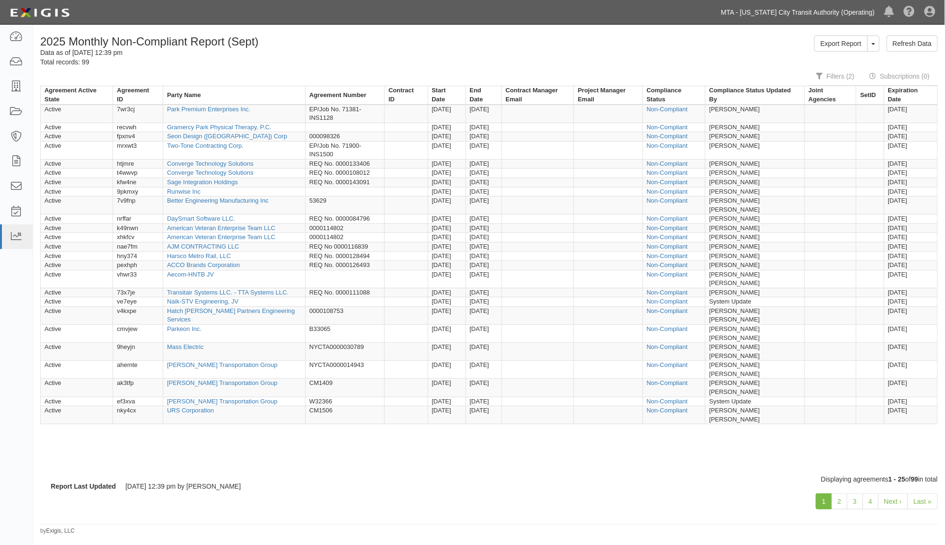
click at [704, 4] on link "MTA - [US_STATE] City Transit Authority (Operating)" at bounding box center [797, 12] width 163 height 19
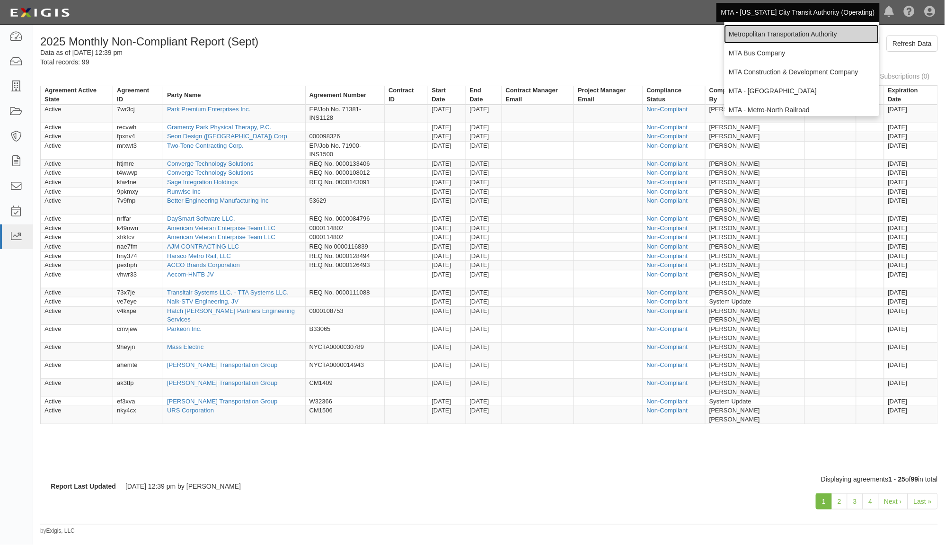
click at [704, 31] on link "Metropolitan Transportation Authority" at bounding box center [801, 34] width 155 height 19
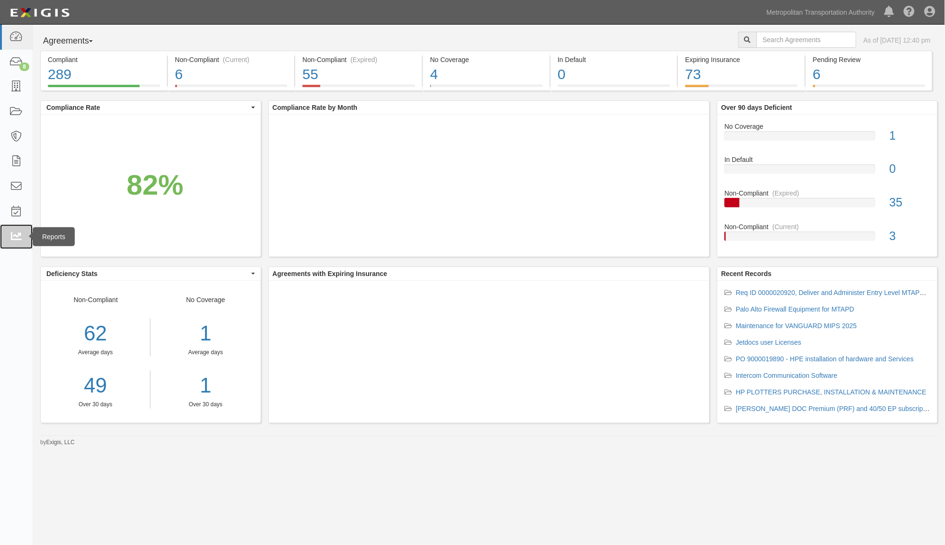
click at [16, 238] on icon at bounding box center [15, 236] width 13 height 11
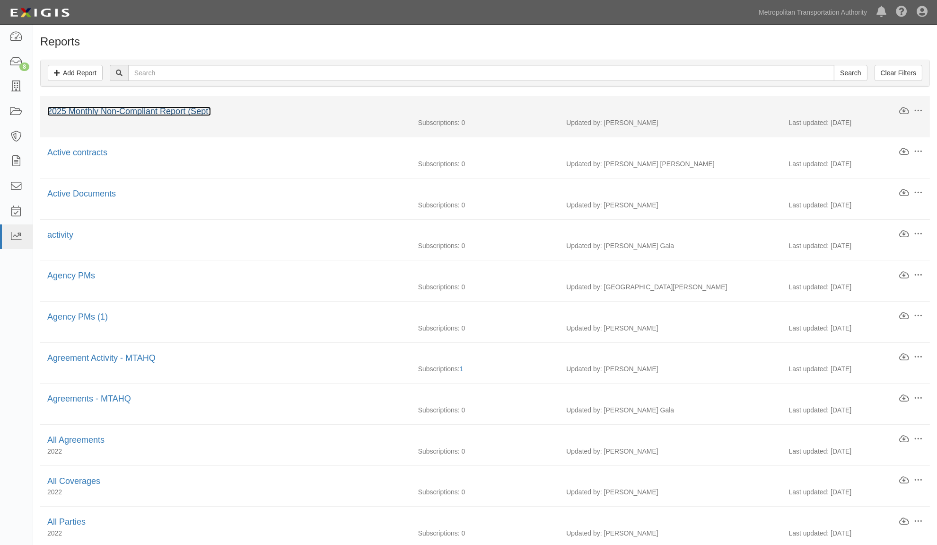
click at [96, 111] on link "2025 Monthly Non-Compliant Report (Sept)" at bounding box center [129, 110] width 164 height 9
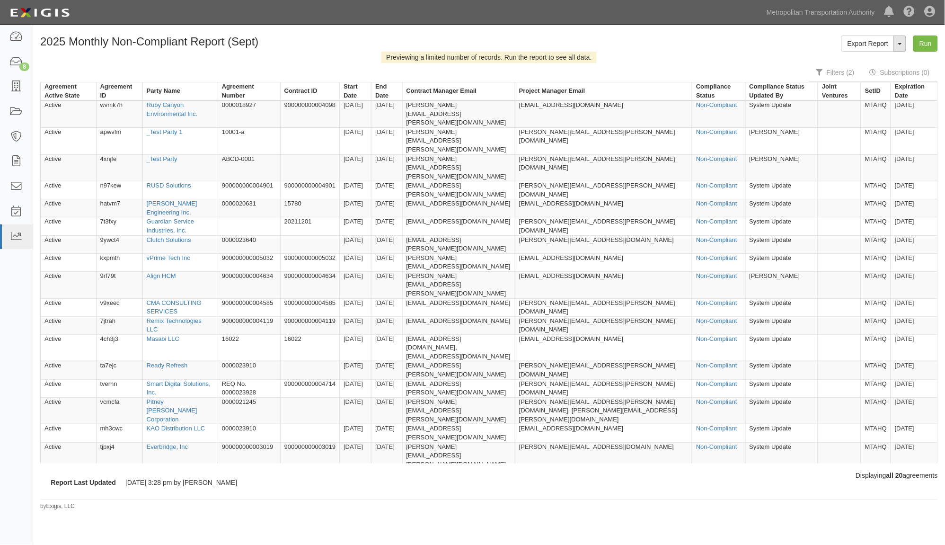
click at [900, 47] on button "ToggleReportDropdown" at bounding box center [900, 43] width 12 height 16
click at [868, 60] on link "Edit Report" at bounding box center [879, 61] width 75 height 12
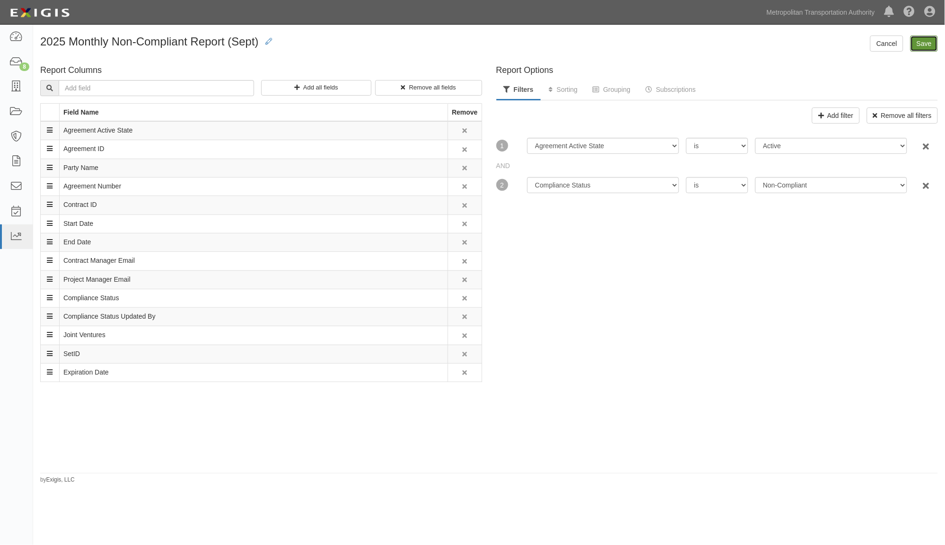
click at [922, 42] on input "Save" at bounding box center [923, 43] width 27 height 16
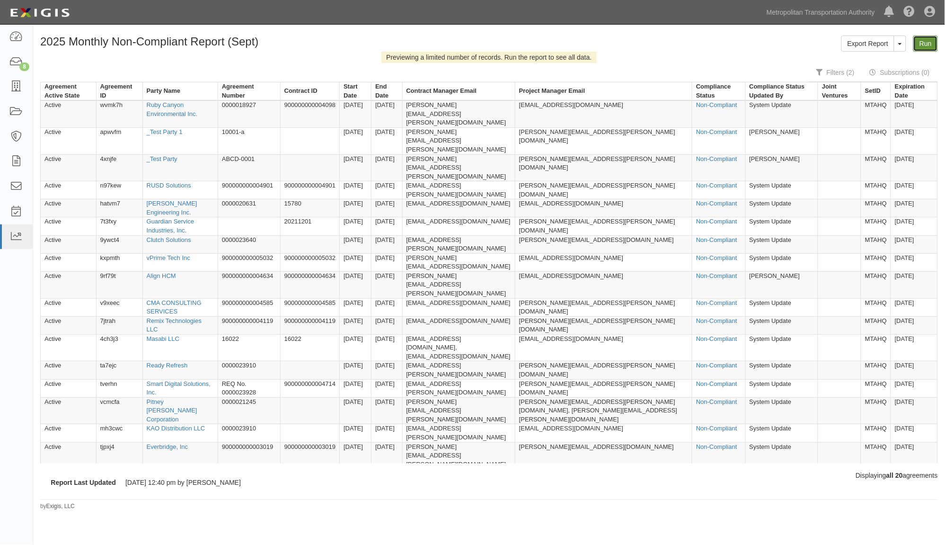
click at [922, 44] on link "Run" at bounding box center [925, 43] width 25 height 16
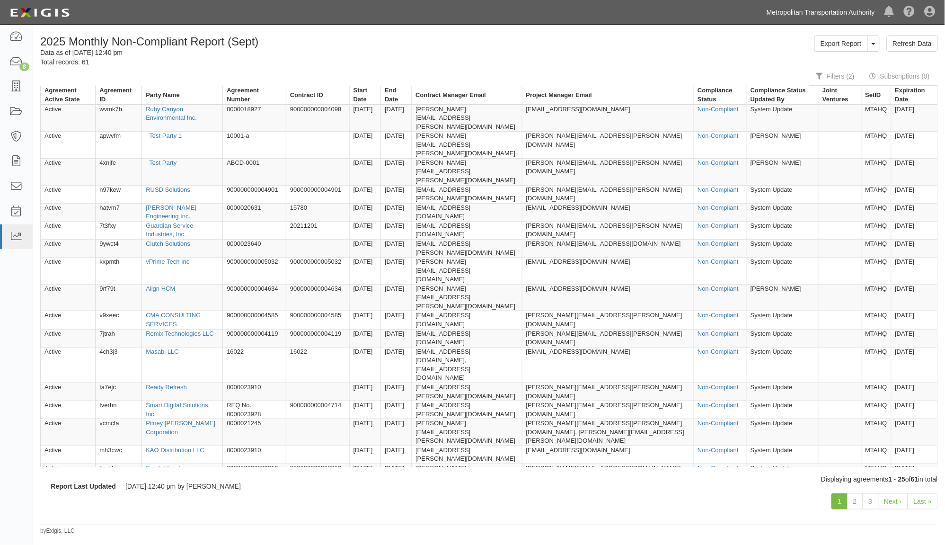
click at [848, 17] on link "Metropolitan Transportation Authority" at bounding box center [821, 12] width 118 height 19
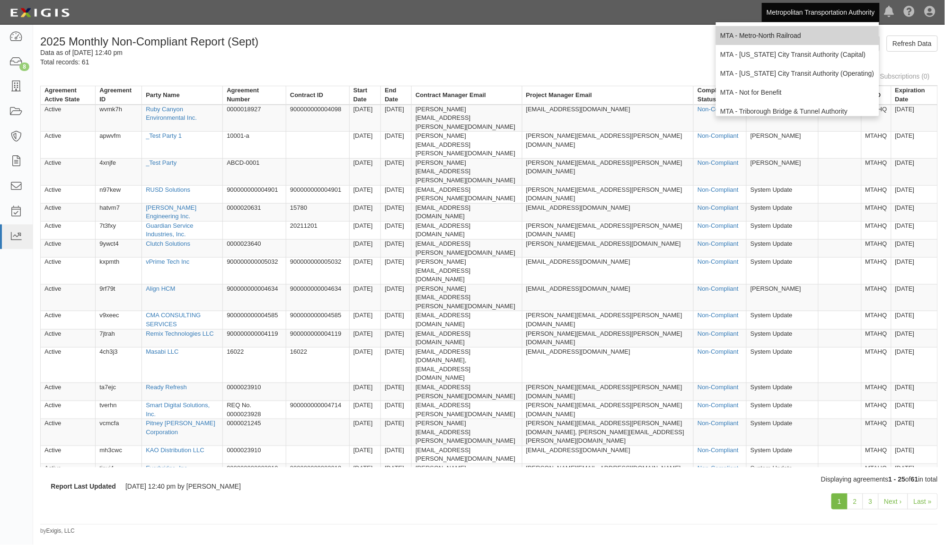
scroll to position [62, 0]
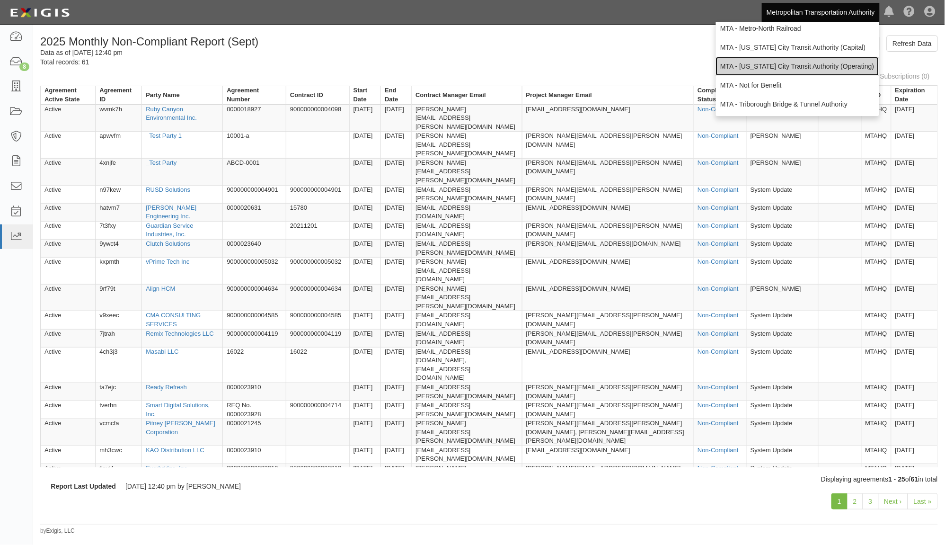
click at [760, 67] on link "MTA - [US_STATE] City Transit Authority (Operating)" at bounding box center [797, 66] width 163 height 19
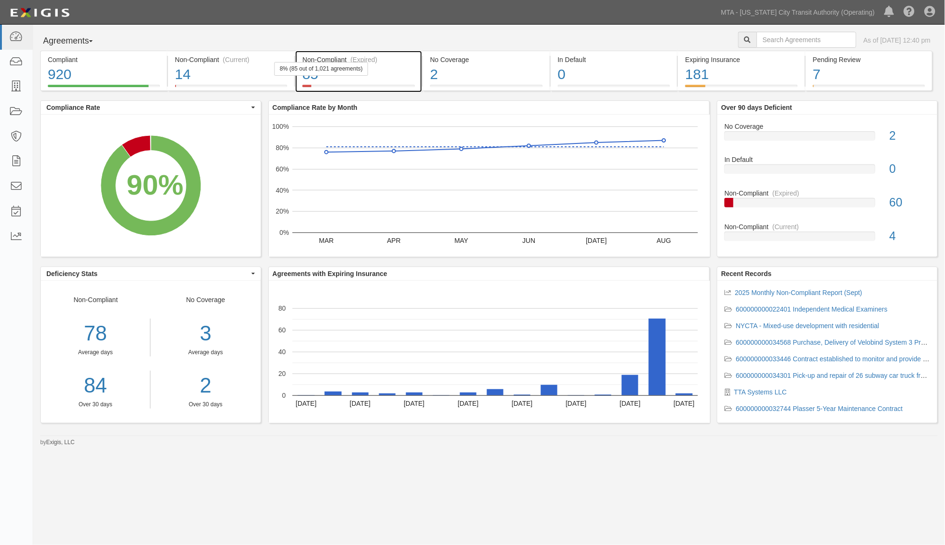
click at [400, 75] on div "85" at bounding box center [358, 74] width 113 height 20
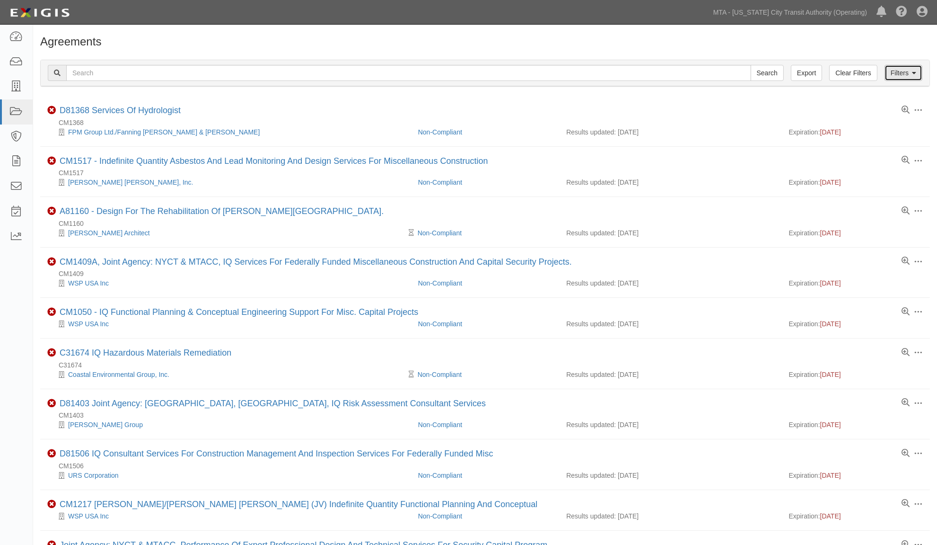
click at [904, 72] on link "Filters" at bounding box center [904, 73] width 38 height 16
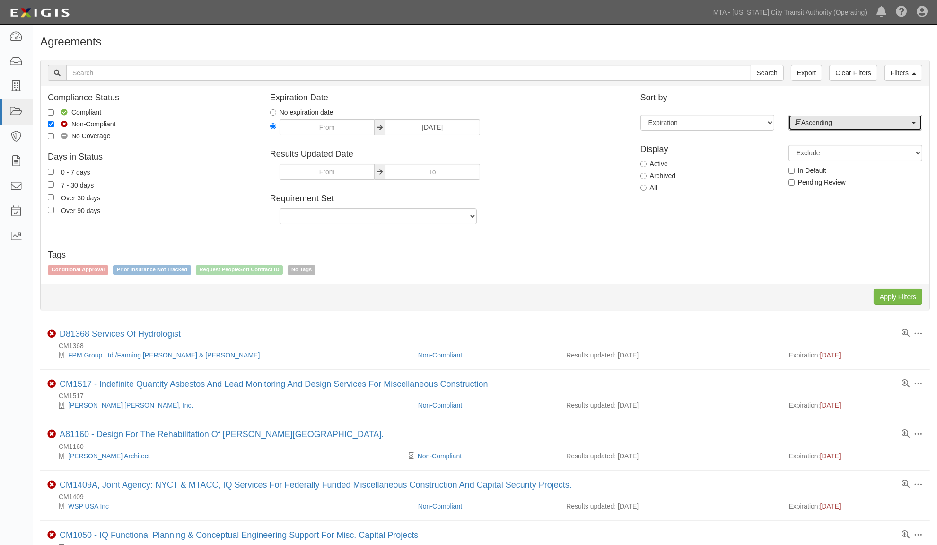
click at [830, 120] on span "Ascending" at bounding box center [852, 122] width 115 height 9
click at [836, 150] on span "Descending" at bounding box center [824, 152] width 35 height 9
select select "desc"
click at [886, 301] on input "Apply Filters" at bounding box center [898, 297] width 49 height 16
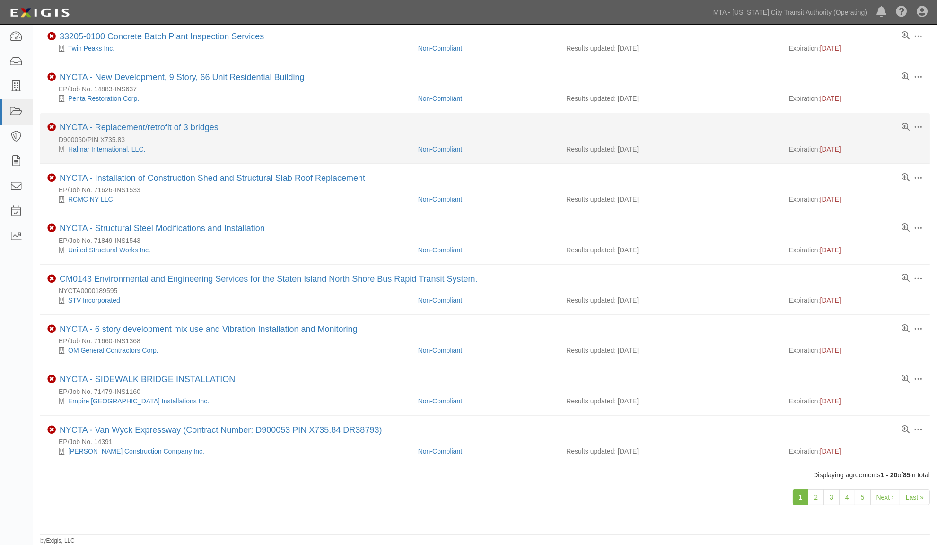
scroll to position [599, 0]
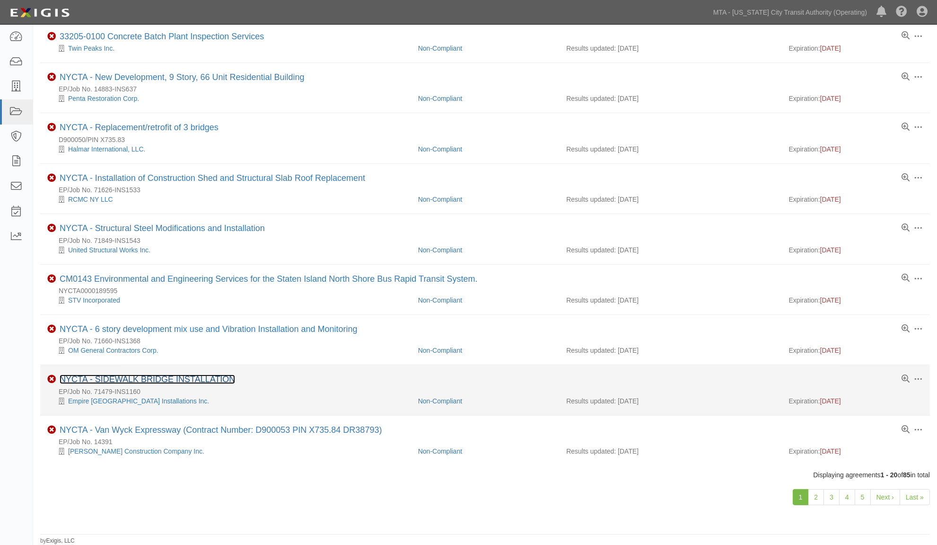
click at [142, 378] on link "NYCTA - SIDEWALK BRIDGE INSTALLATION" at bounding box center [148, 378] width 176 height 9
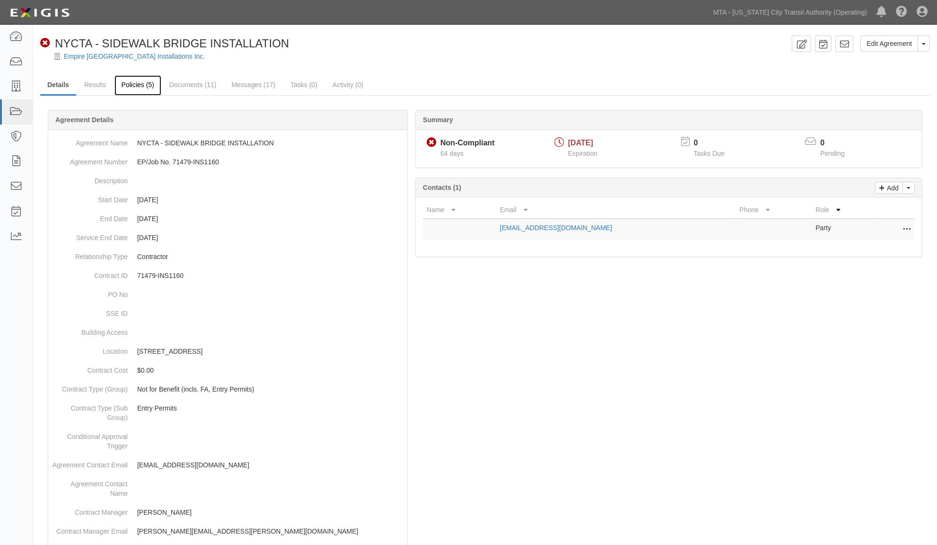
click at [135, 86] on link "Policies (5)" at bounding box center [138, 85] width 47 height 20
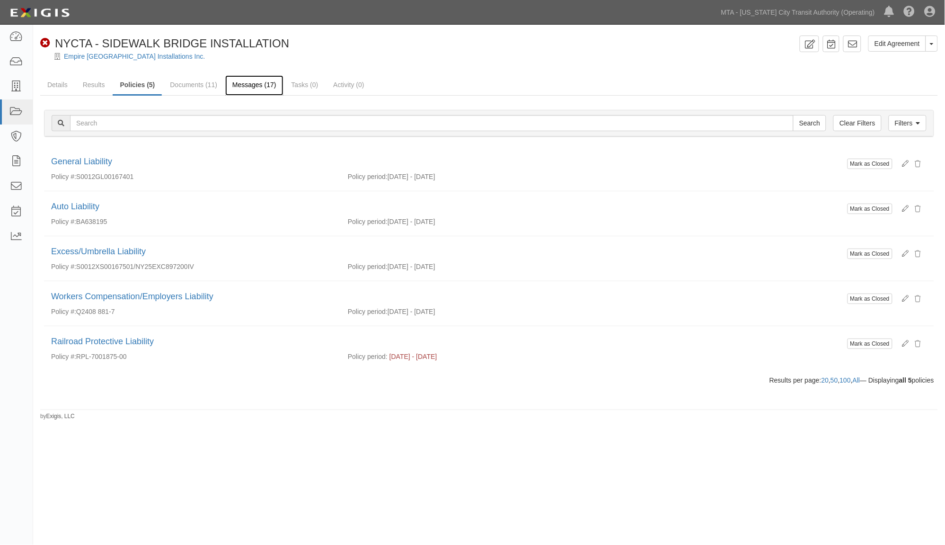
click at [242, 88] on link "Messages (17)" at bounding box center [254, 85] width 58 height 20
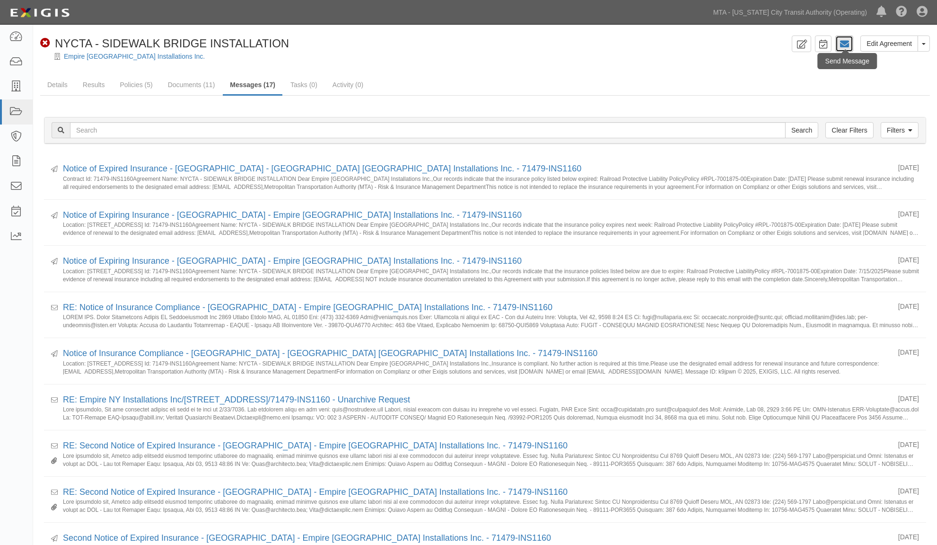
click at [845, 45] on icon at bounding box center [844, 43] width 9 height 9
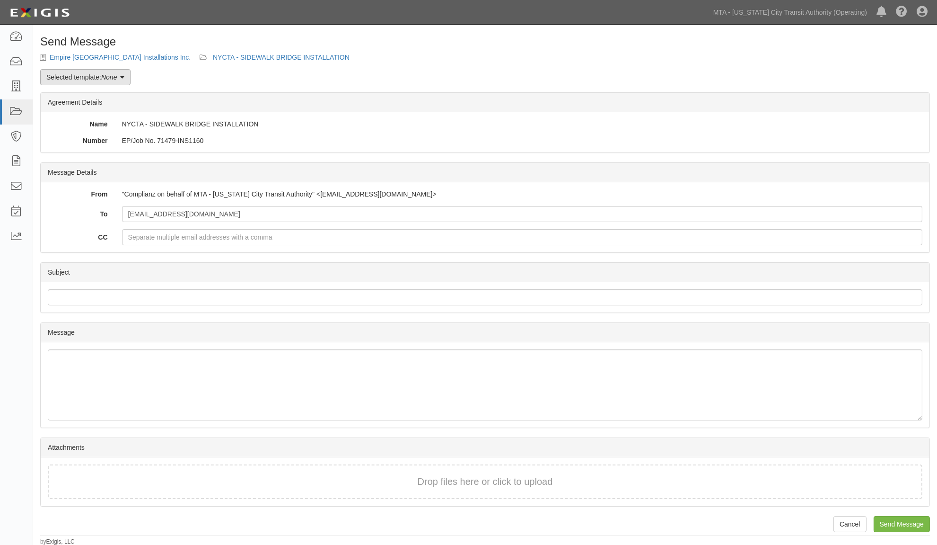
click at [112, 79] on em "None" at bounding box center [109, 77] width 16 height 8
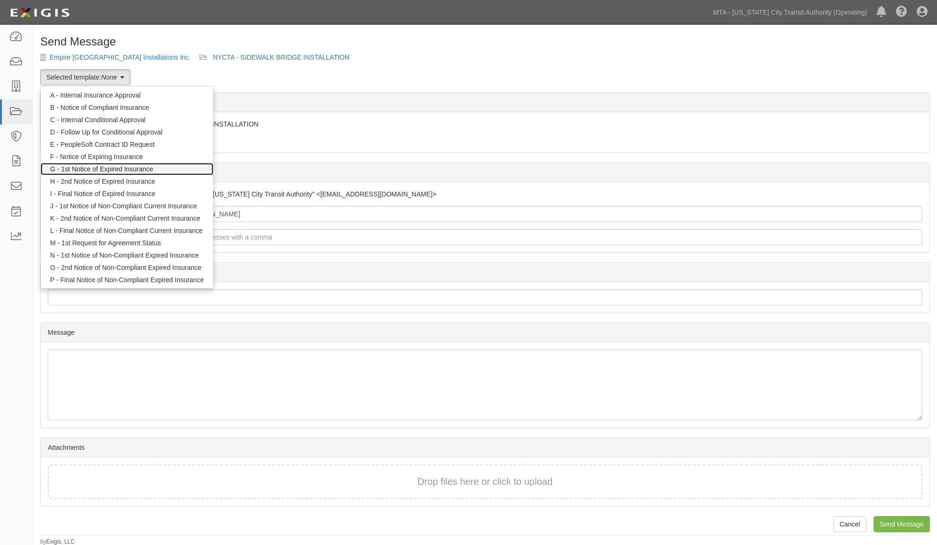
click at [111, 168] on link "G - 1st Notice of Expired Insurance" at bounding box center [127, 169] width 173 height 12
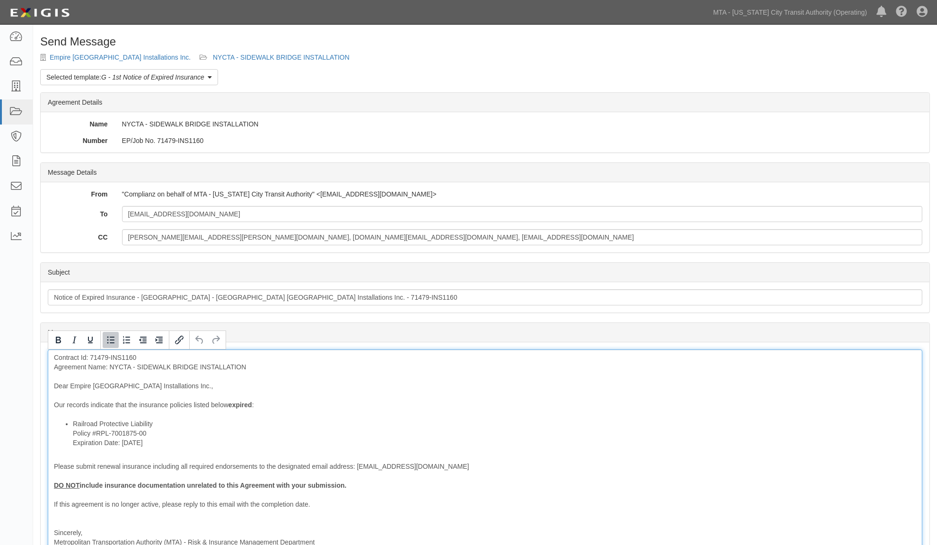
drag, startPoint x: 163, startPoint y: 447, endPoint x: 67, endPoint y: 423, distance: 98.9
click at [67, 447] on ul "Railroad Protective Liability Policy #RPL-7001875-00 Expiration Date: [DATE]" at bounding box center [485, 433] width 863 height 28
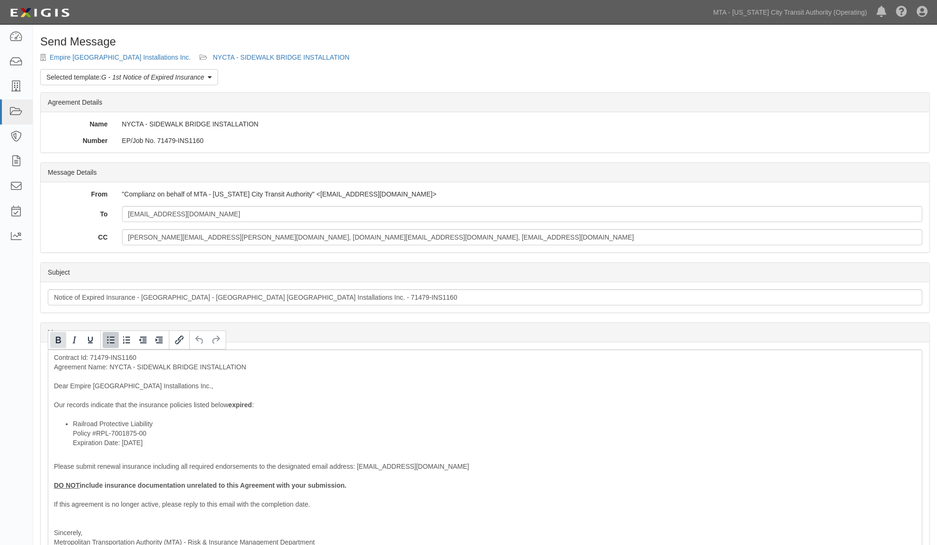
click at [57, 338] on icon "Bold" at bounding box center [58, 339] width 11 height 11
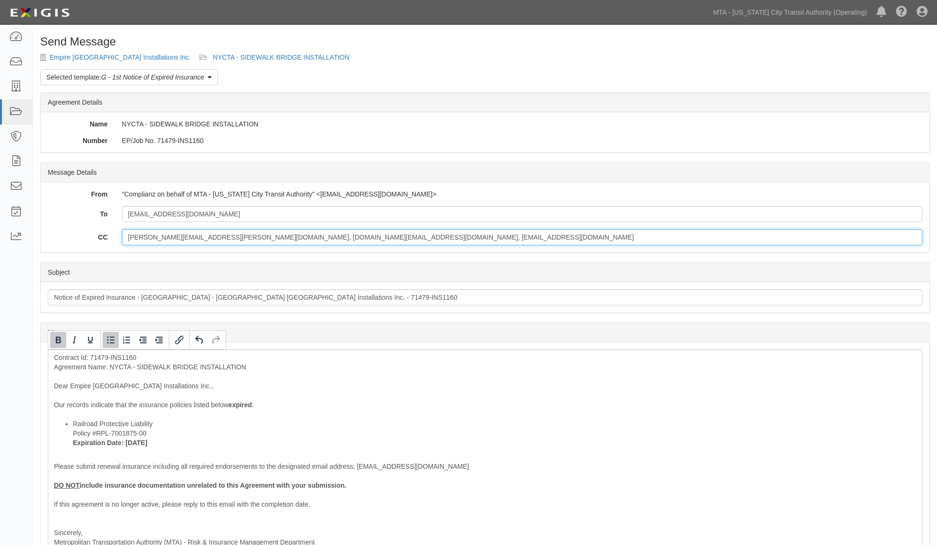
click at [458, 241] on input "[PERSON_NAME][EMAIL_ADDRESS][PERSON_NAME][DOMAIN_NAME], [DOMAIN_NAME][EMAIL_ADD…" at bounding box center [522, 237] width 801 height 16
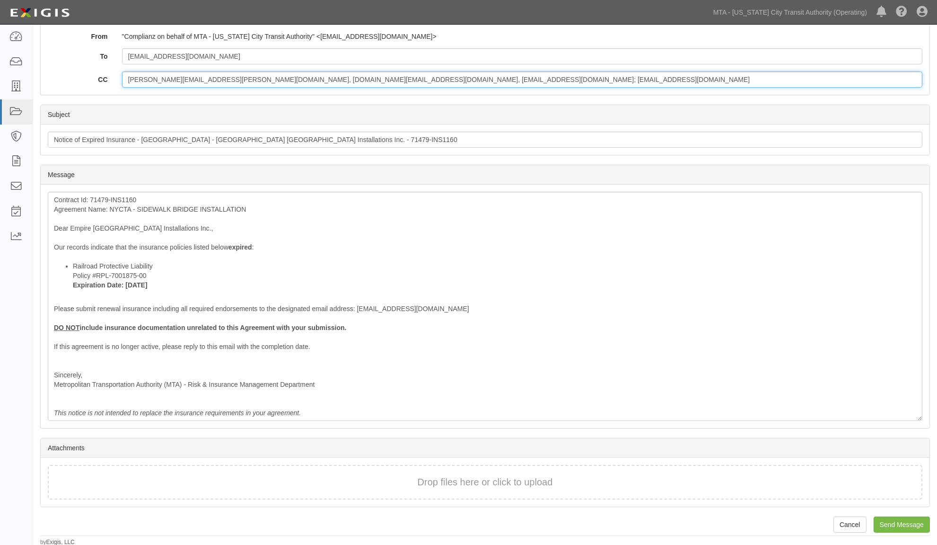
scroll to position [159, 0]
type input "[PERSON_NAME][EMAIL_ADDRESS][PERSON_NAME][DOMAIN_NAME], [DOMAIN_NAME][EMAIL_ADD…"
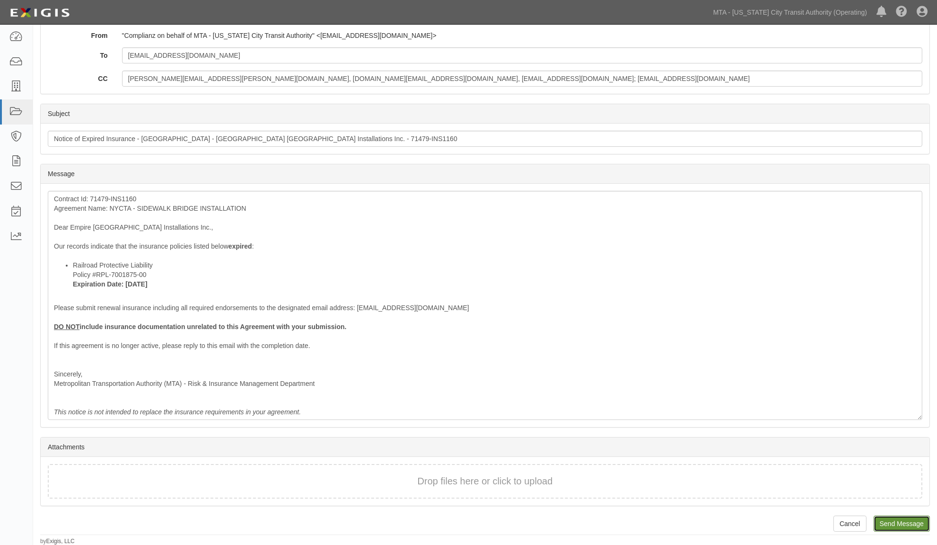
click at [893, 522] on input "Send Message" at bounding box center [902, 523] width 56 height 16
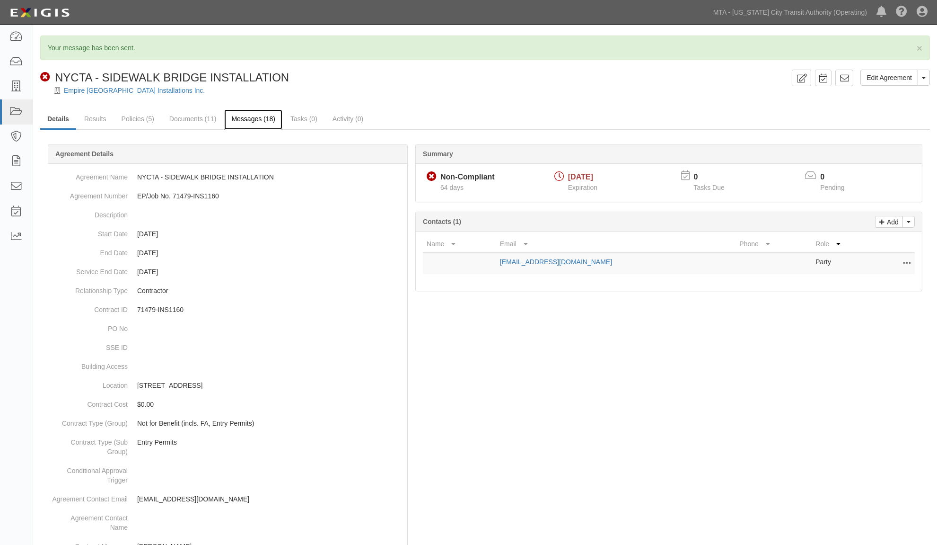
click at [256, 121] on link "Messages (18)" at bounding box center [253, 119] width 58 height 20
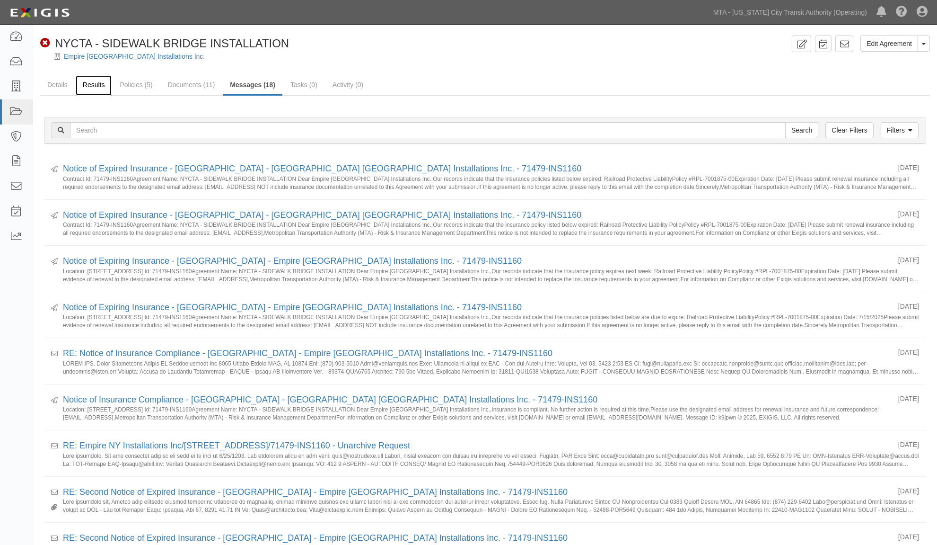
click at [92, 88] on link "Results" at bounding box center [94, 85] width 36 height 20
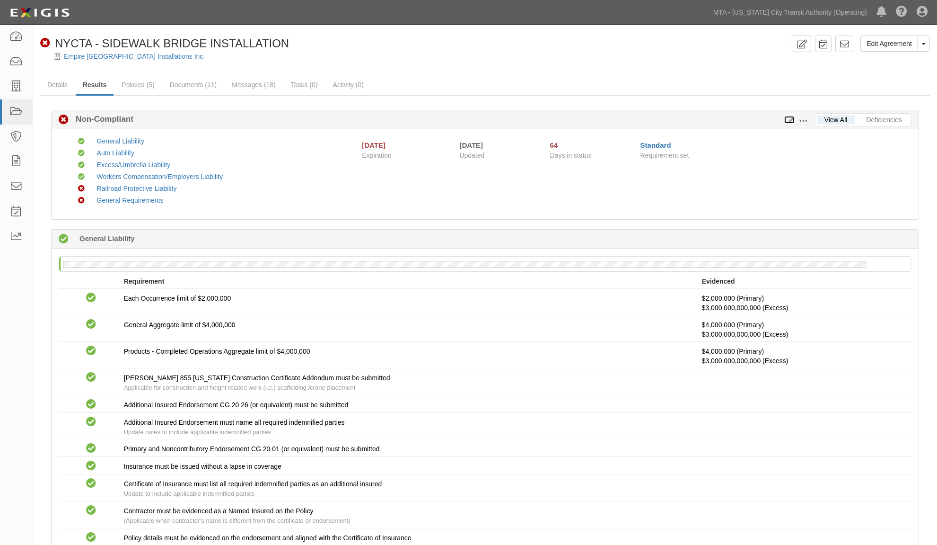
click at [789, 119] on icon at bounding box center [790, 120] width 10 height 7
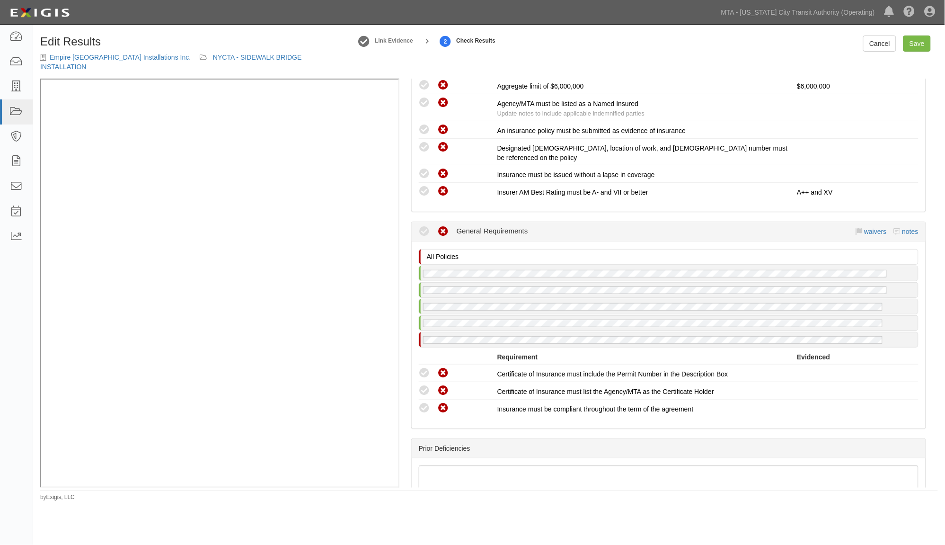
scroll to position [1414, 0]
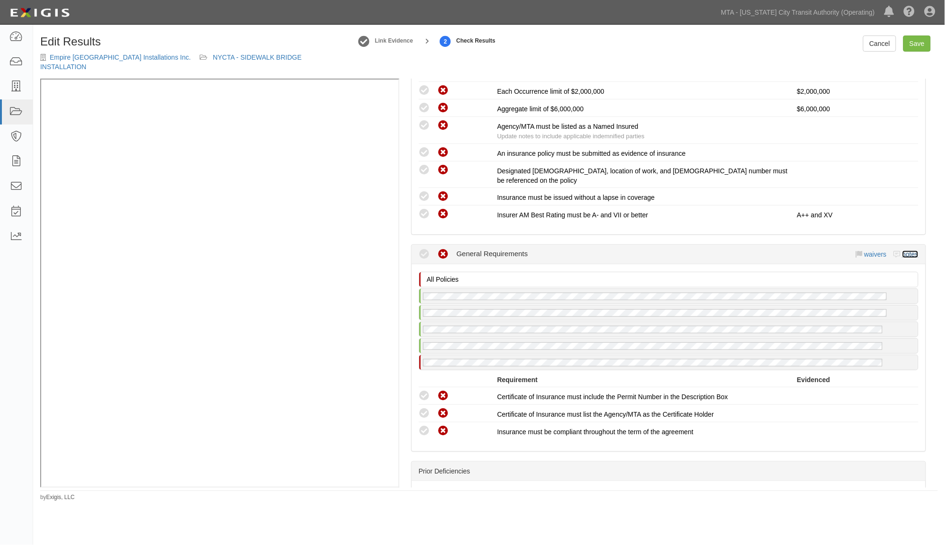
click at [904, 250] on link "notes" at bounding box center [910, 254] width 16 height 8
radio input "true"
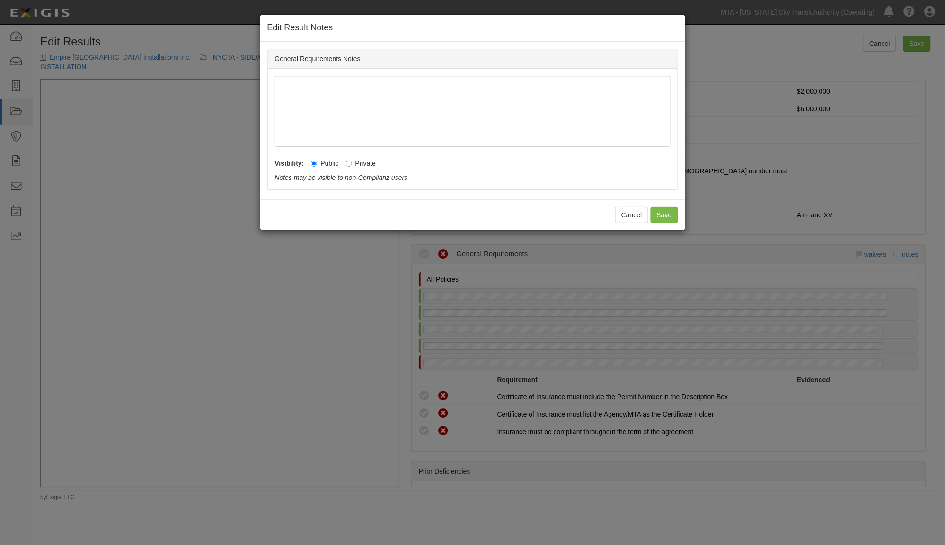
click at [369, 160] on label "Private" at bounding box center [361, 163] width 30 height 9
click at [352, 160] on input "Private" at bounding box center [349, 163] width 6 height 6
radio input "true"
click at [670, 212] on button "Save" at bounding box center [664, 215] width 27 height 16
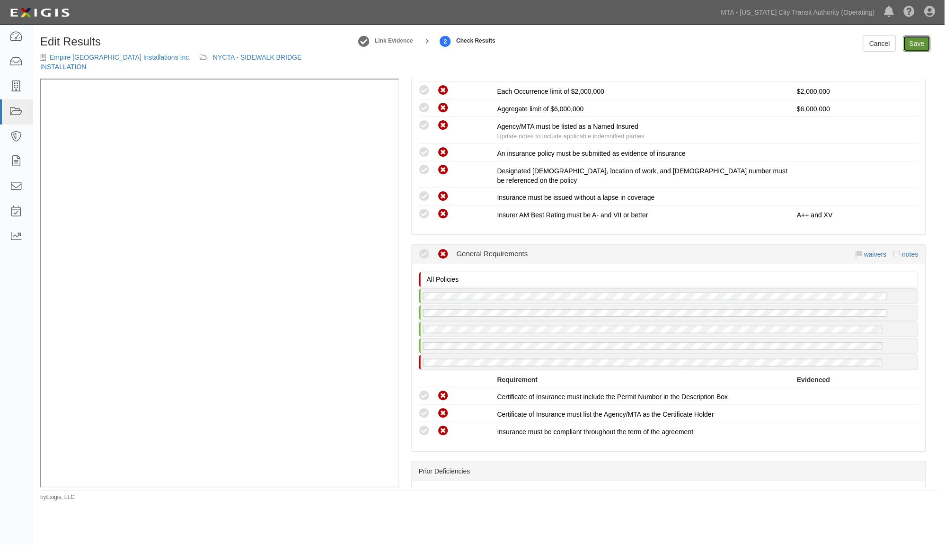
click at [920, 46] on link "Save" at bounding box center [916, 43] width 27 height 16
radio input "true"
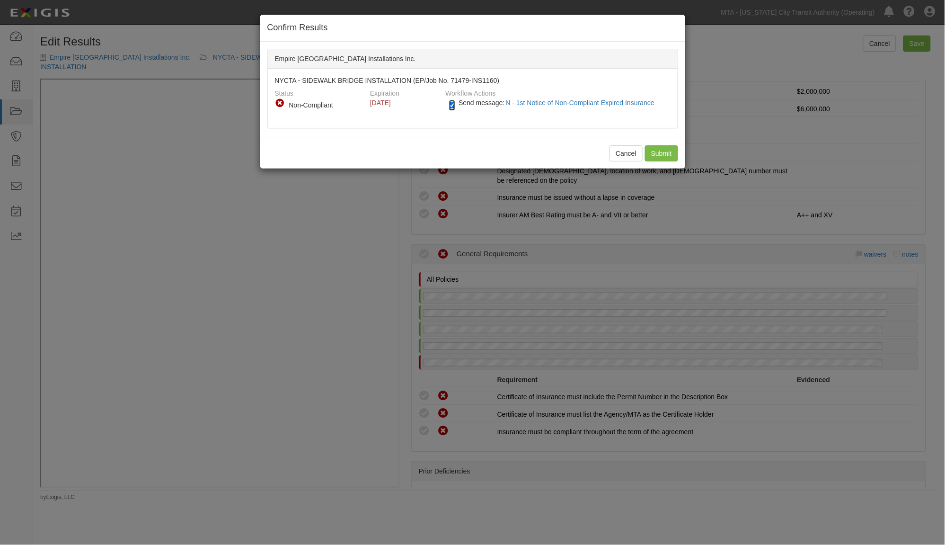
drag, startPoint x: 452, startPoint y: 105, endPoint x: 489, endPoint y: 111, distance: 37.9
click at [451, 106] on input "Send message: N - 1st Notice of Non-Compliant Expired Insurance" at bounding box center [452, 105] width 6 height 11
checkbox input "false"
click at [656, 149] on input "Submit" at bounding box center [661, 153] width 33 height 16
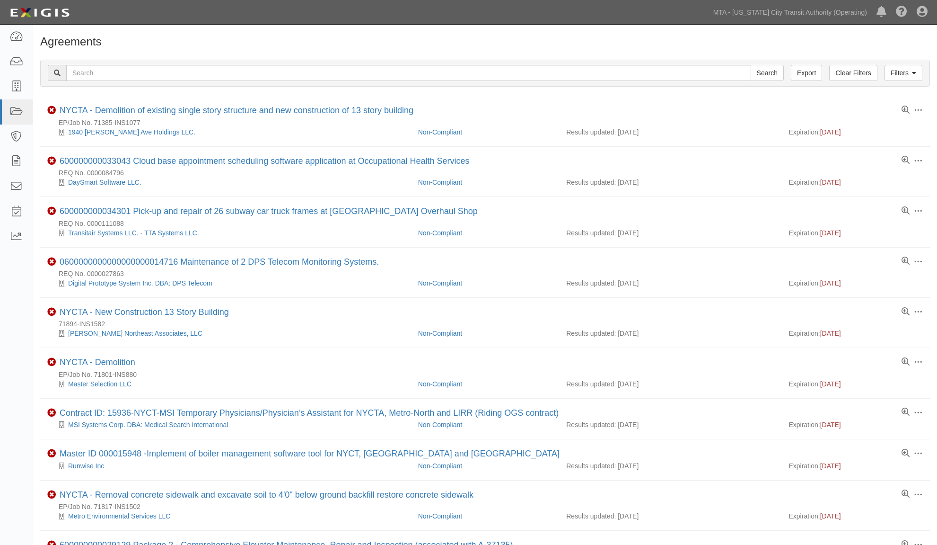
scroll to position [599, 0]
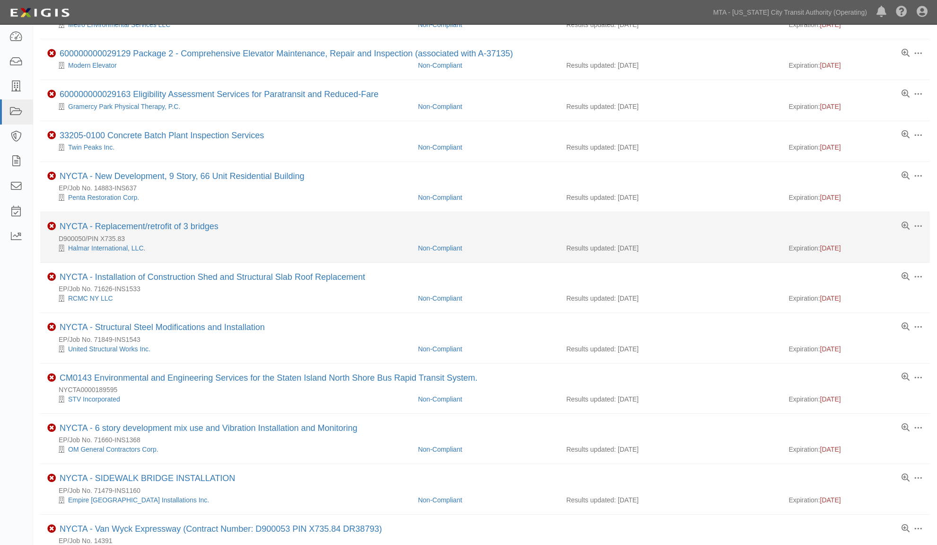
scroll to position [599, 0]
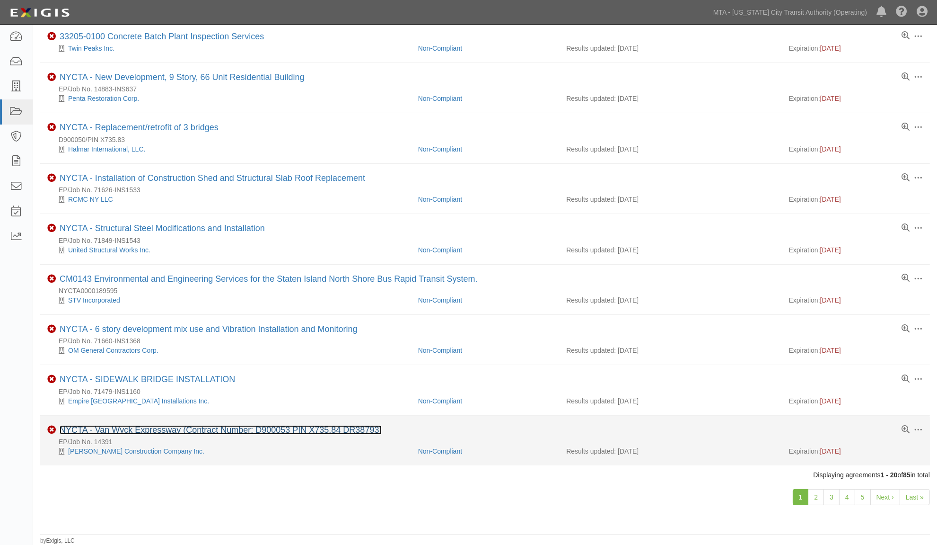
click at [268, 426] on link "NYCTA - Van Wyck Expressway (Contract Number: D900053 PIN X735.84 DR38793)" at bounding box center [221, 429] width 322 height 9
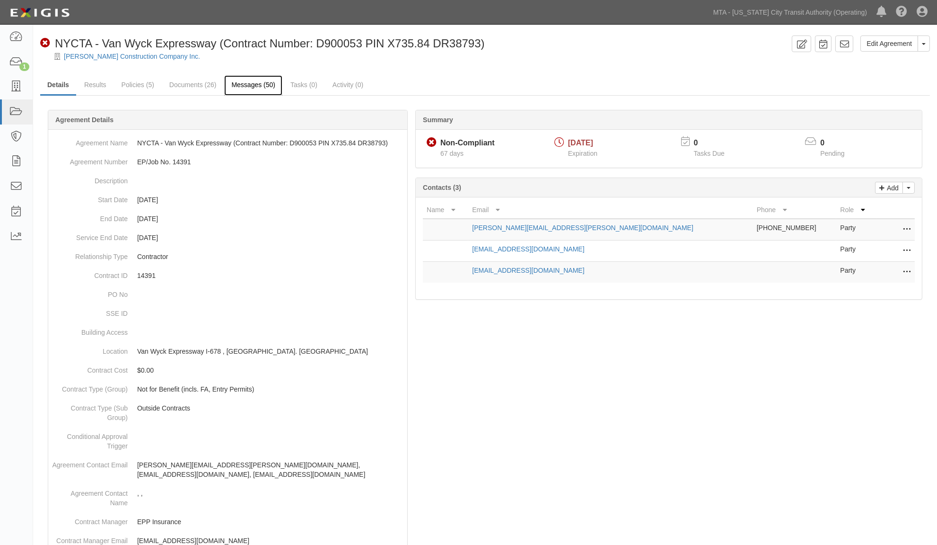
click at [265, 87] on link "Messages (50)" at bounding box center [253, 85] width 58 height 20
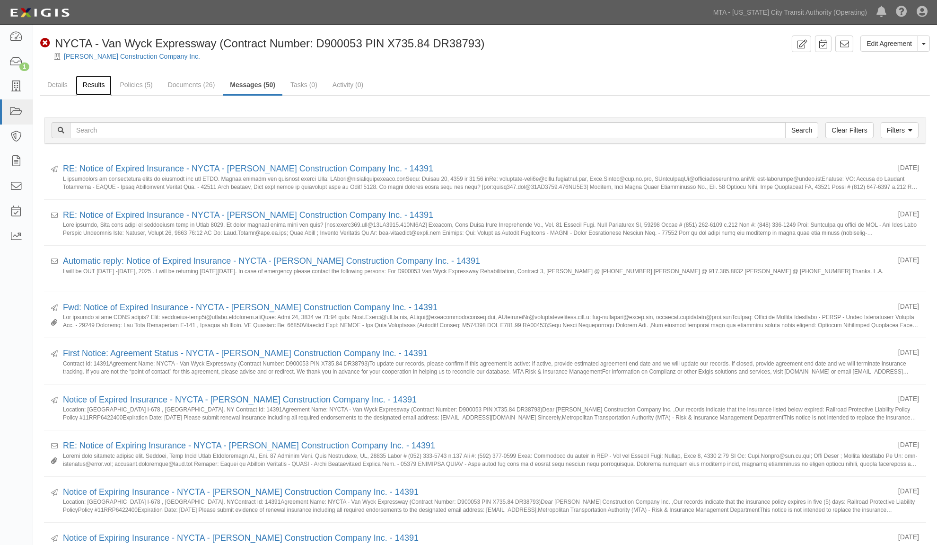
click at [97, 83] on link "Results" at bounding box center [94, 85] width 36 height 20
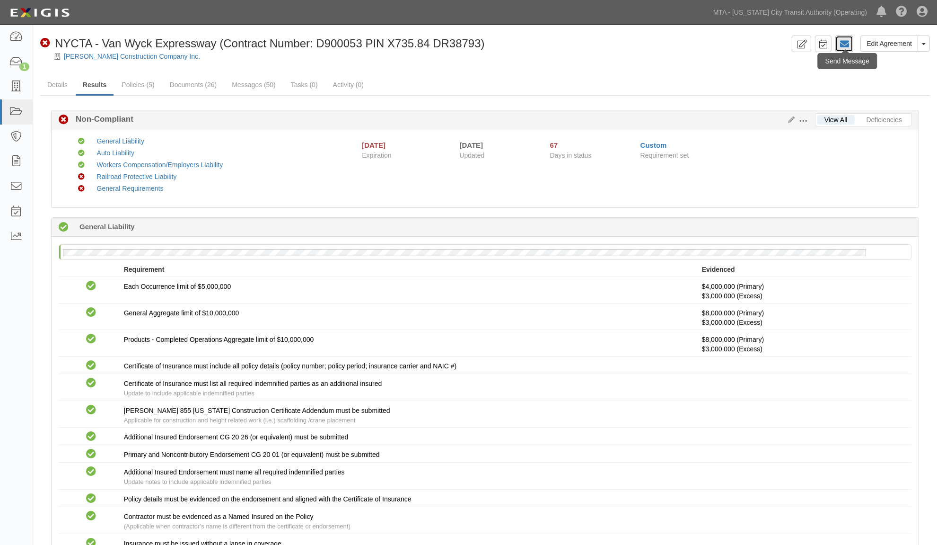
click at [844, 39] on icon at bounding box center [844, 43] width 9 height 9
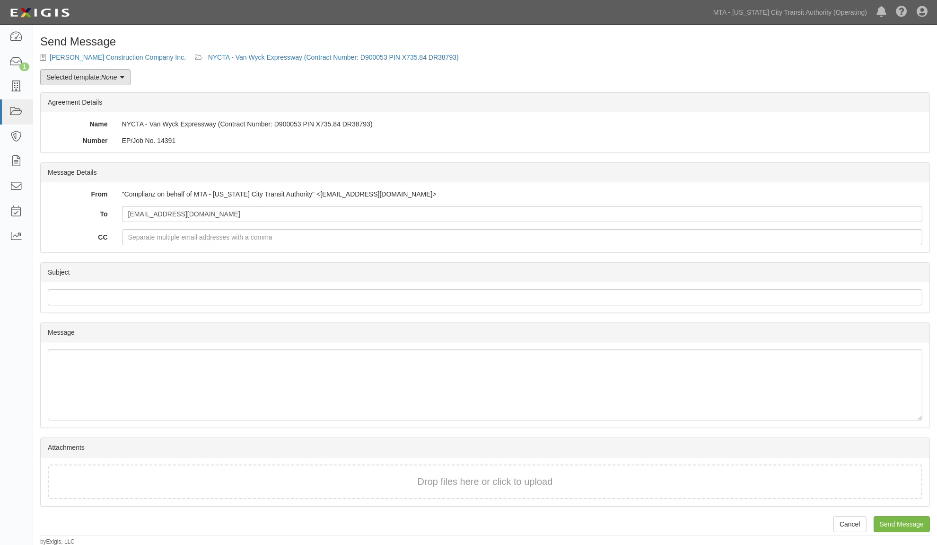
click at [113, 82] on link "Selected template: None" at bounding box center [85, 77] width 90 height 16
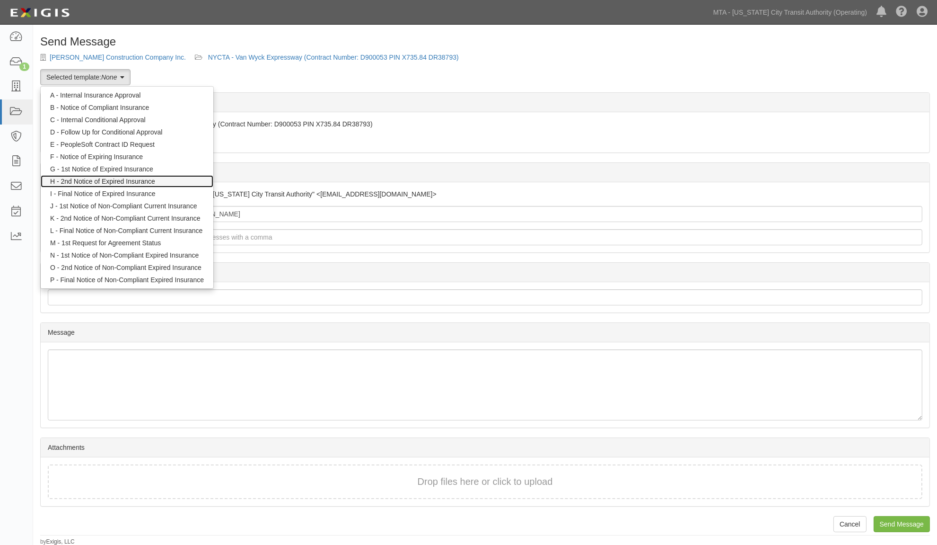
click at [115, 182] on link "H - 2nd Notice of Expired Insurance" at bounding box center [127, 181] width 173 height 12
